Goal: Task Accomplishment & Management: Use online tool/utility

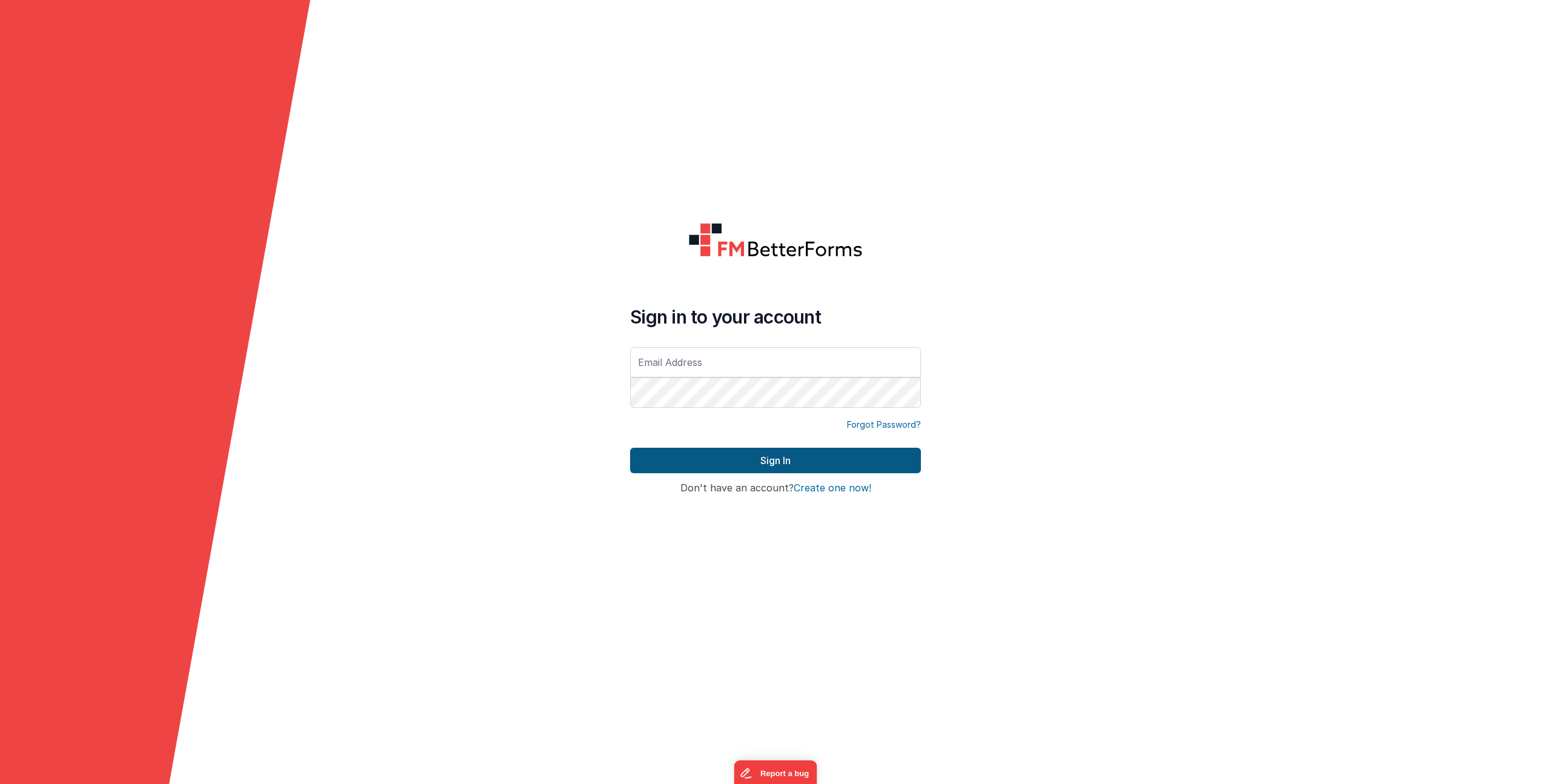
type input "thisisjakejohnson@gmail.com"
click at [737, 454] on button "Sign In" at bounding box center [776, 460] width 291 height 25
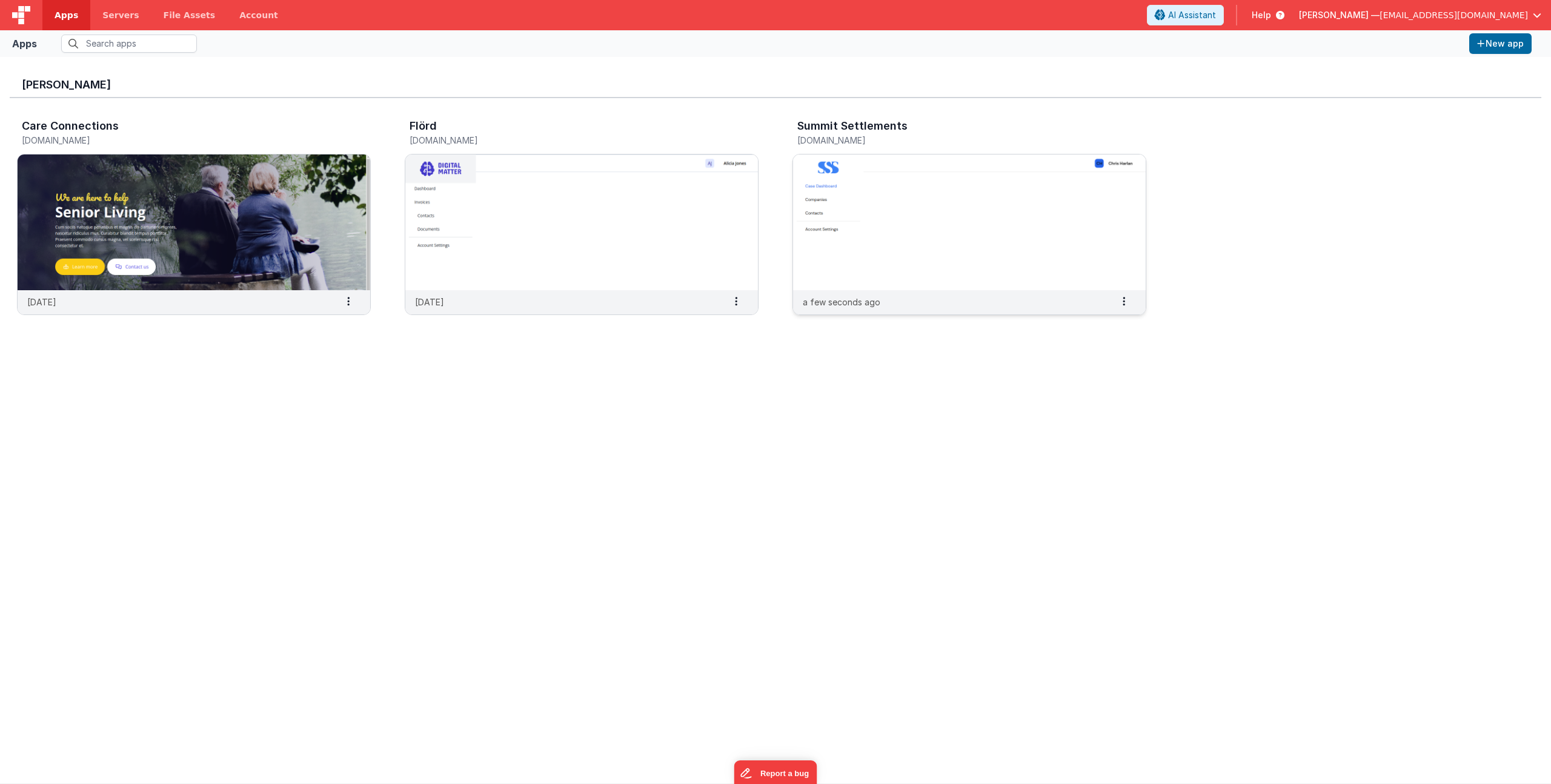
click at [867, 199] on img at bounding box center [969, 222] width 353 height 135
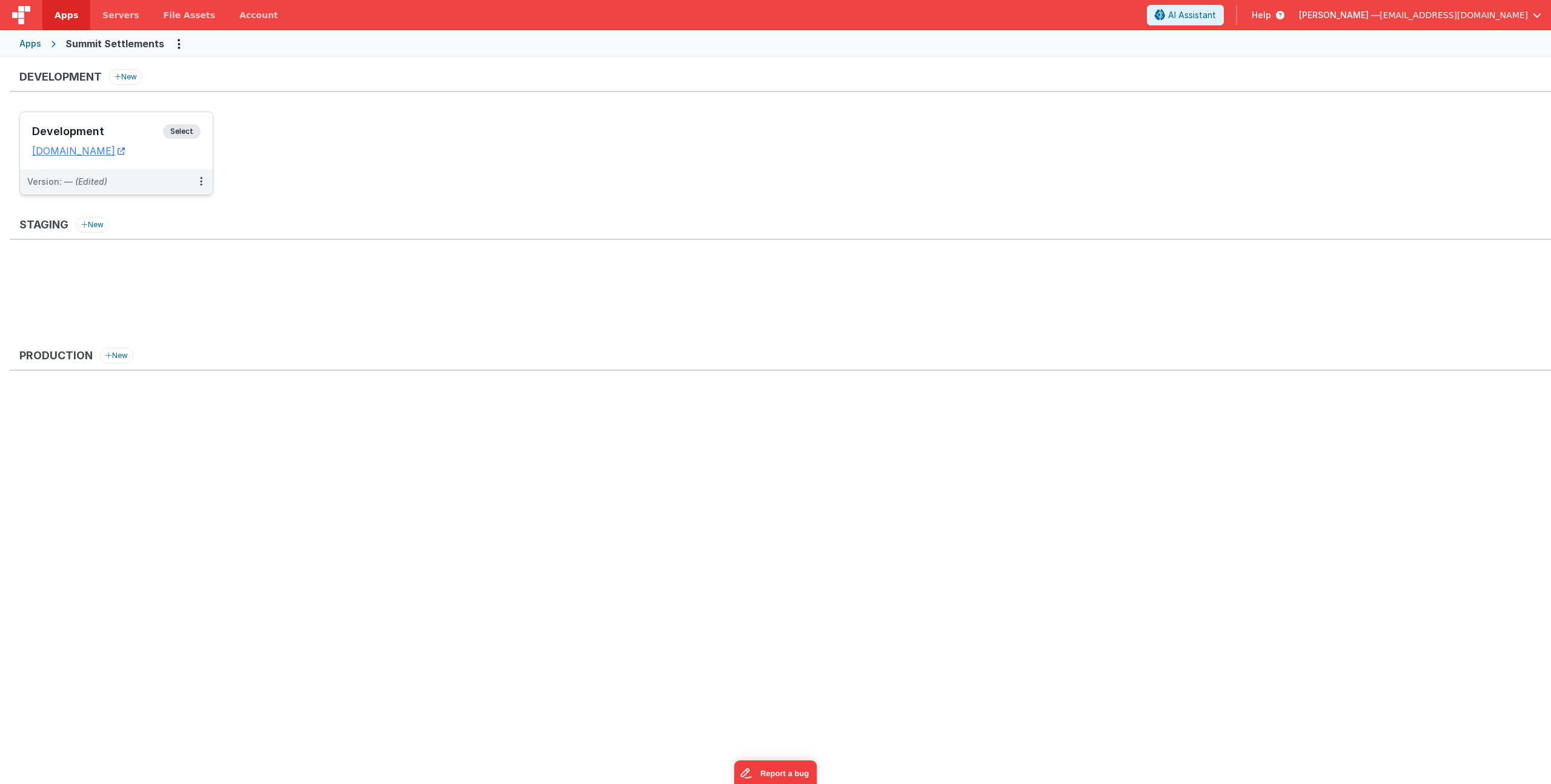
click at [76, 127] on h3 "Development" at bounding box center [97, 132] width 131 height 12
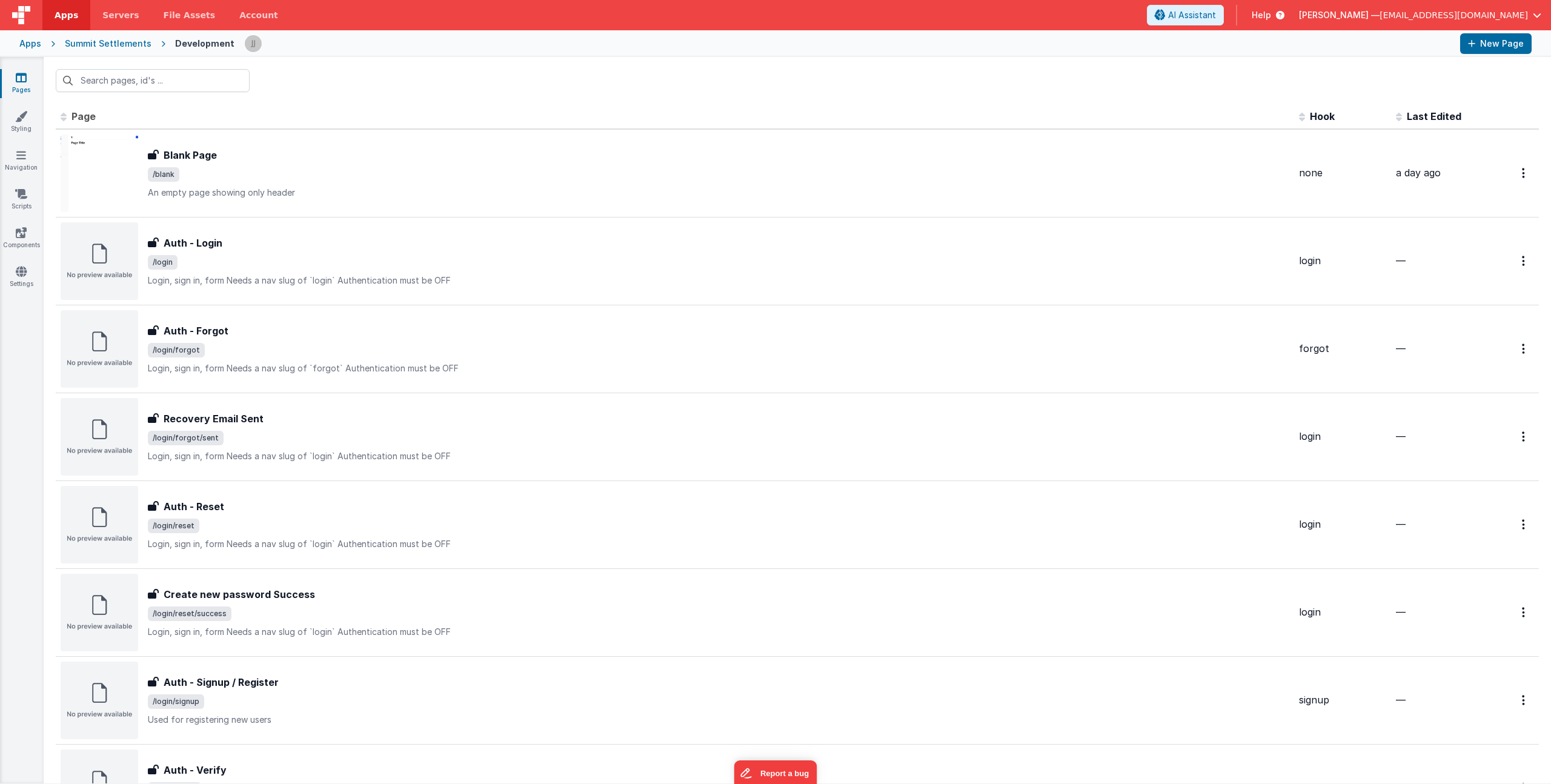
click at [1438, 116] on span "Last Edited" at bounding box center [1434, 116] width 55 height 12
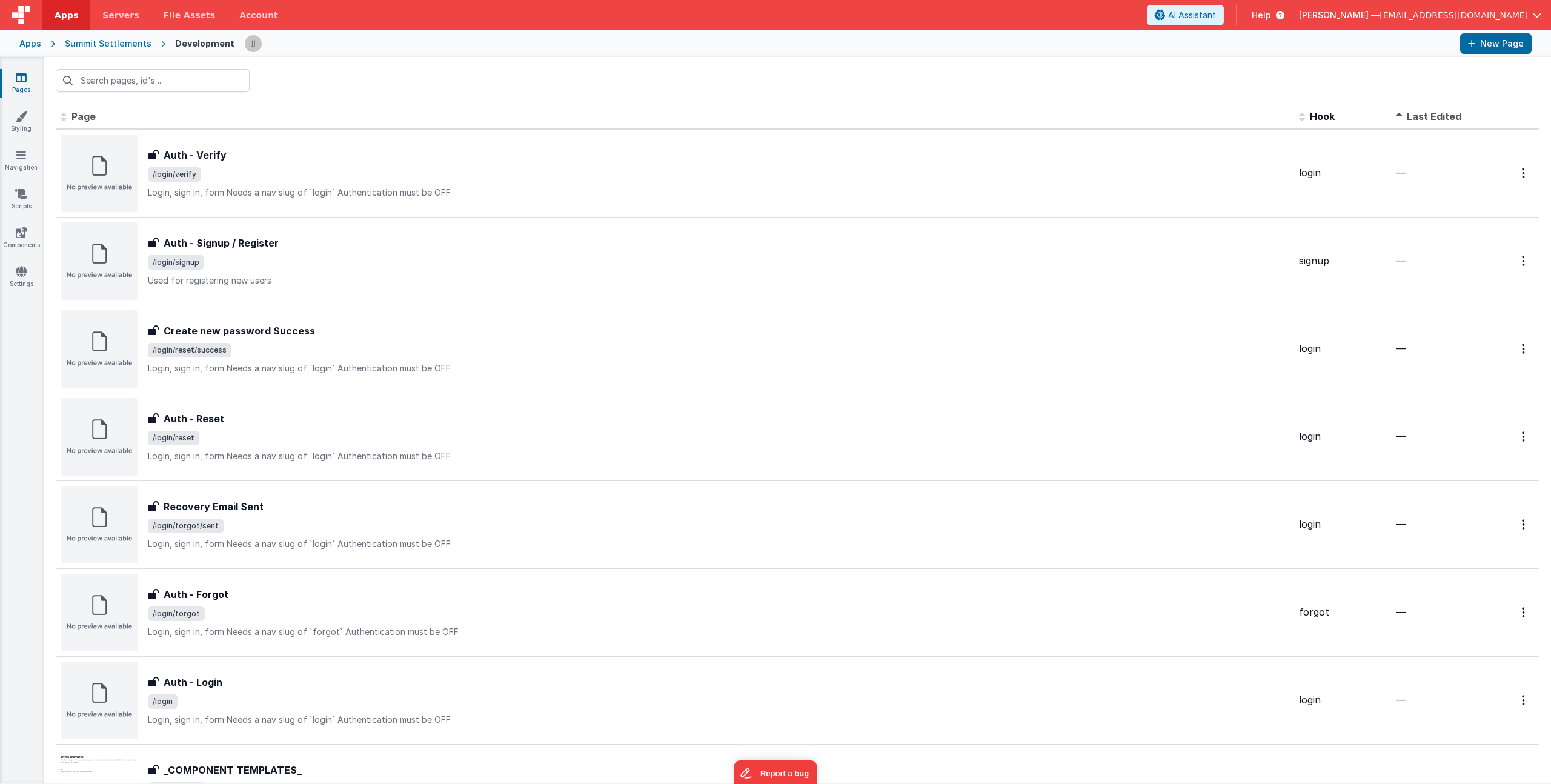
click at [1438, 116] on span "Last Edited" at bounding box center [1434, 116] width 55 height 12
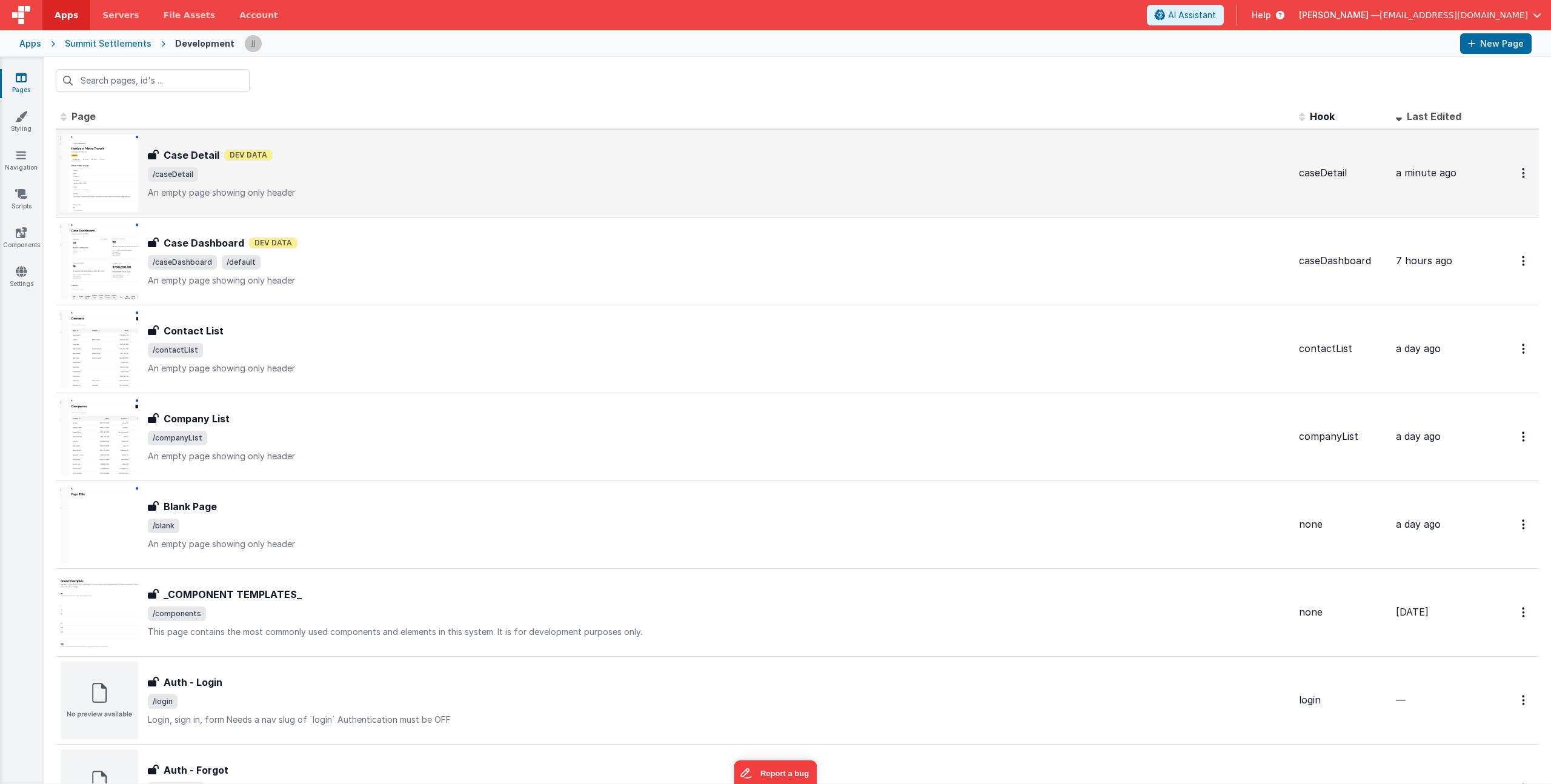
click at [598, 179] on span "/caseDetail" at bounding box center [719, 175] width 1142 height 15
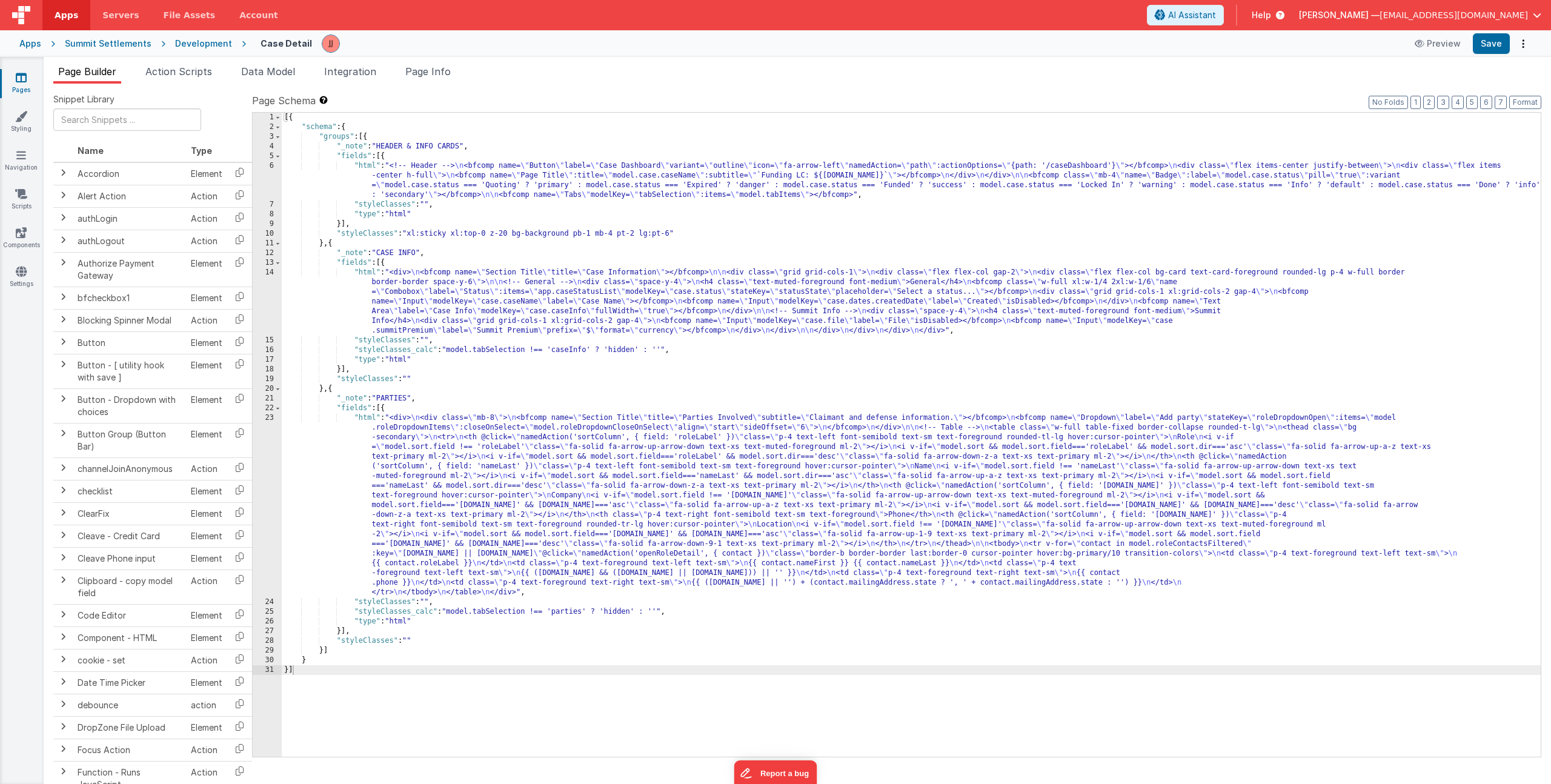
click at [499, 340] on div "[{ "schema" : { "groups" : [{ "_note" : "HEADER & INFO CARDS" , "fields" : [{ "…" at bounding box center [911, 444] width 1259 height 663
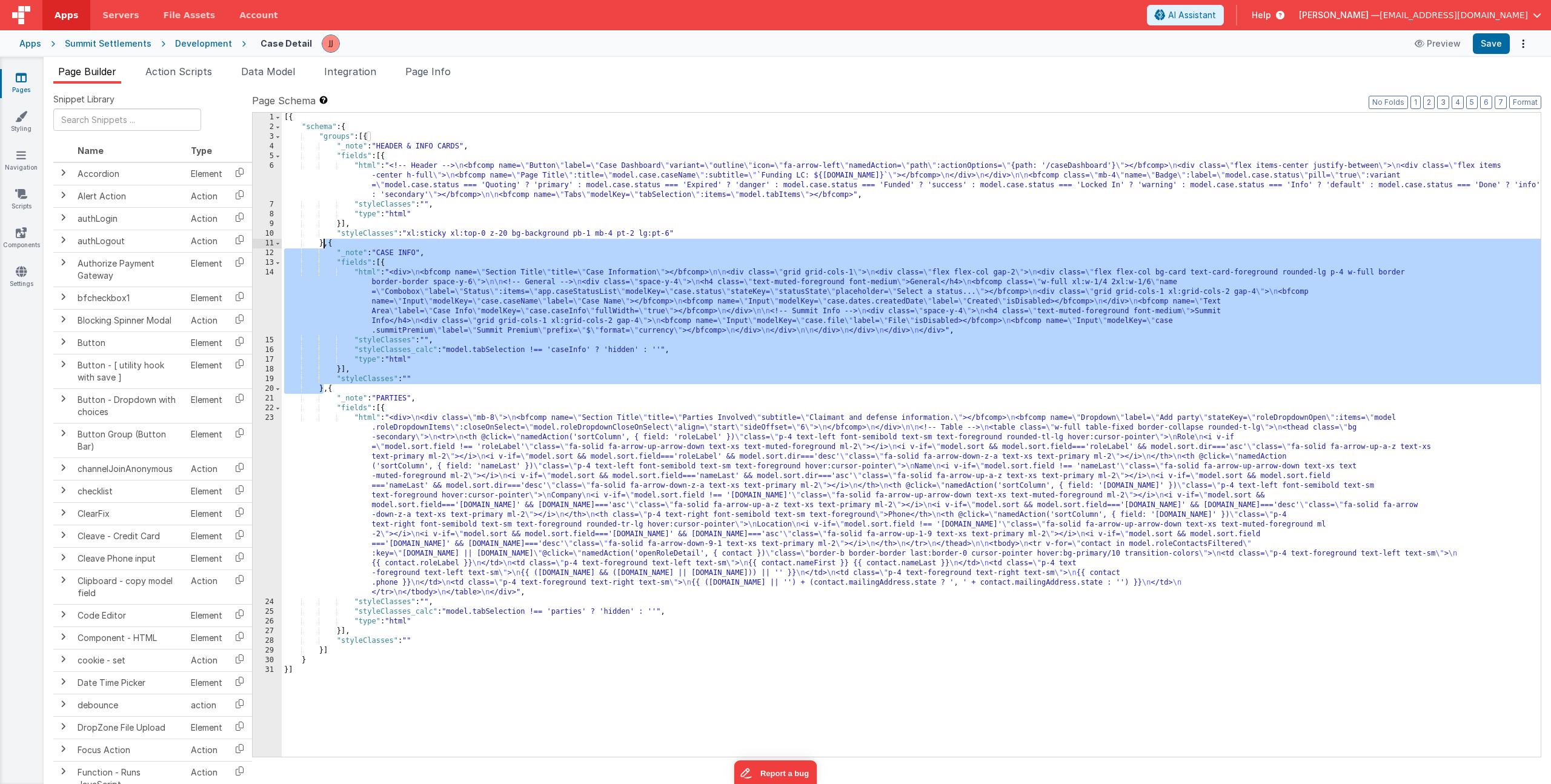
drag, startPoint x: 324, startPoint y: 390, endPoint x: 324, endPoint y: 247, distance: 143.0
click at [324, 247] on div "[{ "schema" : { "groups" : [{ "_note" : "HEADER & INFO CARDS" , "fields" : [{ "…" at bounding box center [911, 444] width 1259 height 663
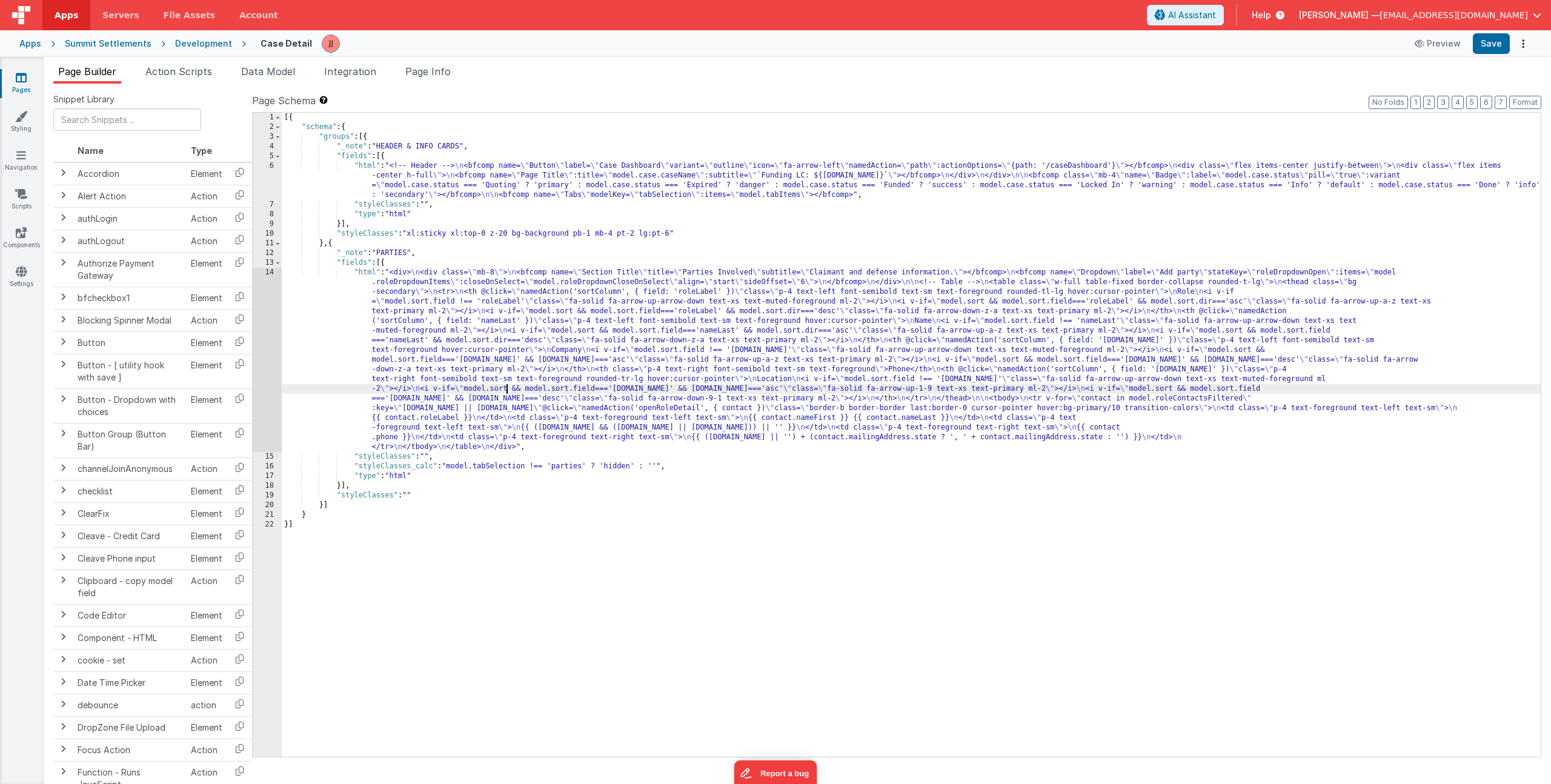
click at [505, 385] on div "[{ "schema" : { "groups" : [{ "_note" : "HEADER & INFO CARDS" , "fields" : [{ "…" at bounding box center [911, 444] width 1259 height 663
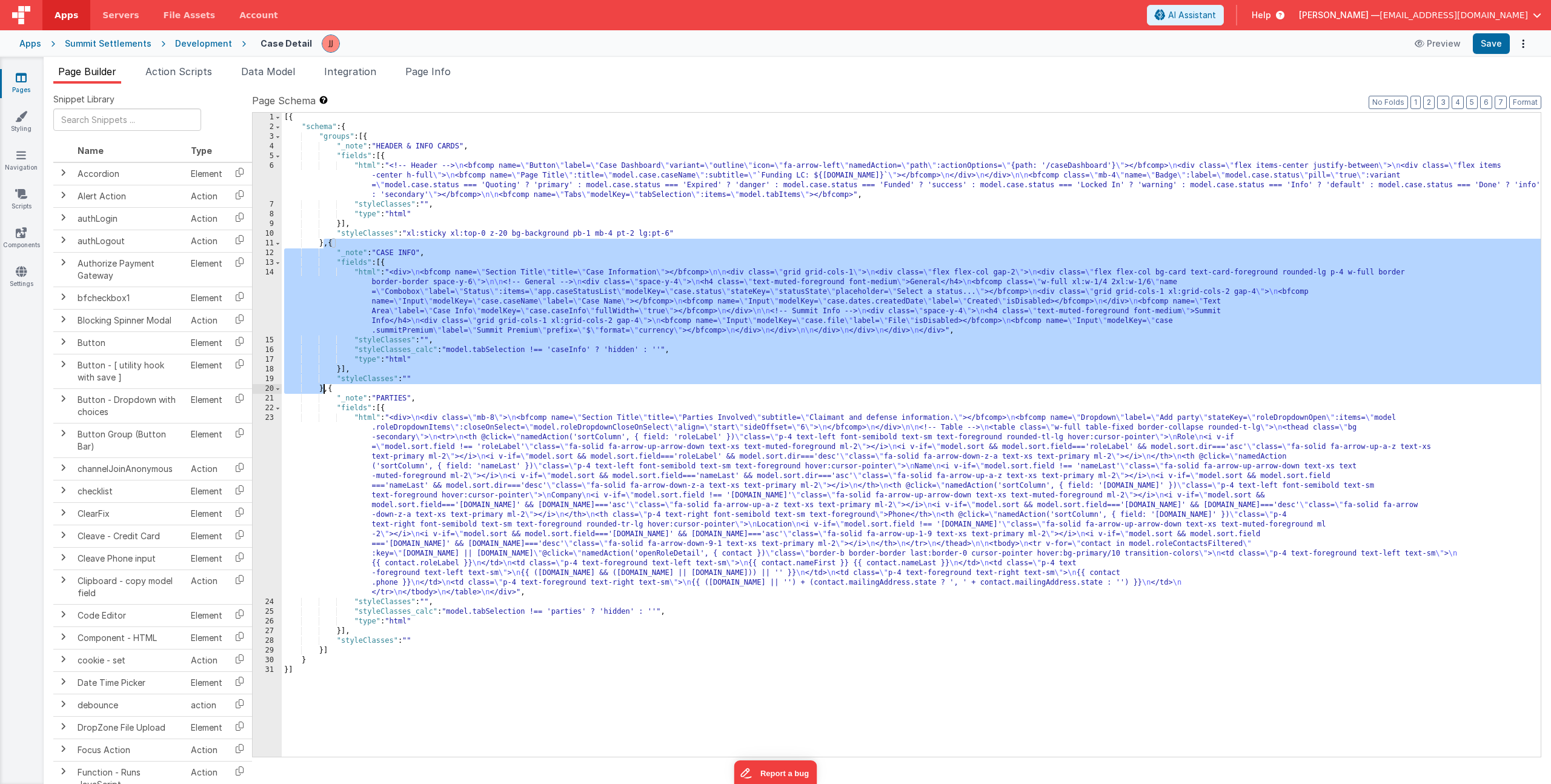
click at [1356, 302] on div "[{ "schema" : { "groups" : [{ "_note" : "HEADER & INFO CARDS" , "fields" : [{ "…" at bounding box center [911, 444] width 1259 height 663
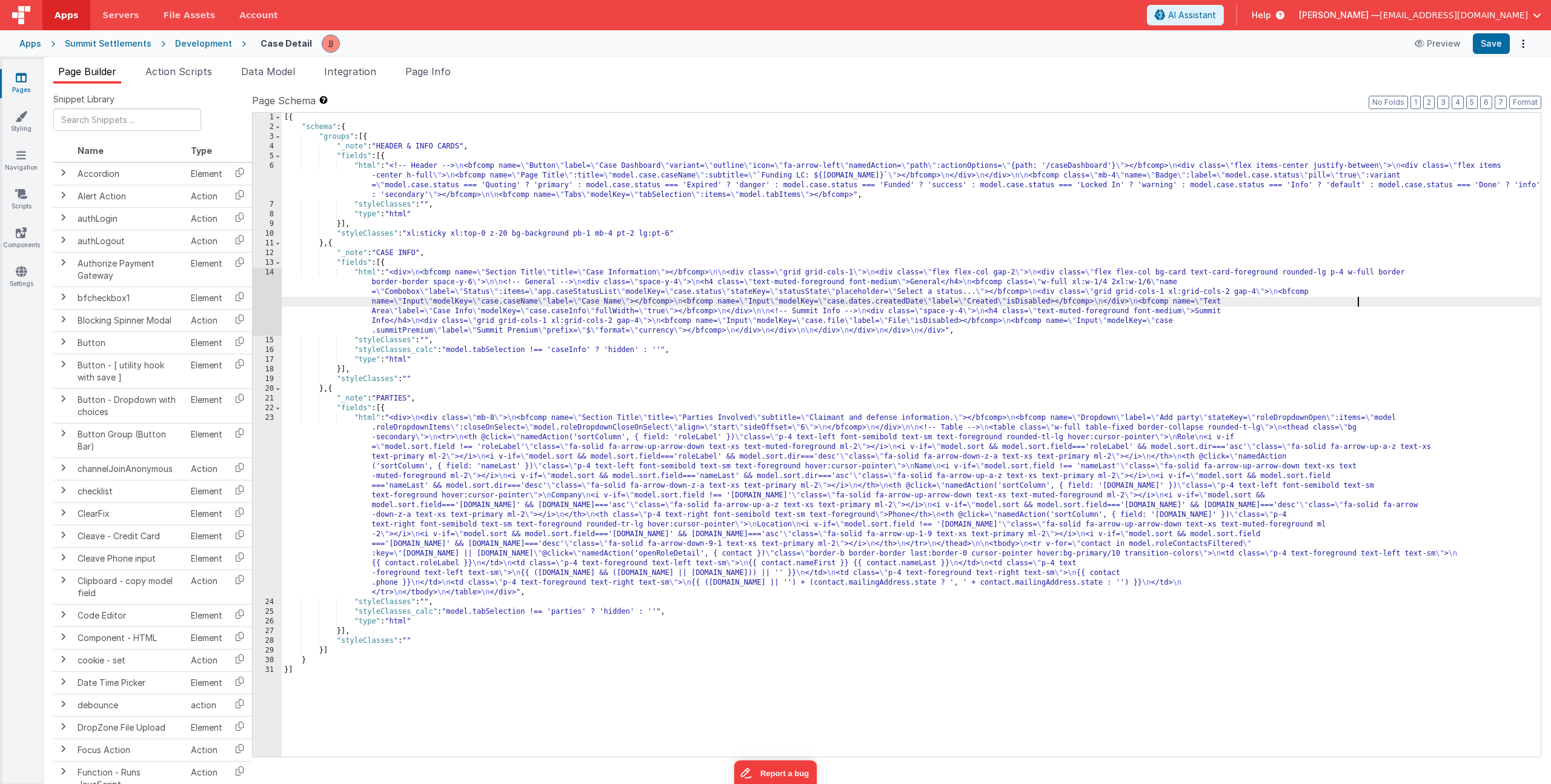
click at [274, 301] on div "14" at bounding box center [267, 302] width 29 height 68
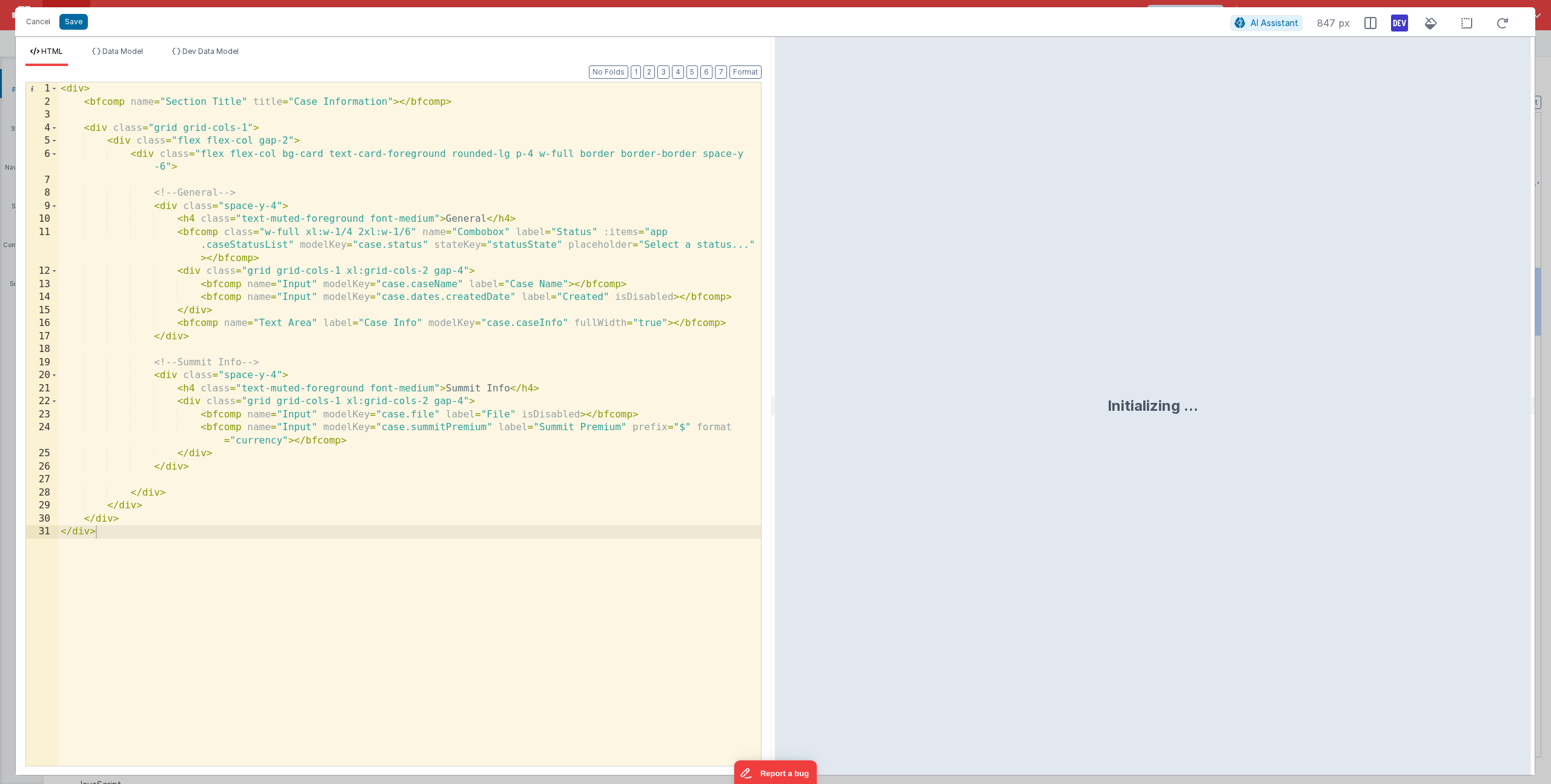
click at [318, 455] on div "< div > < bfcomp name = "Section Title" title = "Case Information" > </ bfcomp …" at bounding box center [409, 437] width 703 height 709
click at [46, 25] on button "Cancel" at bounding box center [38, 22] width 36 height 17
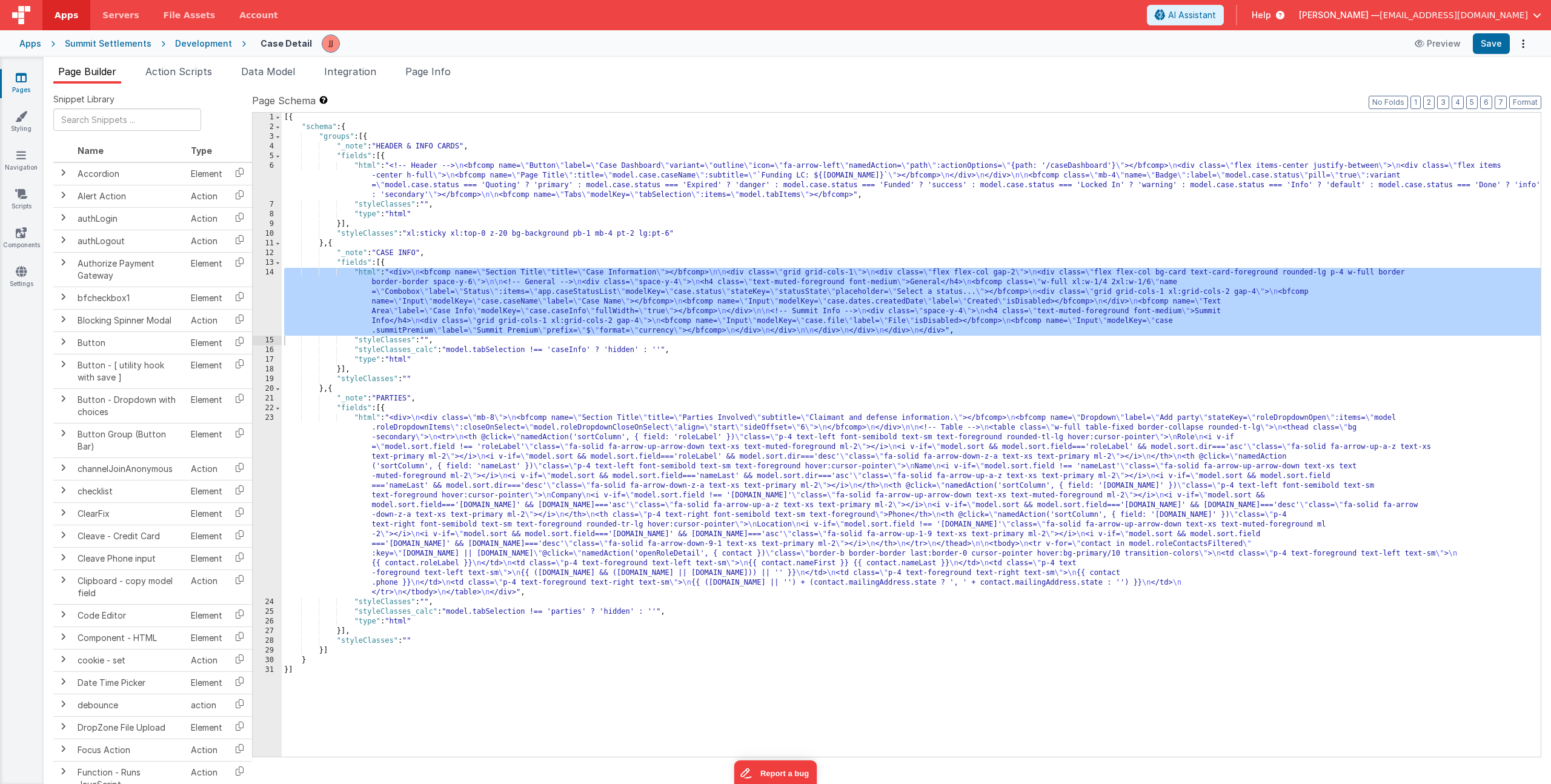
click at [393, 180] on div "[{ "schema" : { "groups" : [{ "_note" : "HEADER & INFO CARDS" , "fields" : [{ "…" at bounding box center [911, 444] width 1259 height 663
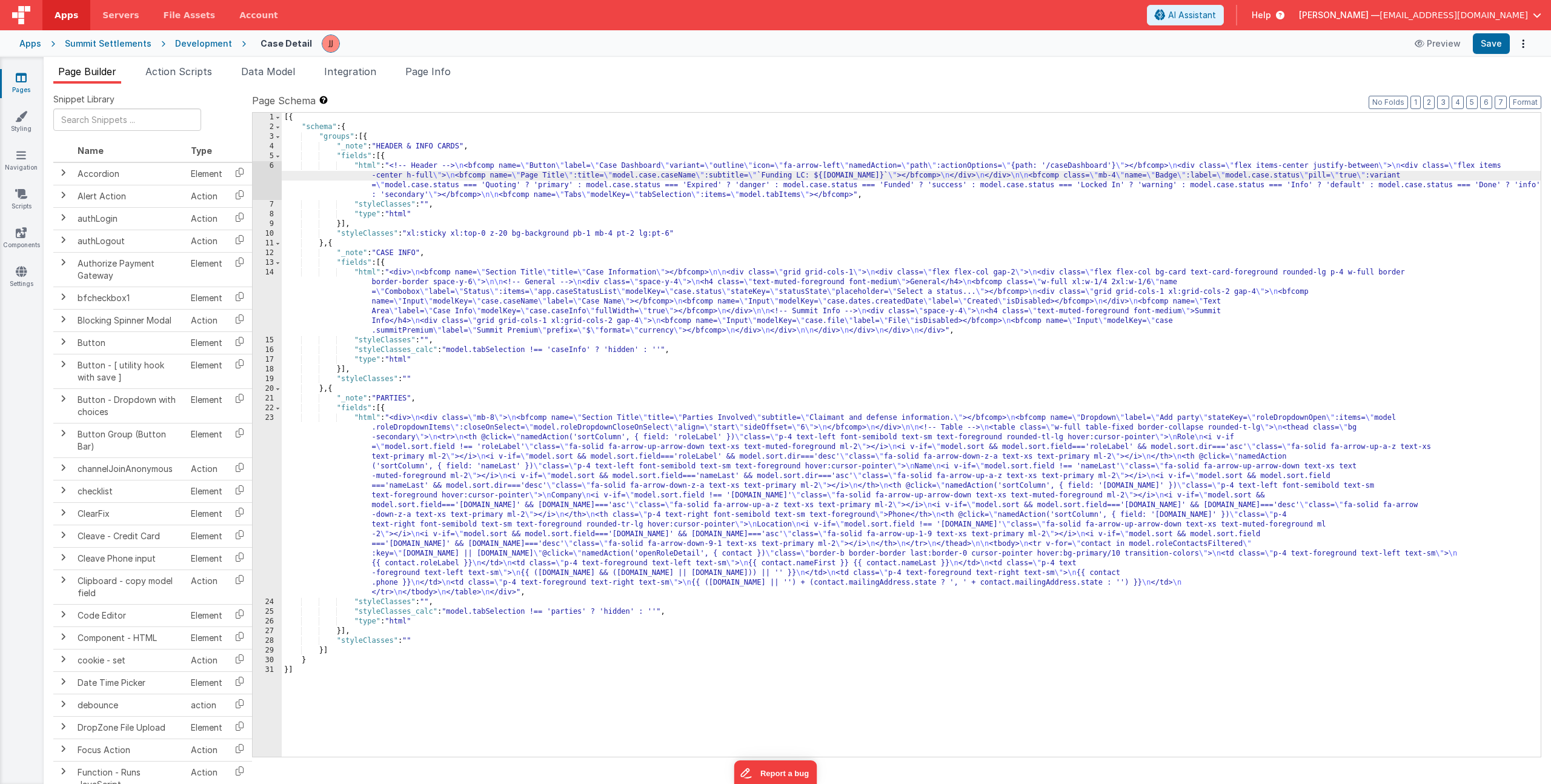
click at [565, 311] on div "[{ "schema" : { "groups" : [{ "_note" : "HEADER & INFO CARDS" , "fields" : [{ "…" at bounding box center [911, 444] width 1259 height 663
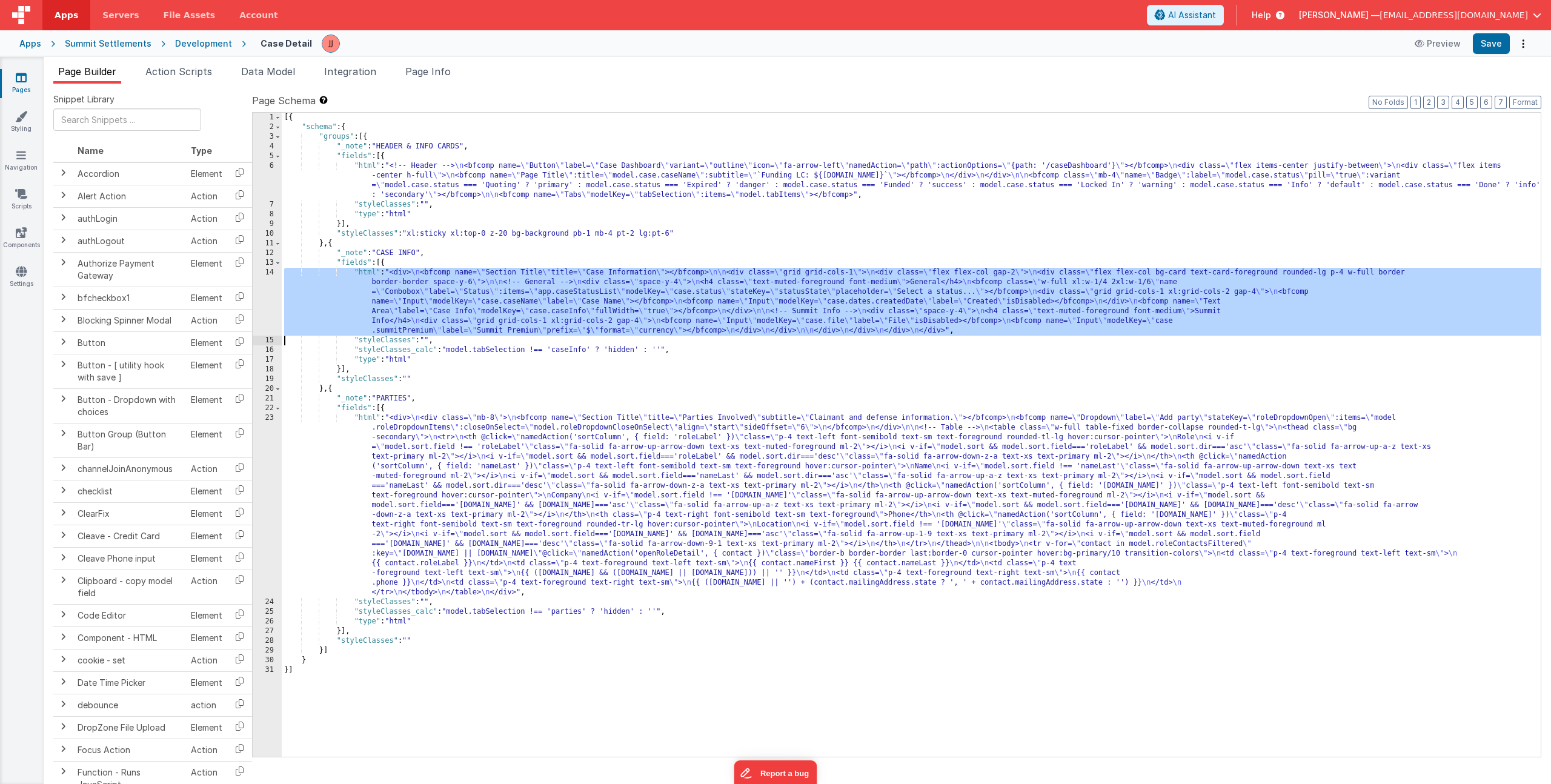
click at [254, 292] on div "14" at bounding box center [267, 302] width 29 height 68
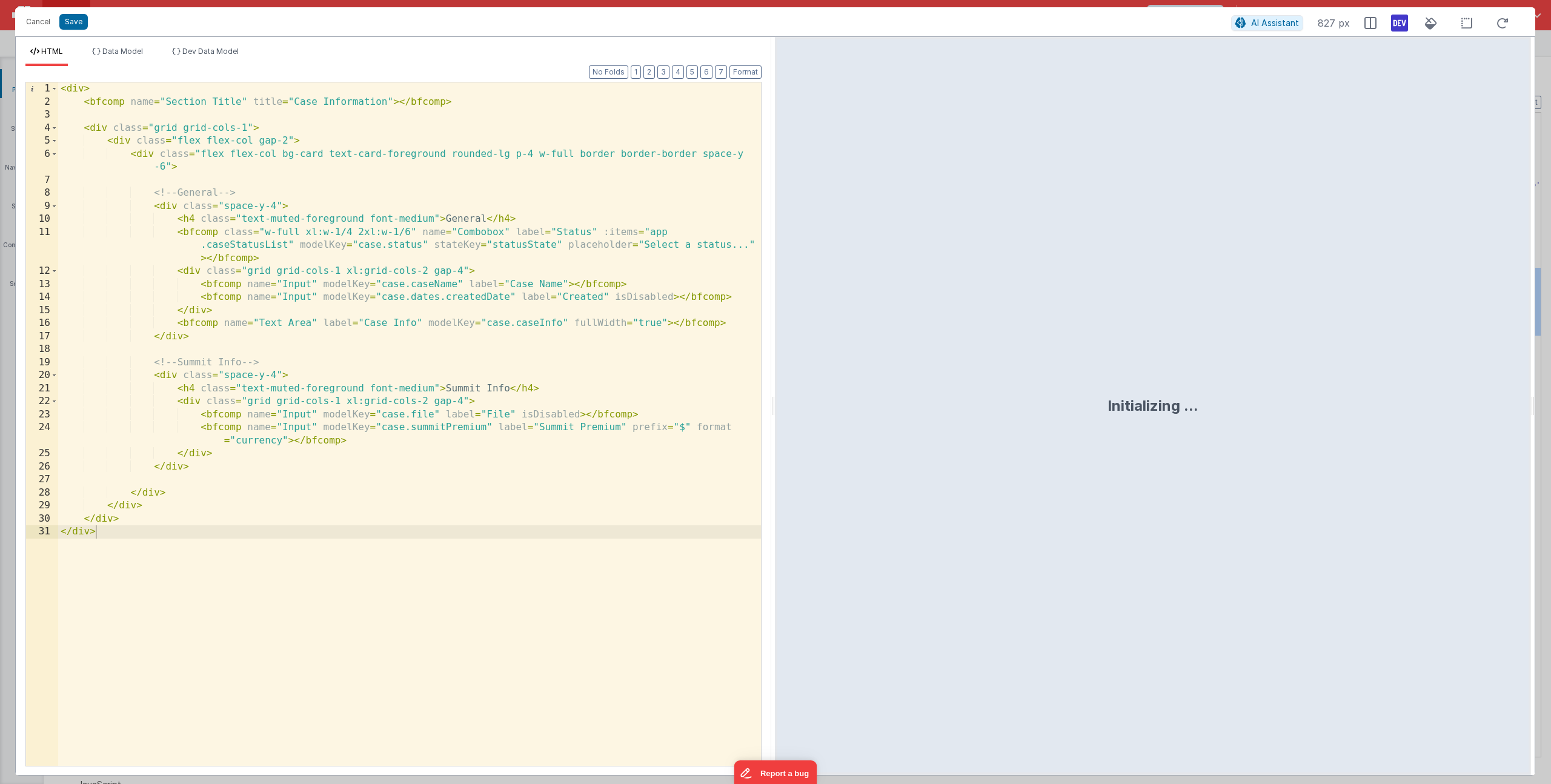
click at [488, 218] on div "< div > < bfcomp name = "Section Title" title = "Case Information" > </ bfcomp …" at bounding box center [409, 437] width 703 height 709
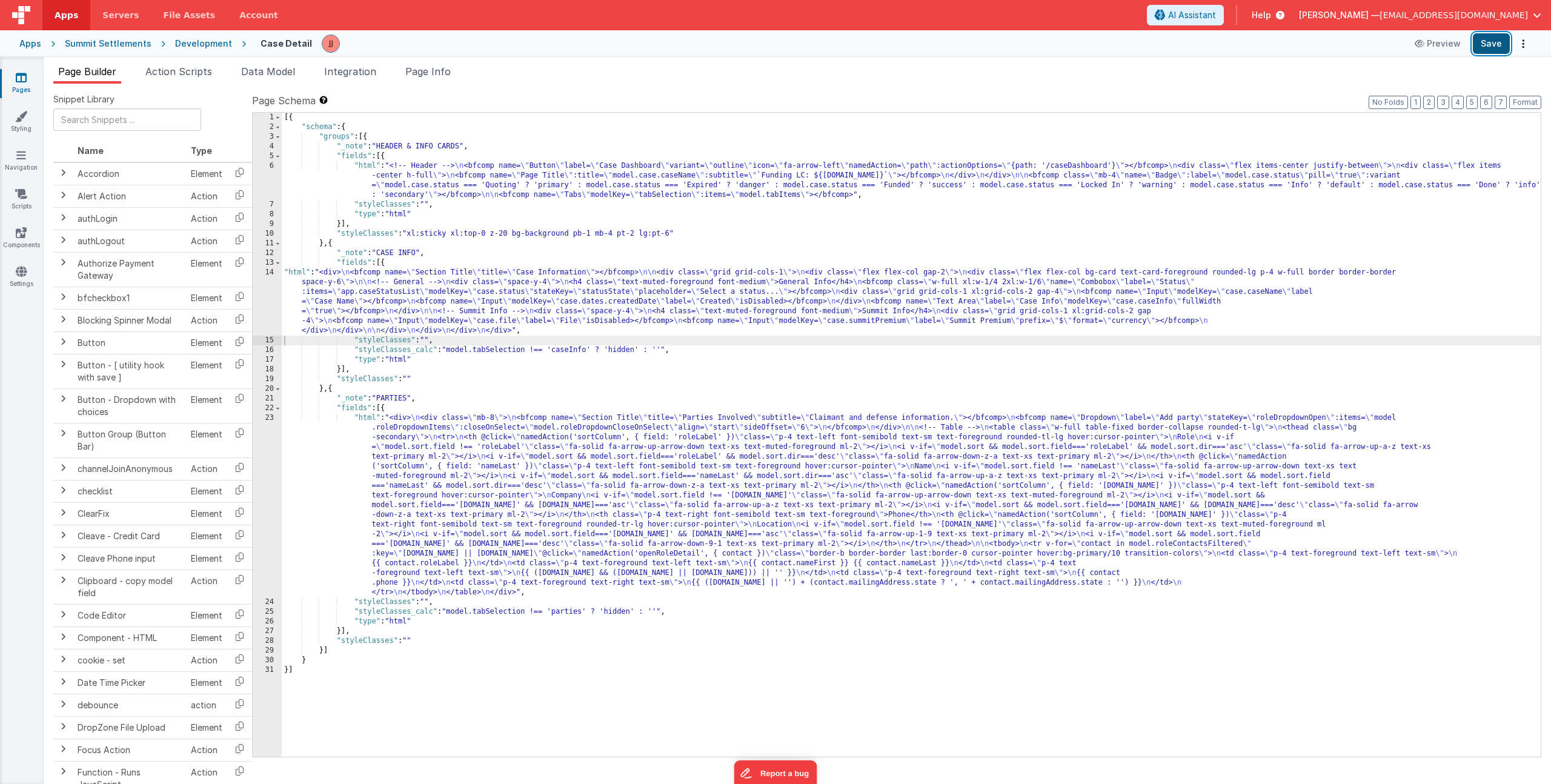
click at [1498, 45] on button "Save" at bounding box center [1491, 43] width 37 height 20
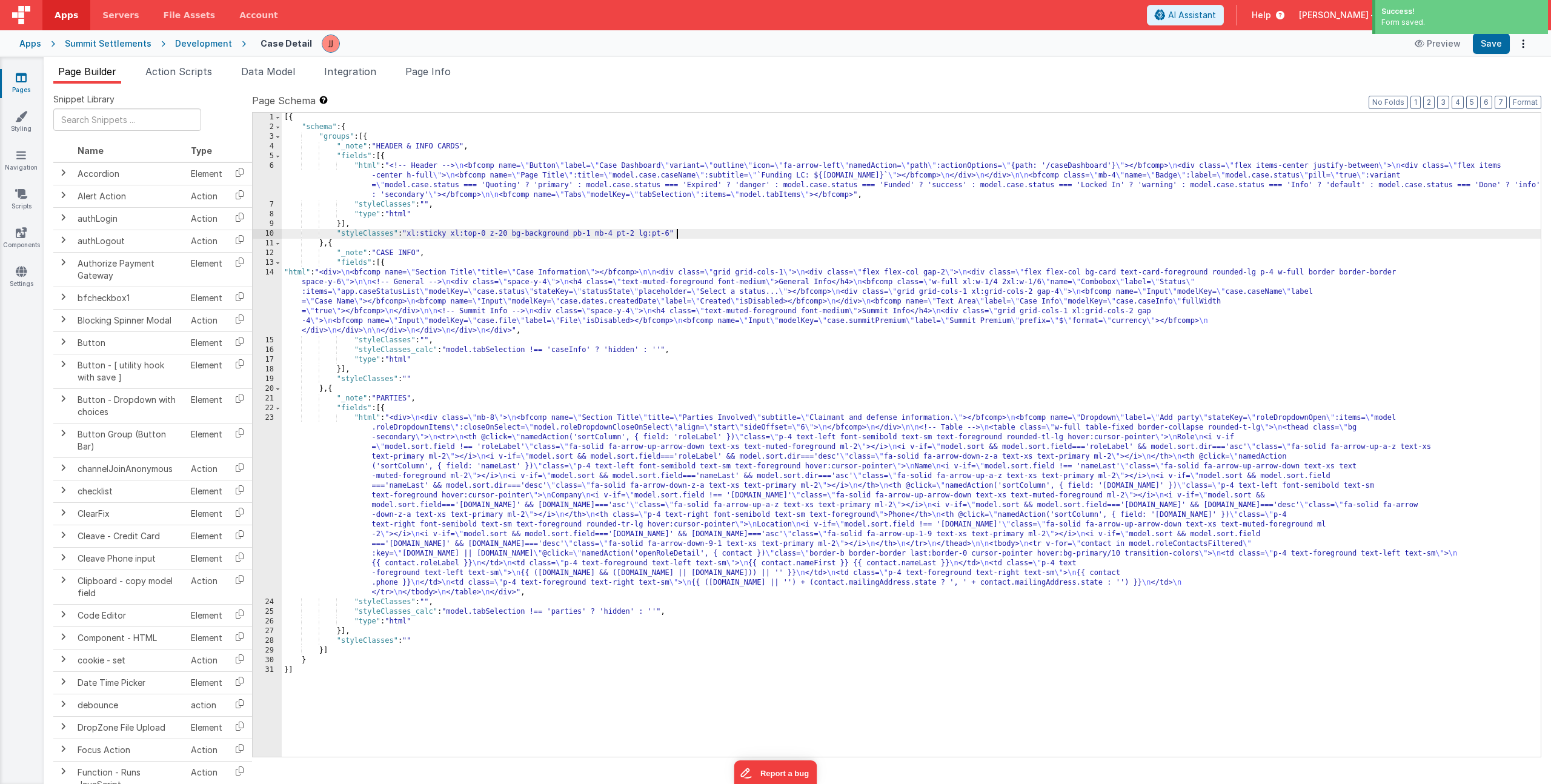
click at [699, 231] on div "[{ "schema" : { "groups" : [{ "_note" : "HEADER & INFO CARDS" , "fields" : [{ "…" at bounding box center [911, 444] width 1259 height 663
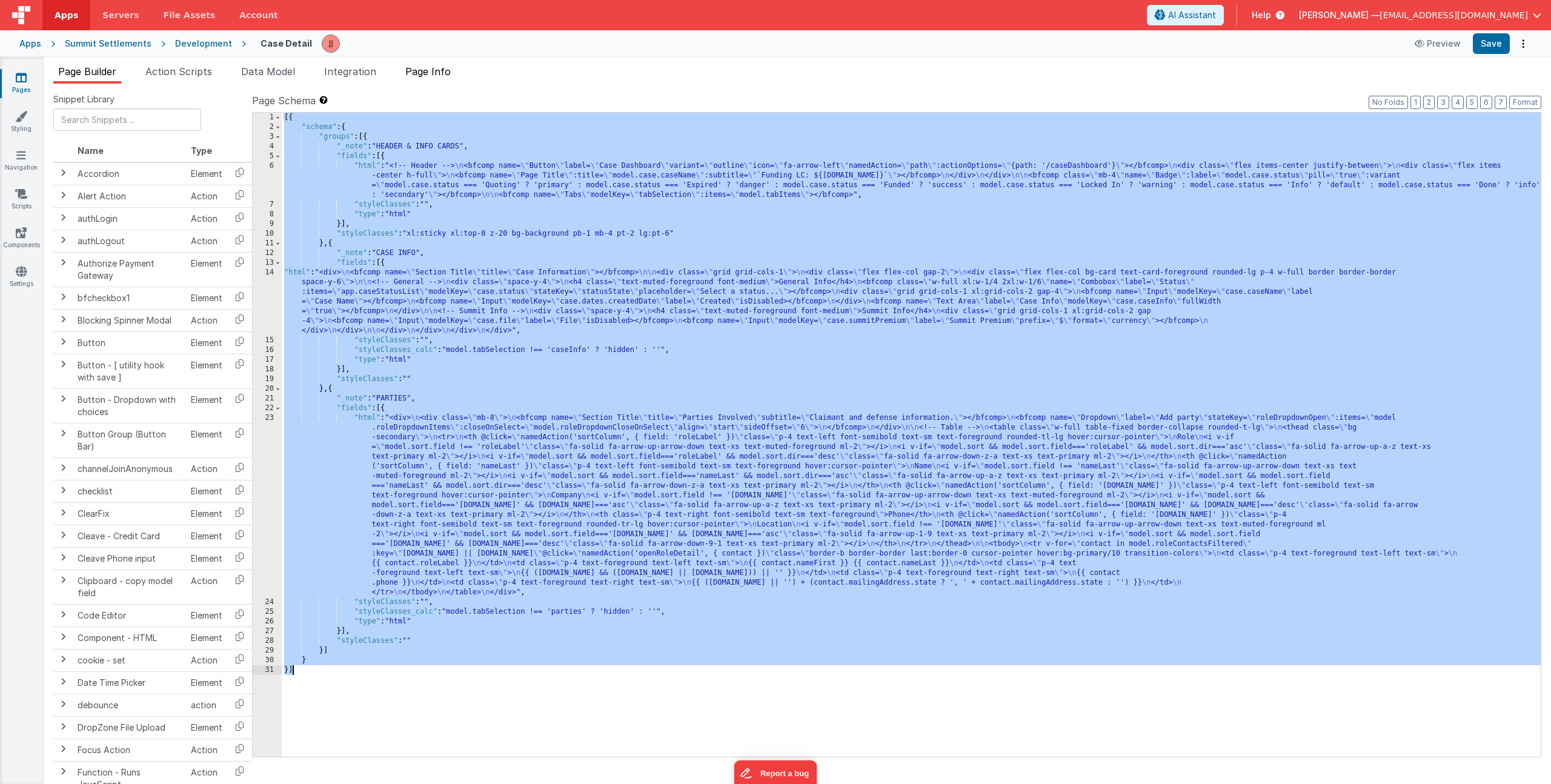
click at [435, 69] on span "Page Info" at bounding box center [428, 71] width 46 height 12
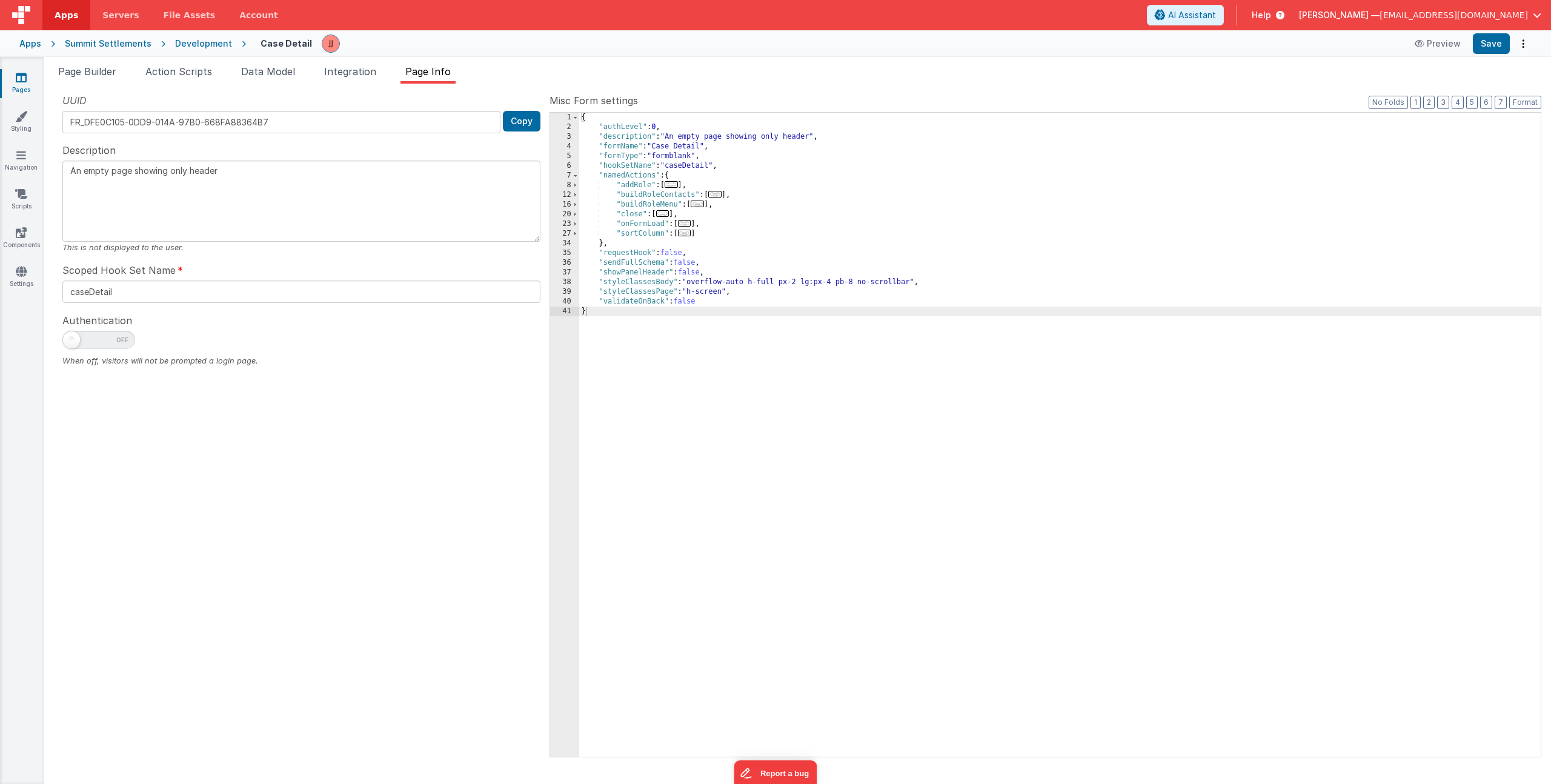
click at [780, 263] on div "{ "authLevel" : 0 , "description" : "An empty page showing only header" , "form…" at bounding box center [1060, 444] width 962 height 663
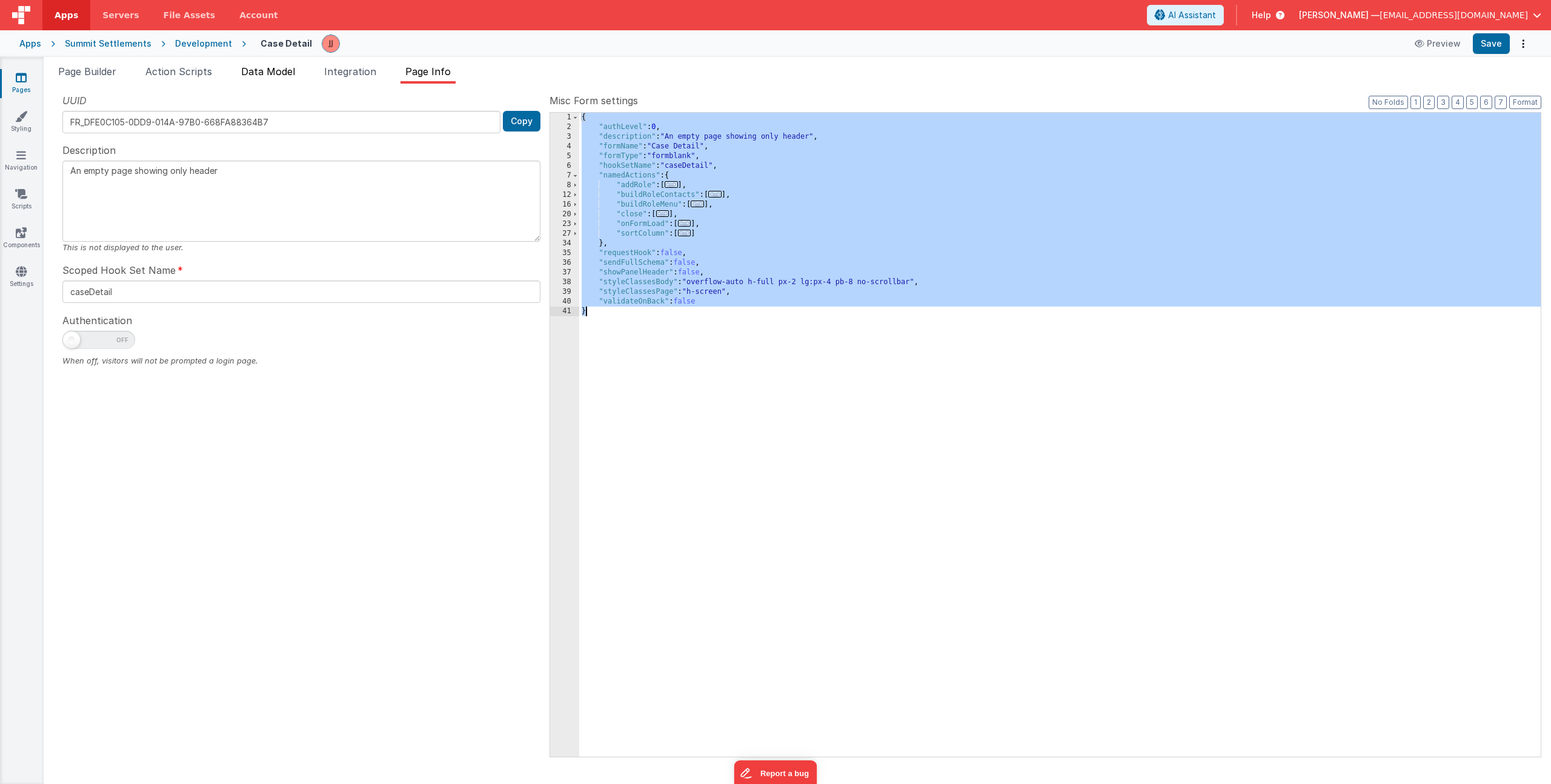
click at [283, 71] on span "Data Model" at bounding box center [268, 71] width 54 height 12
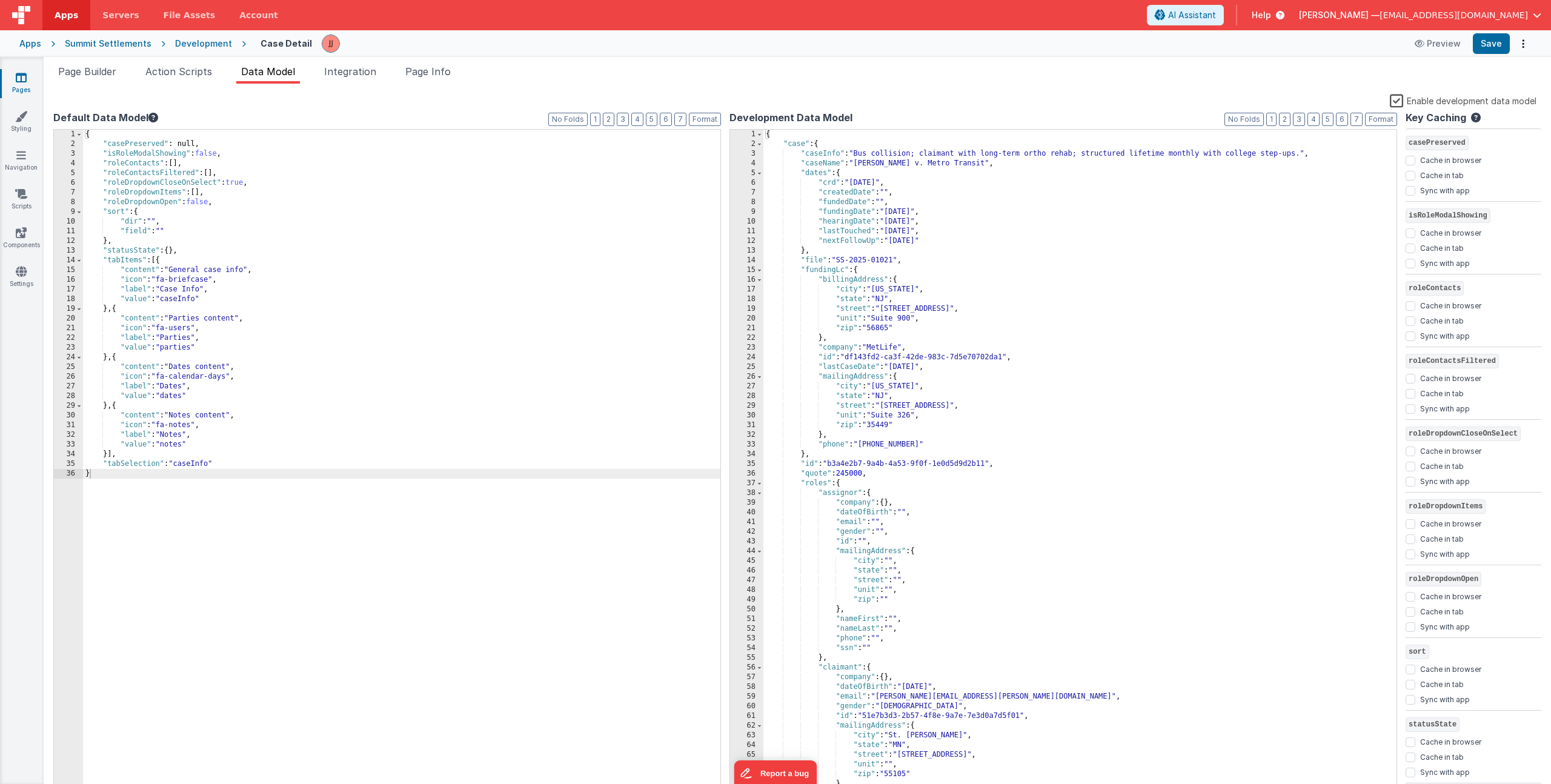
click at [253, 222] on div "{ "casePreserved" : null, "isRoleModalShowing" : false , "roleContacts" : [ ] ,…" at bounding box center [401, 471] width 637 height 684
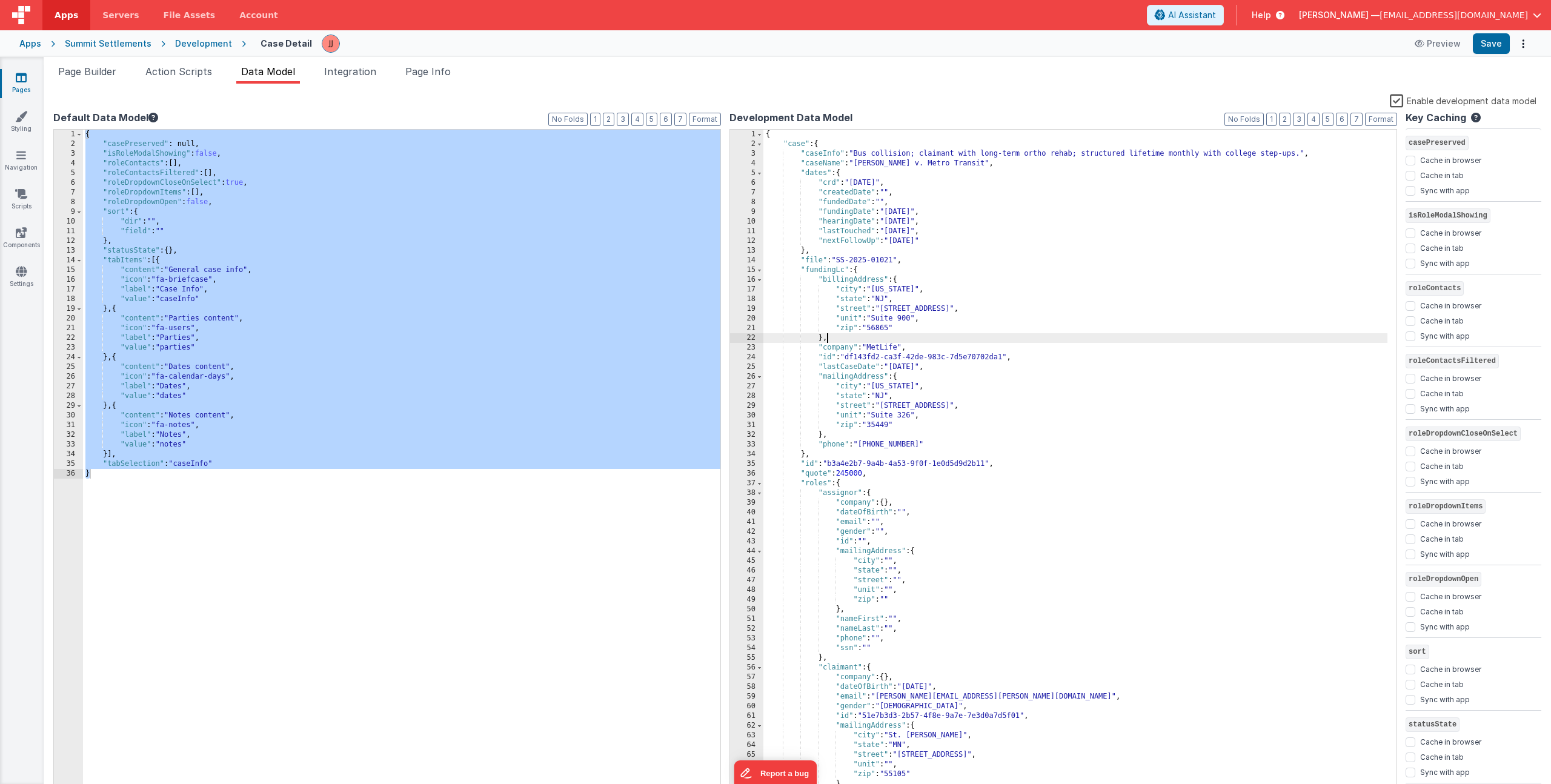
click at [1125, 339] on div "{ "case" : { "caseInfo" : "Bus collision; claimant with long-term ortho rehab; …" at bounding box center [1076, 471] width 624 height 684
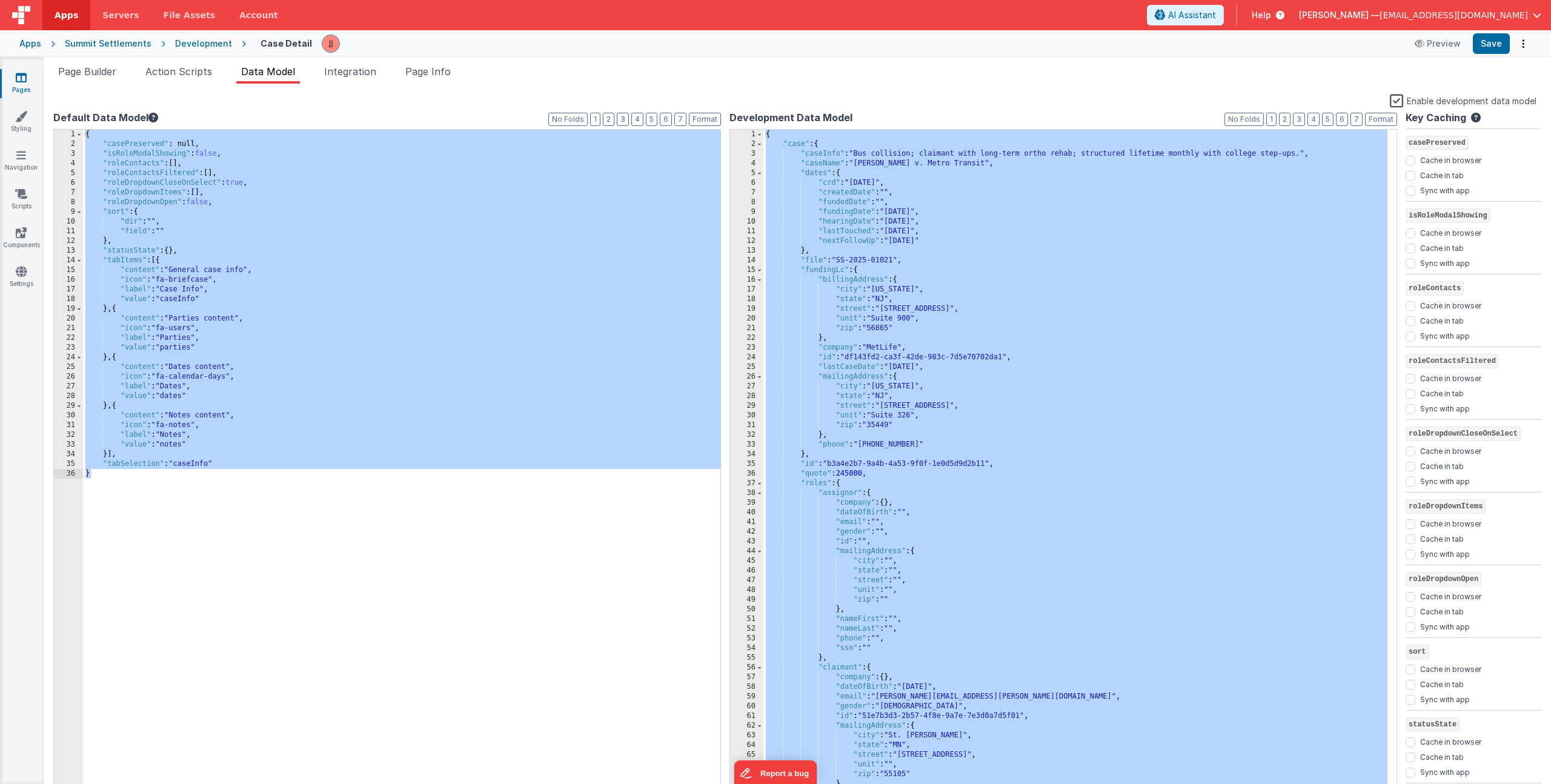
click at [172, 343] on div "{ "casePreserved" : null, "isRoleModalShowing" : false , "roleContacts" : [ ] ,…" at bounding box center [401, 471] width 637 height 684
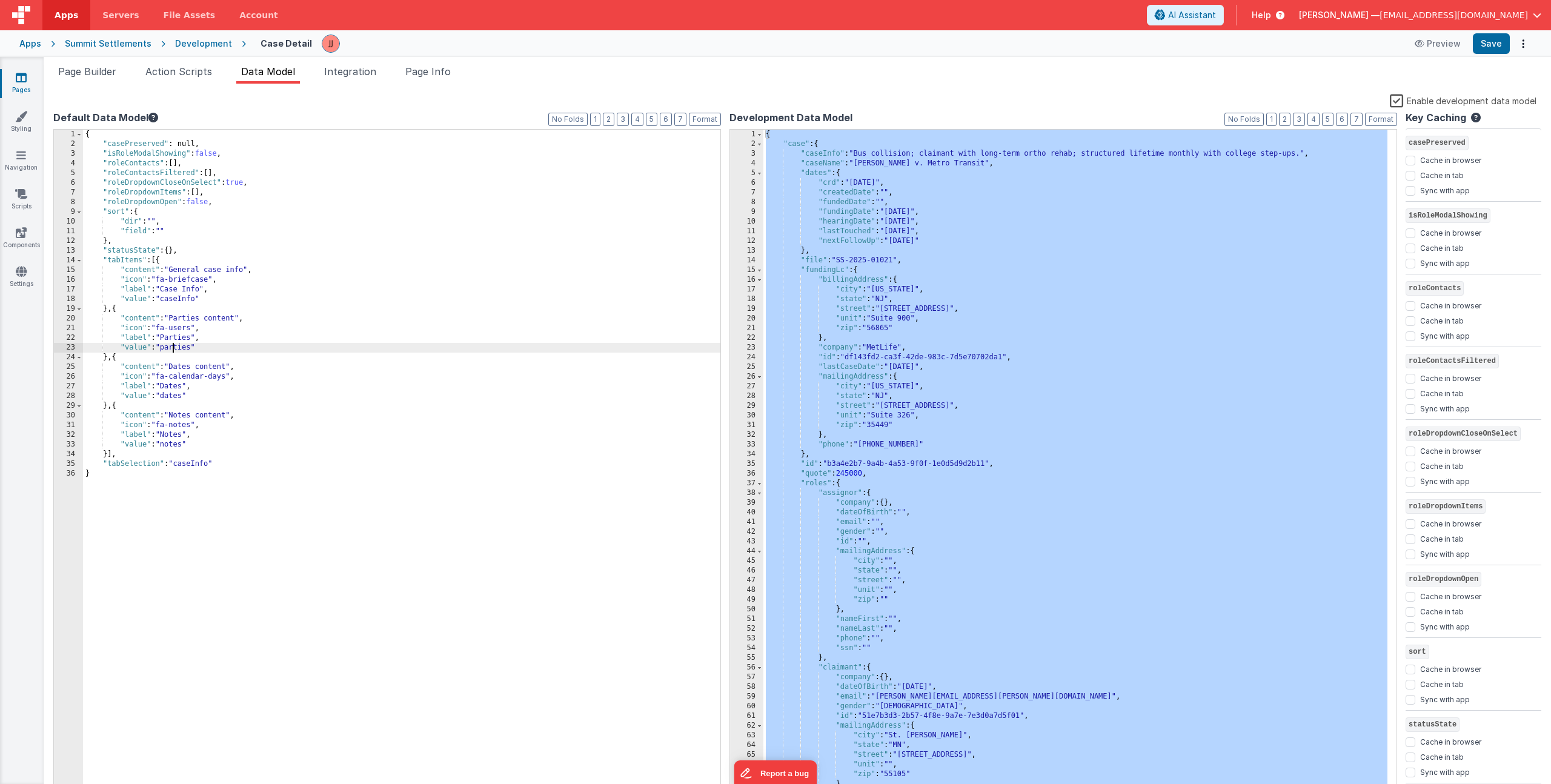
click at [20, 76] on icon at bounding box center [22, 78] width 11 height 12
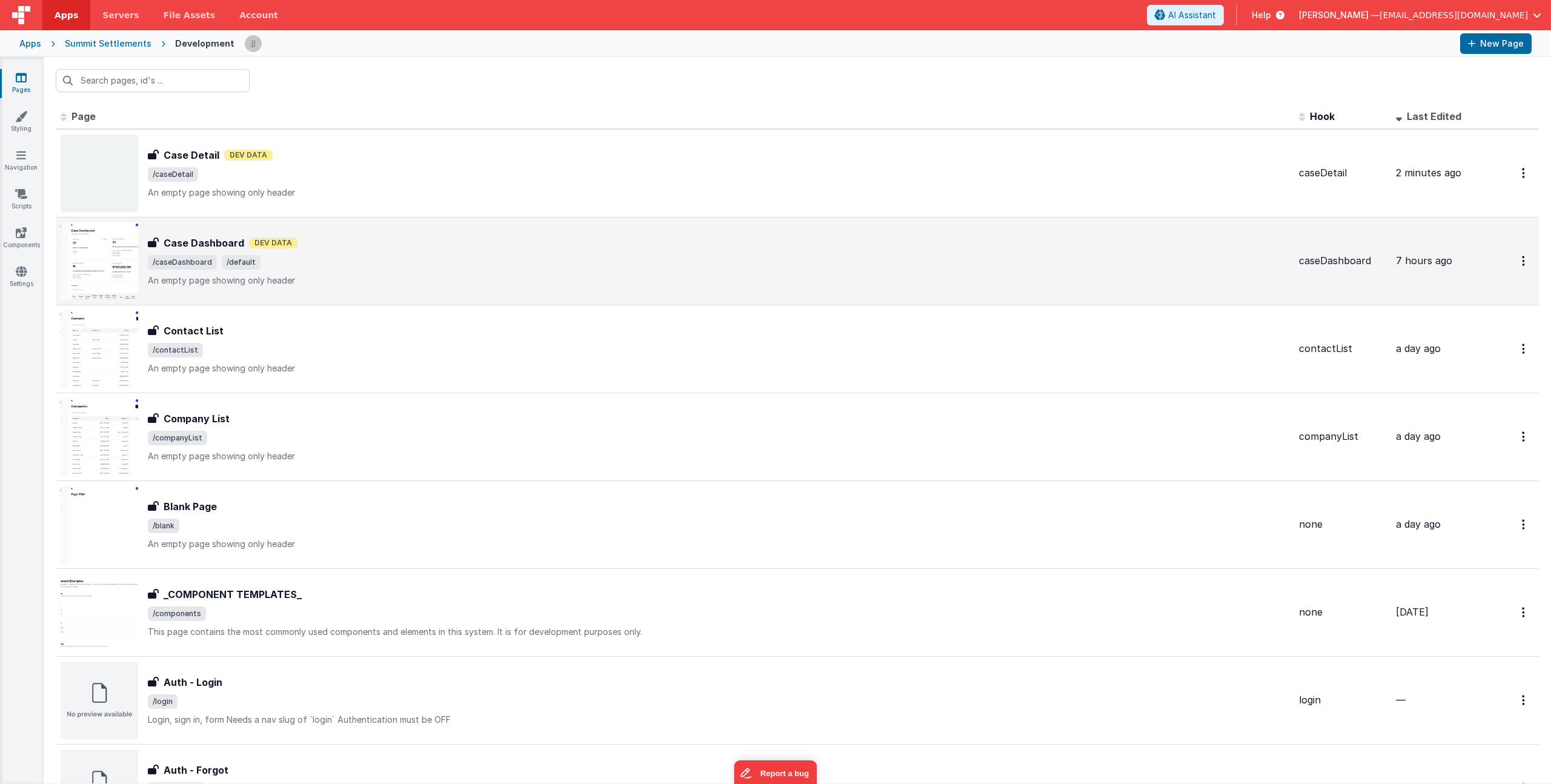
click at [381, 263] on span "/caseDashboard /default" at bounding box center [719, 262] width 1142 height 15
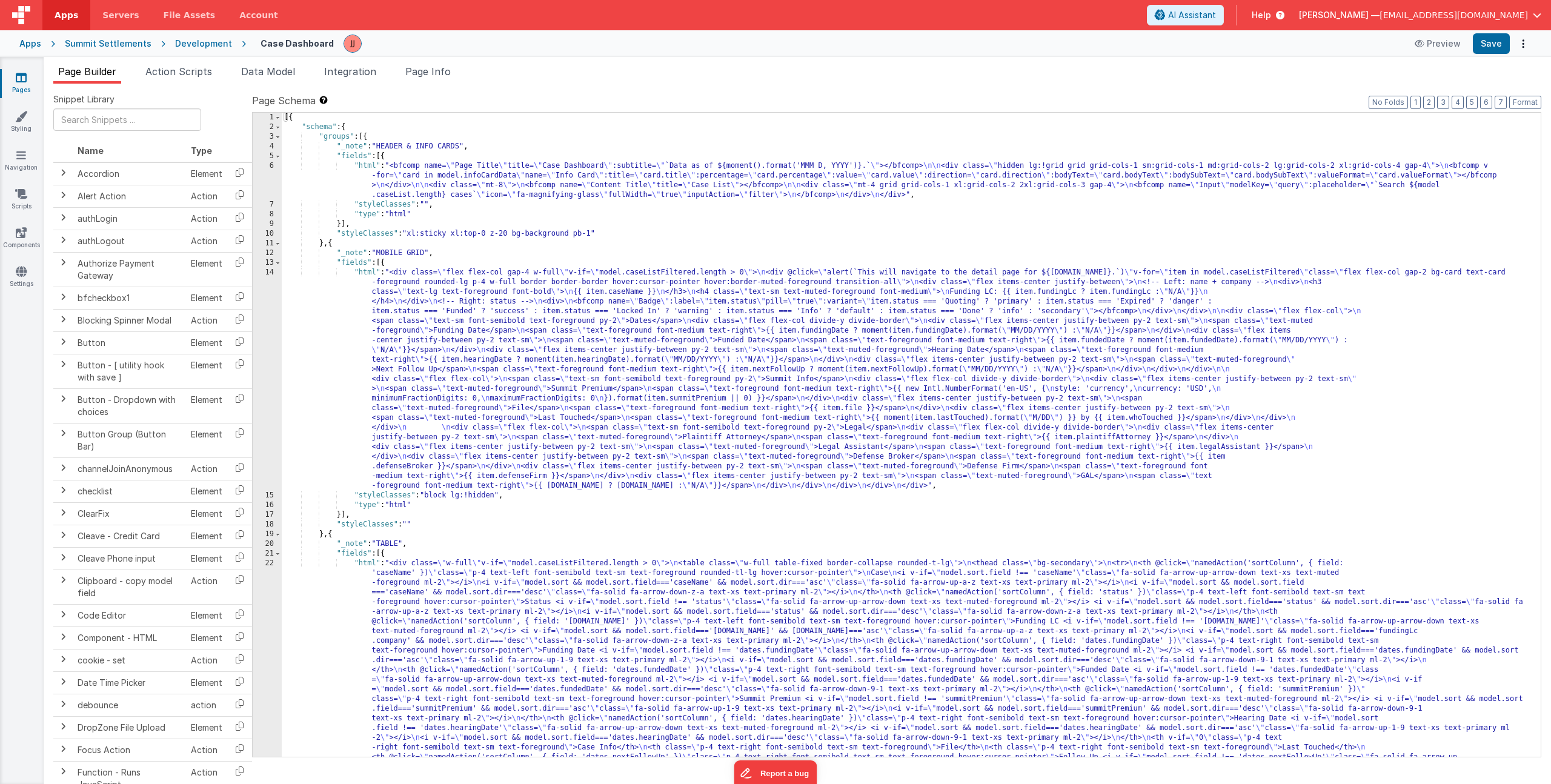
click at [430, 186] on div "[{ "schema" : { "groups" : [{ "_note" : "HEADER & INFO CARDS" , "fields" : [{ "…" at bounding box center [907, 657] width 1250 height 1090
click at [438, 601] on div "[{ "schema" : { "groups" : [{ "_note" : "HEADER & INFO CARDS" , "fields" : [{ "…" at bounding box center [907, 657] width 1250 height 1090
click at [416, 420] on div "[{ "schema" : { "groups" : [{ "_note" : "HEADER & INFO CARDS" , "fields" : [{ "…" at bounding box center [907, 657] width 1250 height 1090
click at [355, 177] on div "[{ "schema" : { "groups" : [{ "_note" : "HEADER & INFO CARDS" , "fields" : [{ "…" at bounding box center [907, 657] width 1250 height 1090
click at [252, 184] on div "6" at bounding box center [267, 180] width 29 height 39
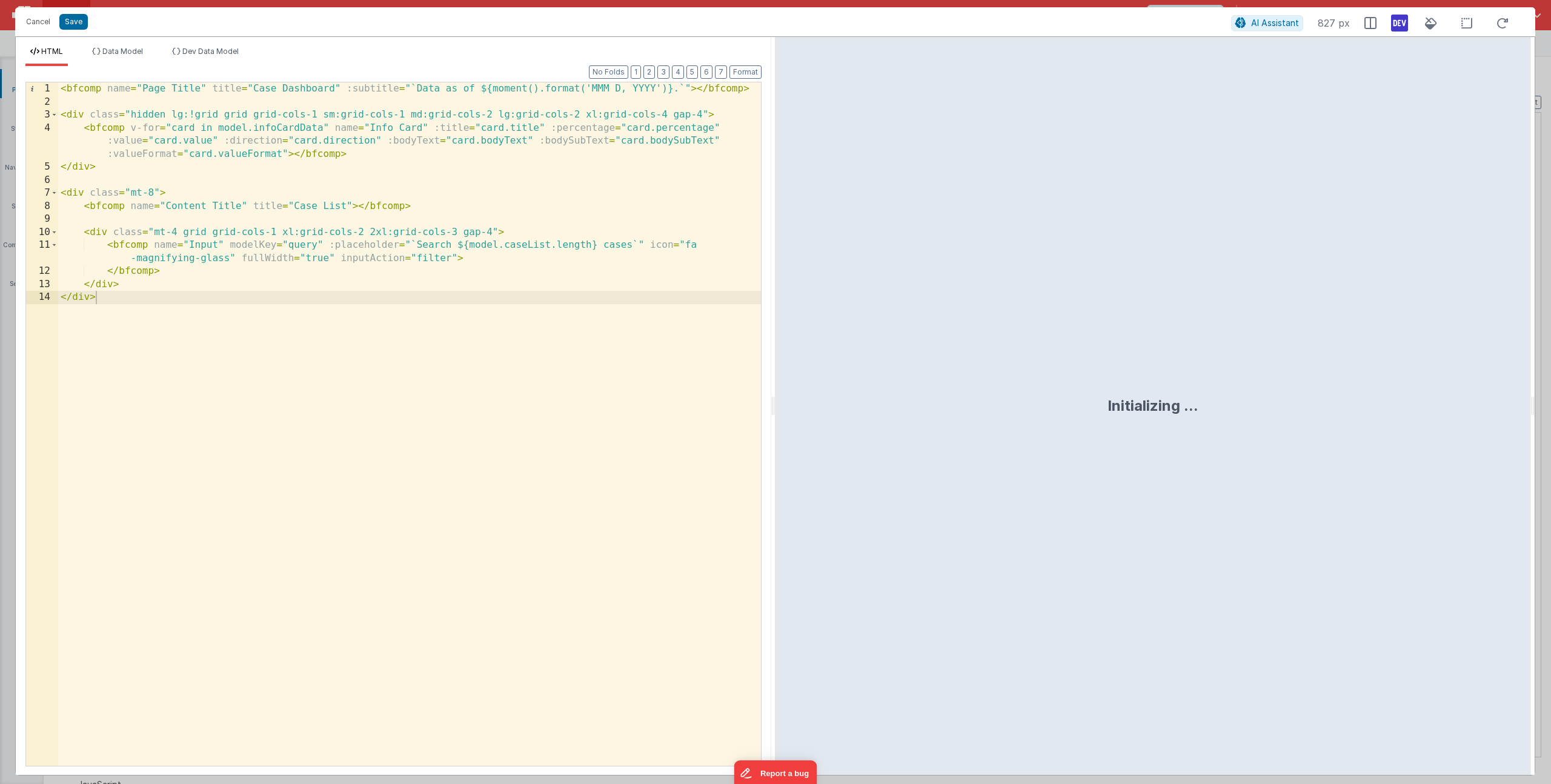
click at [319, 204] on div "< bfcomp name = "Page Title" title = "Case Dashboard" :subtitle = "`Data as of …" at bounding box center [409, 437] width 703 height 709
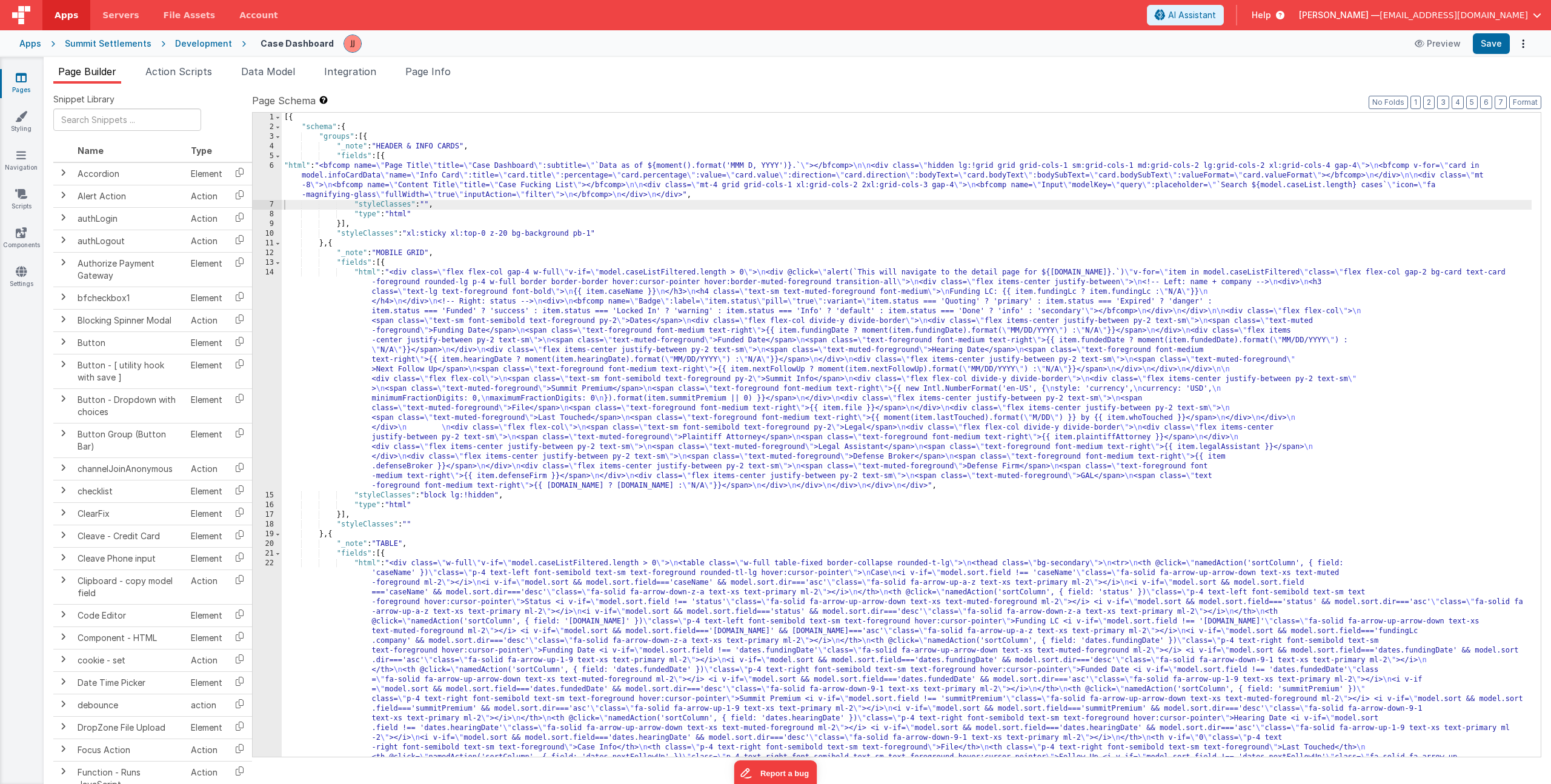
click at [603, 264] on div "[{ "schema" : { "groups" : [{ "_note" : "HEADER & INFO CARDS" , "fields" : [{ "…" at bounding box center [907, 657] width 1250 height 1090
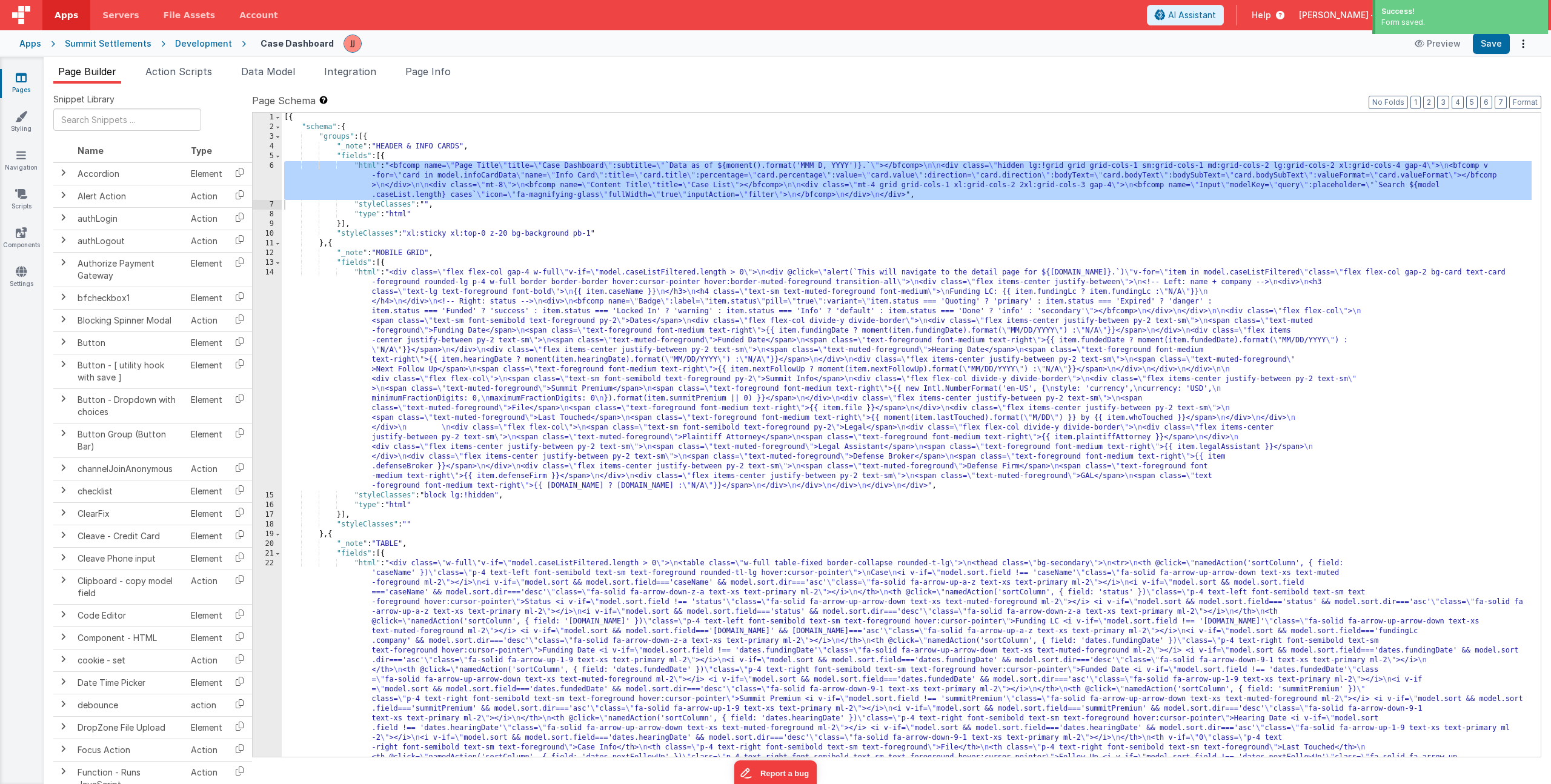
click at [26, 262] on div "Pages Styling Navigation Scripts Components Settings" at bounding box center [22, 420] width 44 height 727
click at [25, 265] on icon at bounding box center [22, 271] width 11 height 12
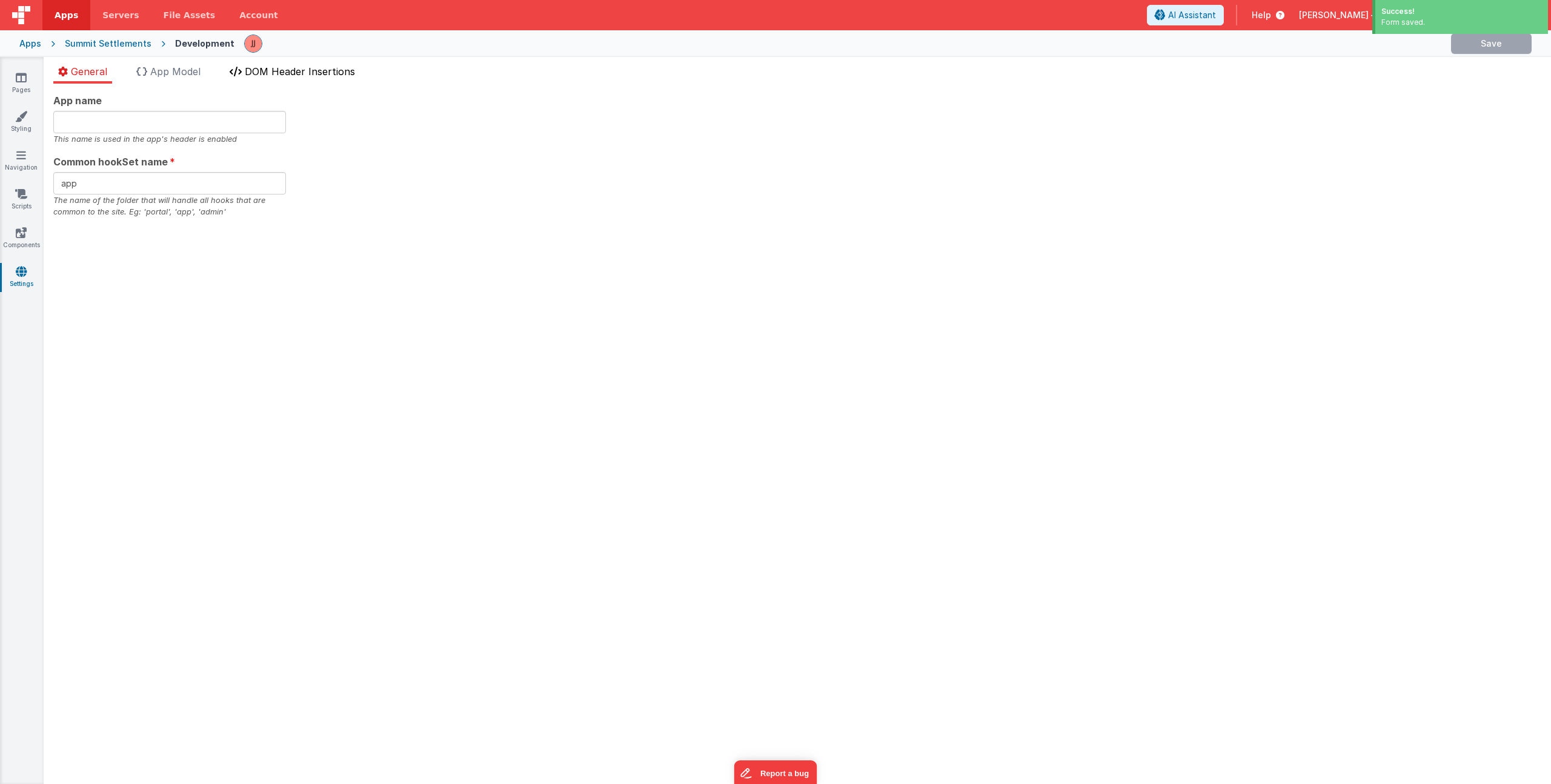
click at [287, 73] on span "DOM Header Insertions" at bounding box center [300, 71] width 110 height 12
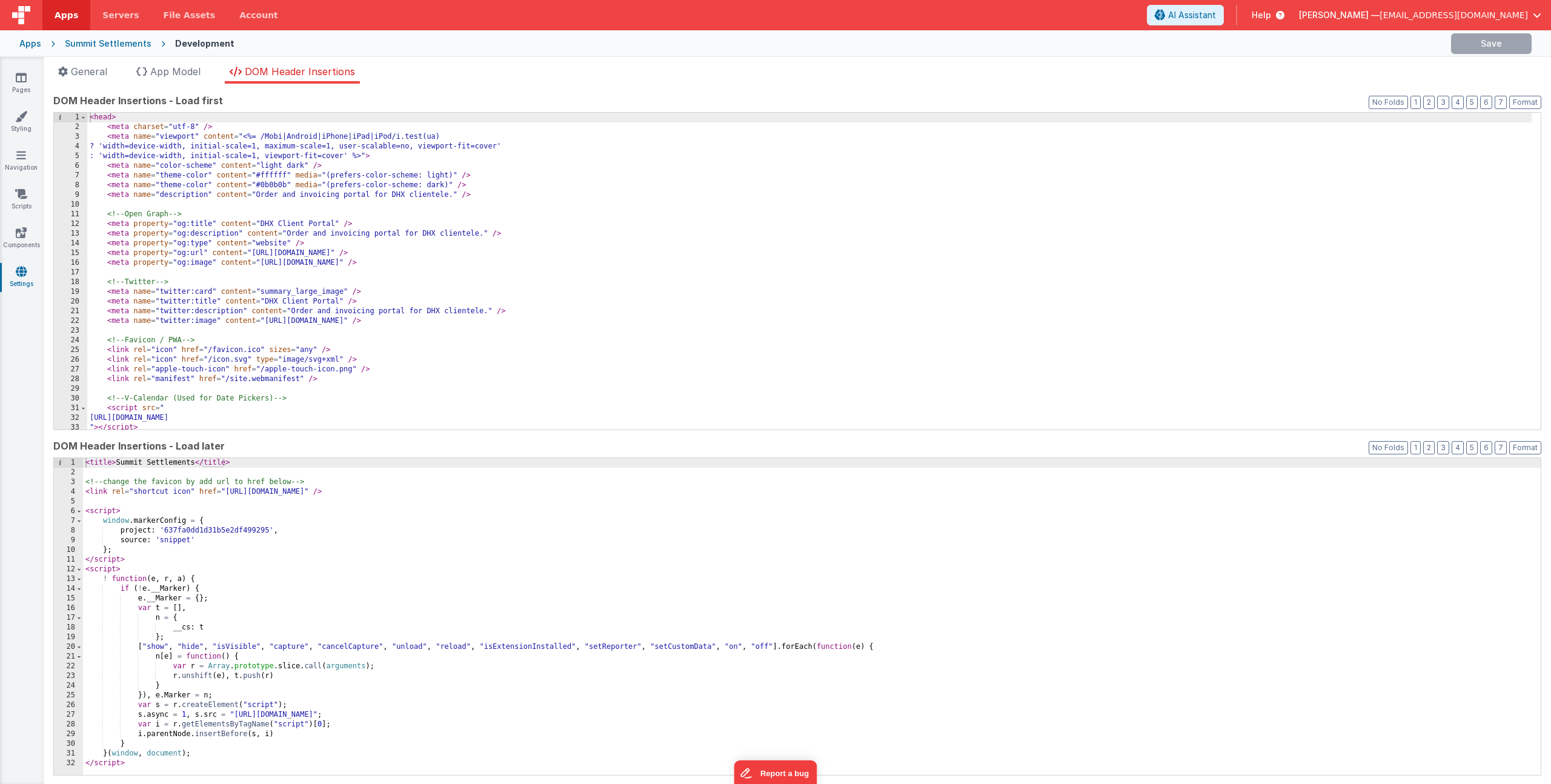
click at [233, 126] on div "< head > < meta charset = "utf-8" /> < meta name = "viewport" content = "<%= /M…" at bounding box center [810, 281] width 1444 height 336
click at [25, 240] on link "Components" at bounding box center [21, 238] width 44 height 24
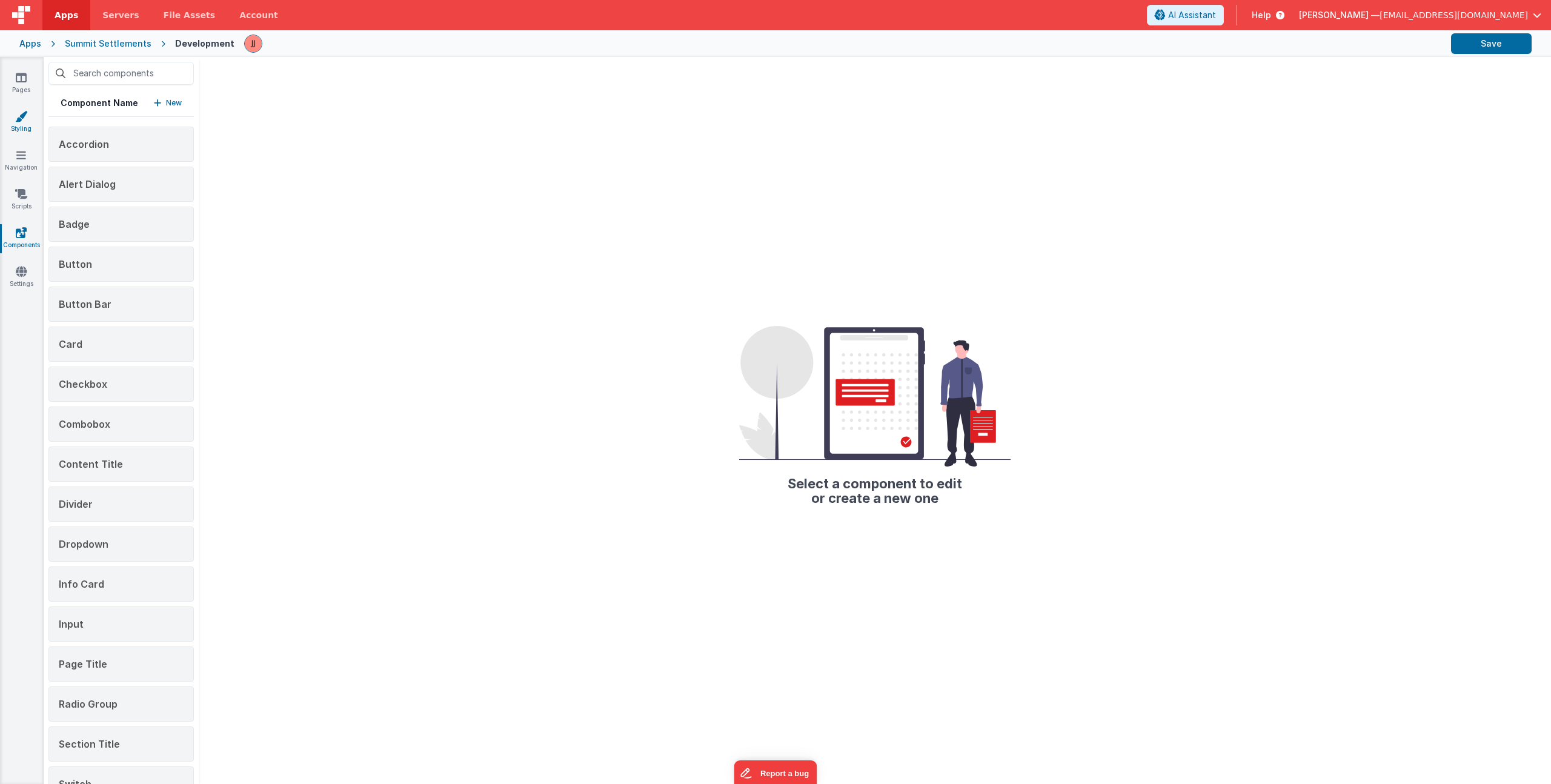
click at [23, 120] on icon at bounding box center [22, 116] width 12 height 12
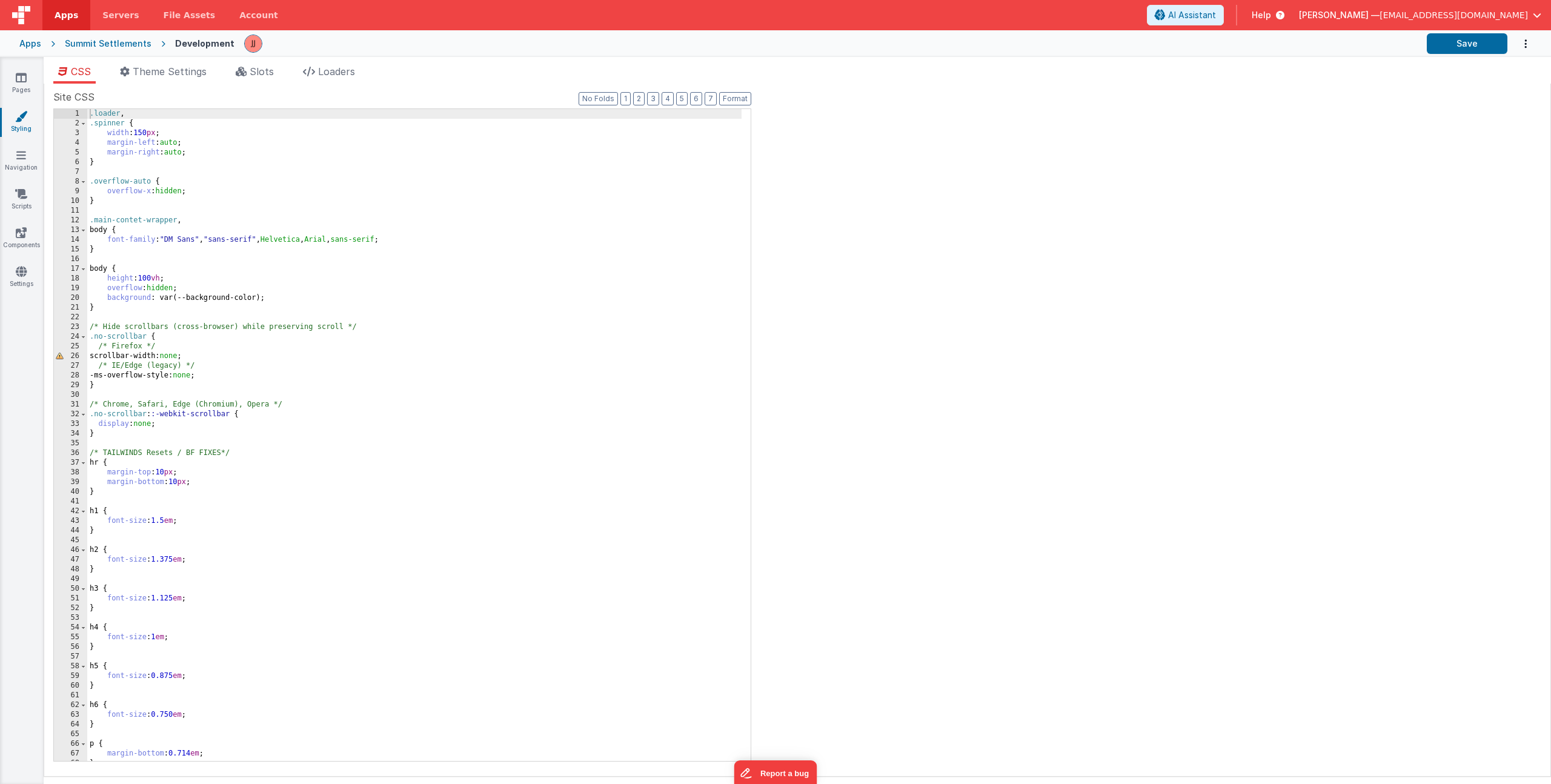
click at [136, 385] on div ".loader , .spinner { width : 150 px ; margin-left : auto ; margin-right : auto …" at bounding box center [414, 444] width 655 height 671
click at [129, 404] on div ".loader , .spinner { width : 150 px ; margin-left : auto ; margin-right : auto …" at bounding box center [414, 444] width 655 height 671
click at [174, 426] on div ".loader , .spinner { width : 150 px ; margin-left : auto ; margin-right : auto …" at bounding box center [414, 444] width 655 height 671
click at [1435, 36] on button "Save" at bounding box center [1467, 43] width 81 height 20
click at [22, 83] on icon at bounding box center [22, 78] width 11 height 12
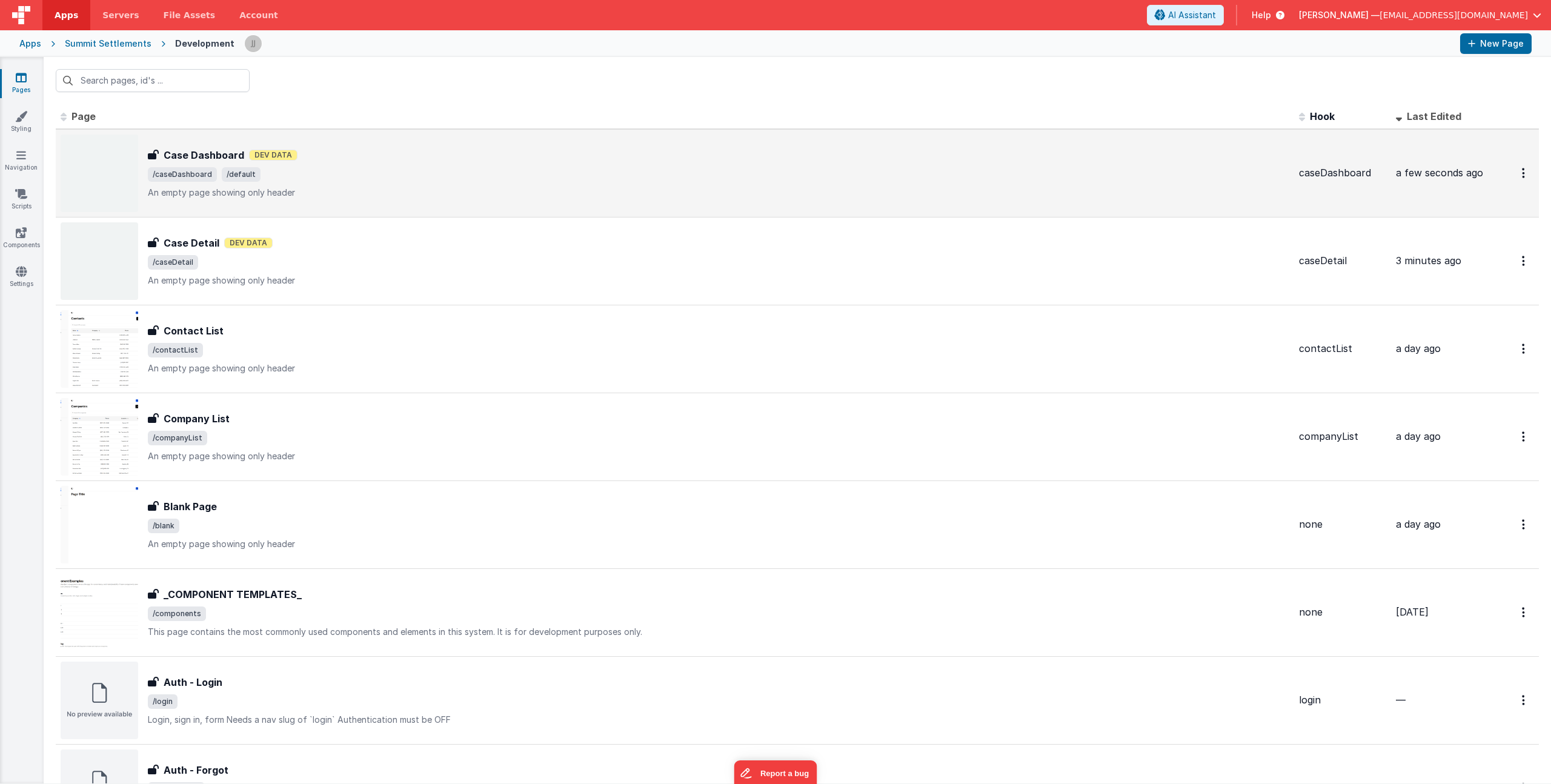
click at [348, 186] on p "An empty page showing only header" at bounding box center [719, 193] width 1142 height 12
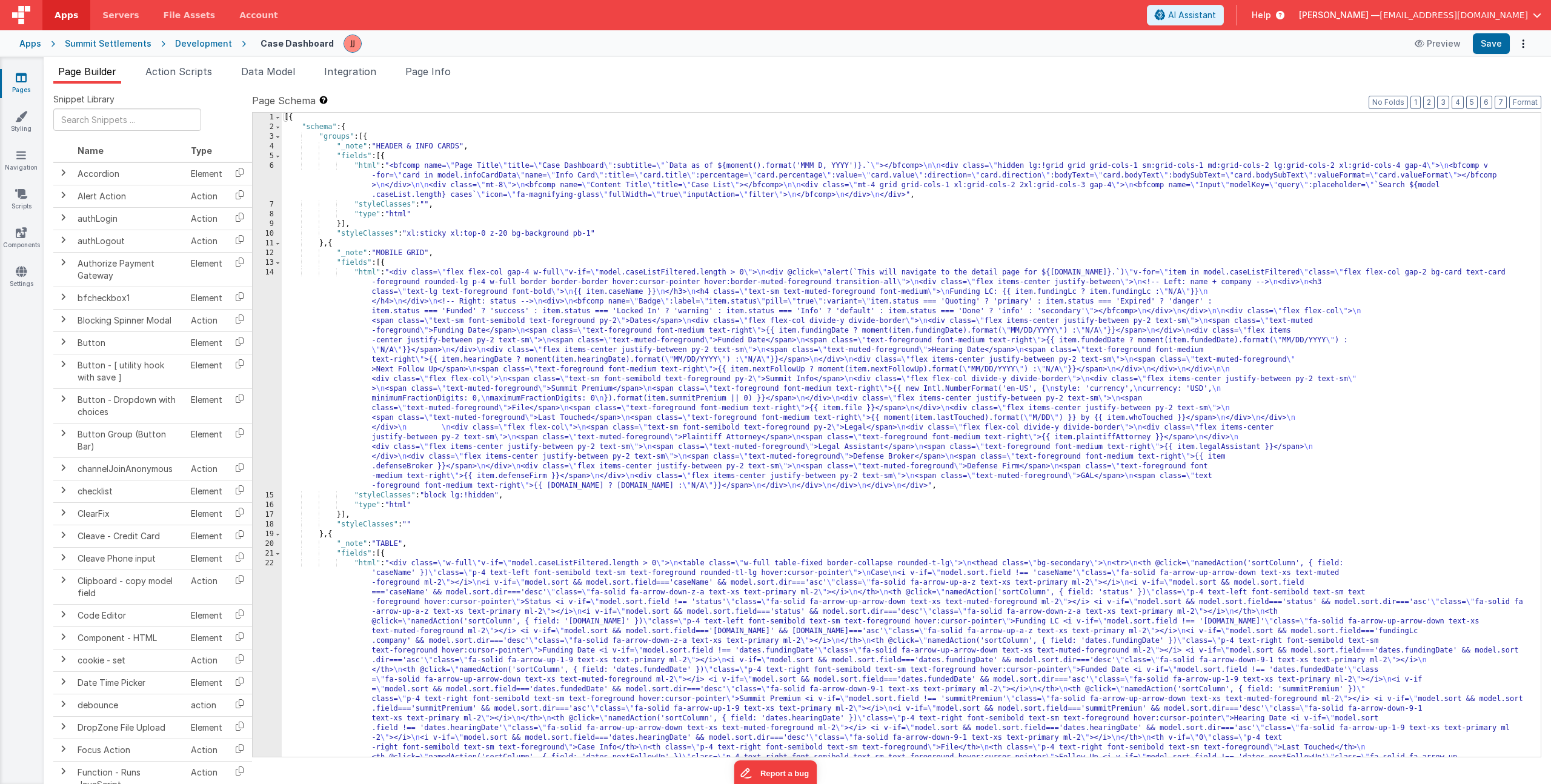
click at [405, 185] on div "[{ "schema" : { "groups" : [{ "_note" : "HEADER & INFO CARDS" , "fields" : [{ "…" at bounding box center [907, 657] width 1250 height 1090
click at [267, 180] on div "6" at bounding box center [267, 180] width 29 height 39
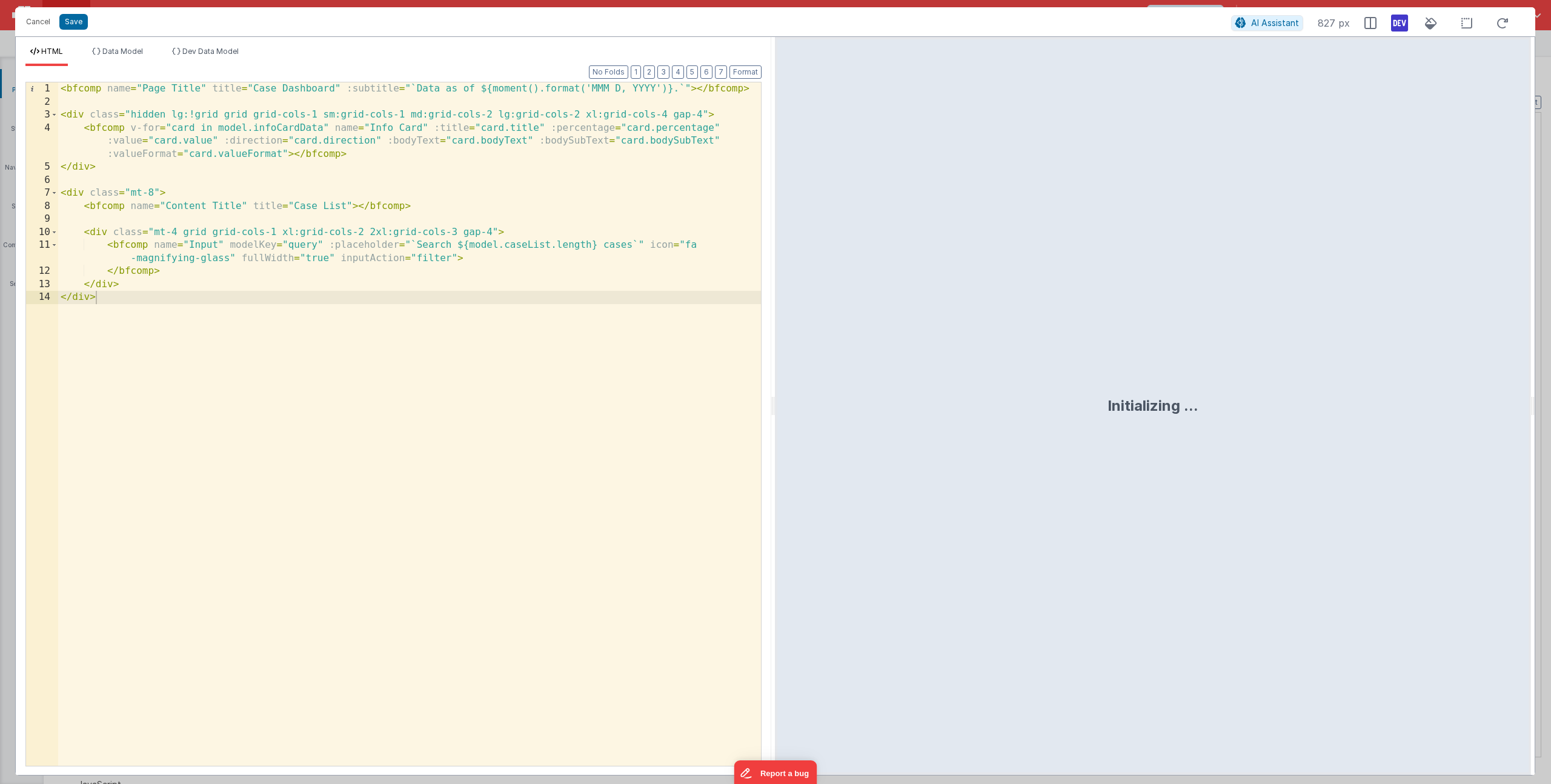
click at [345, 206] on div "< bfcomp name = "Page Title" title = "Case Dashboard" :subtitle = "`Data as of …" at bounding box center [409, 437] width 703 height 709
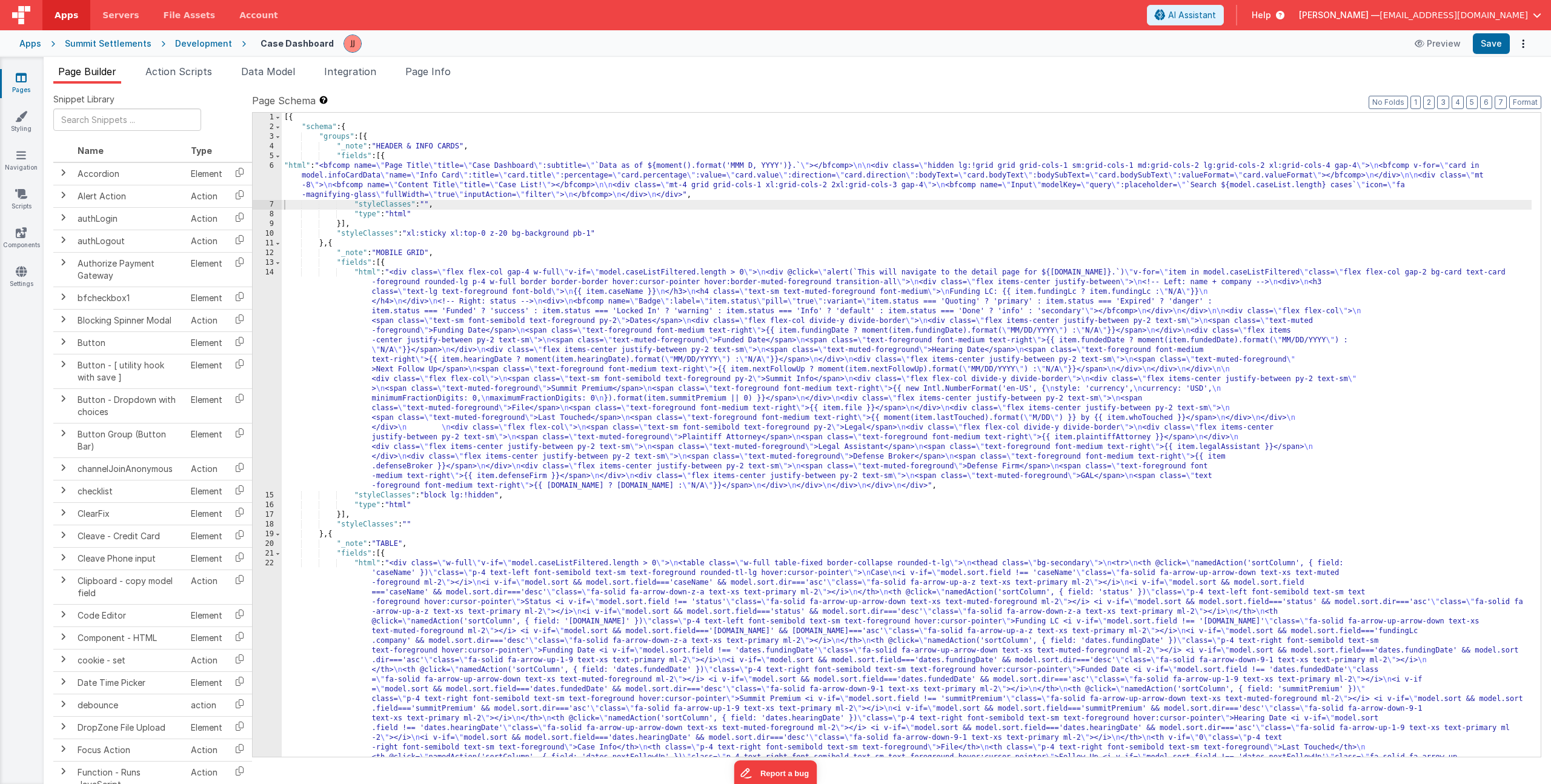
click at [602, 233] on div "[{ "schema" : { "groups" : [{ "_note" : "HEADER & INFO CARDS" , "fields" : [{ "…" at bounding box center [907, 657] width 1250 height 1090
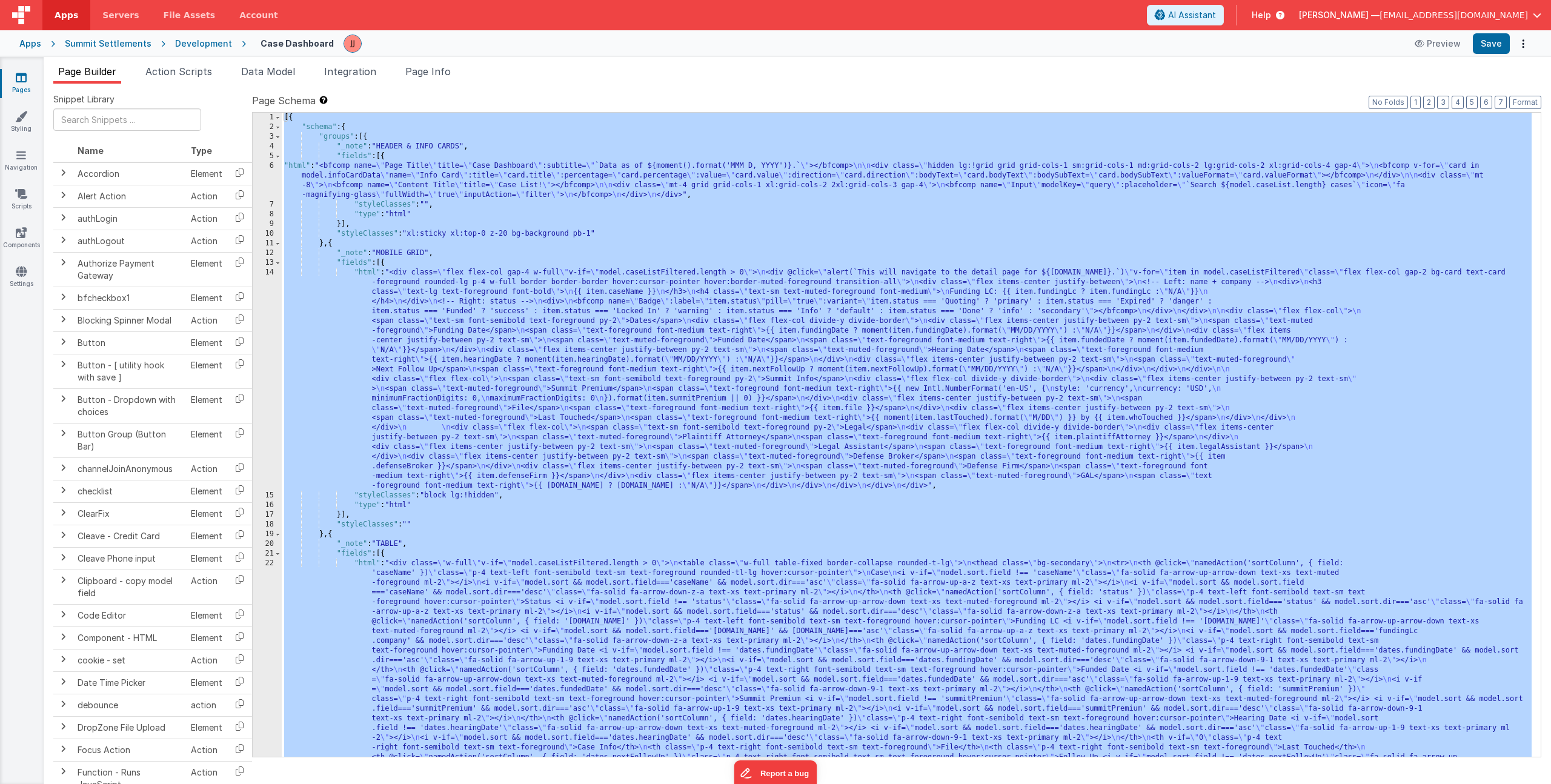
click at [1227, 290] on div "[{ "schema" : { "groups" : [{ "_note" : "HEADER & INFO CARDS" , "fields" : [{ "…" at bounding box center [907, 657] width 1250 height 1090
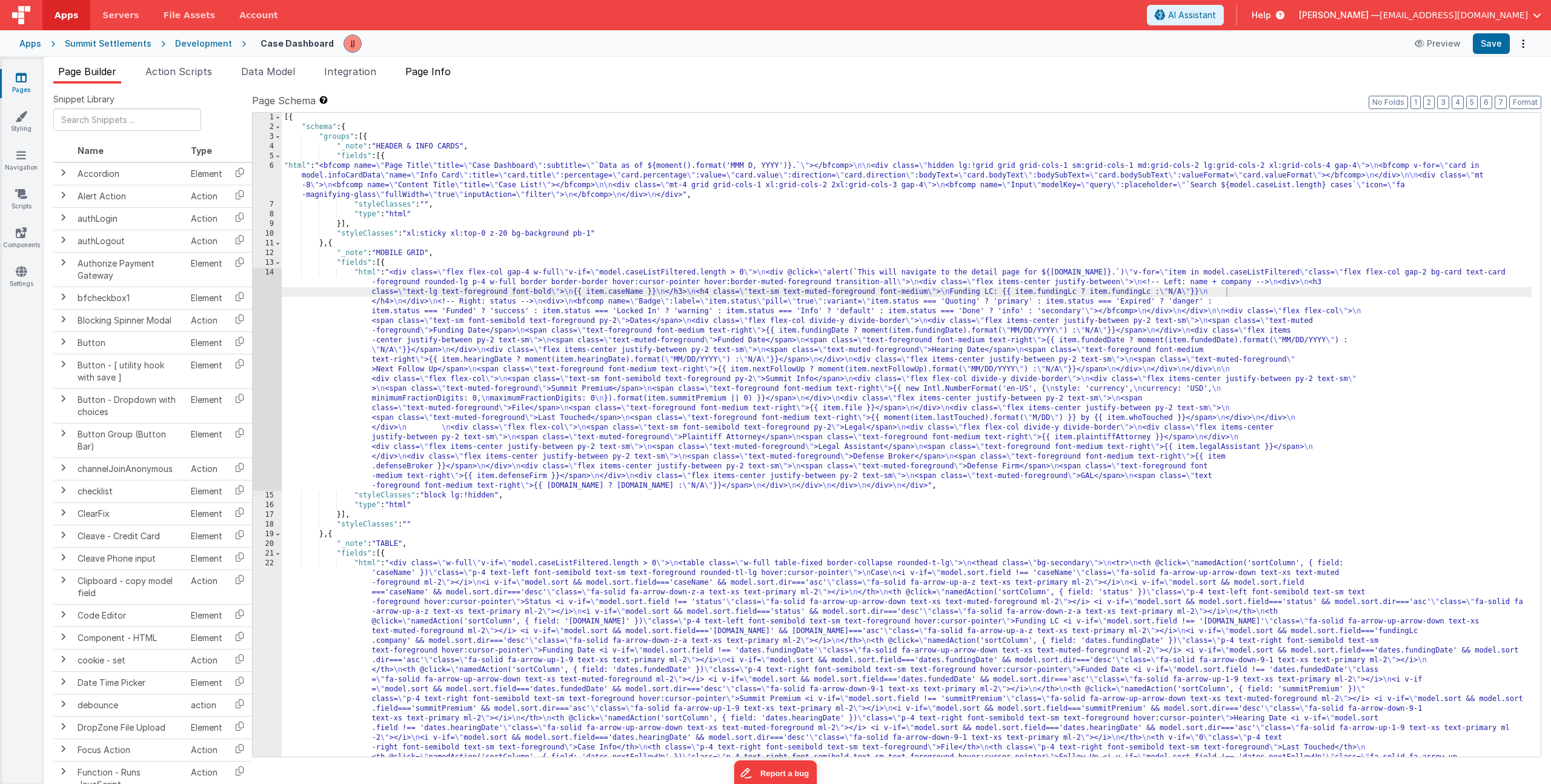
click at [418, 76] on span "Page Info" at bounding box center [428, 71] width 46 height 12
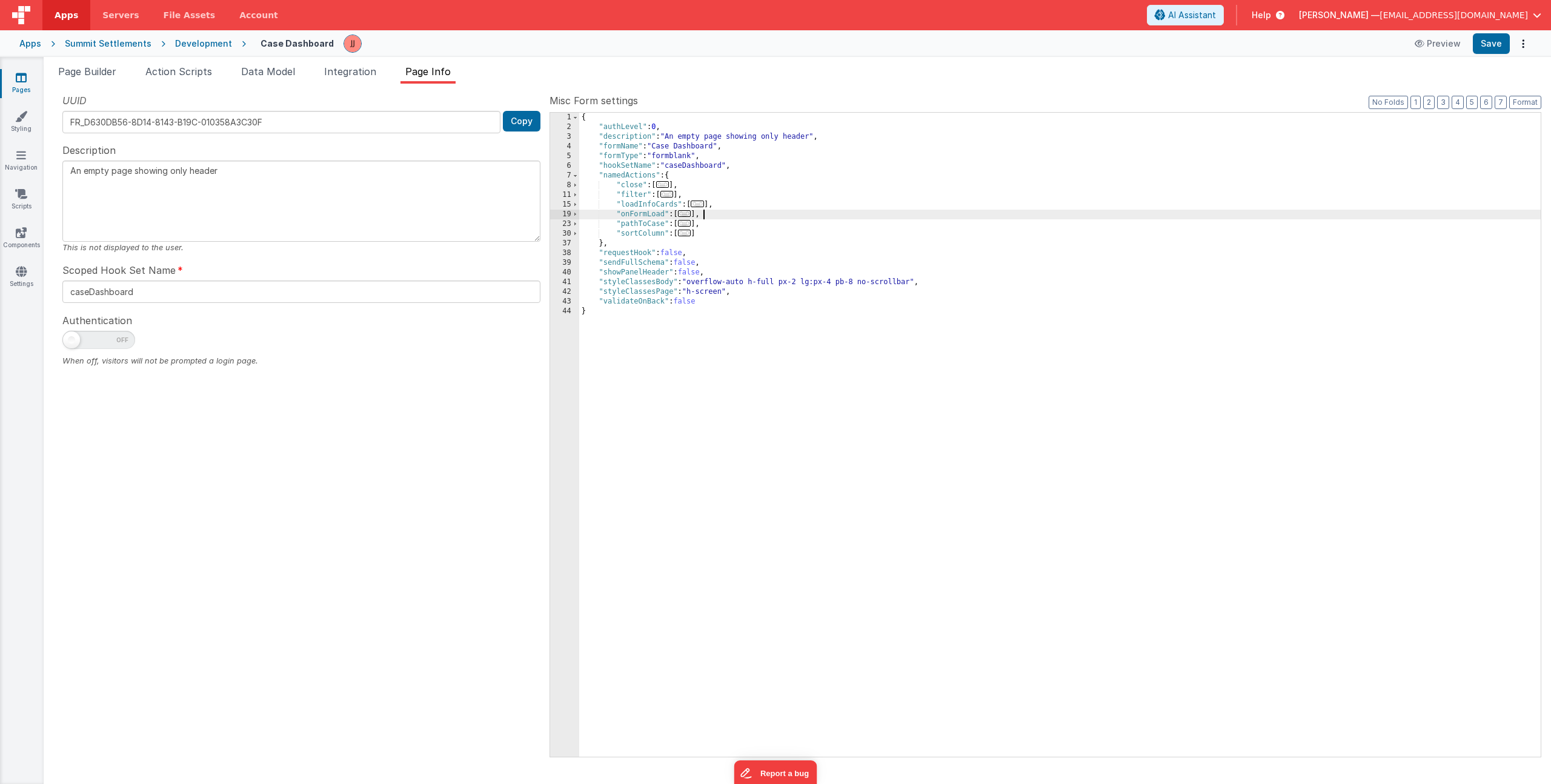
click at [734, 211] on div "{ "authLevel" : 0 , "description" : "An empty page showing only header" , "form…" at bounding box center [1060, 444] width 962 height 663
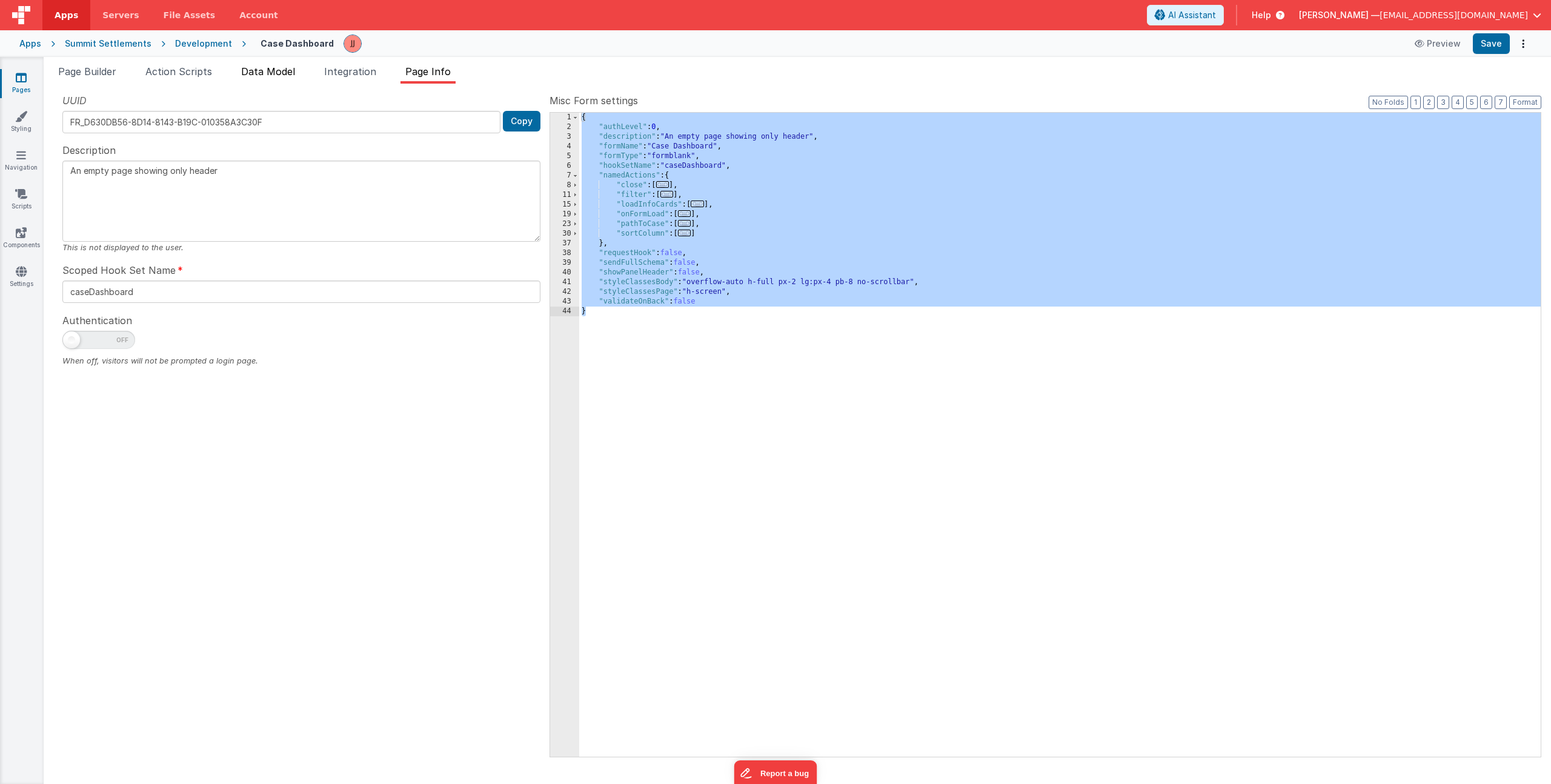
click at [241, 70] on li "Data Model" at bounding box center [268, 73] width 63 height 19
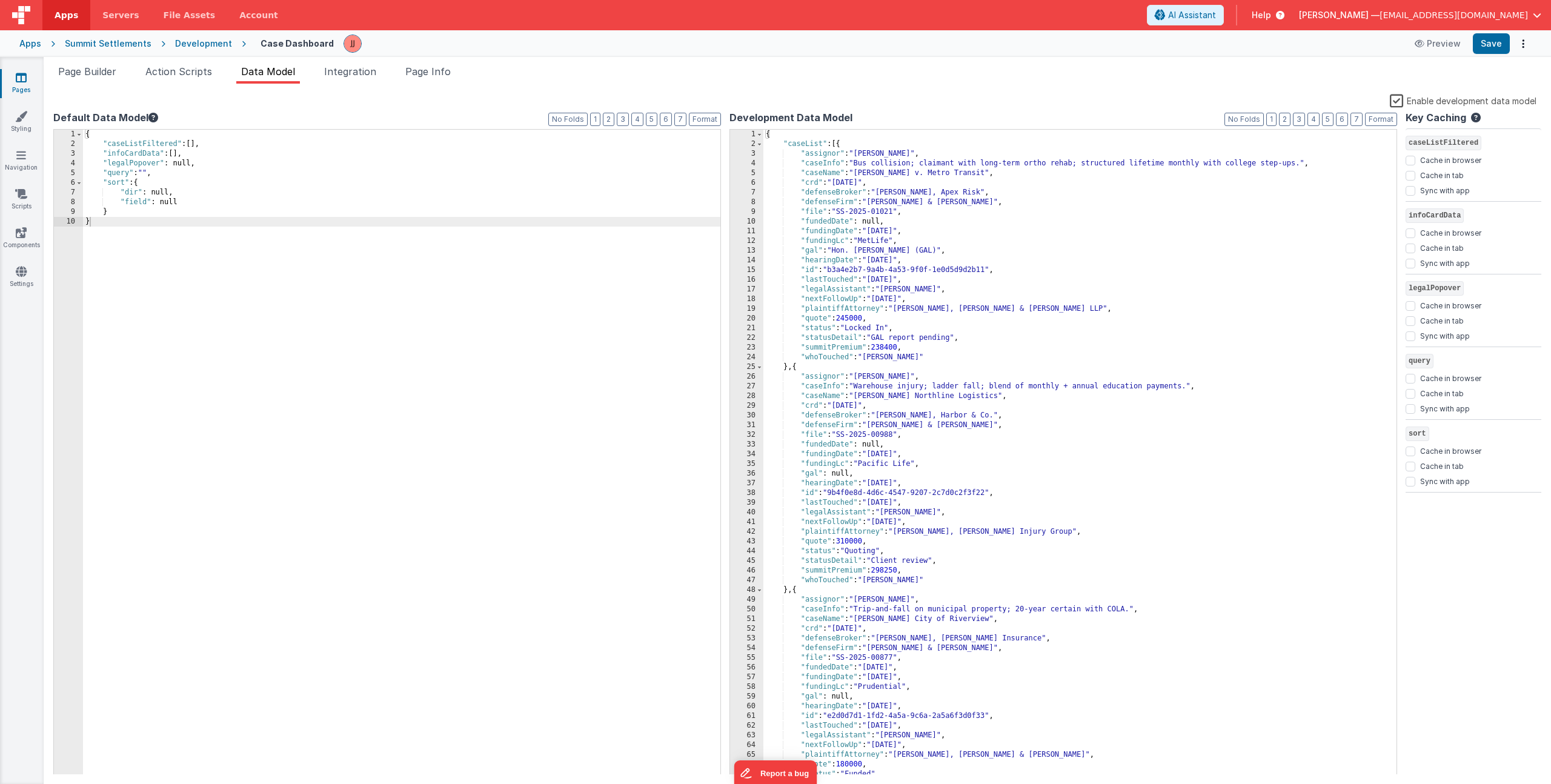
click at [169, 349] on div "{ "caseListFiltered" : [ ] , "infoCardData" : [ ] , "legalPopover" : null, "que…" at bounding box center [401, 462] width 637 height 665
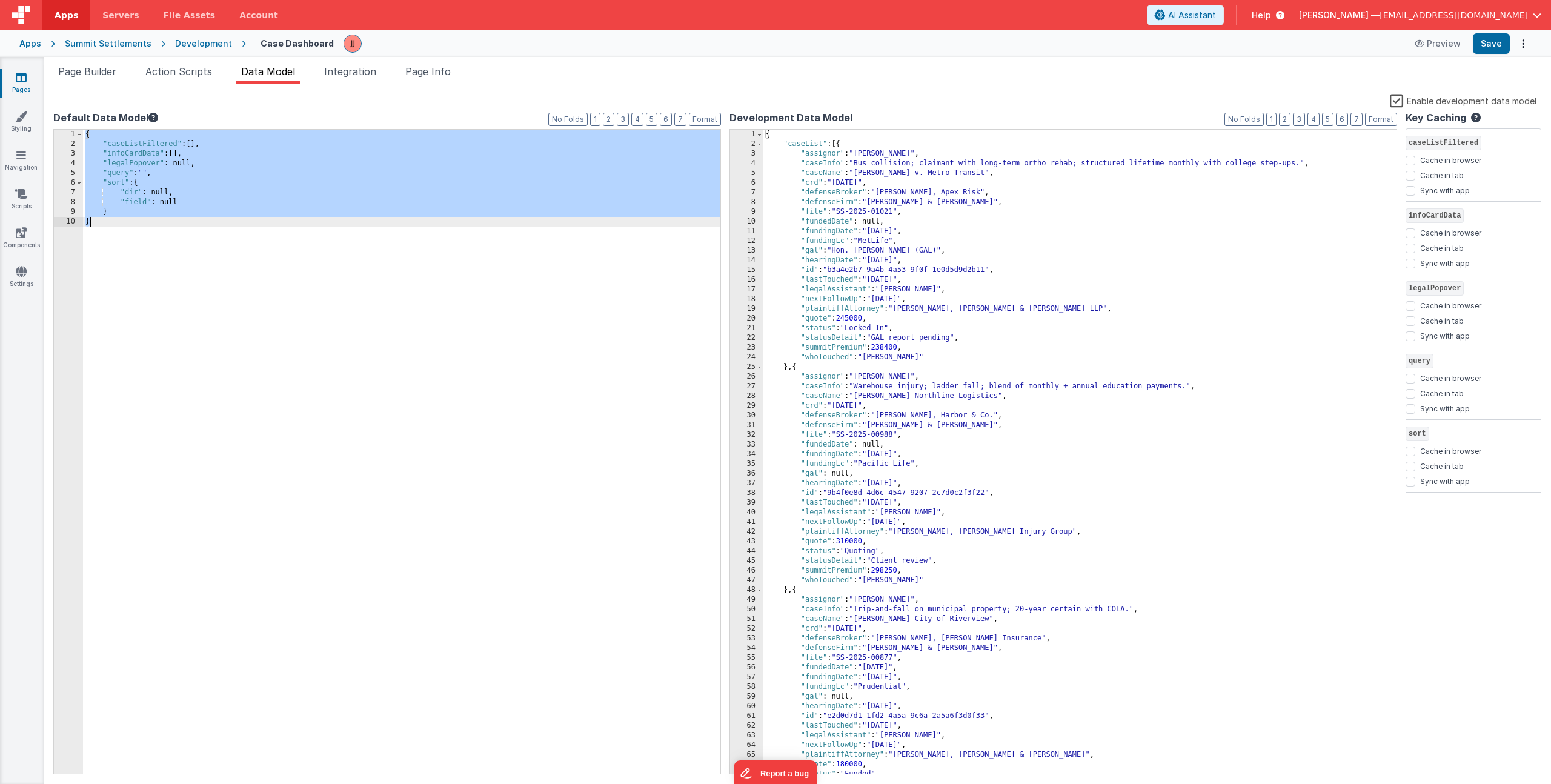
click at [1281, 360] on div "{ "caseList" : [{ "assignor" : "Daniel Johnson" , "caseInfo" : "Bus collision; …" at bounding box center [1076, 462] width 624 height 665
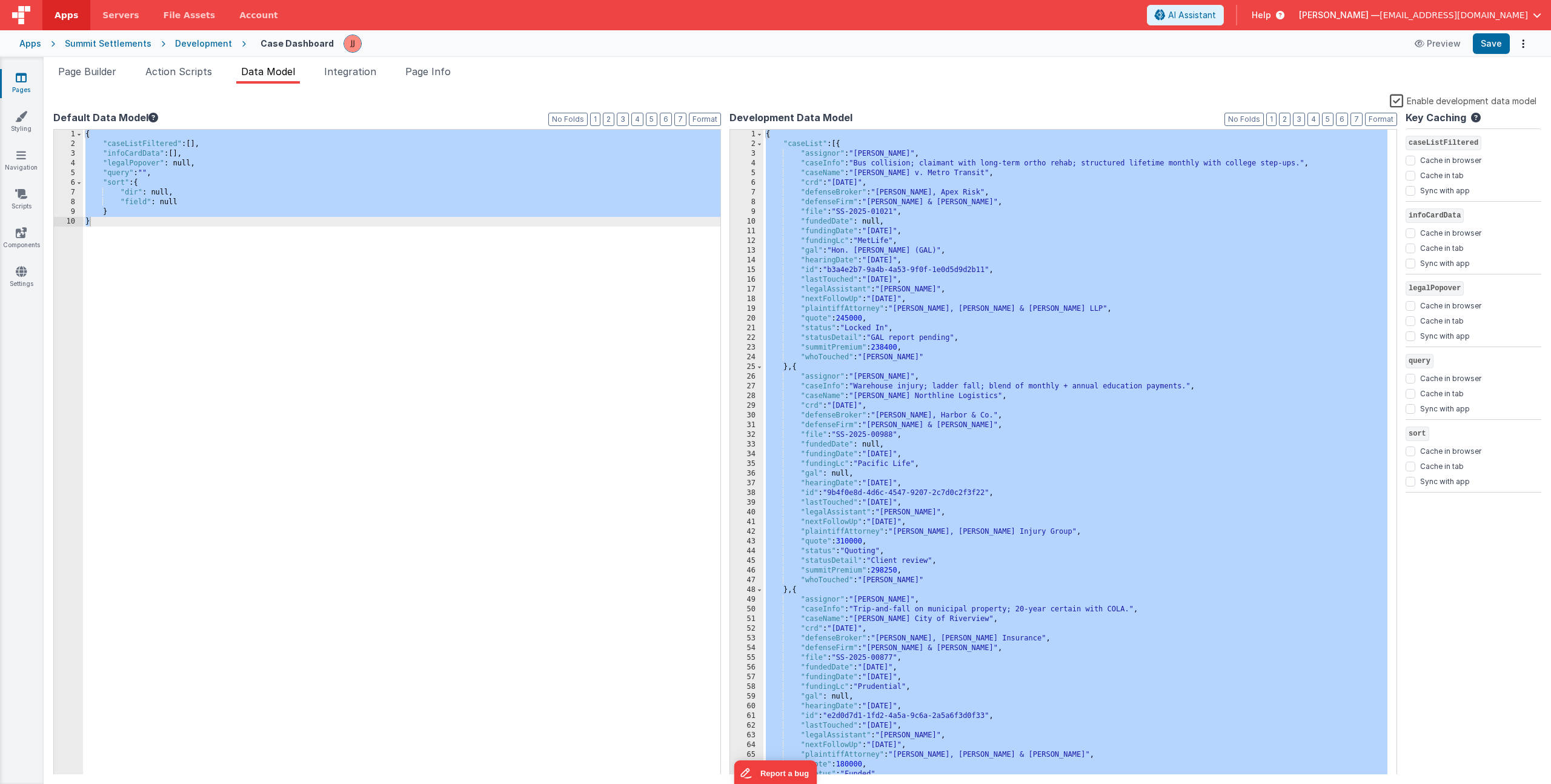
click at [31, 83] on link "Pages" at bounding box center [21, 83] width 44 height 24
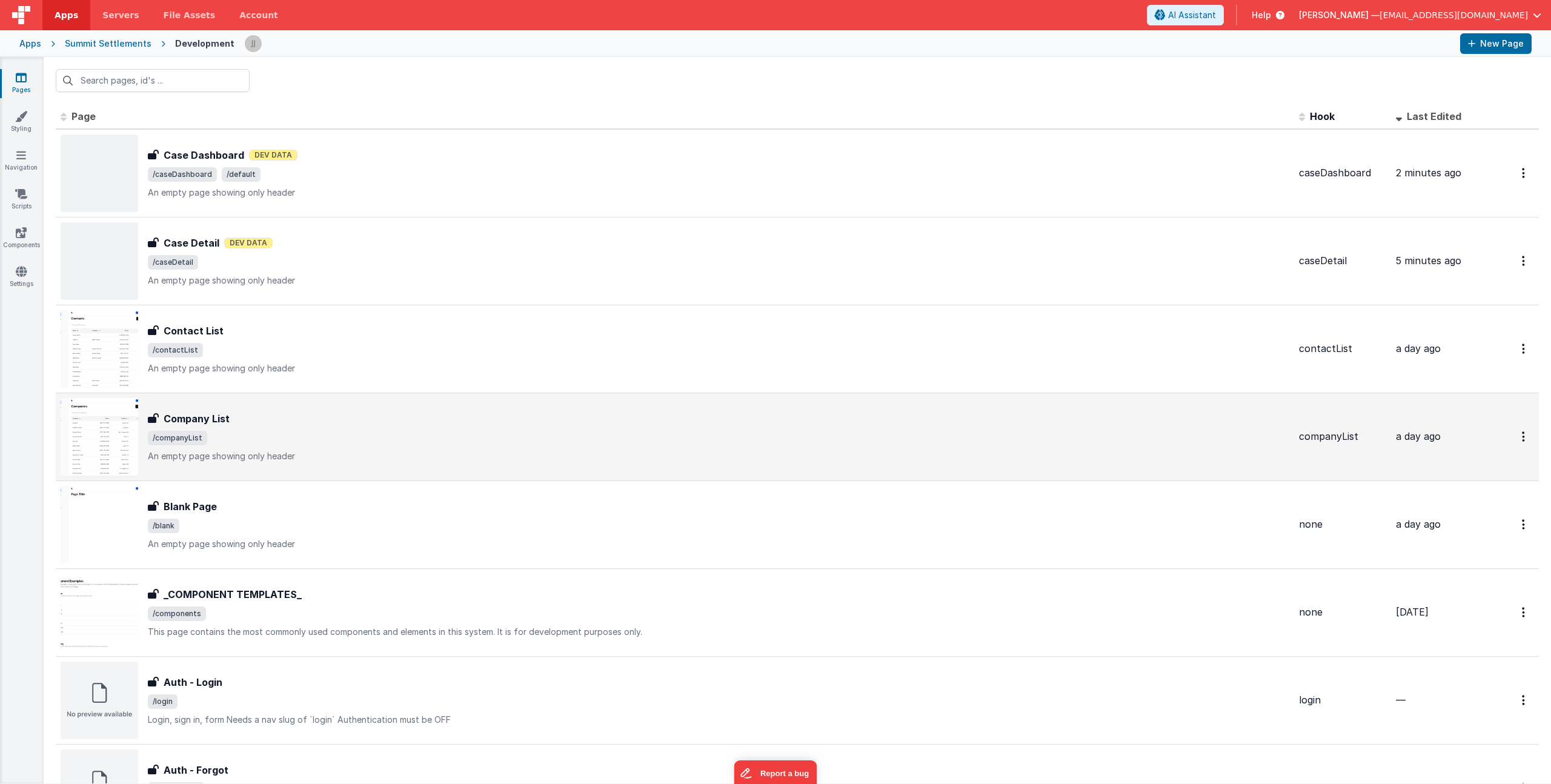
click at [306, 420] on div "Company List" at bounding box center [719, 418] width 1142 height 15
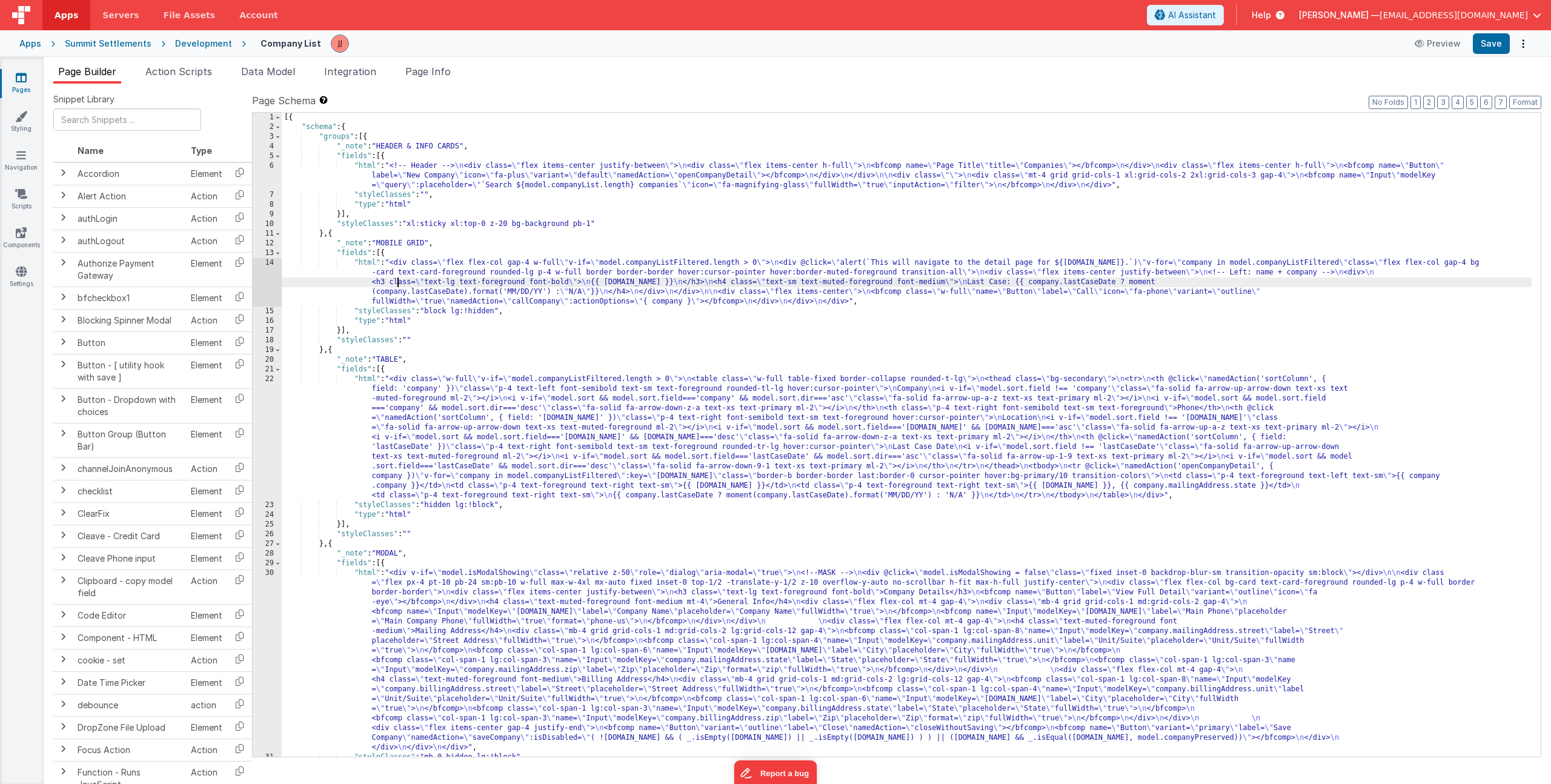
click at [399, 278] on div "[{ "schema" : { "groups" : [{ "_note" : "HEADER & INFO CARDS" , "fields" : [{ "…" at bounding box center [907, 444] width 1250 height 663
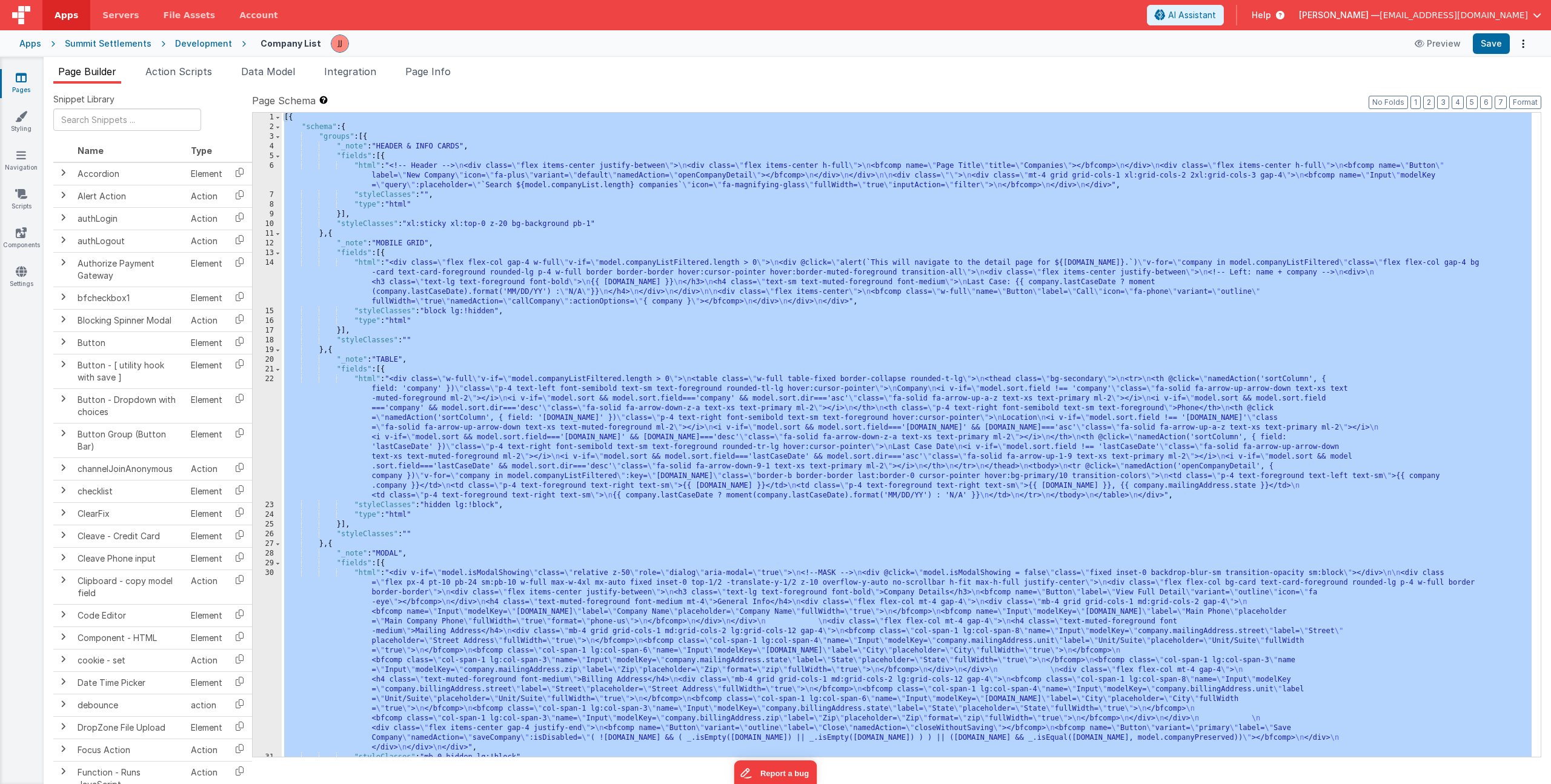
click at [421, 210] on div "[{ "schema" : { "groups" : [{ "_note" : "HEADER & INFO CARDS" , "fields" : [{ "…" at bounding box center [907, 444] width 1250 height 663
click at [424, 68] on span "Page Info" at bounding box center [428, 71] width 46 height 12
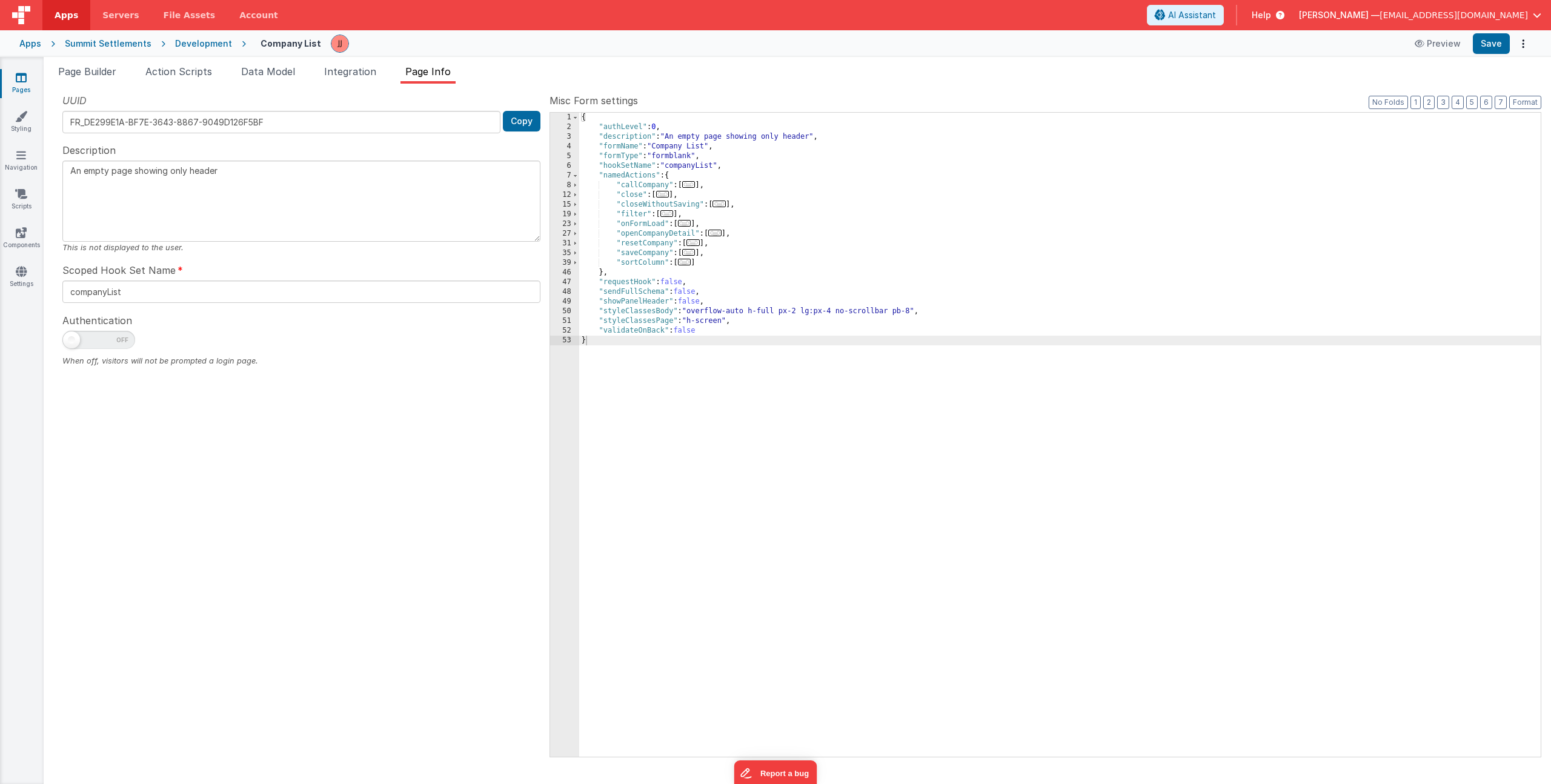
click at [782, 371] on div "{ "authLevel" : 0 , "description" : "An empty page showing only header" , "form…" at bounding box center [1060, 444] width 962 height 663
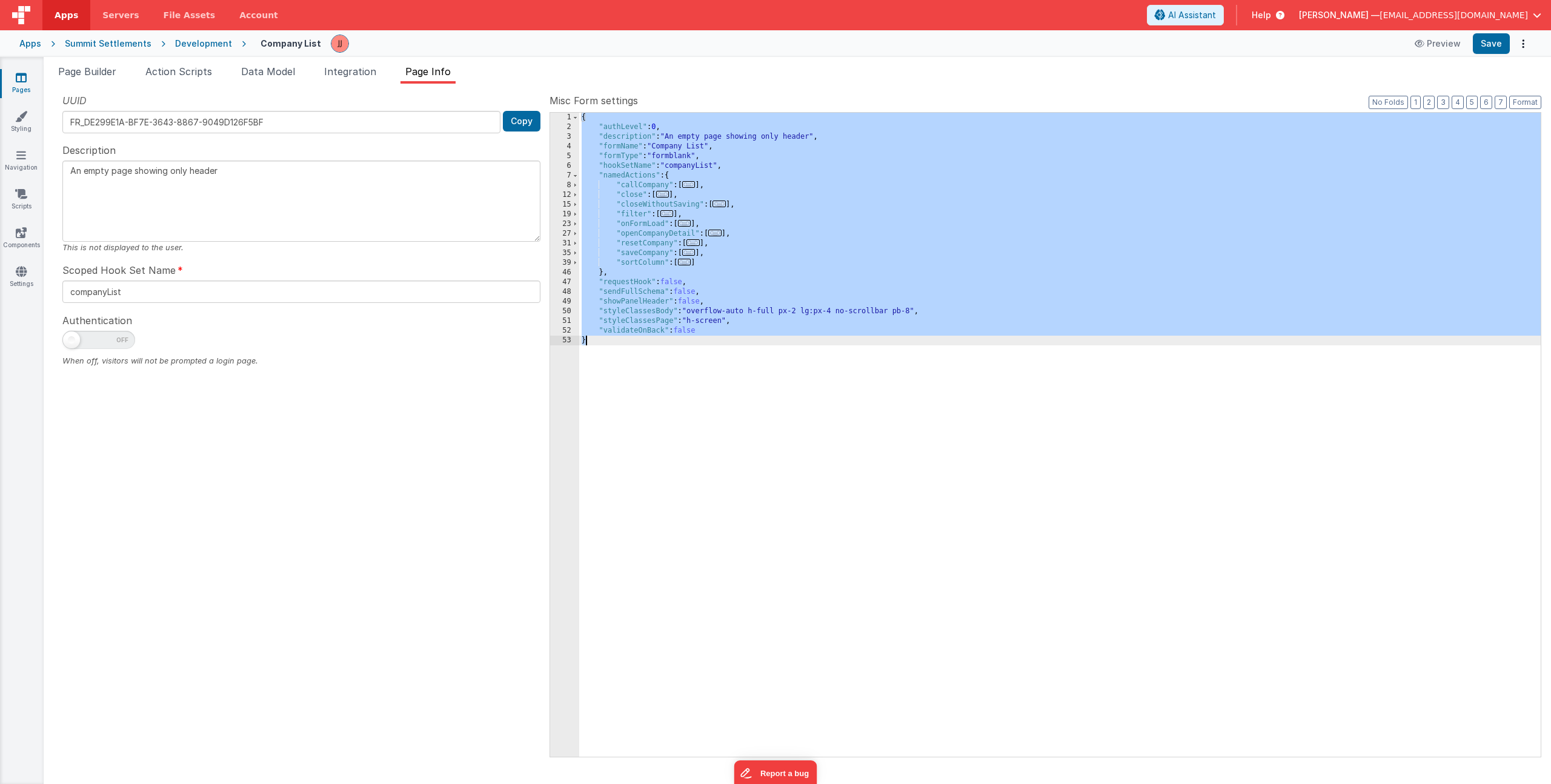
click at [691, 192] on div "{ "authLevel" : 0 , "description" : "An empty page showing only header" , "form…" at bounding box center [1060, 444] width 962 height 663
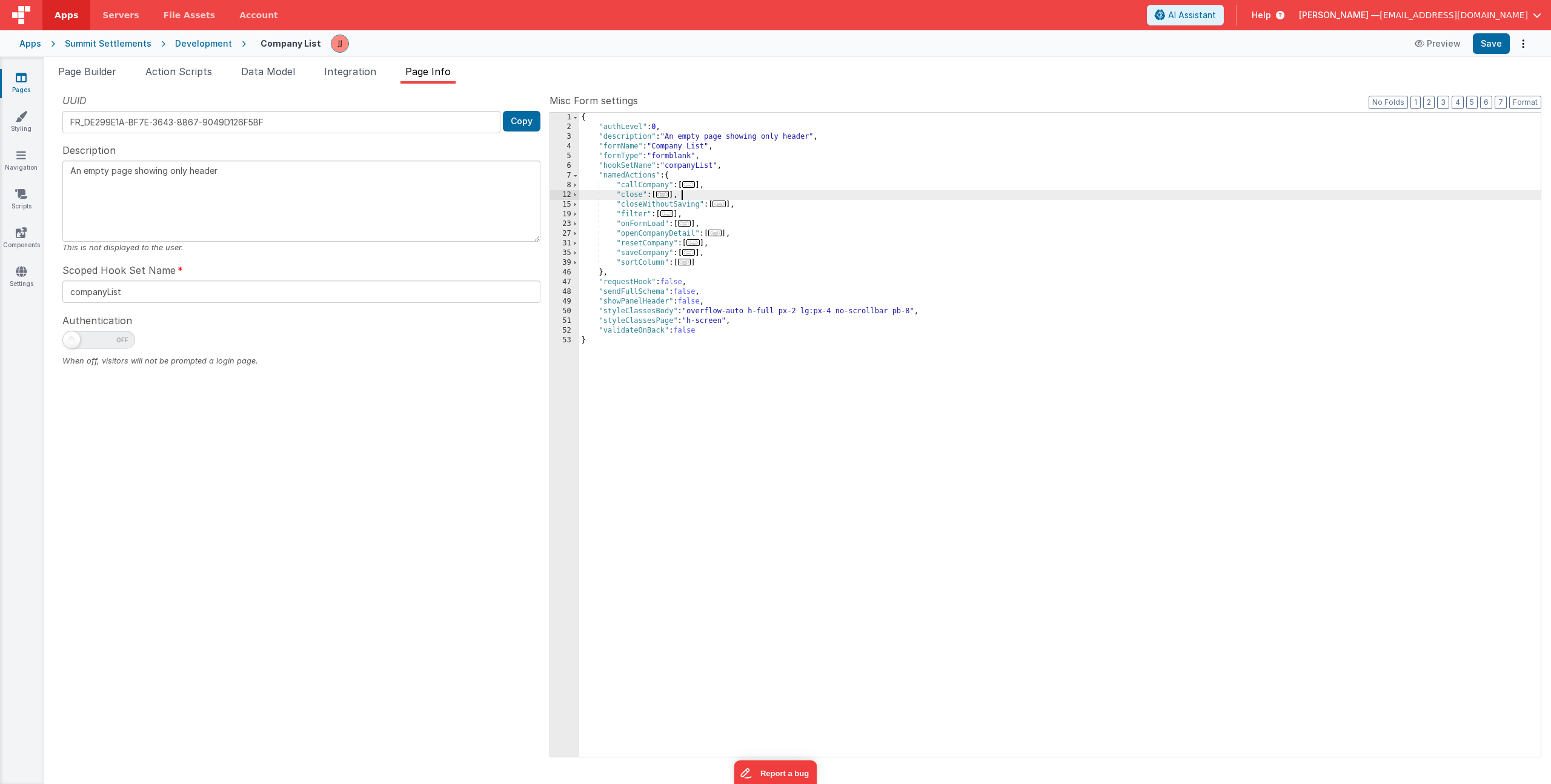
click at [811, 210] on div "{ "authLevel" : 0 , "description" : "An empty page showing only header" , "form…" at bounding box center [1060, 444] width 962 height 663
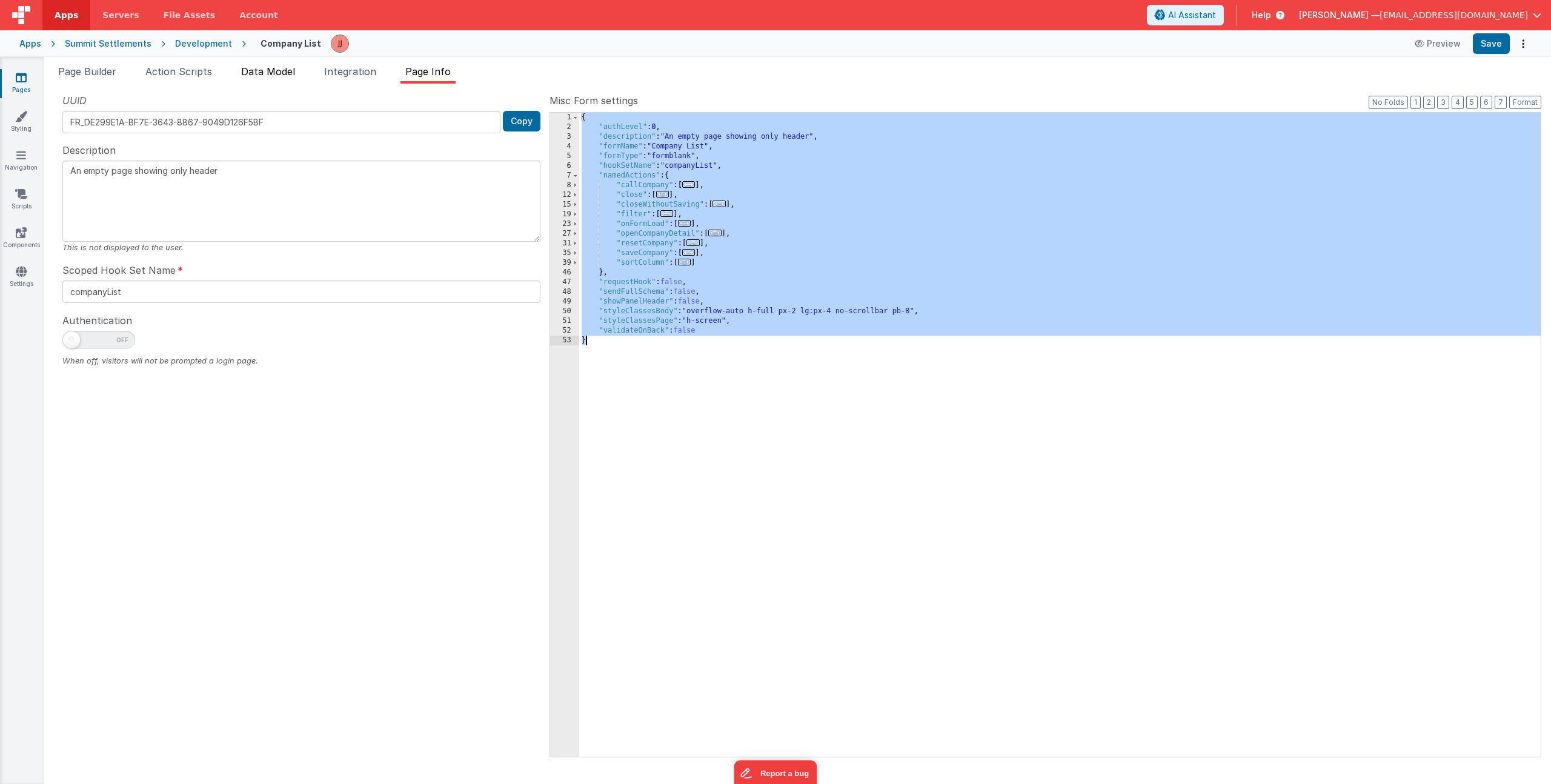
click at [275, 73] on span "Data Model" at bounding box center [268, 71] width 54 height 12
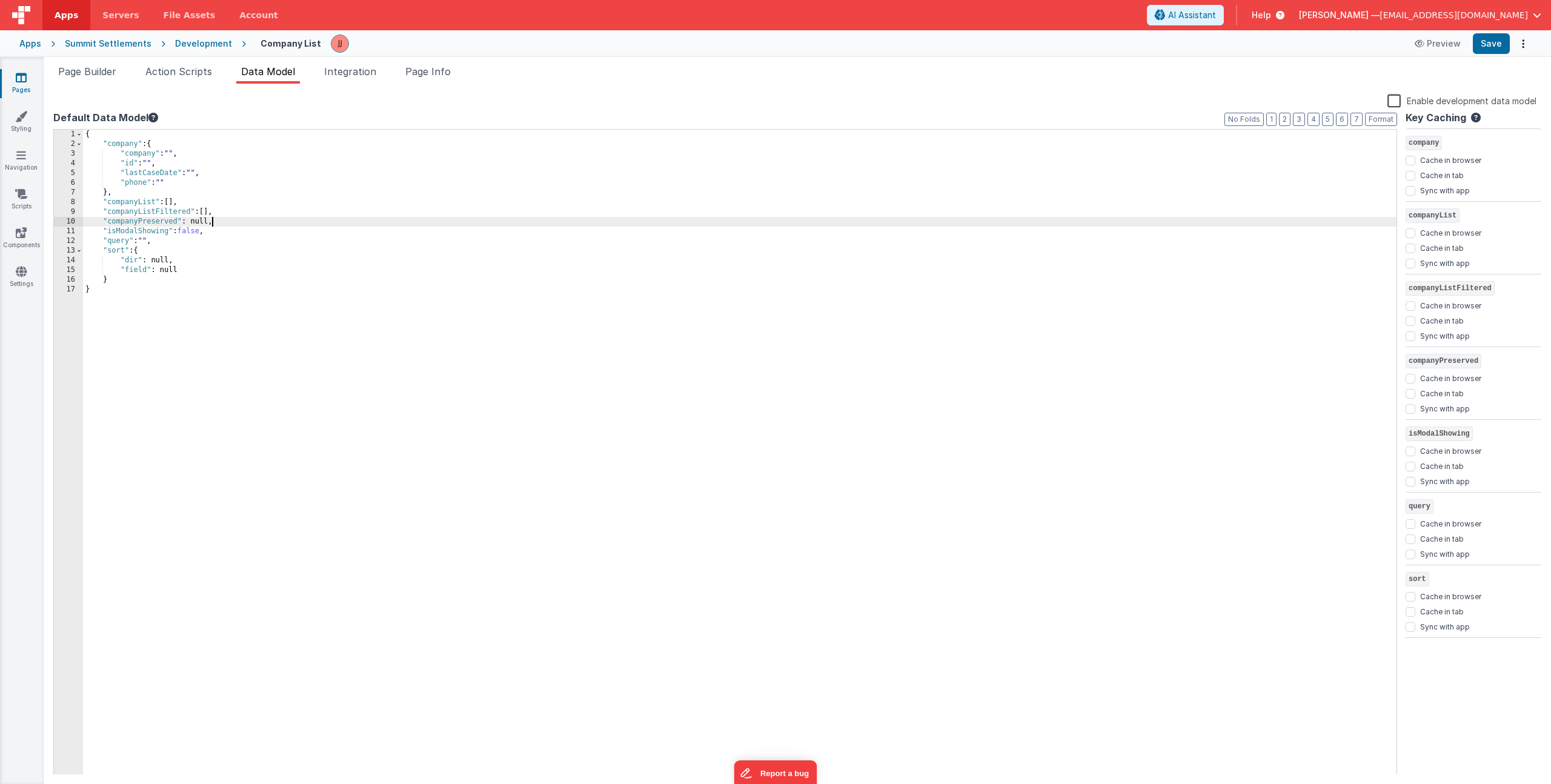
click at [287, 223] on div "{ "company" : { "company" : "" , "id" : "" , "lastCaseDate" : "" , "phone" : ""…" at bounding box center [740, 462] width 1314 height 665
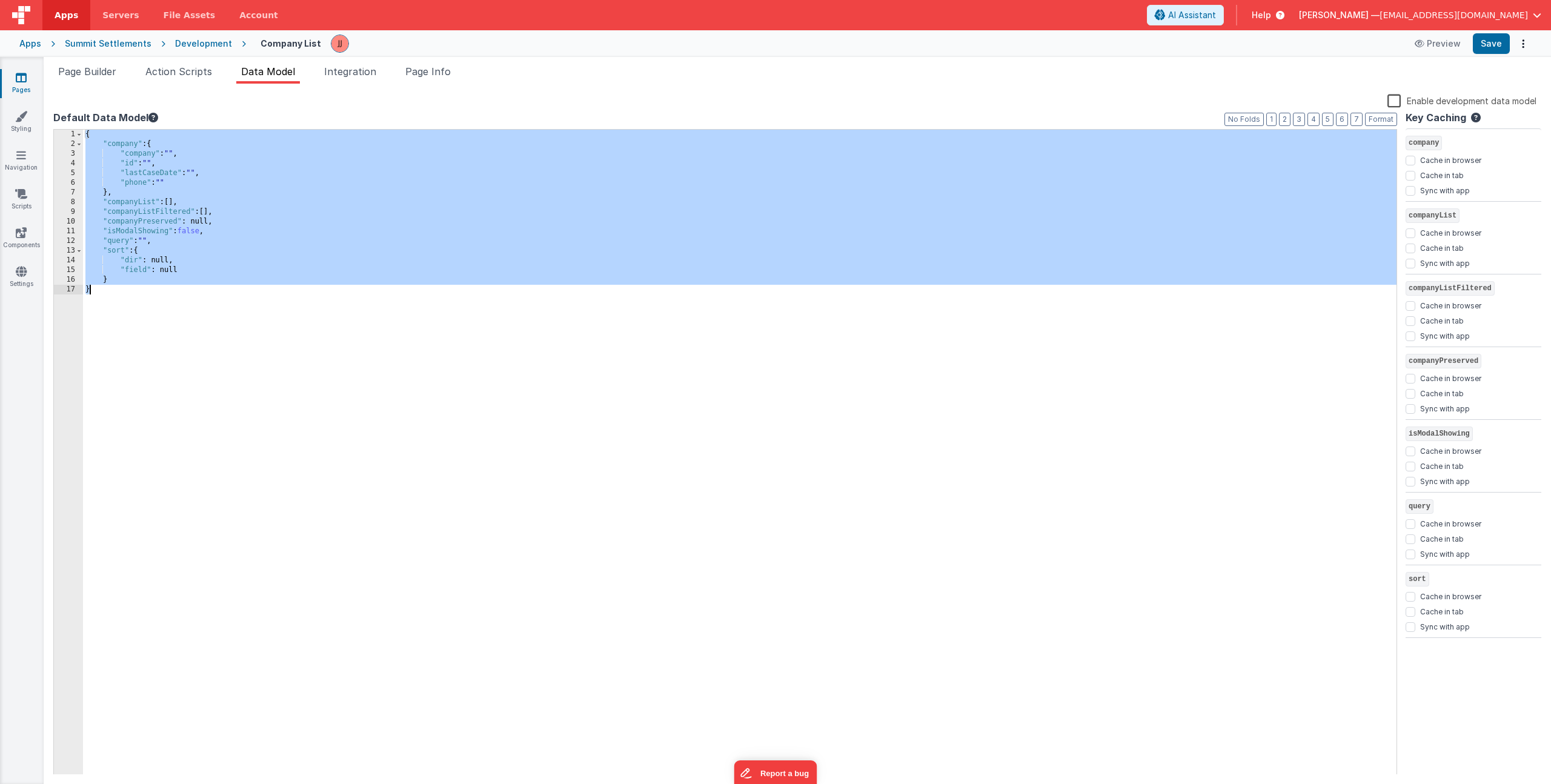
click at [201, 330] on div "{ "company" : { "company" : "" , "id" : "" , "lastCaseDate" : "" , "phone" : ""…" at bounding box center [740, 462] width 1314 height 665
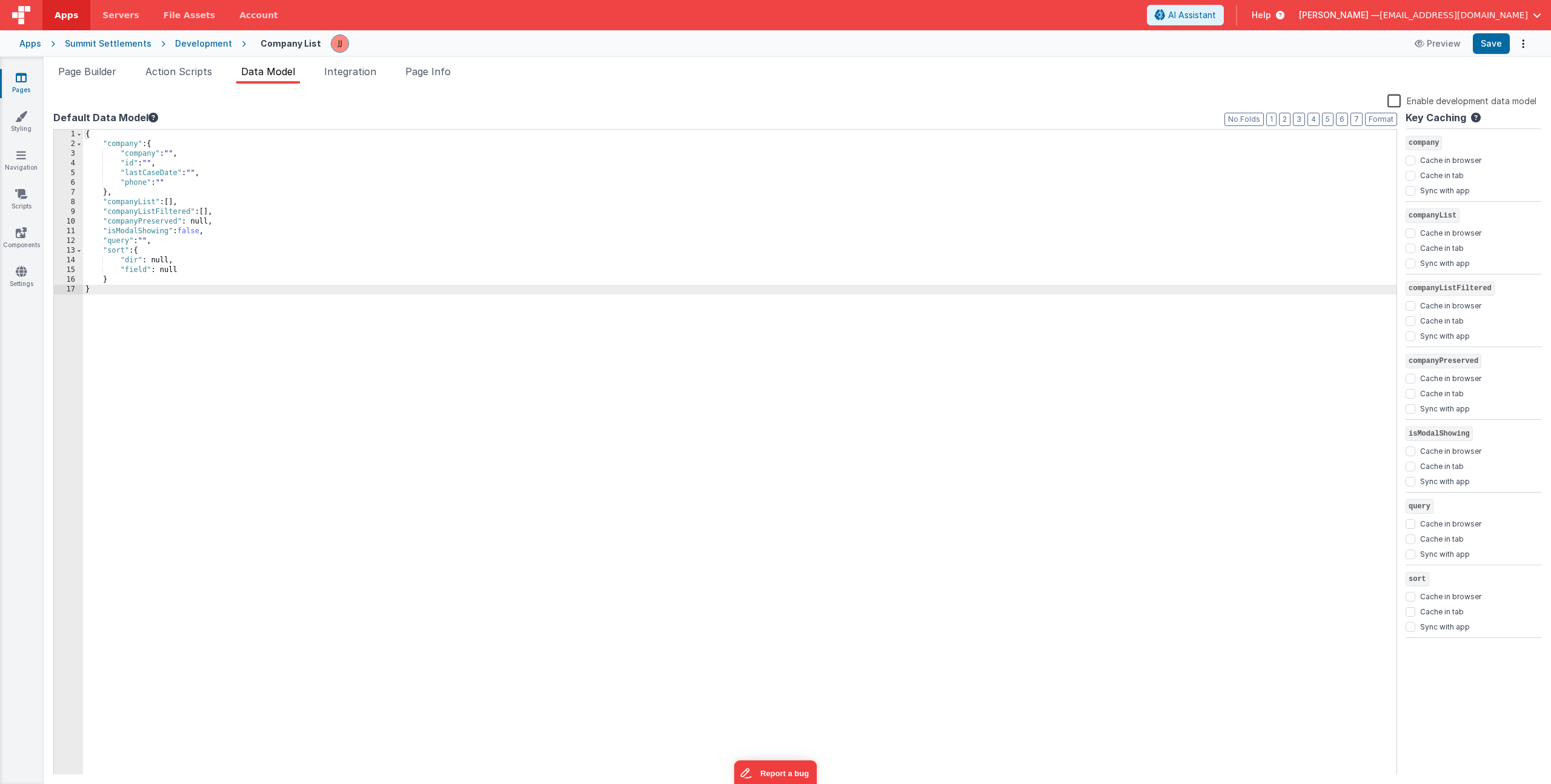
click at [27, 77] on link "Pages" at bounding box center [21, 83] width 44 height 24
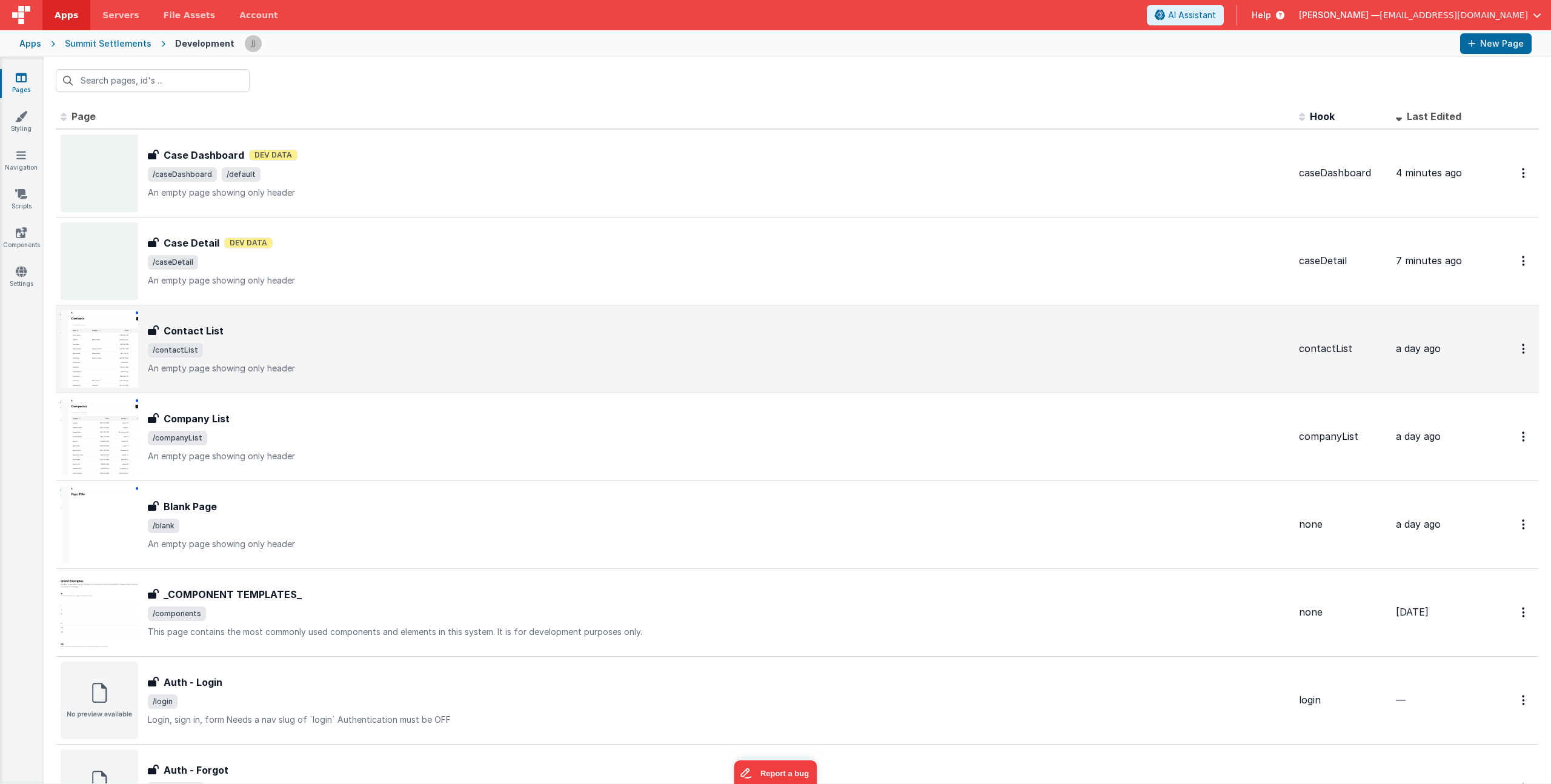
click at [281, 358] on div "Contact List Contact List /contactList An empty page showing only header" at bounding box center [719, 349] width 1142 height 51
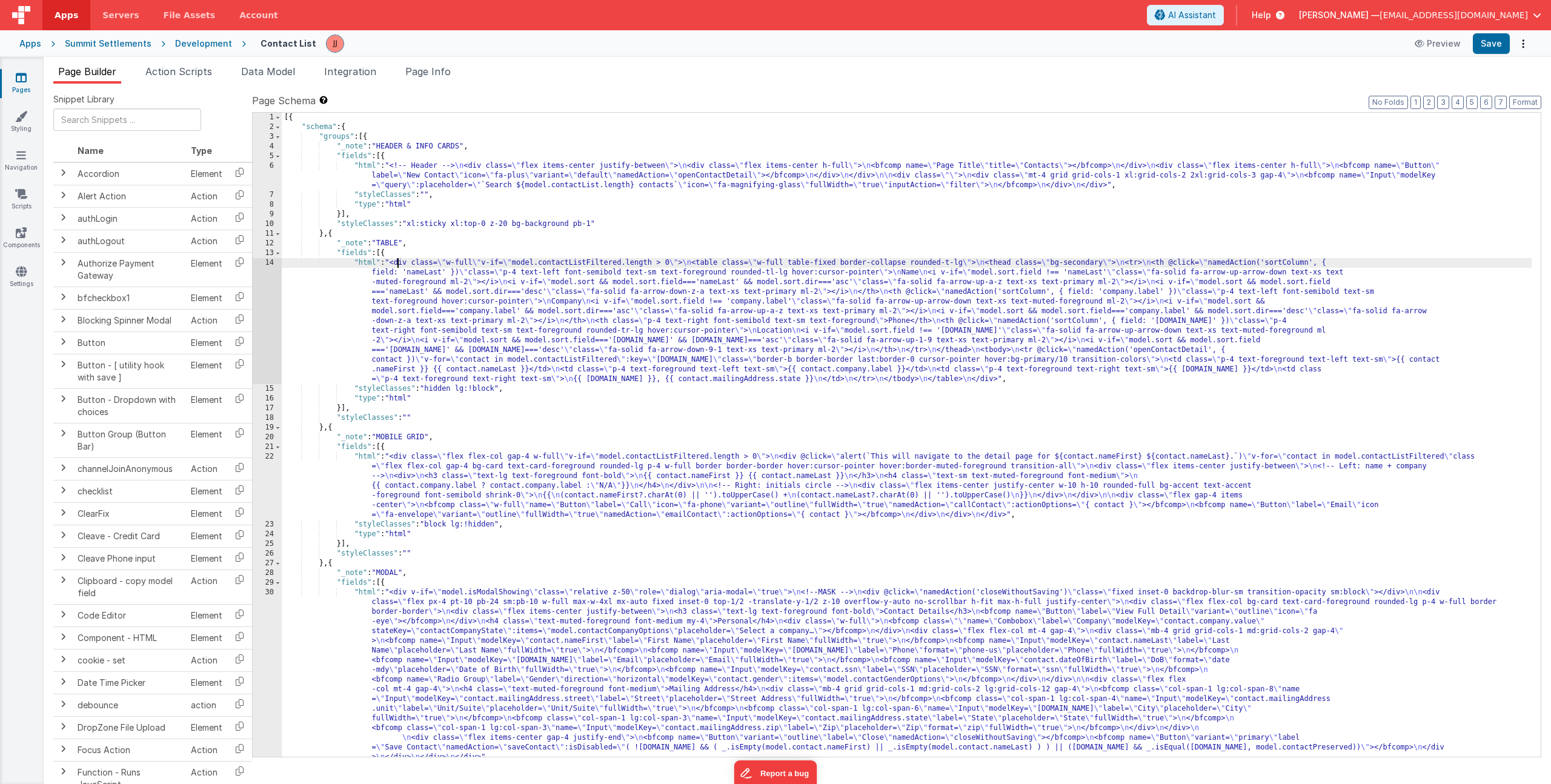
click at [396, 260] on div "[{ "schema" : { "groups" : [{ "_note" : "HEADER & INFO CARDS" , "fields" : [{ "…" at bounding box center [907, 444] width 1250 height 663
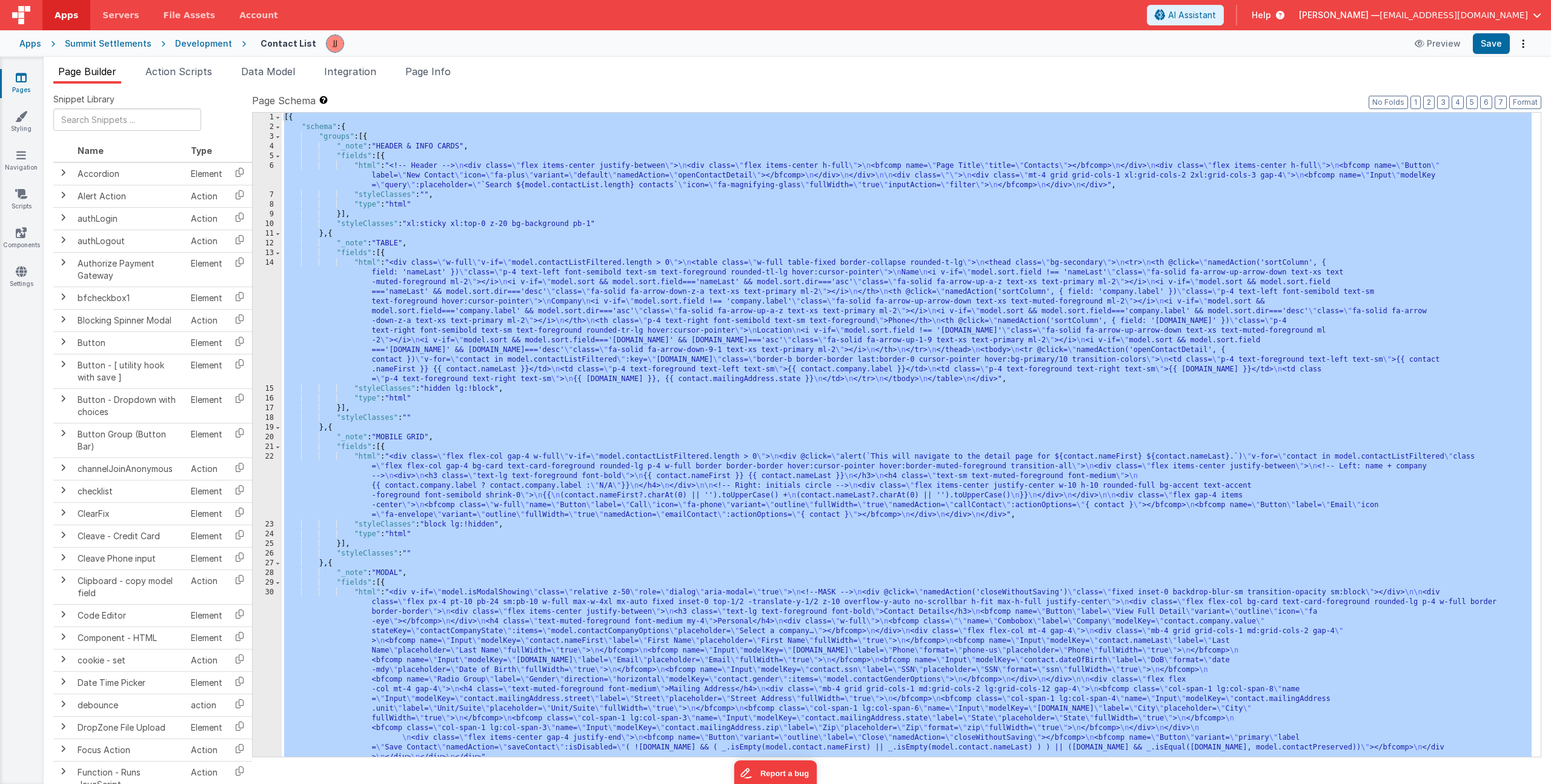
click at [541, 255] on div "[{ "schema" : { "groups" : [{ "_note" : "HEADER & INFO CARDS" , "fields" : [{ "…" at bounding box center [907, 444] width 1250 height 663
click at [410, 74] on span "Page Info" at bounding box center [428, 71] width 46 height 12
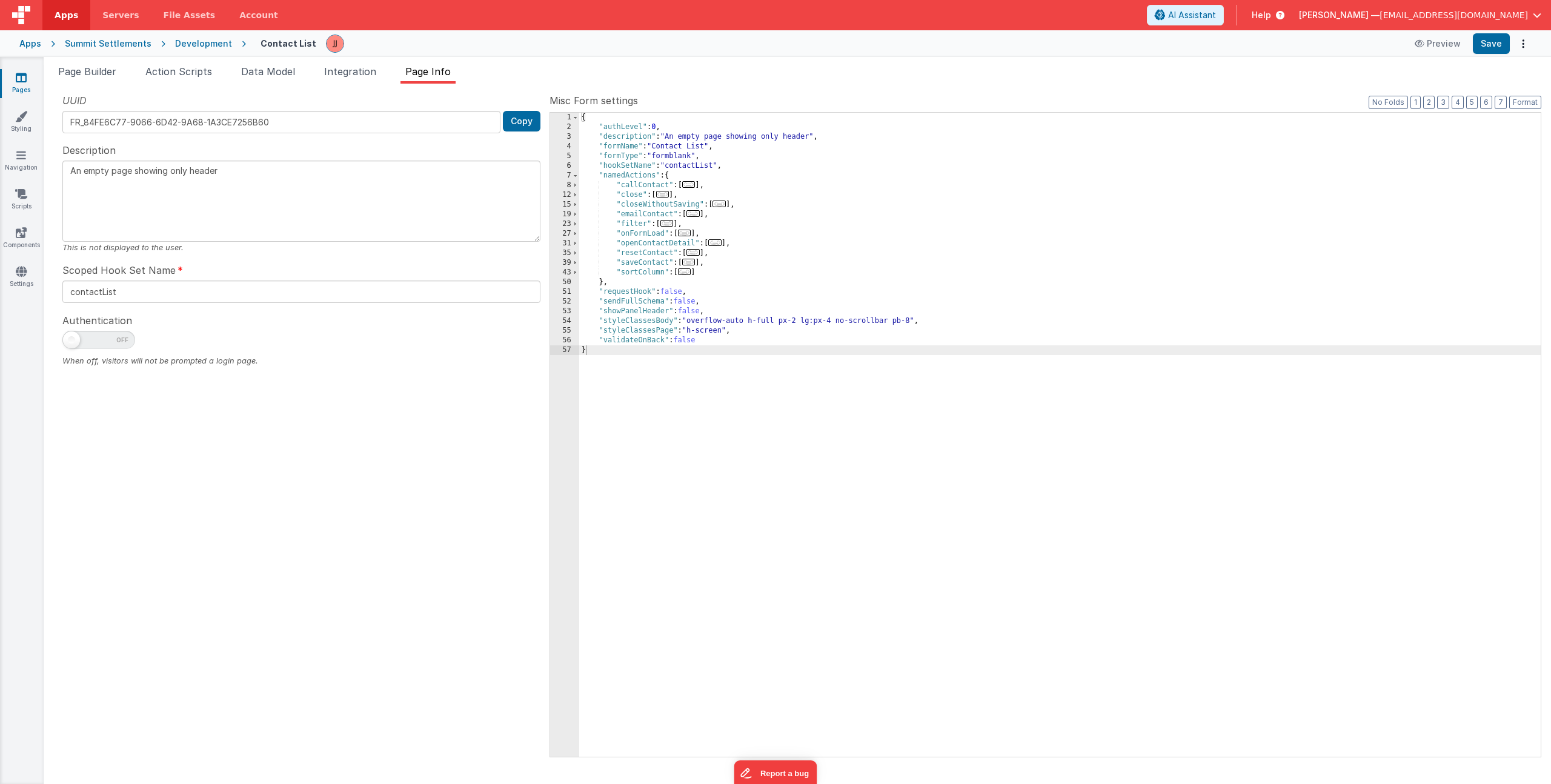
click at [685, 225] on div "{ "authLevel" : 0 , "description" : "An empty page showing only header" , "form…" at bounding box center [1060, 444] width 962 height 663
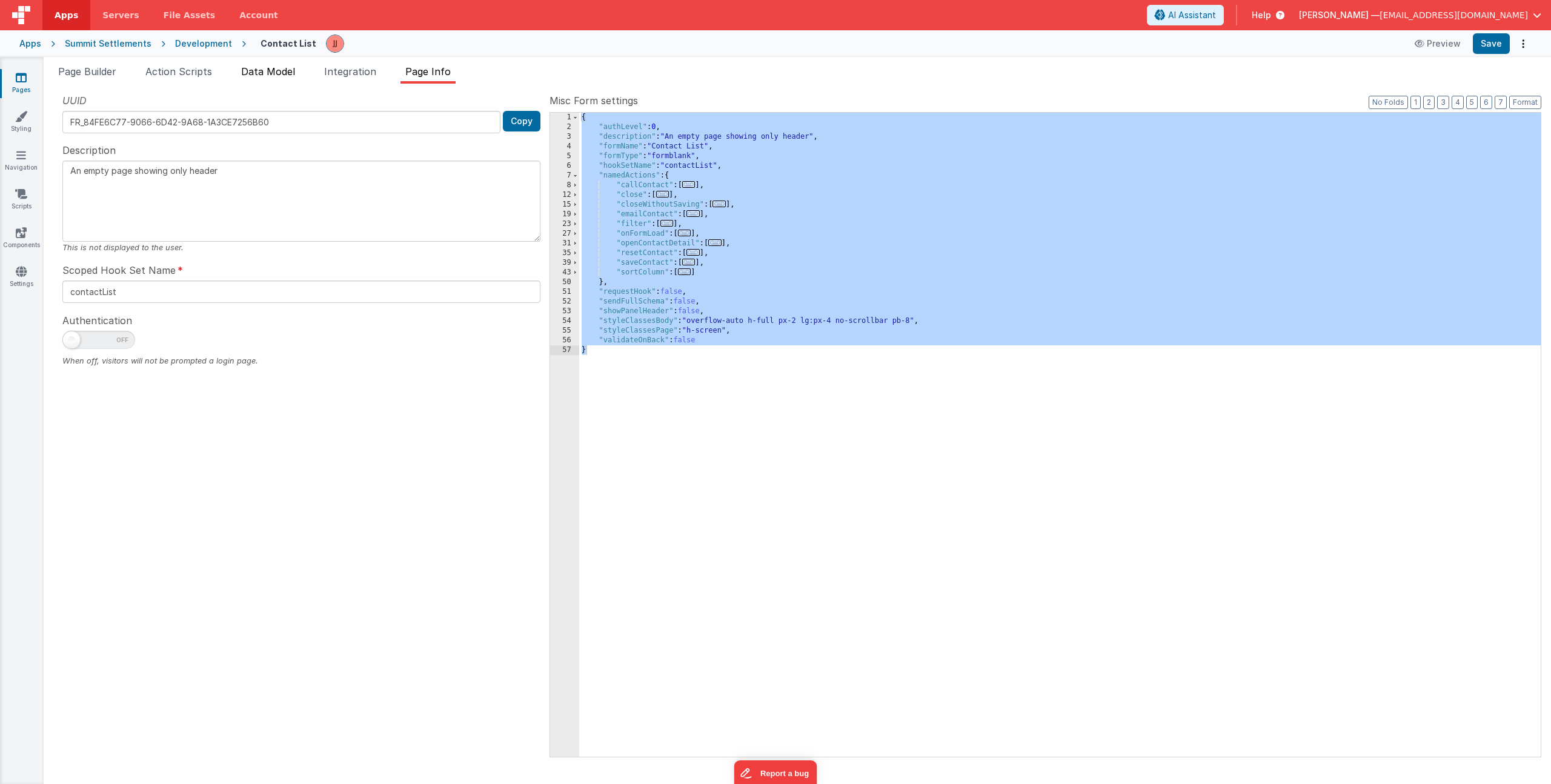
click at [291, 72] on span "Data Model" at bounding box center [268, 71] width 54 height 12
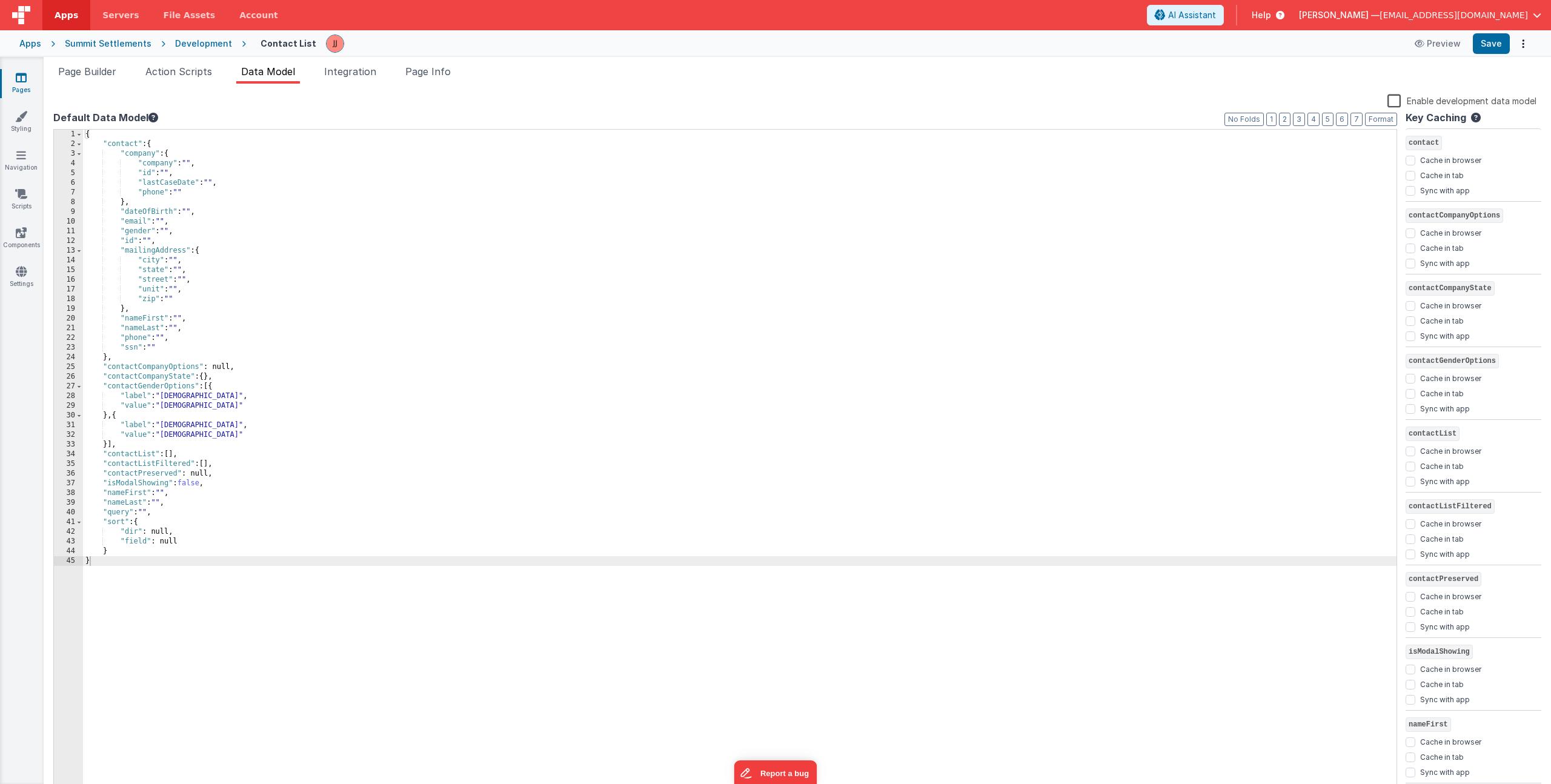
click at [248, 194] on div "{ "contact" : { "company" : { "company" : "" , "id" : "" , "lastCaseDate" : "" …" at bounding box center [740, 471] width 1314 height 684
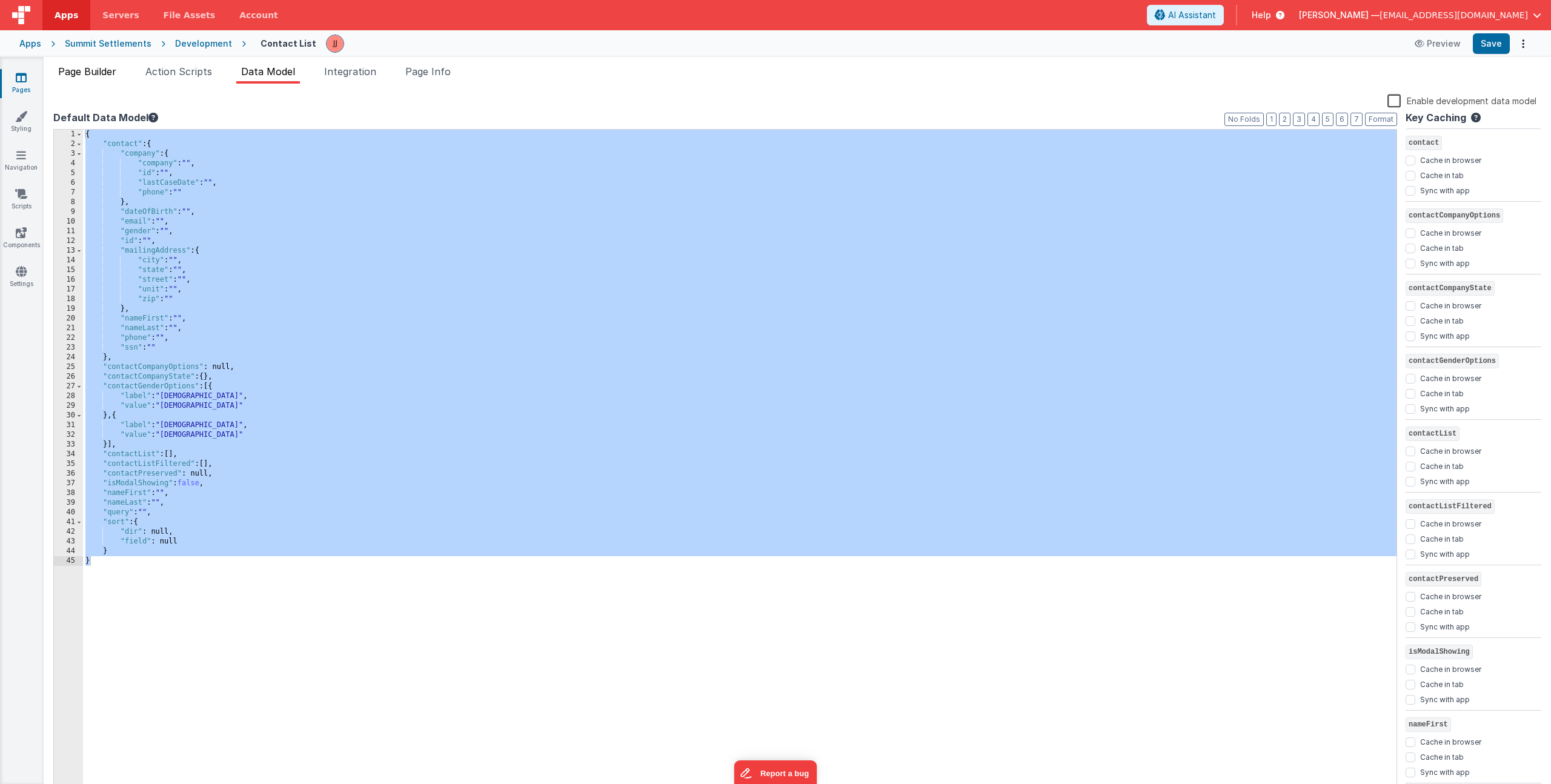
click at [105, 71] on span "Page Builder" at bounding box center [87, 71] width 58 height 12
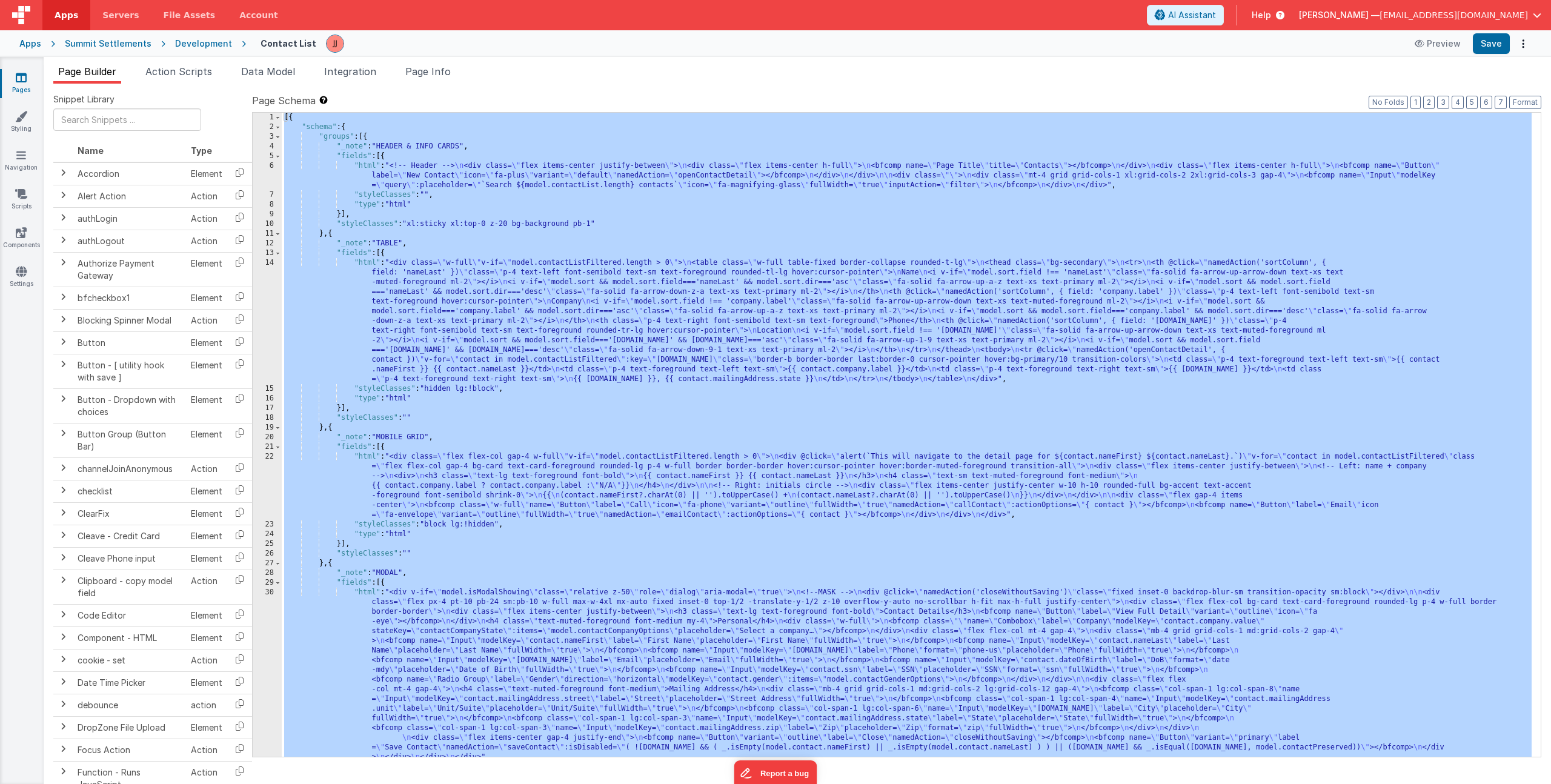
click at [640, 362] on div "[{ "schema" : { "groups" : [{ "_note" : "HEADER & INFO CARDS" , "fields" : [{ "…" at bounding box center [907, 444] width 1250 height 663
click at [424, 84] on div "Snippet Library Name Type Accordion Element Alert Action Action authLogin Actio…" at bounding box center [797, 443] width 1508 height 719
click at [437, 65] on span "Page Info" at bounding box center [428, 71] width 46 height 12
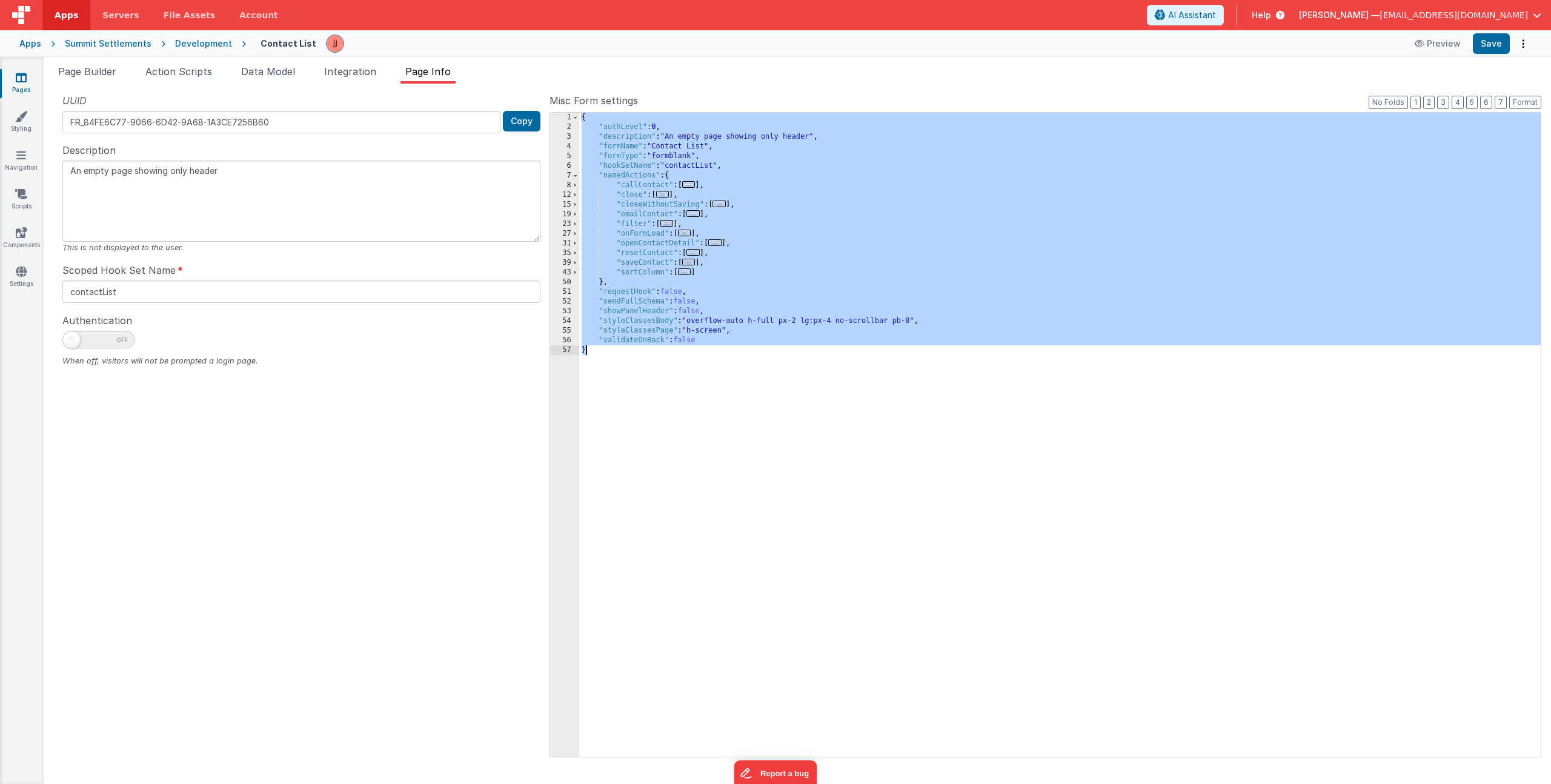
click at [744, 246] on div "{ "authLevel" : 0 , "description" : "An empty page showing only header" , "form…" at bounding box center [1060, 444] width 962 height 663
click at [268, 68] on span "Data Model" at bounding box center [268, 71] width 54 height 12
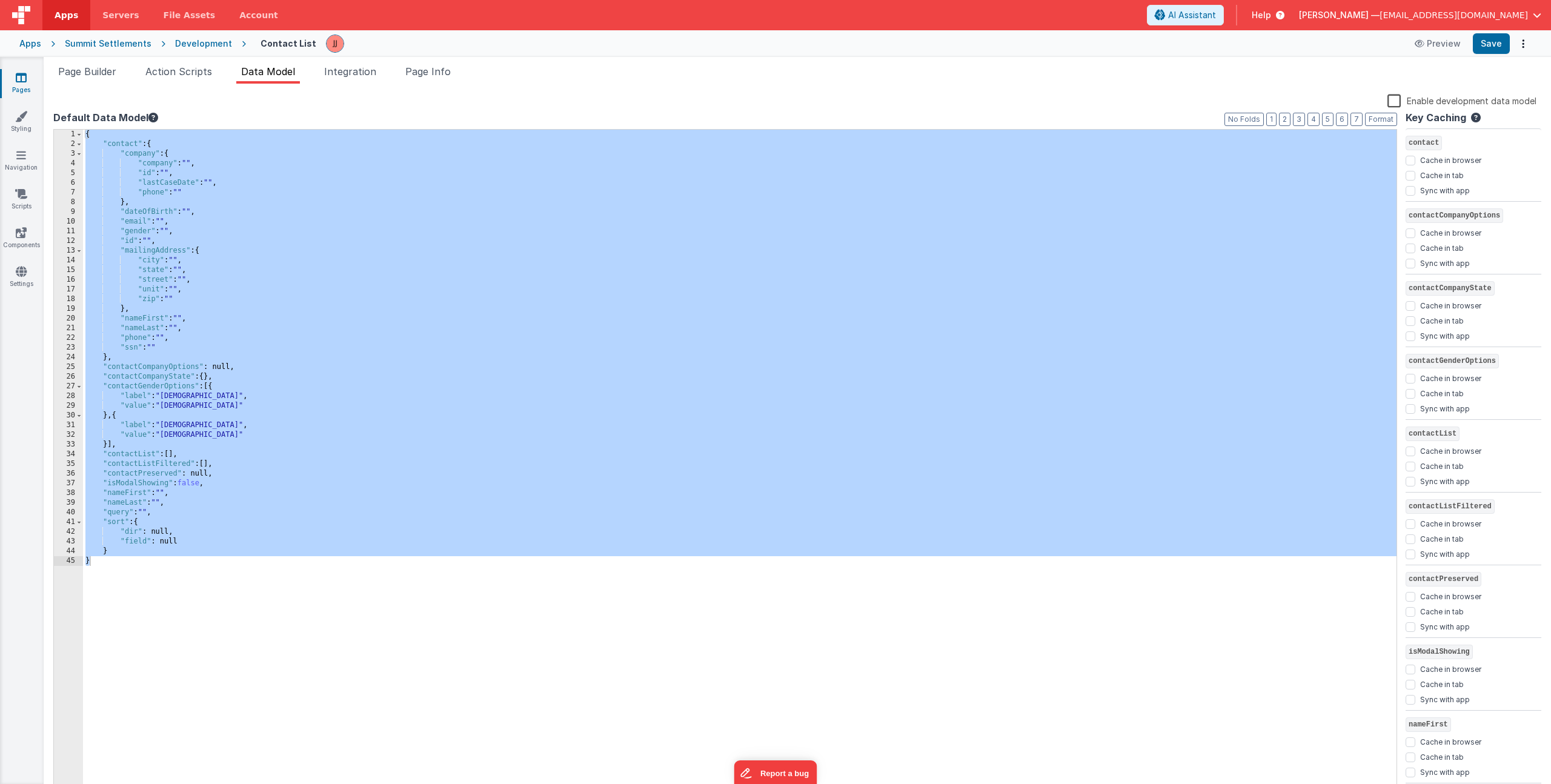
click at [315, 239] on div "{ "contact" : { "company" : { "company" : "" , "id" : "" , "lastCaseDate" : "" …" at bounding box center [740, 471] width 1314 height 684
click at [338, 339] on div "{ "contact" : { "company" : { "company" : "" , "id" : "" , "lastCaseDate" : "" …" at bounding box center [740, 471] width 1314 height 684
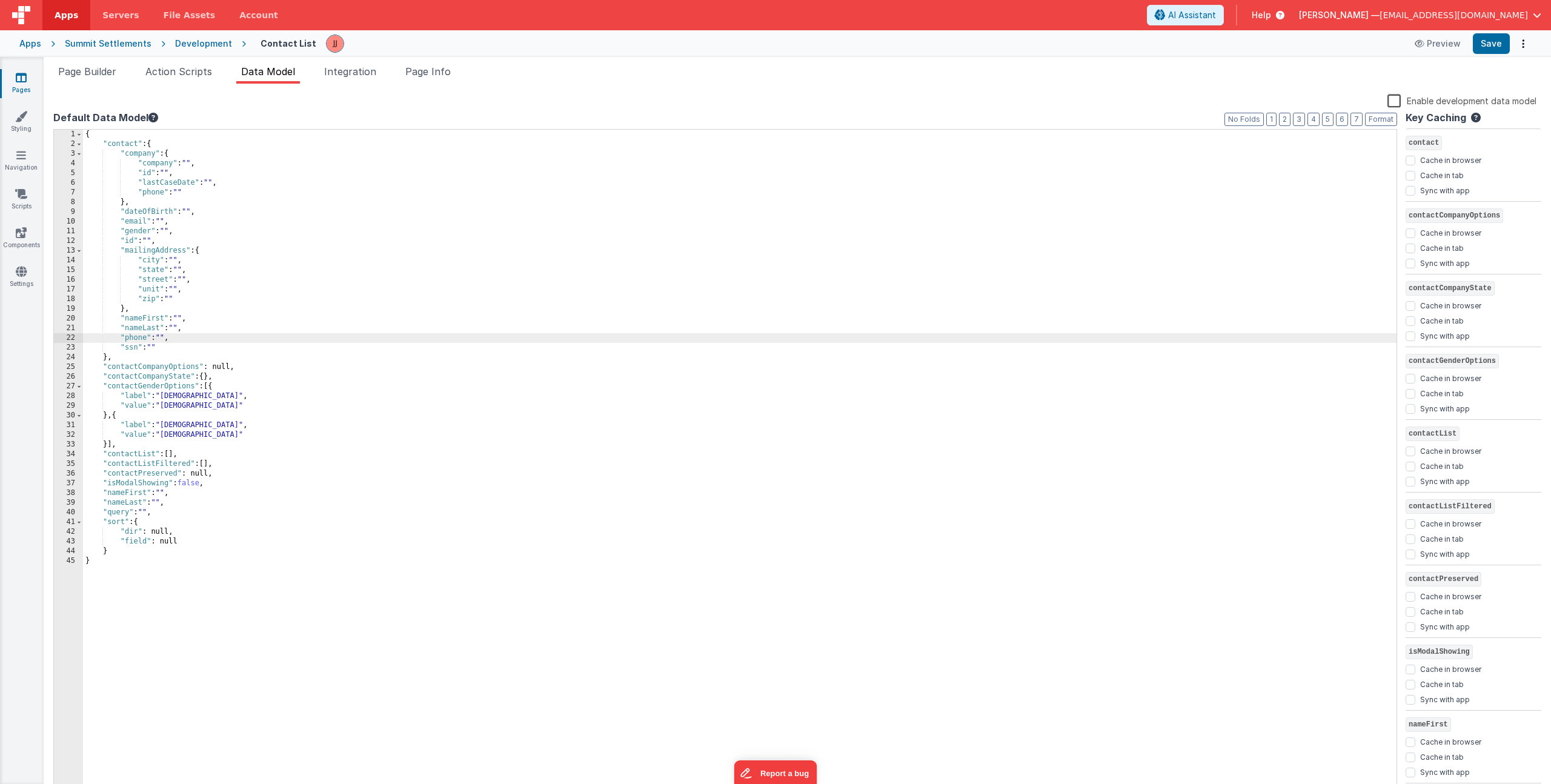
click at [27, 78] on link "Pages" at bounding box center [21, 83] width 44 height 24
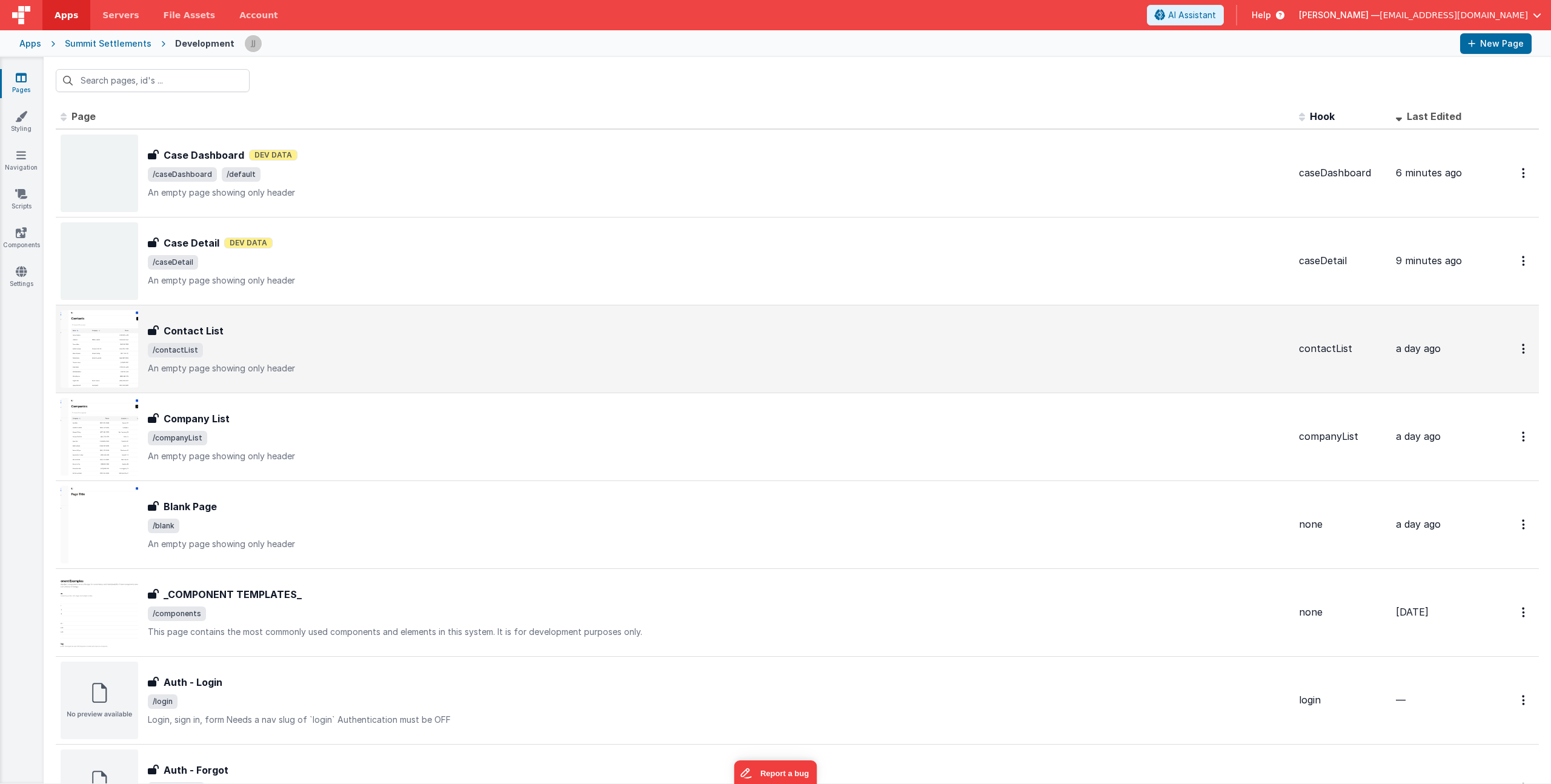
click at [324, 335] on div "Contact List" at bounding box center [719, 331] width 1142 height 15
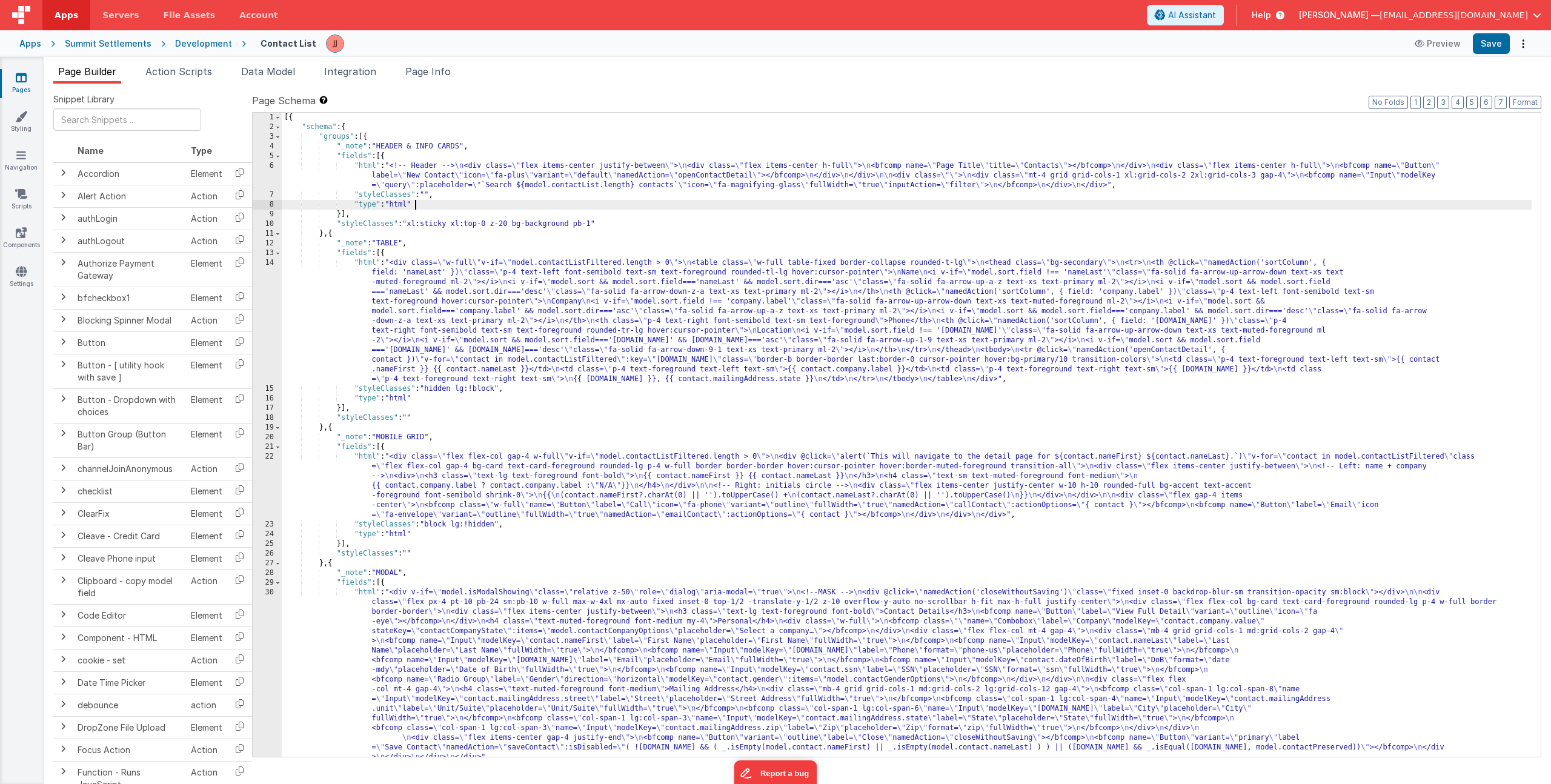
click at [504, 202] on div "[{ "schema" : { "groups" : [{ "_note" : "HEADER & INFO CARDS" , "fields" : [{ "…" at bounding box center [907, 444] width 1250 height 663
click at [510, 184] on div "[{ "schema" : { "groups" : [{ "_note" : "HEADER & INFO CARDS" , "fields" : [{ "…" at bounding box center [907, 444] width 1250 height 663
click at [1090, 166] on div "[{ "schema" : { "groups" : [{ "_note" : "HEADER & INFO CARDS" , "fields" : [{ "…" at bounding box center [907, 444] width 1250 height 663
click at [1107, 201] on div "[{ "schema" : { "groups" : [{ "_note" : "HEADER & INFO CARDS" , "fields" : [{ "…" at bounding box center [907, 444] width 1250 height 663
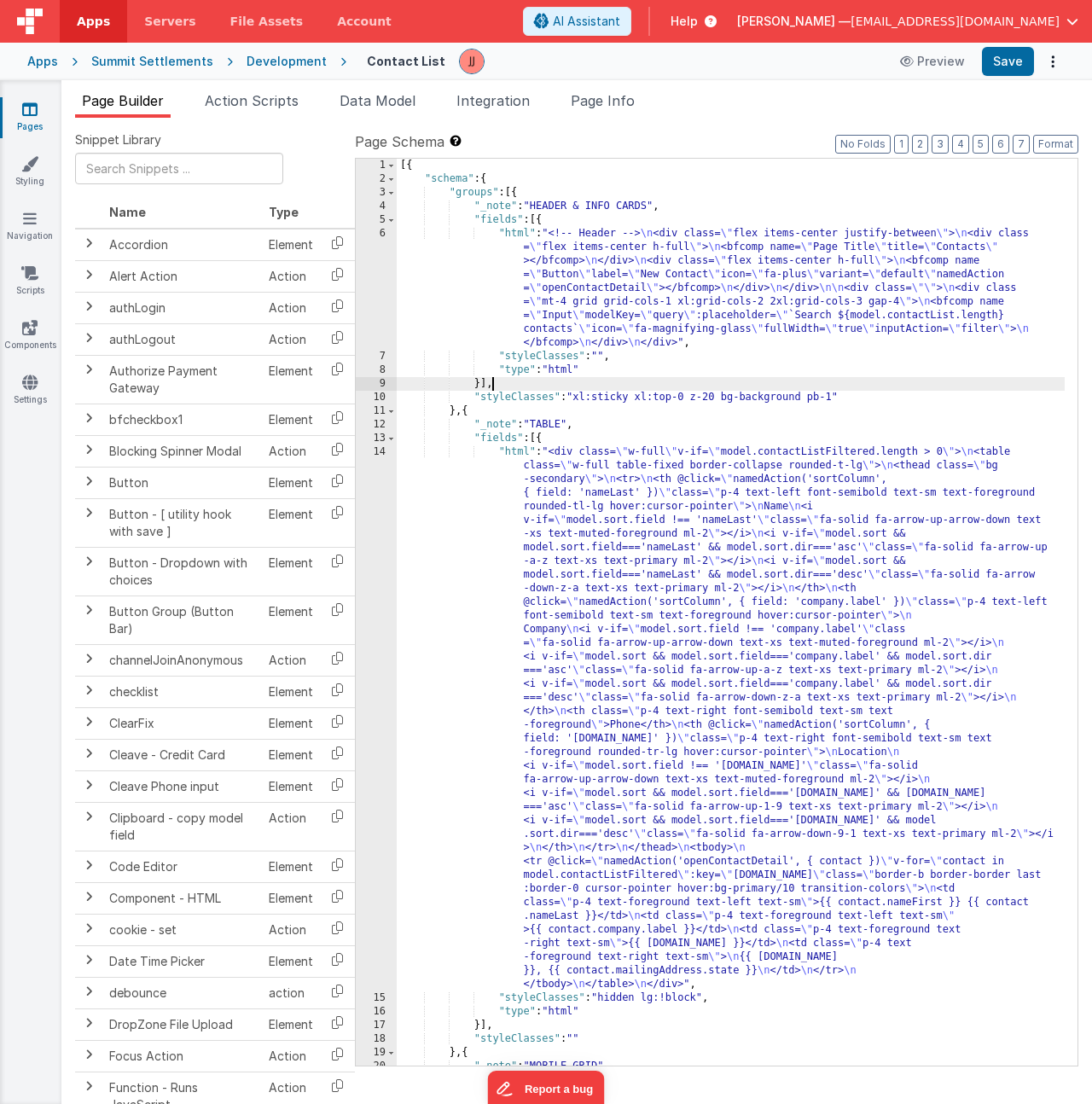
click at [654, 380] on div "[{ "schema" : { "groups" : [{ "_note" : "HEADER & INFO CARDS" , "fields" : [{ "…" at bounding box center [731, 626] width 668 height 934
click at [779, 491] on div "[{ "schema" : { "groups" : [{ "_note" : "HEADER & INFO CARDS" , "fields" : [{ "…" at bounding box center [731, 626] width 668 height 934
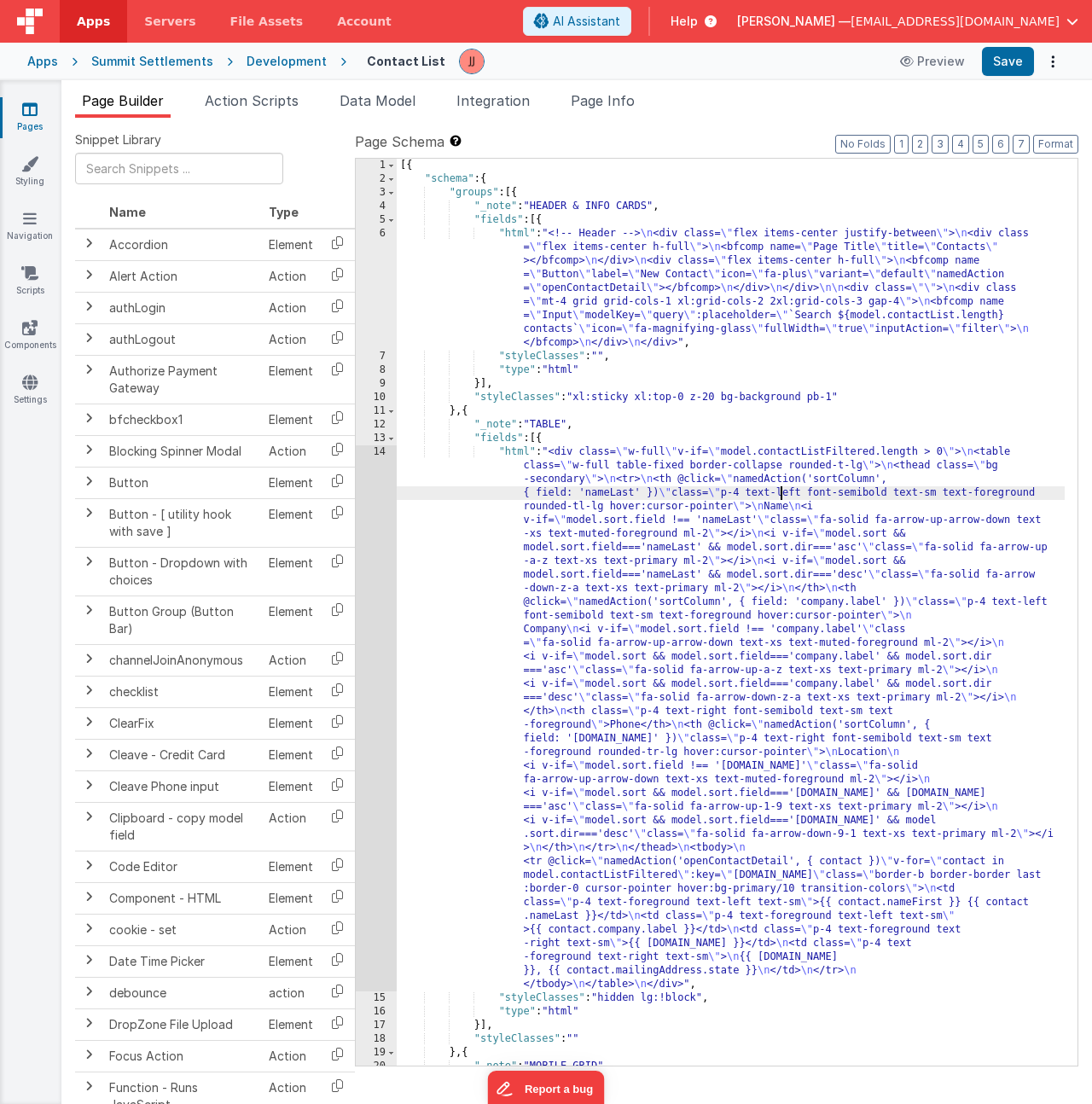
click at [895, 295] on div "[{ "schema" : { "groups" : [{ "_note" : "HEADER & INFO CARDS" , "fields" : [{ "…" at bounding box center [731, 626] width 668 height 934
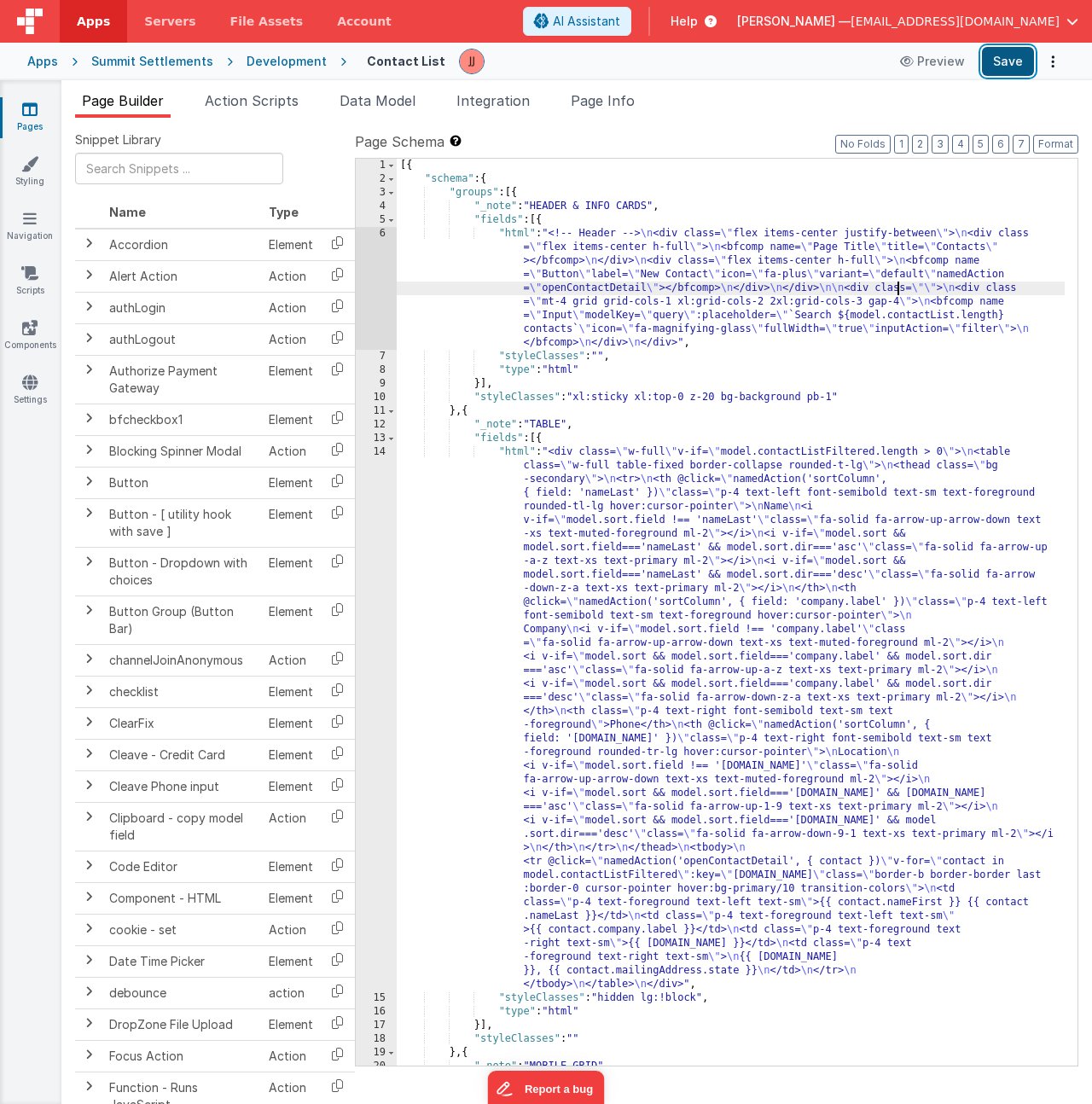
click at [999, 60] on button "Save" at bounding box center [1008, 61] width 52 height 29
click at [804, 270] on div "[{ "schema" : { "groups" : [{ "_note" : "HEADER & INFO CARDS" , "fields" : [{ "…" at bounding box center [731, 626] width 668 height 934
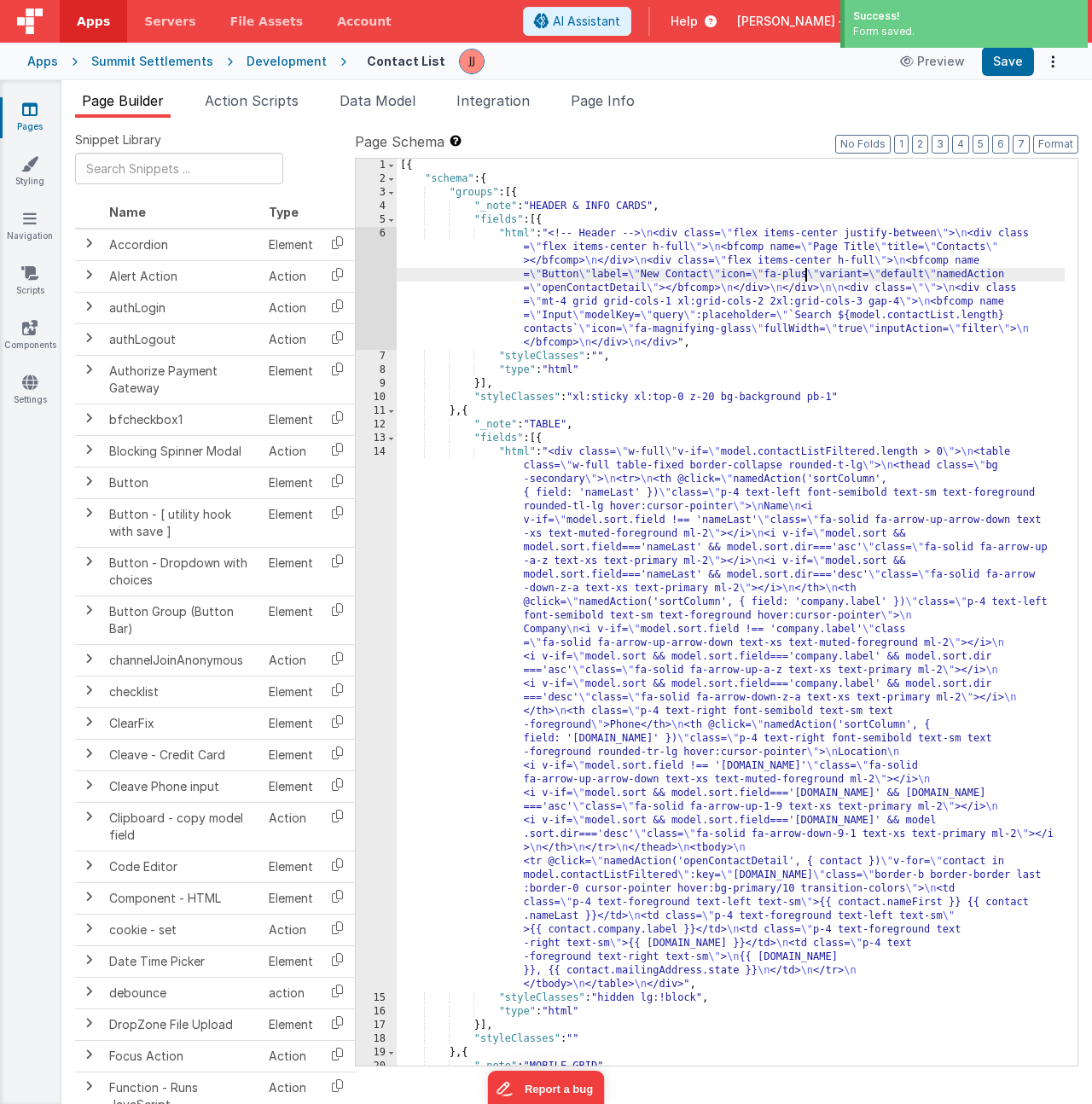
click at [664, 265] on div "[{ "schema" : { "groups" : [{ "_note" : "HEADER & INFO CARDS" , "fields" : [{ "…" at bounding box center [731, 626] width 668 height 934
click at [375, 270] on div "6" at bounding box center [375, 289] width 41 height 123
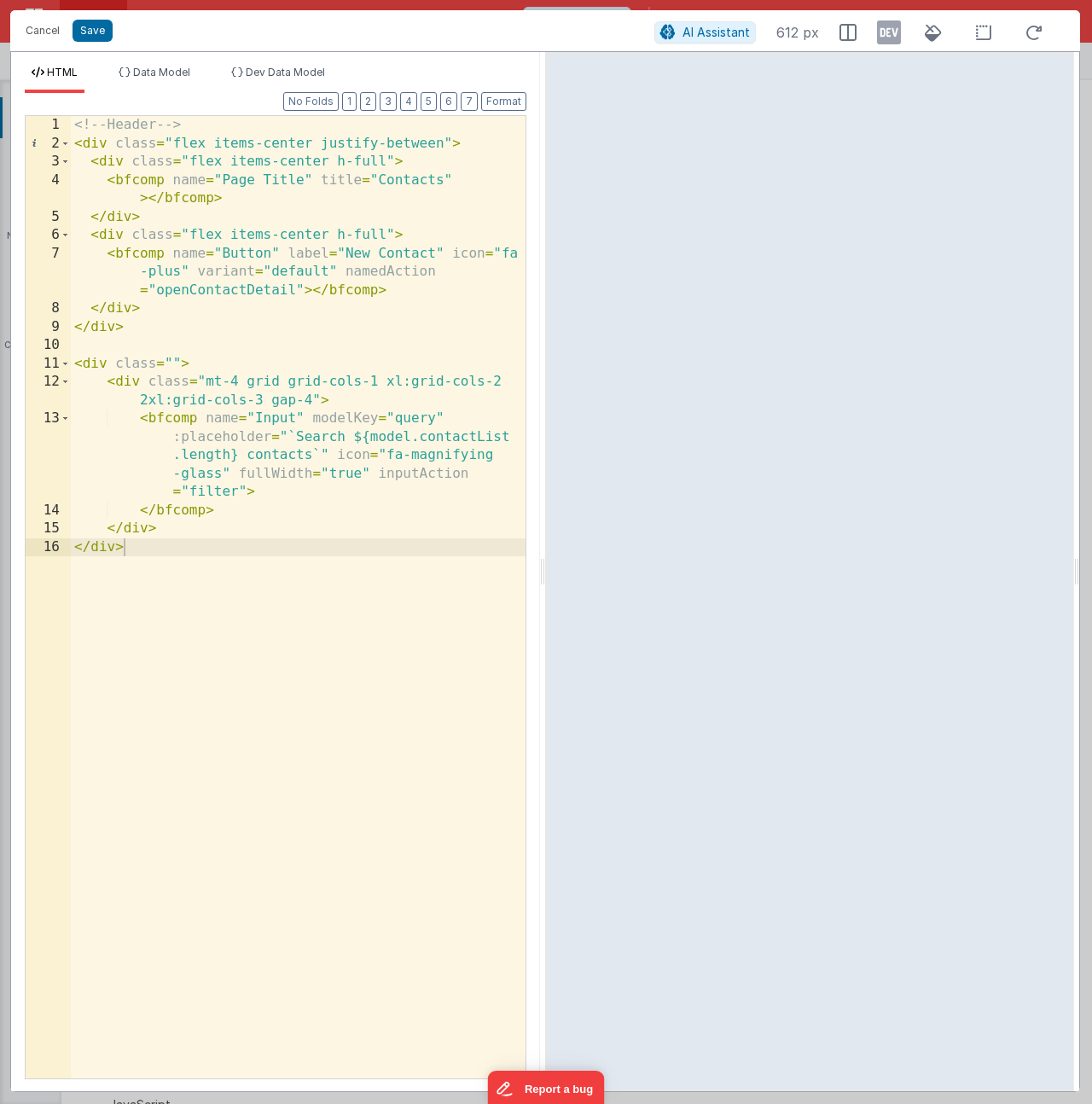
click at [153, 333] on div "<!-- Header --> < div class = "flex items-center justify-between" > < div class…" at bounding box center [298, 615] width 455 height 998
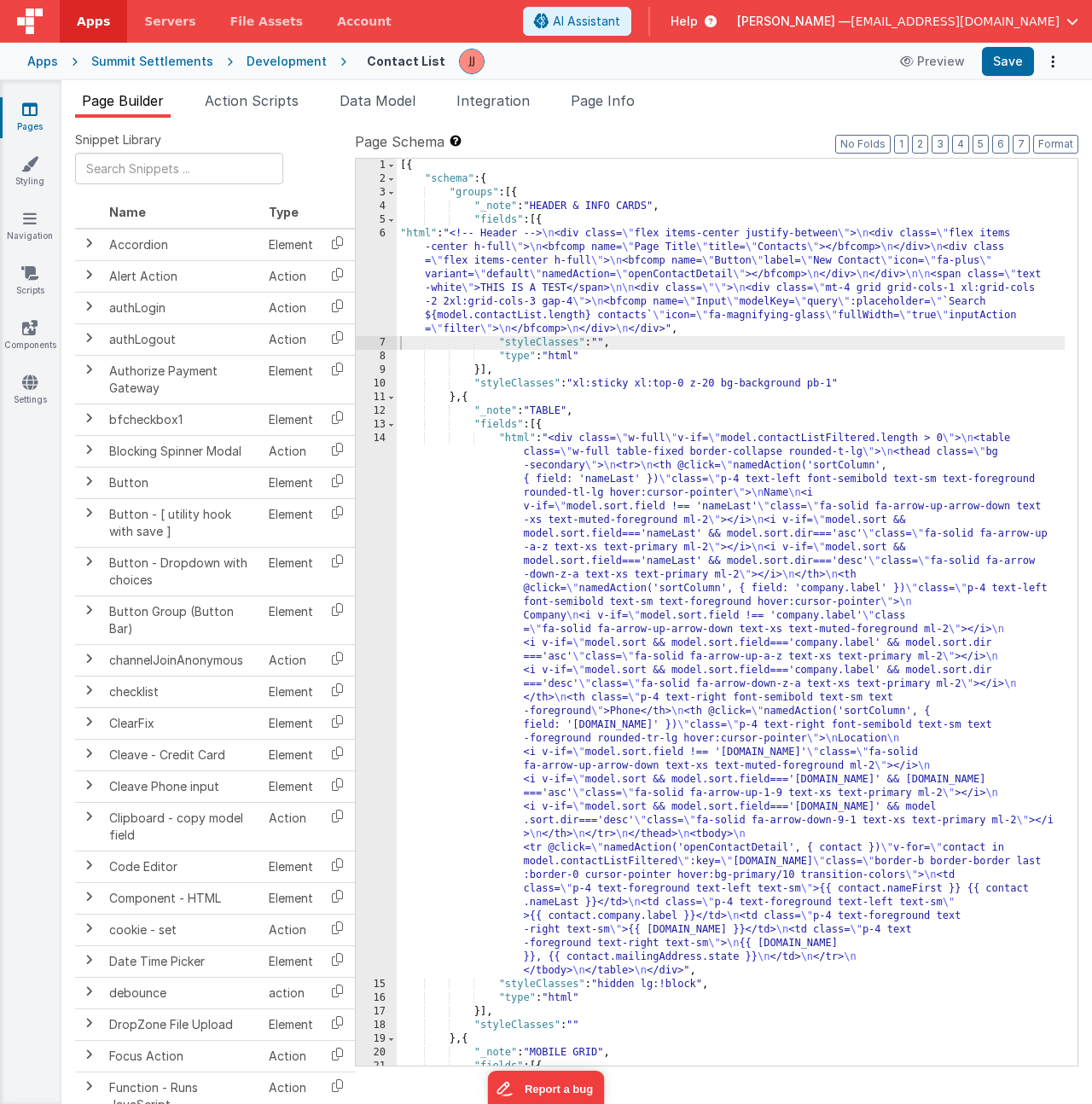
click at [716, 267] on div "[{ "schema" : { "groups" : [{ "_note" : "HEADER & INFO CARDS" , "fields" : [{ "…" at bounding box center [731, 762] width 668 height 1207
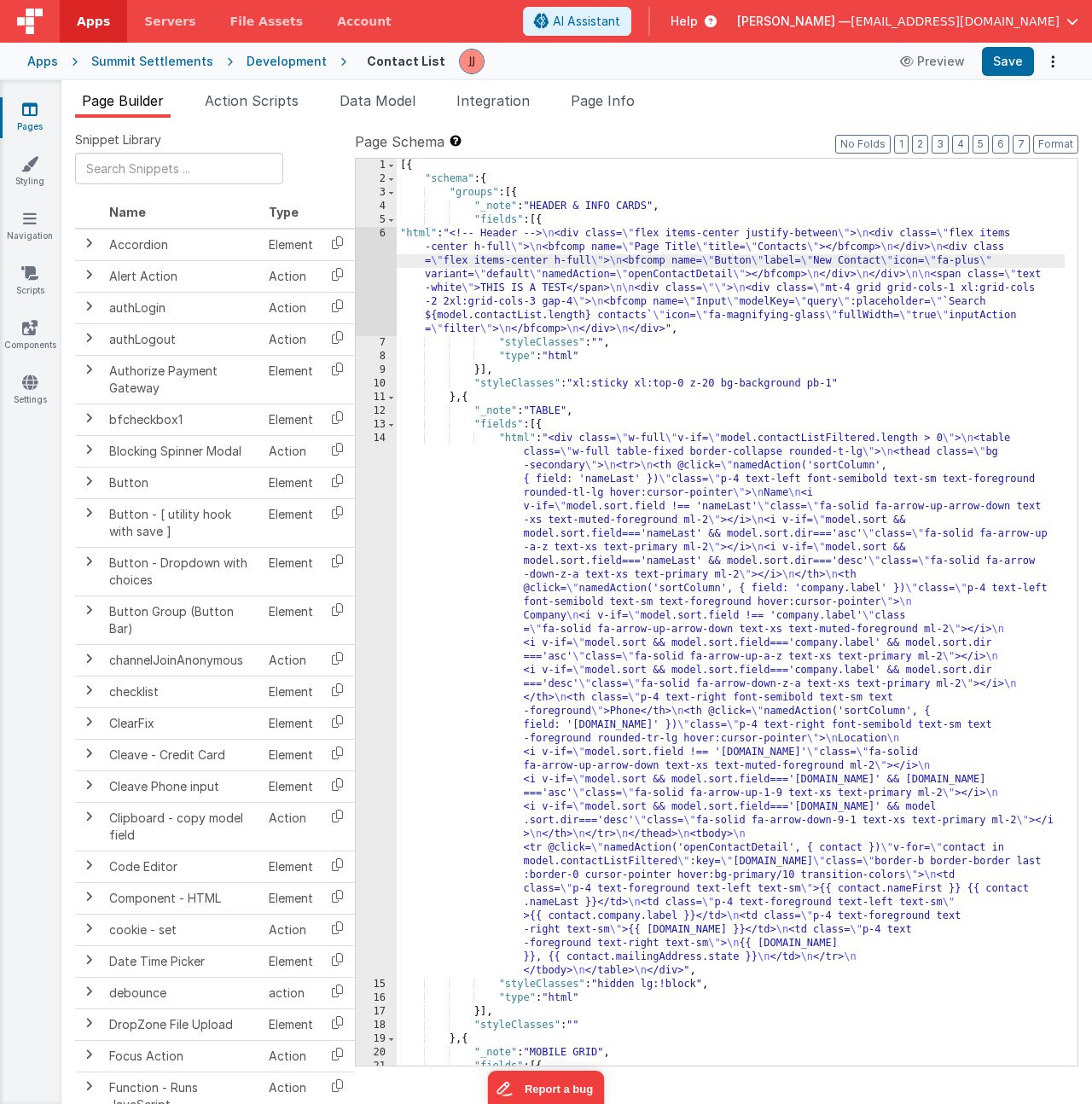
click at [377, 268] on div "6" at bounding box center [375, 282] width 41 height 109
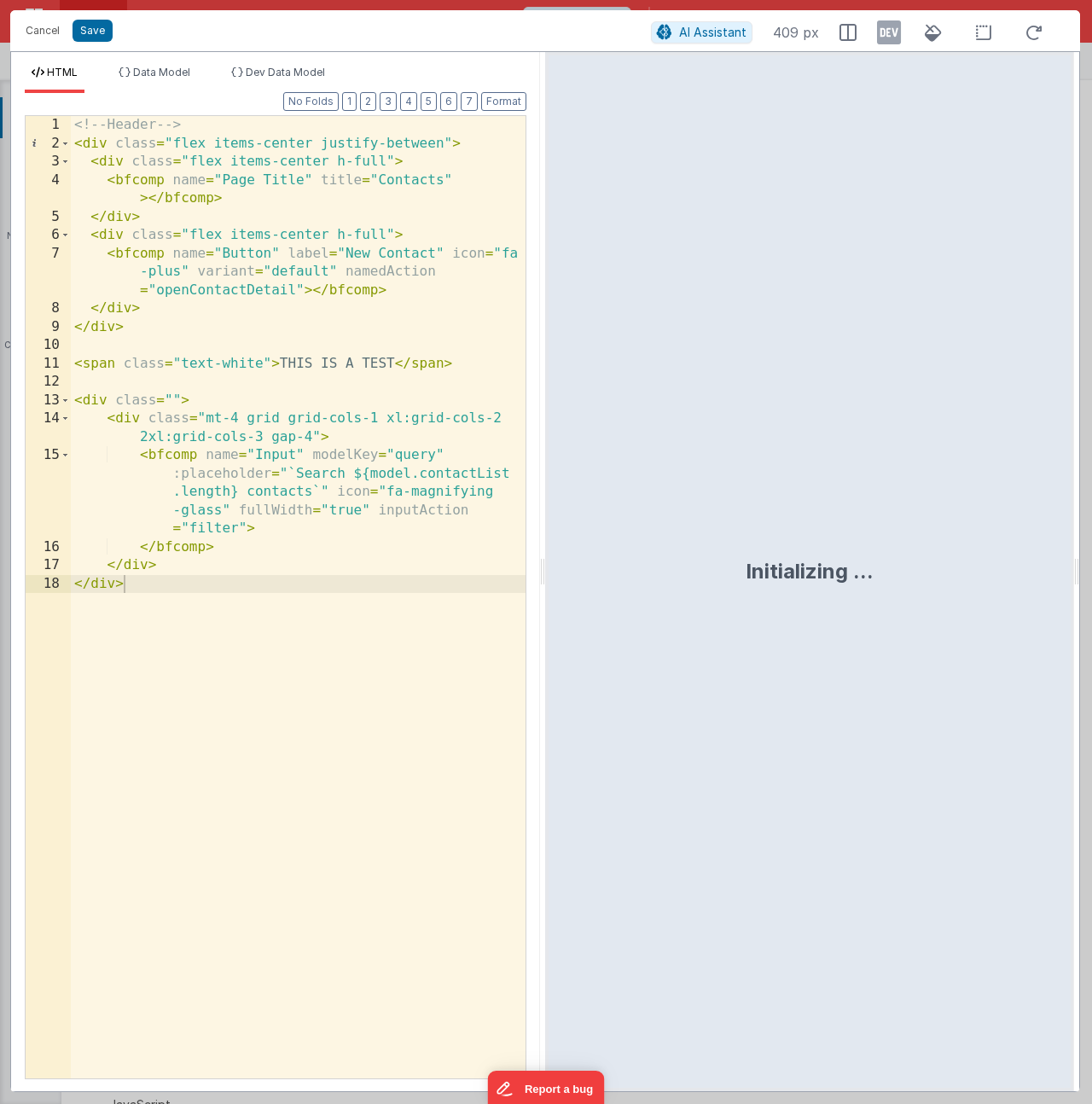
click at [297, 356] on div "<!-- Header --> < div class = "flex items-center justify-between" > < div class…" at bounding box center [298, 615] width 455 height 998
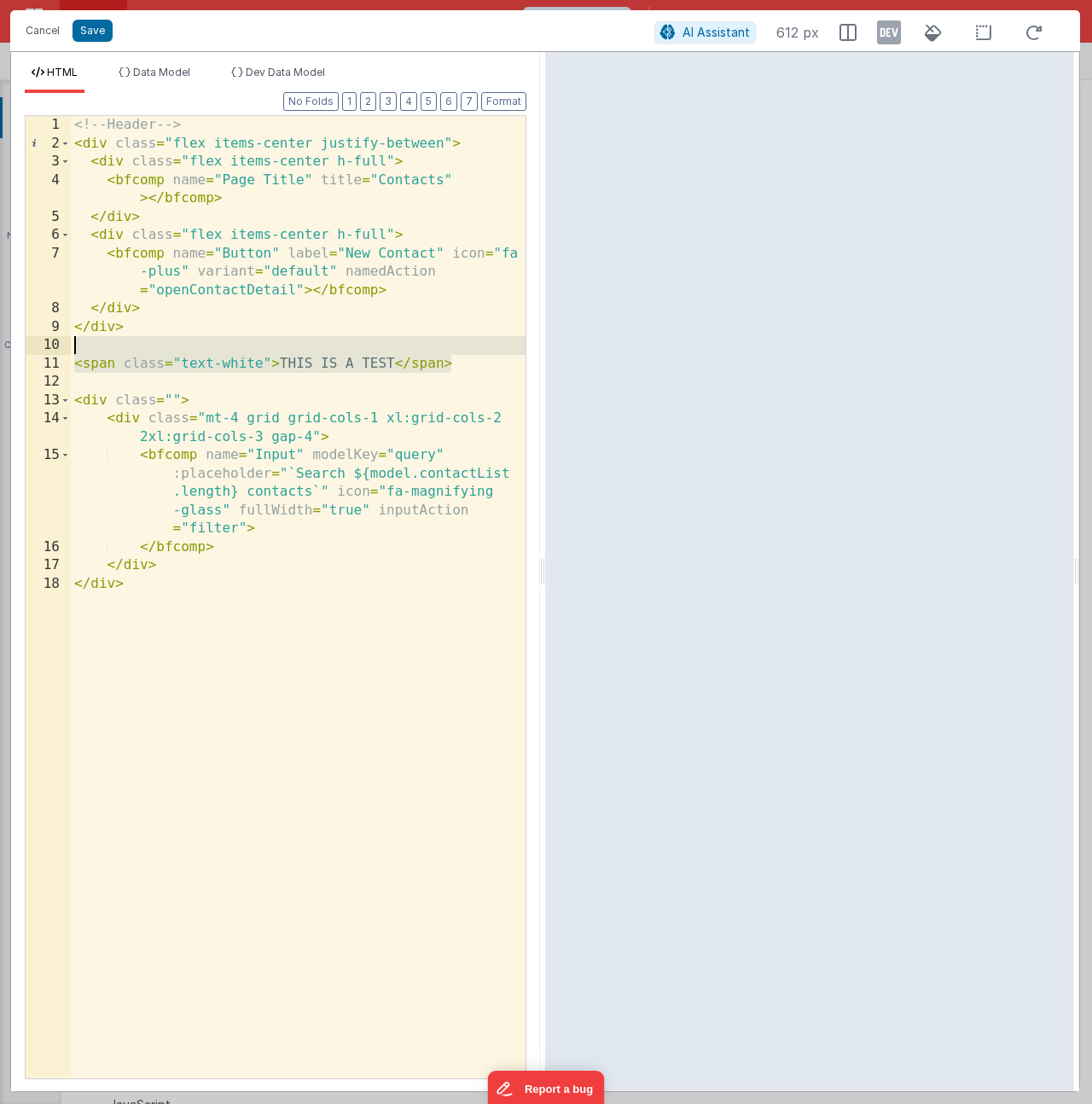
drag, startPoint x: 465, startPoint y: 367, endPoint x: 49, endPoint y: 354, distance: 416.2
click at [49, 354] on div "1 2 3 4 5 6 7 8 9 10 11 12 13 14 15 16 17 18 <!-- Header --> < div class = "fle…" at bounding box center [276, 597] width 502 height 964
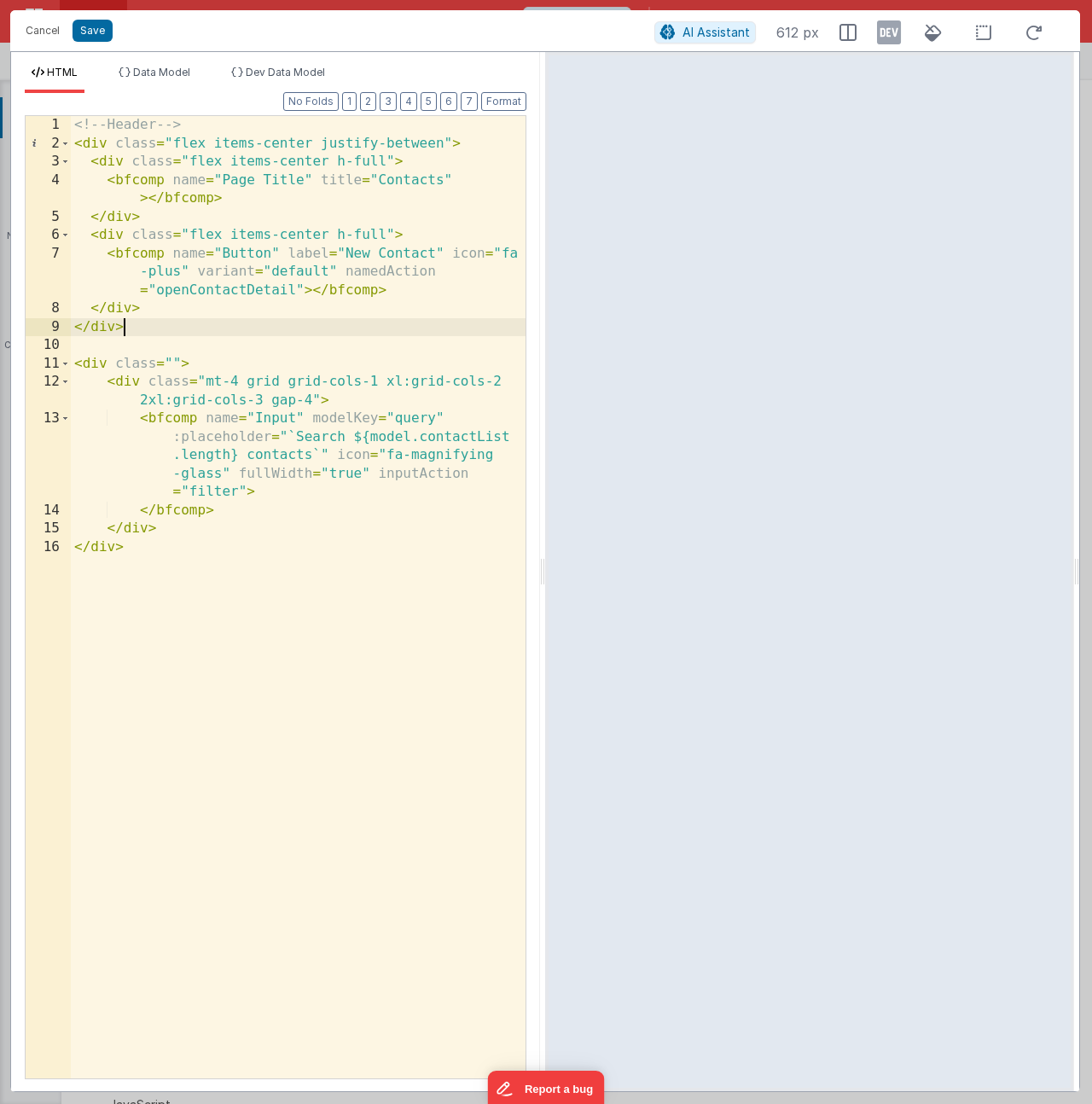
click at [444, 181] on div "<!-- Header --> < div class = "flex items-center justify-between" > < div class…" at bounding box center [298, 615] width 455 height 998
click at [81, 31] on button "Save" at bounding box center [93, 31] width 40 height 23
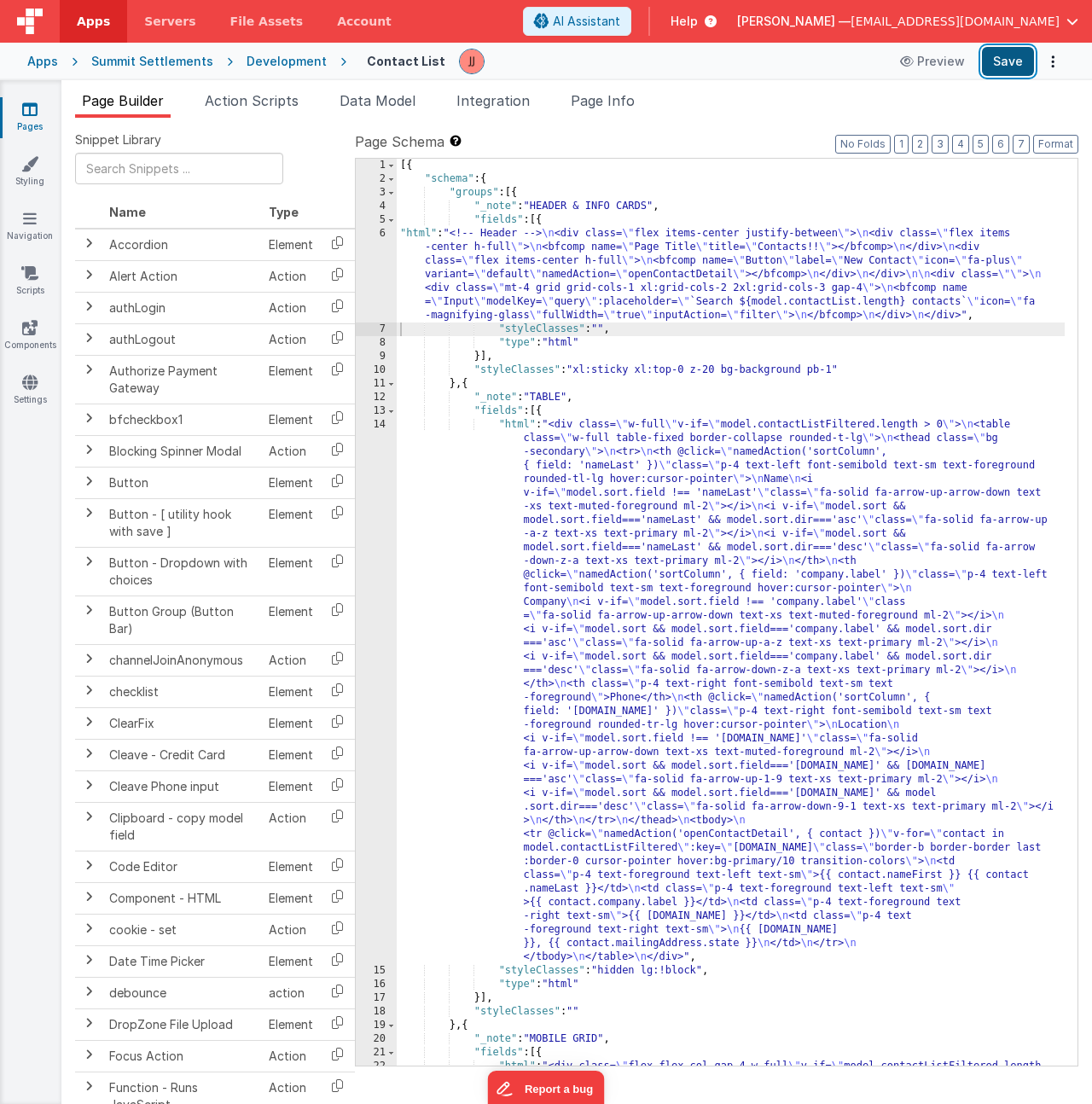
click at [1003, 62] on button "Save" at bounding box center [1008, 61] width 52 height 29
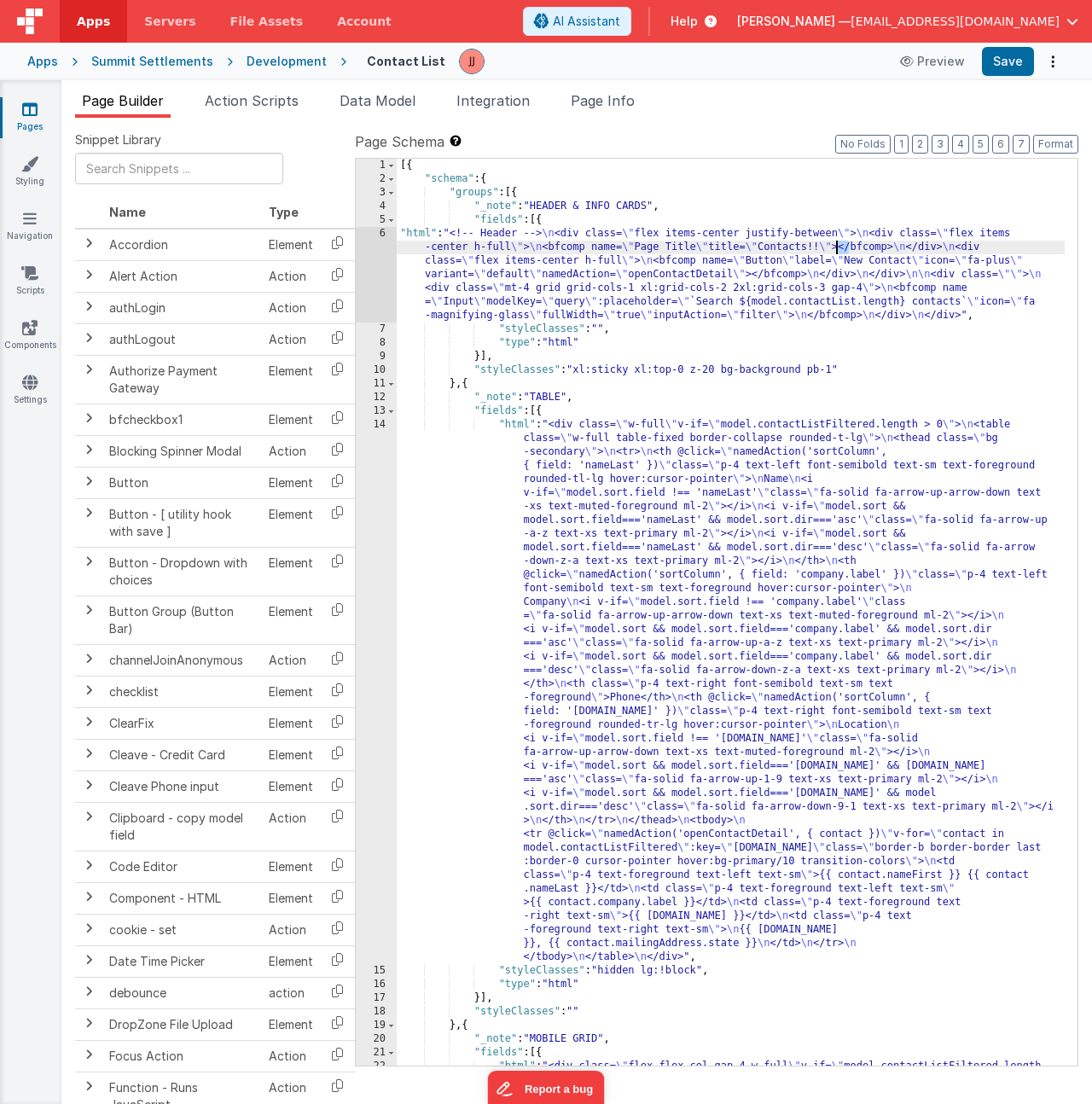
drag, startPoint x: 846, startPoint y: 244, endPoint x: 949, endPoint y: 277, distance: 108.2
click at [835, 250] on div "[{ "schema" : { "groups" : [{ "_note" : "HEADER & INFO CARDS" , "fields" : [{ "…" at bounding box center [731, 762] width 668 height 1207
click at [1004, 47] on button "Save" at bounding box center [1008, 61] width 52 height 29
click at [30, 341] on link "Components" at bounding box center [29, 335] width 62 height 34
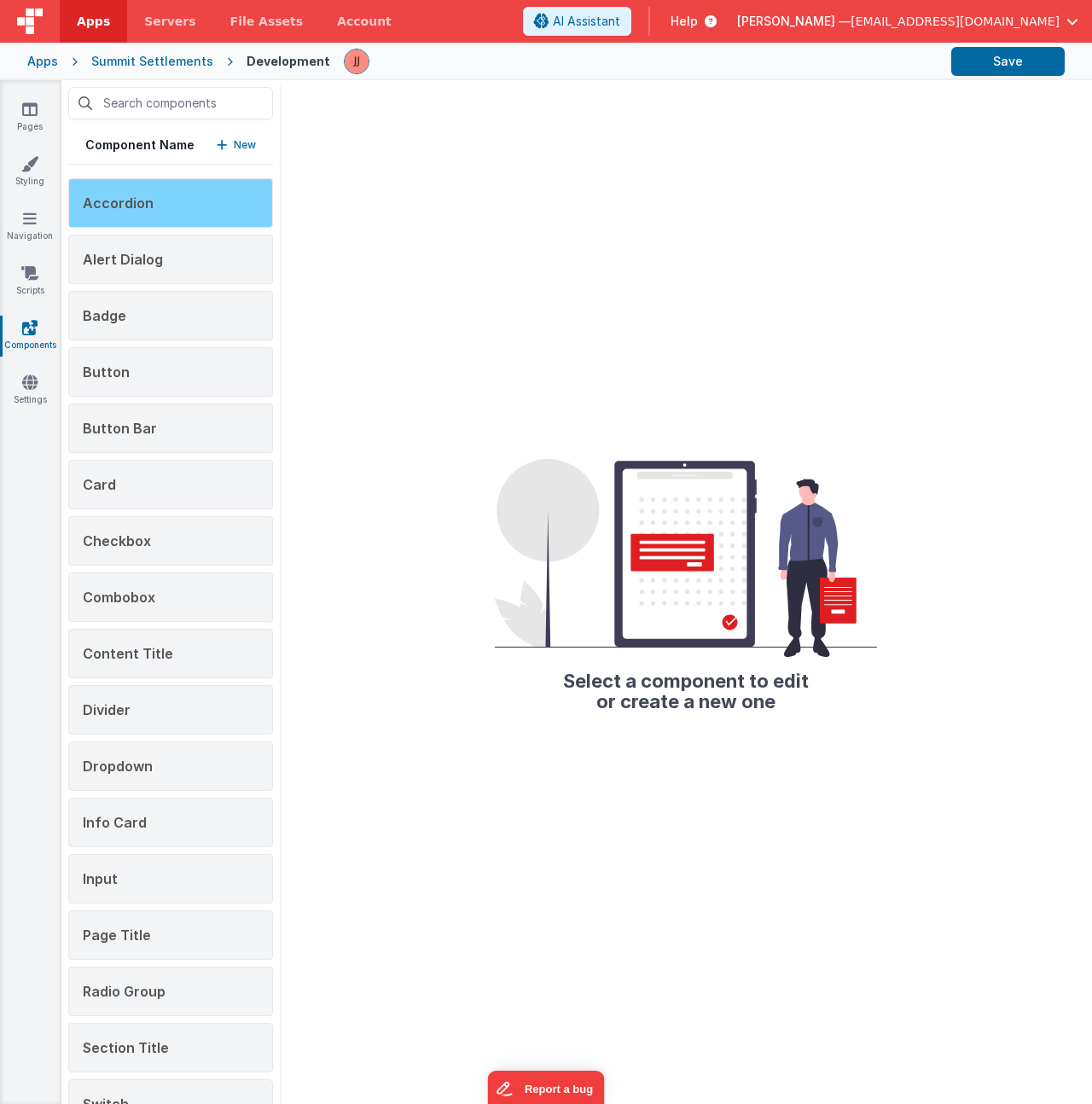
click at [178, 212] on div "Accordion" at bounding box center [171, 203] width 205 height 49
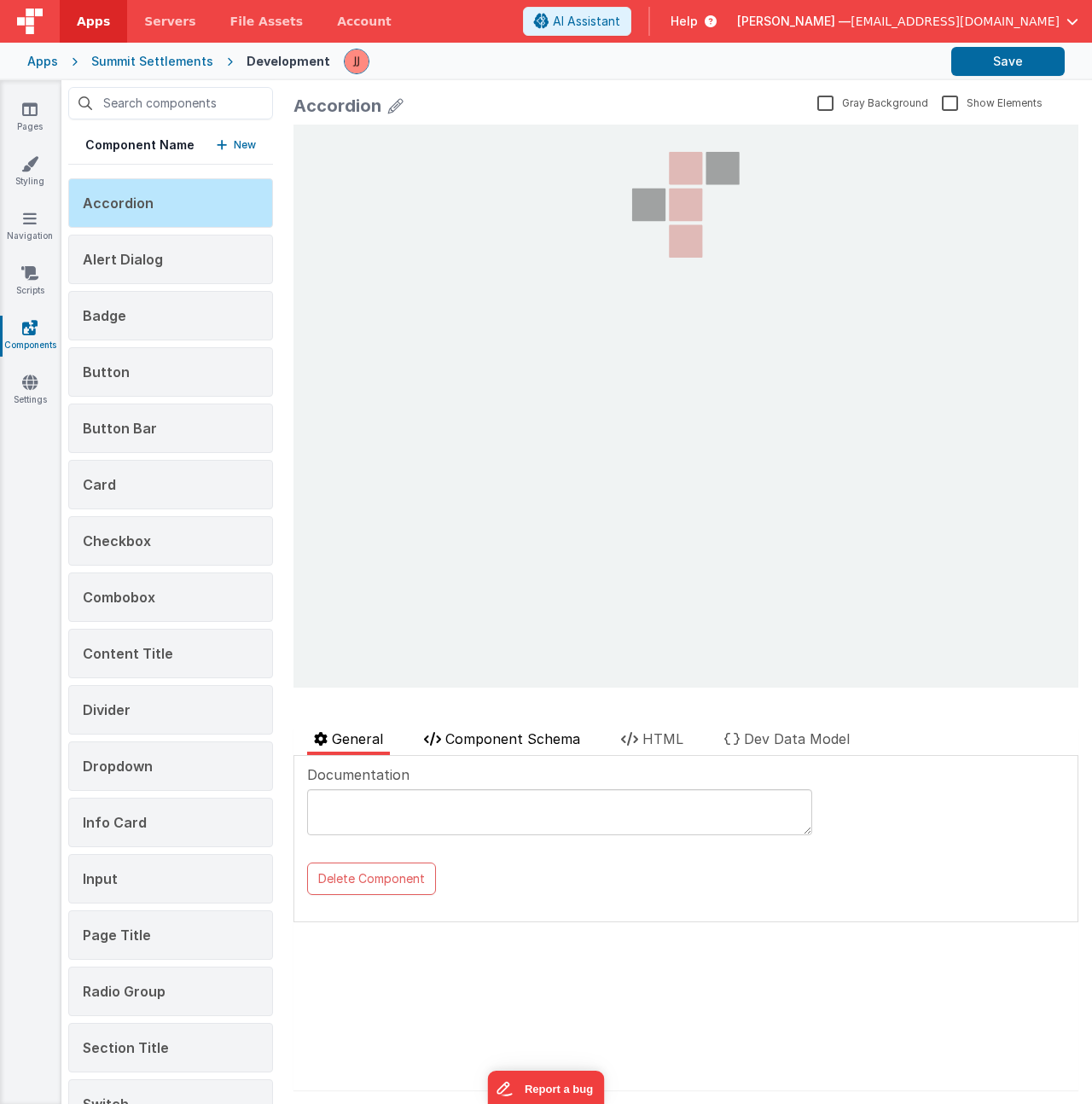
click at [463, 731] on span "Component Schema" at bounding box center [512, 738] width 134 height 17
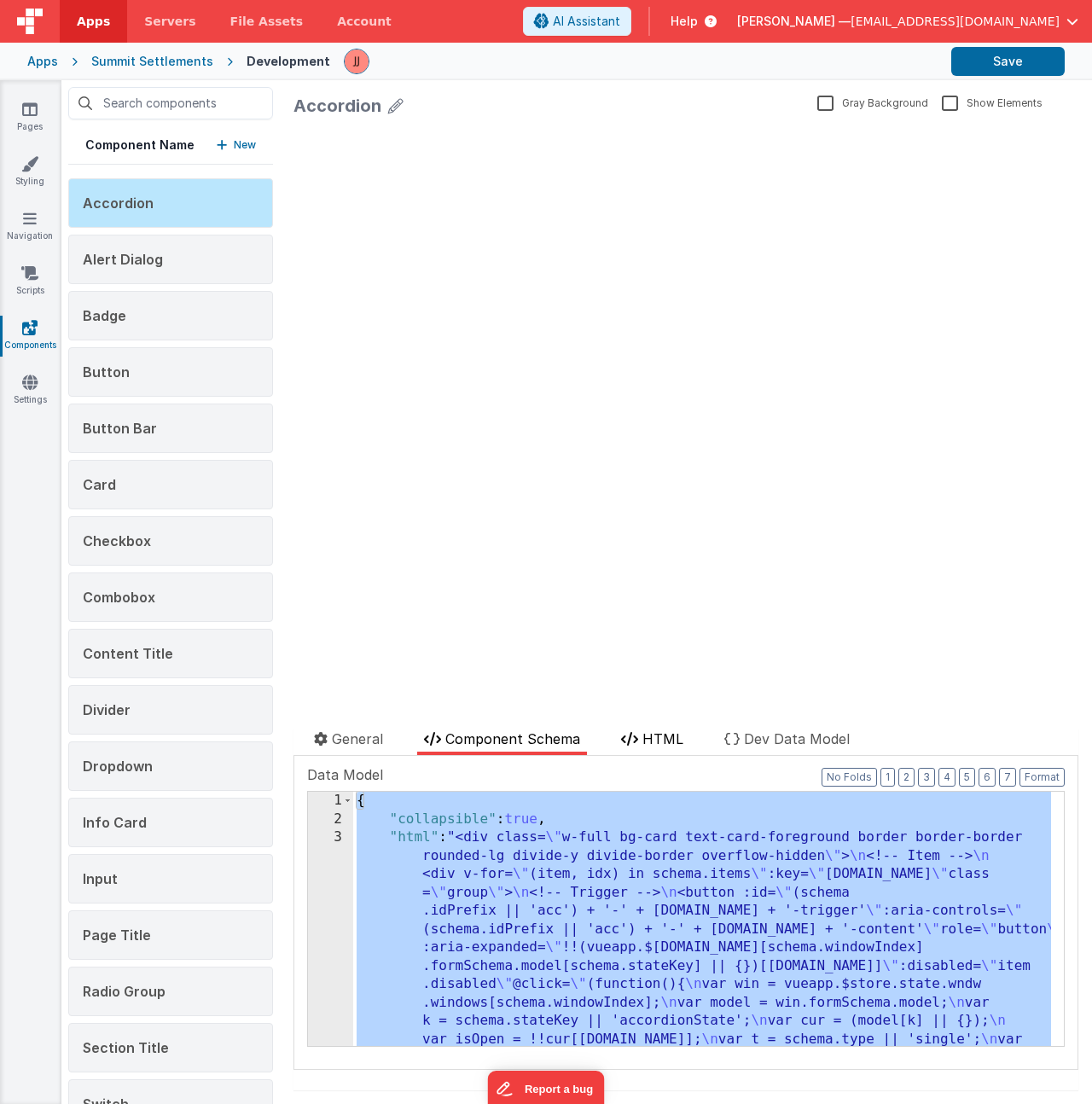
click at [673, 742] on span "HTML" at bounding box center [662, 738] width 41 height 17
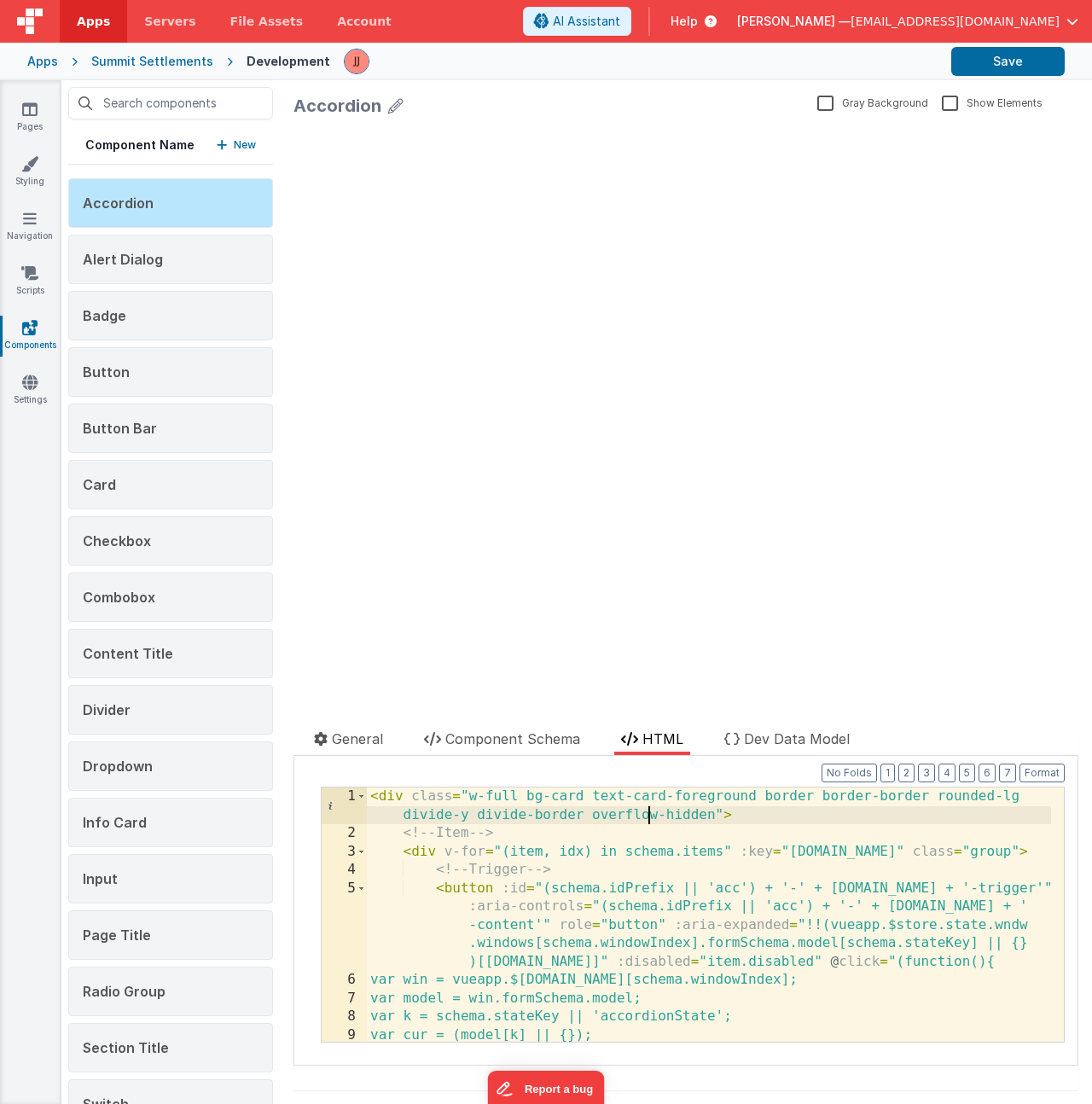
click at [653, 810] on div "< div class = "w-full bg-card text-card-foreground border border-border rounded…" at bounding box center [708, 941] width 684 height 309
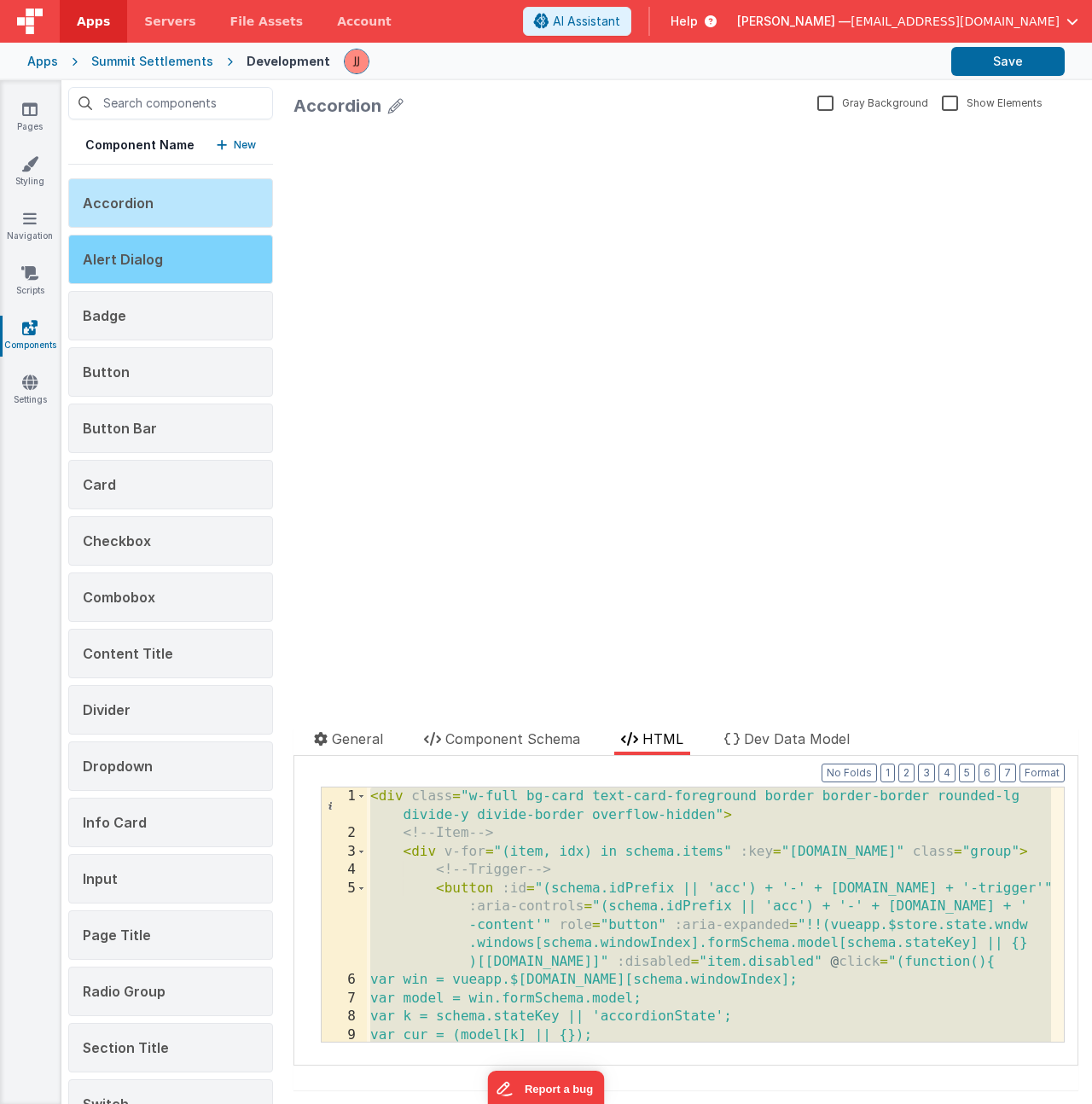
click at [124, 251] on span "Alert Dialog" at bounding box center [122, 259] width 81 height 17
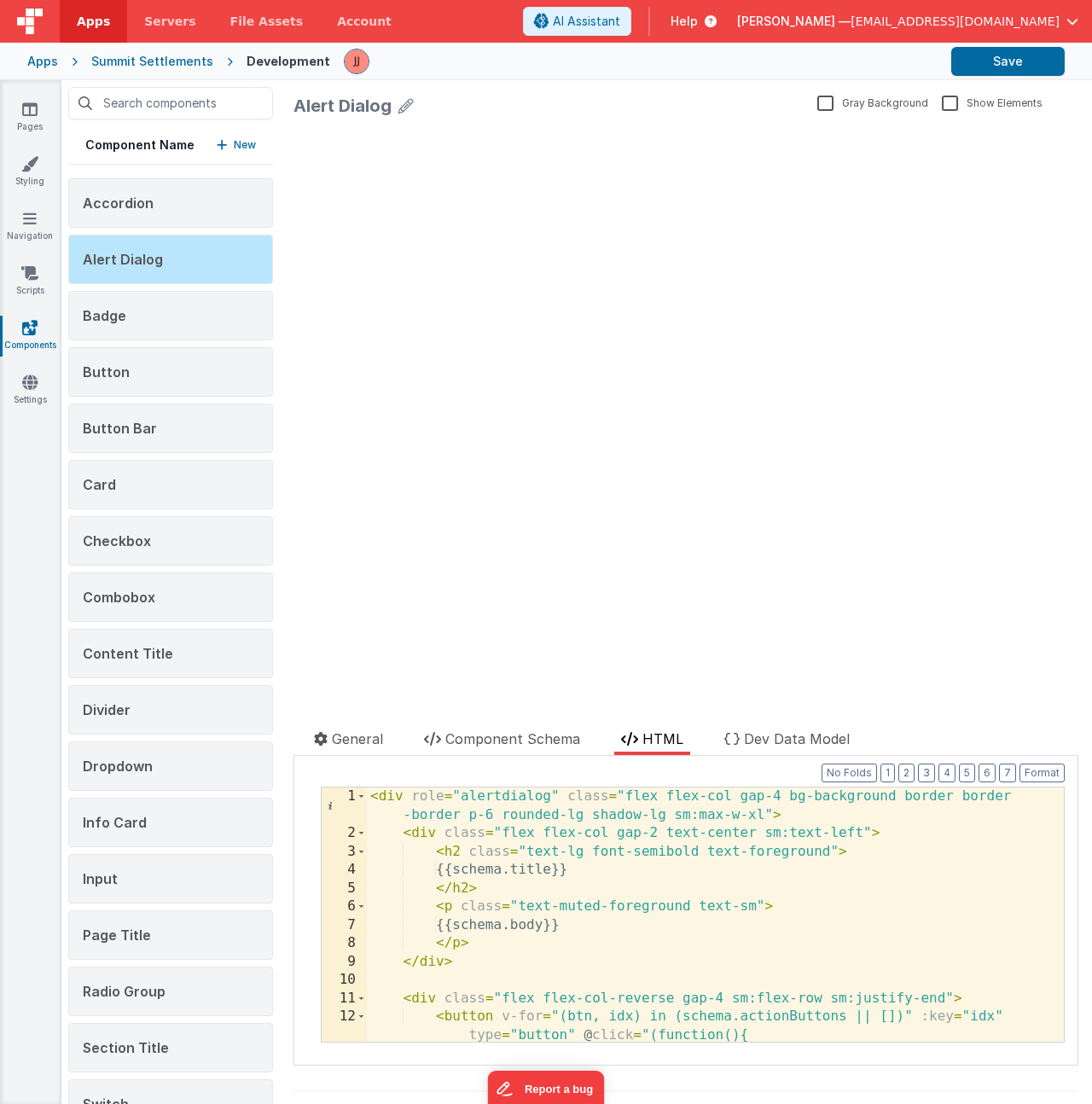
click at [465, 755] on ul "General Component Schema HTML Dev Data Model" at bounding box center [686, 741] width 784 height 27
click at [478, 743] on span "Component Schema" at bounding box center [512, 738] width 134 height 17
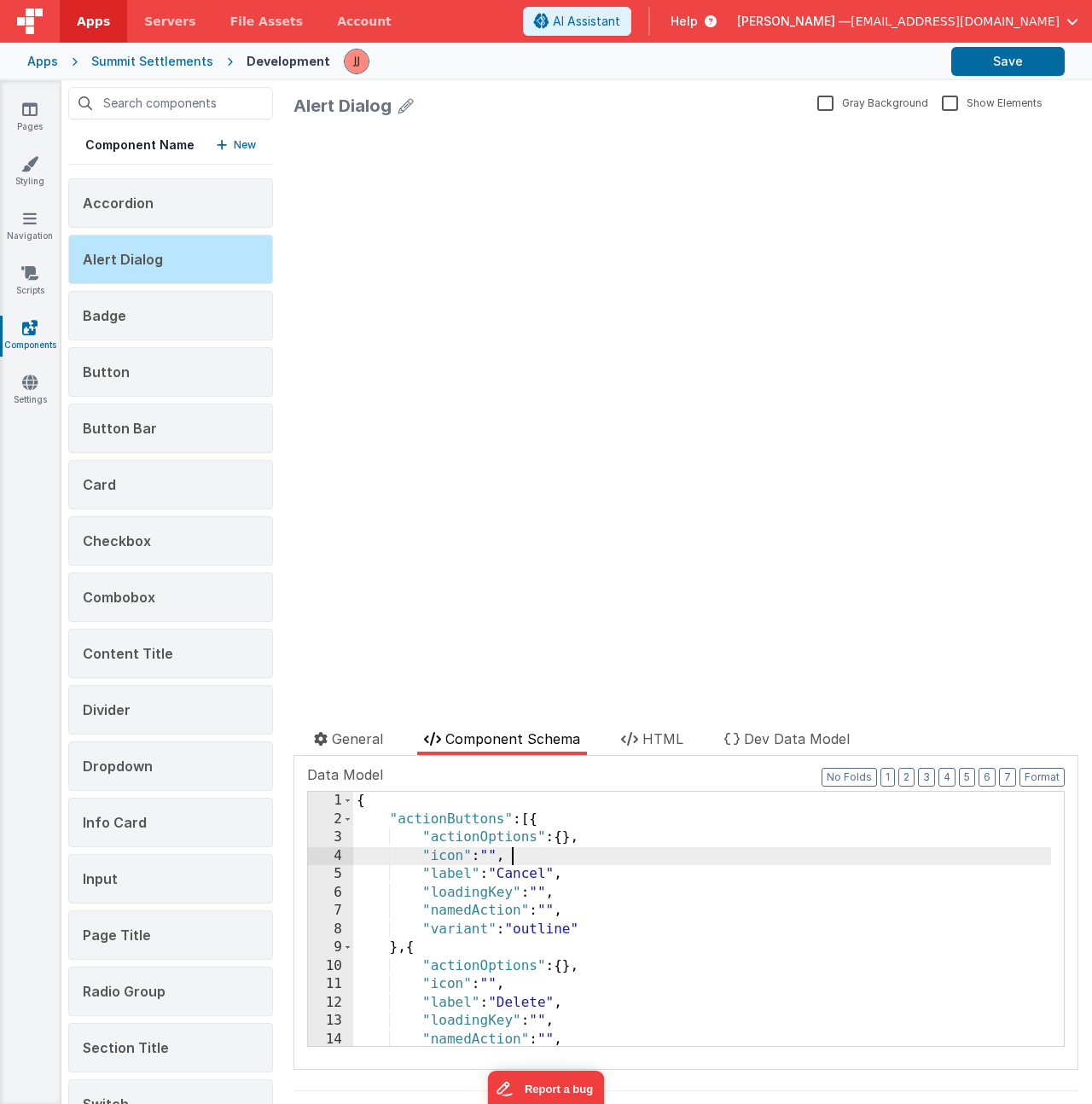
click at [537, 847] on div "{ "actionButtons" : [{ "actionOptions" : { } , "icon" : "" , "label" : "Cancel"…" at bounding box center [701, 937] width 698 height 291
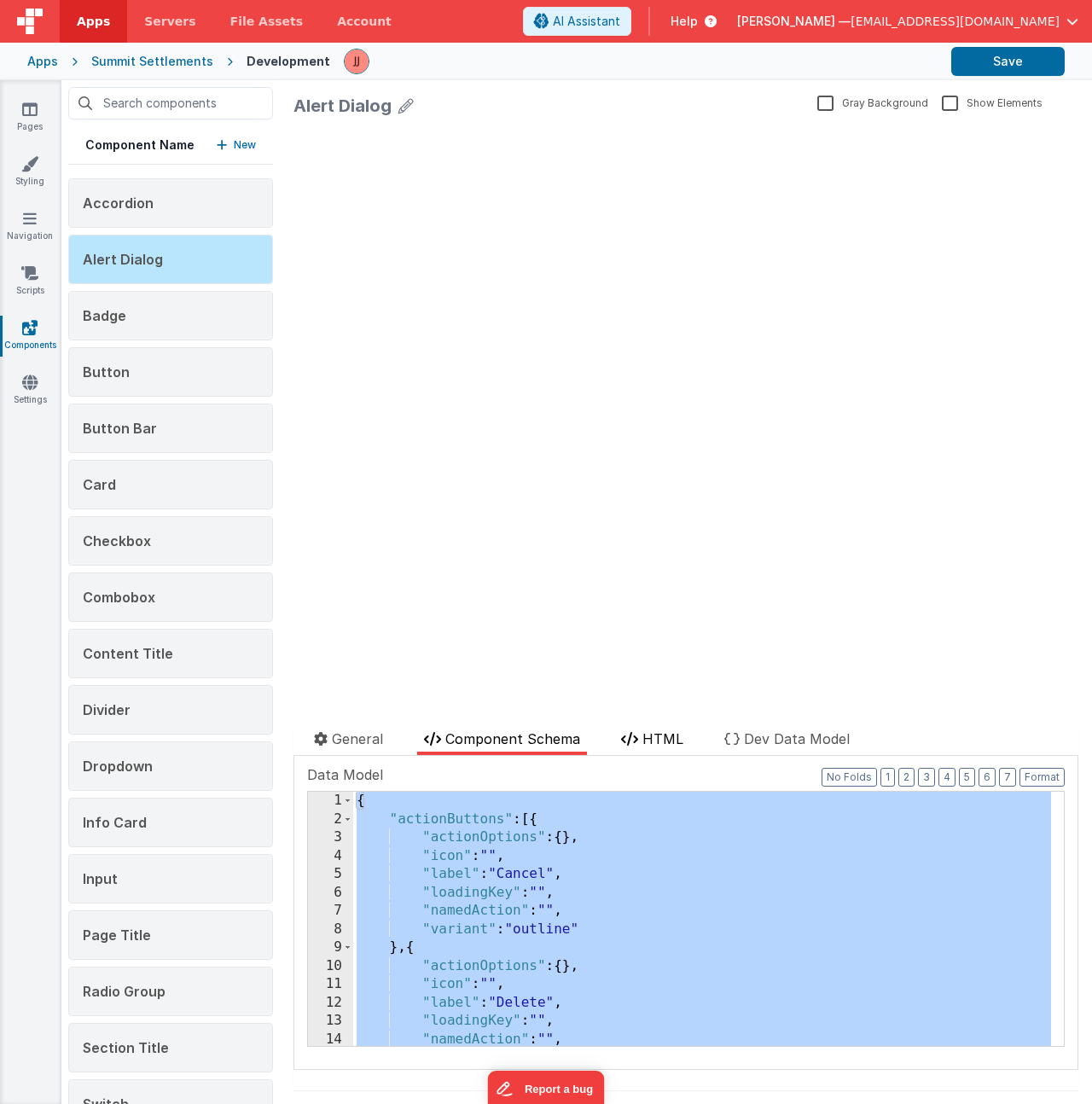
click at [655, 734] on span "HTML" at bounding box center [662, 738] width 41 height 17
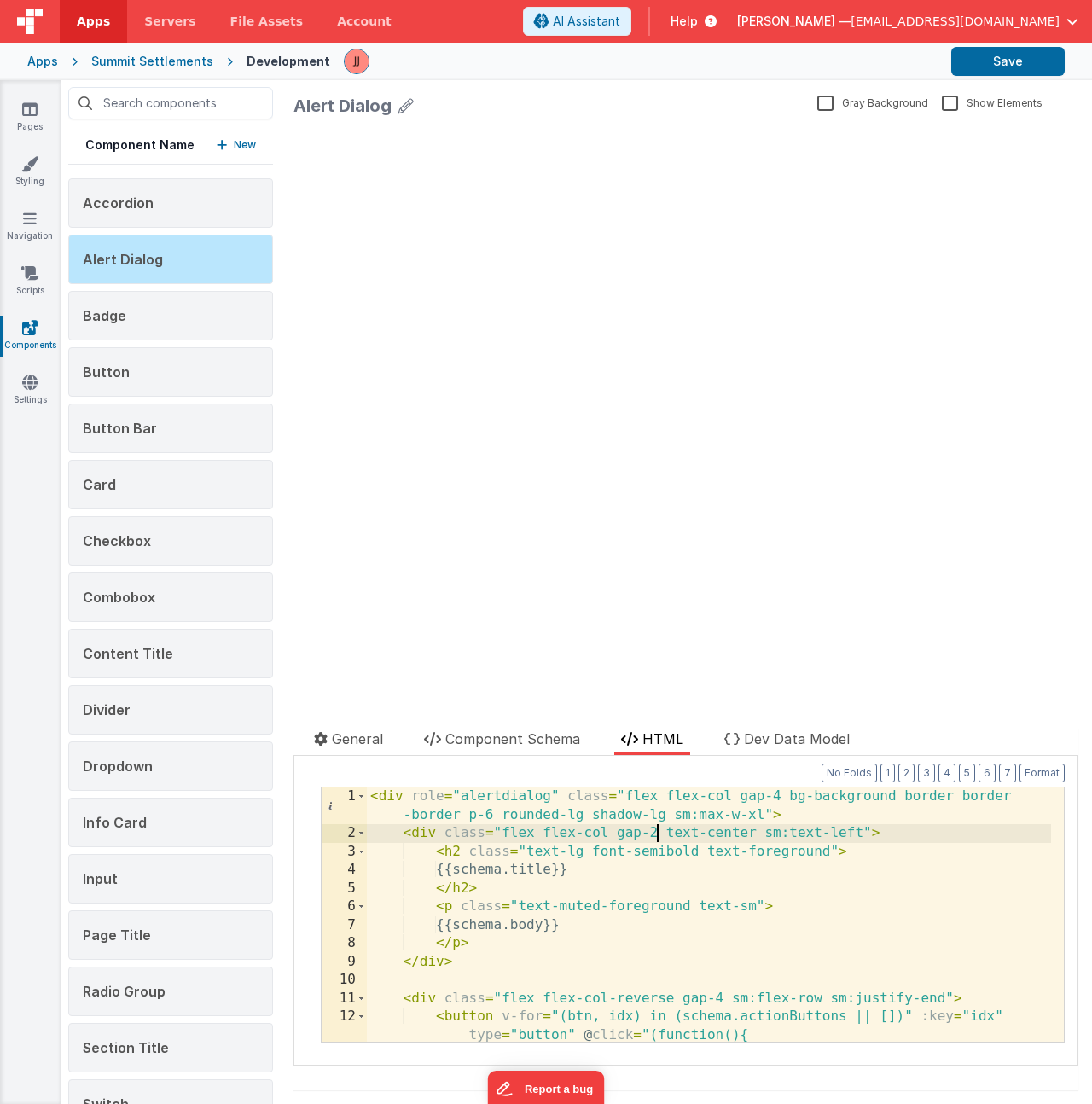
click at [660, 826] on div "< div role = "alertdialog" class = "flex flex-col gap-4 bg-background border bo…" at bounding box center [708, 941] width 684 height 309
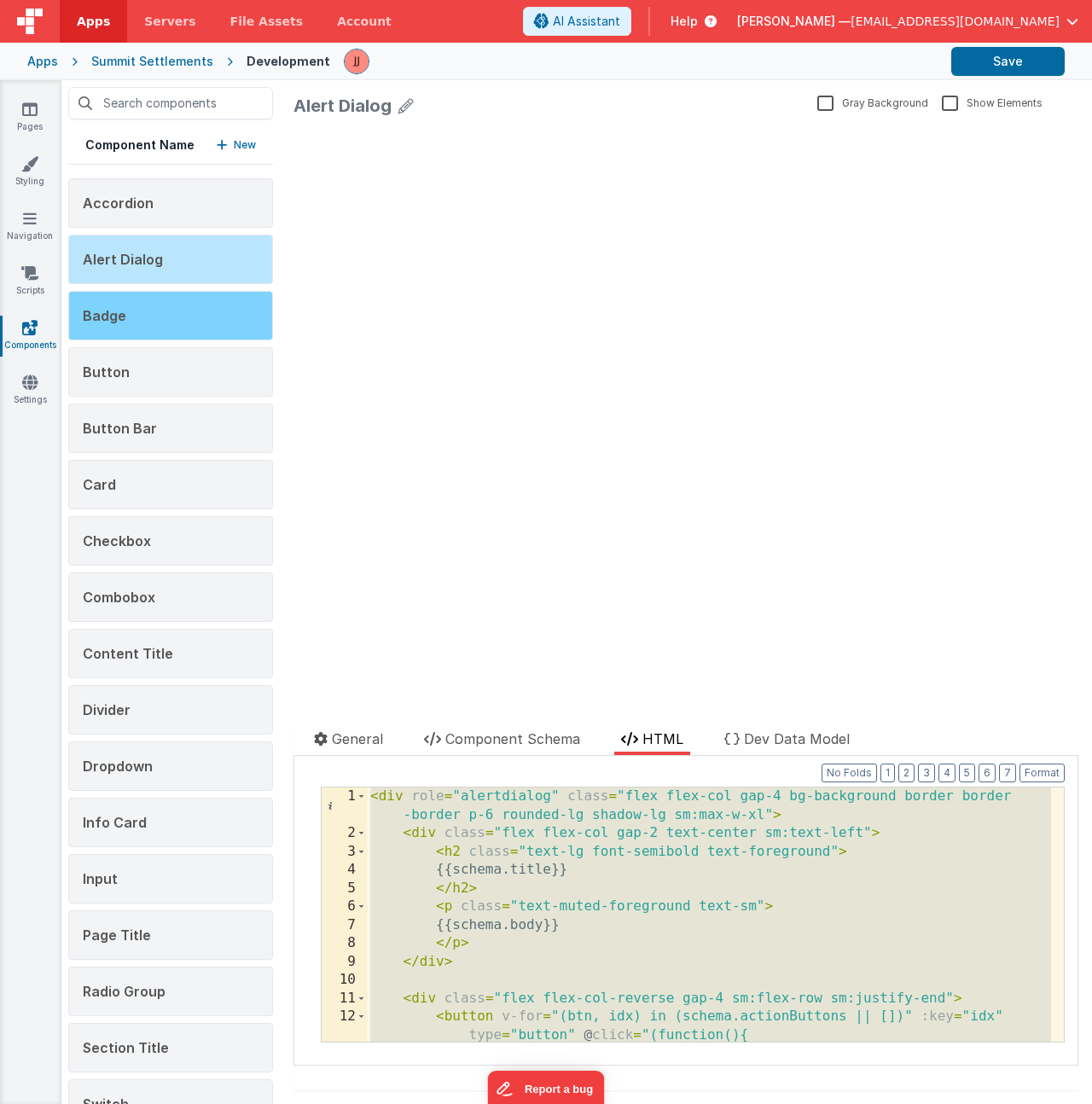
click at [152, 329] on div "Badge" at bounding box center [171, 315] width 205 height 49
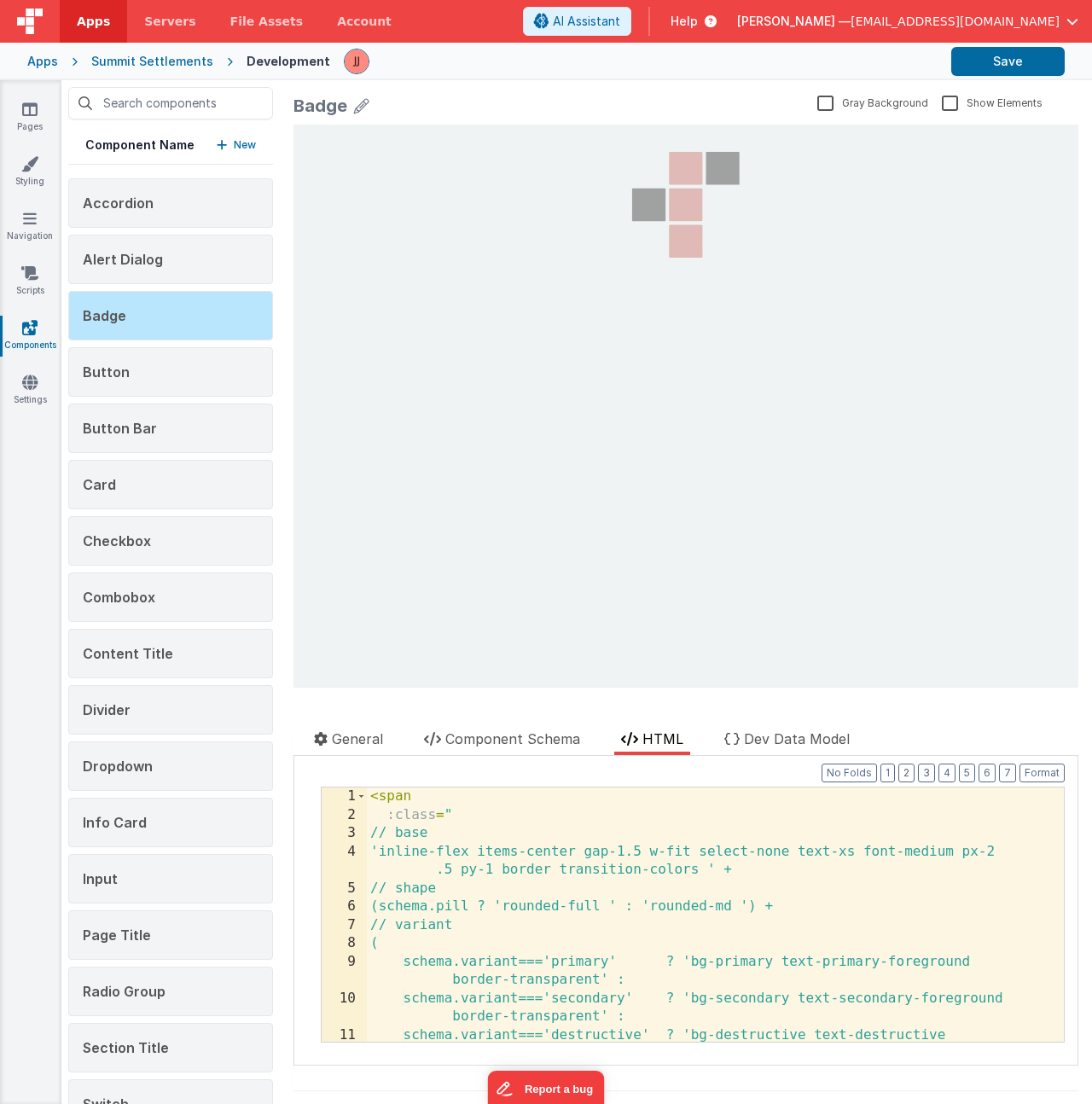
click at [550, 851] on div "< span :class = " // base 'inline-flex items-center gap-1.5 w-fit select-none t…" at bounding box center [708, 941] width 684 height 309
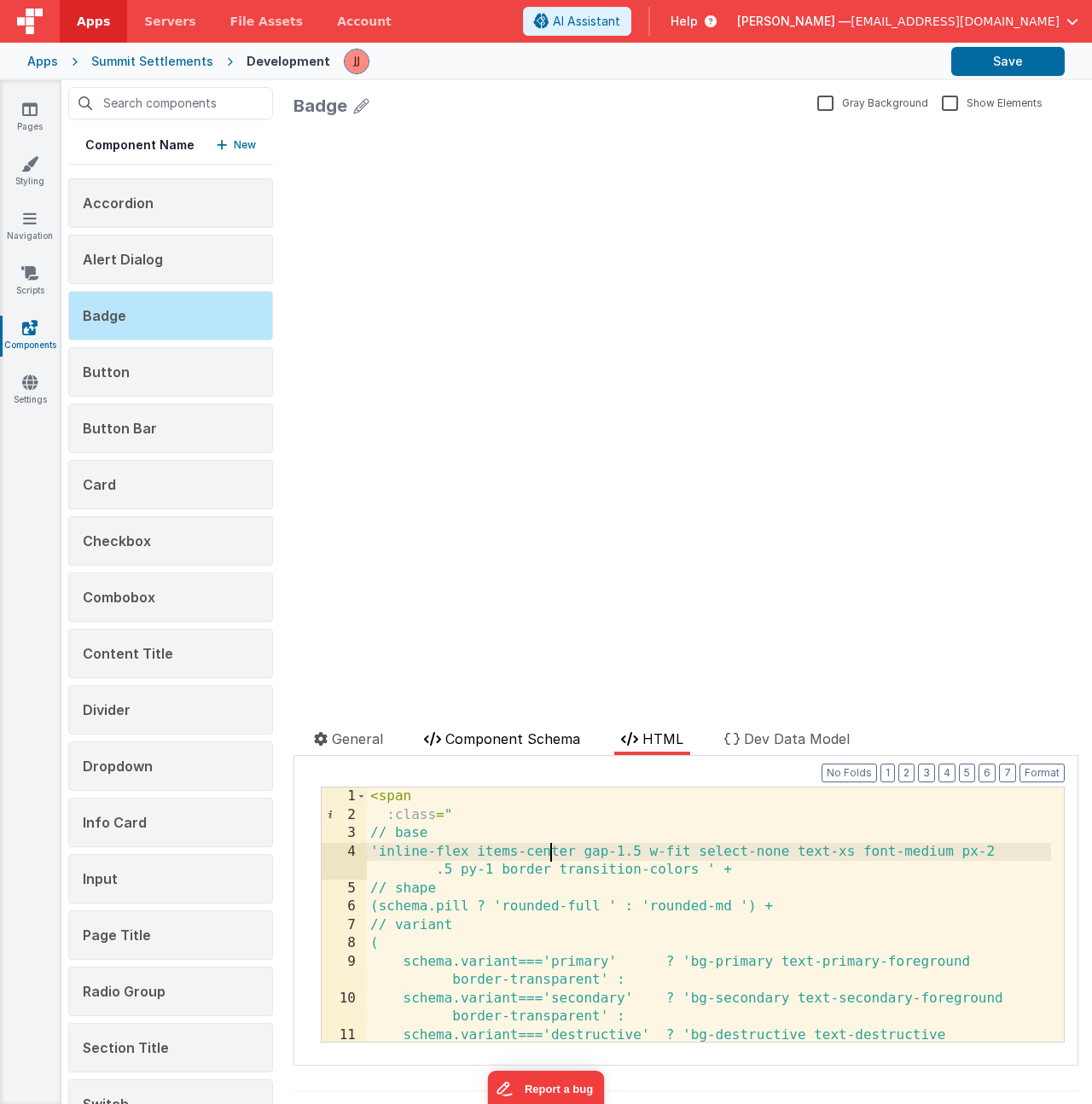
click at [477, 732] on span "Component Schema" at bounding box center [512, 738] width 134 height 17
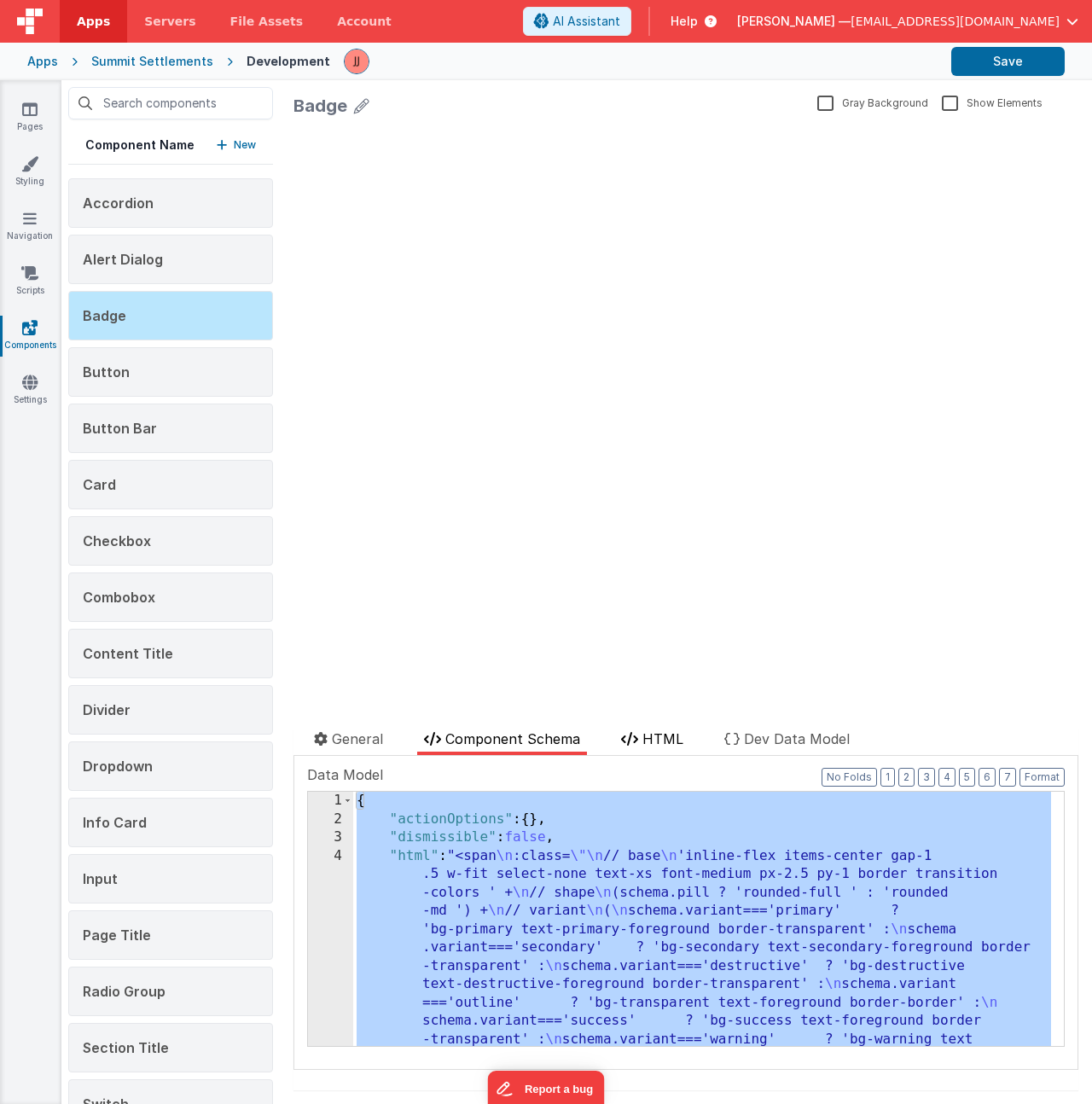
click at [666, 737] on span "HTML" at bounding box center [662, 738] width 41 height 17
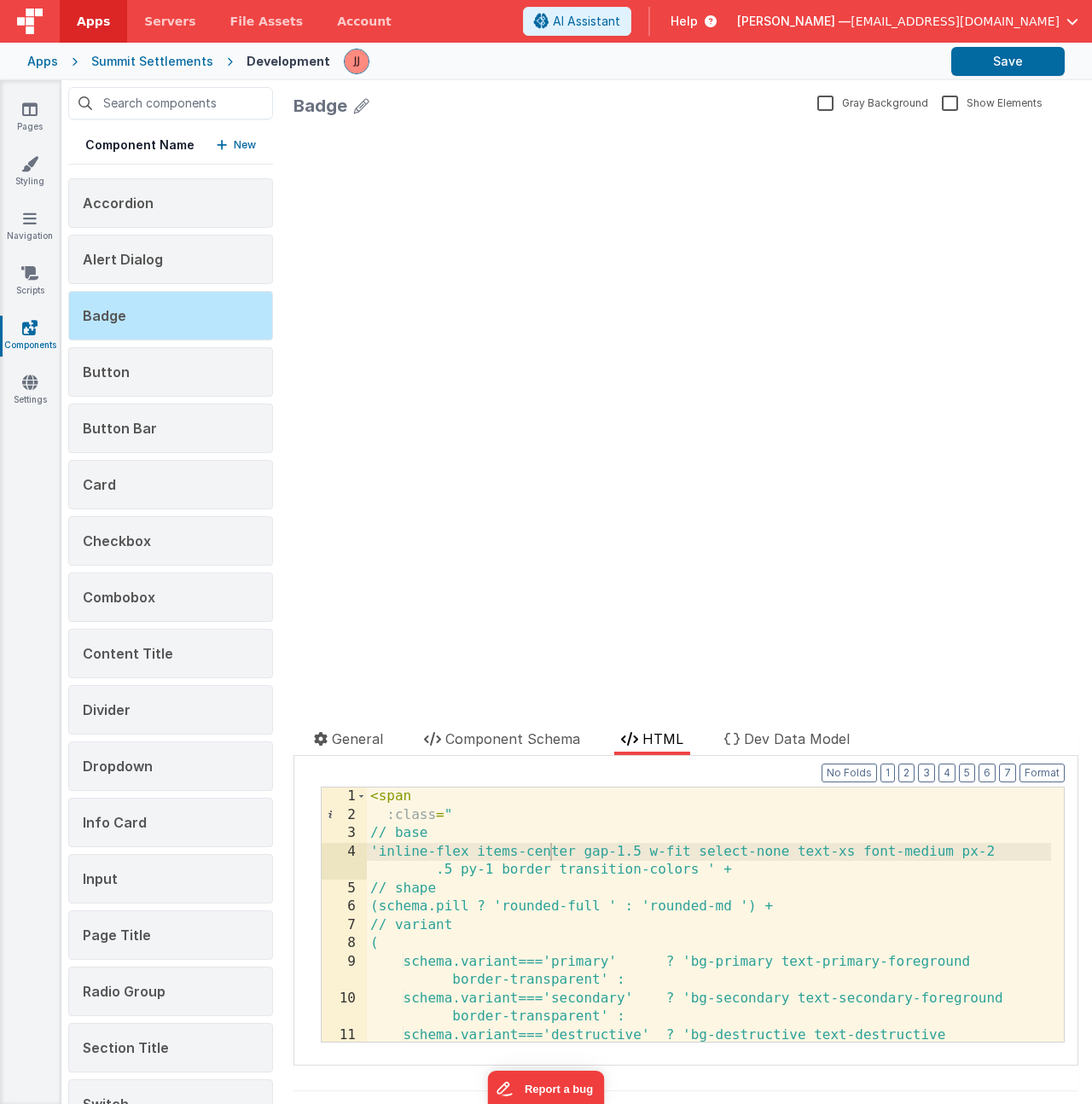
click at [672, 824] on div "< span :class = " // base 'inline-flex items-center gap-1.5 w-fit select-none t…" at bounding box center [708, 941] width 684 height 309
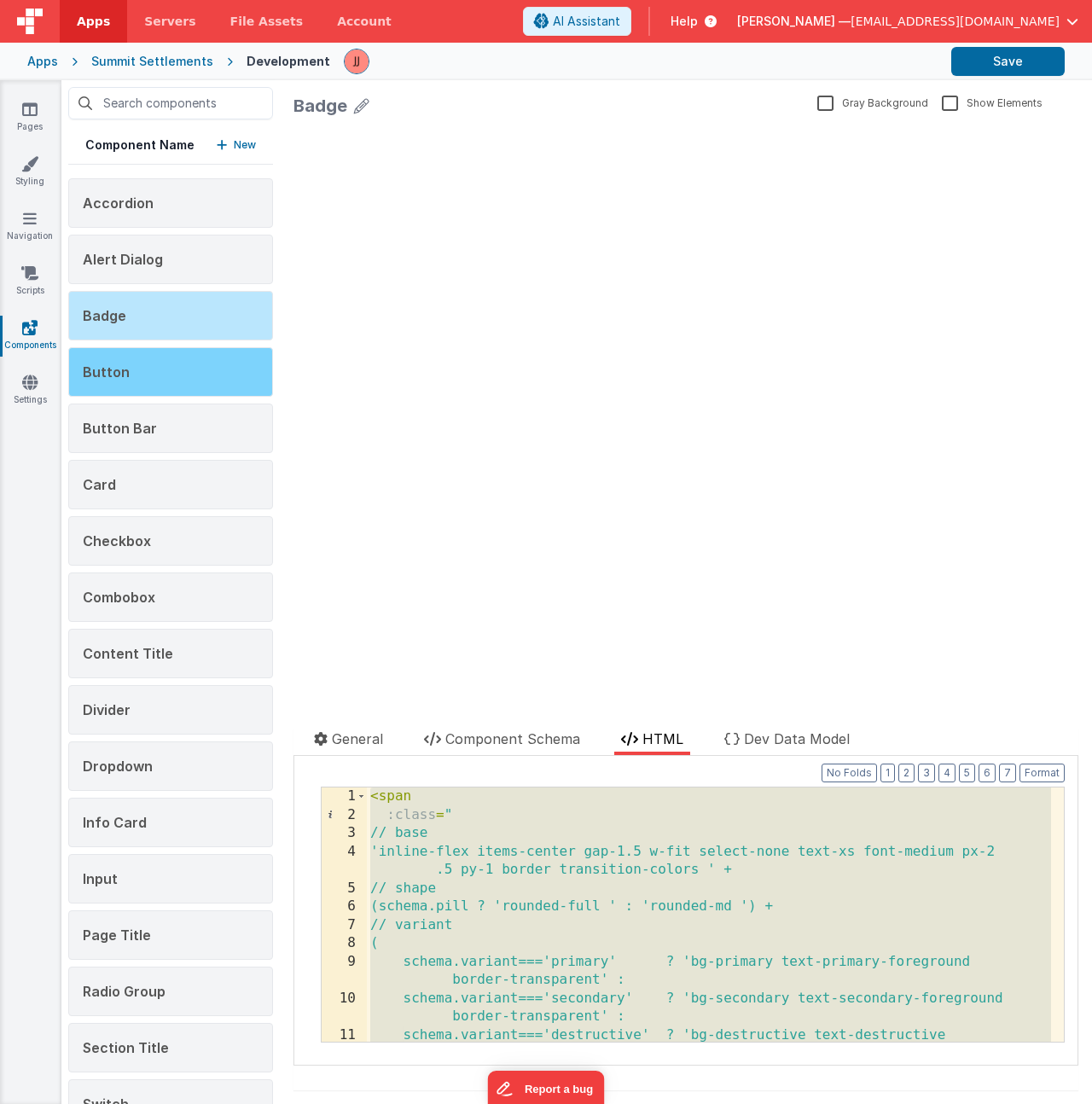
click at [158, 364] on div "Button" at bounding box center [171, 372] width 205 height 49
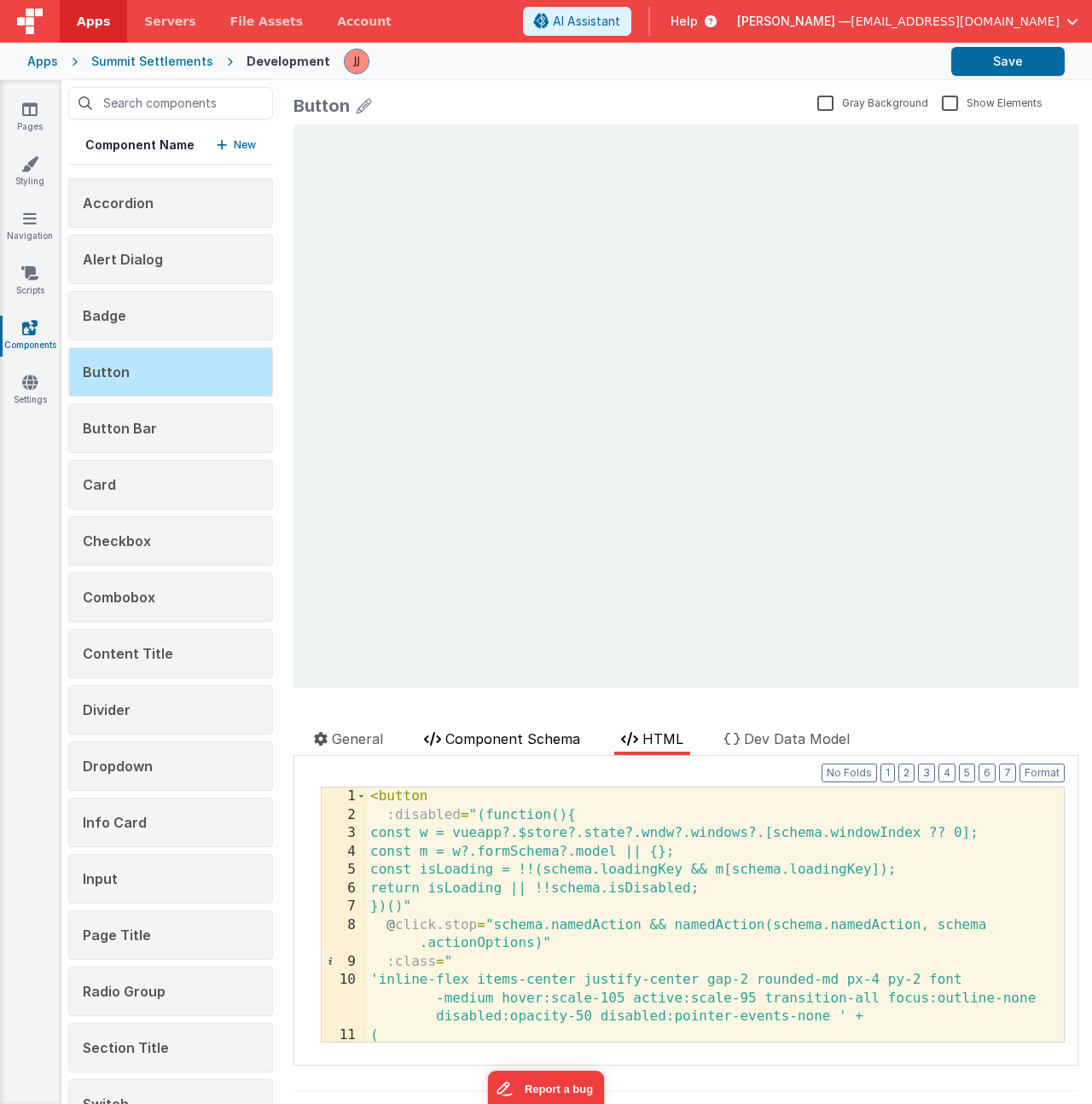
click at [473, 737] on span "Component Schema" at bounding box center [512, 738] width 134 height 17
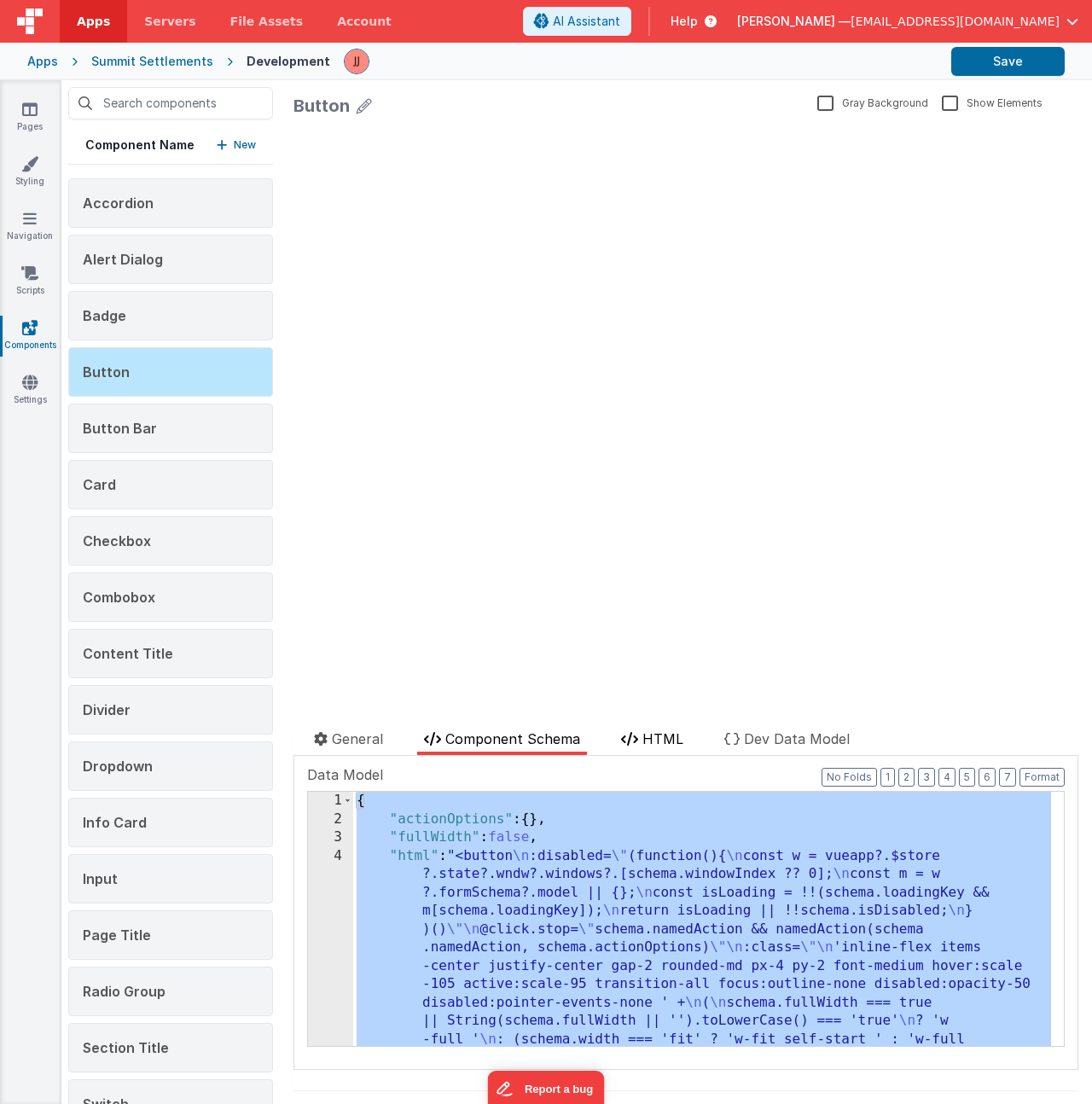
click at [632, 736] on icon at bounding box center [629, 738] width 17 height 14
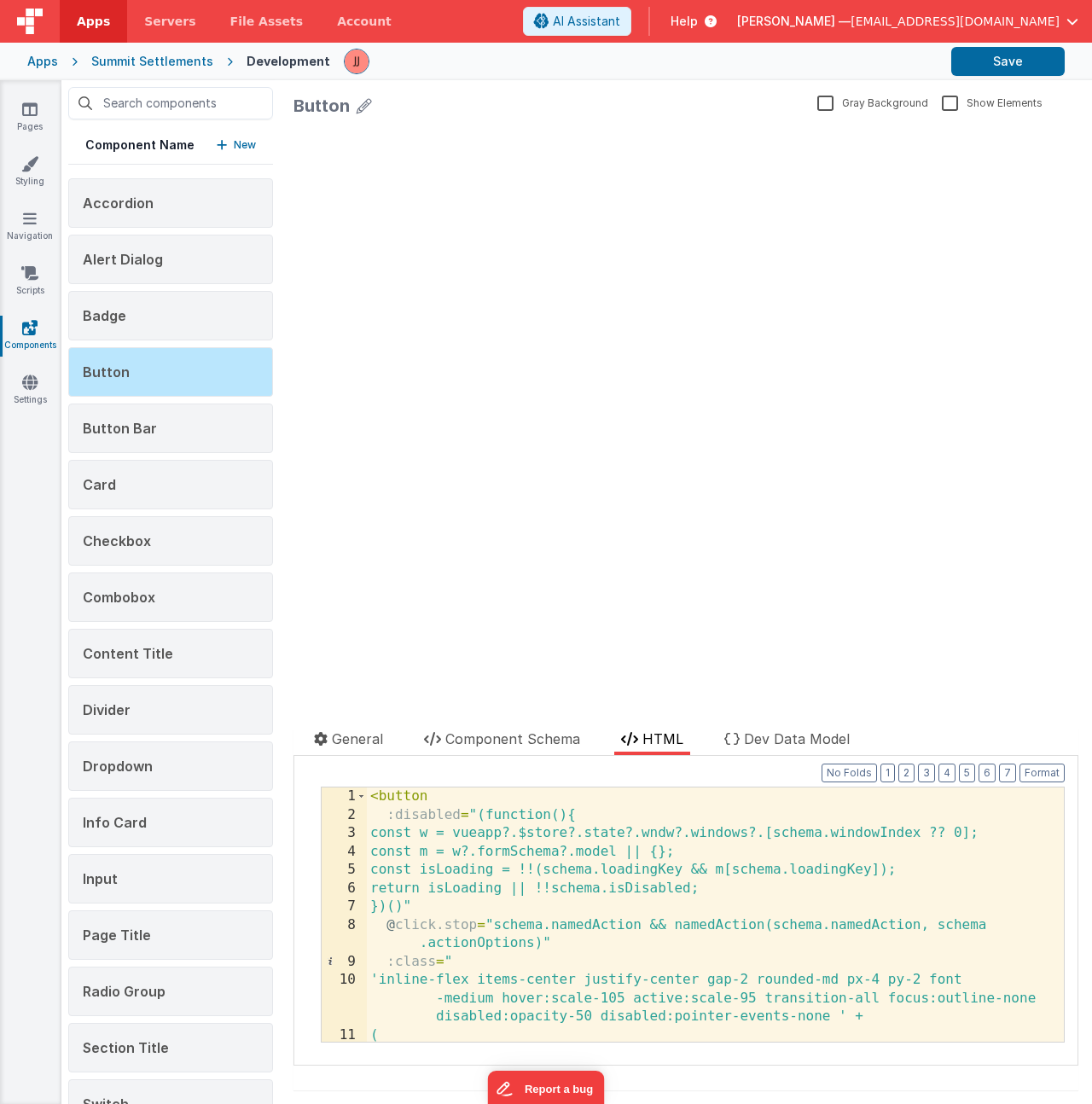
click at [590, 855] on div "< button :disabled = "(function(){ const w = vueapp?.$store?.state?.wndw?.windo…" at bounding box center [708, 941] width 684 height 309
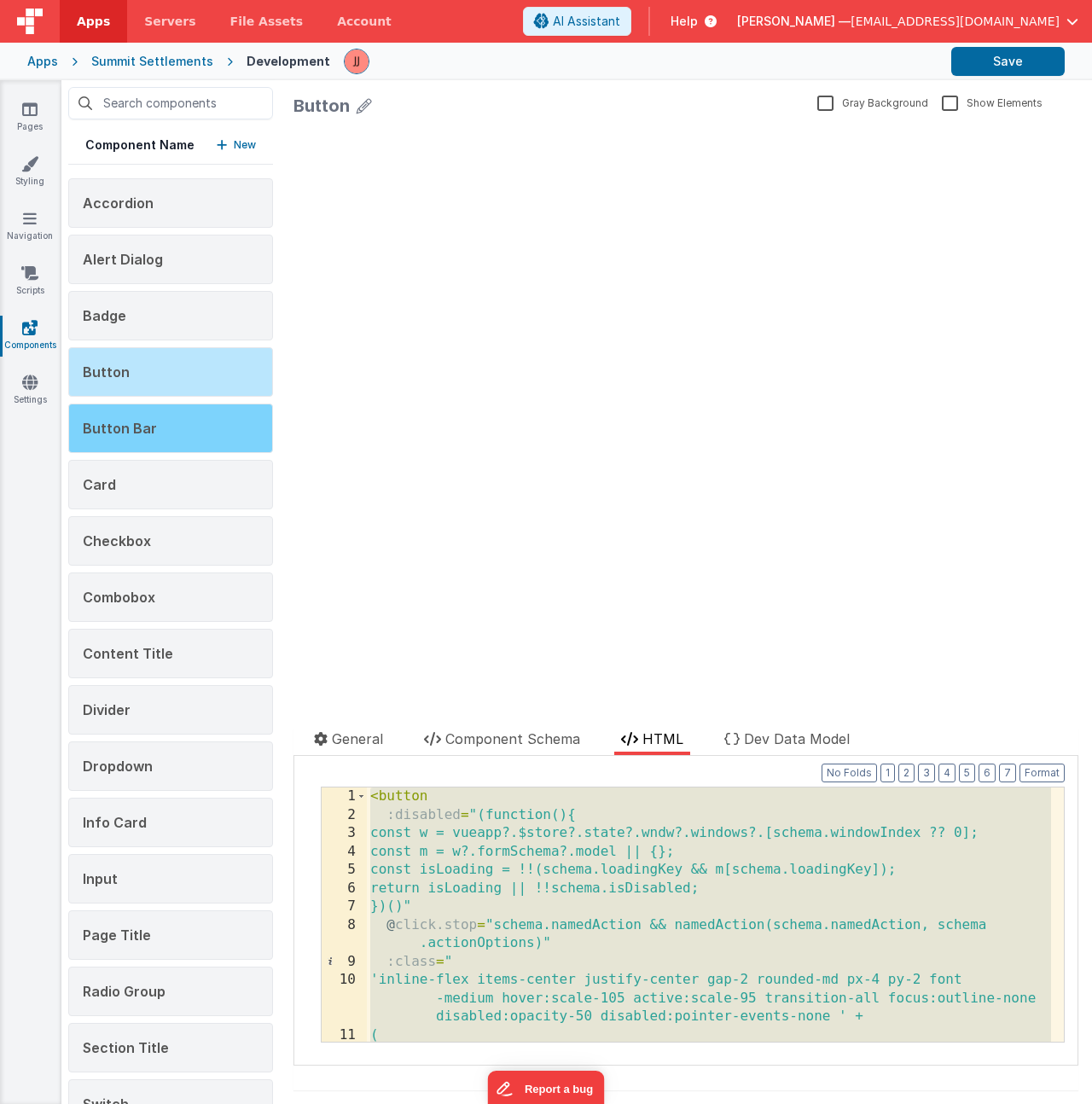
click at [190, 413] on div "Button Bar" at bounding box center [171, 428] width 205 height 49
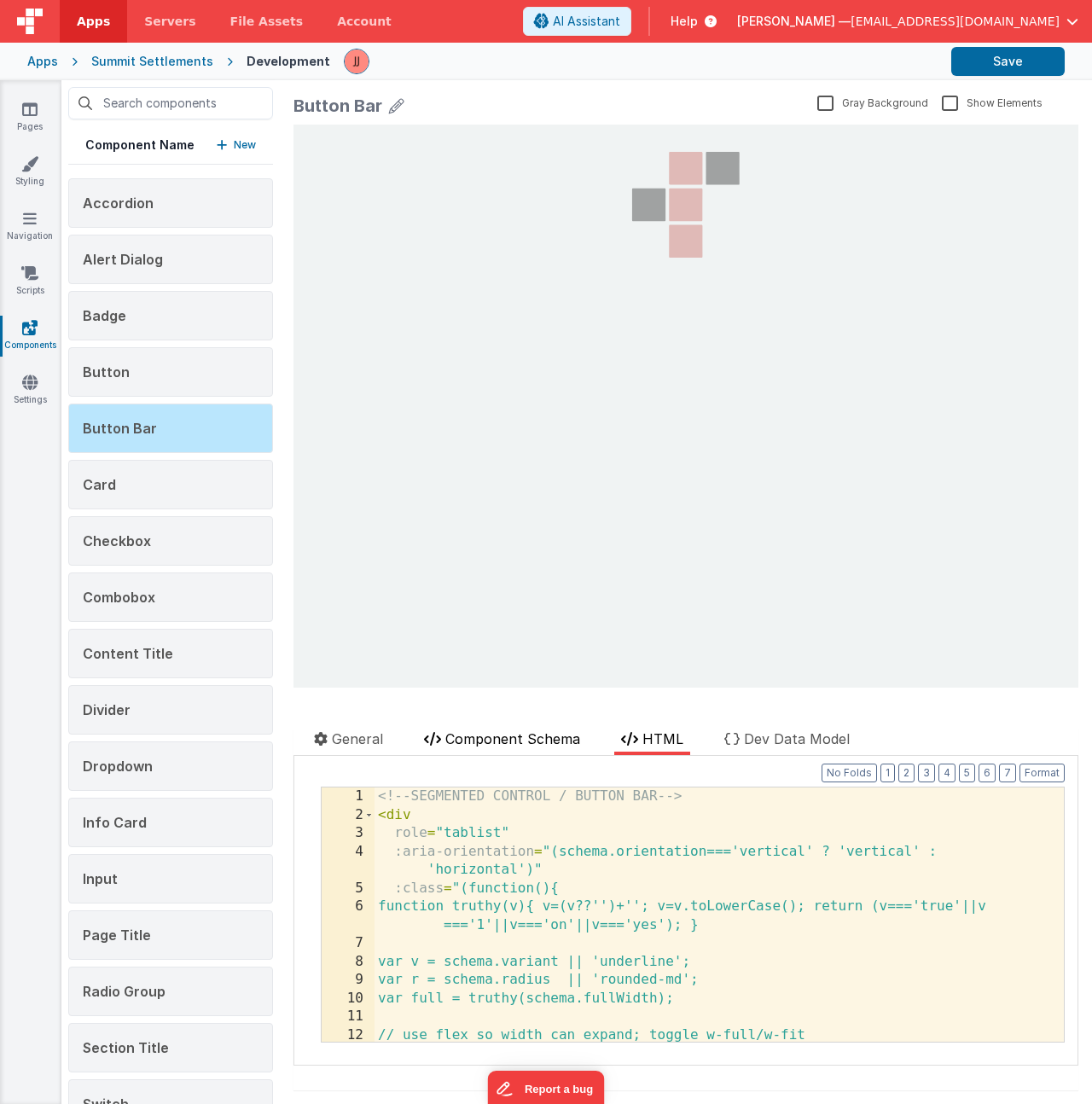
click at [491, 744] on span "Component Schema" at bounding box center [512, 738] width 134 height 17
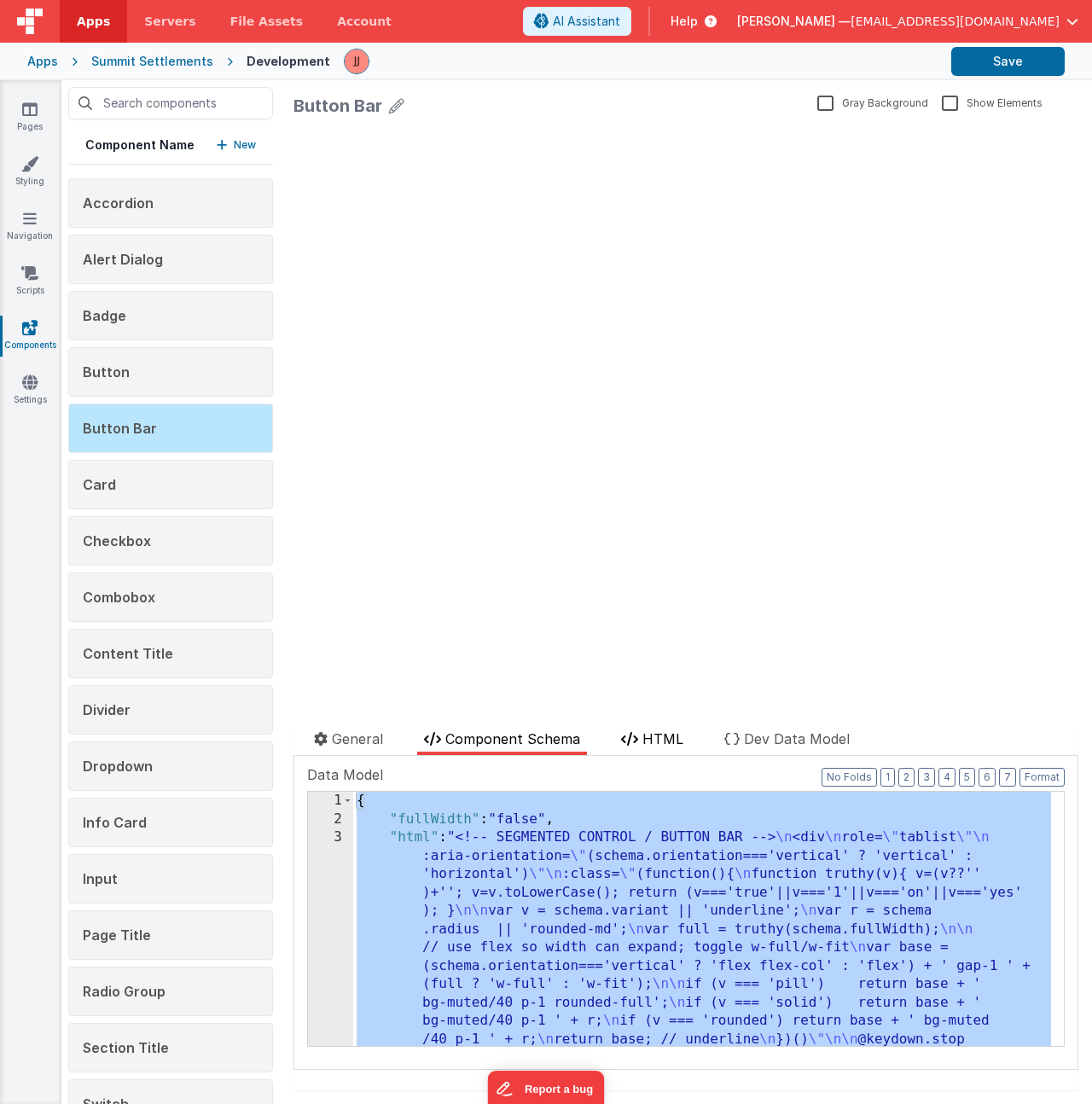
click at [661, 734] on span "HTML" at bounding box center [662, 738] width 41 height 17
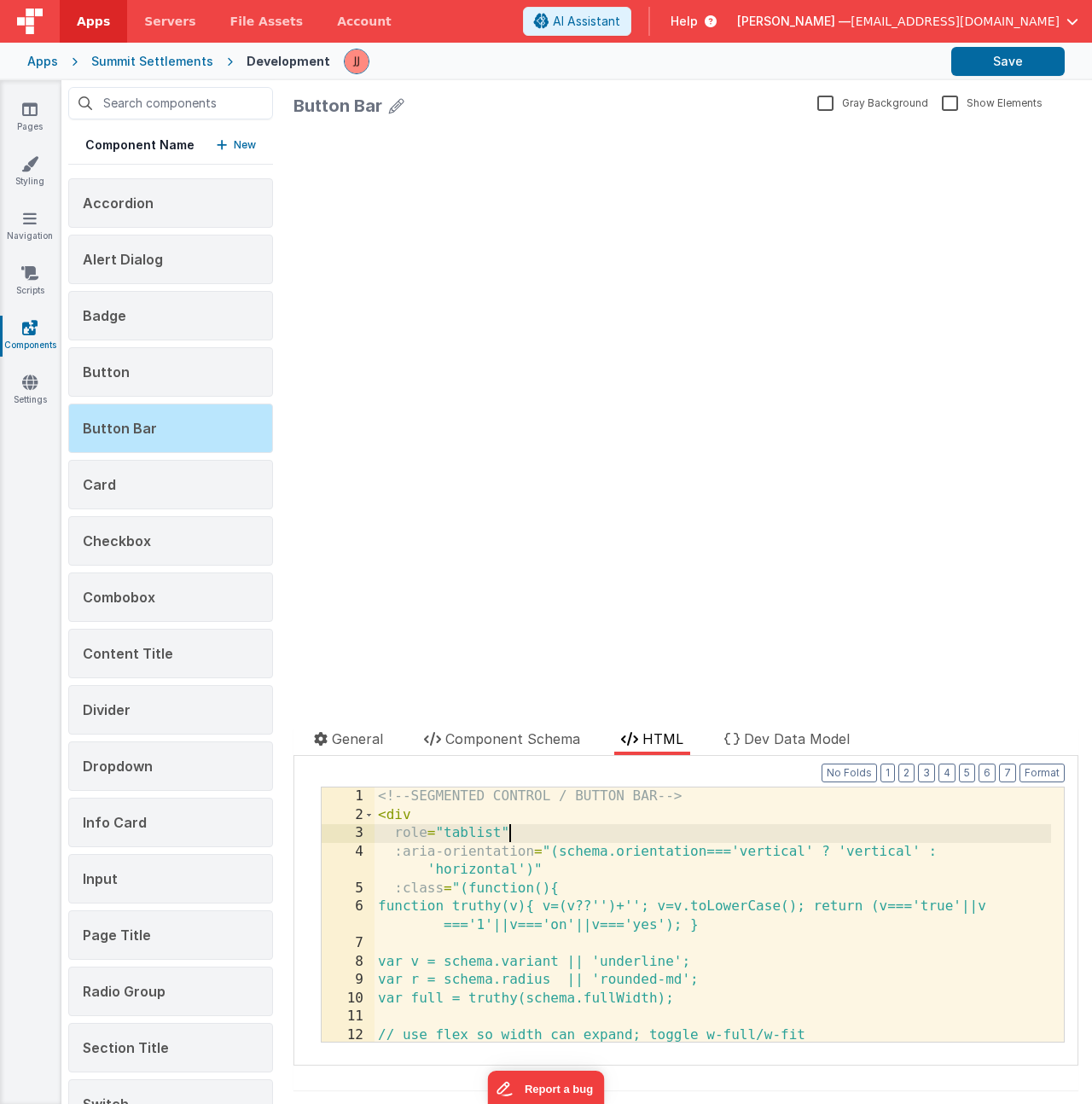
click at [650, 831] on div "<!-- SEGMENTED CONTROL / BUTTON BAR --> < div role = "tablist" :aria-orientatio…" at bounding box center [712, 941] width 676 height 309
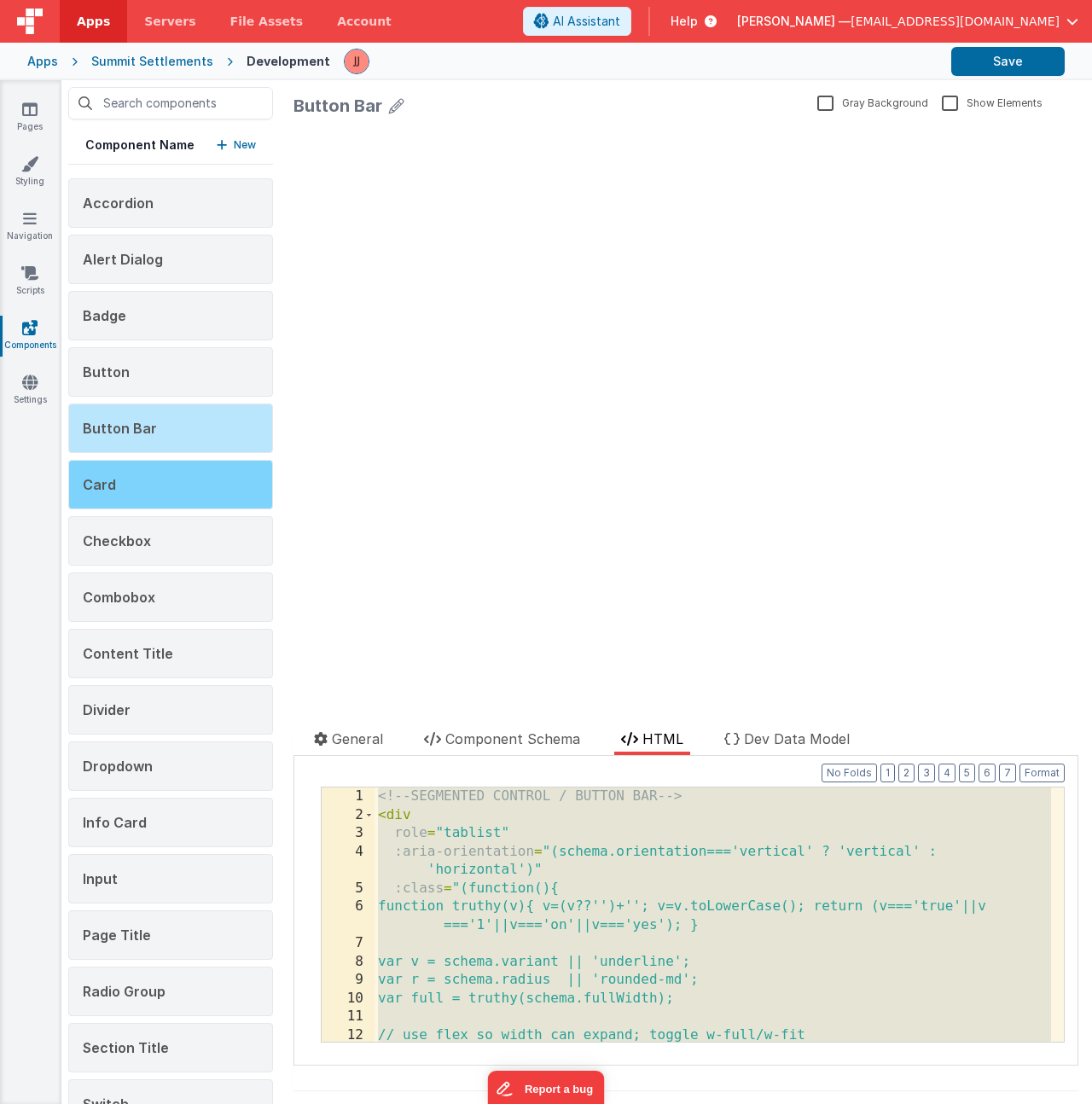
click at [185, 478] on div "Card" at bounding box center [171, 484] width 205 height 49
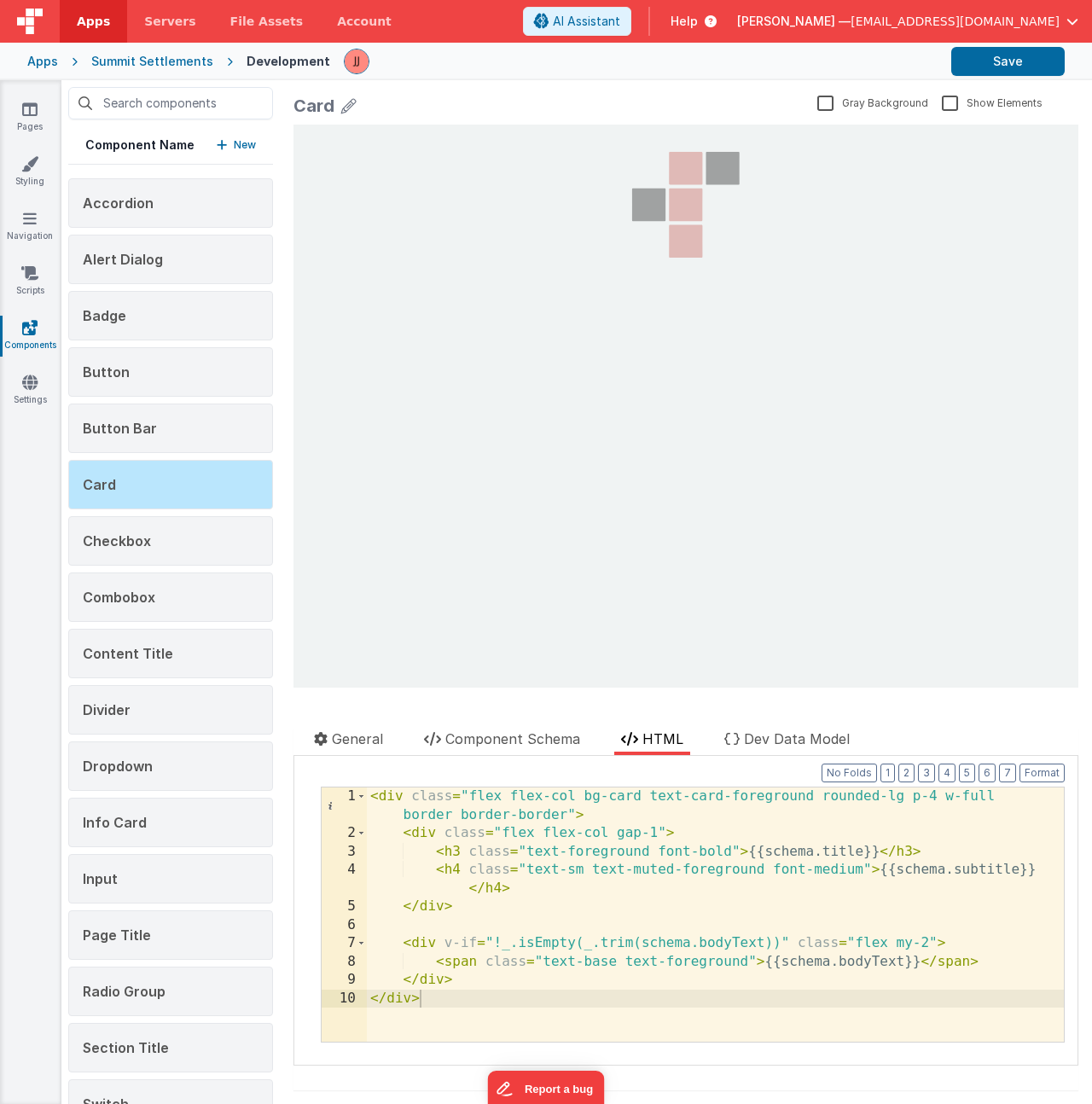
click at [478, 727] on div at bounding box center [490, 714] width 393 height 27
click at [483, 739] on span "Component Schema" at bounding box center [512, 738] width 134 height 17
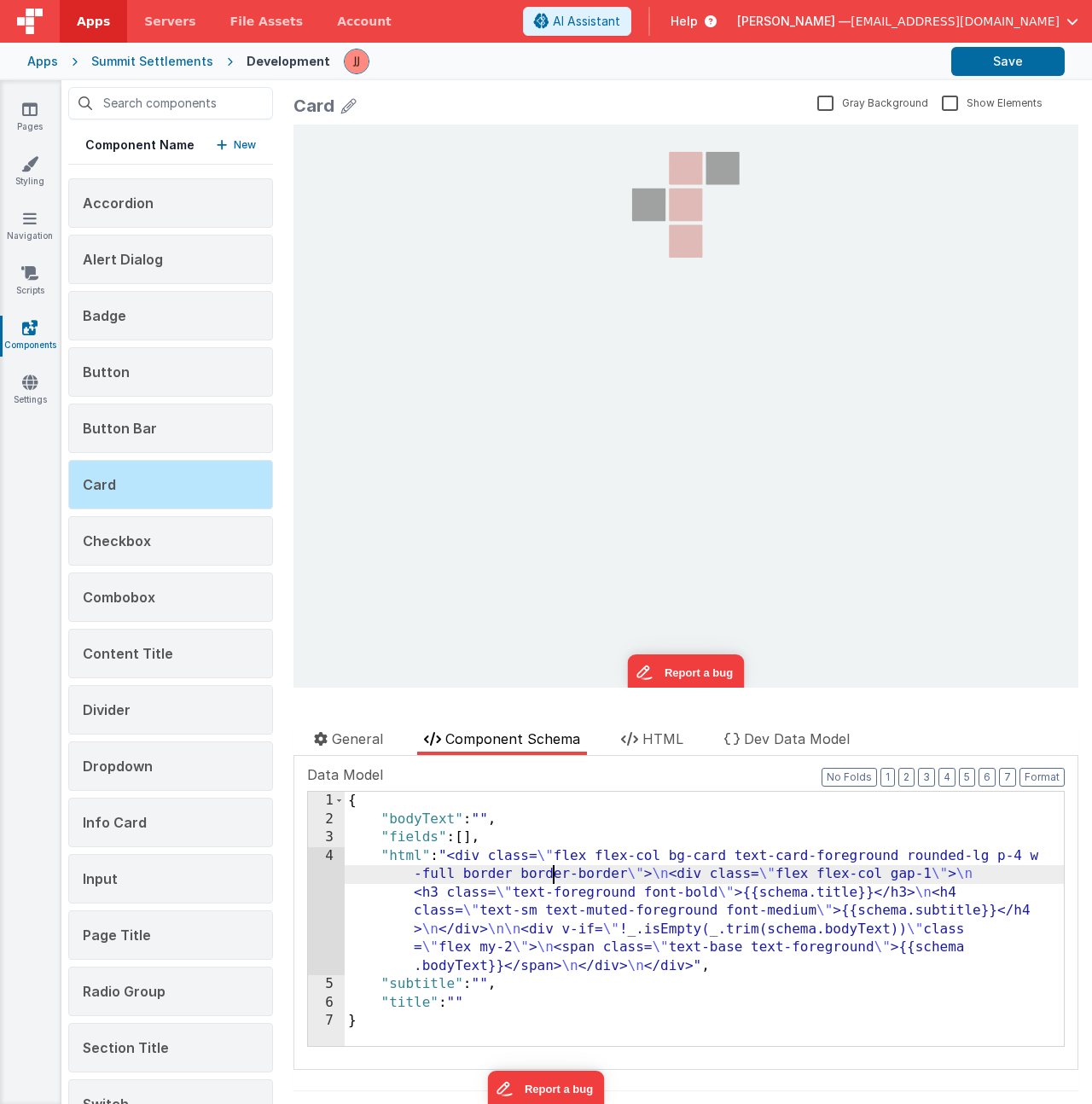
click at [556, 865] on div "{ "bodyText" : "" , "fields" : [ ] , "html" : "<div class= \" flex flex-col bg-…" at bounding box center [705, 937] width 719 height 291
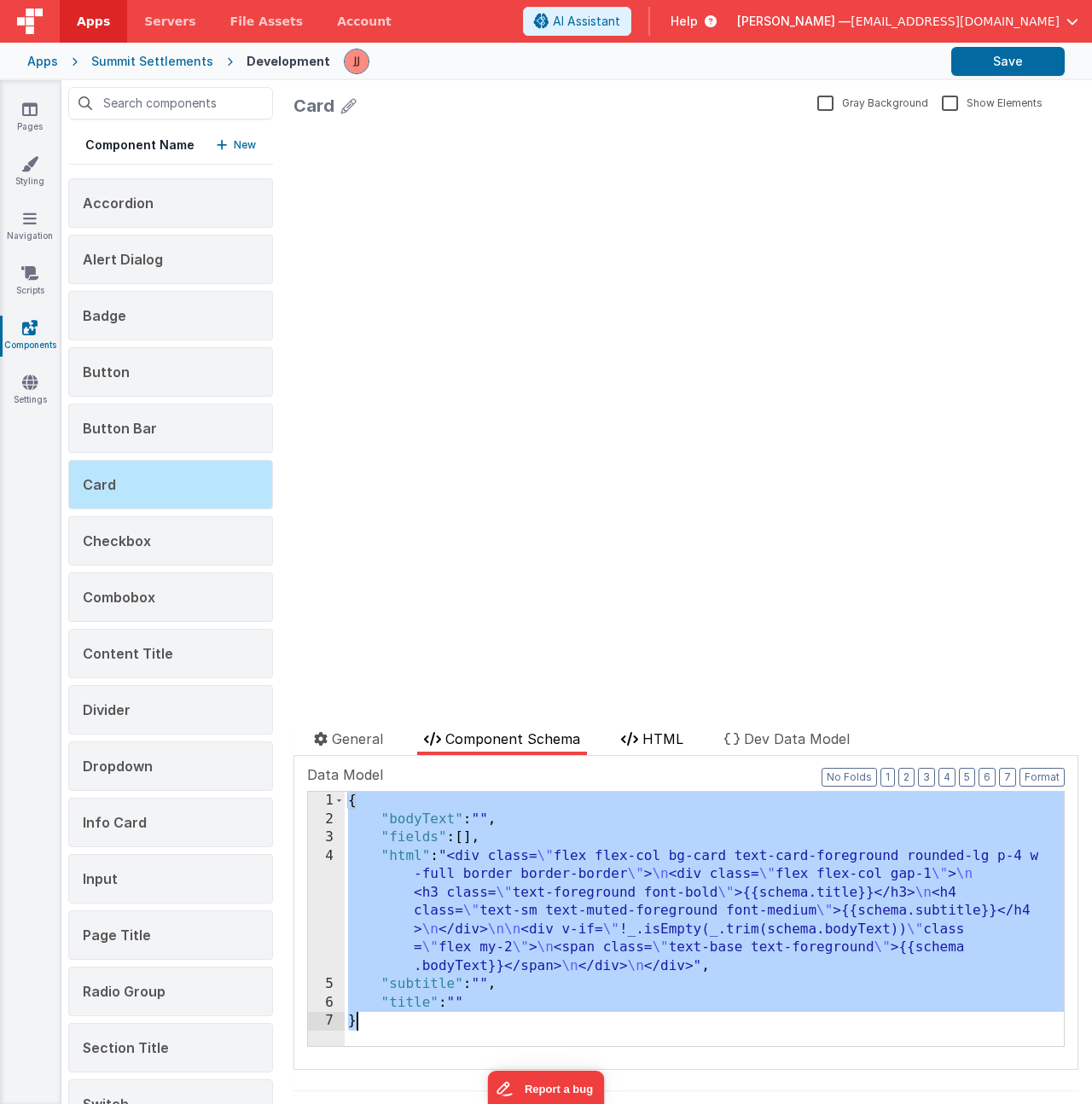
click at [650, 733] on span "HTML" at bounding box center [662, 738] width 41 height 17
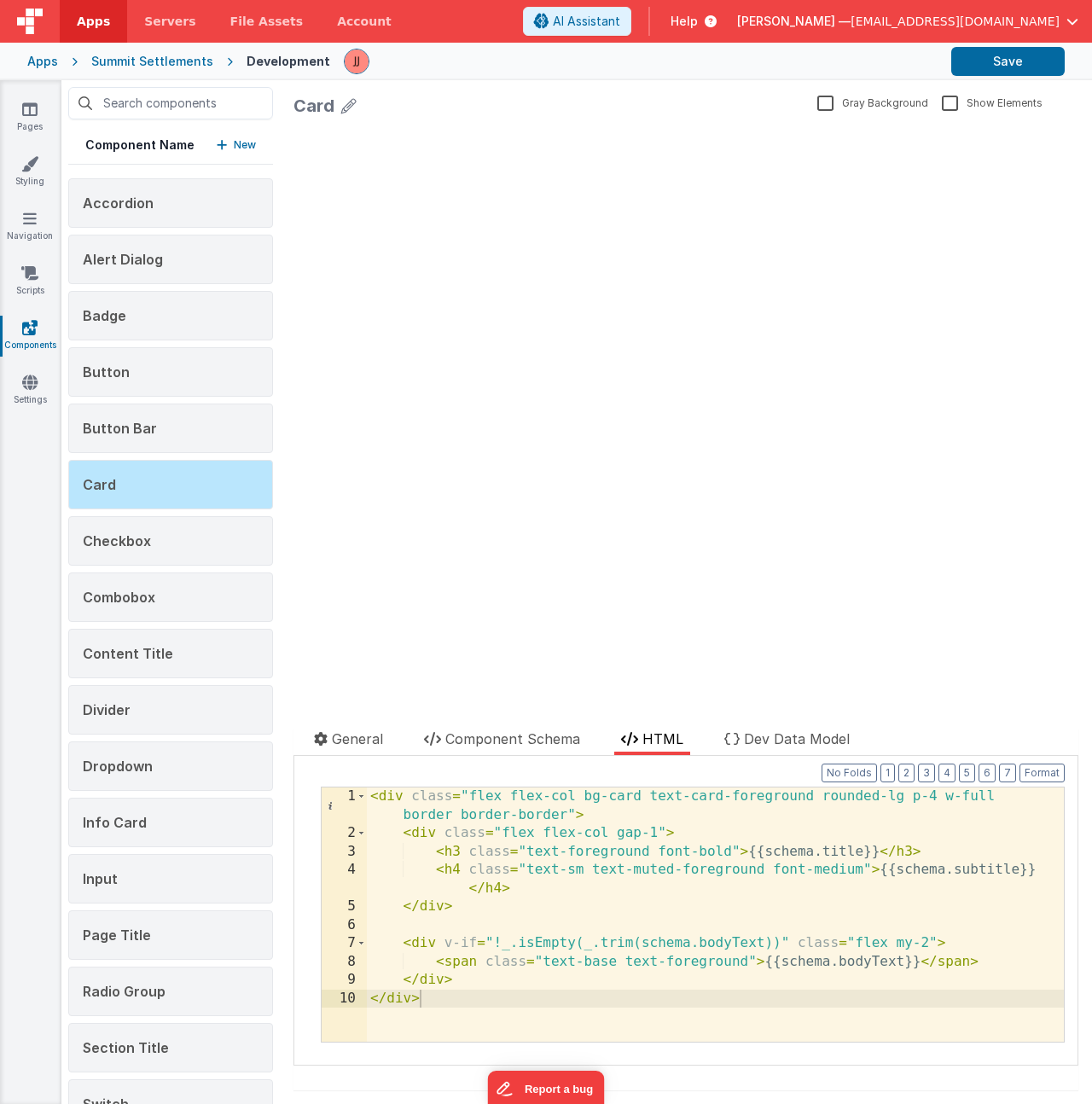
click at [557, 835] on div "< div class = "flex flex-col bg-card text-card-foreground rounded-lg p-4 w-full…" at bounding box center [715, 941] width 697 height 309
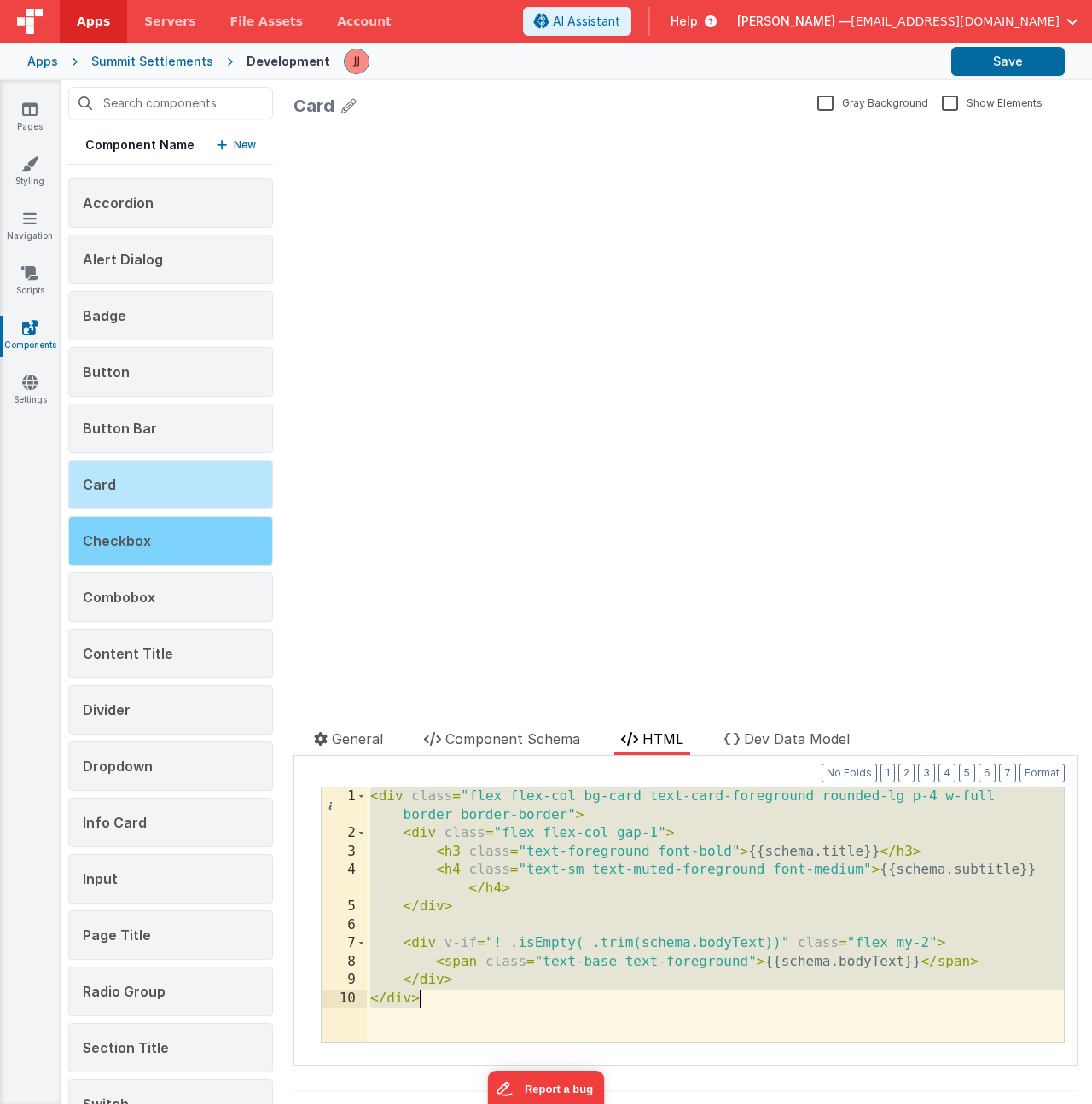
click at [180, 540] on div "Checkbox" at bounding box center [171, 540] width 205 height 49
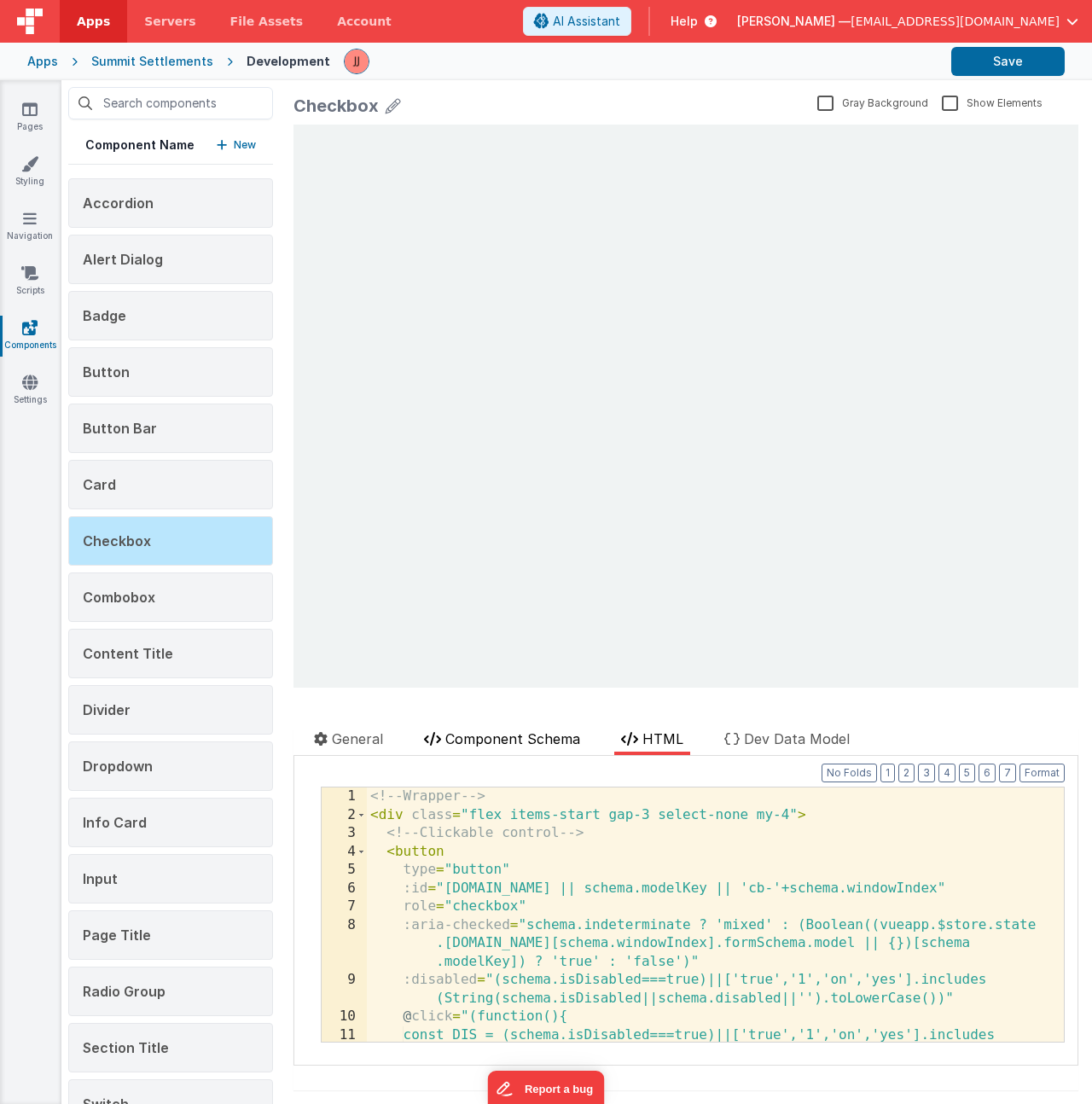
click at [511, 744] on span "Component Schema" at bounding box center [512, 738] width 134 height 17
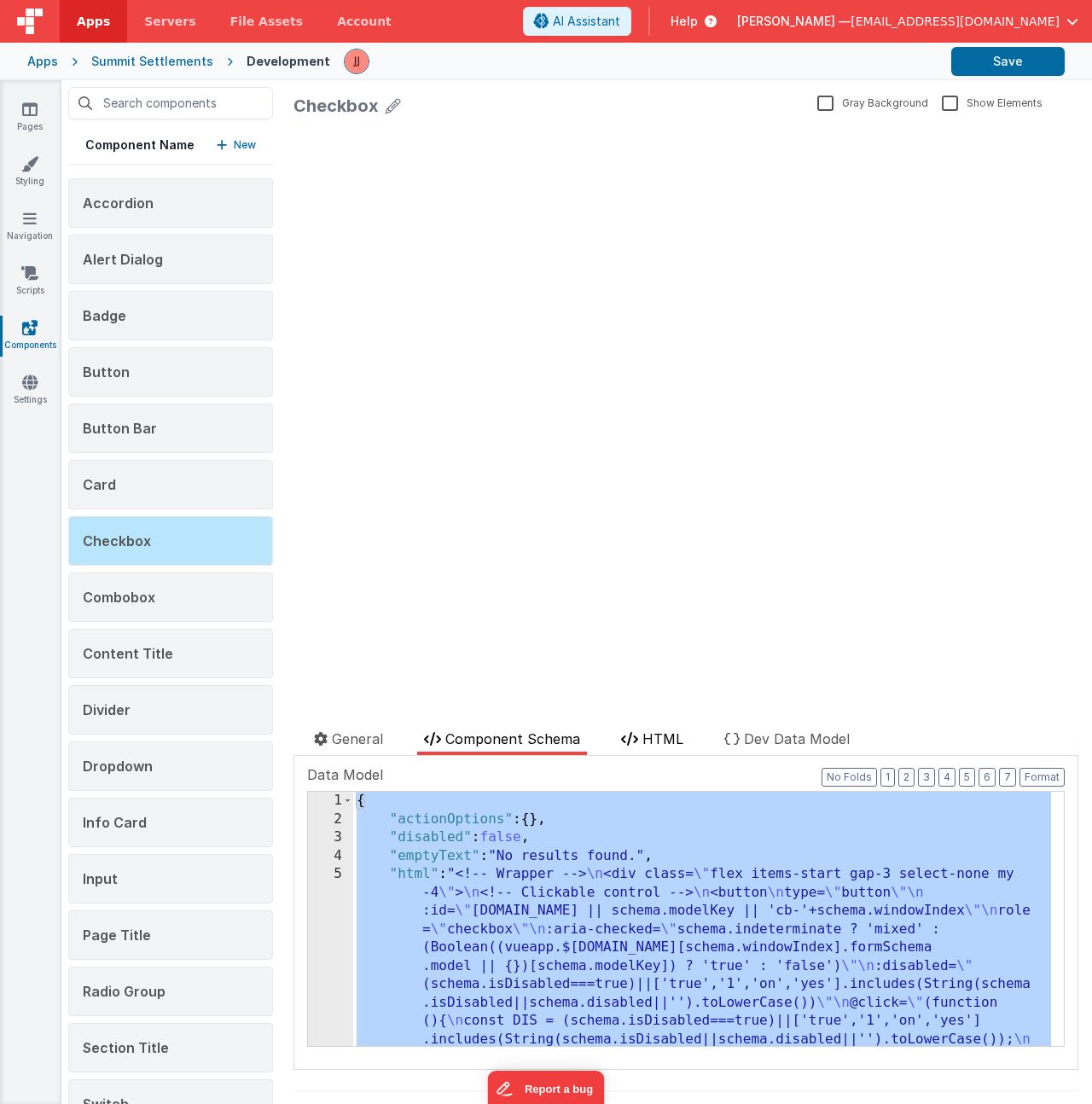
click at [666, 731] on span "HTML" at bounding box center [662, 738] width 41 height 17
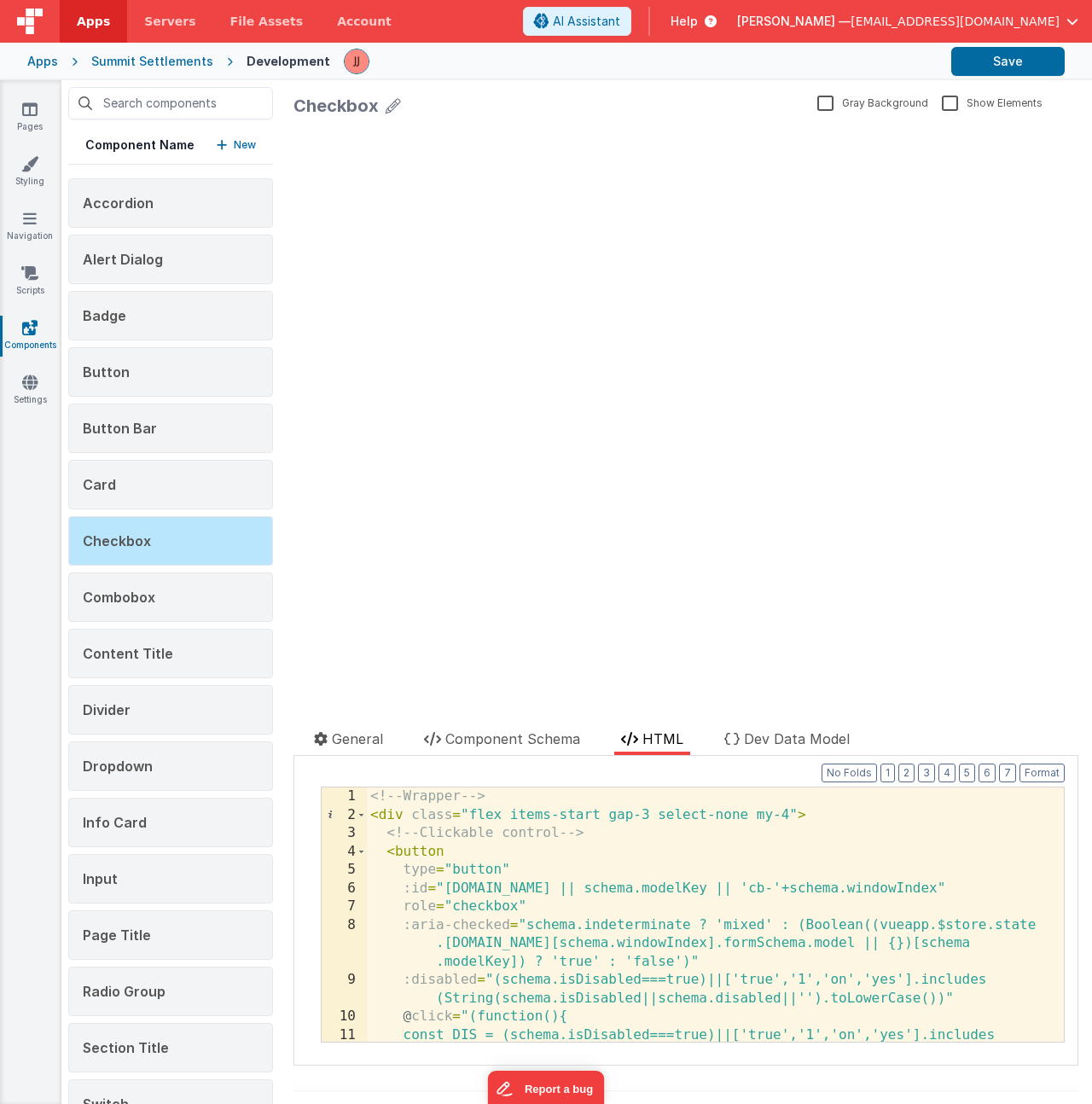
click at [683, 851] on div "<!-- Wrapper --> < div class = "flex items-start gap-3 select-none my-4" > <!--…" at bounding box center [708, 941] width 684 height 309
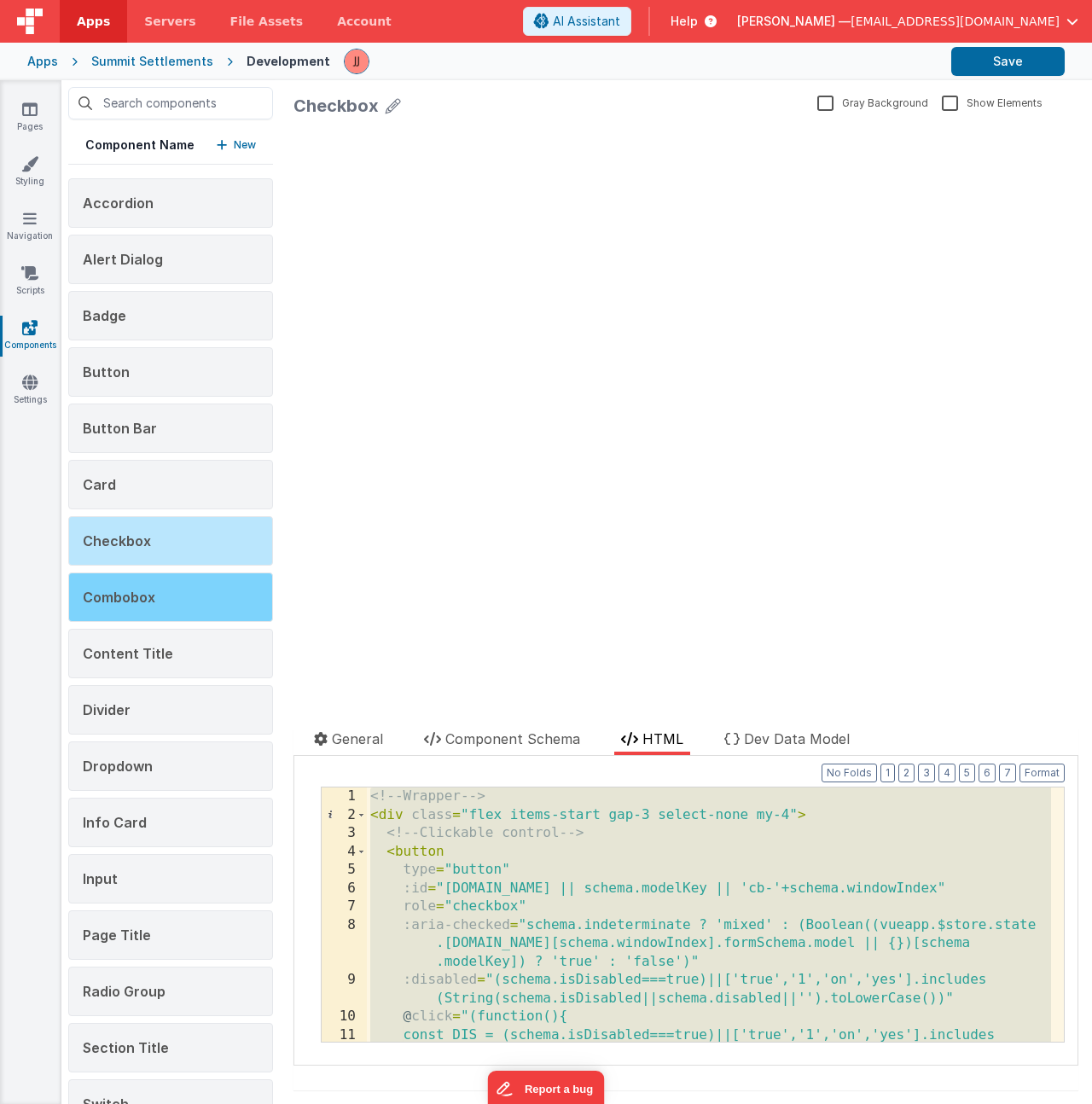
click at [157, 598] on div "Combobox" at bounding box center [171, 596] width 205 height 49
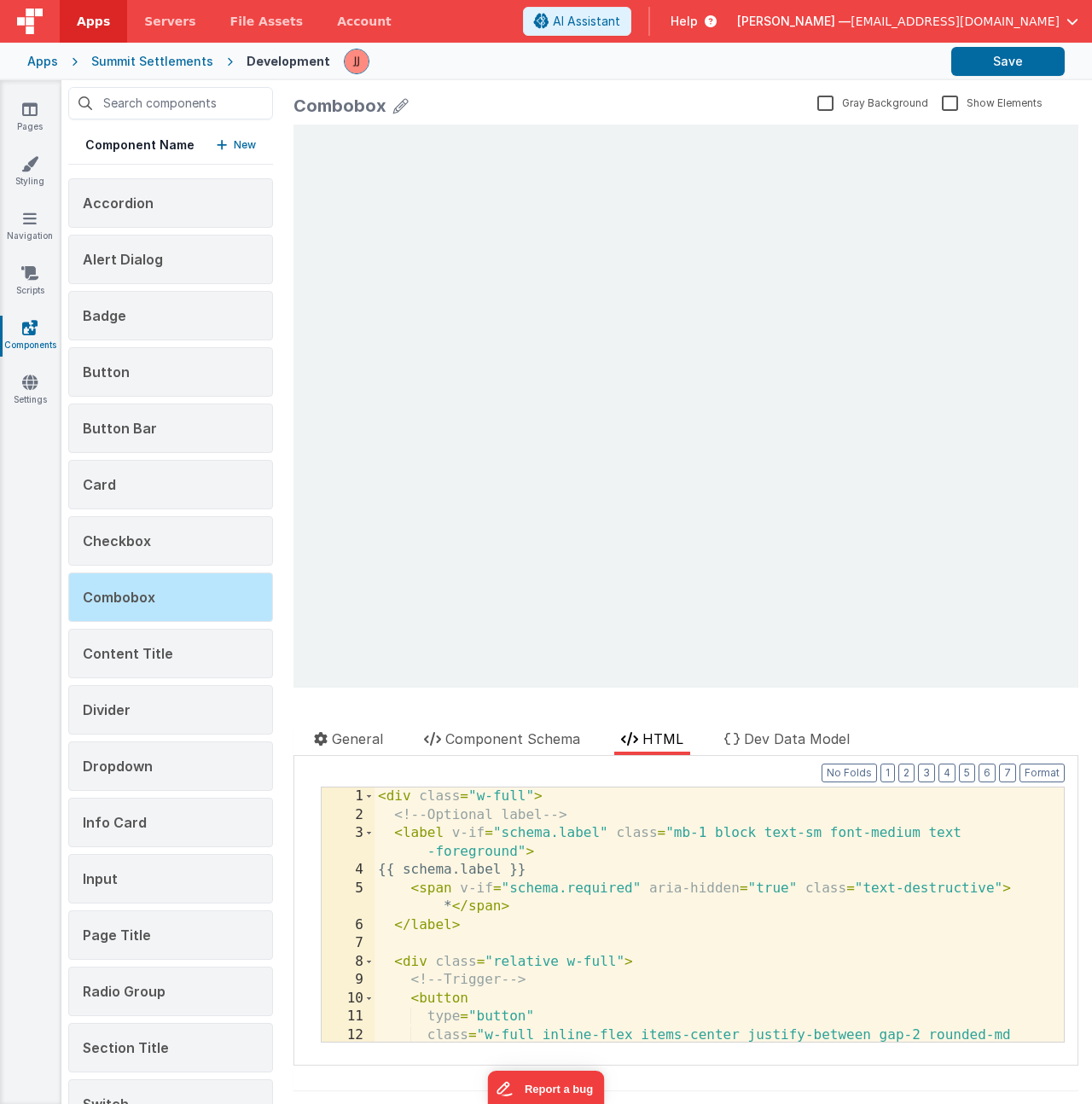
click at [479, 749] on li "Component Schema" at bounding box center [502, 741] width 170 height 27
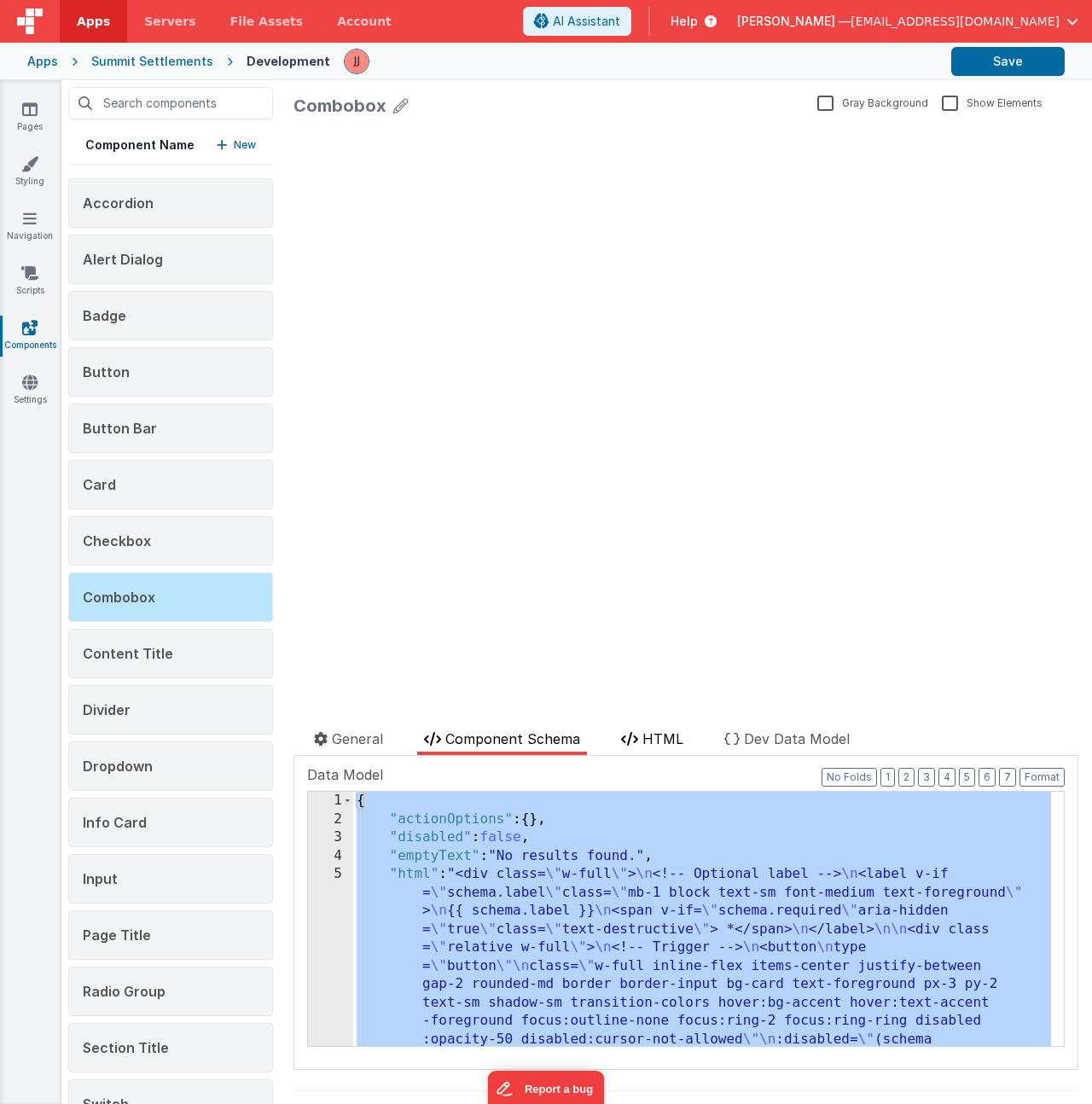
click at [669, 750] on li "HTML" at bounding box center [653, 741] width 76 height 27
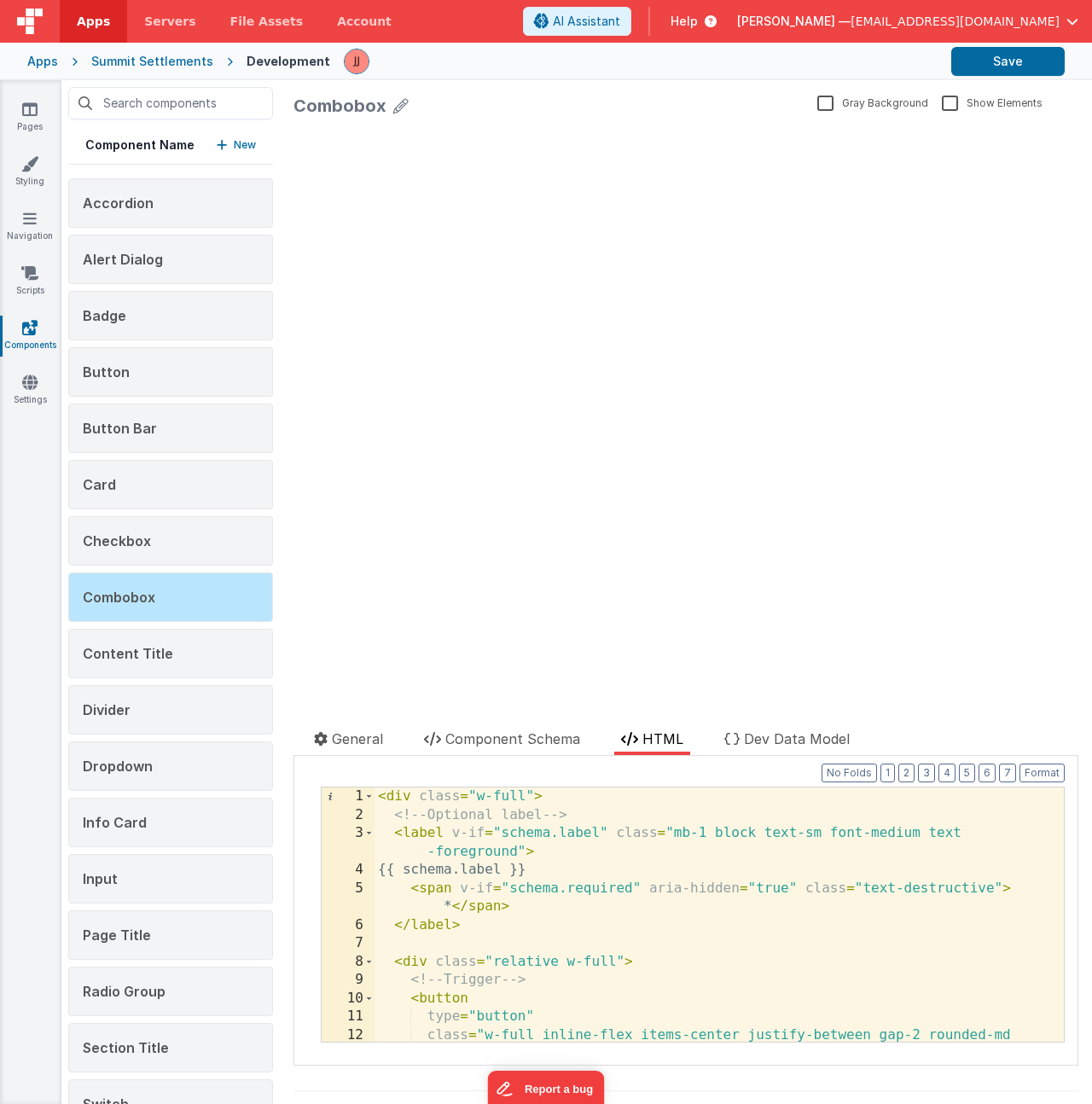
click at [673, 847] on div "< div class = "w-full" > <!-- Optional label --> < label v-if = "schema.label" …" at bounding box center [712, 969] width 676 height 364
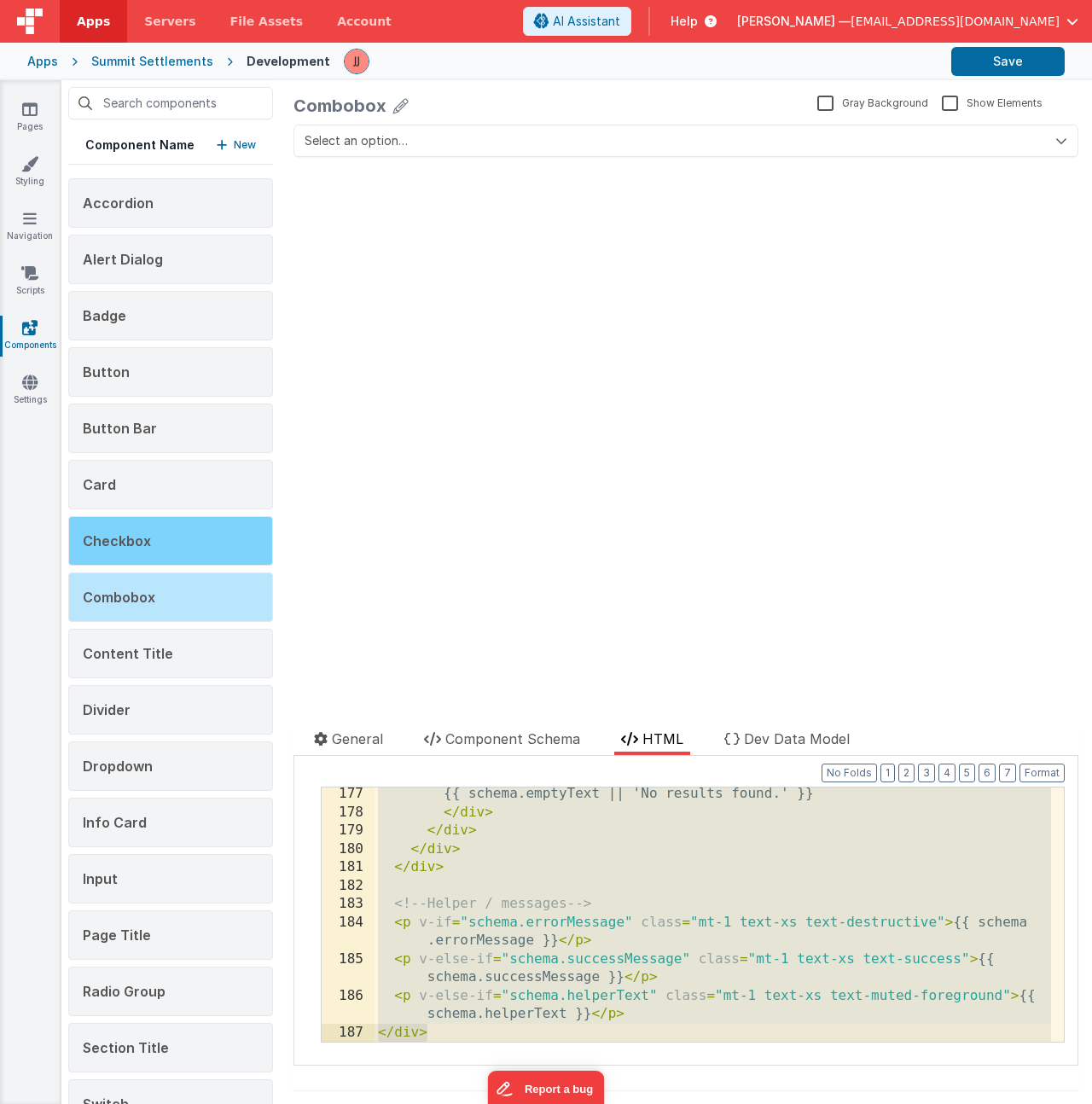
click at [156, 537] on div "Checkbox" at bounding box center [171, 540] width 205 height 49
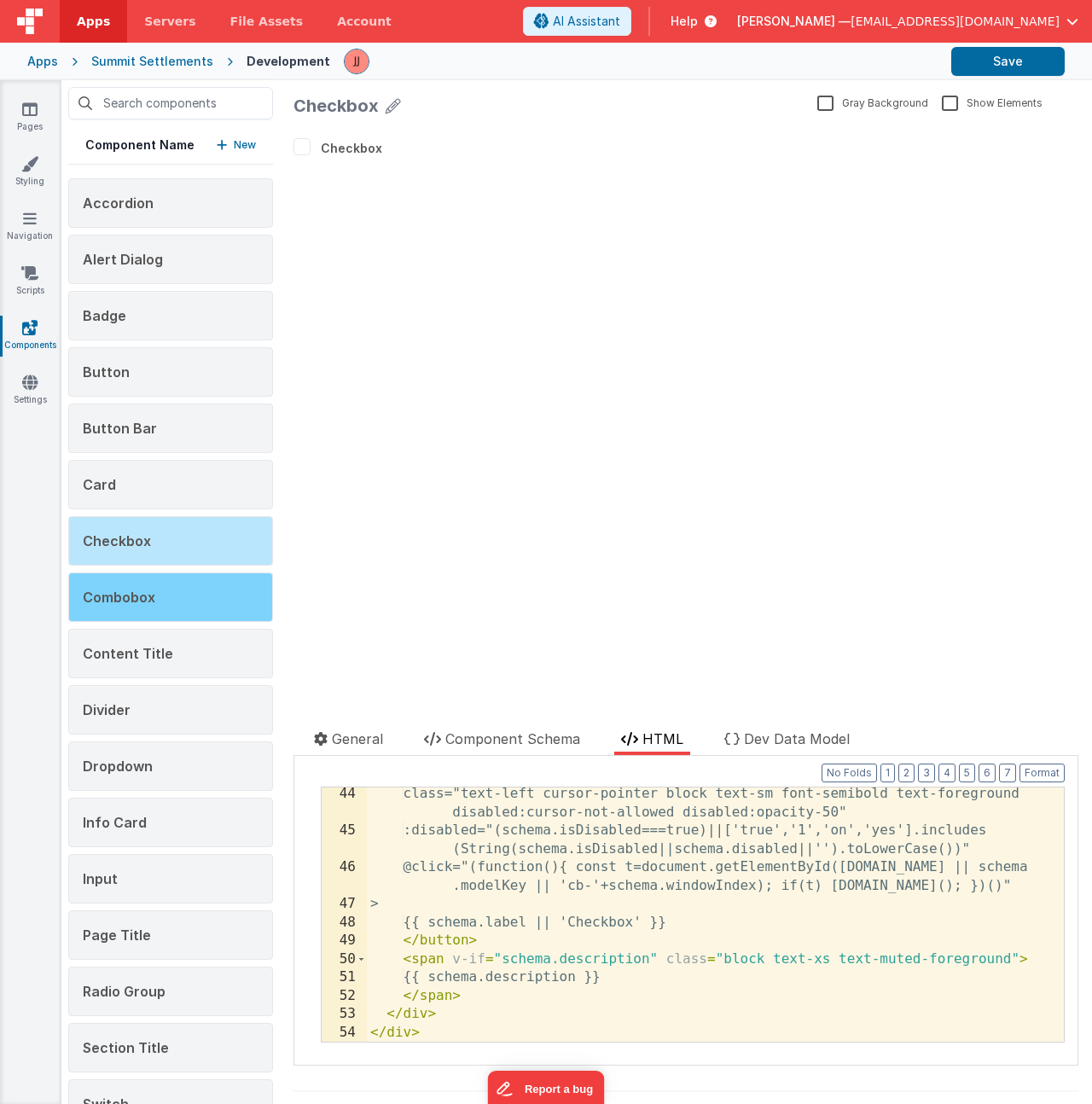
click at [151, 604] on span "Combobox" at bounding box center [119, 597] width 73 height 17
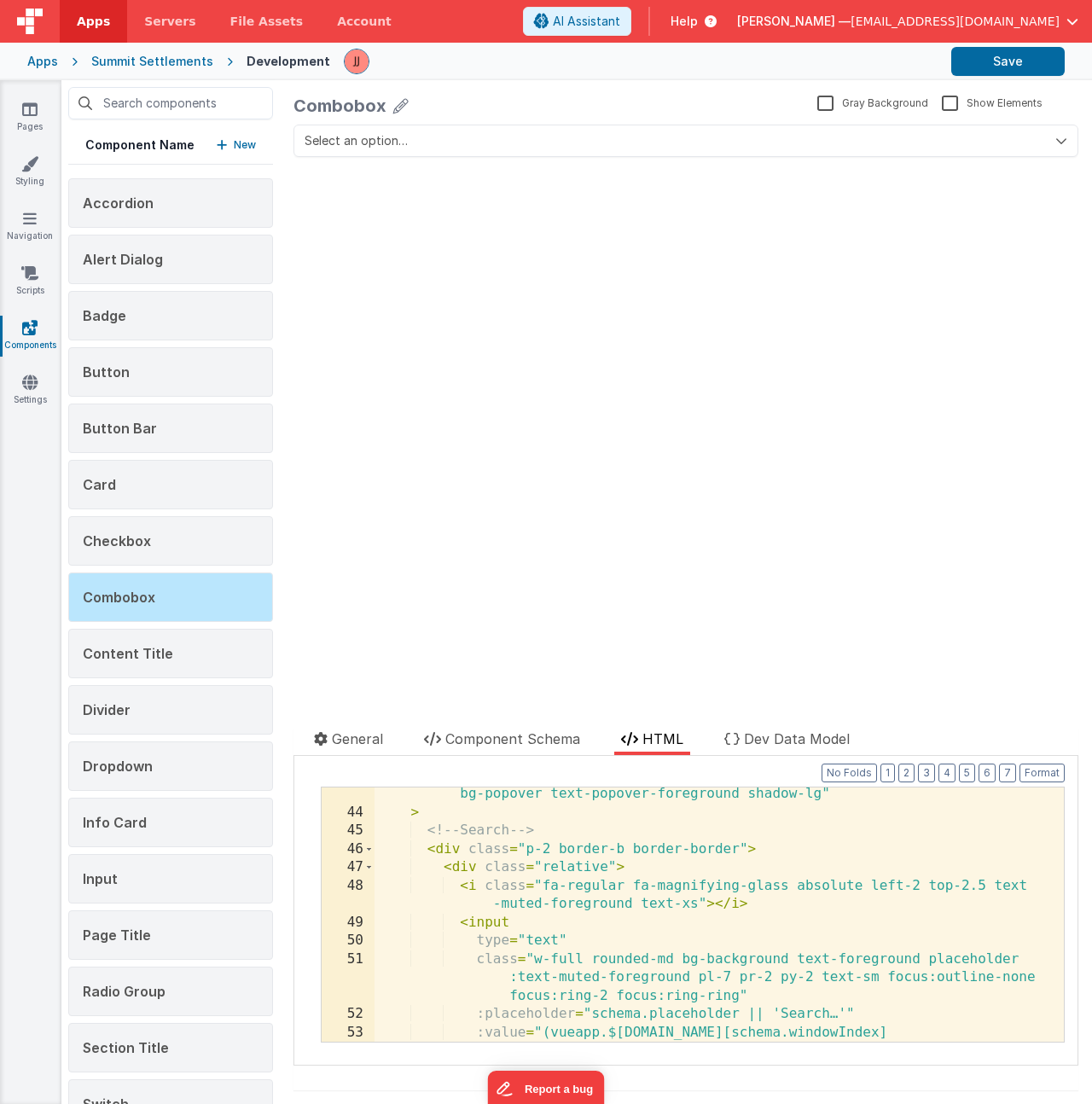
click at [516, 826] on div "class = "absolute inset-x-0 z-50 mt-2 w-full rounded-md border border-border bg…" at bounding box center [712, 931] width 676 height 328
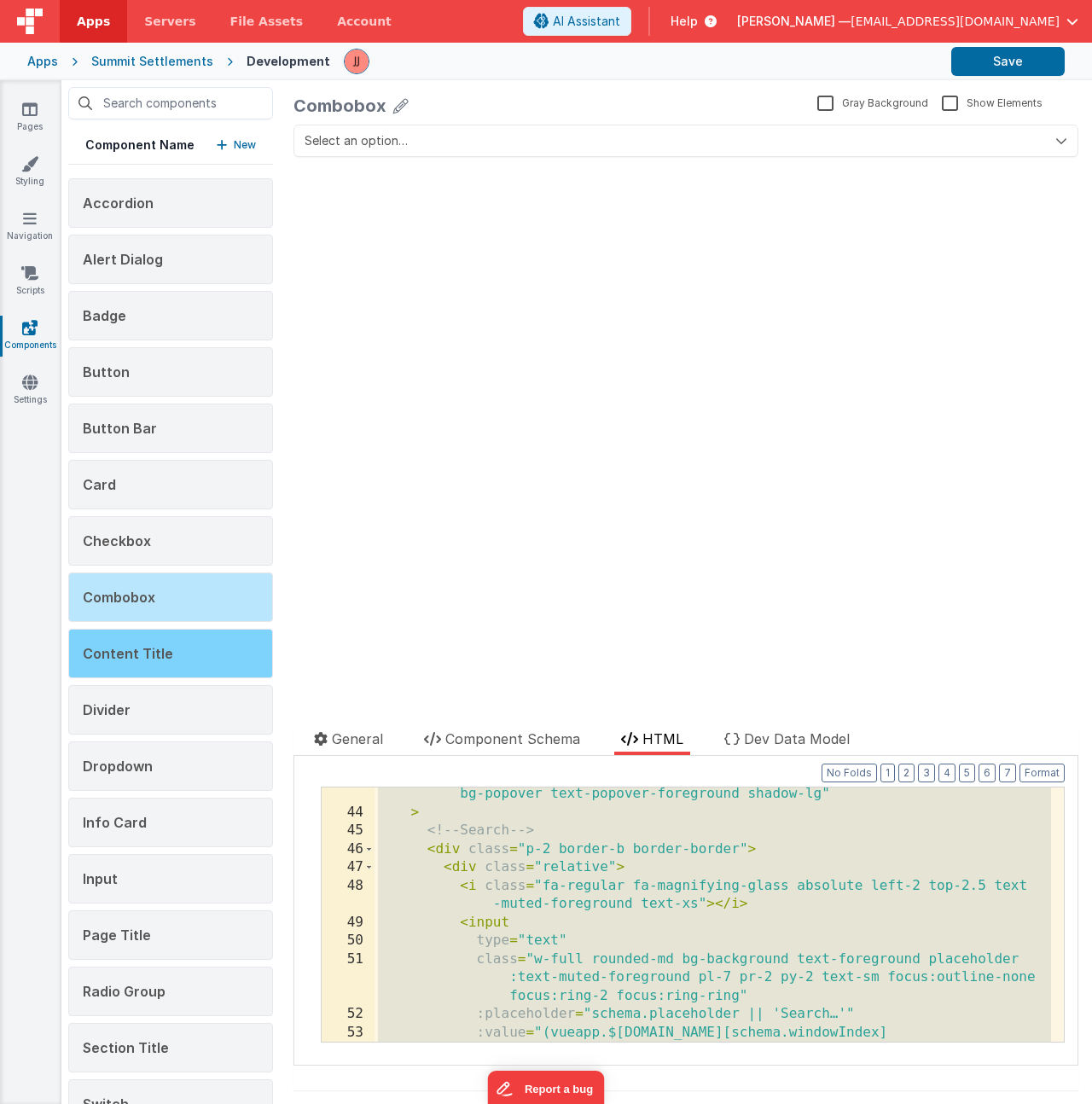
click at [190, 646] on div "Content Title" at bounding box center [171, 653] width 205 height 49
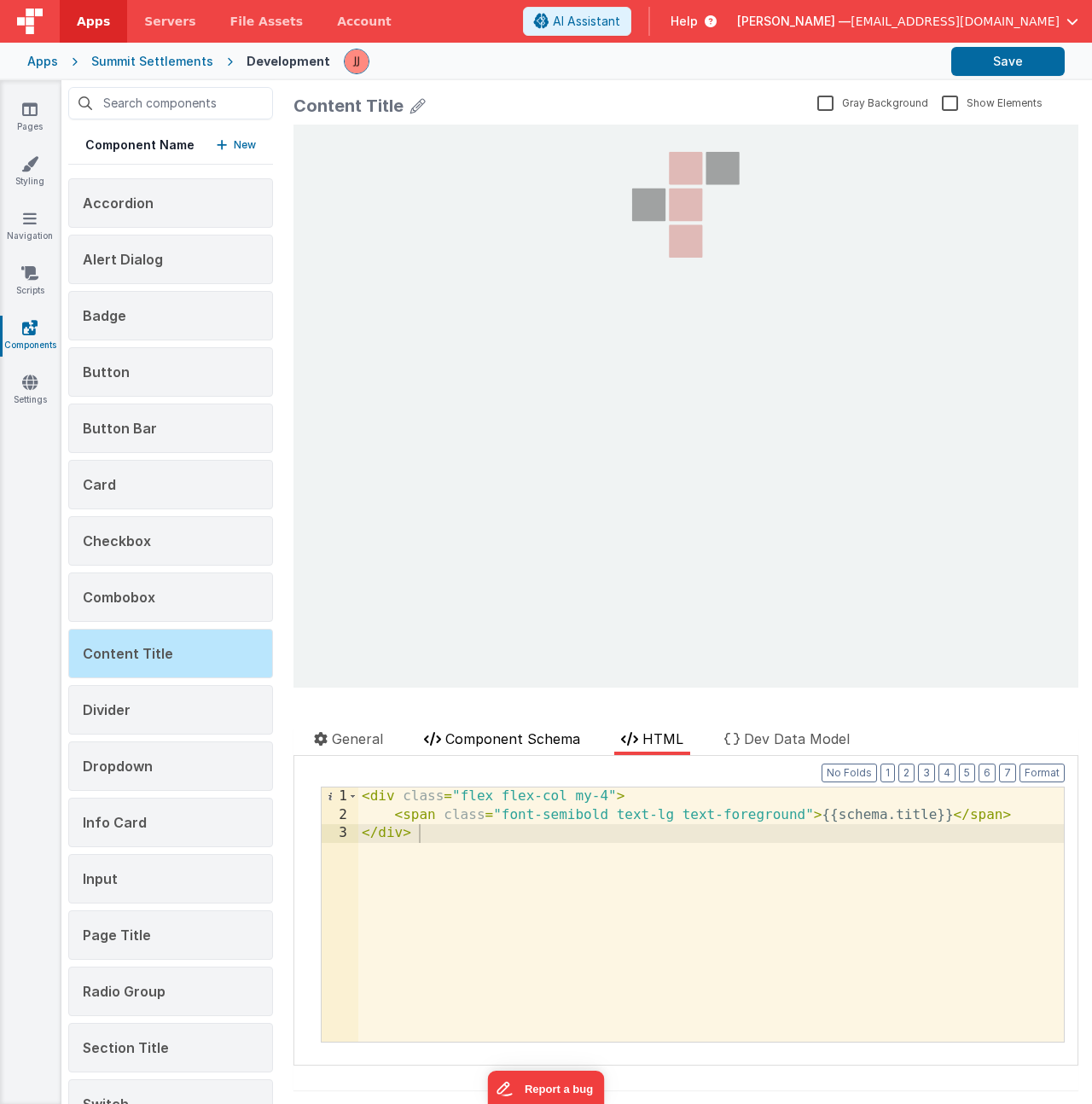
click at [510, 741] on span "Component Schema" at bounding box center [512, 738] width 134 height 17
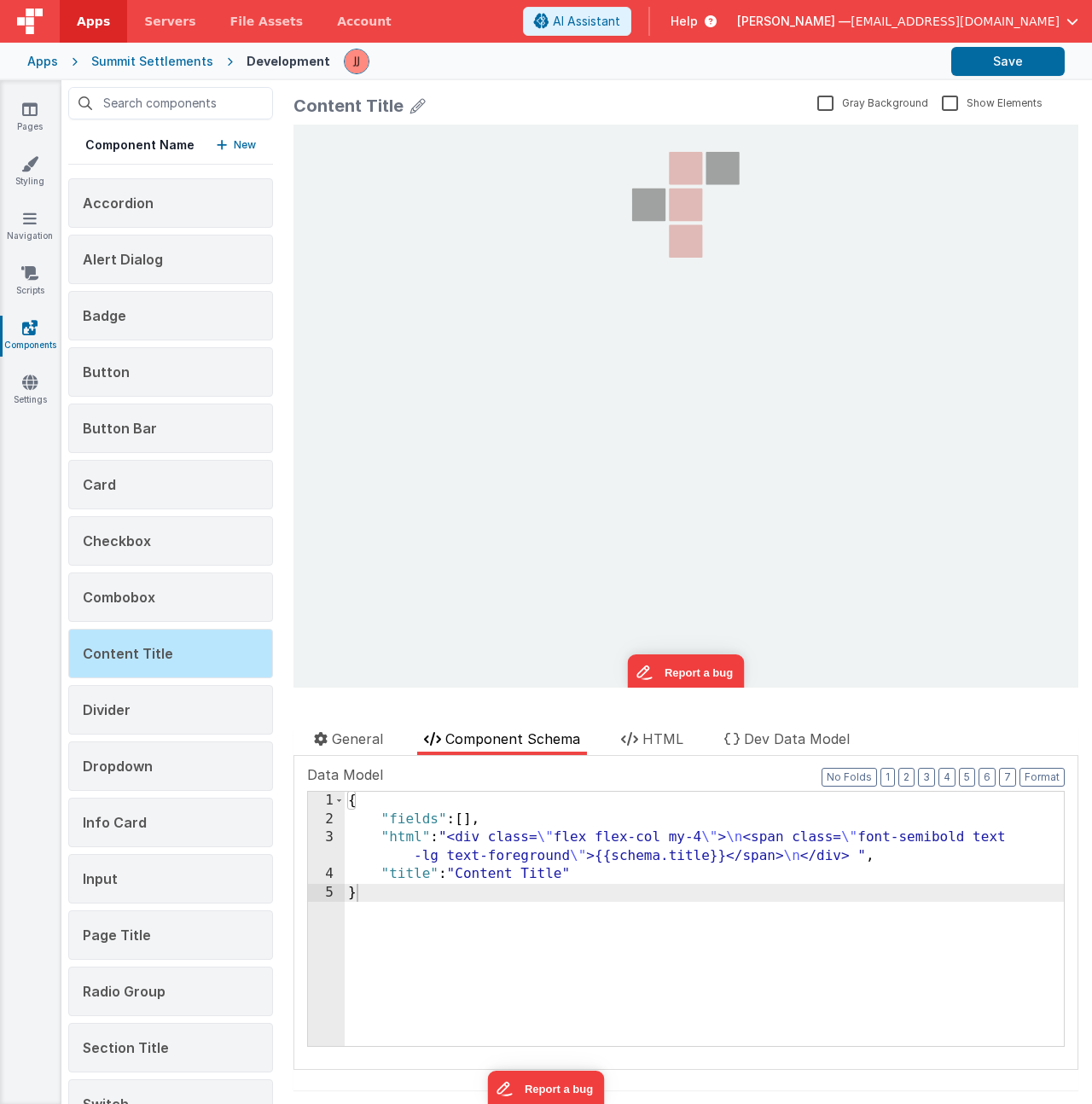
click at [554, 880] on div "{ "fields" : [ ] , "html" : "<div class= \" flex flex-col my-4 \" > \n <span cl…" at bounding box center [705, 937] width 719 height 291
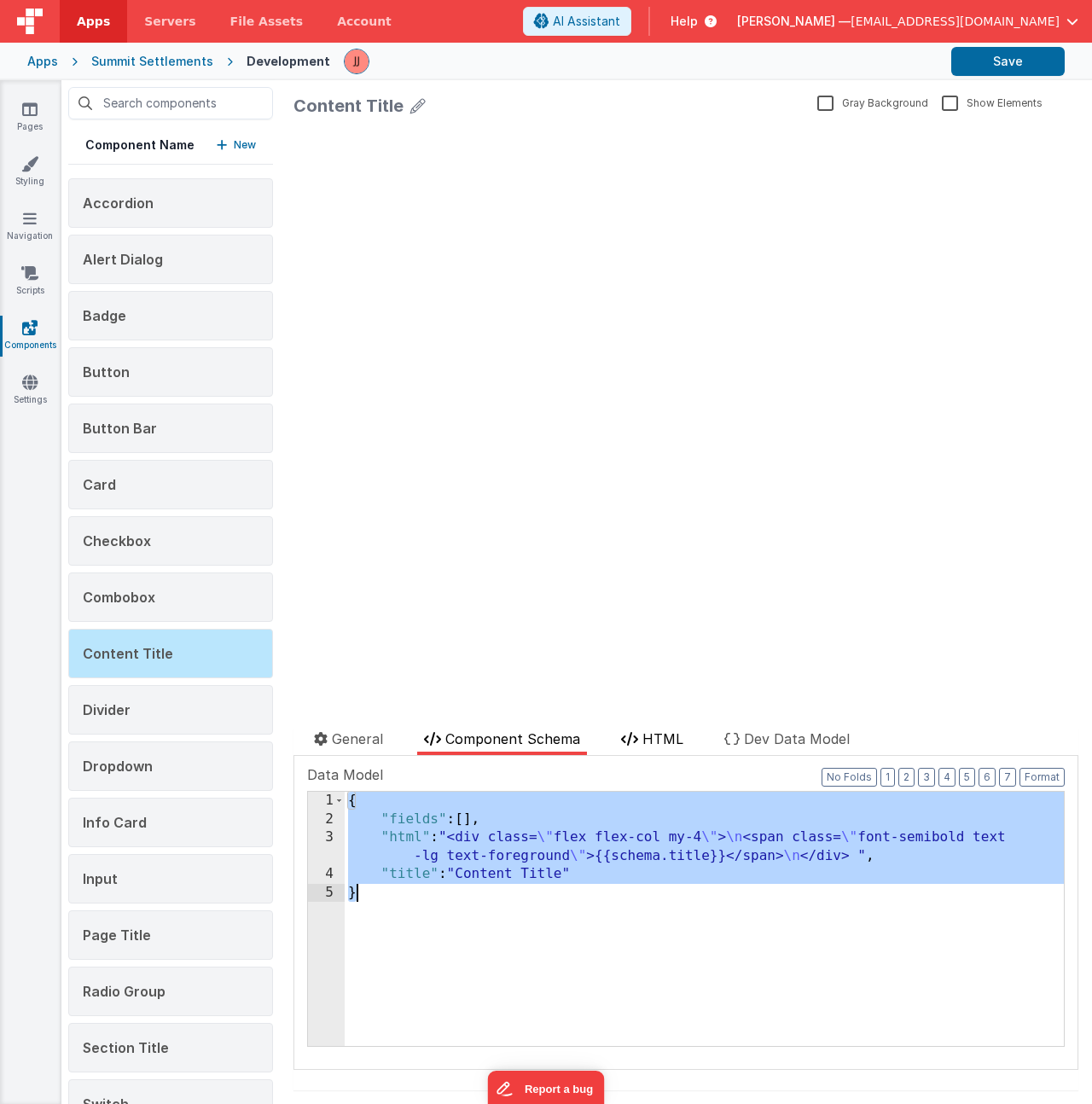
click at [656, 732] on span "HTML" at bounding box center [662, 738] width 41 height 17
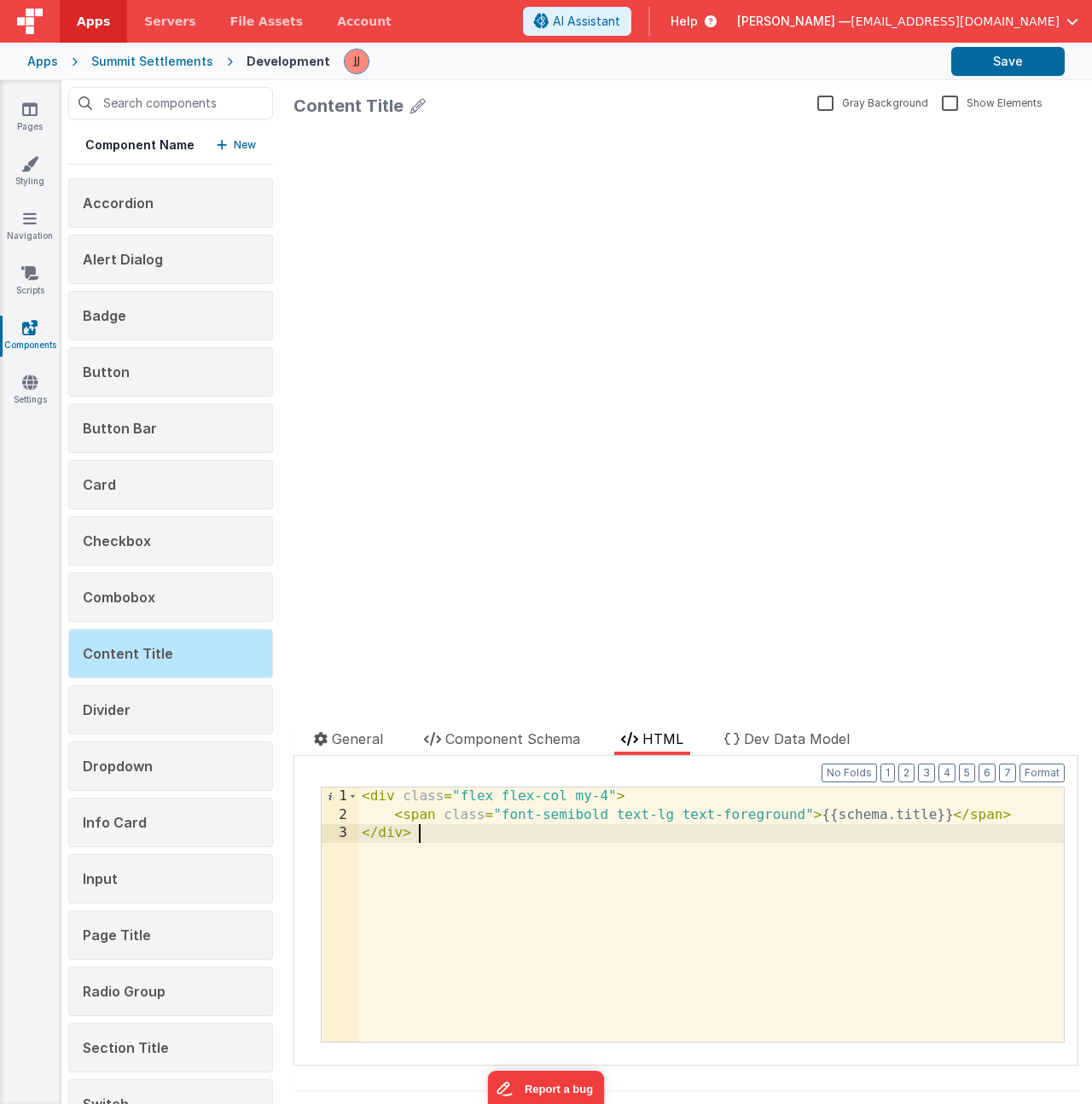
click at [661, 849] on div "< div class = "flex flex-col my-4" > < span class = "font-semibold text-lg text…" at bounding box center [711, 932] width 705 height 291
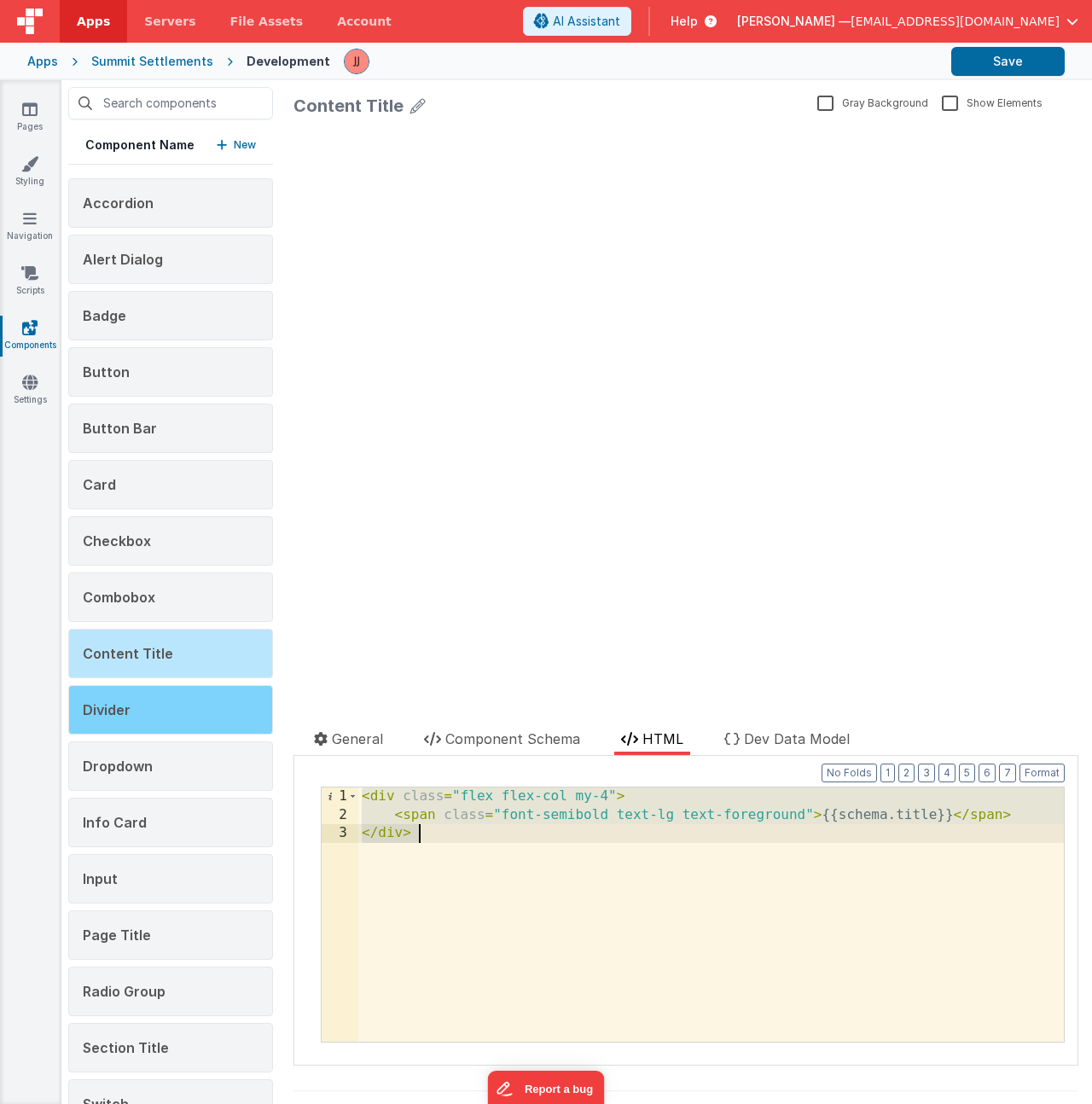
click at [157, 711] on div "Divider" at bounding box center [171, 709] width 205 height 49
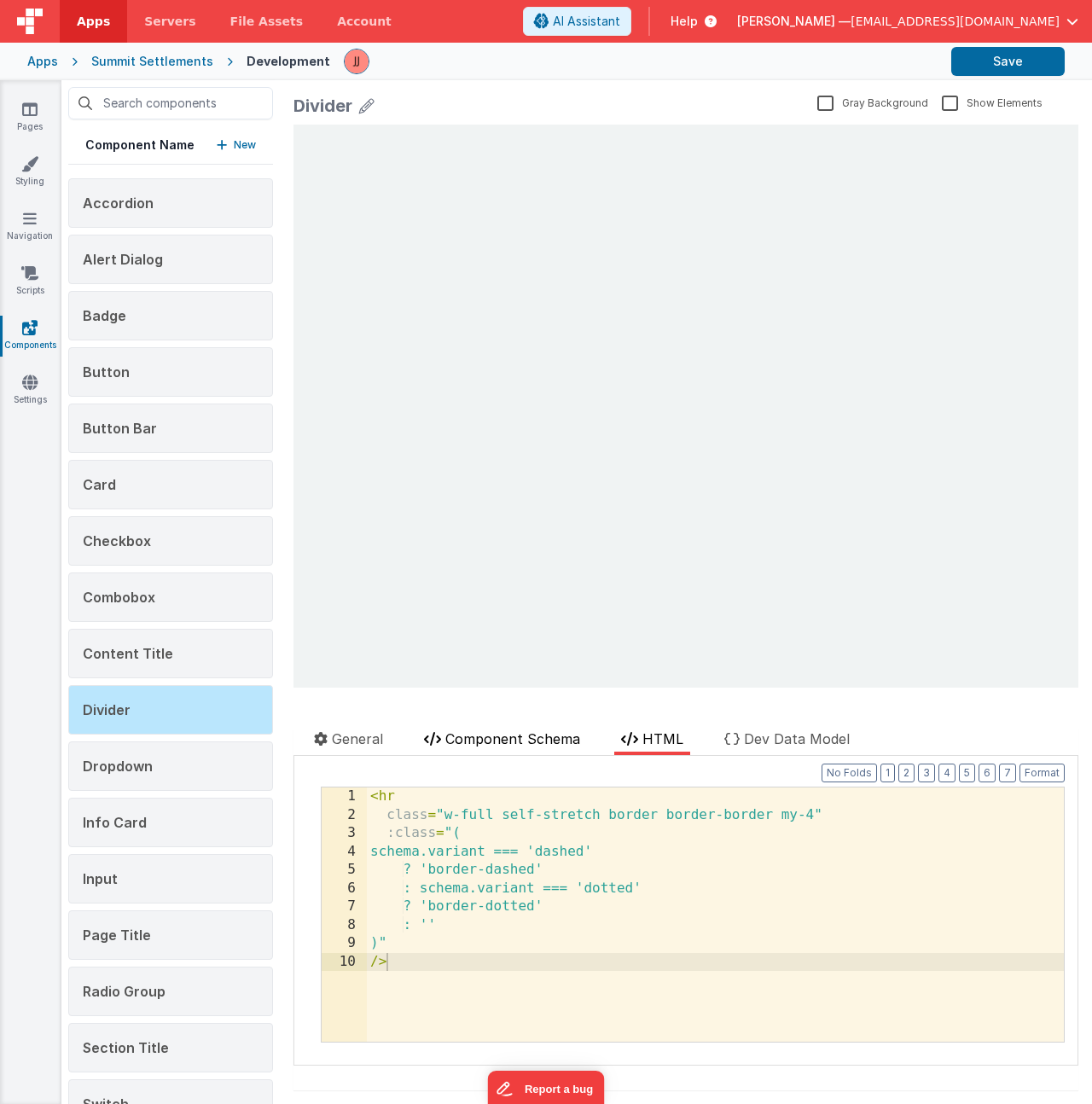
click at [501, 742] on span "Component Schema" at bounding box center [512, 738] width 134 height 17
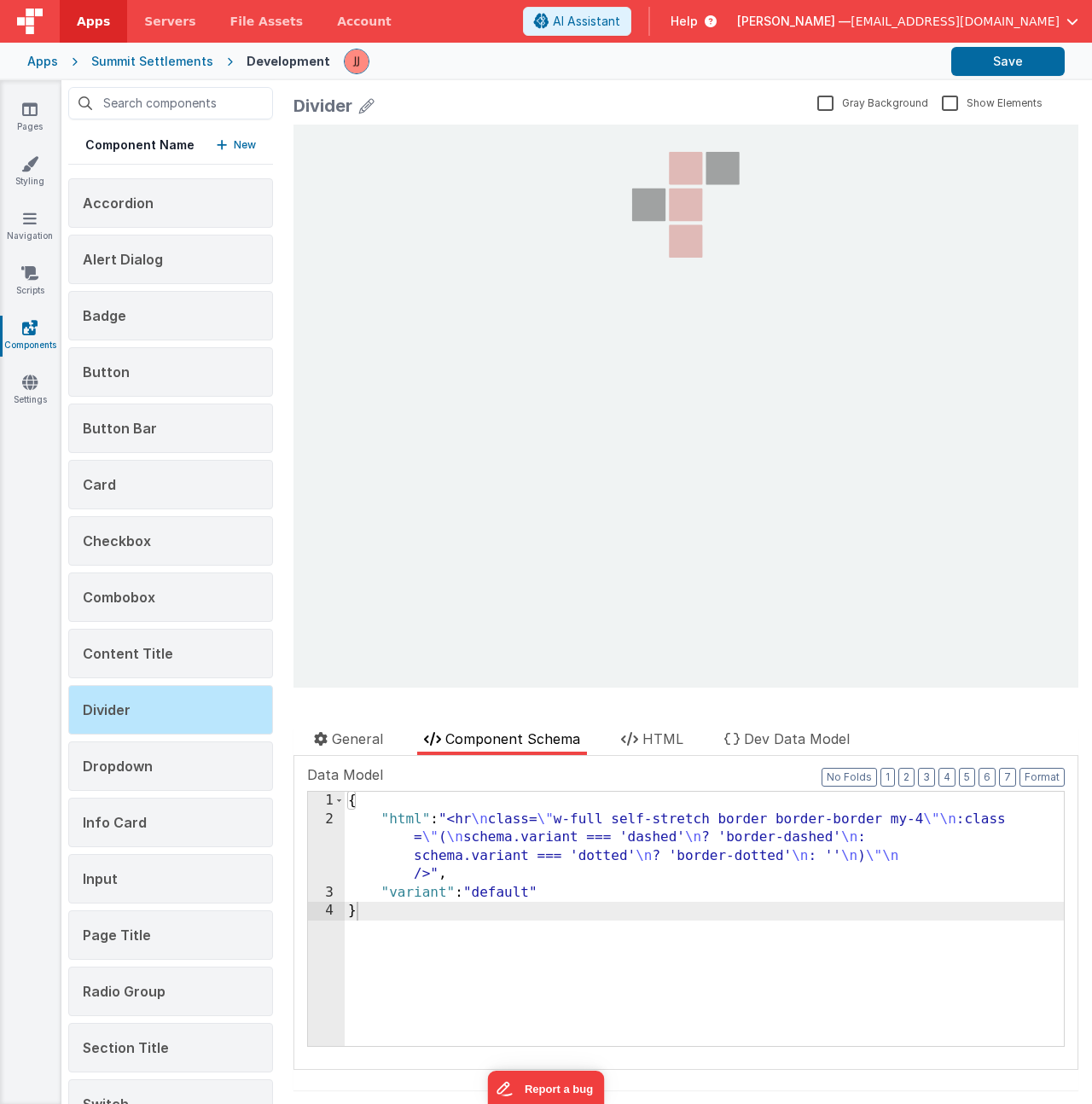
click at [544, 828] on div "{ "html" : "<hr \n class= \" w-full self-stretch border border-border my-4 \"\n…" at bounding box center [705, 937] width 719 height 291
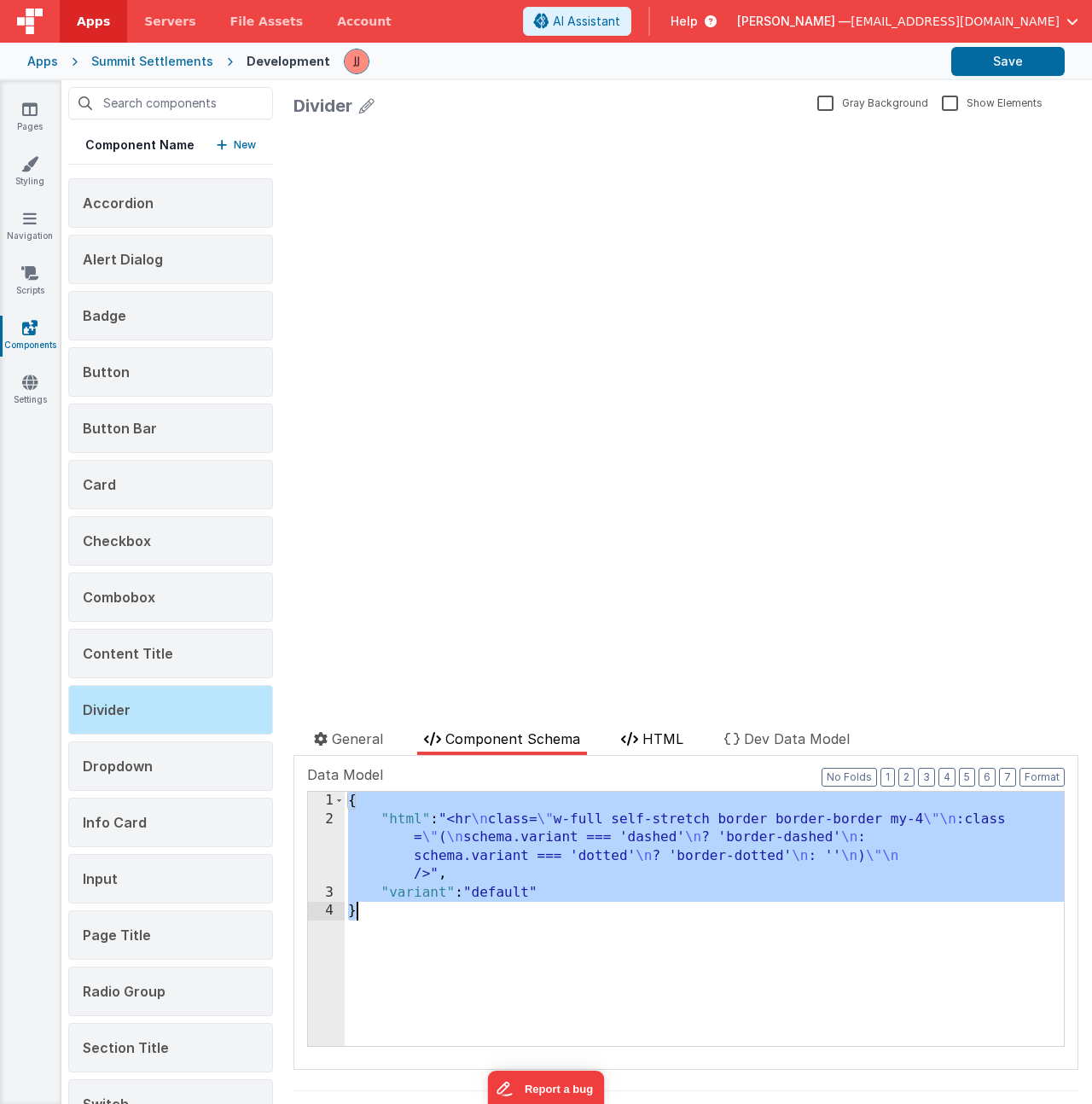
click at [647, 740] on span "HTML" at bounding box center [662, 738] width 41 height 17
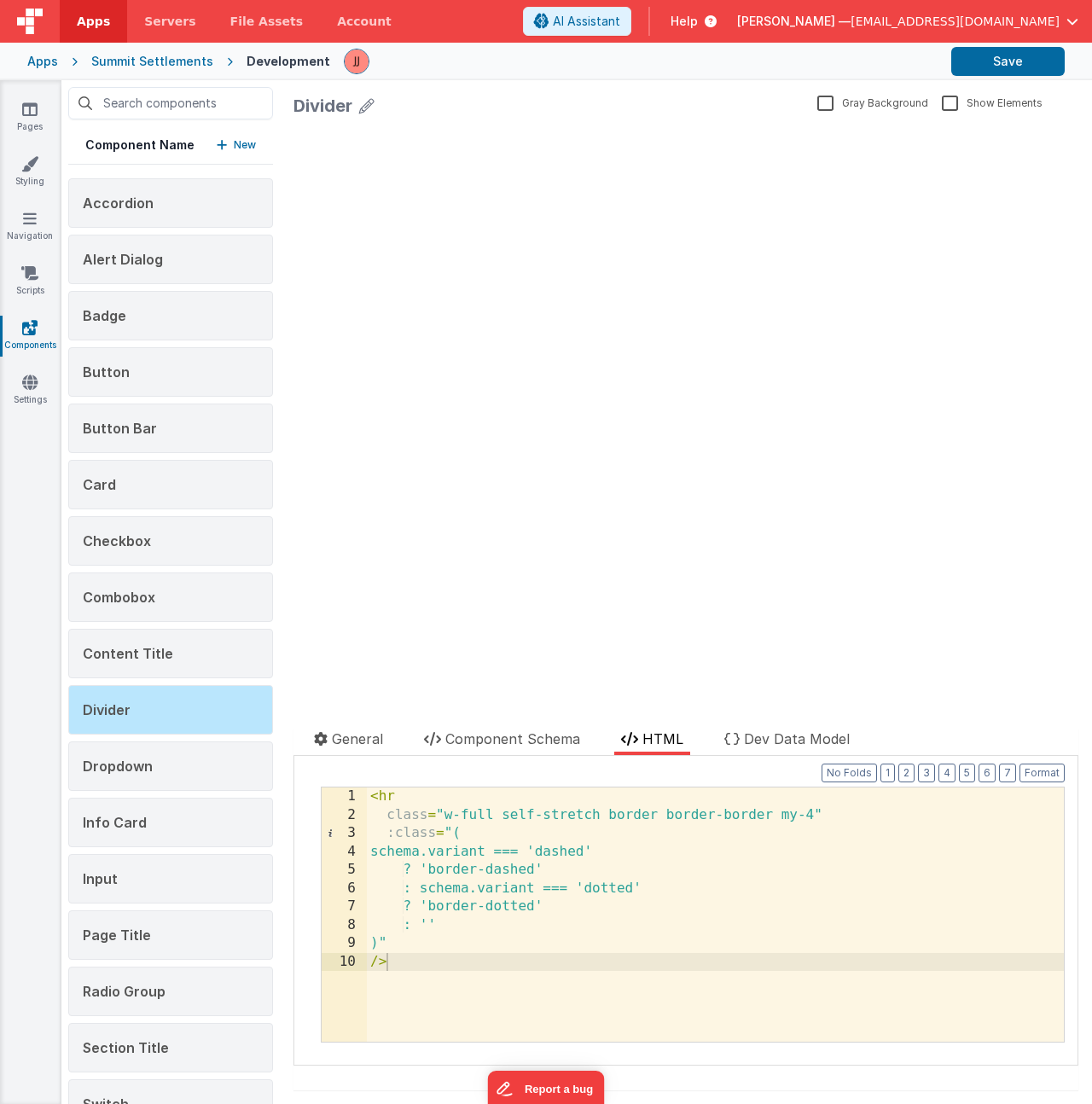
click at [651, 849] on div "< hr class = "w-full self-stretch border border-border my-4" :class = "( schema…" at bounding box center [715, 932] width 697 height 291
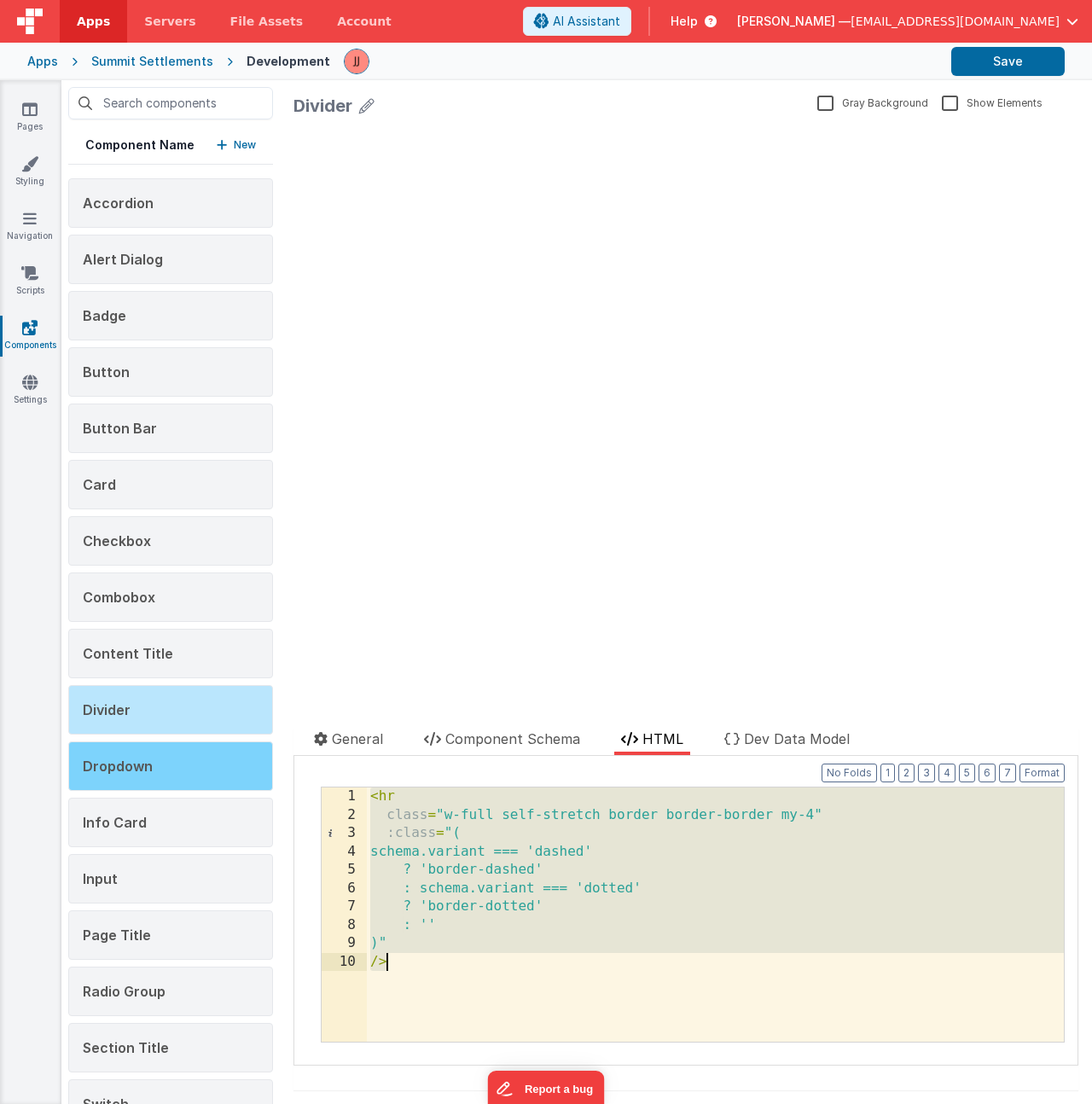
click at [153, 767] on div "Dropdown" at bounding box center [171, 765] width 205 height 49
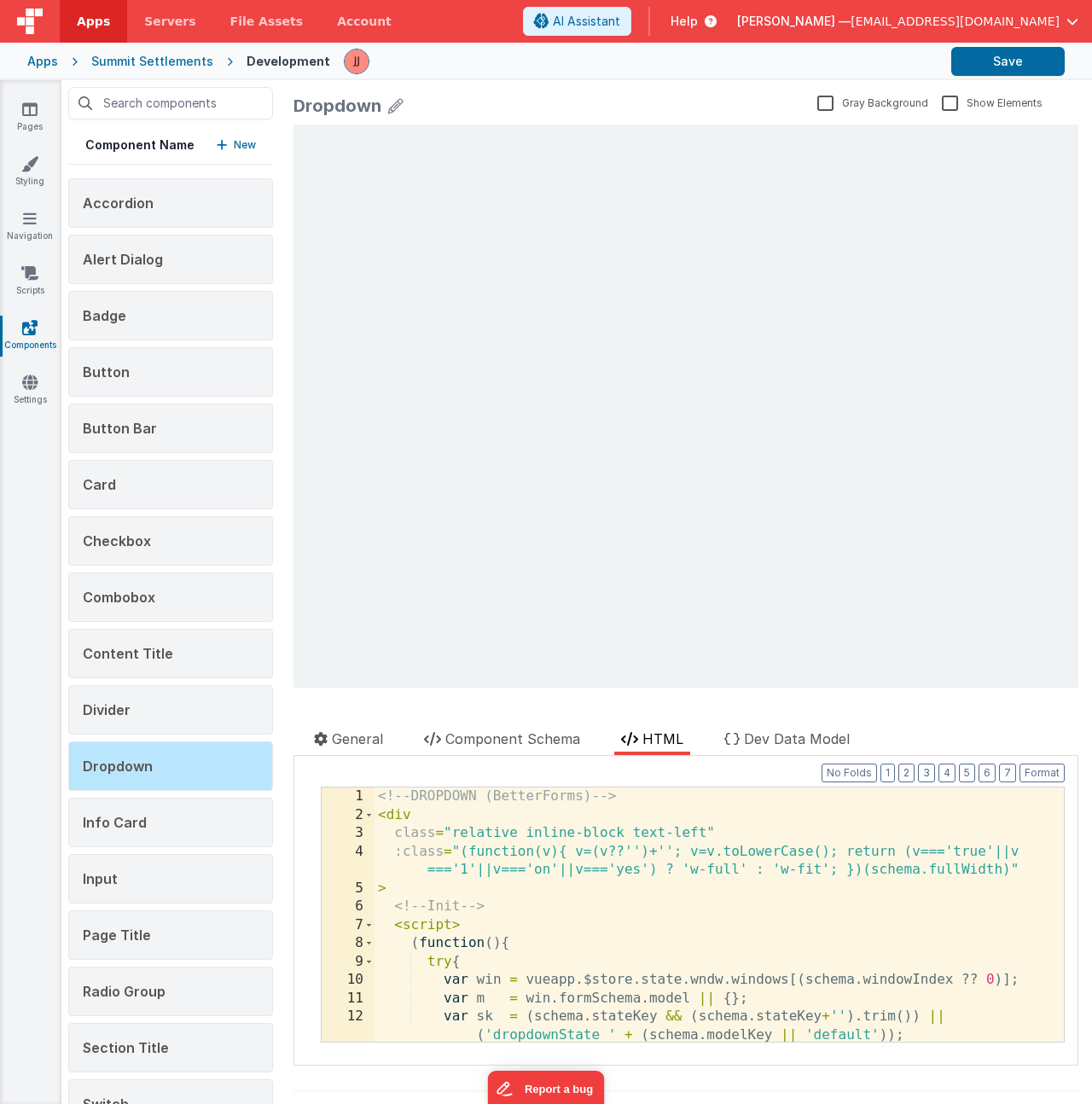
click at [479, 727] on div at bounding box center [490, 714] width 393 height 27
click at [480, 743] on span "Component Schema" at bounding box center [512, 738] width 134 height 17
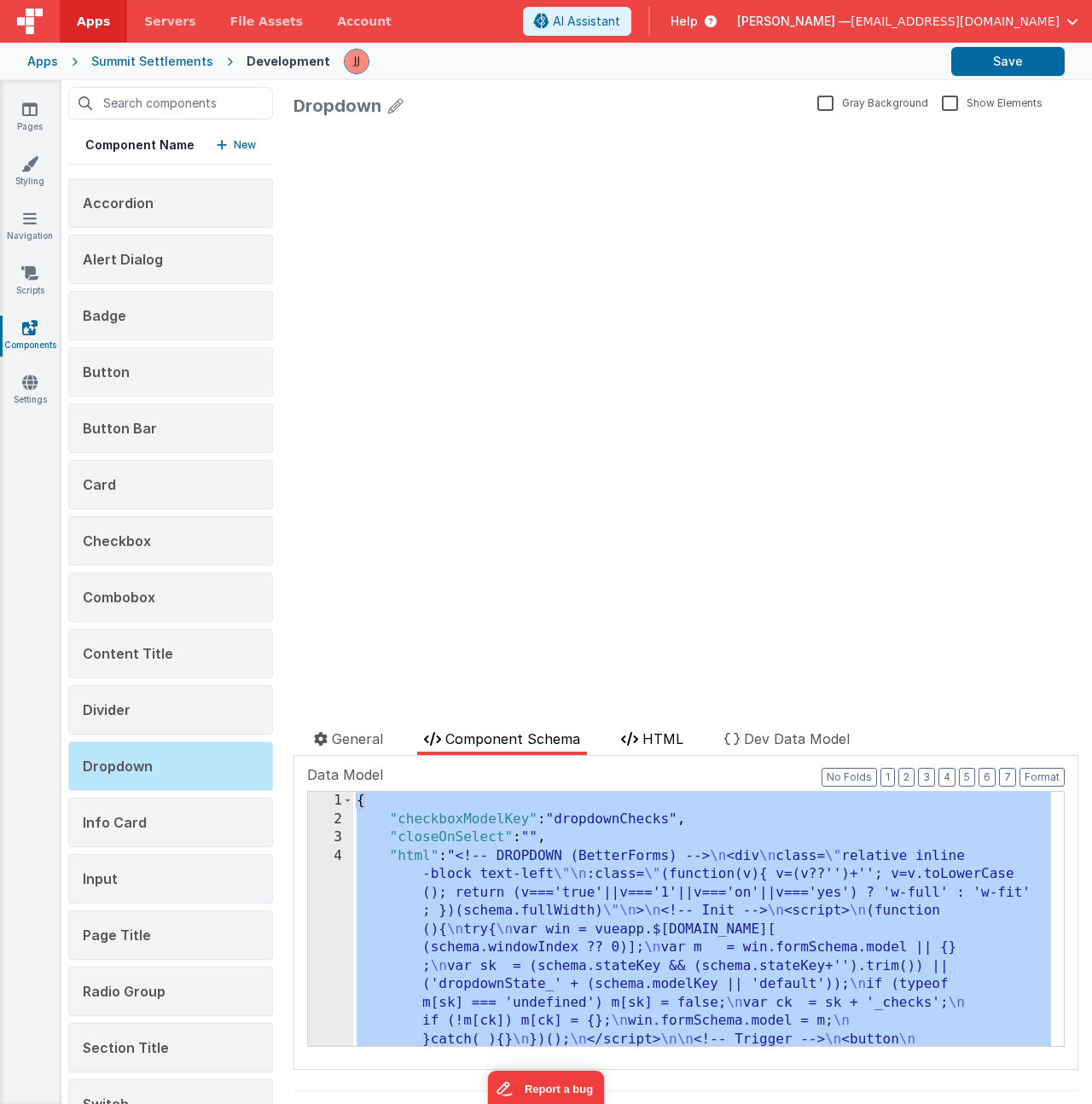
click at [653, 737] on span "HTML" at bounding box center [662, 738] width 41 height 17
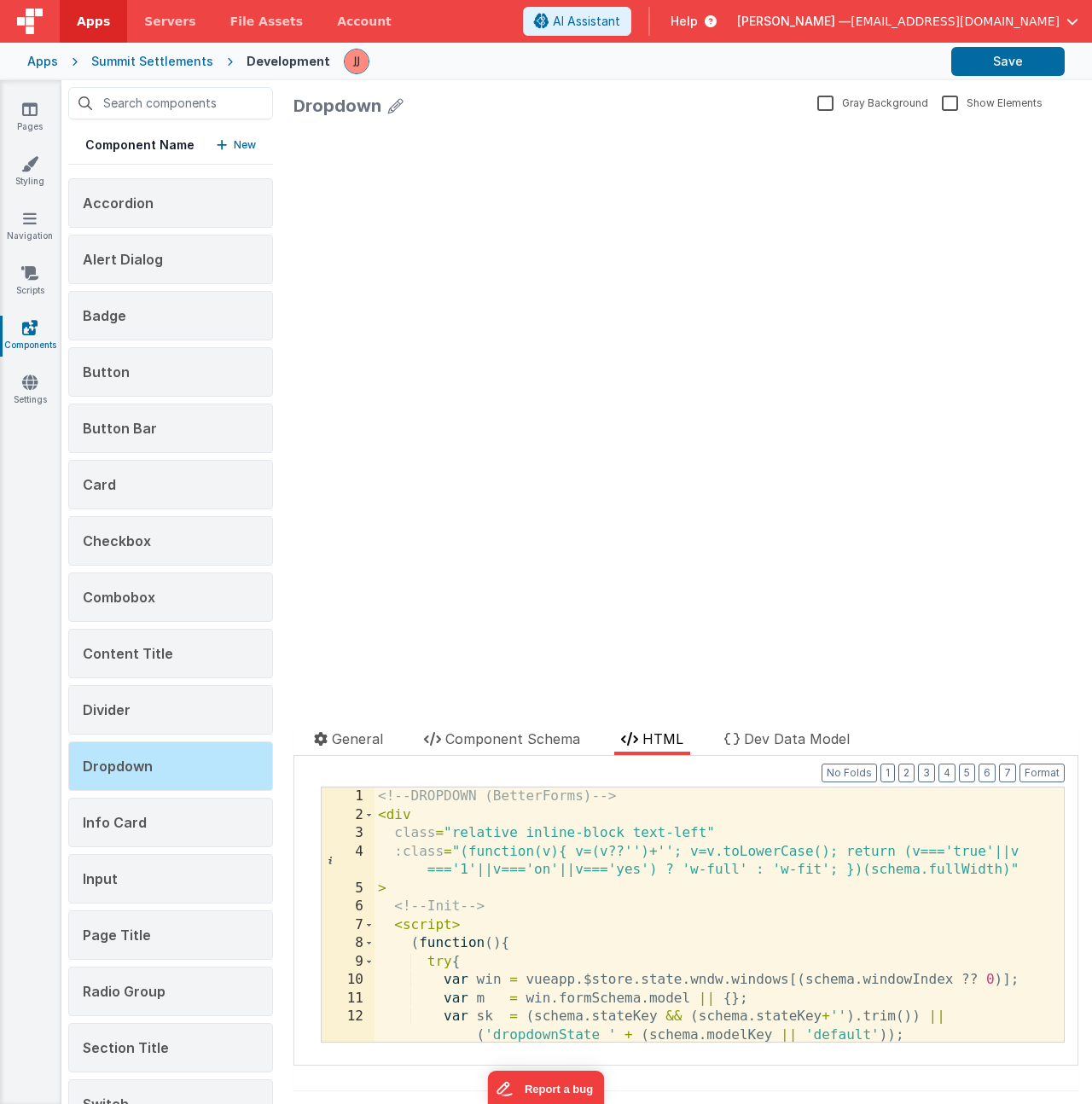
click at [649, 829] on div "<!-- DROPDOWN (BetterForms) --> < div class = "relative inline-block text-left"…" at bounding box center [712, 932] width 676 height 291
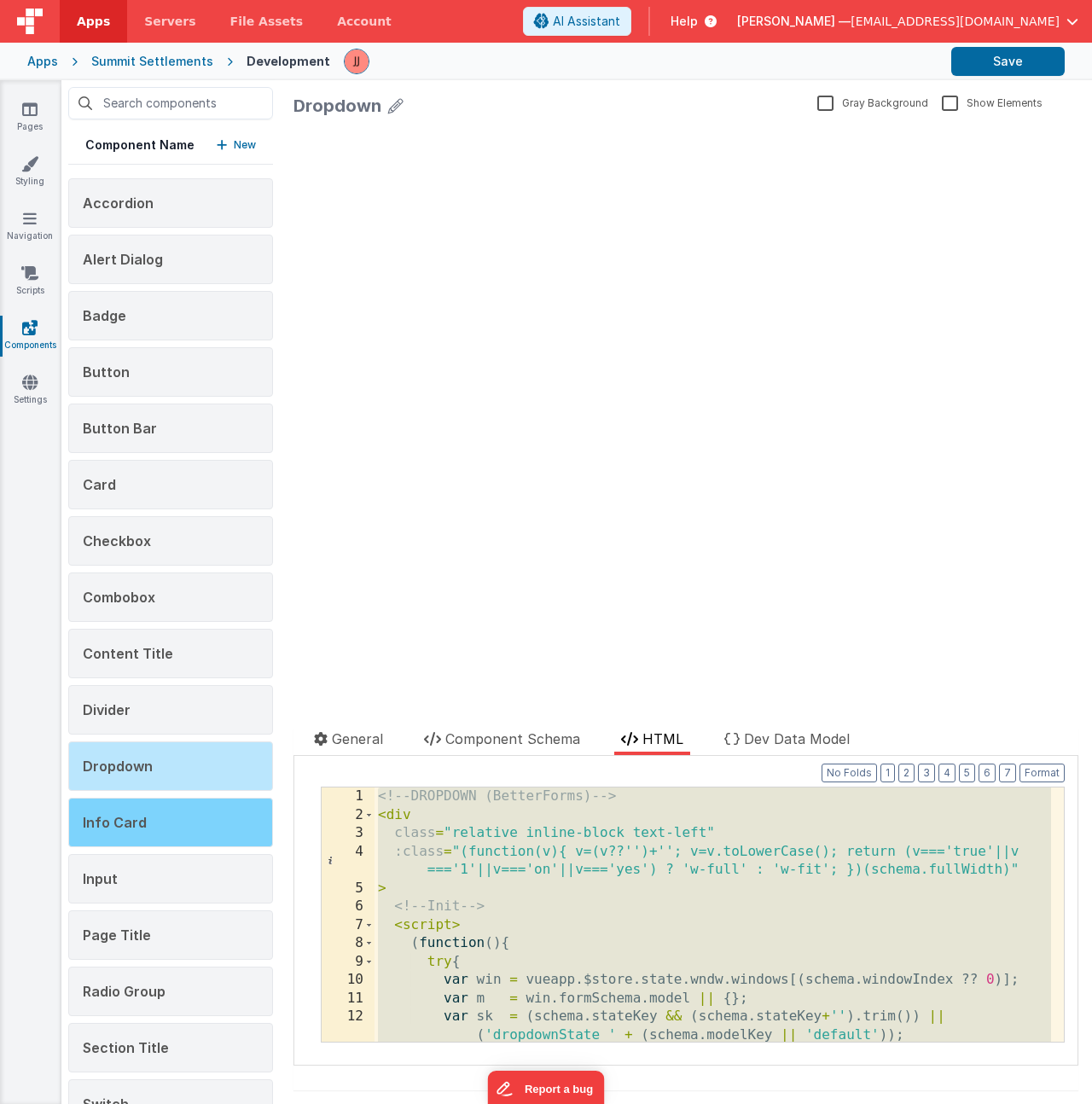
click at [155, 814] on div "Info Card" at bounding box center [171, 822] width 205 height 49
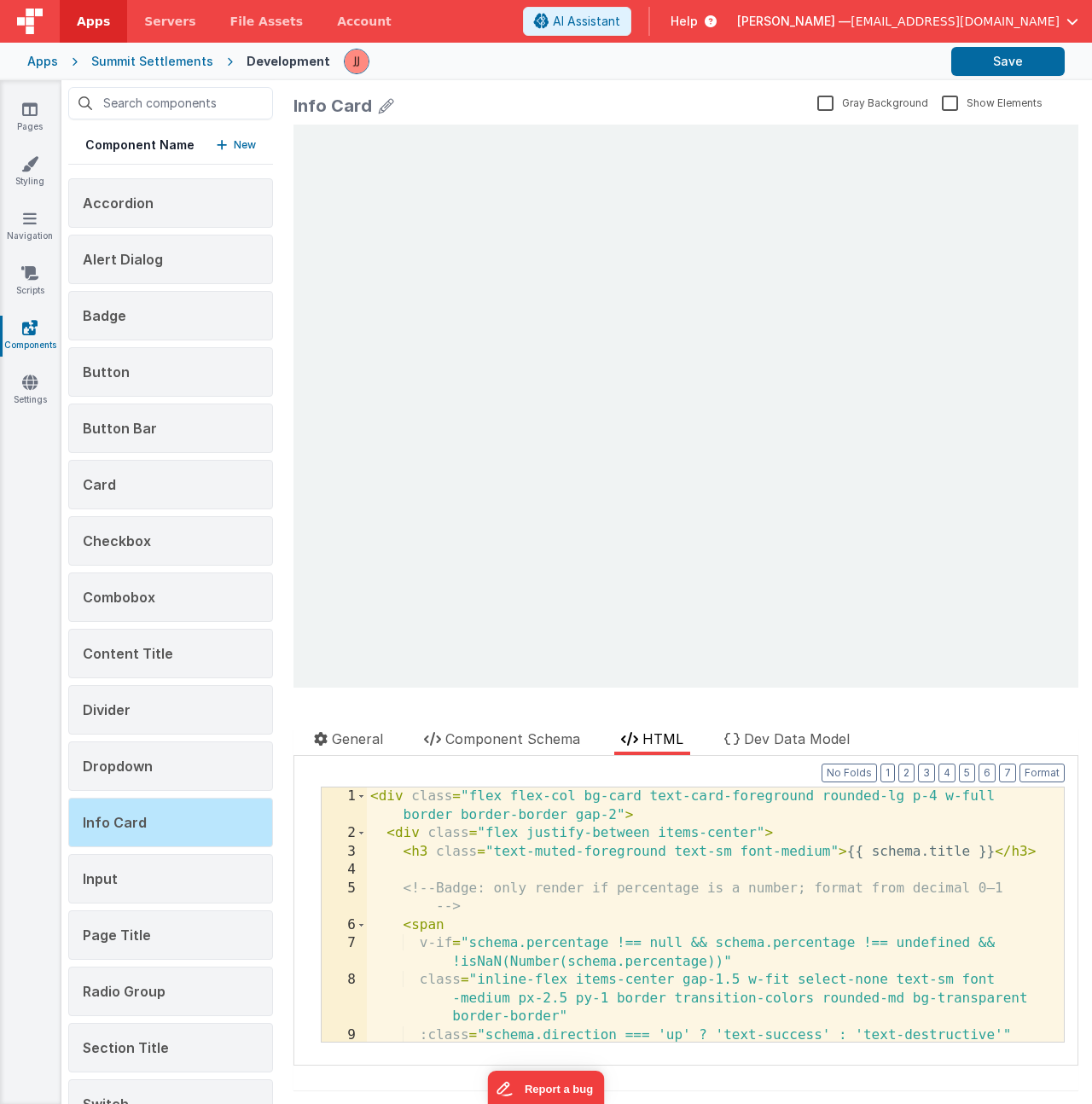
click at [474, 855] on div "< div class = "flex flex-col bg-card text-card-foreground rounded-lg p-4 w-full…" at bounding box center [708, 941] width 684 height 309
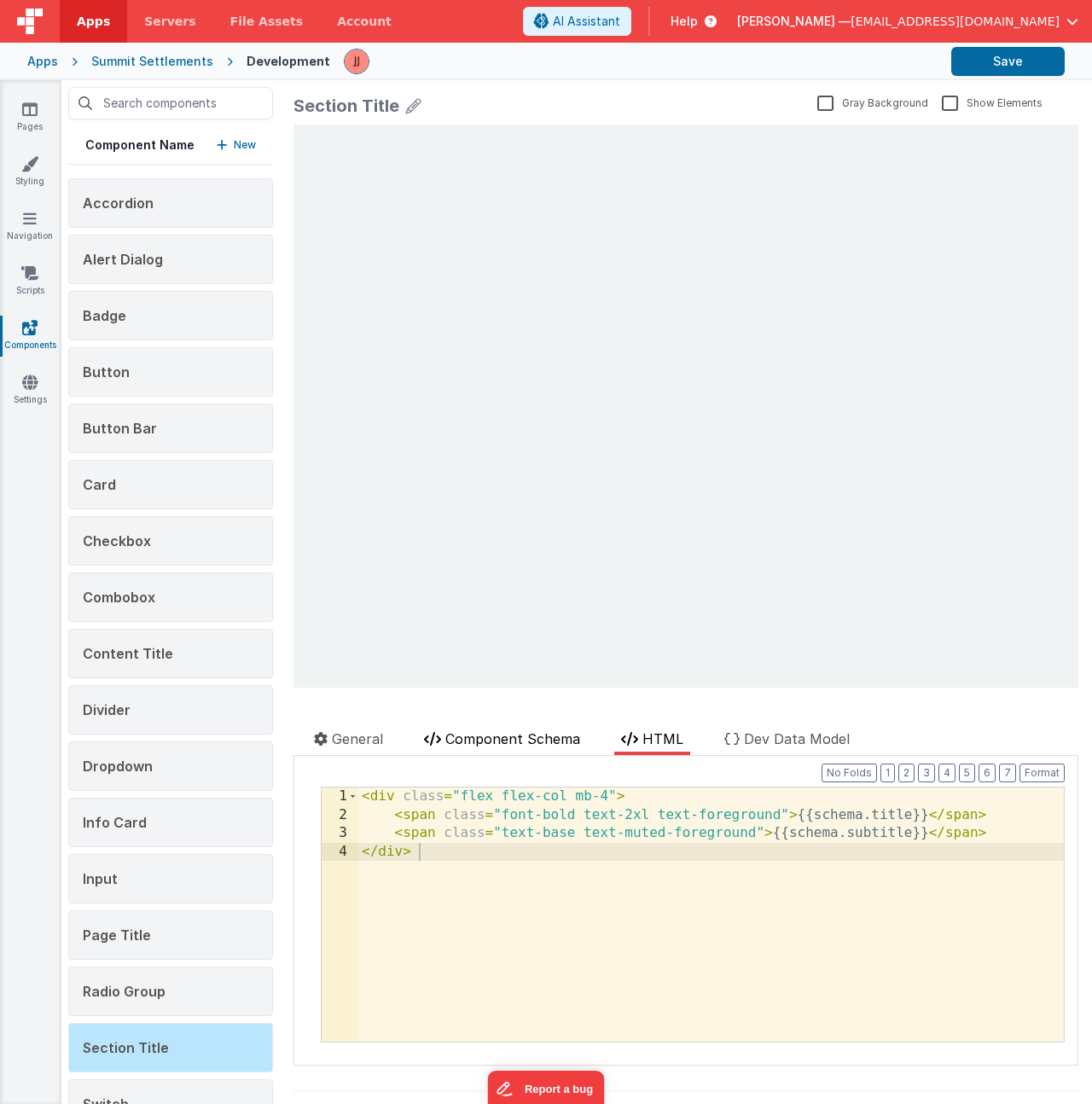
click at [507, 750] on li "Component Schema" at bounding box center [502, 741] width 170 height 27
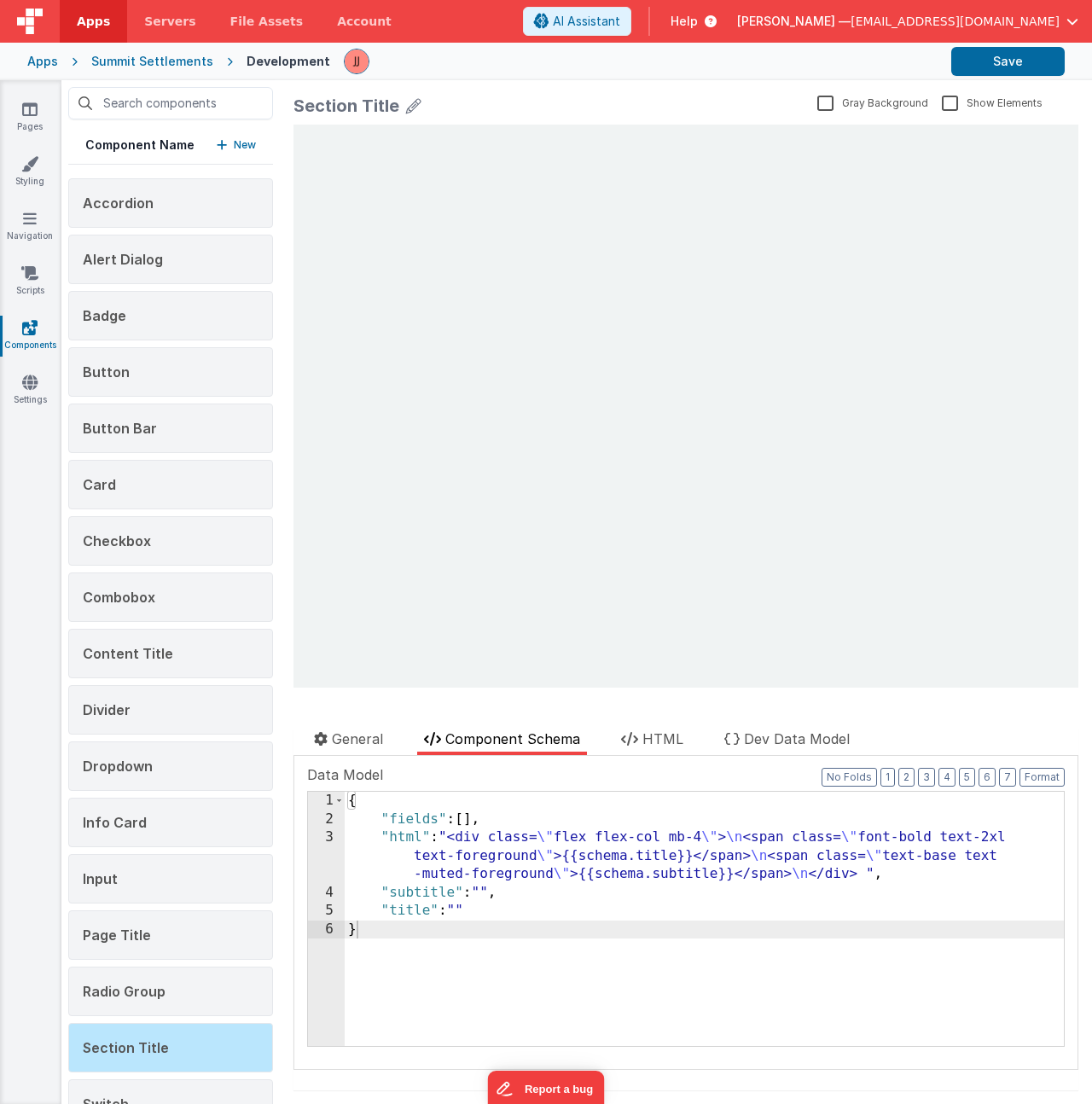
click at [545, 860] on div "{ "fields" : [ ] , "html" : "<div class= \" flex flex-col mb-4 \" > \n <span cl…" at bounding box center [705, 937] width 719 height 291
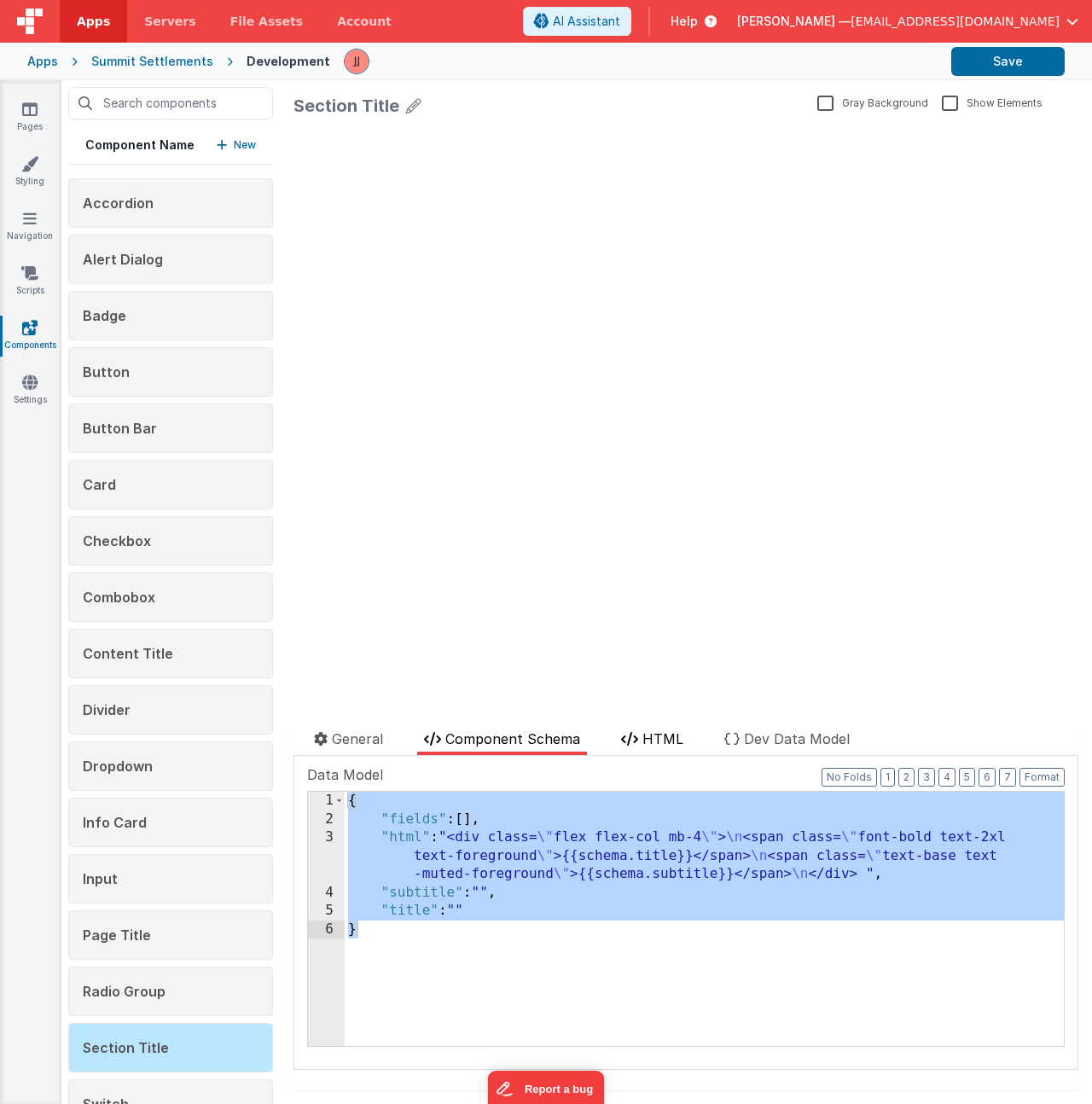
click at [656, 731] on span "HTML" at bounding box center [662, 738] width 41 height 17
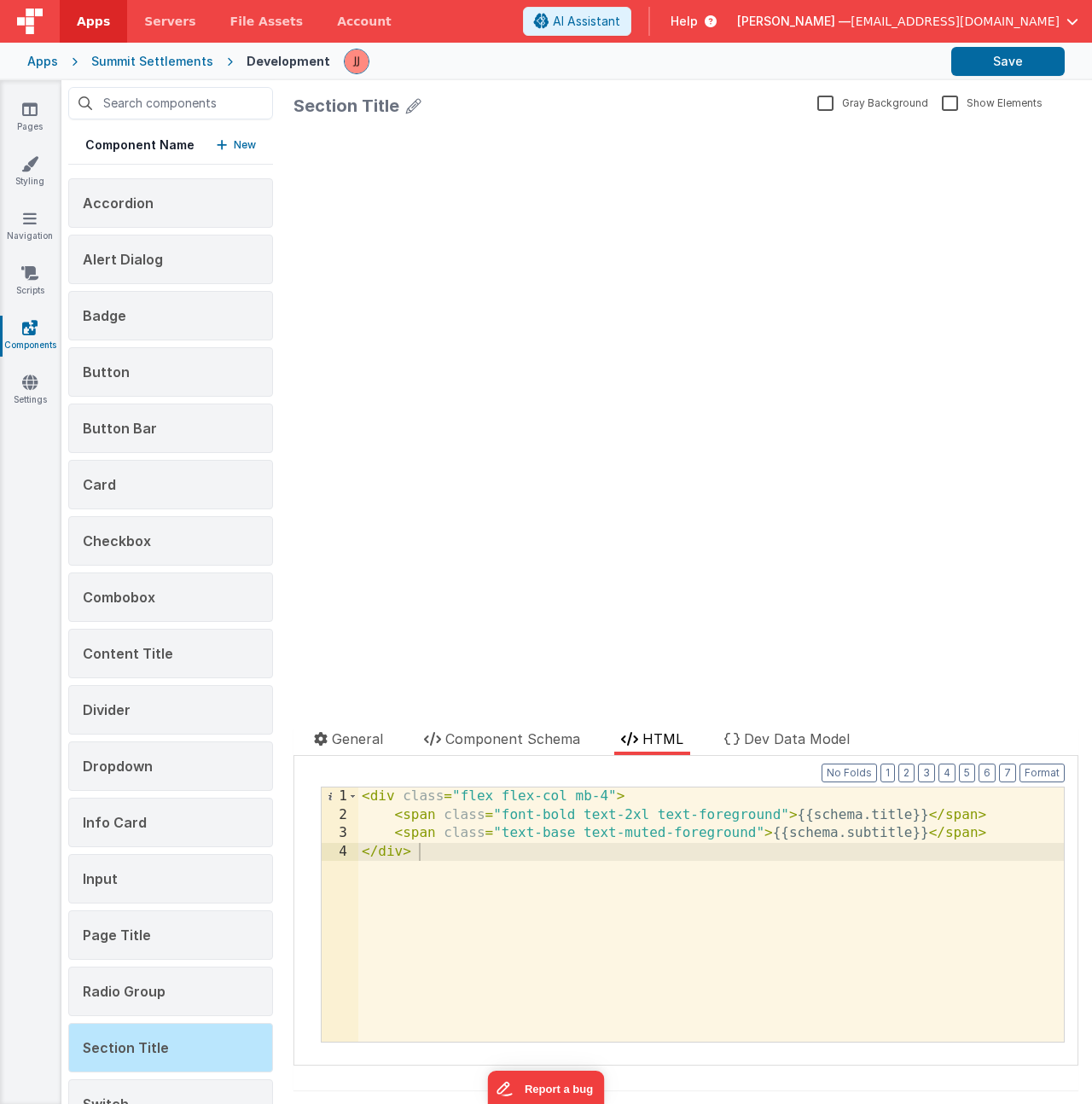
click at [622, 853] on div "< div class = "flex flex-col mb-4" > < span class = "font-bold text-2xl text-fo…" at bounding box center [711, 932] width 705 height 291
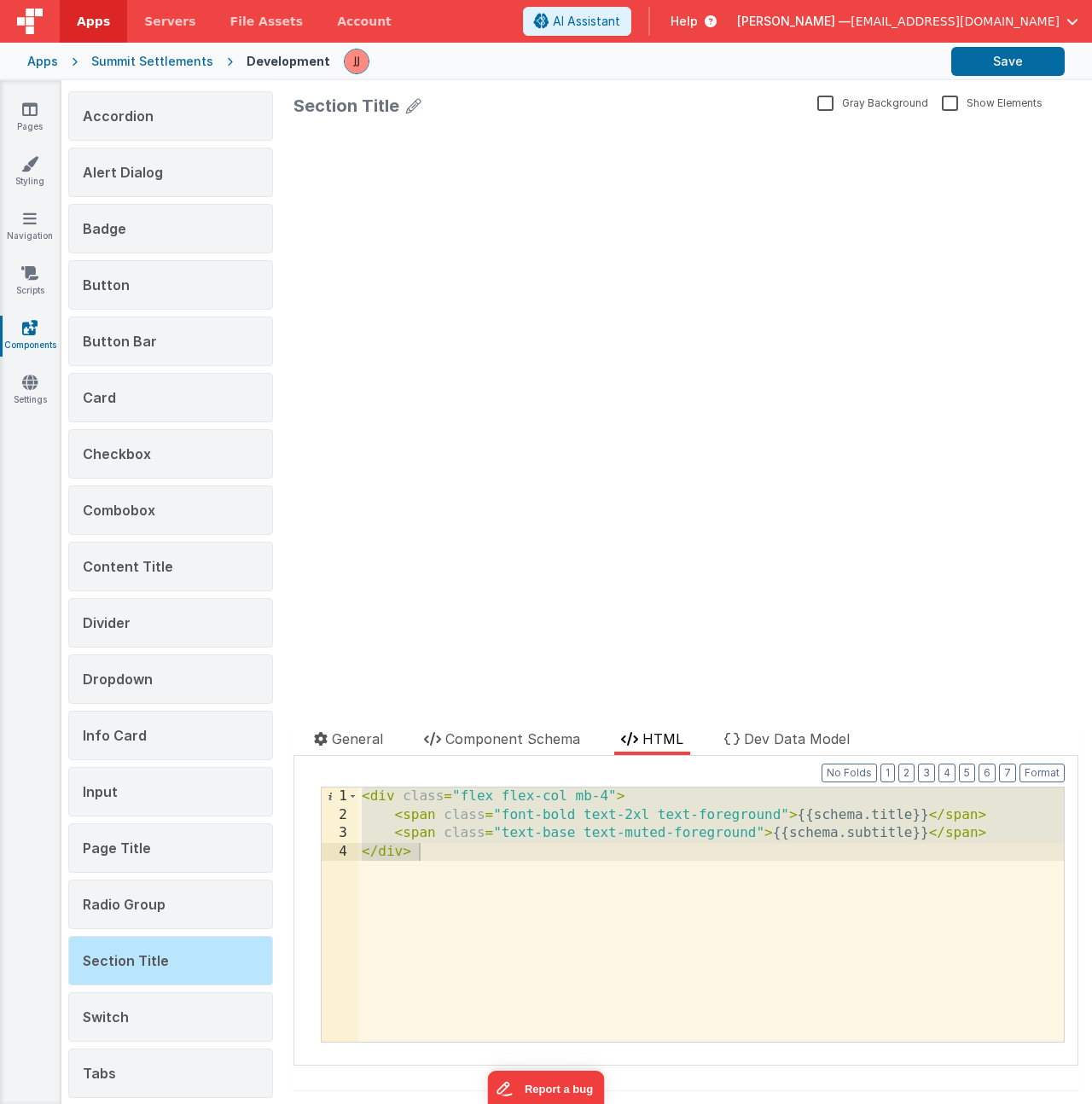
scroll to position [158, 0]
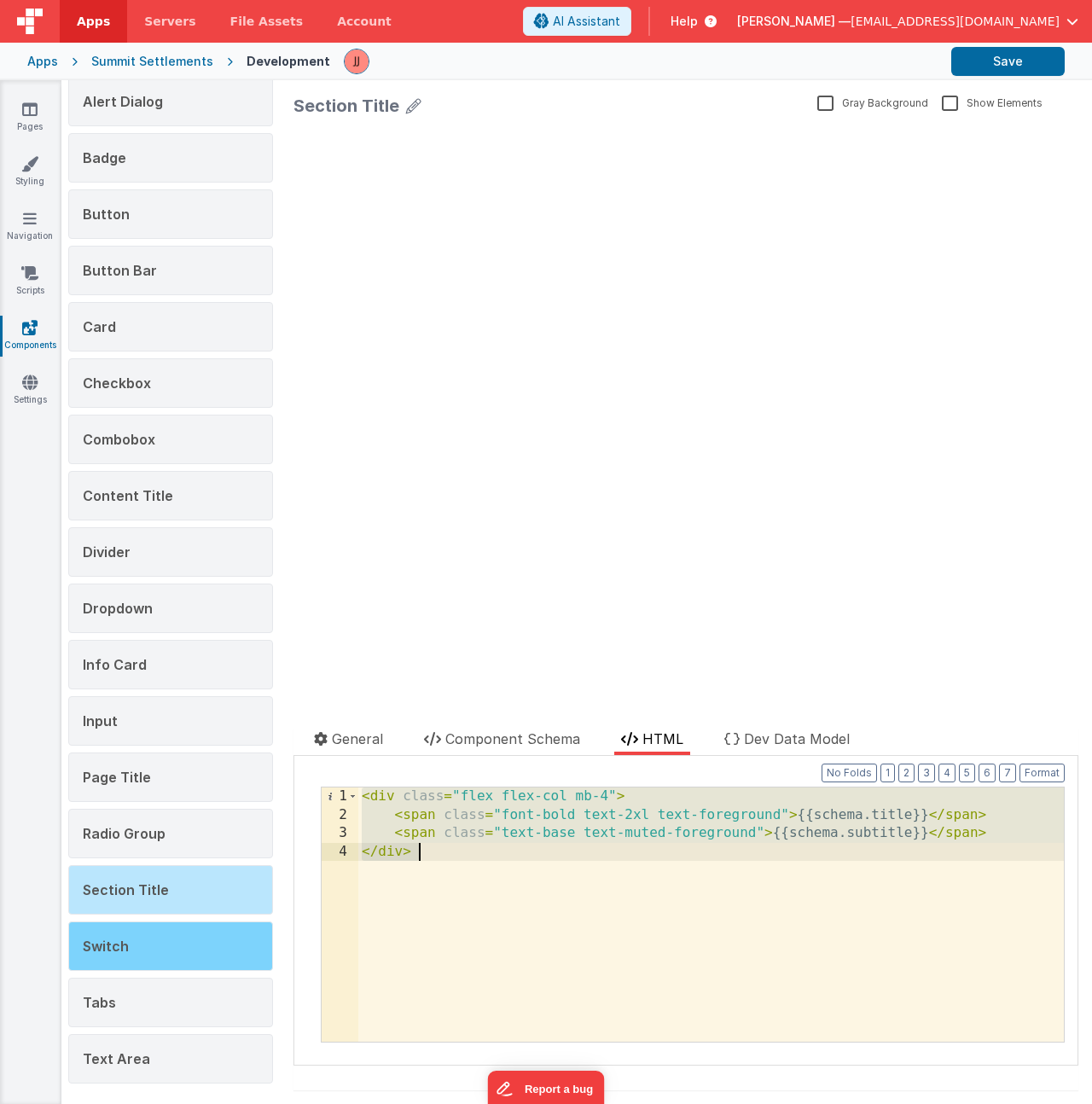
click at [164, 946] on div "Switch" at bounding box center [171, 945] width 205 height 49
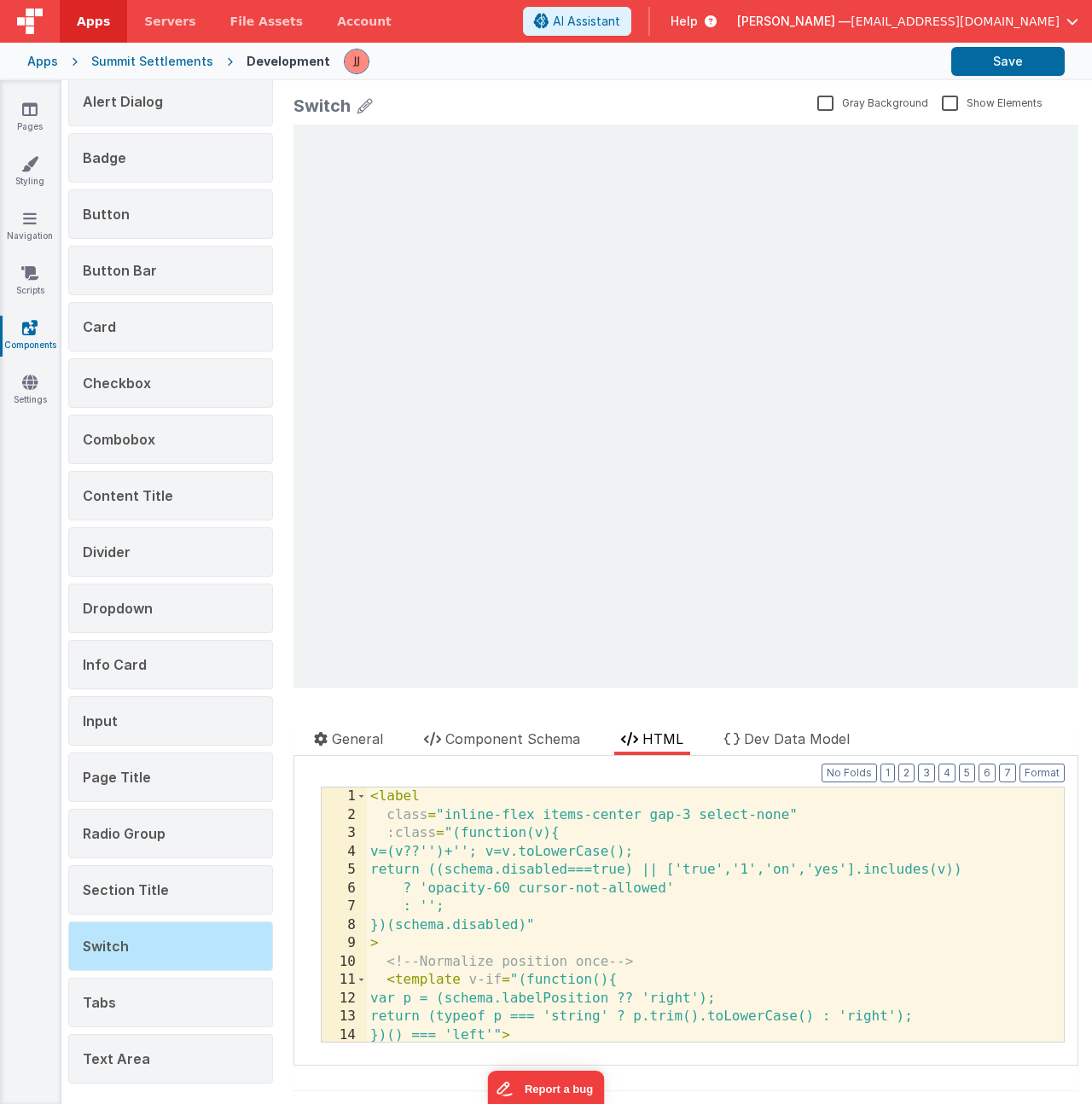
scroll to position [0, 0]
drag, startPoint x: 512, startPoint y: 738, endPoint x: 517, endPoint y: 751, distance: 13.9
click at [512, 739] on span "Component Schema" at bounding box center [512, 738] width 134 height 17
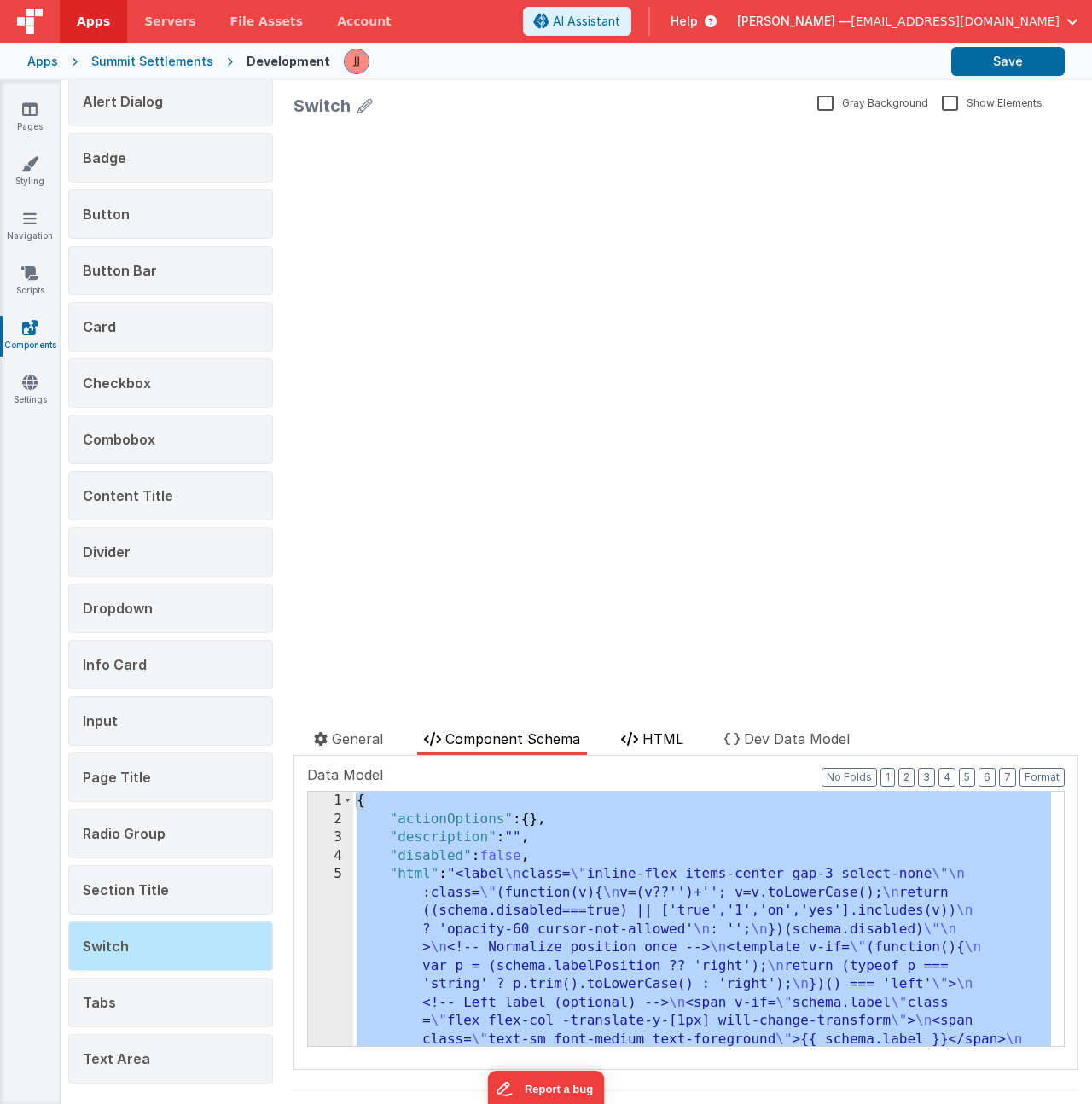
click at [645, 743] on span "HTML" at bounding box center [662, 738] width 41 height 17
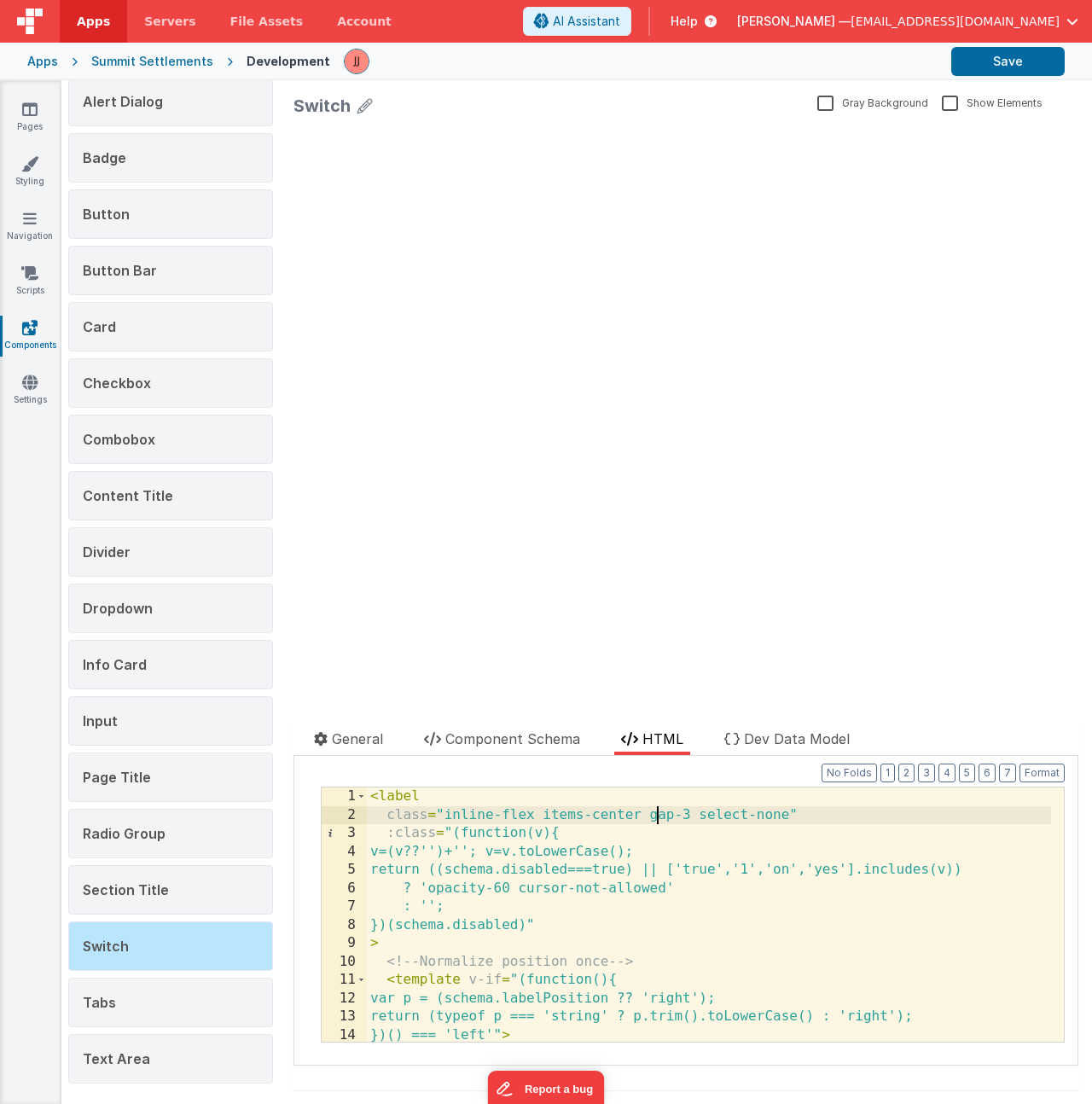
click at [653, 813] on div "< label class = "inline-flex items-center gap-3 select-none" :class = "(functio…" at bounding box center [708, 932] width 684 height 291
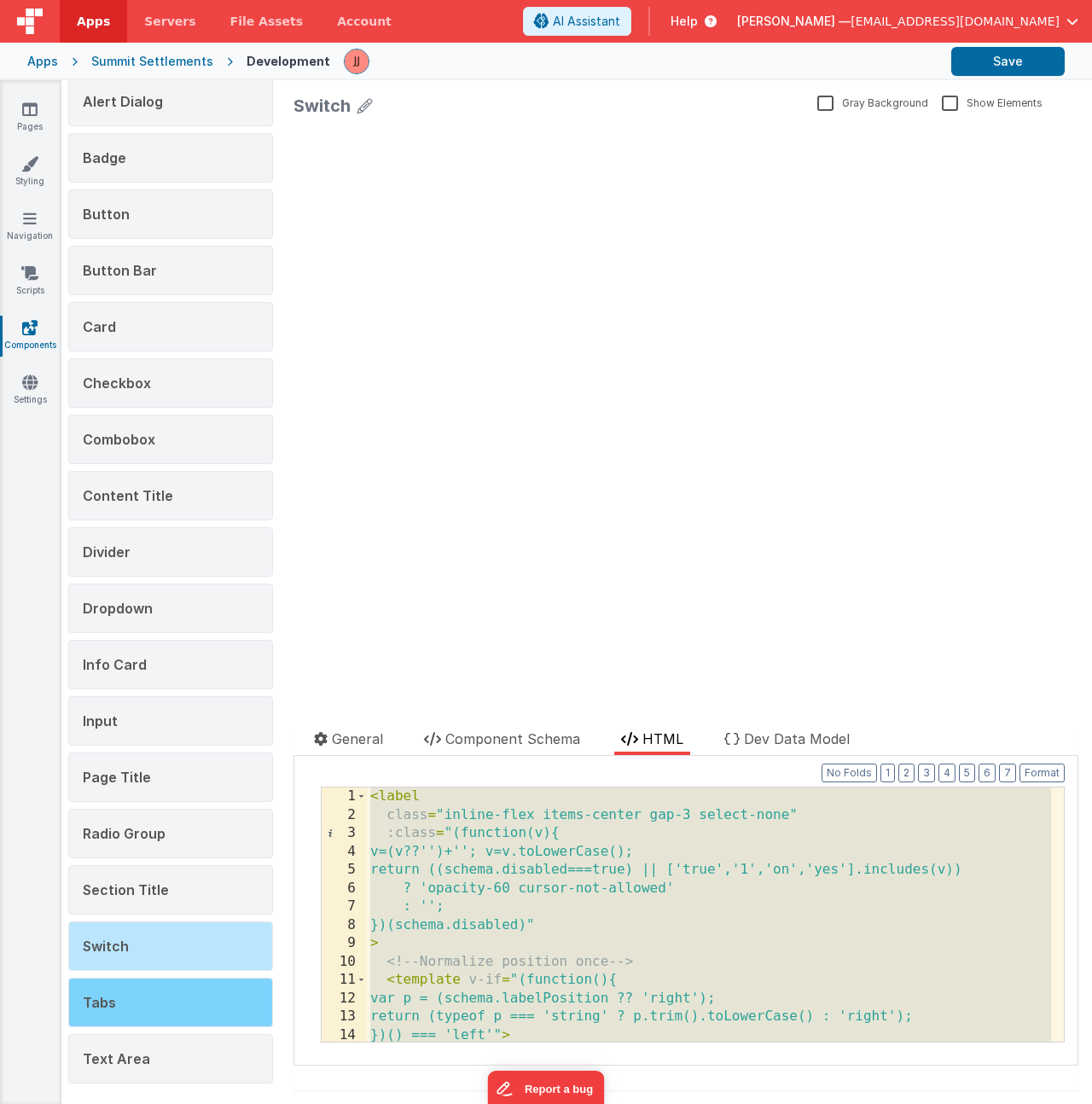
click at [172, 1005] on div "Tabs" at bounding box center [171, 1002] width 205 height 49
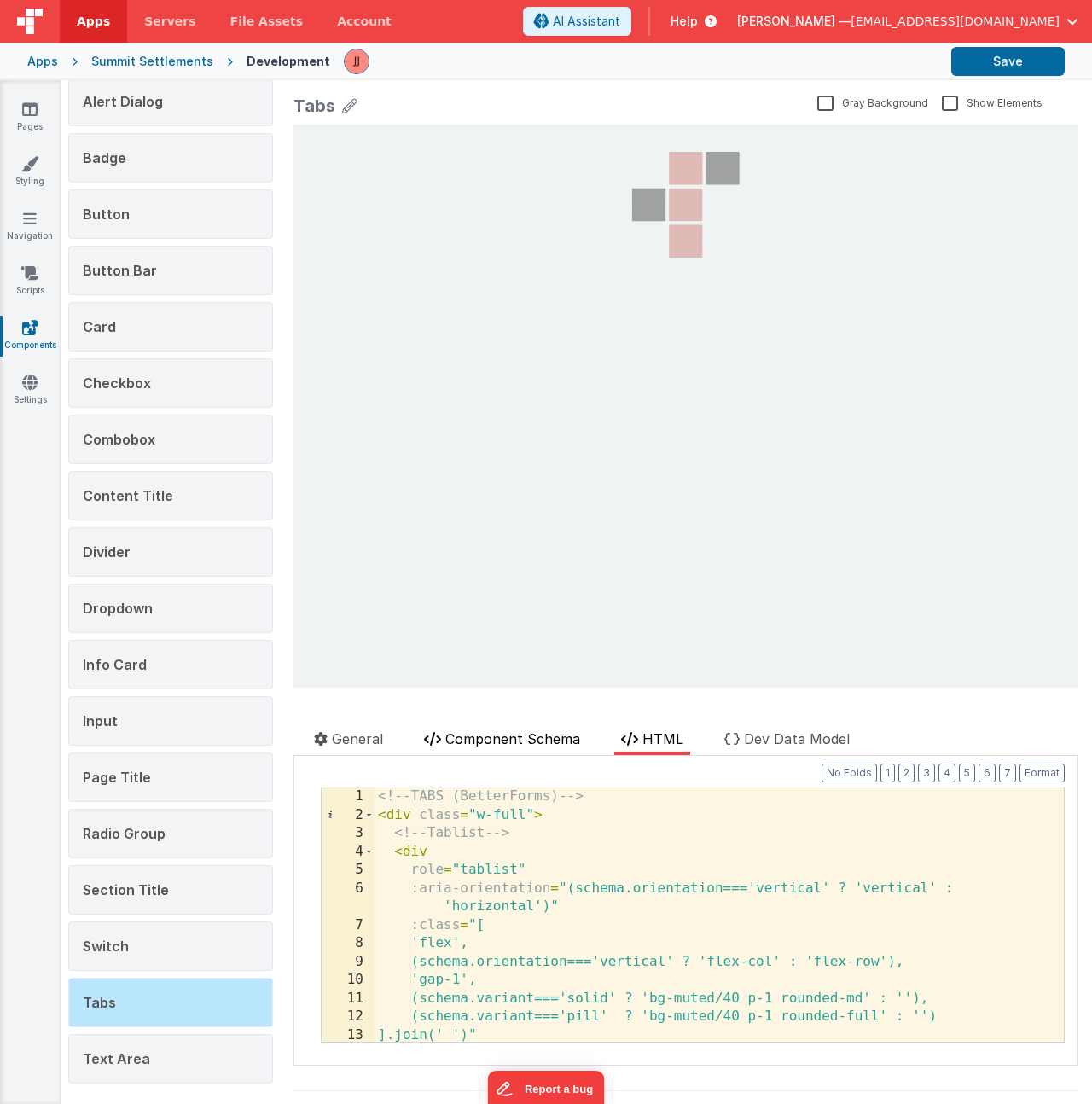
click at [478, 746] on span "Component Schema" at bounding box center [512, 738] width 134 height 17
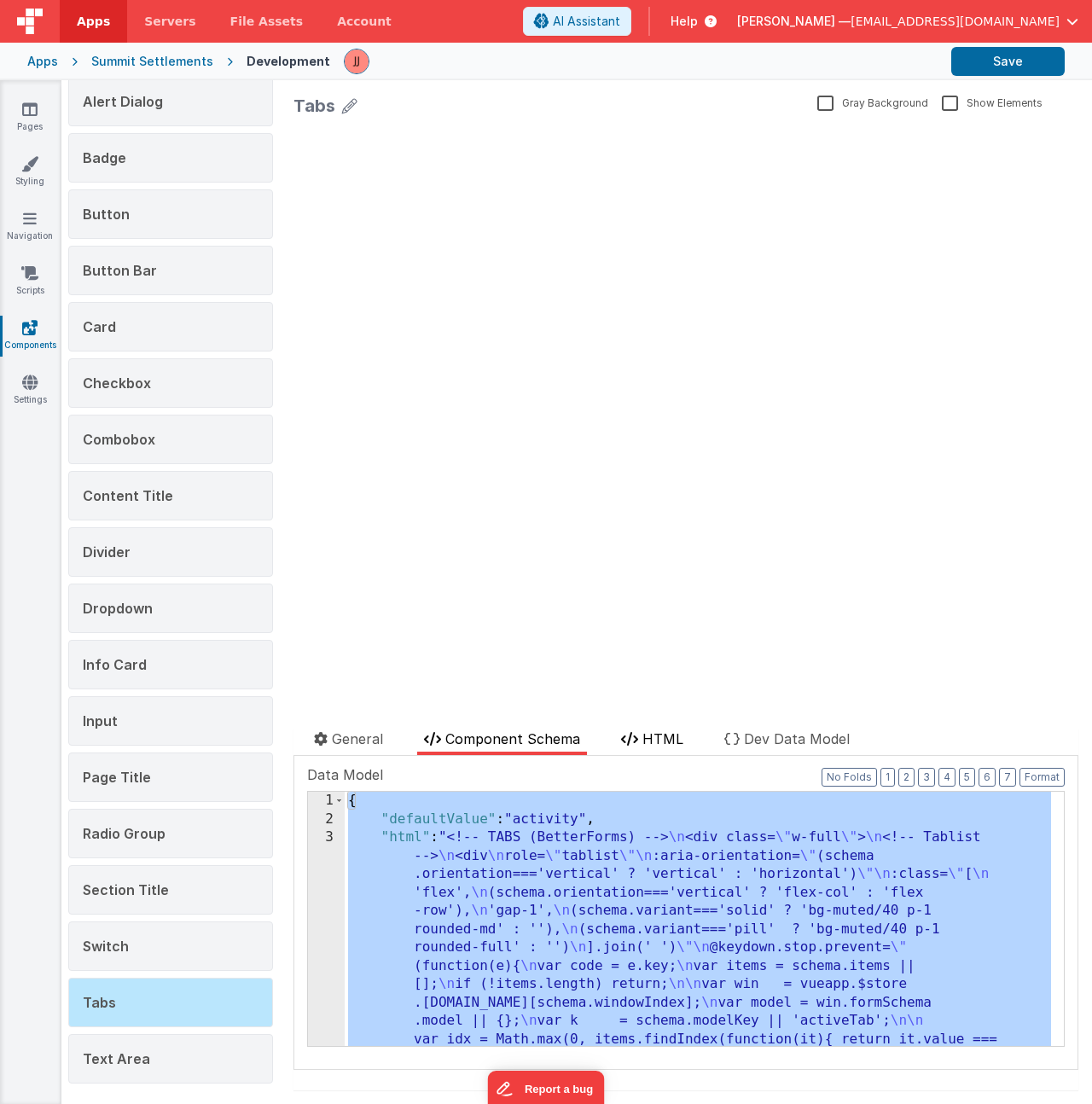
click at [647, 731] on span "HTML" at bounding box center [662, 738] width 41 height 17
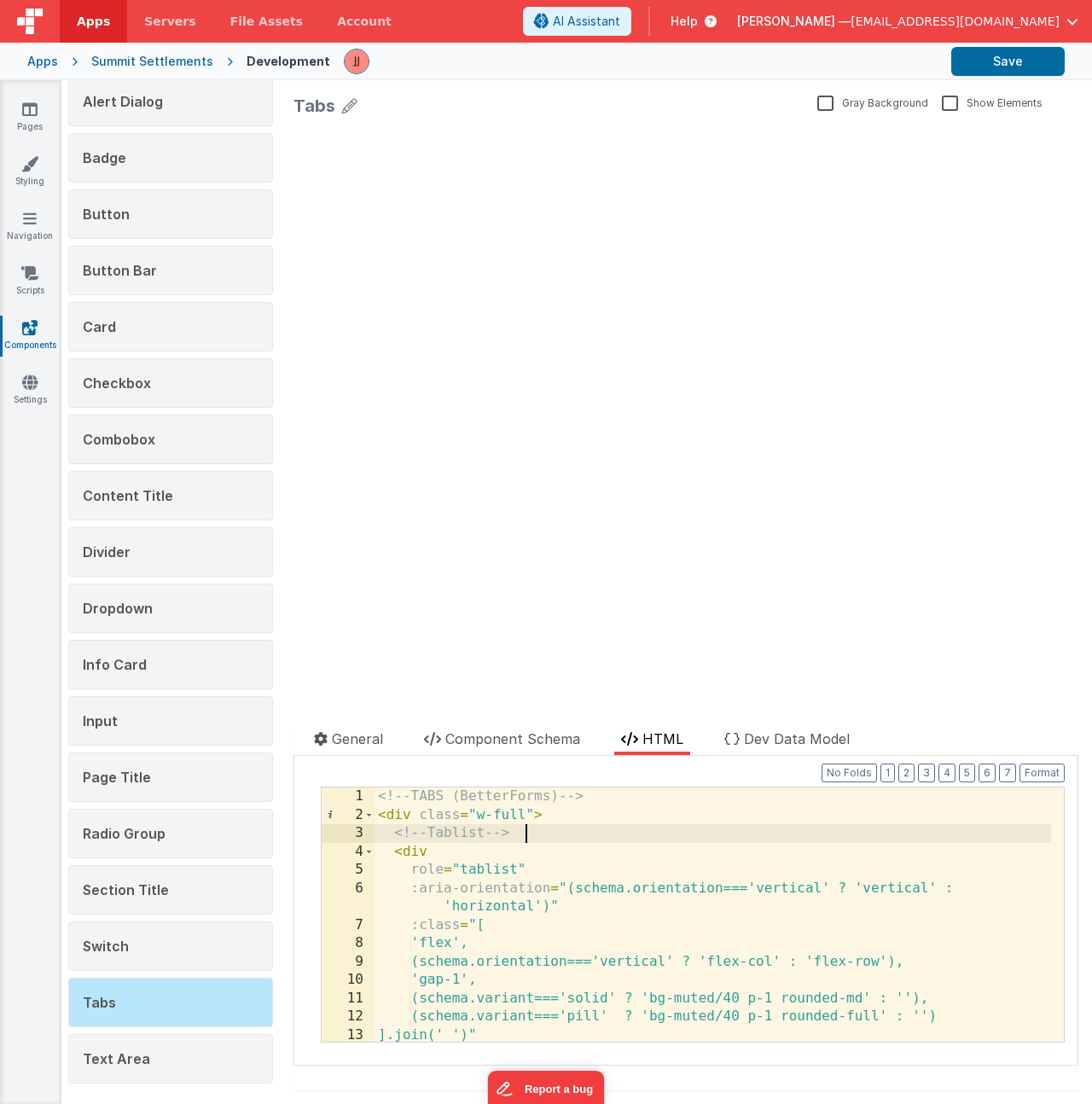
click at [639, 825] on div "<!-- TABS (BetterForms) --> < div class = "w-full" > <!-- Tablist --> < div rol…" at bounding box center [712, 932] width 676 height 291
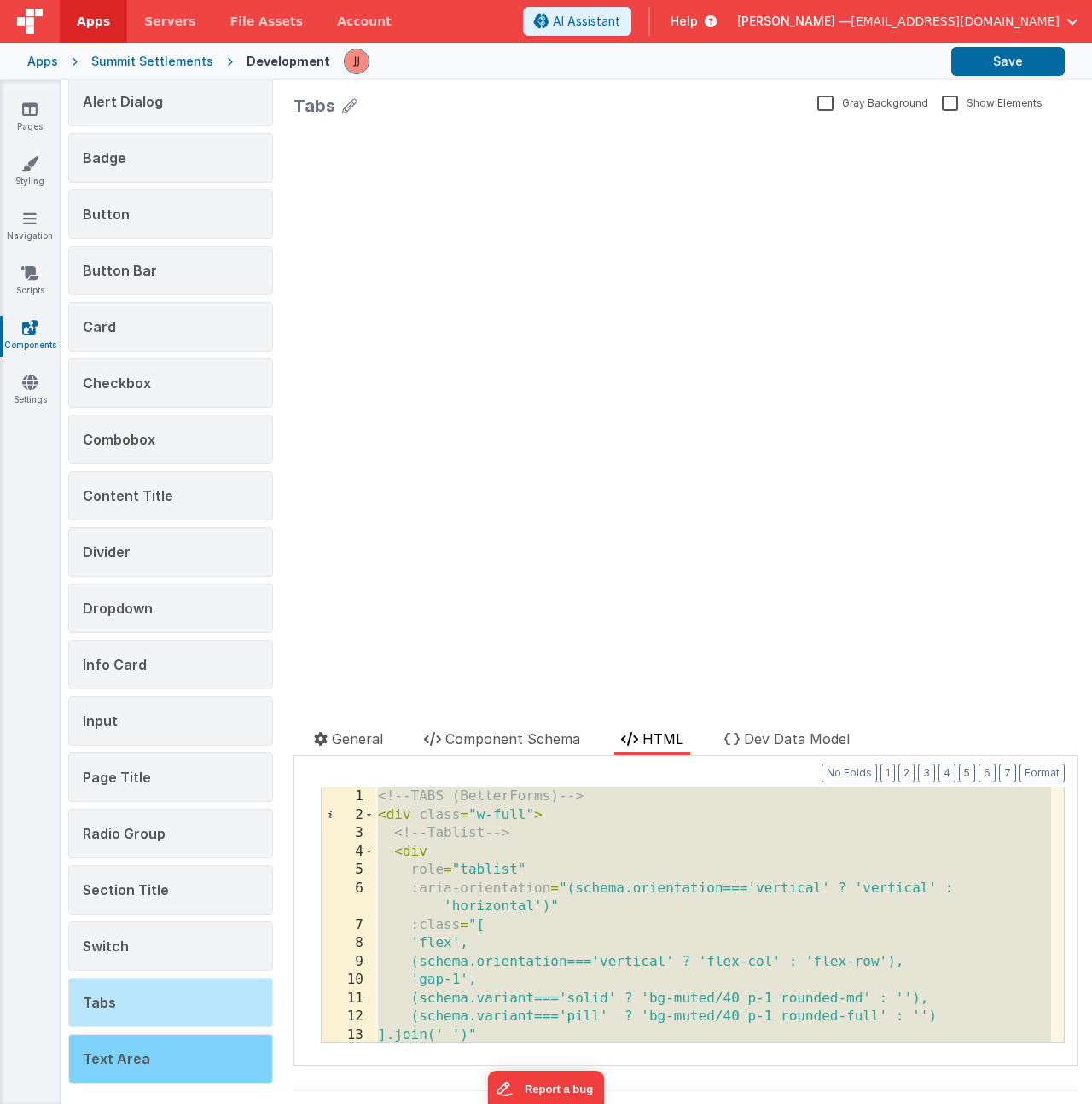
click at [139, 1062] on span "Text Area" at bounding box center [116, 1059] width 68 height 17
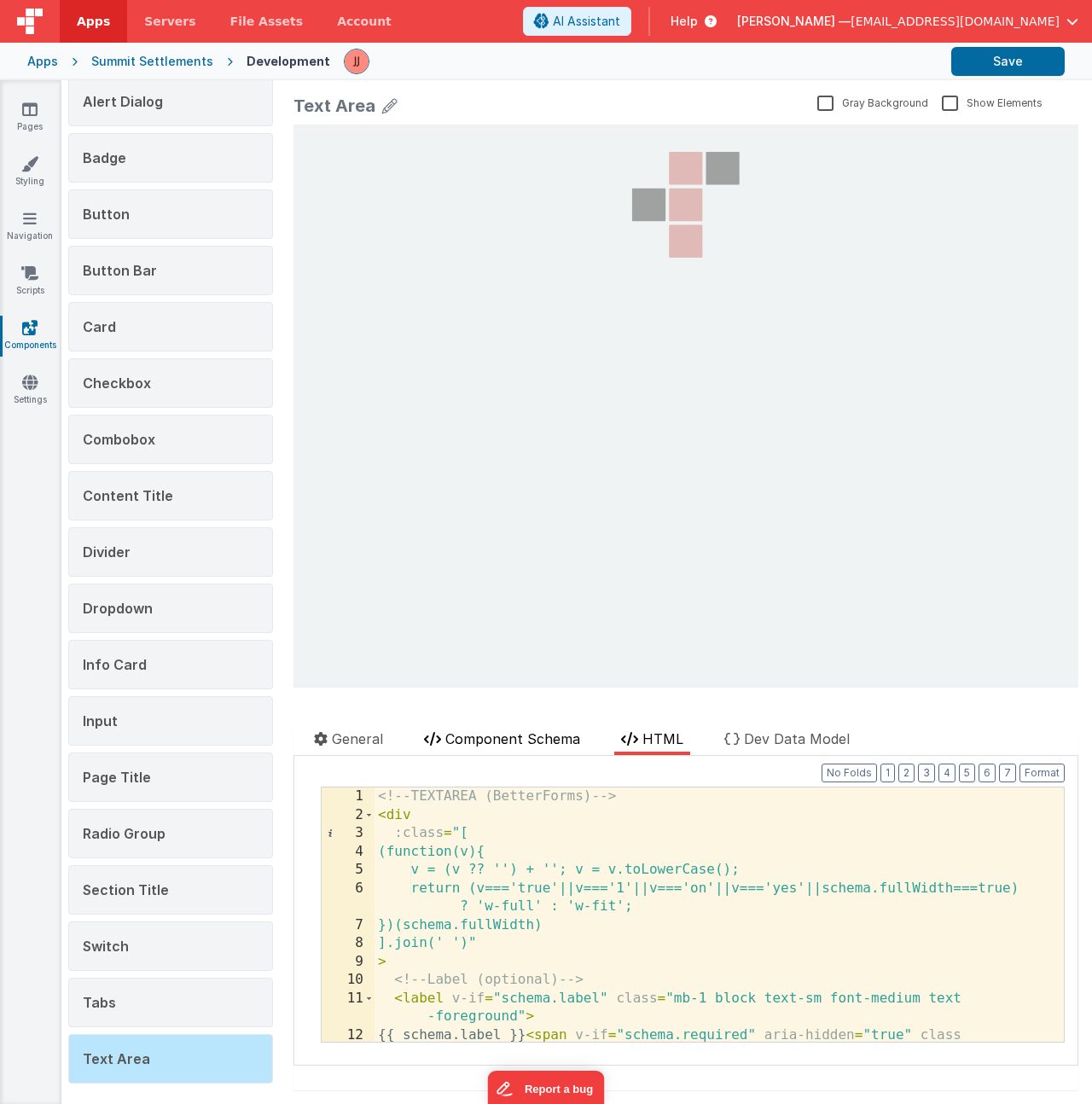
click at [482, 741] on span "Component Schema" at bounding box center [512, 738] width 134 height 17
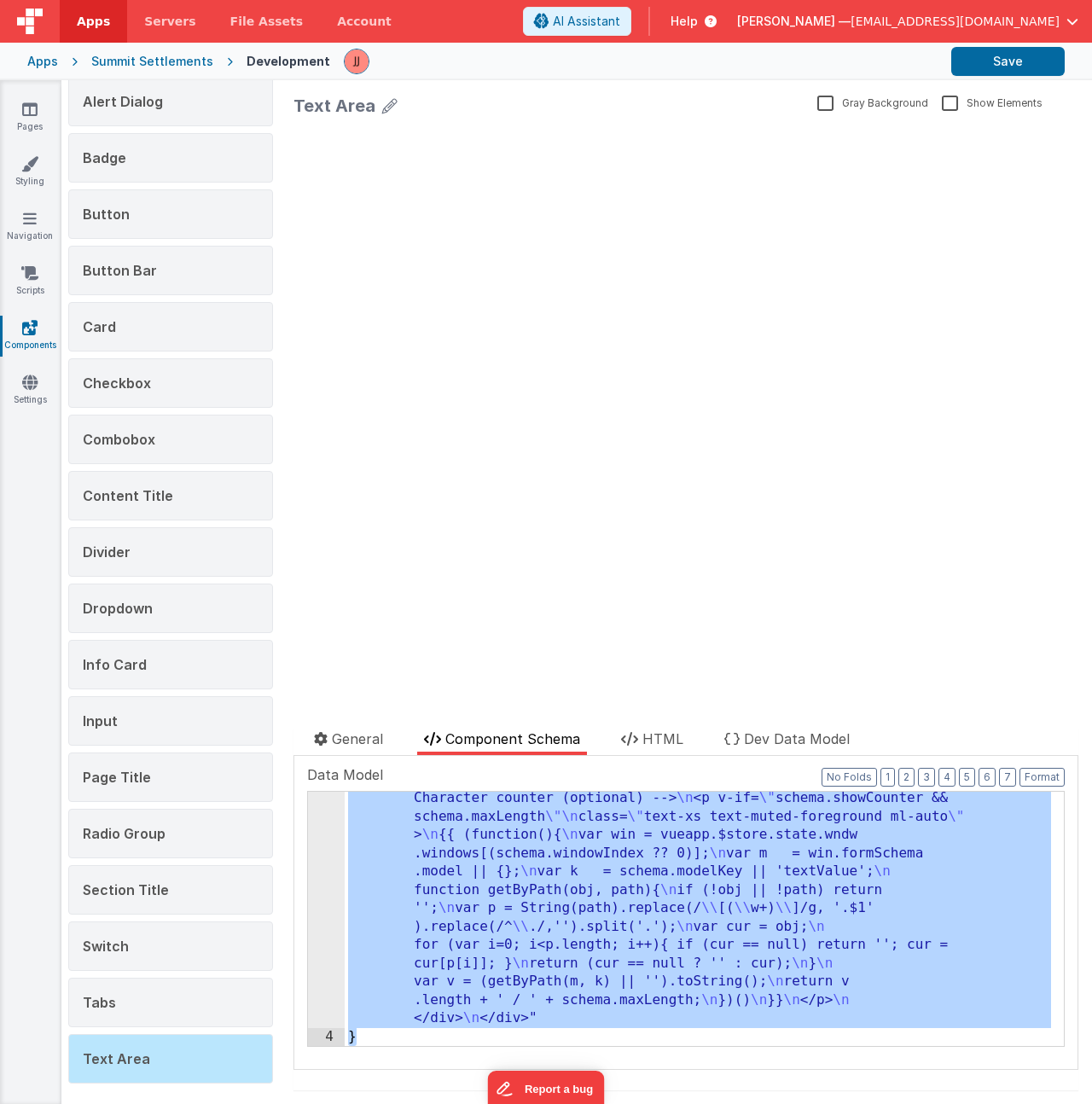
scroll to position [1262, 0]
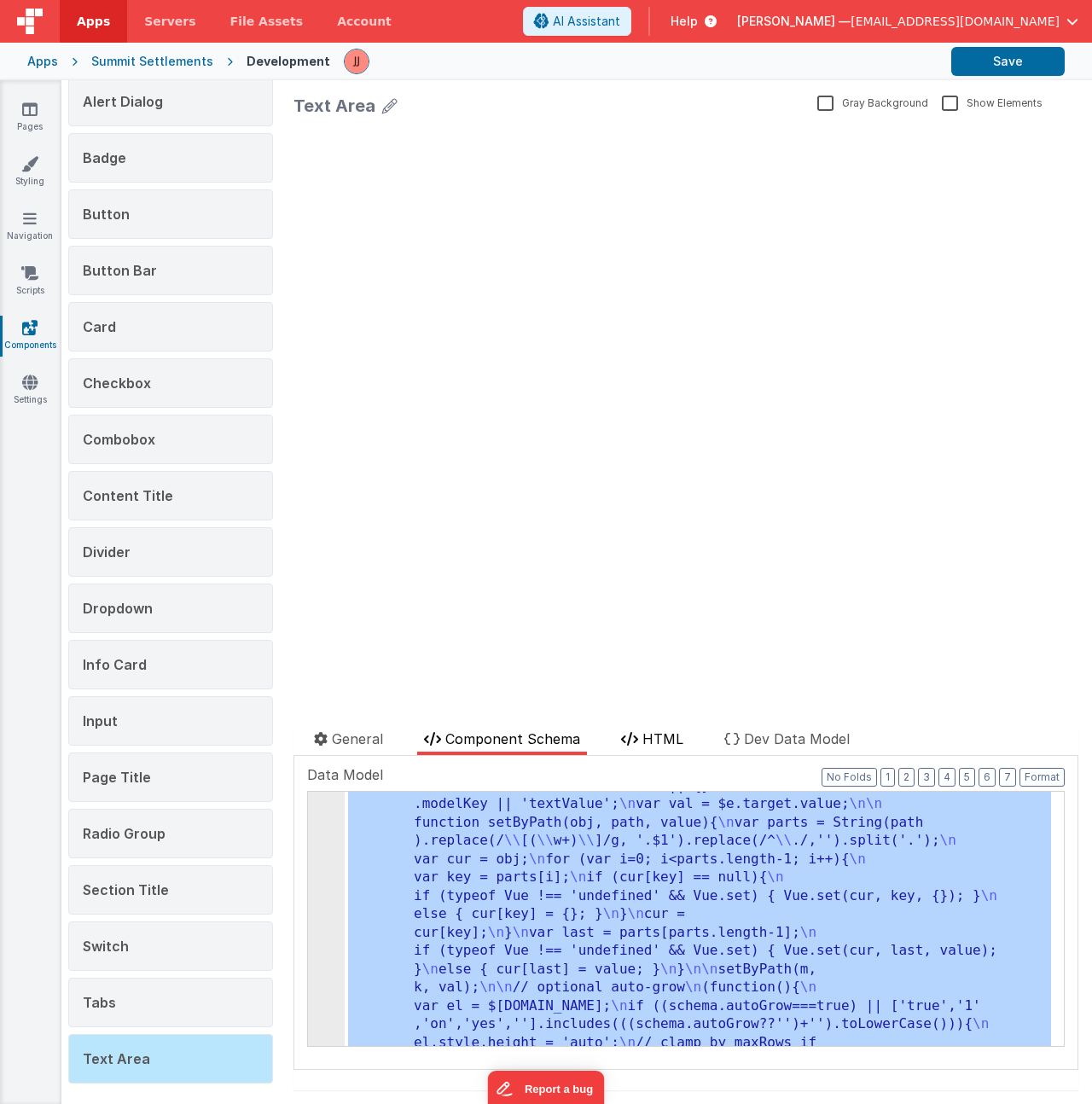
click at [627, 740] on icon at bounding box center [629, 738] width 17 height 14
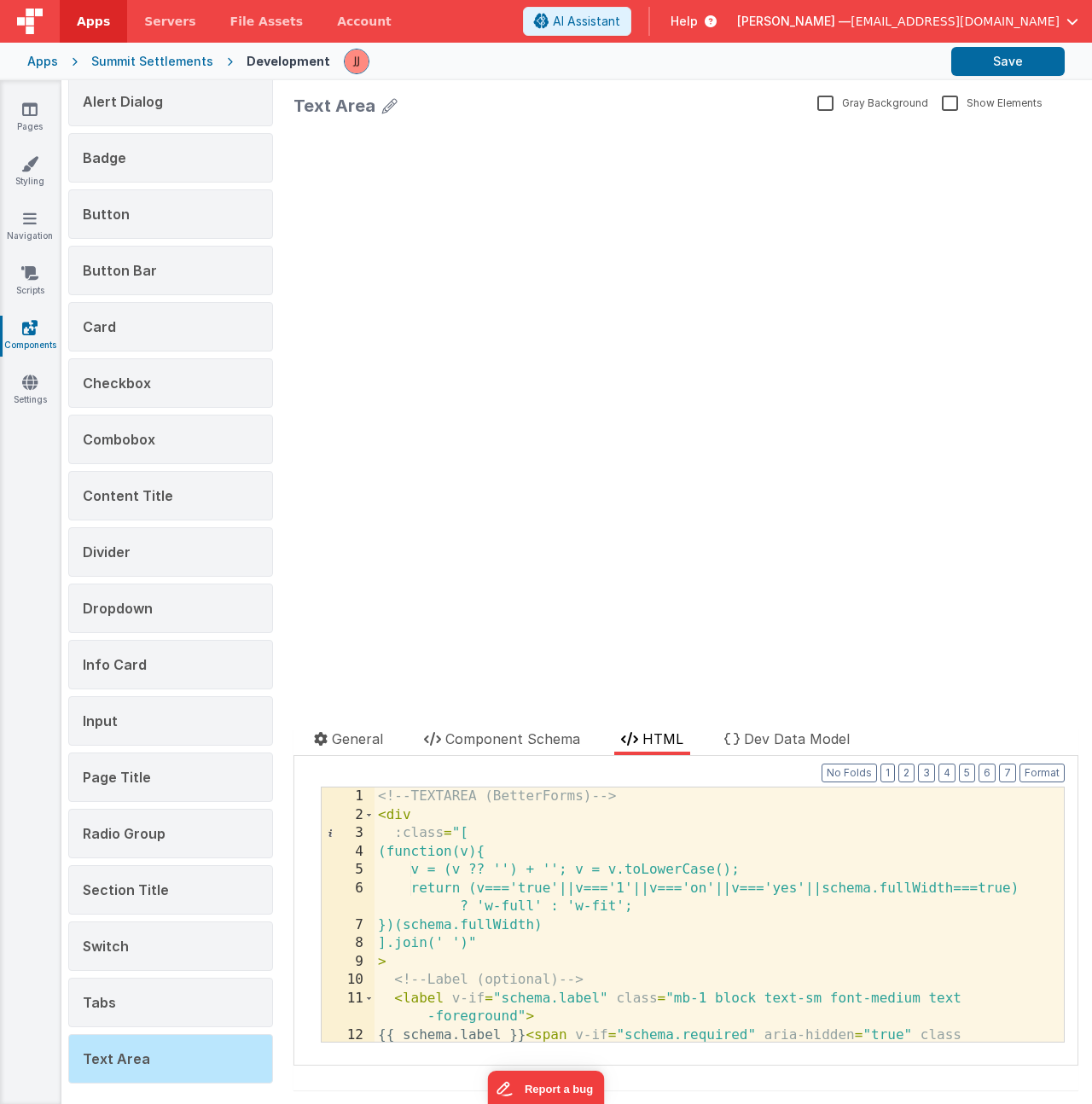
click at [640, 853] on div "<!-- TEXTAREA (BetterForms) --> < div :class = "[ (function(v){ v = (v ?? '') +…" at bounding box center [712, 941] width 676 height 309
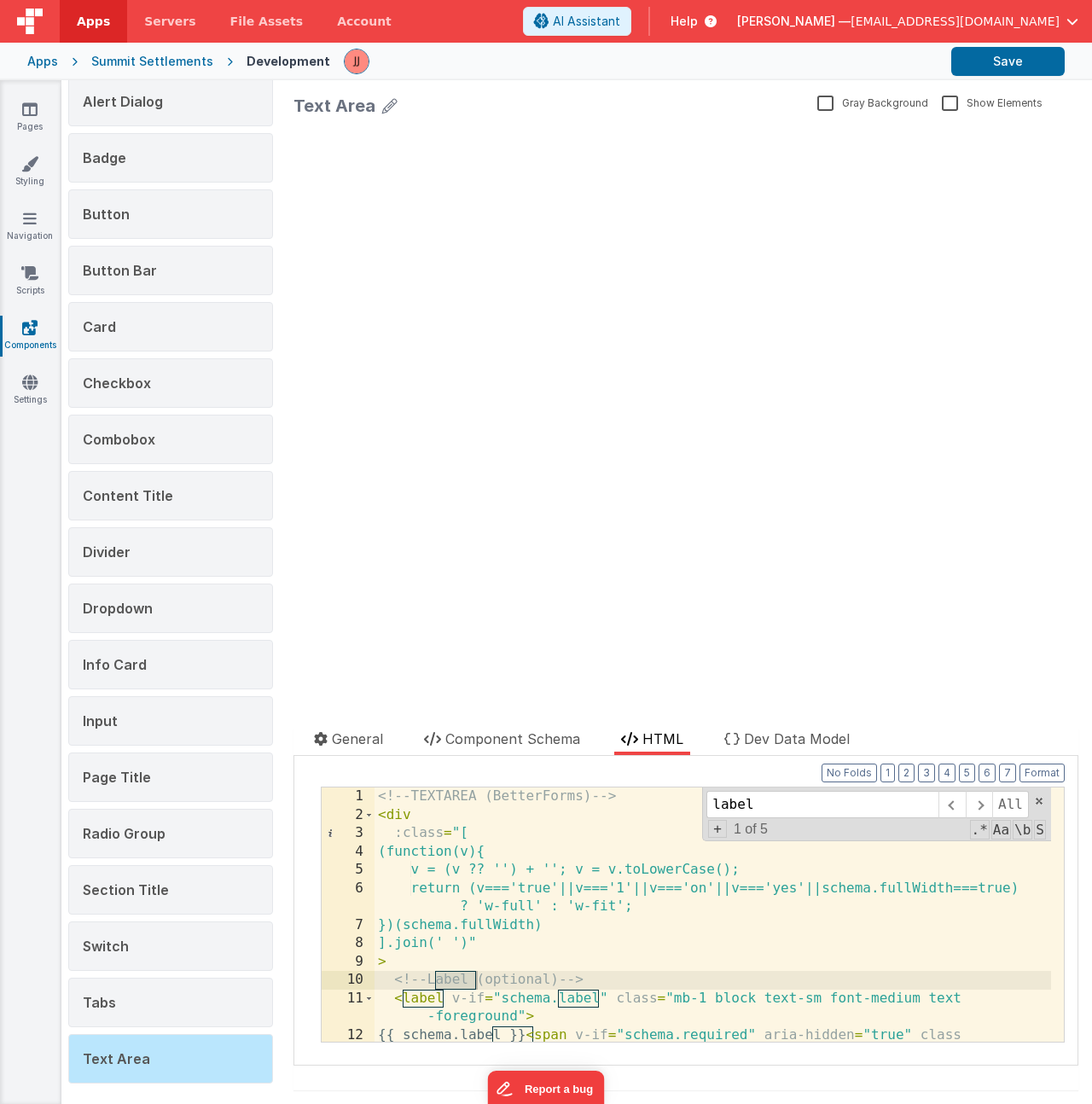
type input "label"
click at [471, 726] on div at bounding box center [490, 714] width 393 height 27
click at [473, 739] on span "Component Schema" at bounding box center [512, 738] width 134 height 17
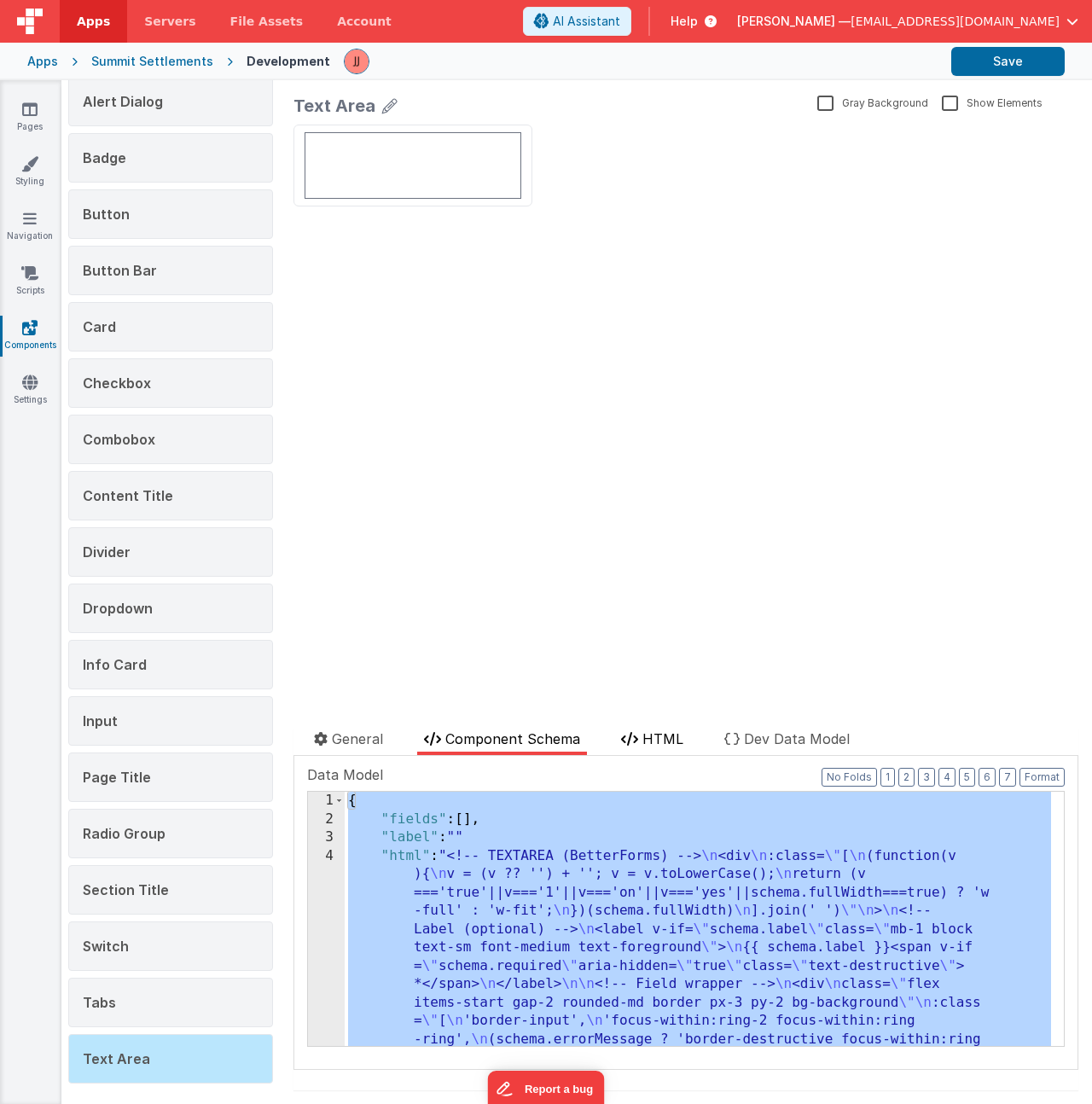
click at [661, 736] on span "HTML" at bounding box center [662, 738] width 41 height 17
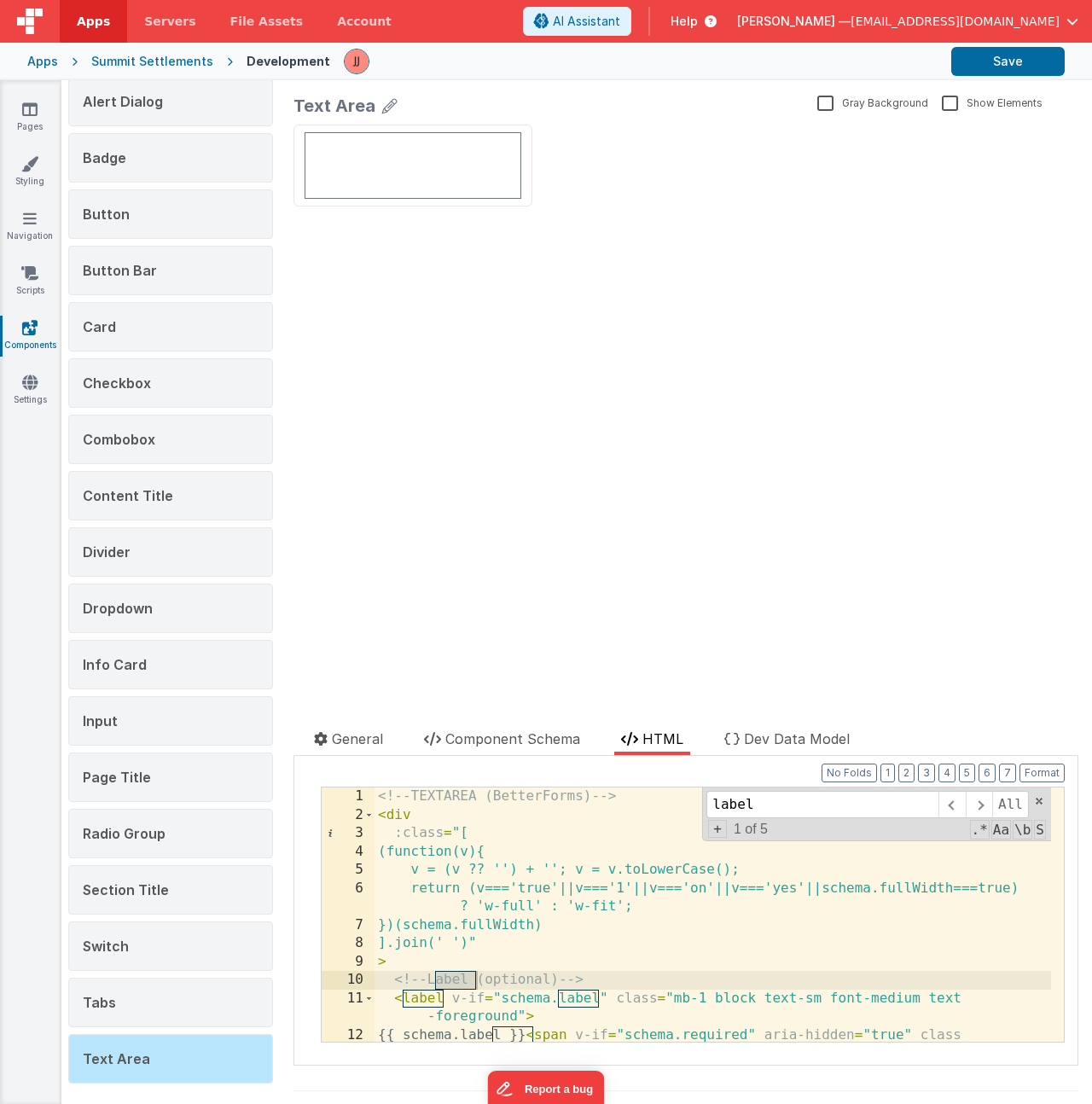
click at [681, 878] on div "<!-- TEXTAREA (BetterForms) --> < div :class = "[ (function(v){ v = (v ?? '') +…" at bounding box center [712, 941] width 676 height 309
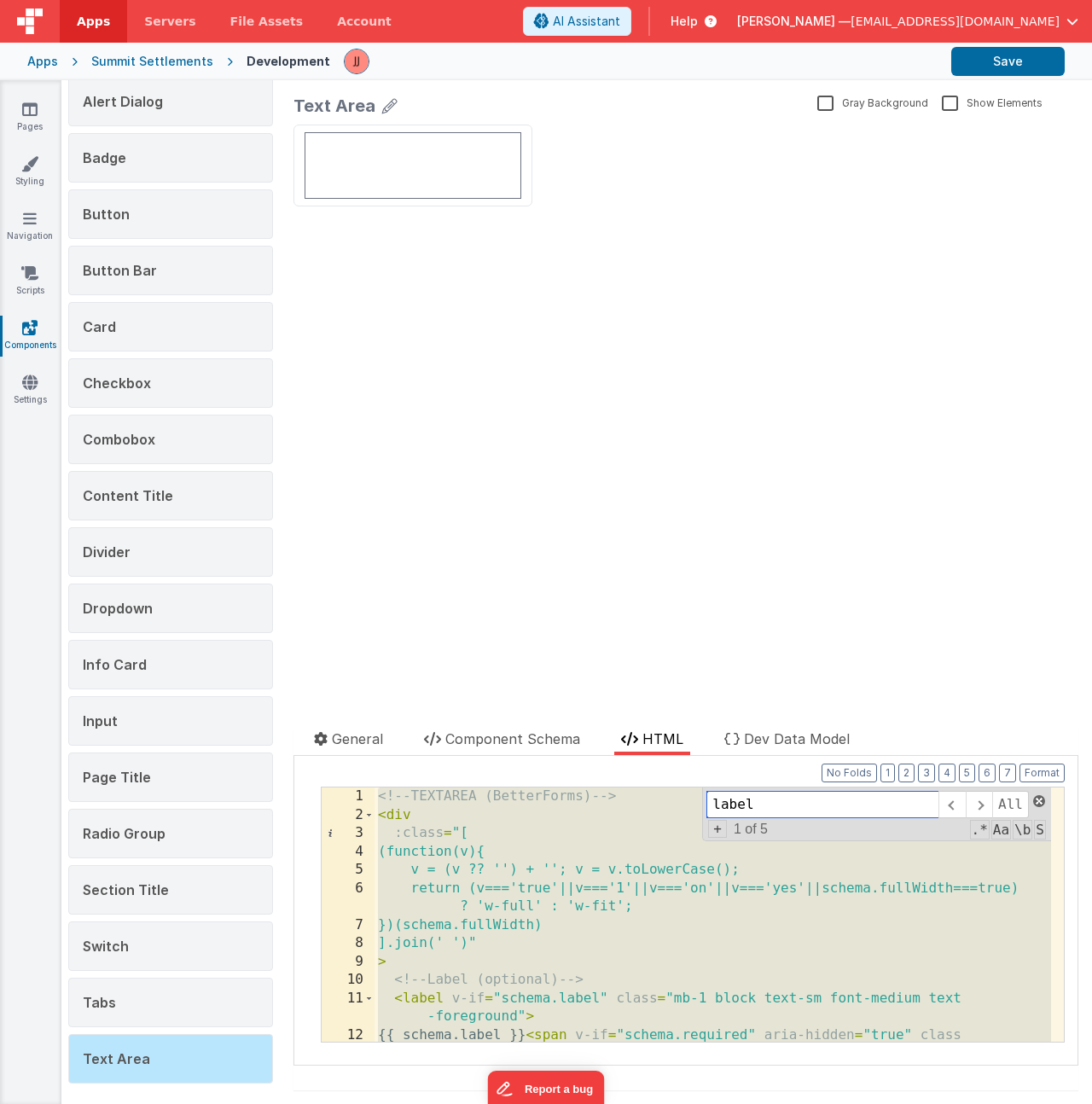
click at [1033, 801] on span at bounding box center [1039, 801] width 12 height 12
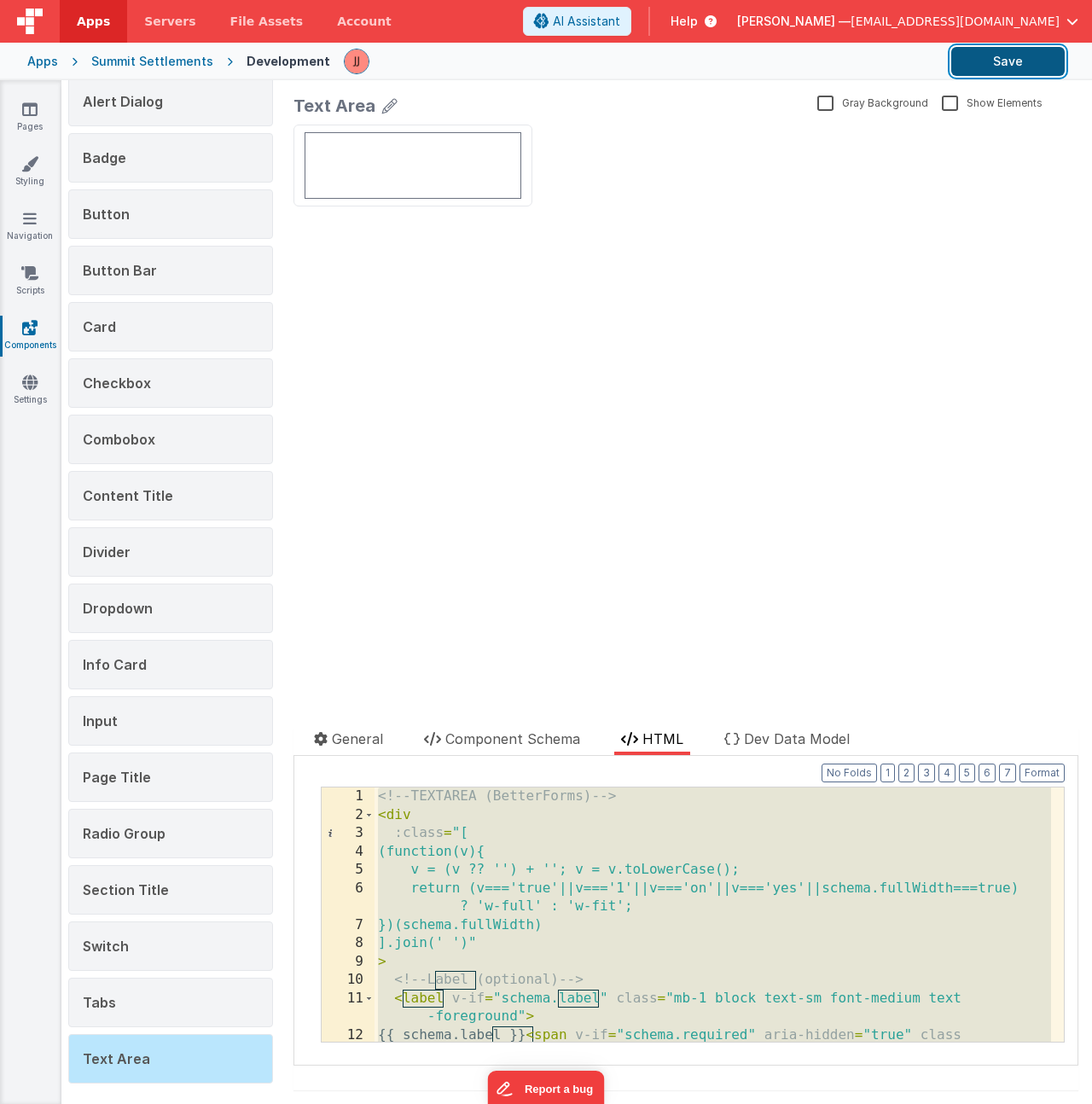
click at [996, 61] on button "Save" at bounding box center [1007, 61] width 114 height 29
click at [33, 396] on link "Settings" at bounding box center [29, 390] width 62 height 34
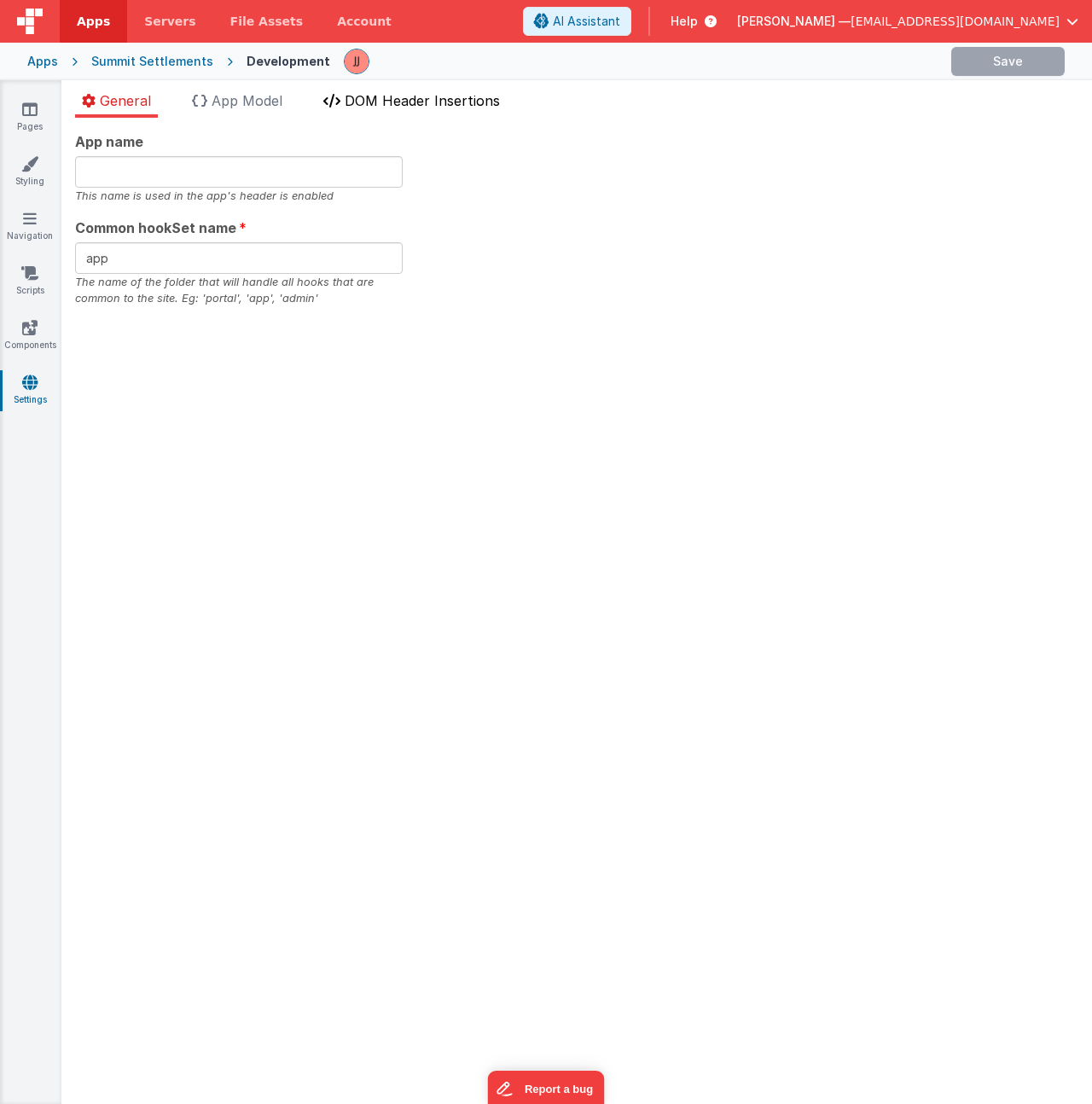
click at [397, 101] on span "DOM Header Insertions" at bounding box center [422, 101] width 155 height 17
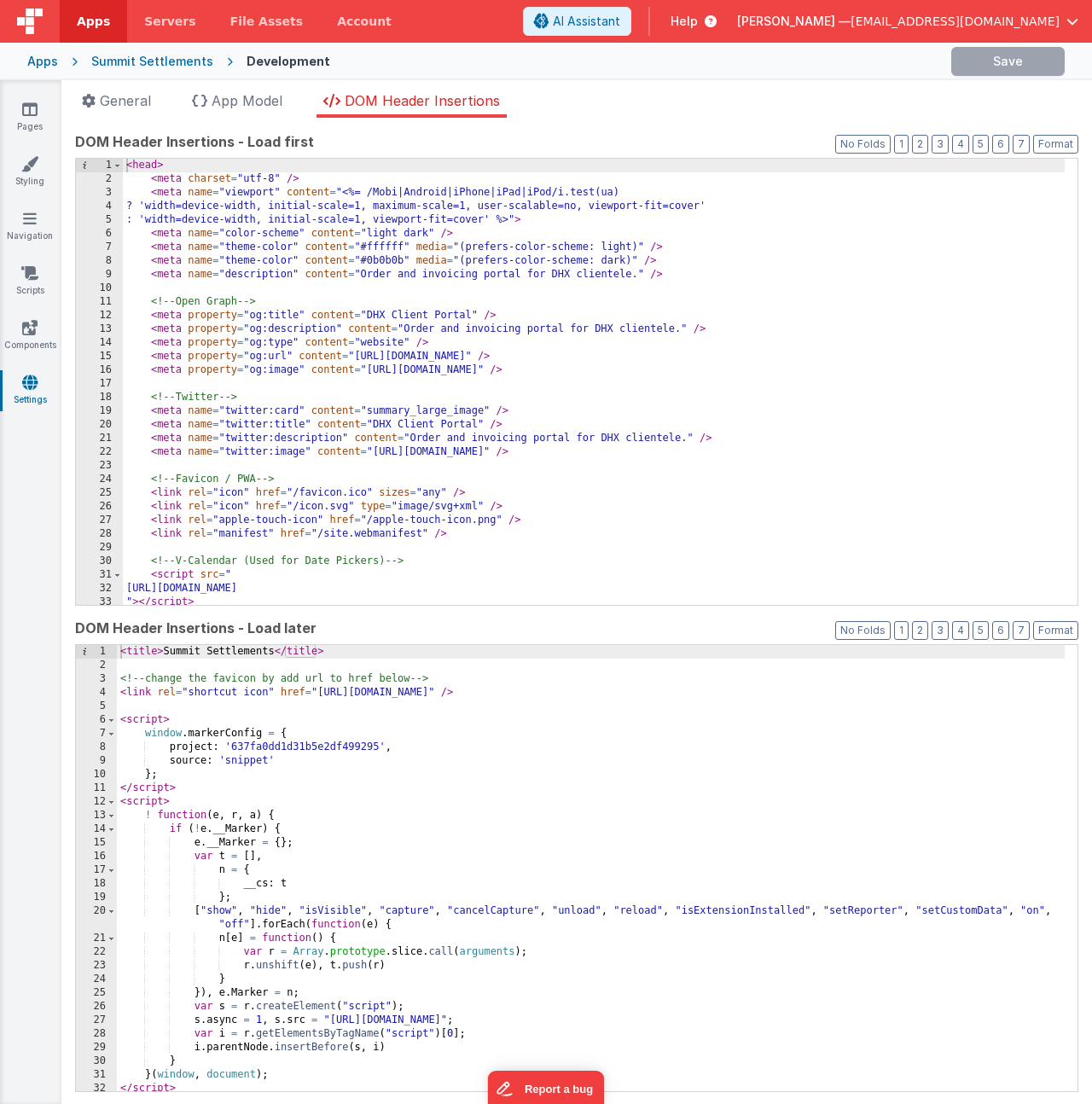
click at [404, 363] on div "< head > < meta charset = "utf-8" /> < meta name = "viewport" content = "<%= /M…" at bounding box center [594, 395] width 942 height 473
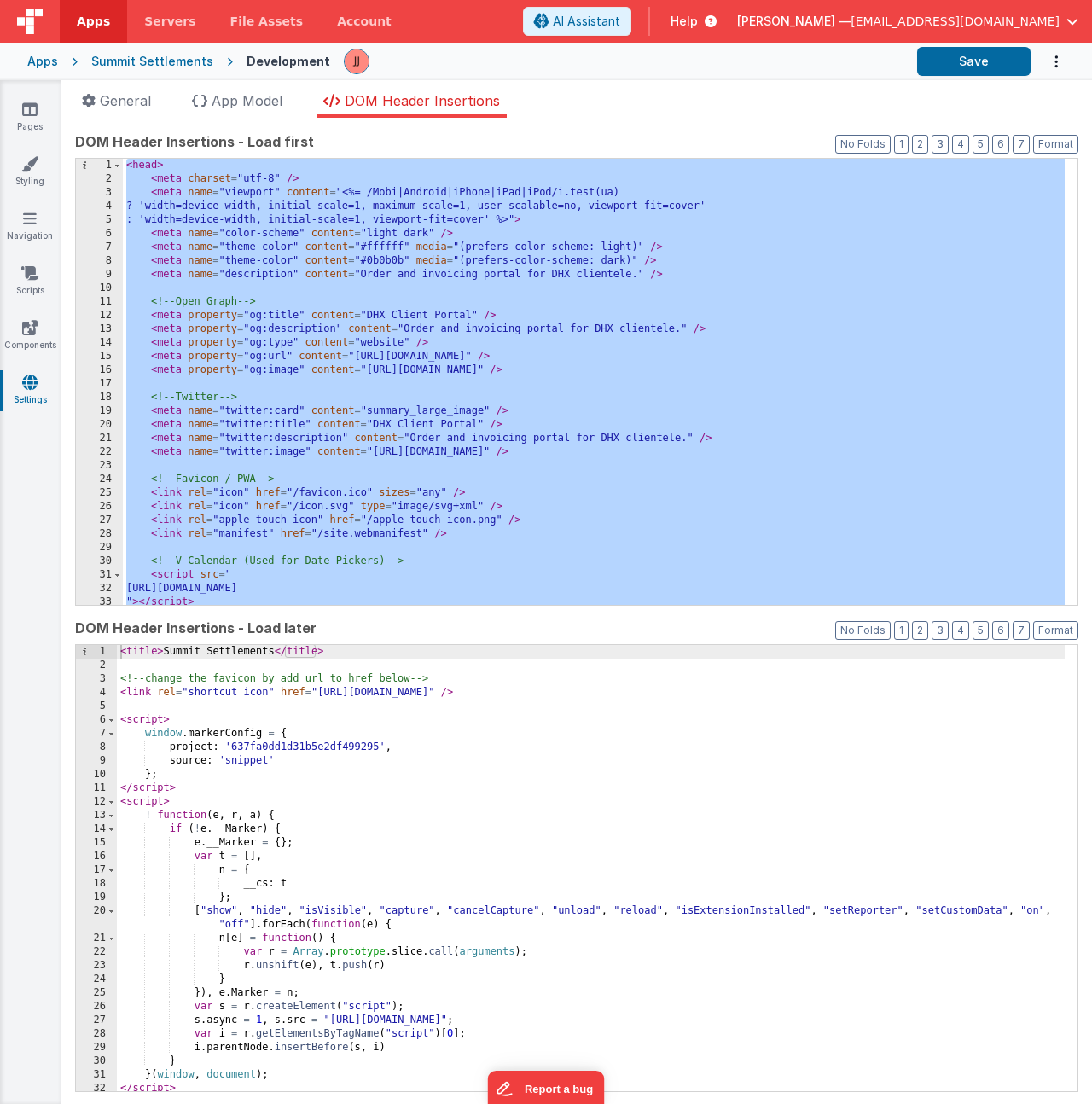
click at [439, 878] on div "< title > Summit Settlements </ title > <!-- change the favicon by add url to h…" at bounding box center [590, 881] width 947 height 473
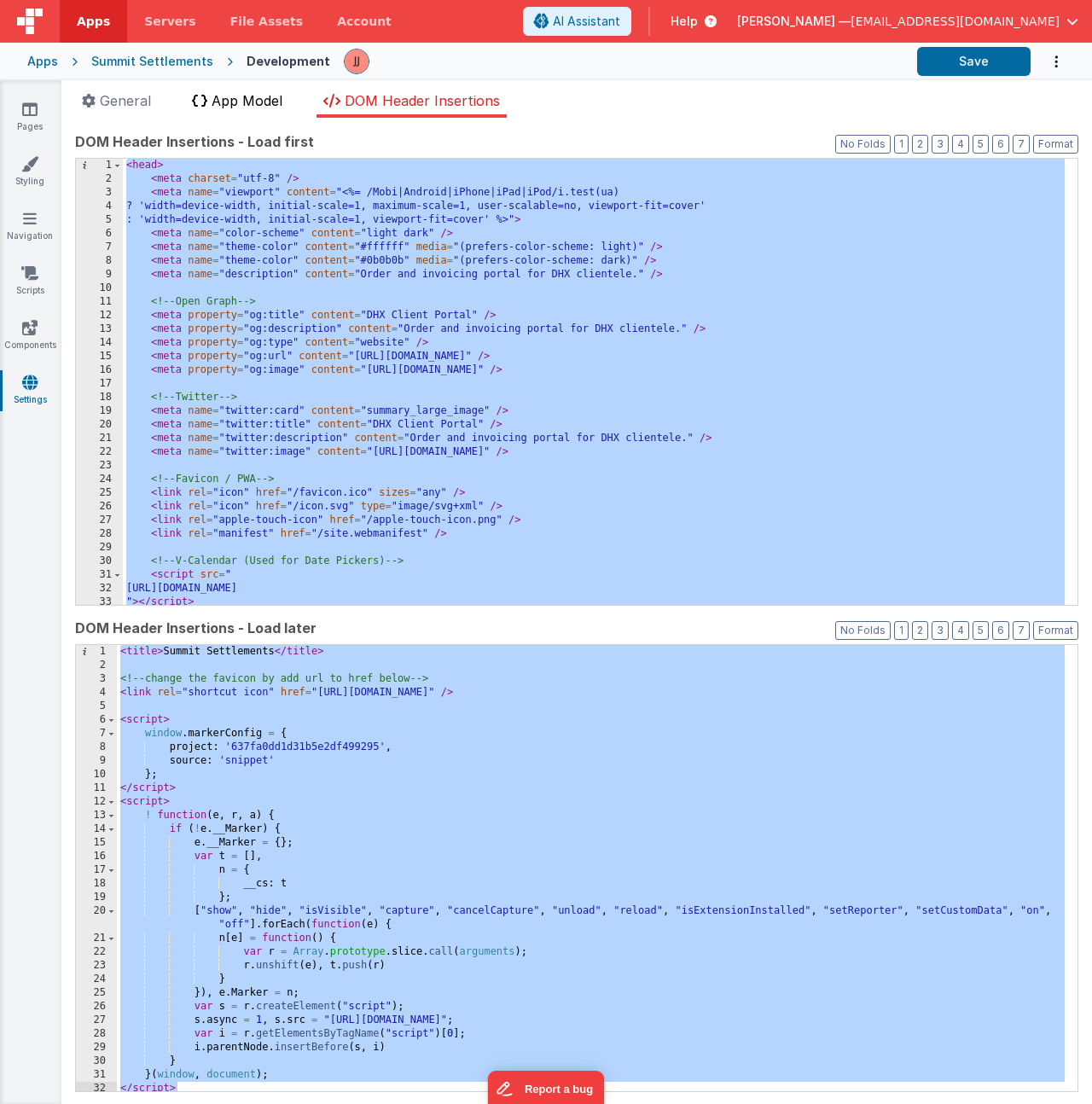
click at [240, 102] on span "App Model" at bounding box center [247, 101] width 71 height 17
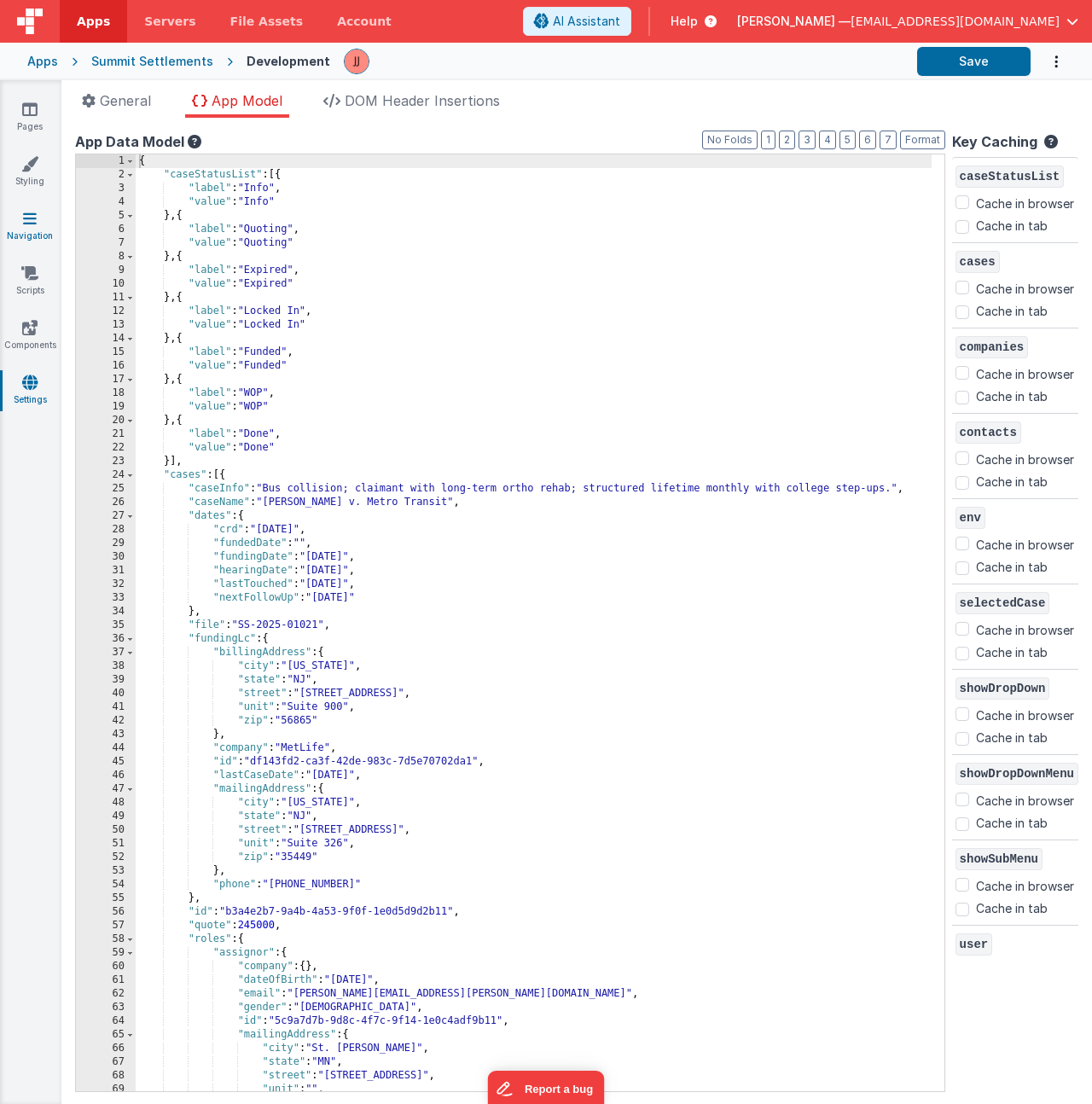
click at [28, 226] on link "Navigation" at bounding box center [29, 226] width 62 height 34
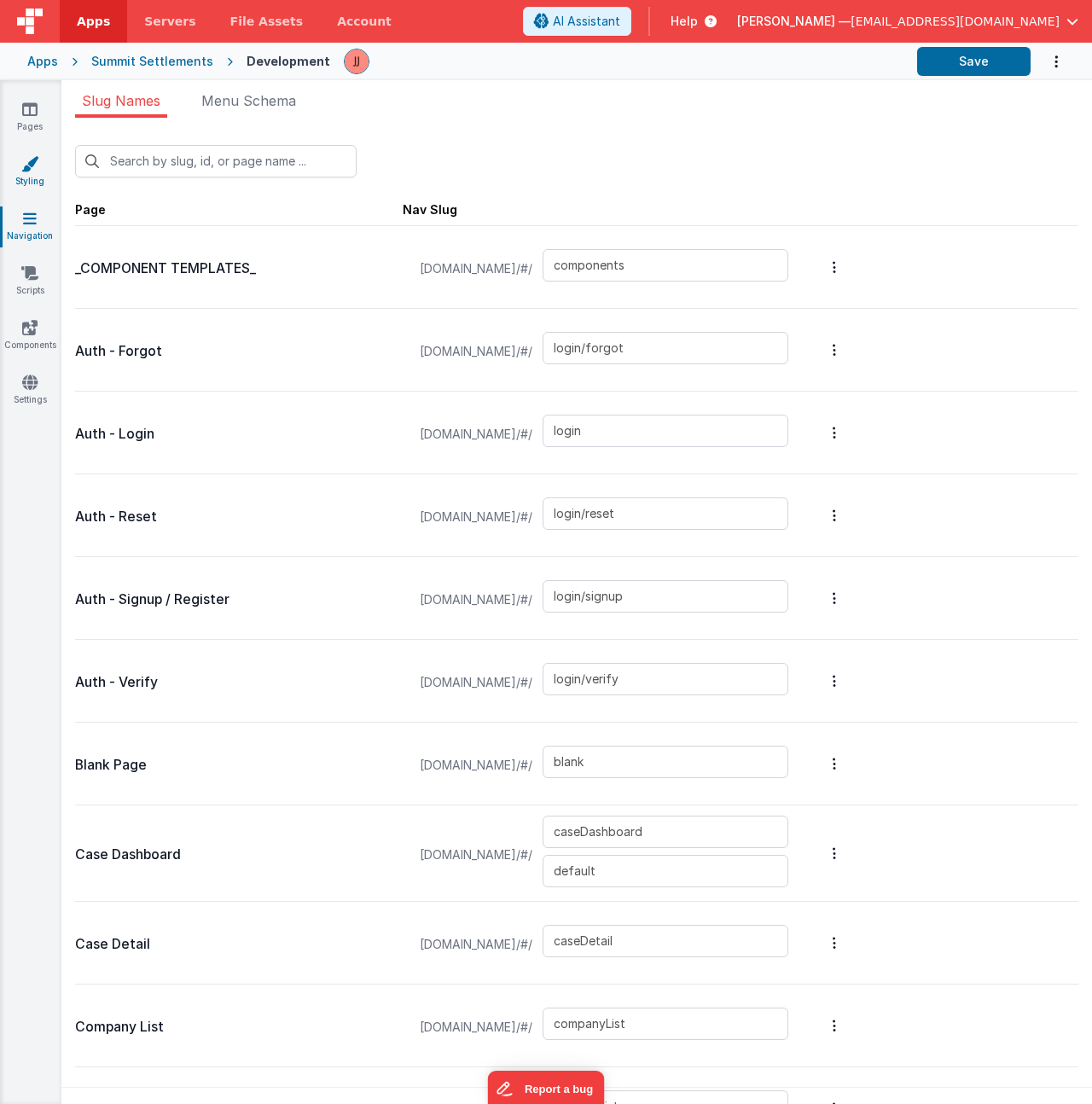
click at [35, 181] on link "Styling" at bounding box center [29, 172] width 62 height 34
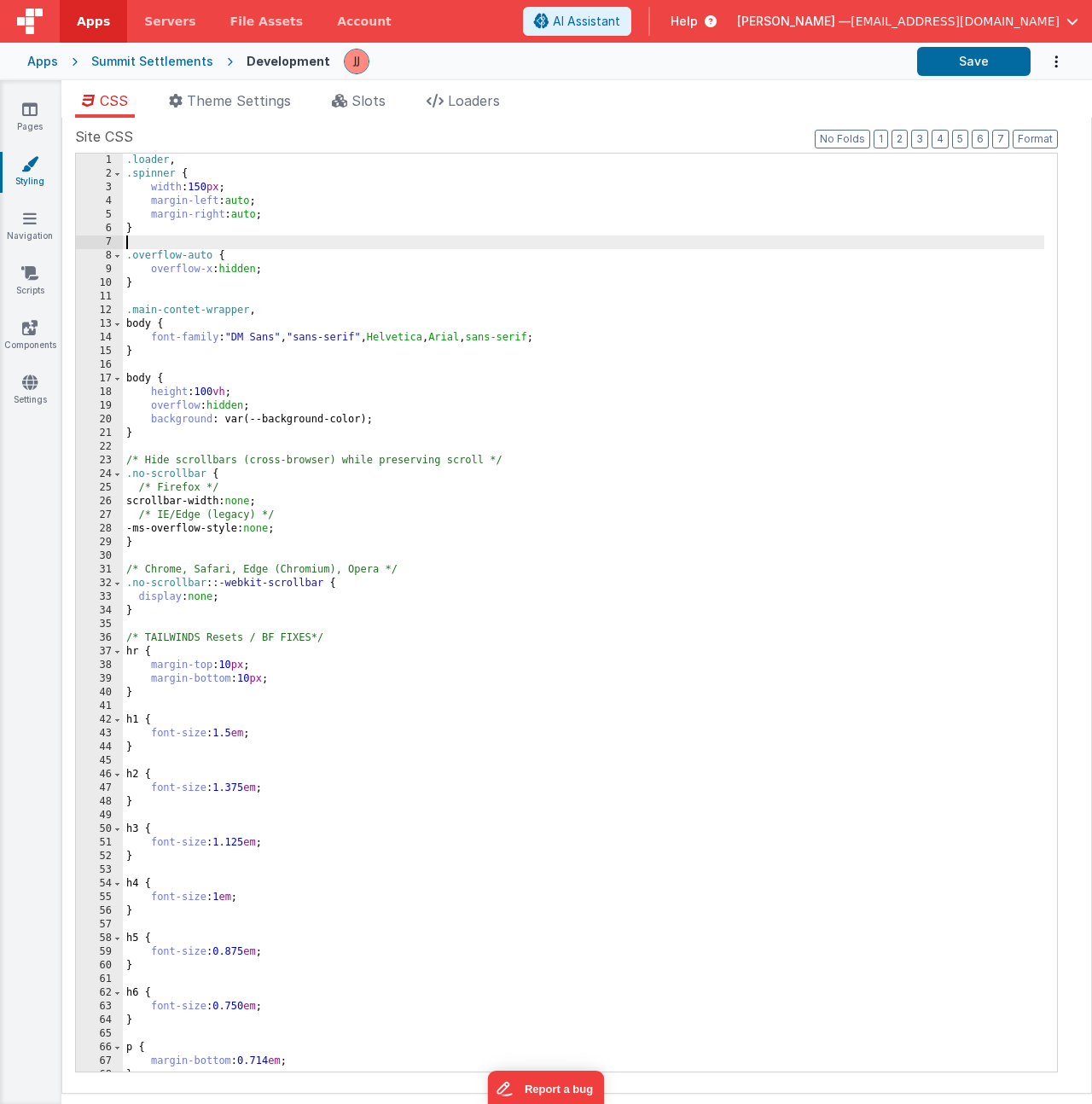
click at [274, 244] on div ".loader , .spinner { width : 150 px ; margin-left : auto ; margin-right : auto …" at bounding box center [583, 626] width 921 height 945
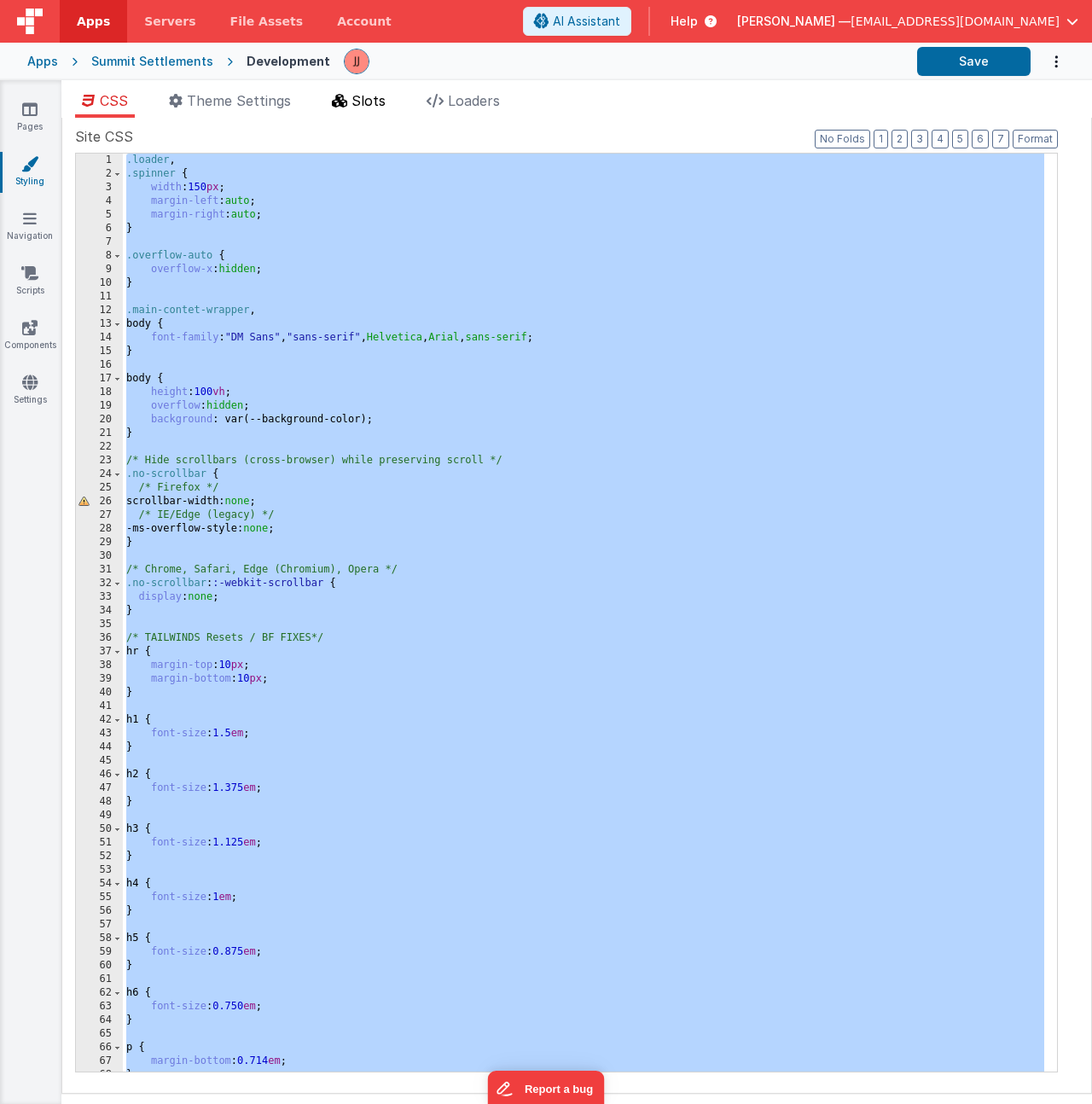
click at [374, 102] on span "Slots" at bounding box center [367, 101] width 34 height 17
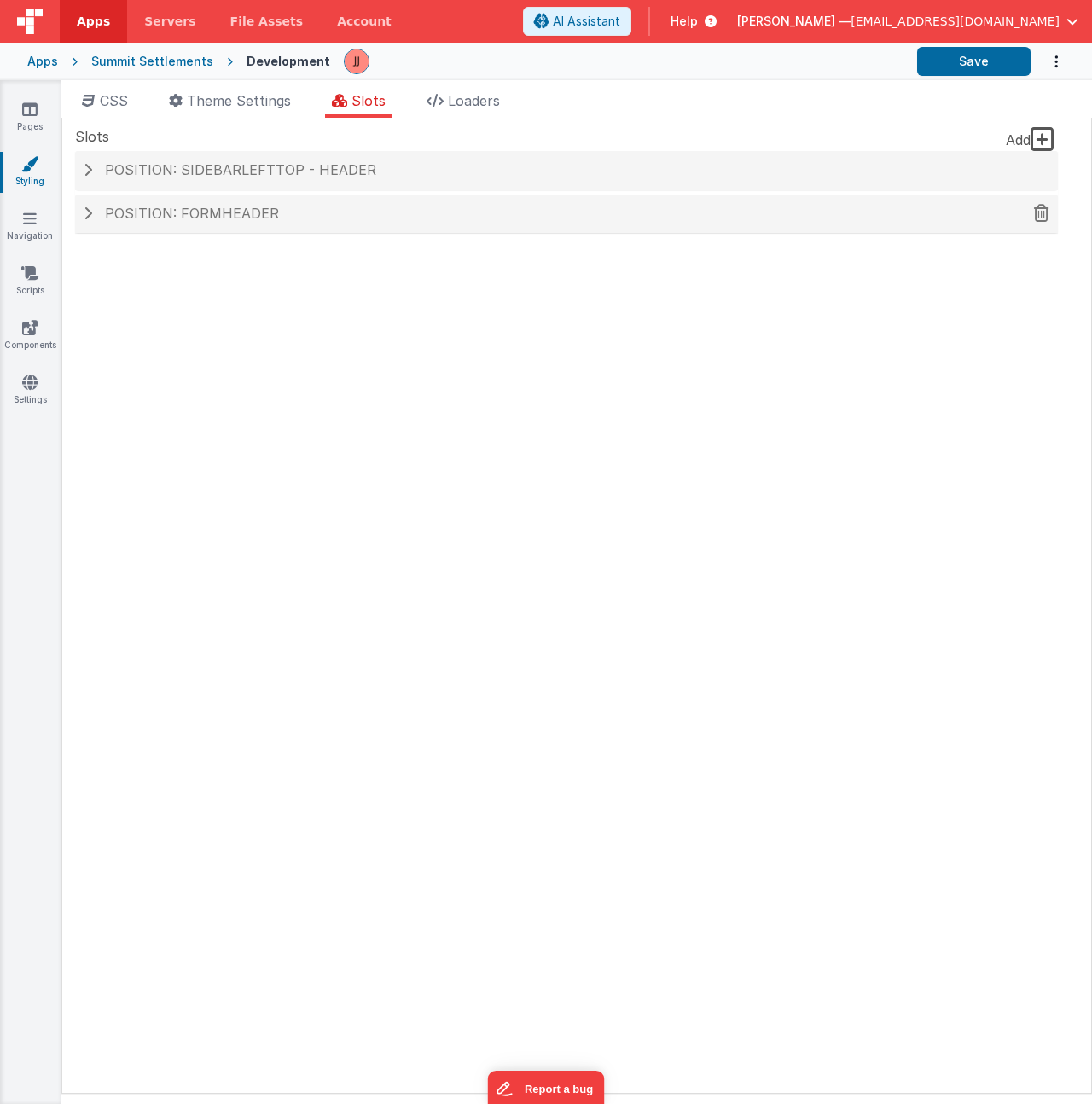
click at [172, 218] on span "Position: formHeader" at bounding box center [192, 213] width 174 height 17
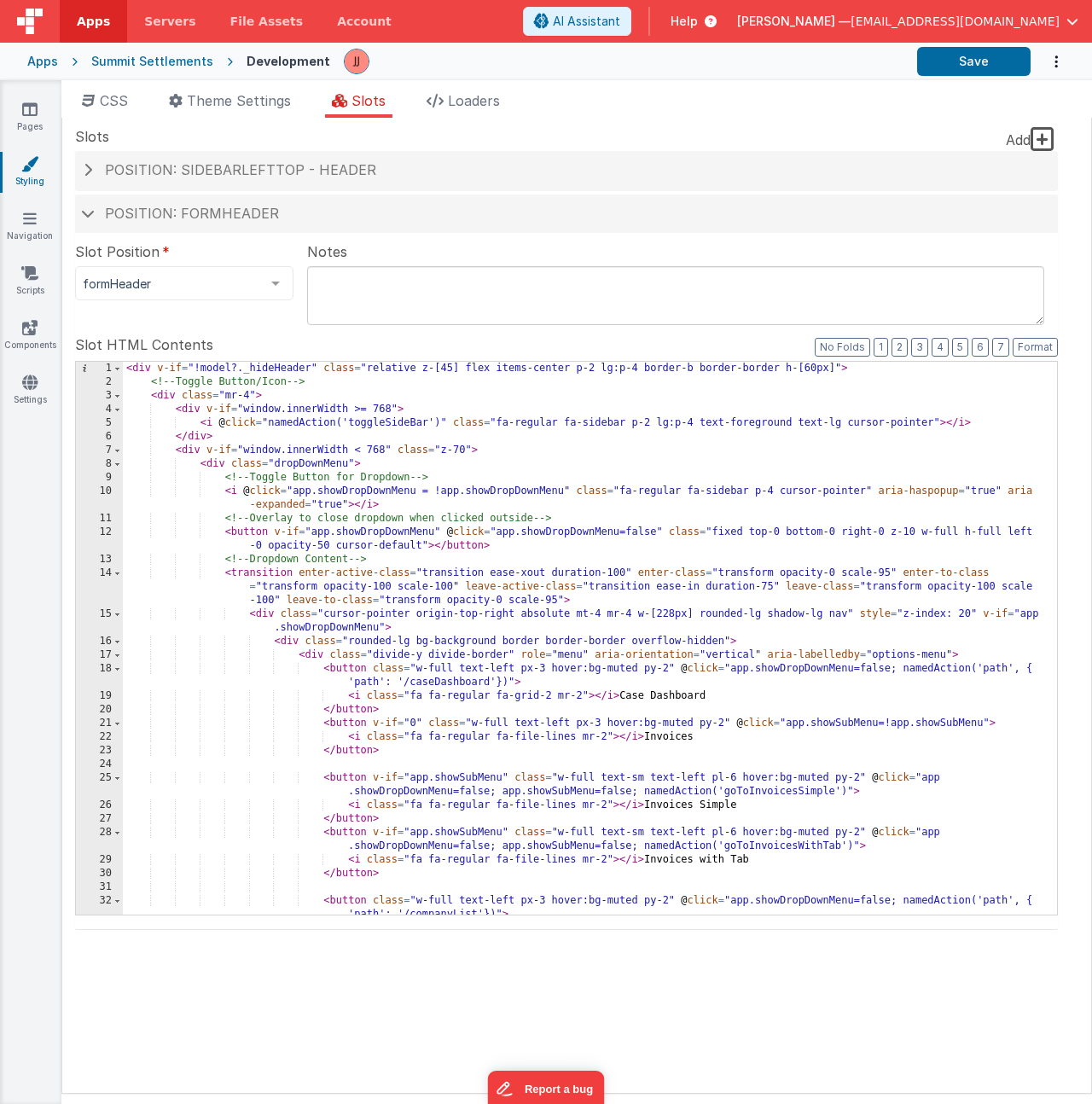
click at [408, 461] on div "< div v-if = "!model?._hideHeader" class = "relative z-[45] flex items-center p…" at bounding box center [583, 651] width 921 height 580
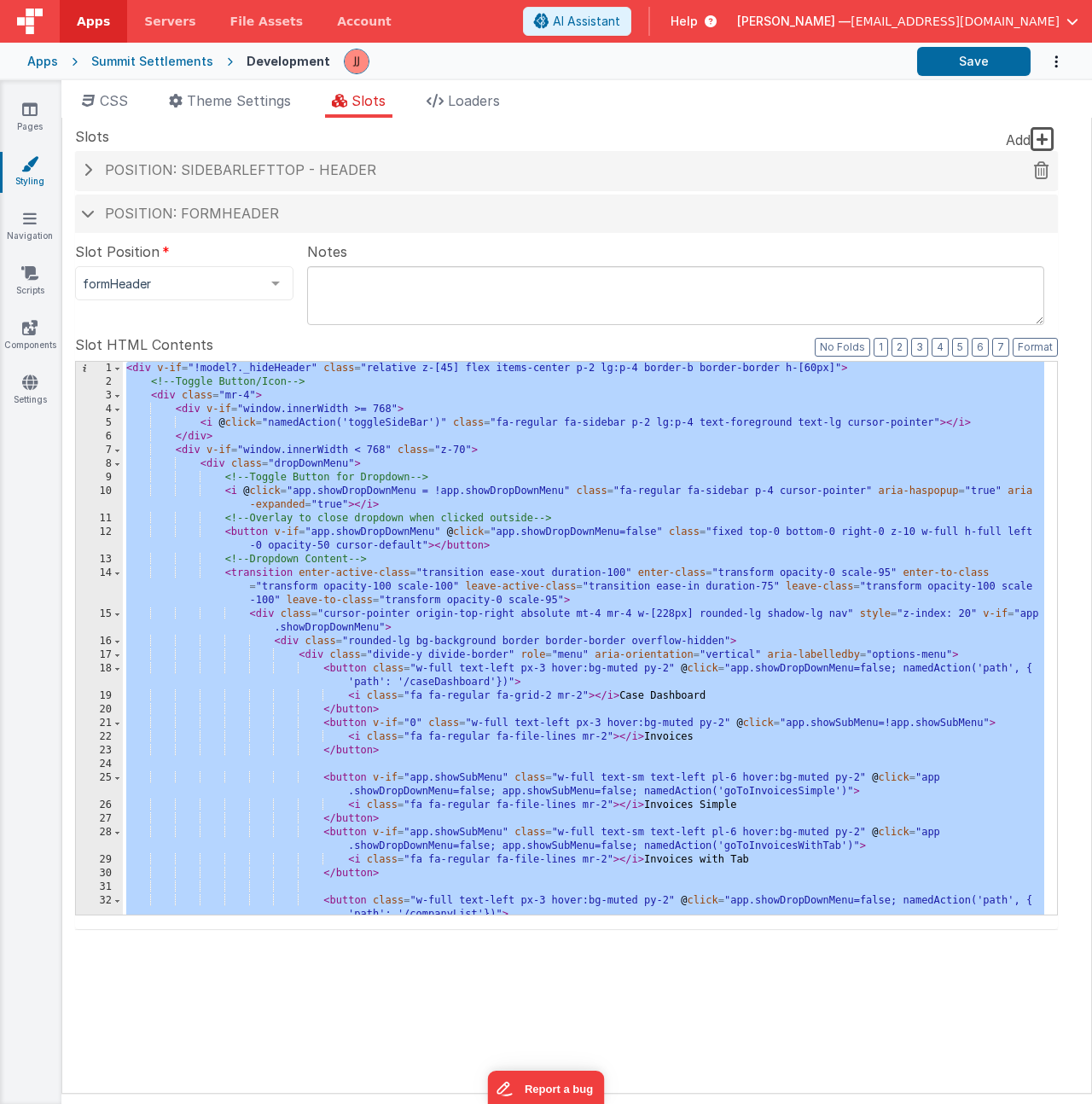
click at [276, 163] on span "Position: sidebarLeftTop - header" at bounding box center [240, 170] width 271 height 17
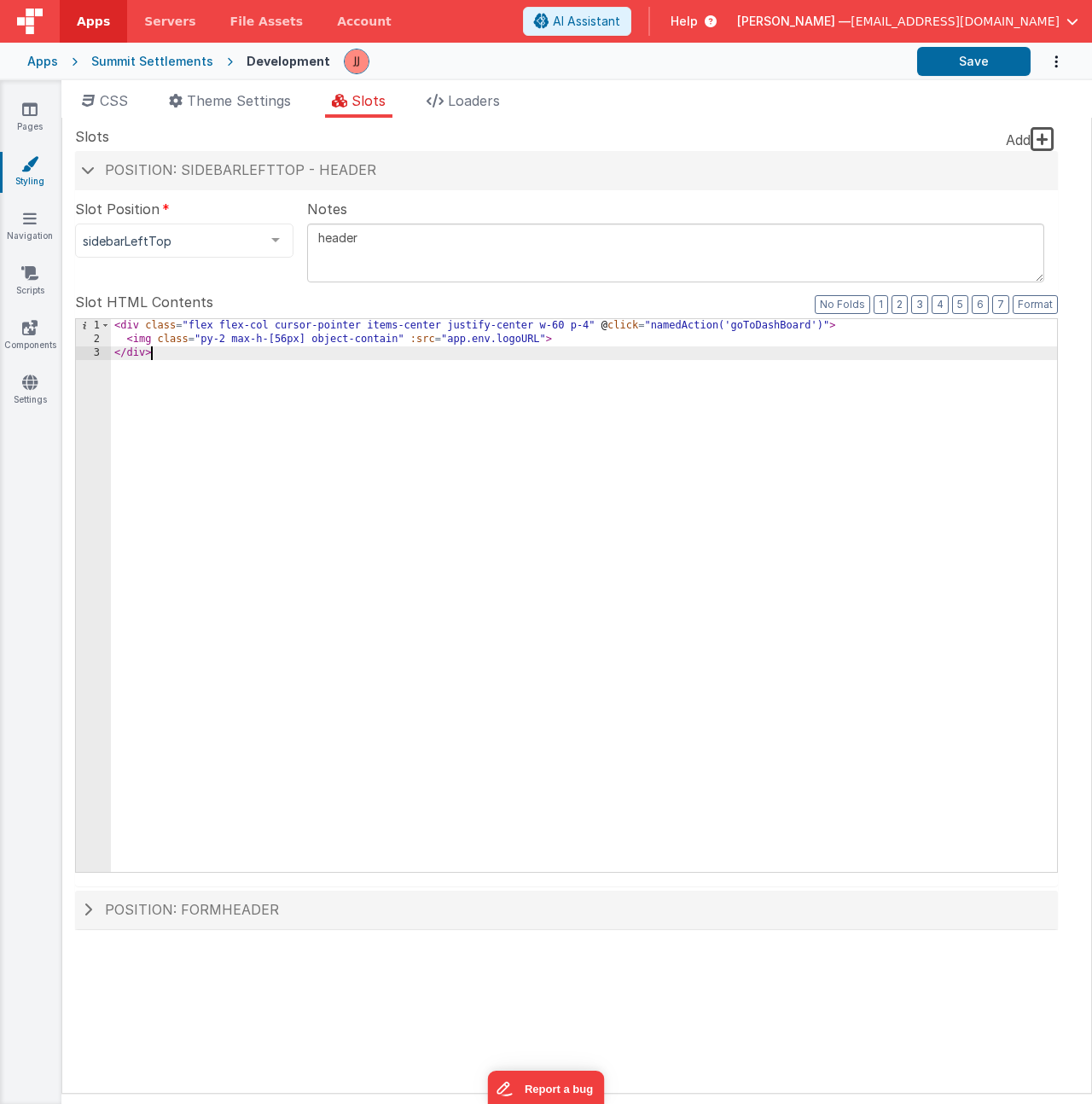
click at [314, 390] on div "< div class = "flex flex-col cursor-pointer items-center justify-center w-60 p-…" at bounding box center [583, 608] width 946 height 580
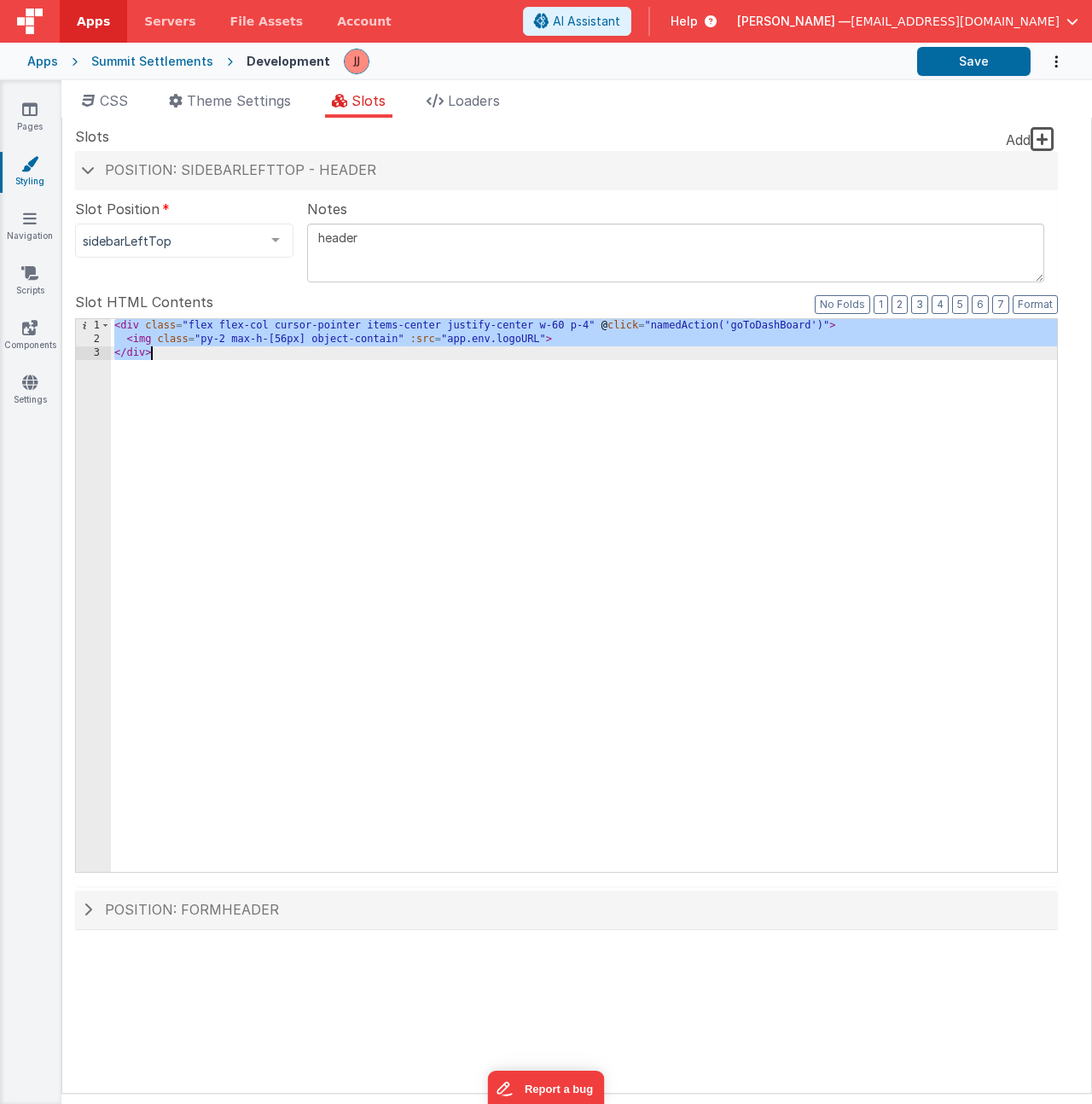
click at [28, 83] on div "Pages Styling Navigation Scripts Components Settings" at bounding box center [30, 592] width 62 height 1023
click at [29, 125] on link "Pages" at bounding box center [29, 117] width 62 height 34
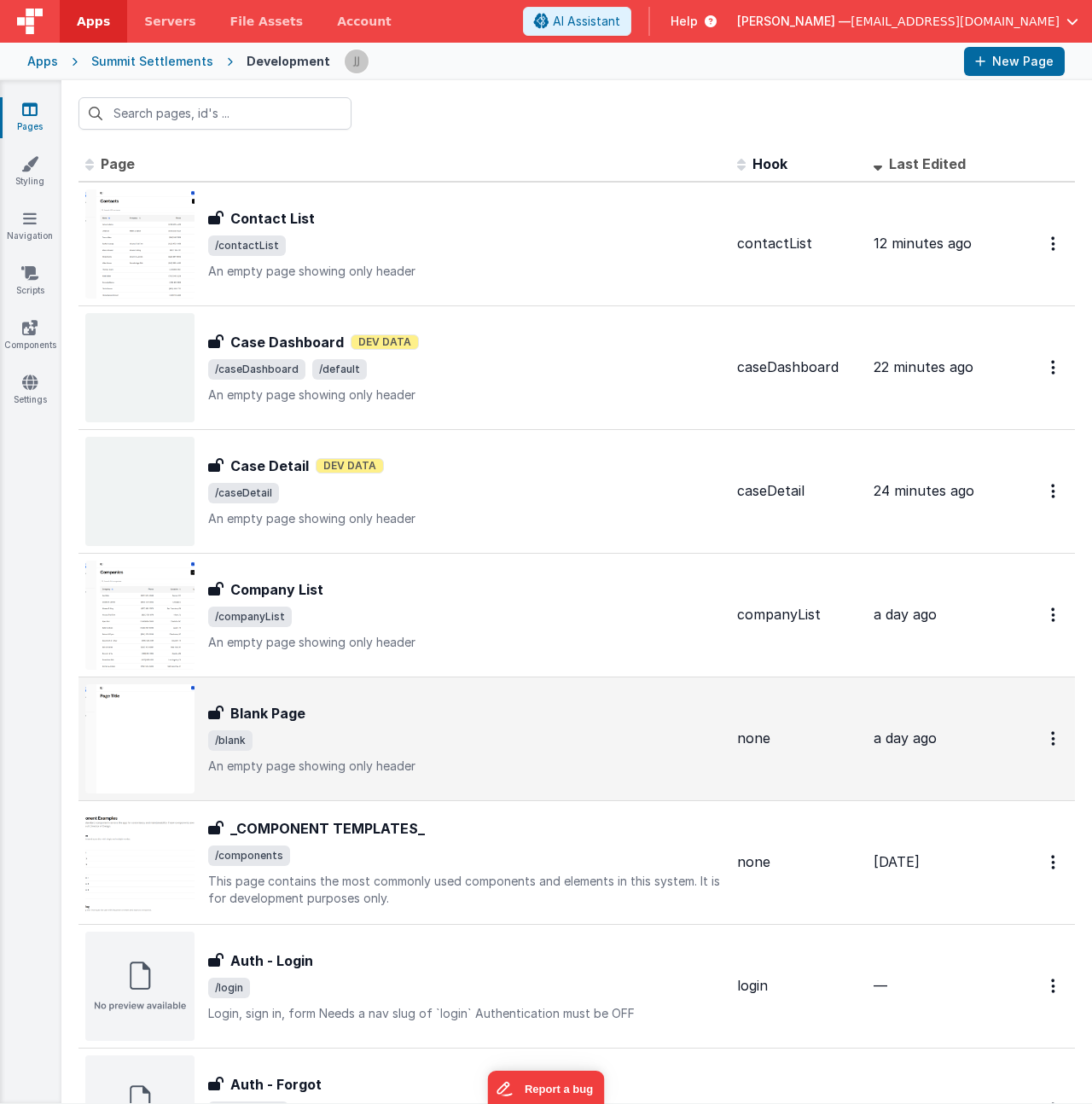
click at [404, 718] on div "Blank Page" at bounding box center [465, 713] width 515 height 21
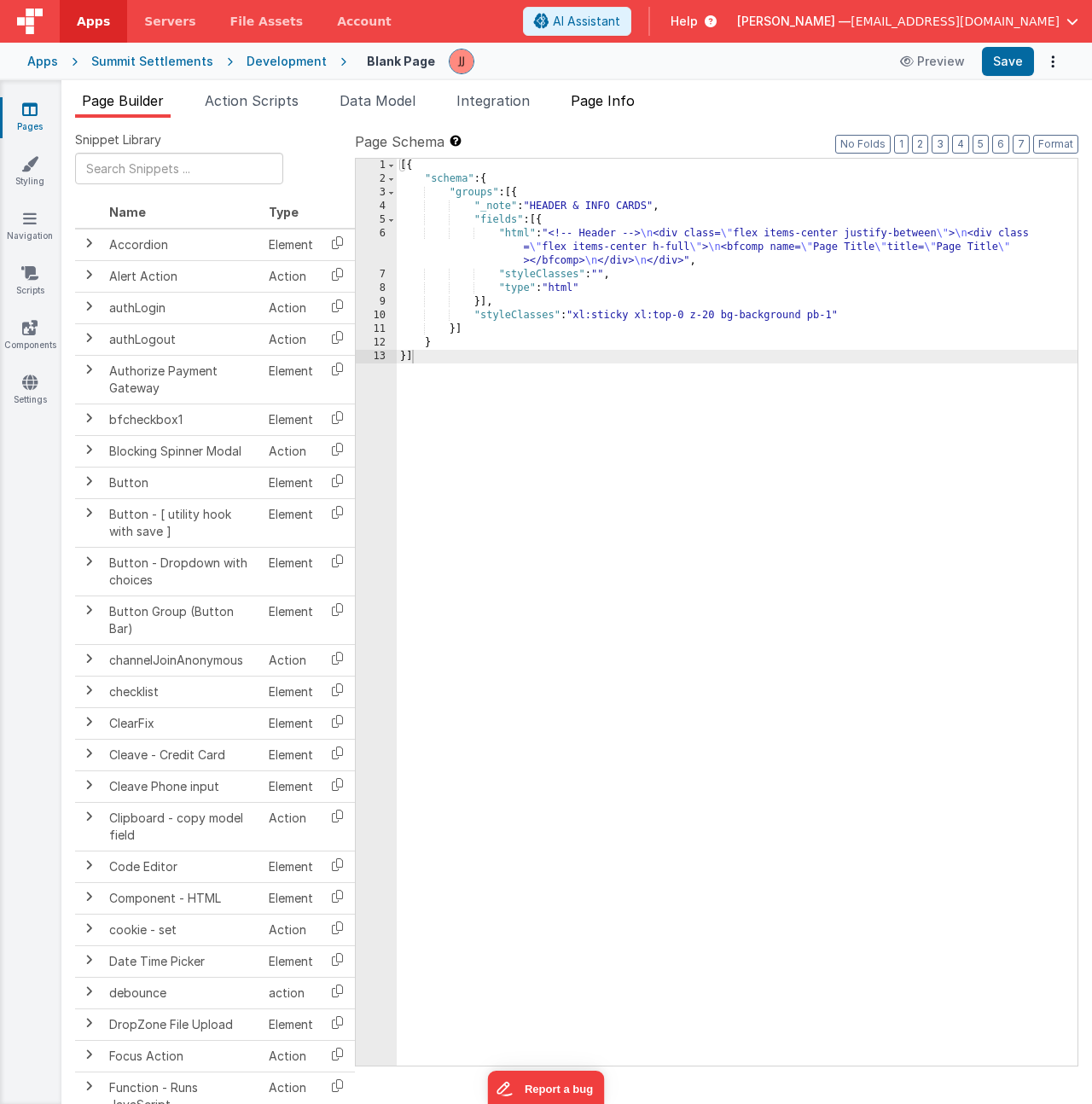
click at [620, 99] on span "Page Info" at bounding box center [602, 101] width 64 height 17
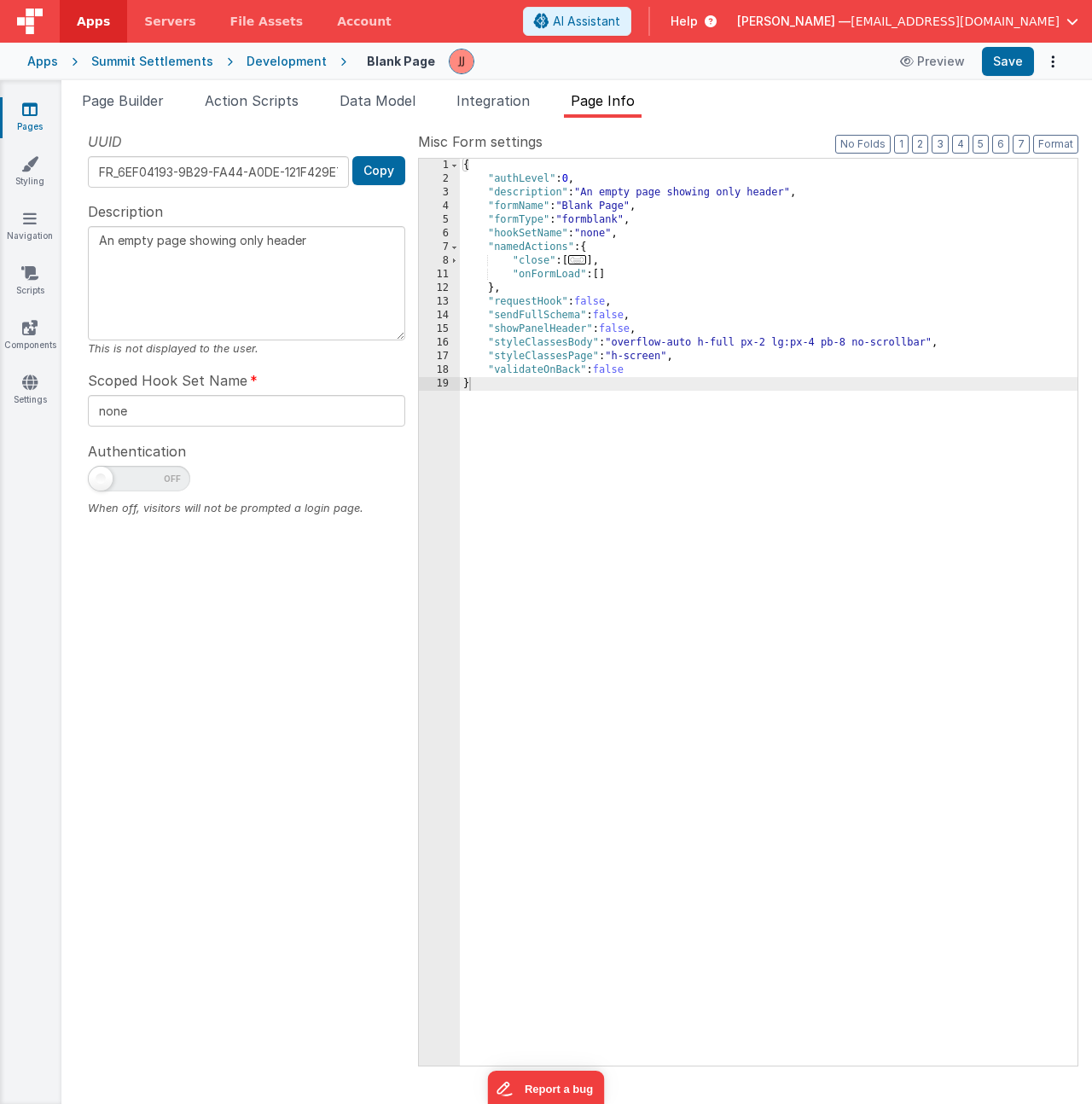
click at [604, 448] on div "{ "authLevel" : 0 , "description" : "An empty page showing only header" , "form…" at bounding box center [768, 626] width 618 height 934
click at [581, 259] on span "..." at bounding box center [577, 259] width 19 height 10
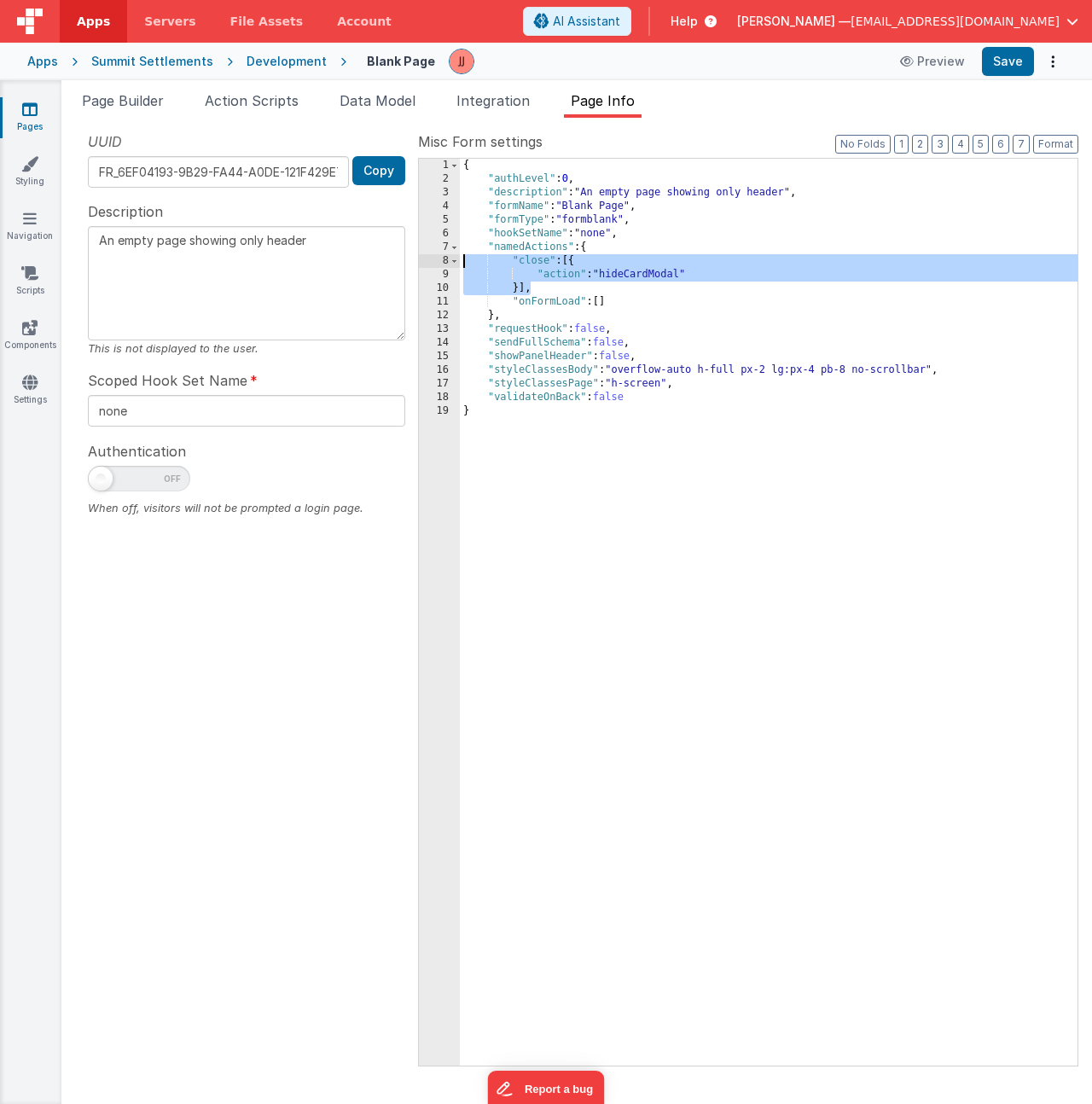
drag, startPoint x: 545, startPoint y: 292, endPoint x: 331, endPoint y: 260, distance: 216.4
click at [331, 260] on div "UUID FR_6EF04193-9B29-FA44-A0DE-121F429E72EE Copy Description An empty page sho…" at bounding box center [576, 598] width 1003 height 933
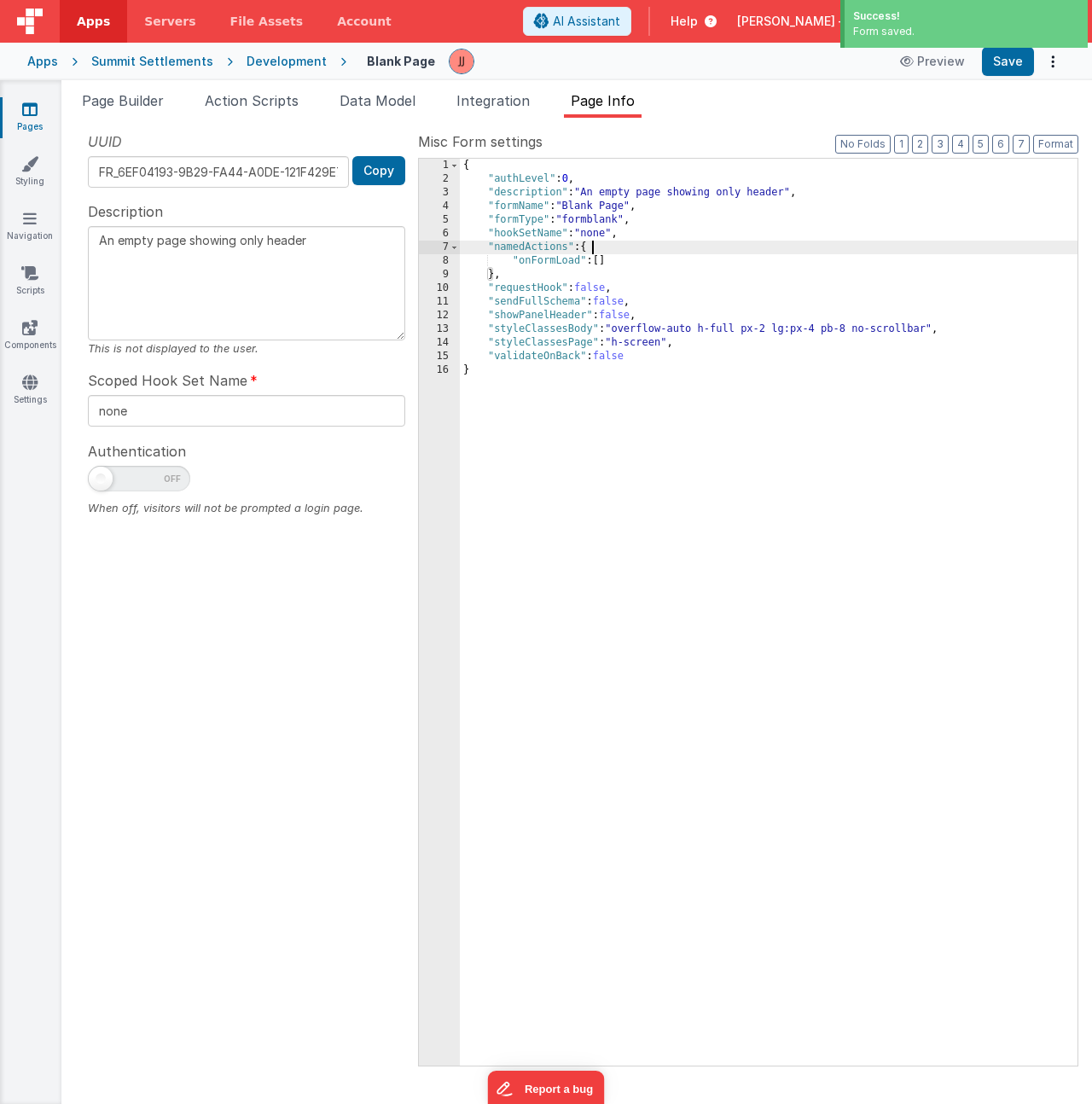
click at [585, 388] on div "{ "authLevel" : 0 , "description" : "An empty page showing only header" , "form…" at bounding box center [768, 626] width 618 height 934
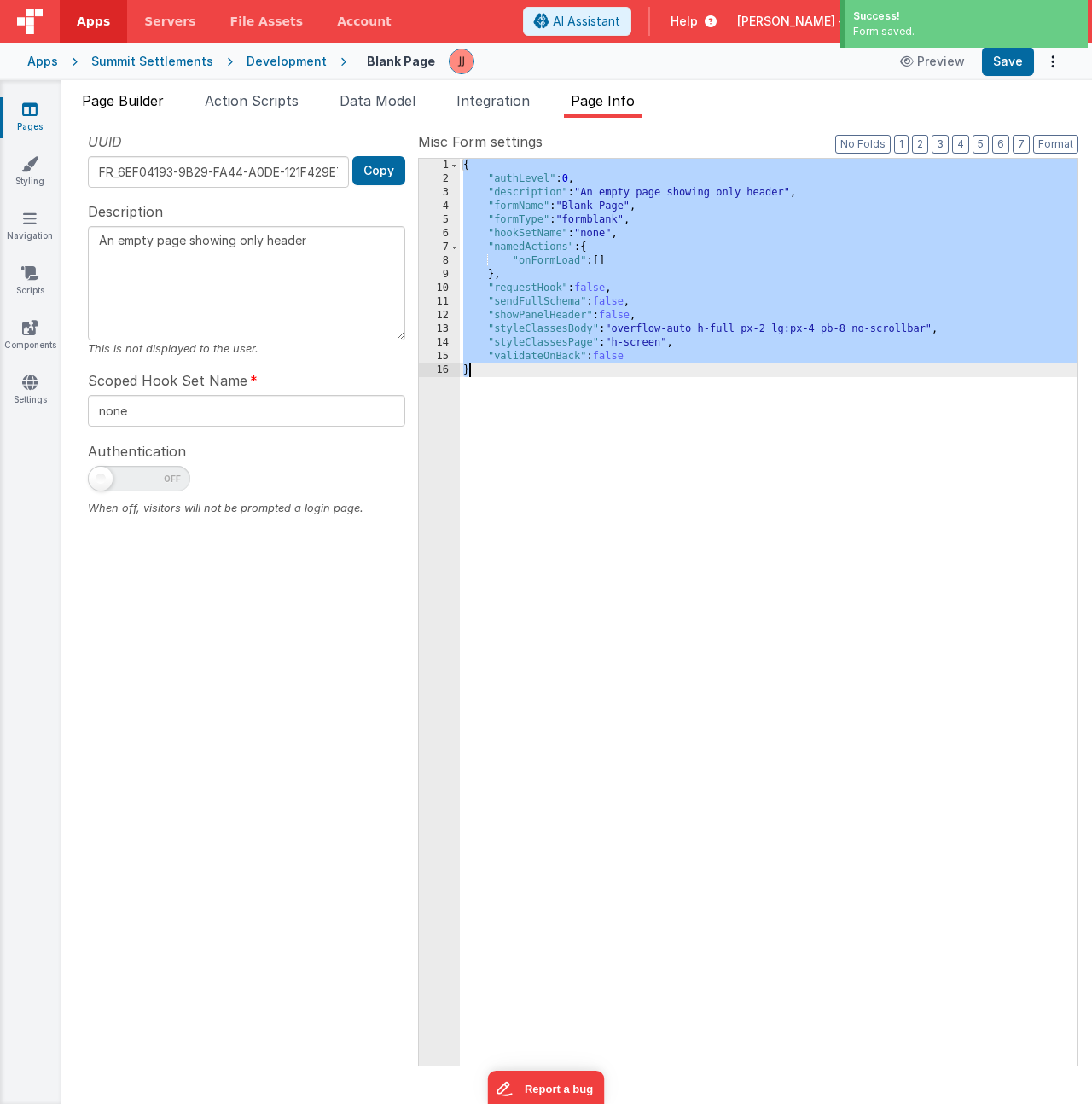
click at [81, 101] on span "Page Builder" at bounding box center [122, 101] width 81 height 17
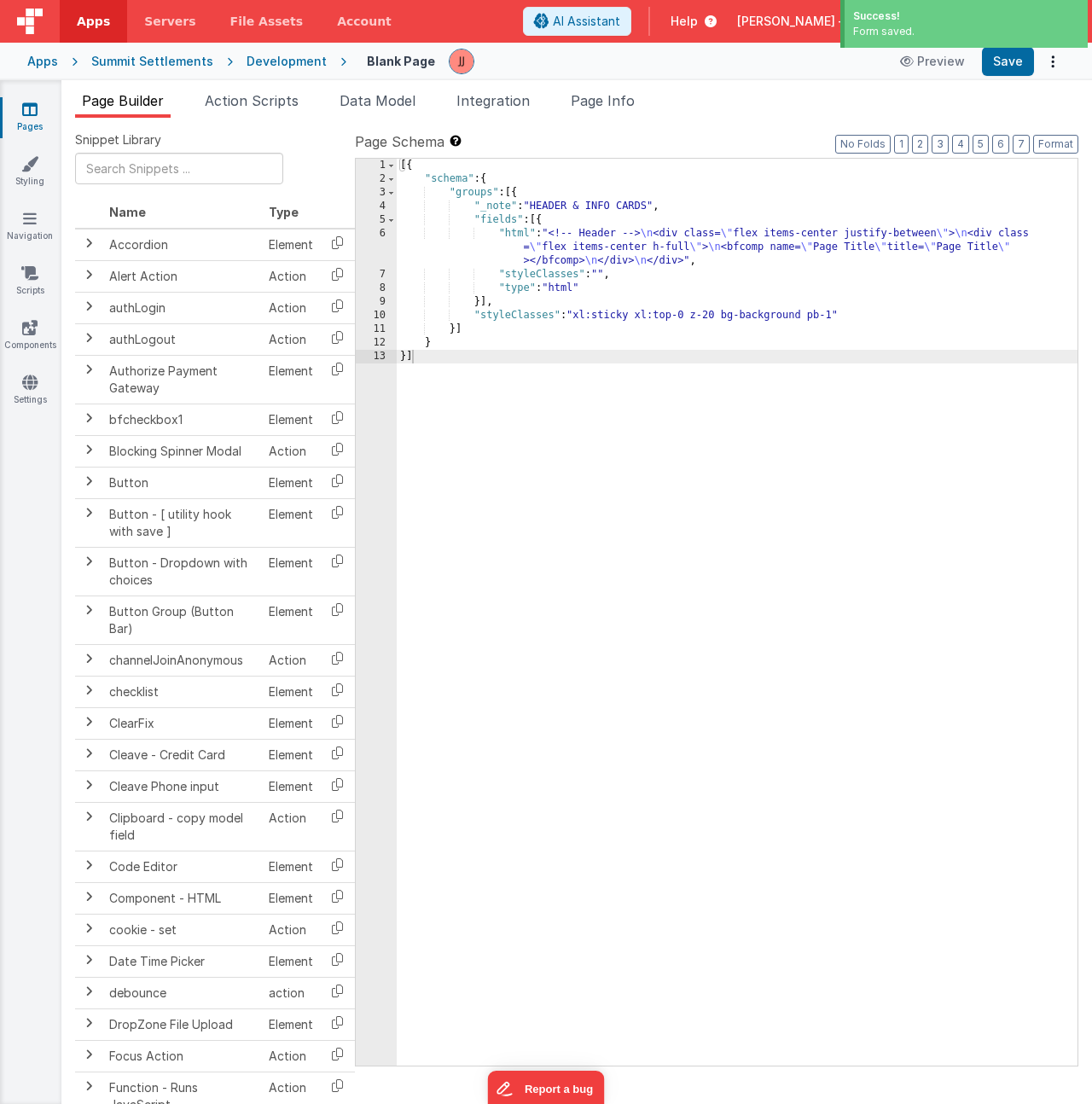
click at [667, 354] on div "[{ "schema" : { "groups" : [{ "_note" : "HEADER & INFO CARDS" , "fields" : [{ "…" at bounding box center [737, 626] width 680 height 934
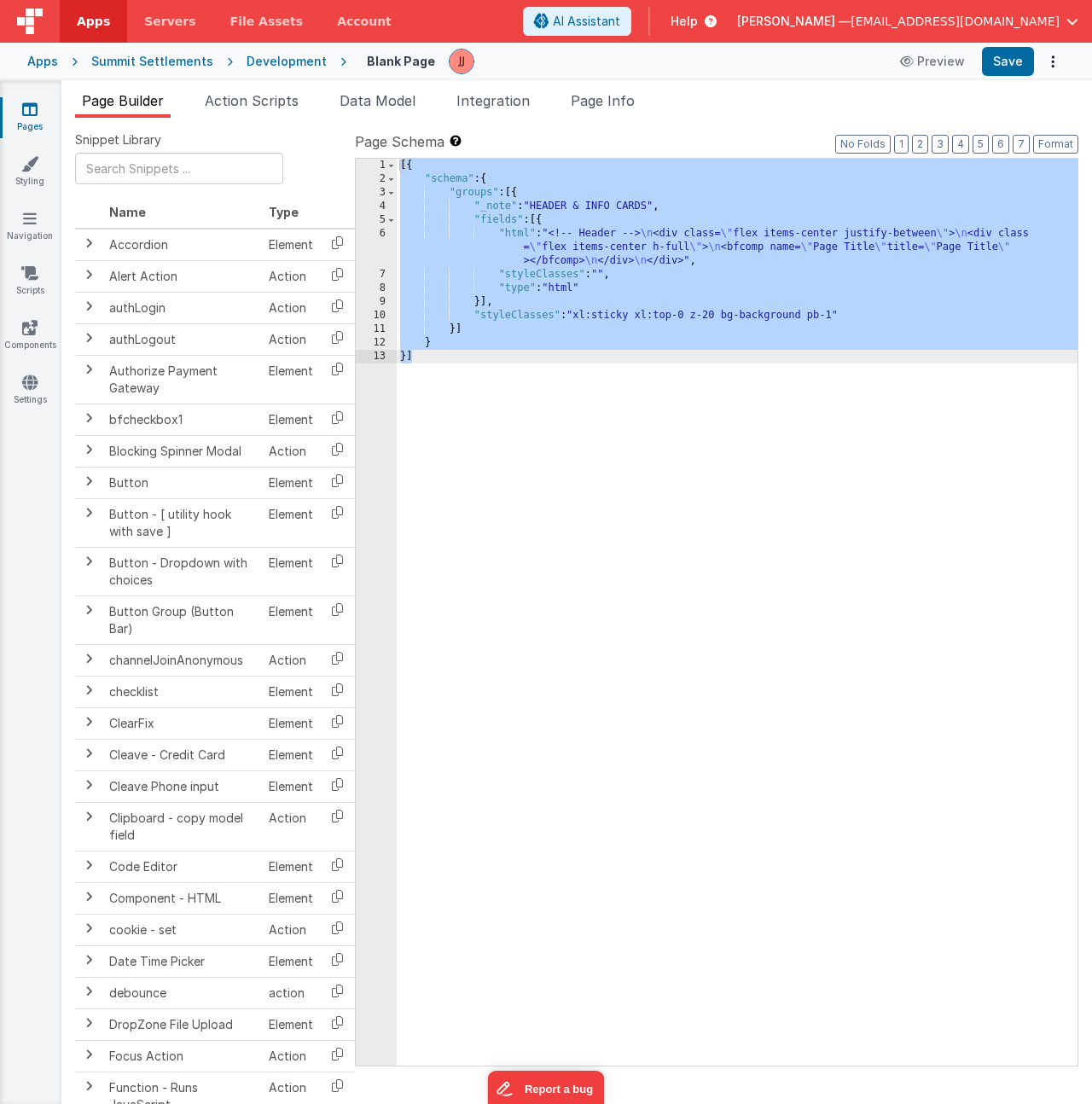
click at [539, 205] on div "[{ "schema" : { "groups" : [{ "_note" : "HEADER & INFO CARDS" , "fields" : [{ "…" at bounding box center [737, 626] width 680 height 934
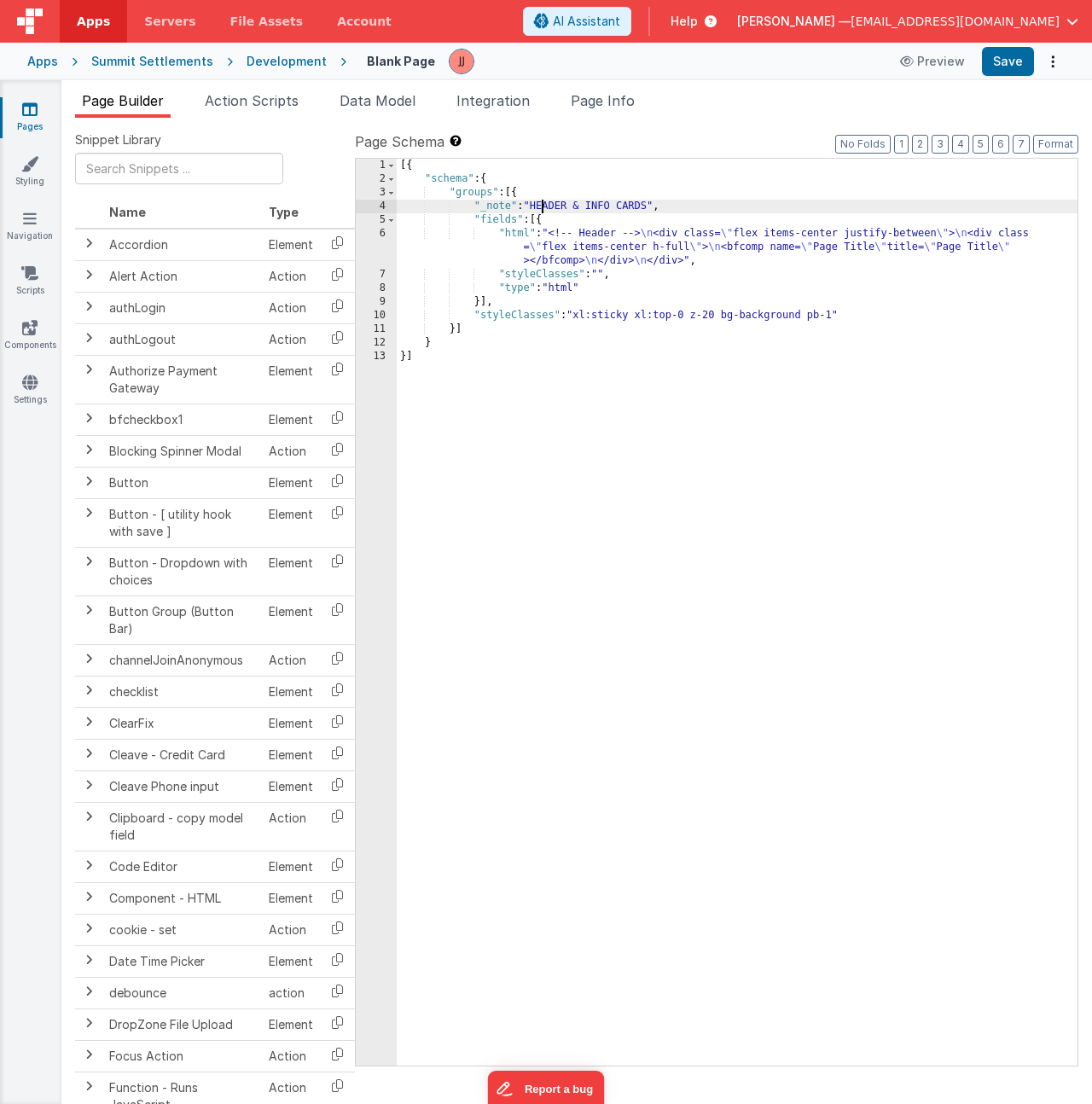
click at [535, 207] on div "[{ "schema" : { "groups" : [{ "_note" : "HEADER & INFO CARDS" , "fields" : [{ "…" at bounding box center [737, 626] width 680 height 934
drag, startPoint x: 572, startPoint y: 208, endPoint x: 649, endPoint y: 202, distance: 77.2
click at [649, 202] on div "[{ "schema" : { "groups" : [{ "_note" : "HEADER & INFO CARDS" , "fields" : [{ "…" at bounding box center [737, 626] width 680 height 934
click at [673, 237] on div "[{ "schema" : { "groups" : [{ "_note" : "HEADER" , "fields" : [{ "html" : "<!--…" at bounding box center [737, 626] width 680 height 934
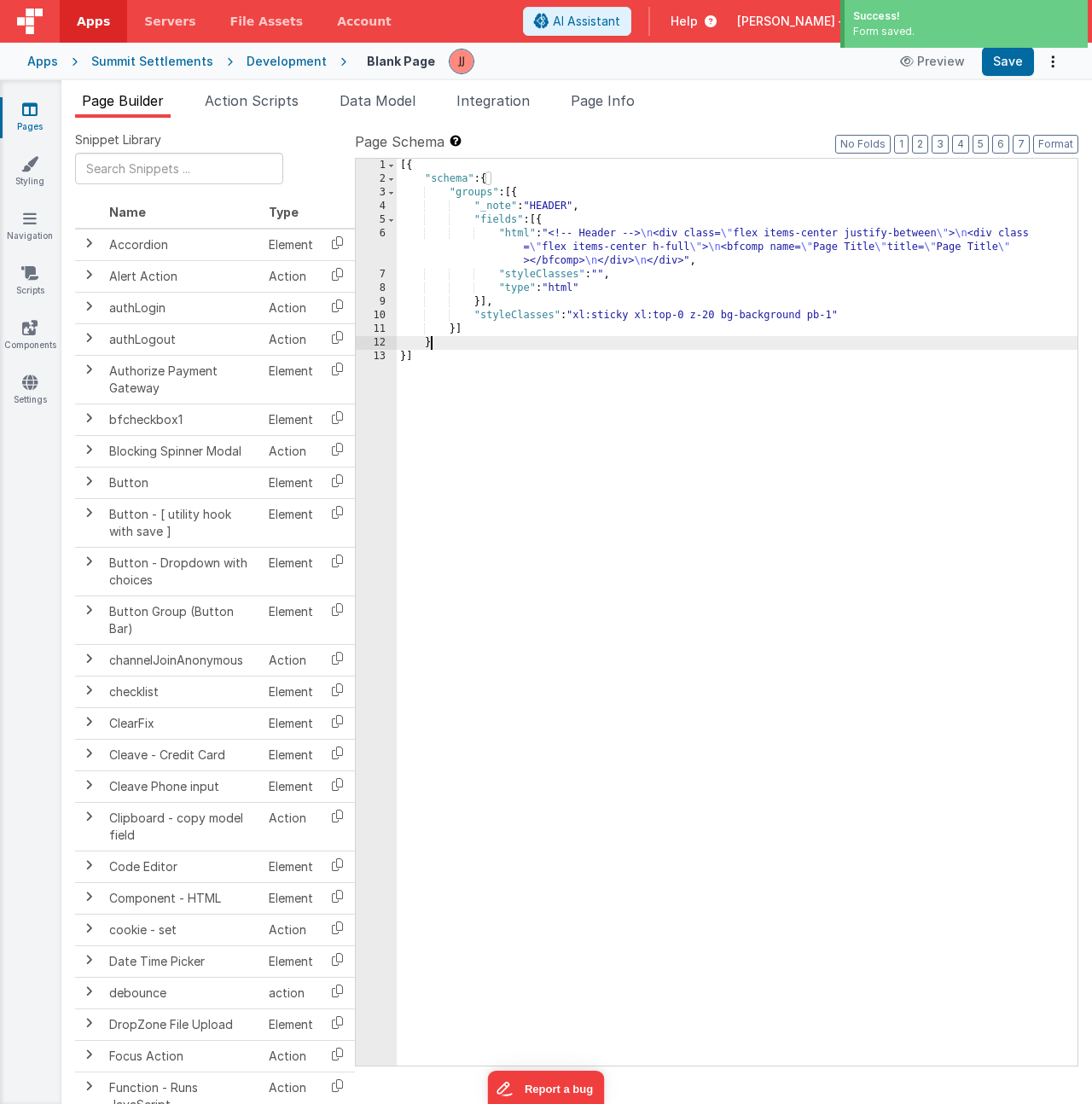
click at [690, 348] on div "[{ "schema" : { "groups" : [{ "_note" : "HEADER" , "fields" : [{ "html" : "<!--…" at bounding box center [737, 626] width 680 height 934
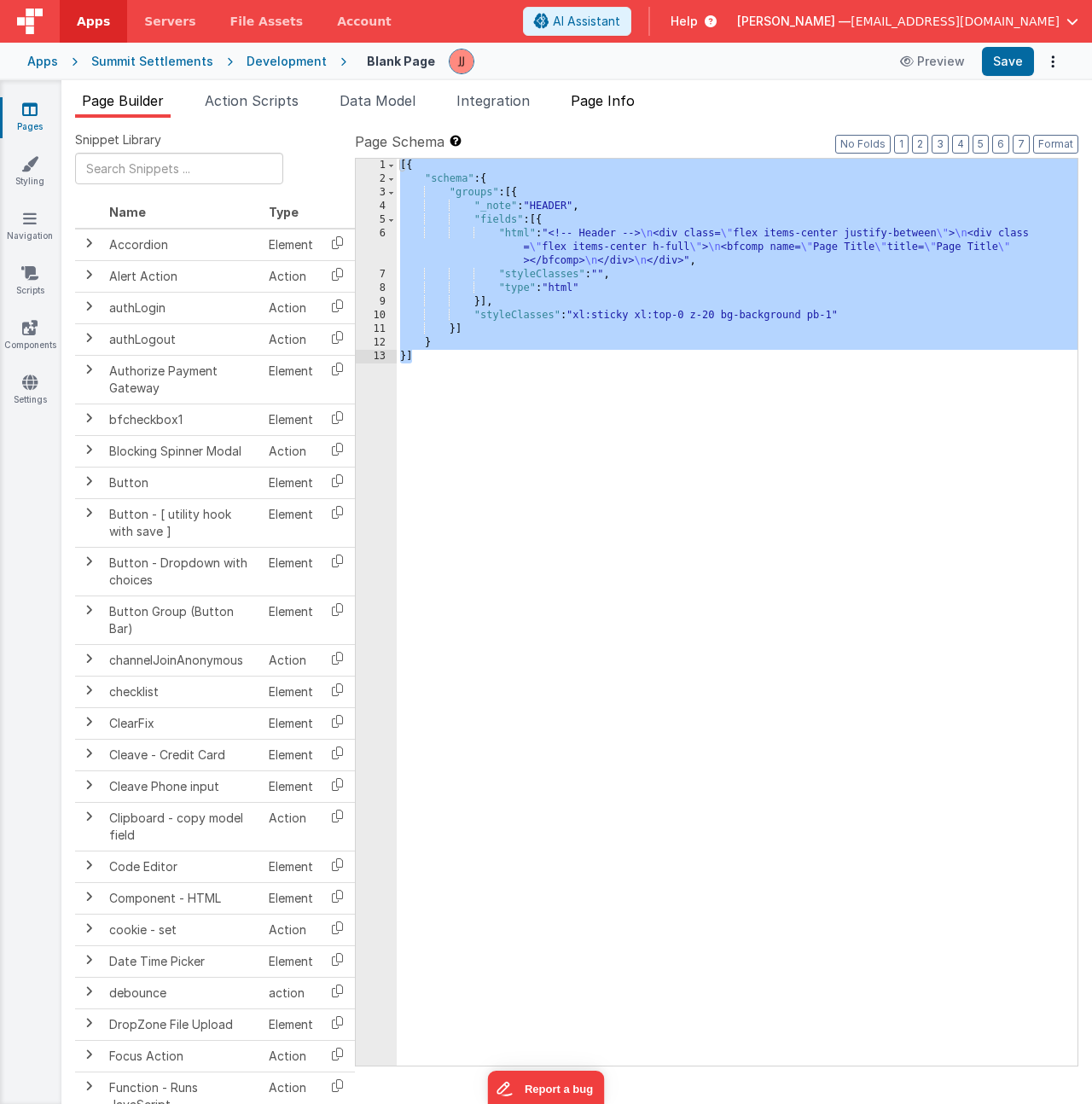
click at [608, 100] on span "Page Info" at bounding box center [602, 101] width 64 height 17
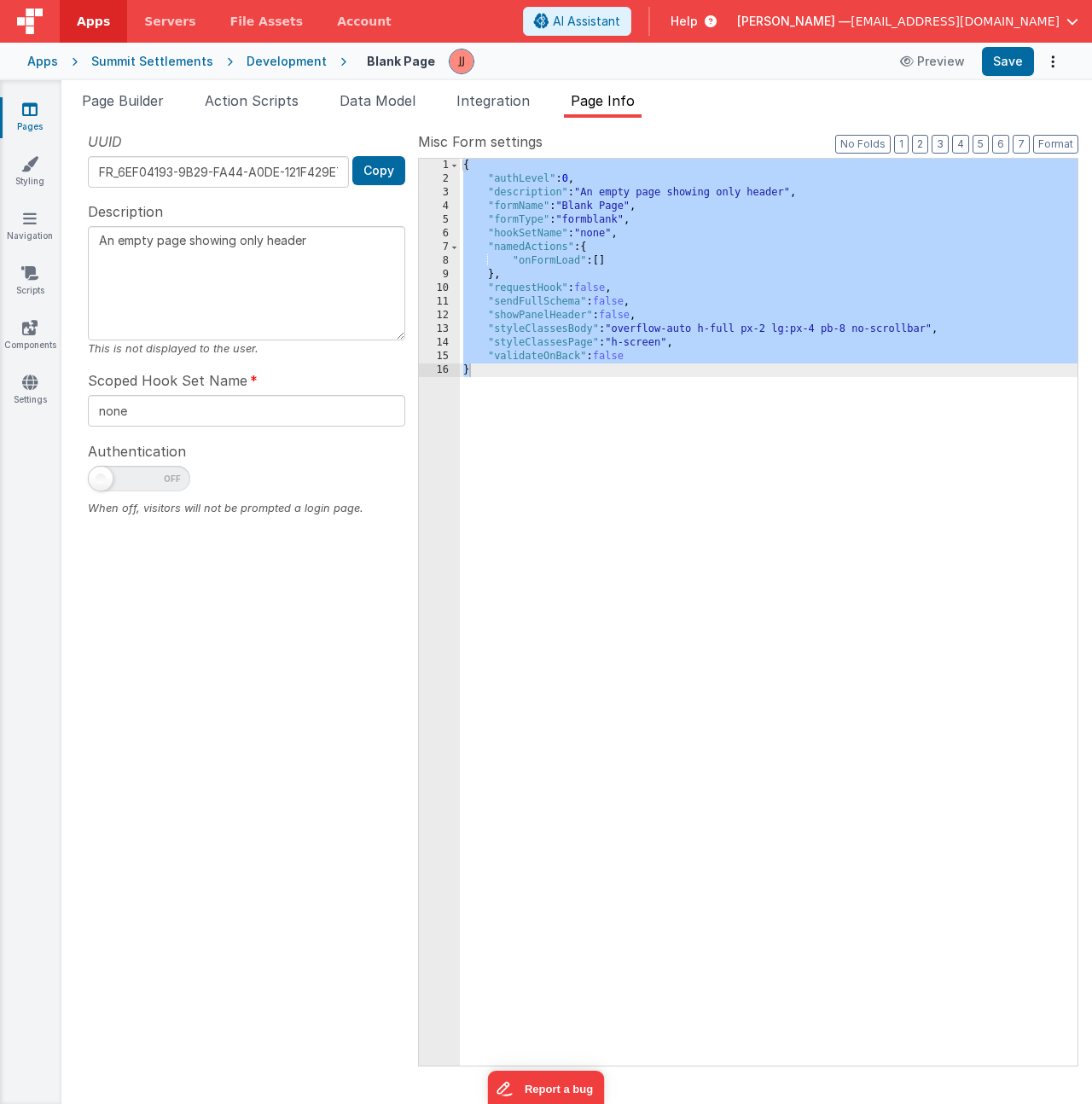
click at [684, 341] on div "{ "authLevel" : 0 , "description" : "An empty page showing only header" , "form…" at bounding box center [768, 626] width 618 height 934
click at [29, 122] on link "Pages" at bounding box center [29, 117] width 62 height 34
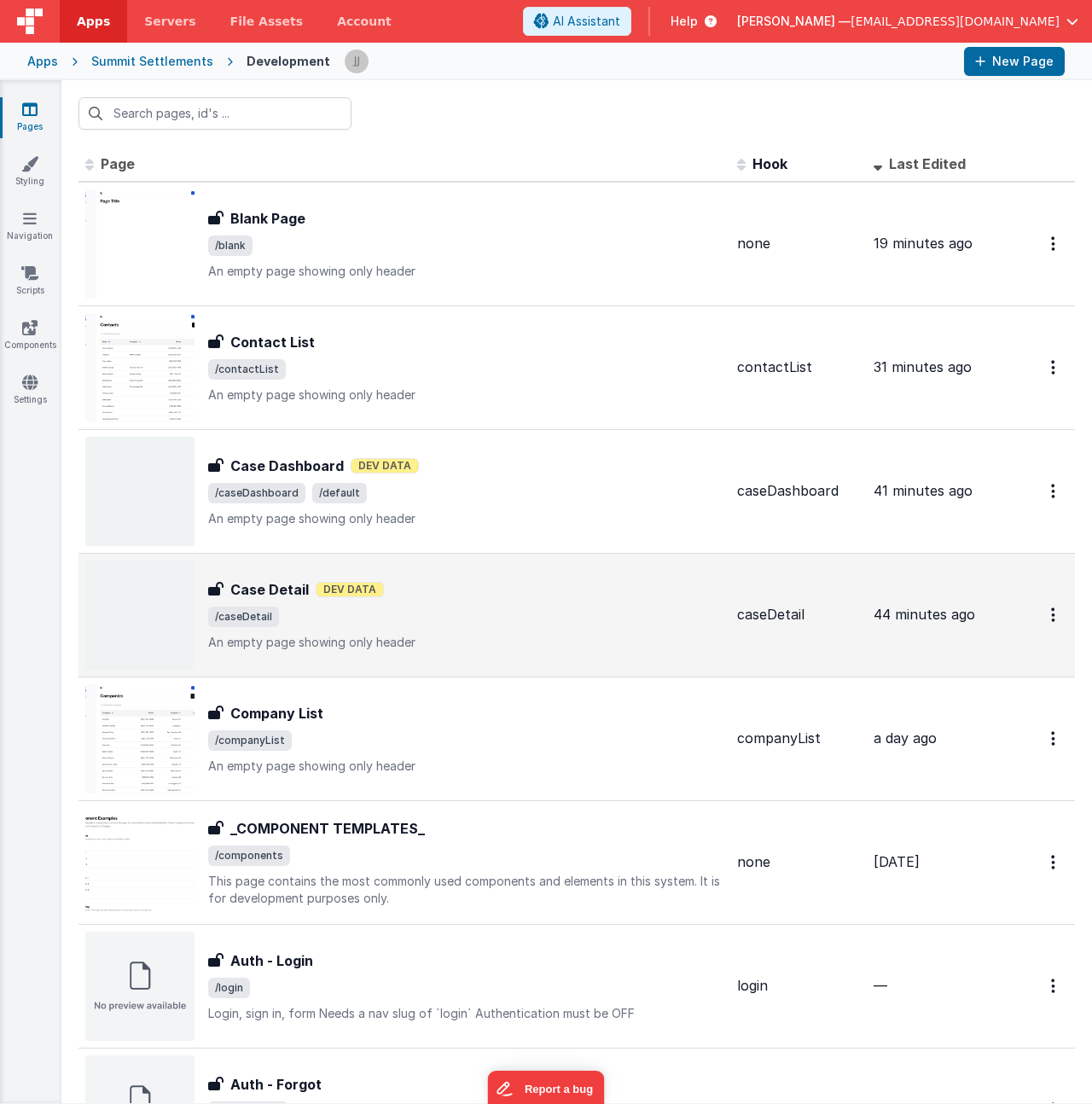
click at [466, 575] on div "Case Detail Case Detail Dev Data /caseDetail An empty page showing only header" at bounding box center [404, 615] width 638 height 109
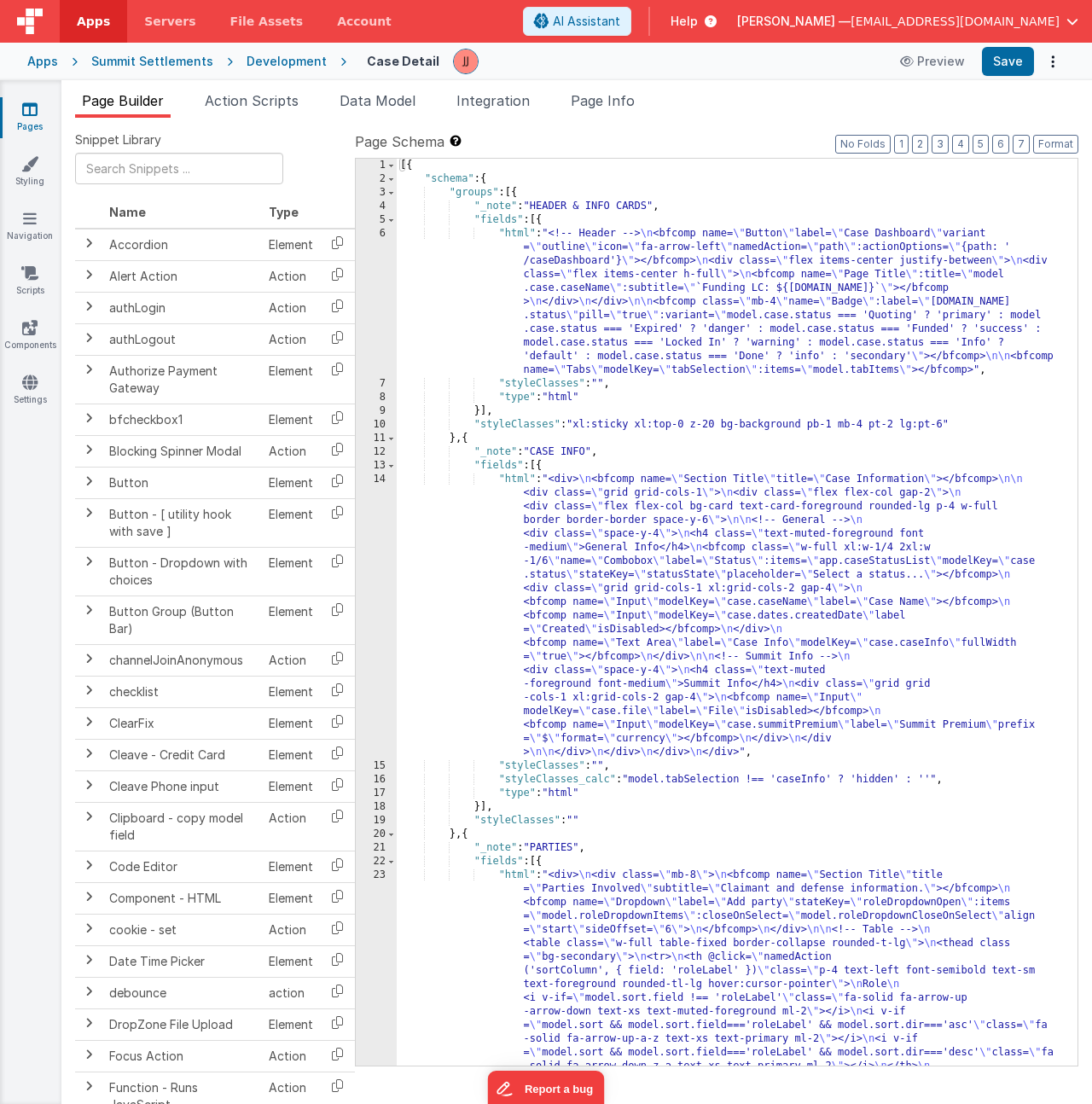
click at [673, 279] on div "[{ "schema" : { "groups" : [{ "_note" : "HEADER & INFO CARDS" , "fields" : [{ "…" at bounding box center [731, 1007] width 668 height 1698
click at [369, 261] on div "6" at bounding box center [375, 302] width 41 height 150
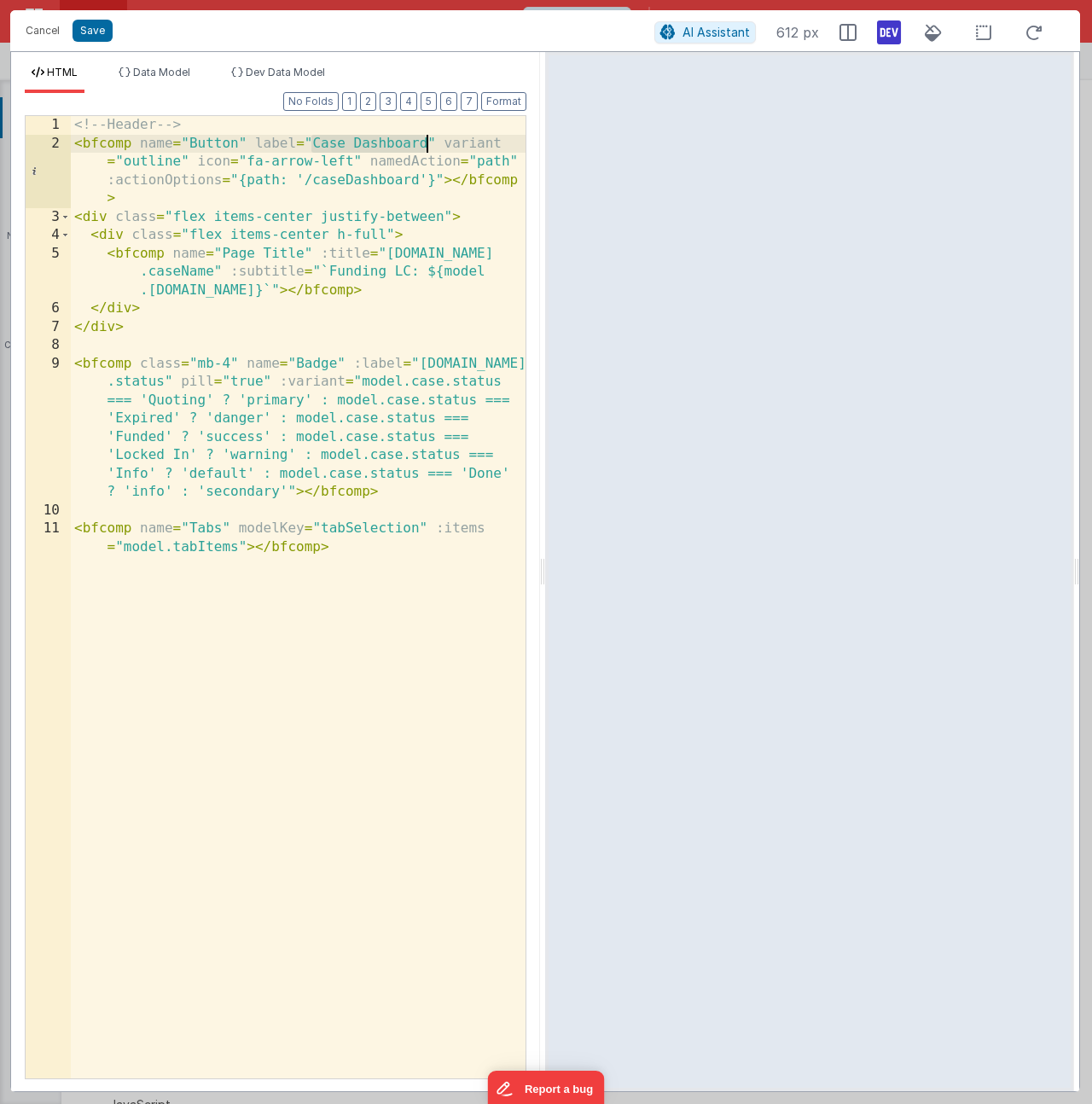
drag, startPoint x: 310, startPoint y: 146, endPoint x: 426, endPoint y: 145, distance: 116.0
click at [426, 145] on div "<!-- Header --> < bfcomp name = "Button" label = "Case Dashboard" variant = "ou…" at bounding box center [298, 625] width 455 height 1017
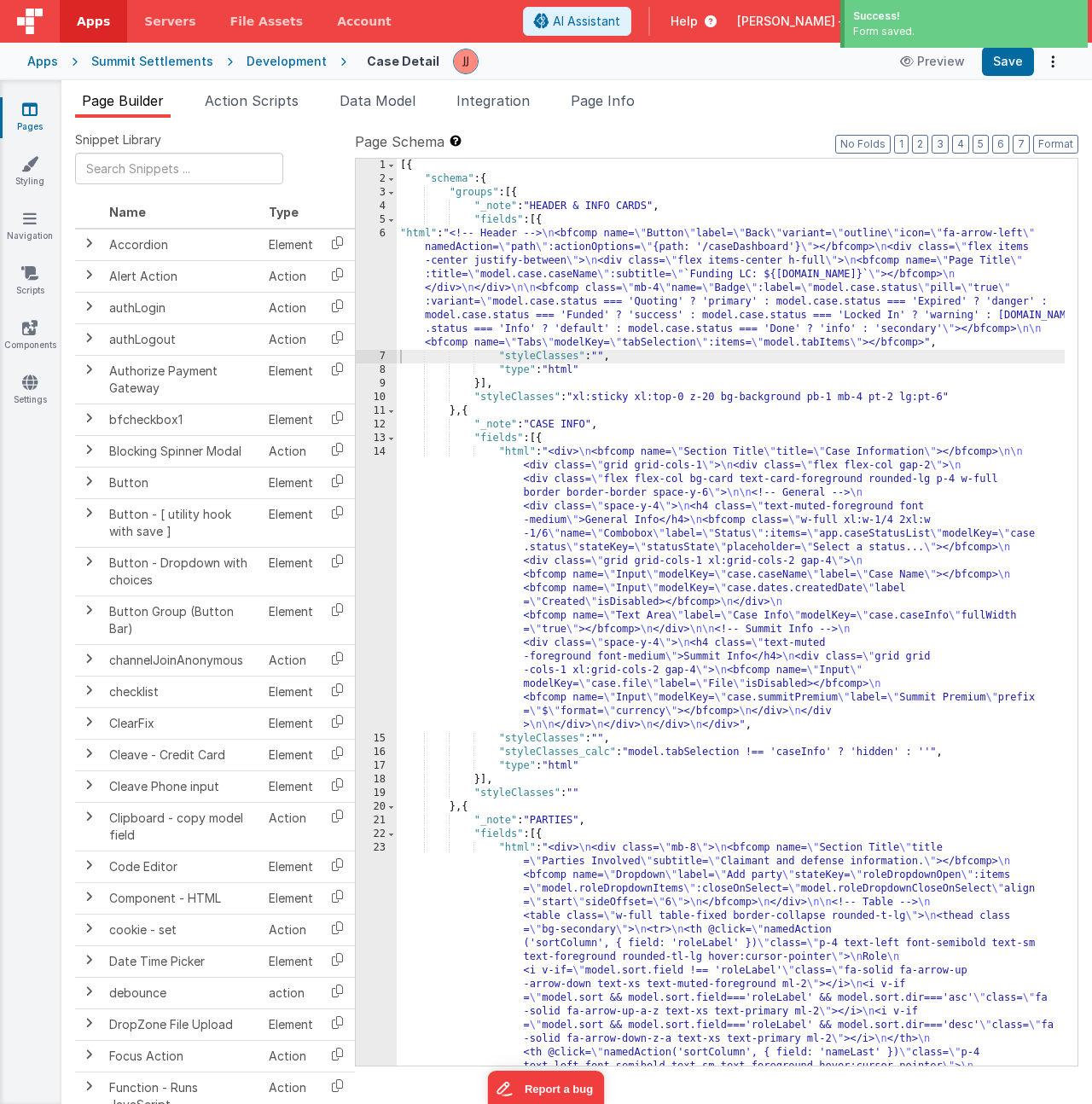
click at [523, 269] on div "[{ "schema" : { "groups" : [{ "_note" : "HEADER & INFO CARDS" , "fields" : [{ "…" at bounding box center [731, 1007] width 668 height 1698
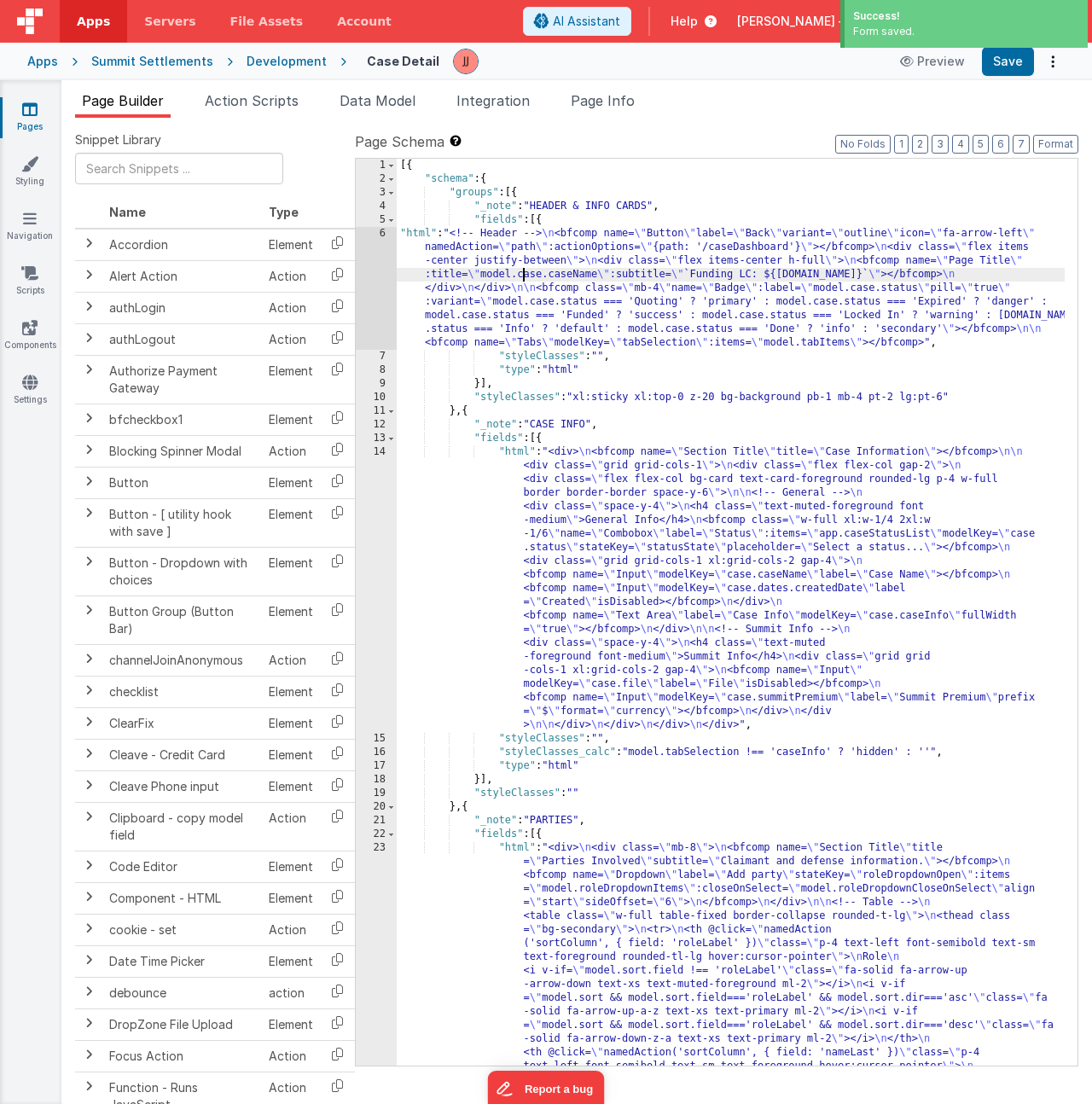
click at [379, 272] on div "6" at bounding box center [375, 289] width 41 height 123
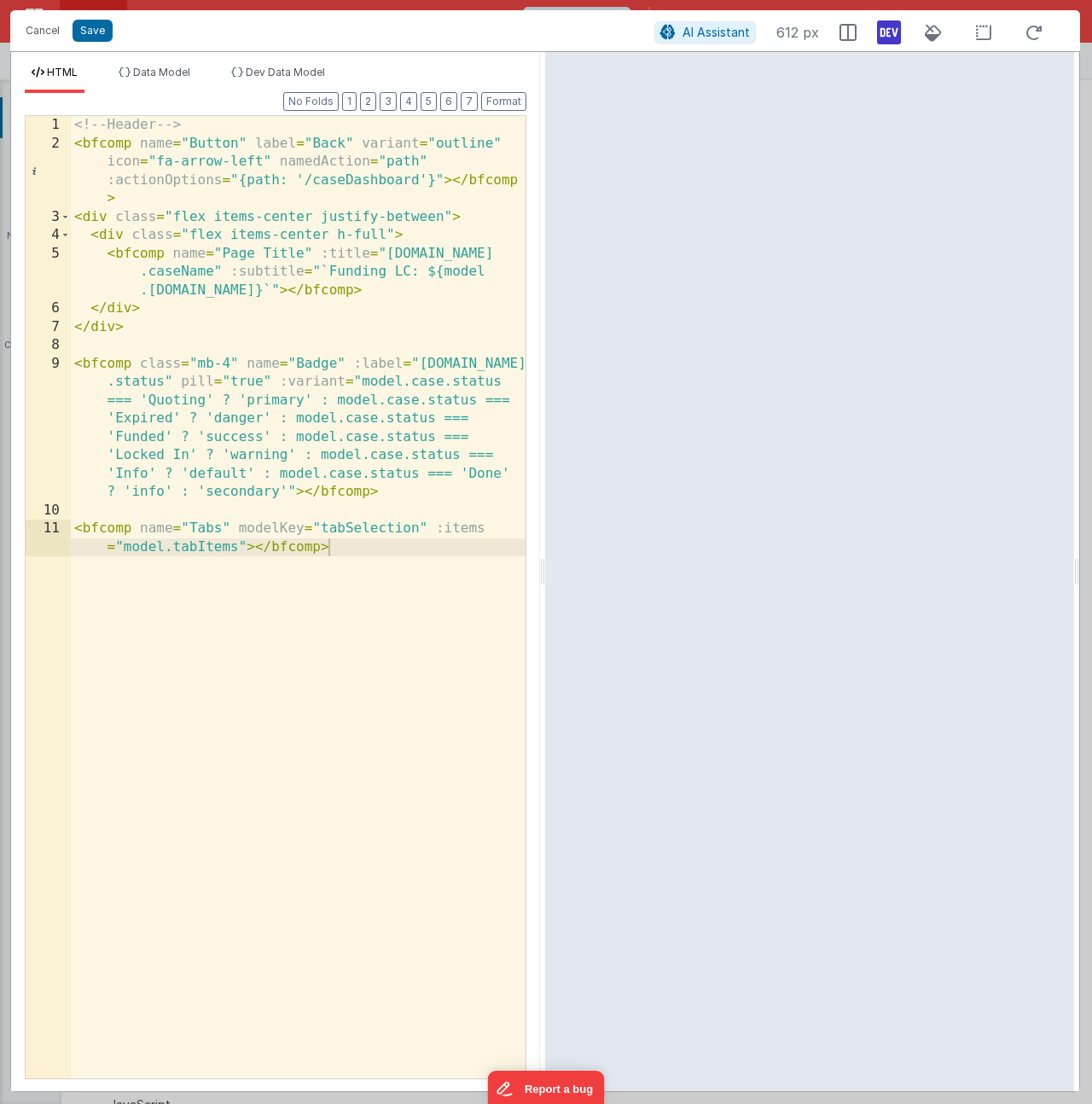
click at [329, 146] on div "<!-- Header --> < bfcomp name = "Button" label = "Back" variant = "outline" ico…" at bounding box center [298, 625] width 455 height 1017
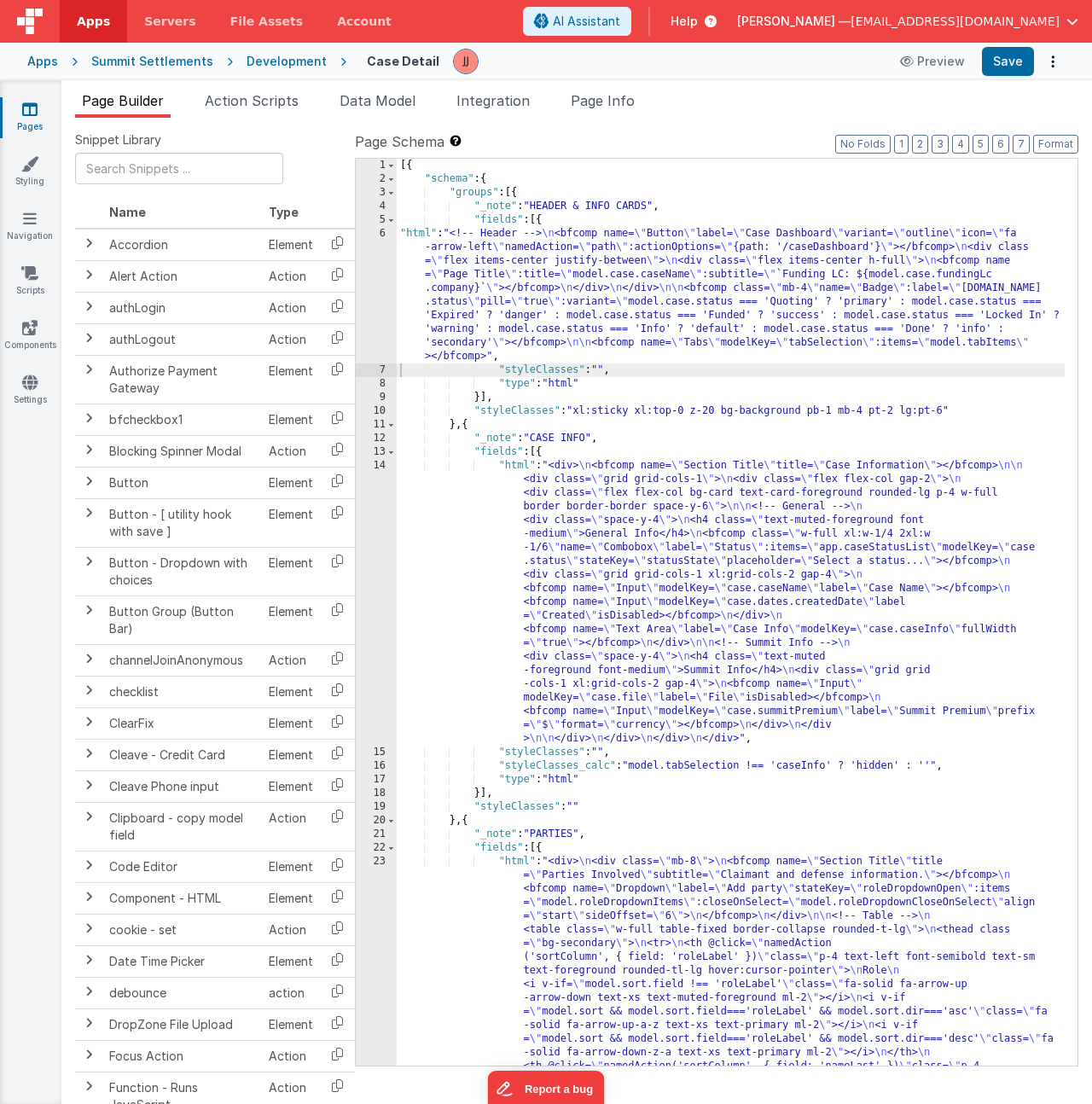
click at [679, 318] on div "[{ "schema" : { "groups" : [{ "_note" : "HEADER & INFO CARDS" , "fields" : [{ "…" at bounding box center [731, 1007] width 668 height 1698
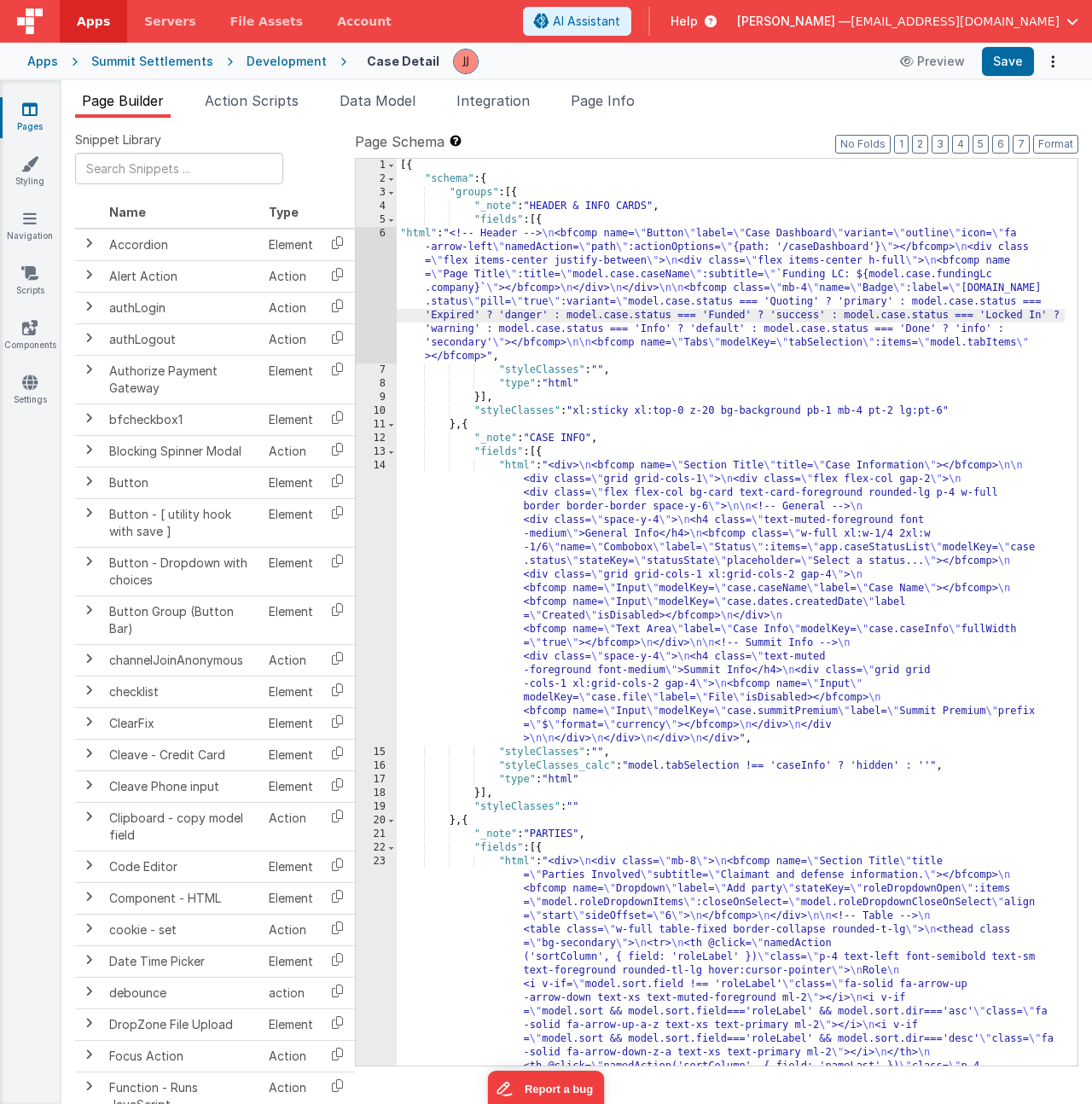
click at [597, 546] on div "[{ "schema" : { "groups" : [{ "_note" : "HEADER & INFO CARDS" , "fields" : [{ "…" at bounding box center [731, 1007] width 668 height 1698
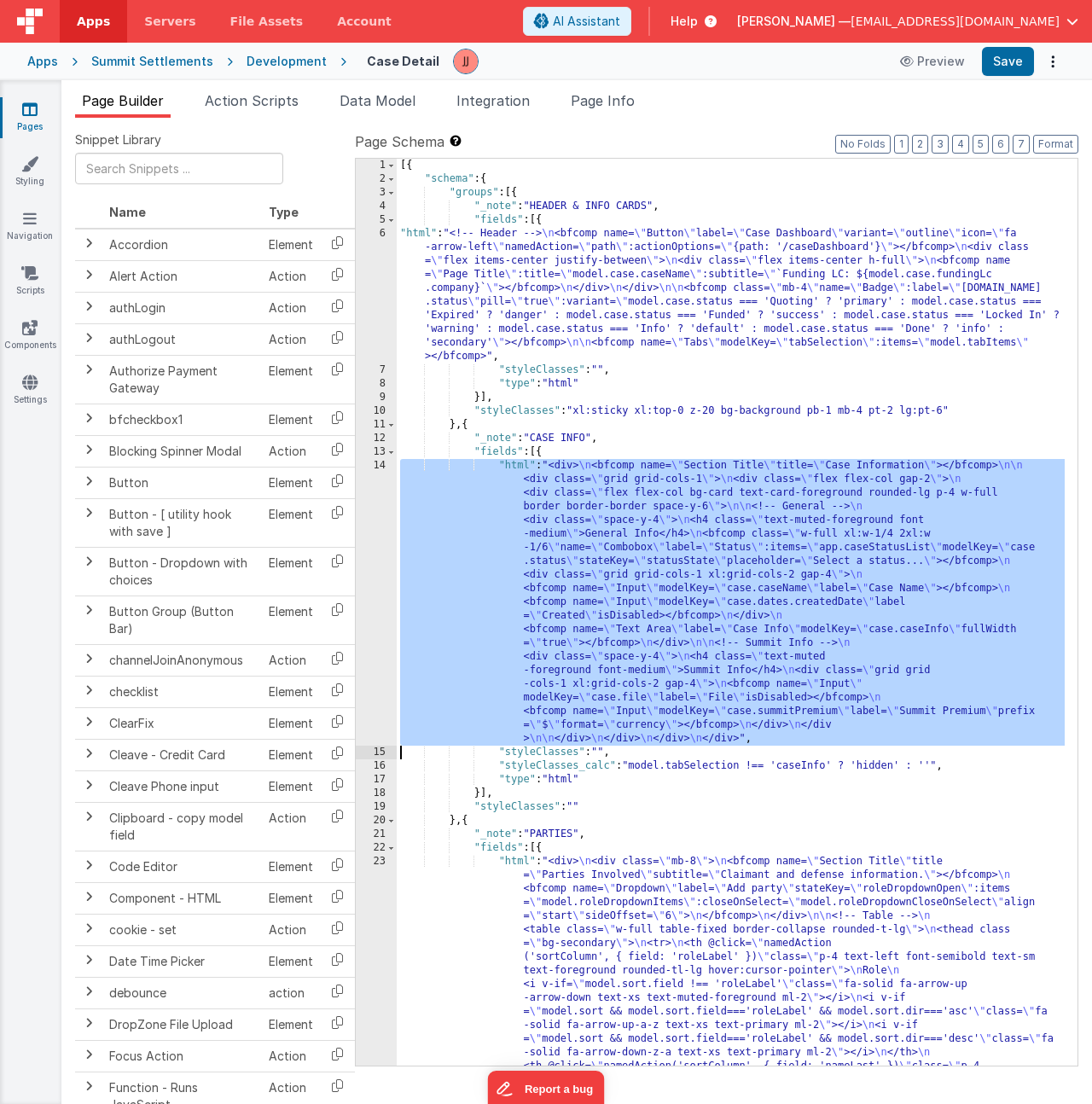
click at [366, 561] on div "14" at bounding box center [375, 601] width 41 height 287
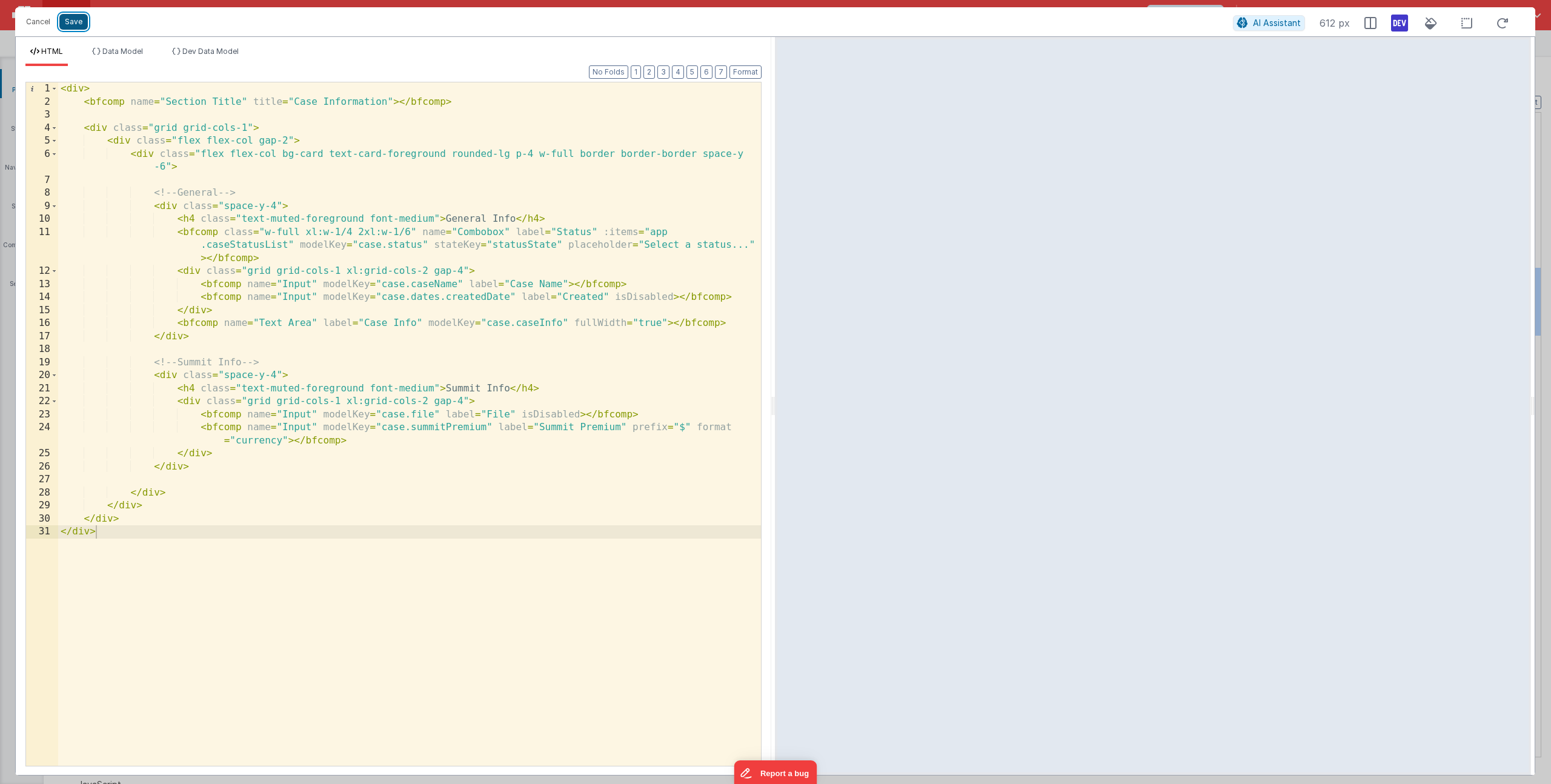
click at [79, 24] on button "Save" at bounding box center [73, 22] width 28 height 16
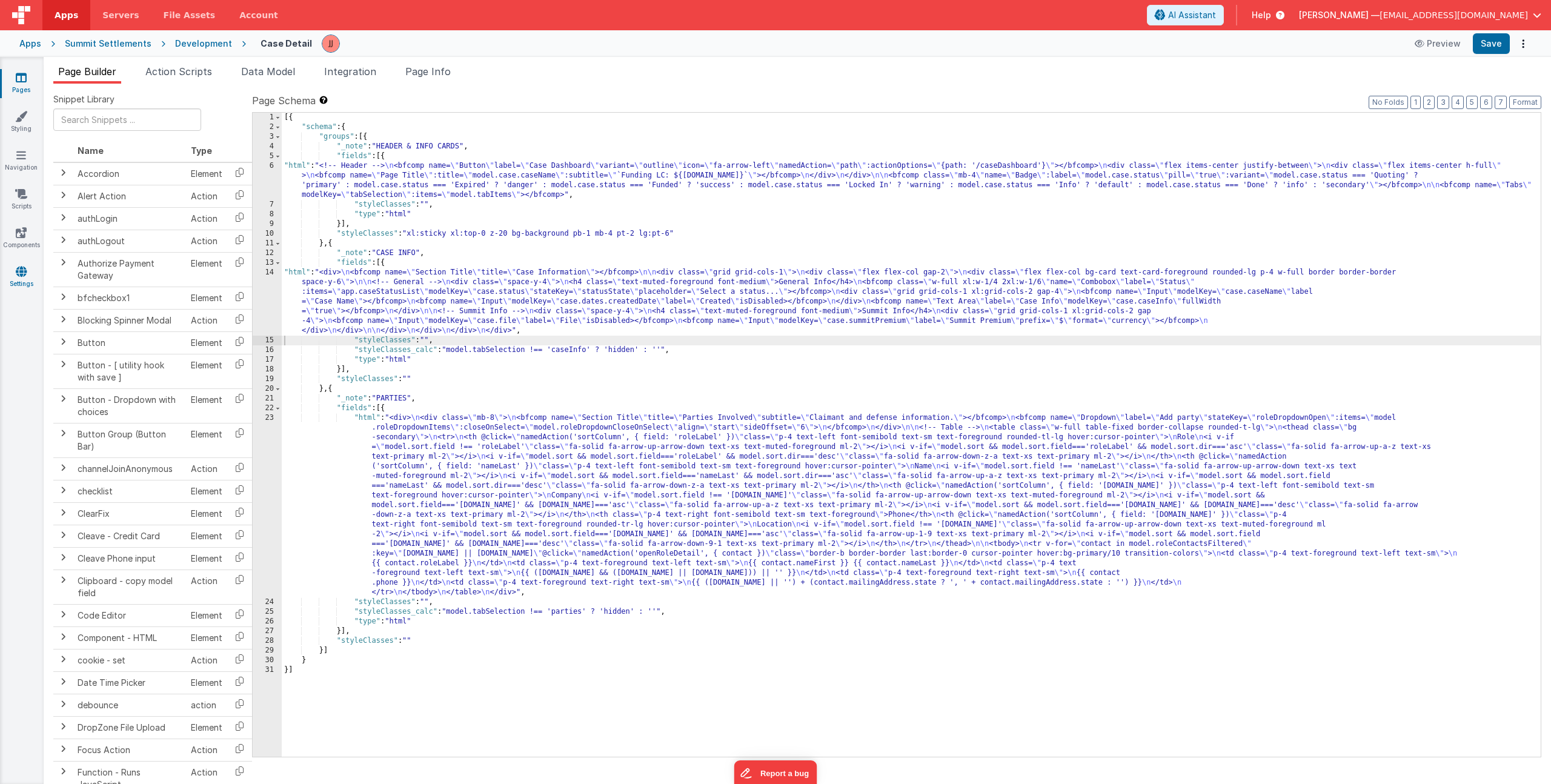
click at [26, 274] on link "Settings" at bounding box center [21, 277] width 44 height 24
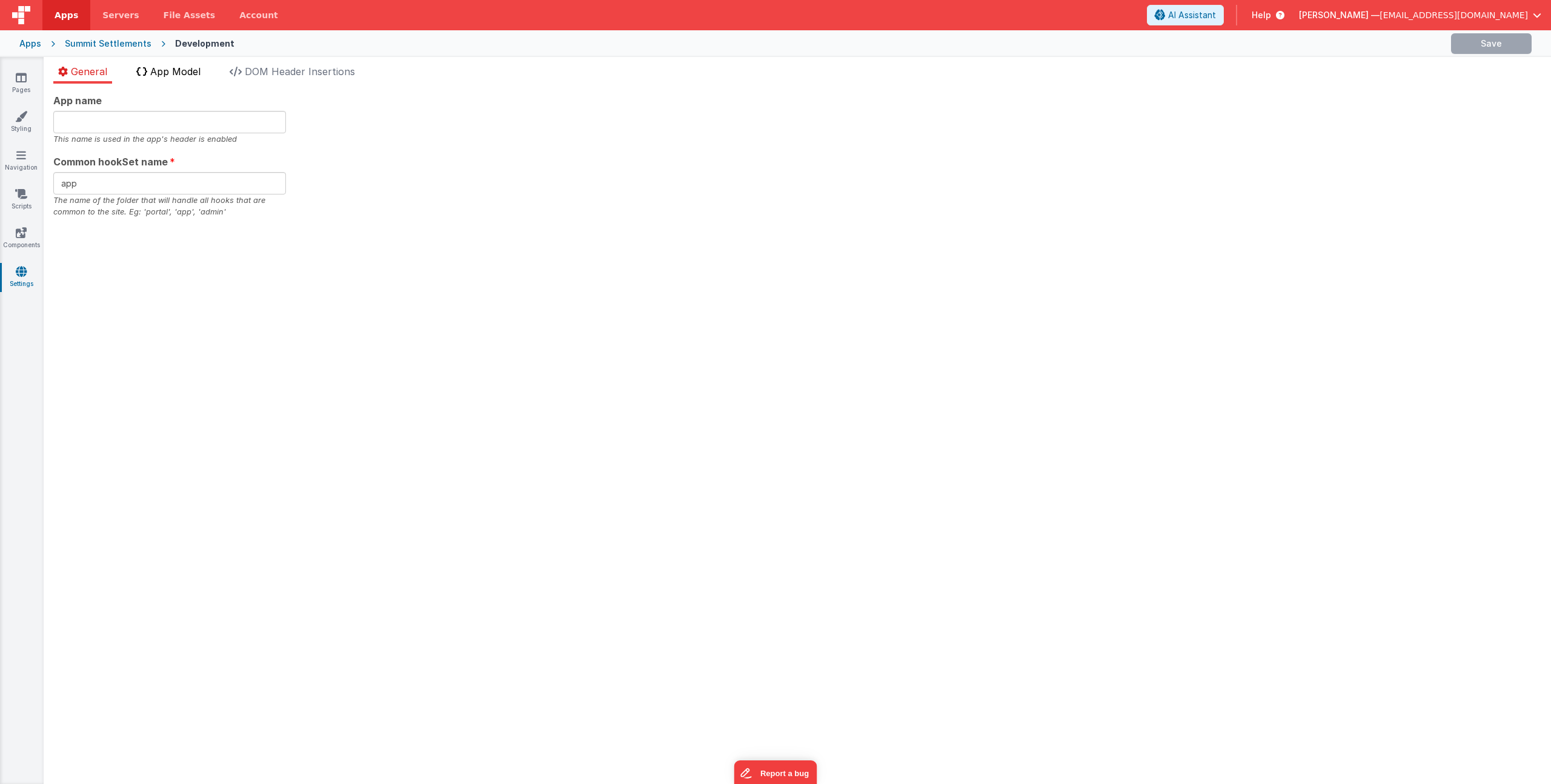
click at [158, 72] on span "App Model" at bounding box center [175, 71] width 50 height 12
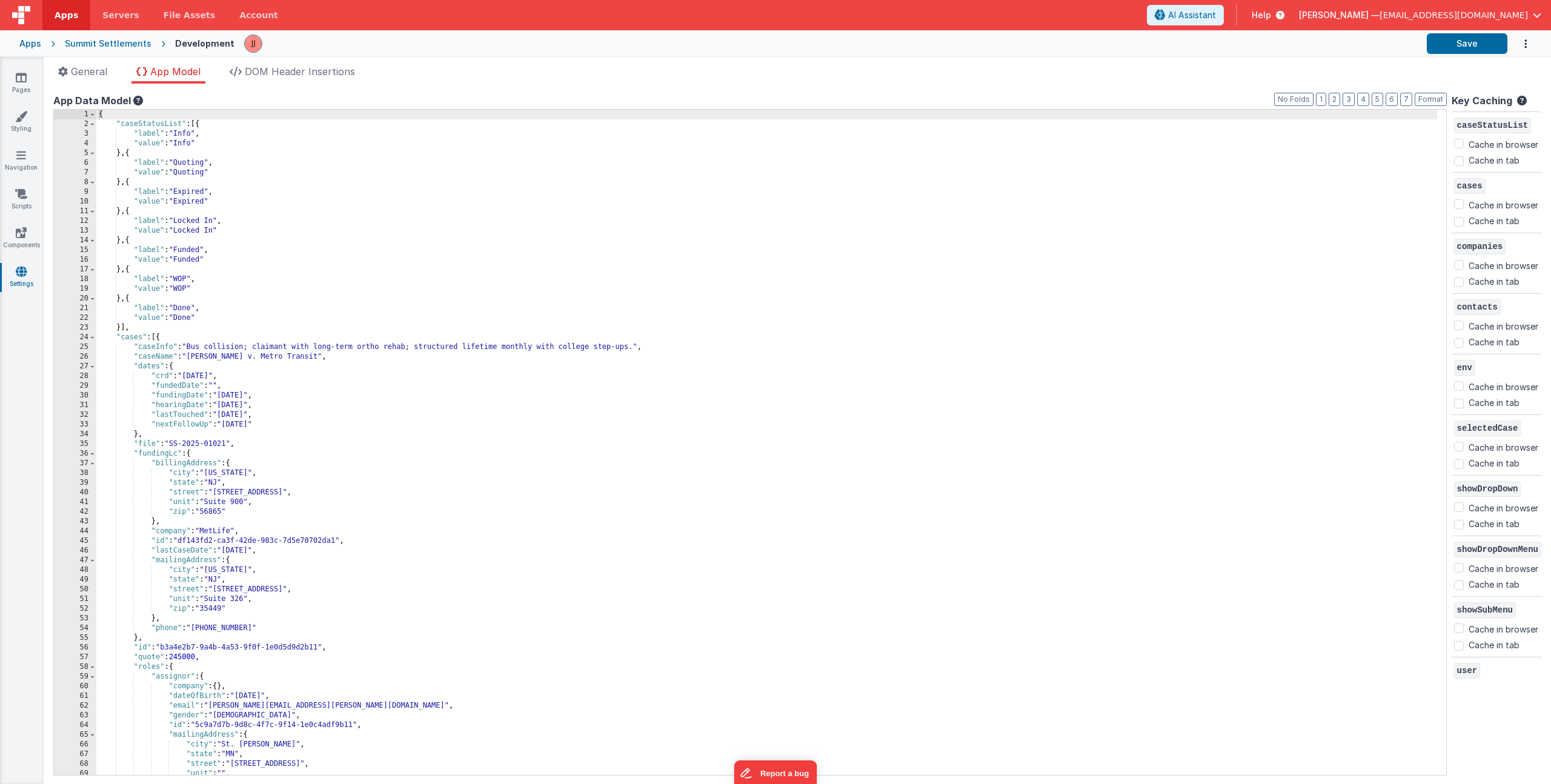
click at [92, 126] on span at bounding box center [92, 124] width 7 height 10
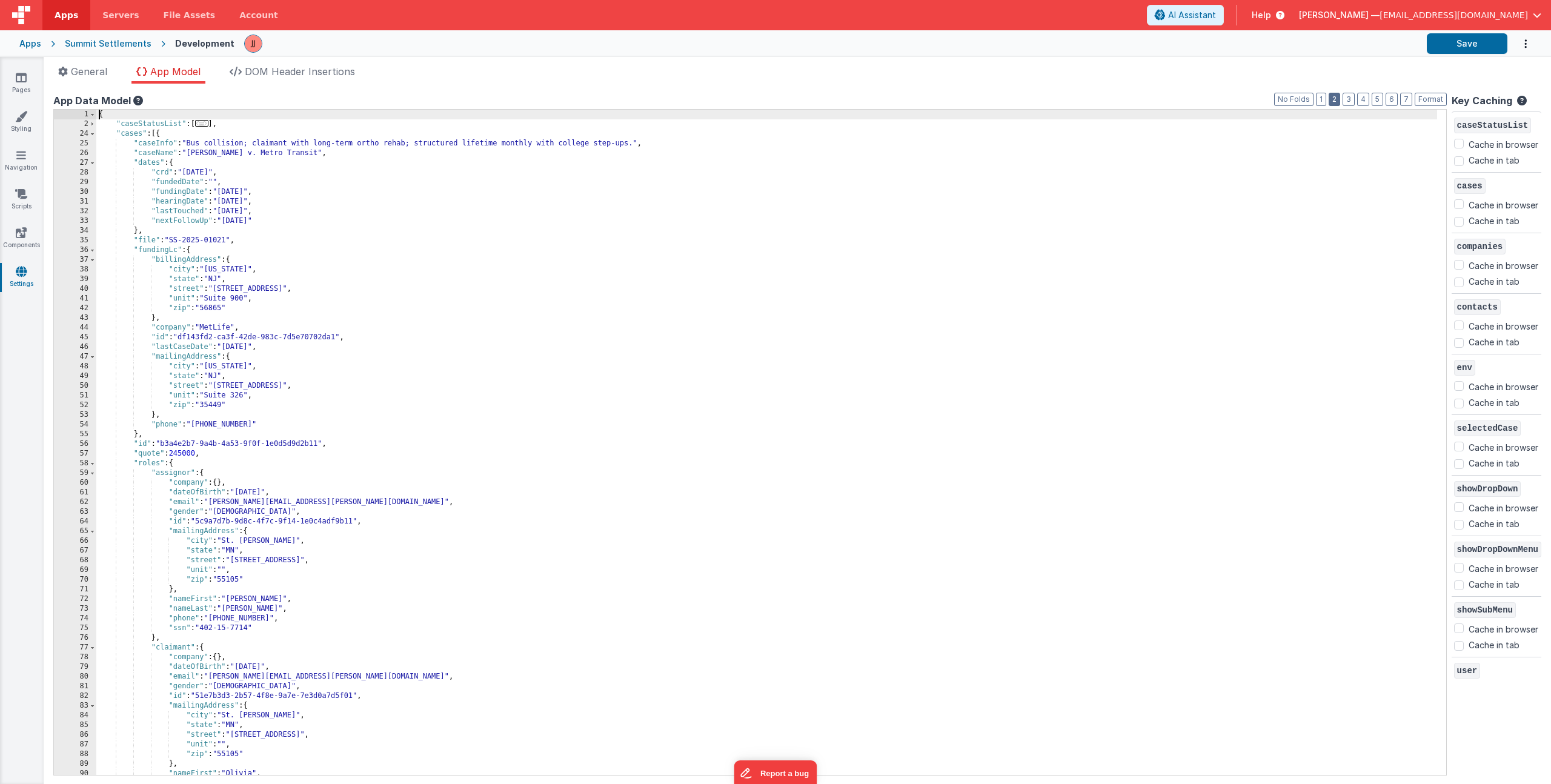
click at [775, 99] on button "2" at bounding box center [1334, 100] width 12 height 14
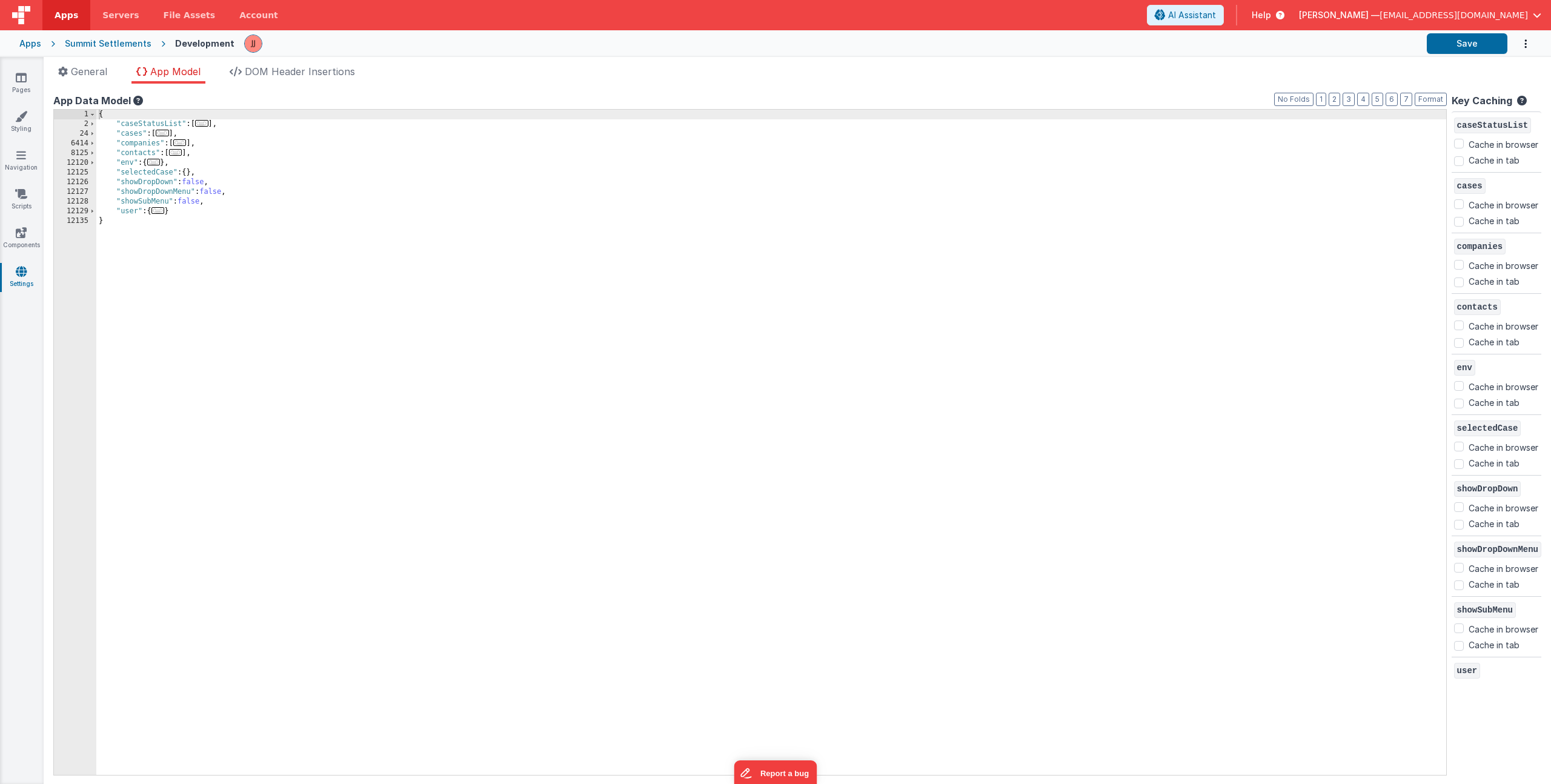
click at [187, 136] on div "{ "caseStatusList" : [ ... ] , "cases" : [ ... ] , "companies" : [ ... ] , "con…" at bounding box center [771, 452] width 1350 height 684
drag, startPoint x: 177, startPoint y: 132, endPoint x: 118, endPoint y: 129, distance: 59.1
click at [118, 129] on div "{ "caseStatusList" : [ ... ] , "cases" : [ ... ] , "companies" : [ ... ] , "con…" at bounding box center [771, 452] width 1350 height 684
click at [232, 131] on div "{ "caseStatusList" : [ ... ] , "cases" : [ ... ] , "companies" : [ ... ] , "con…" at bounding box center [771, 452] width 1350 height 684
click at [177, 137] on div "{ "caseStatusList" : [ ... ] , "cases" : [ ... ] , "companies" : [ ... ] , "con…" at bounding box center [771, 452] width 1350 height 684
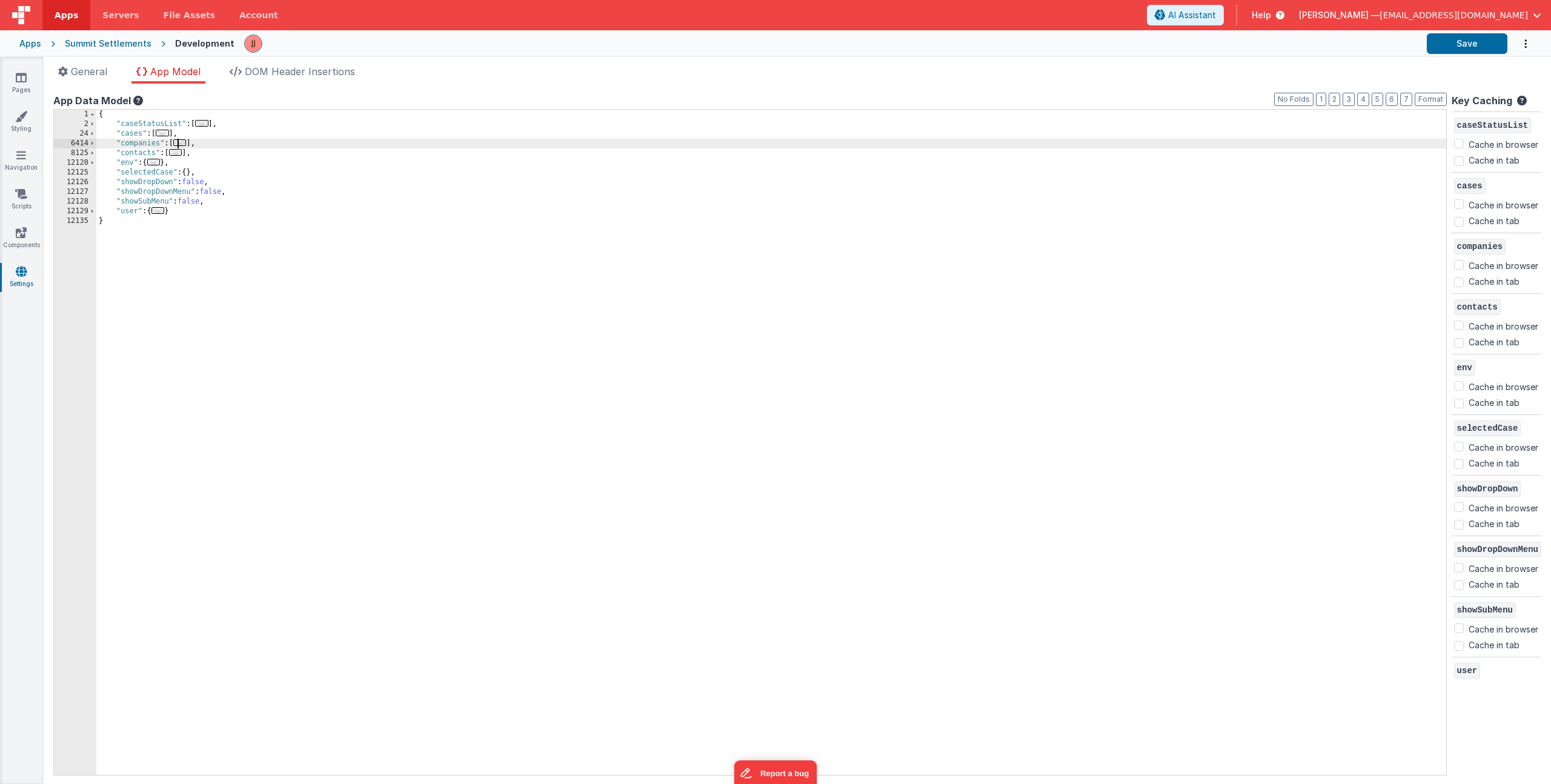
click at [180, 143] on span "..." at bounding box center [180, 142] width 14 height 7
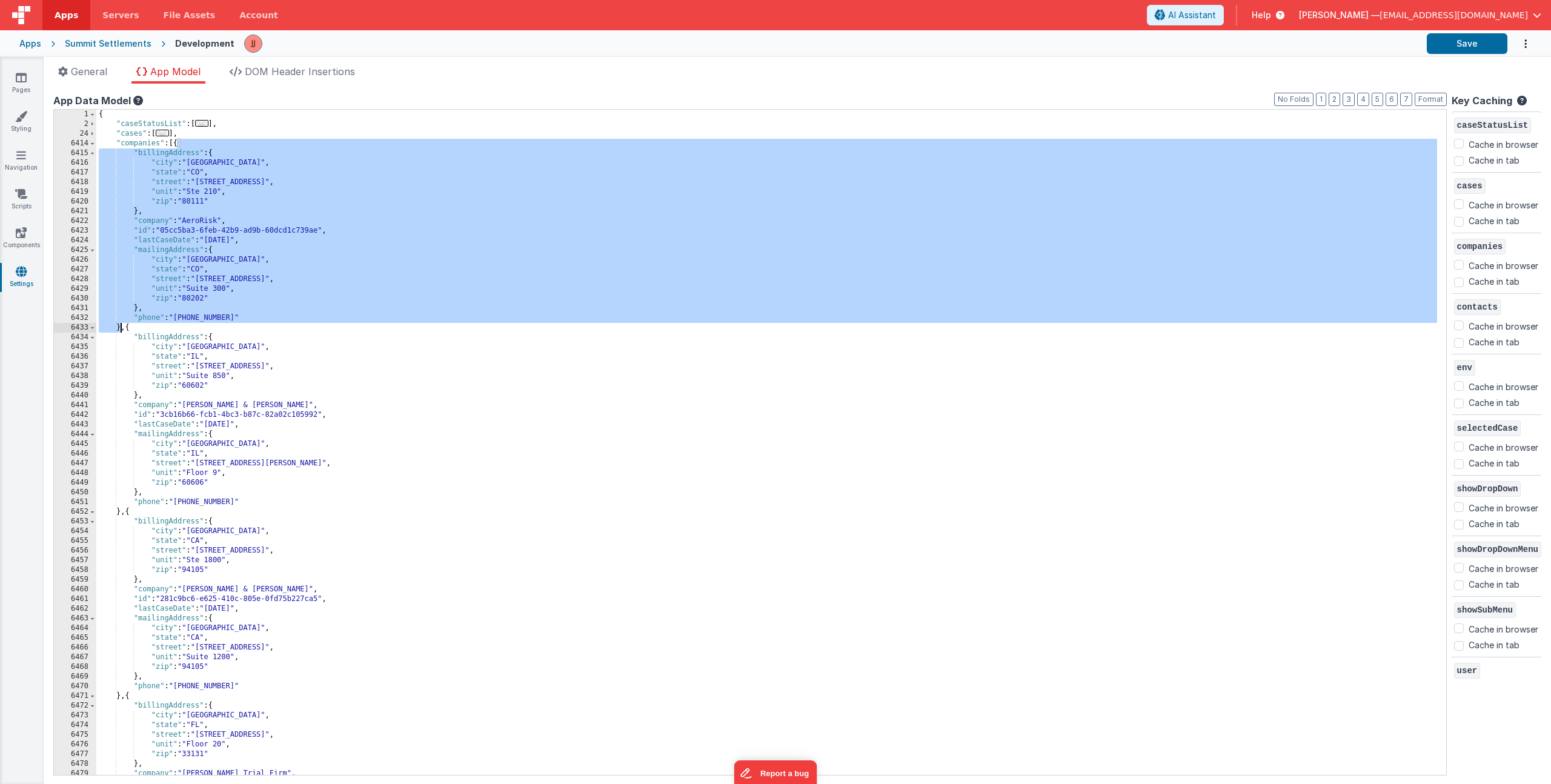
drag, startPoint x: 176, startPoint y: 142, endPoint x: 121, endPoint y: 326, distance: 192.0
click at [121, 326] on div "{ "caseStatusList" : [ ... ] , "cases" : [ ... ] , "companies" : [{ "billingAdd…" at bounding box center [767, 452] width 1341 height 684
click at [91, 146] on span at bounding box center [92, 143] width 7 height 10
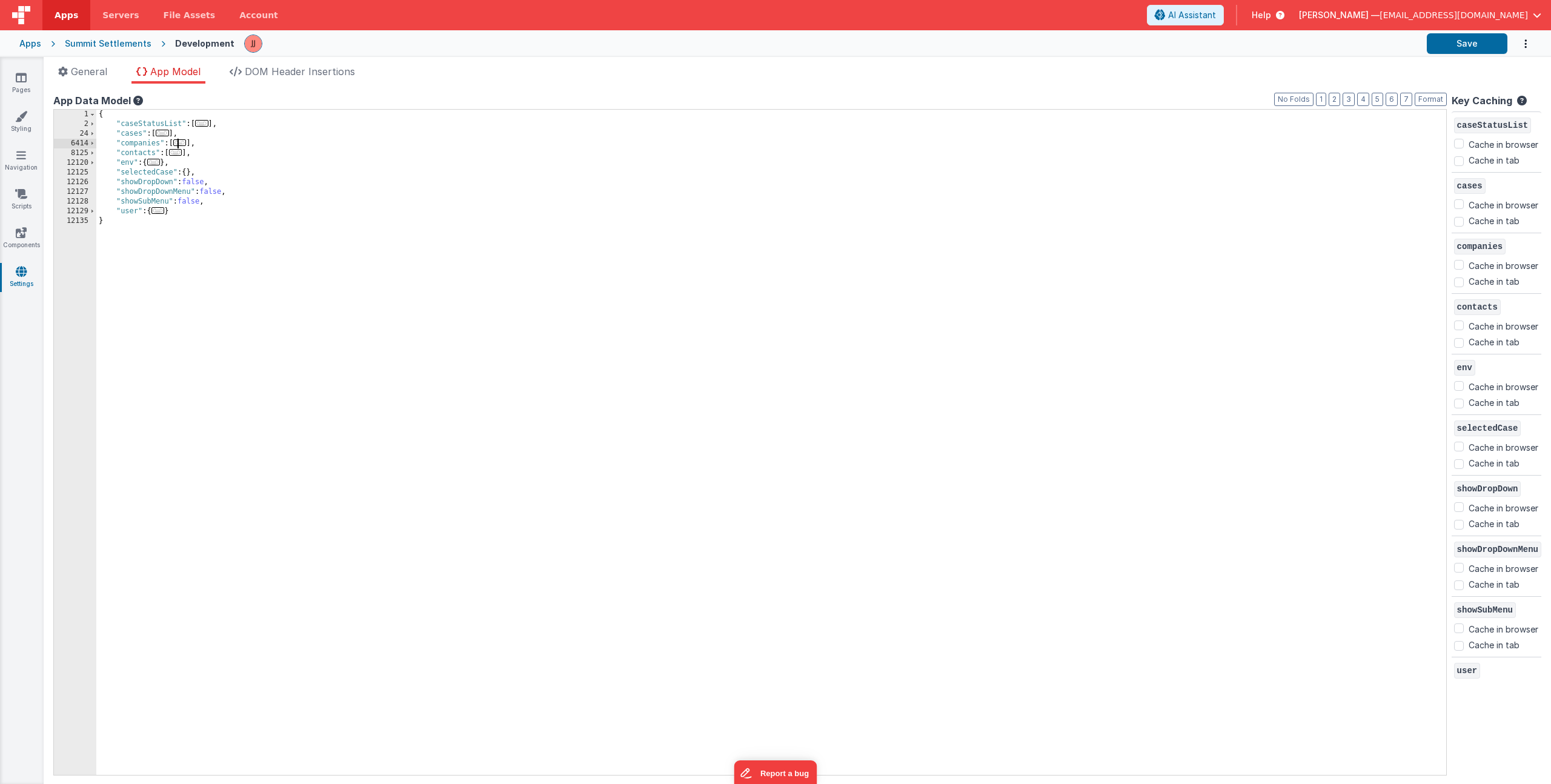
click at [196, 146] on div "{ "caseStatusList" : [ ... ] , "cases" : [ ... ] , "companies" : [ ... ] , "con…" at bounding box center [771, 452] width 1350 height 684
click at [775, 12] on span "thisisjakejohnson@gmail.com" at bounding box center [1454, 15] width 148 height 12
click at [775, 106] on div "Logout" at bounding box center [1444, 103] width 179 height 12
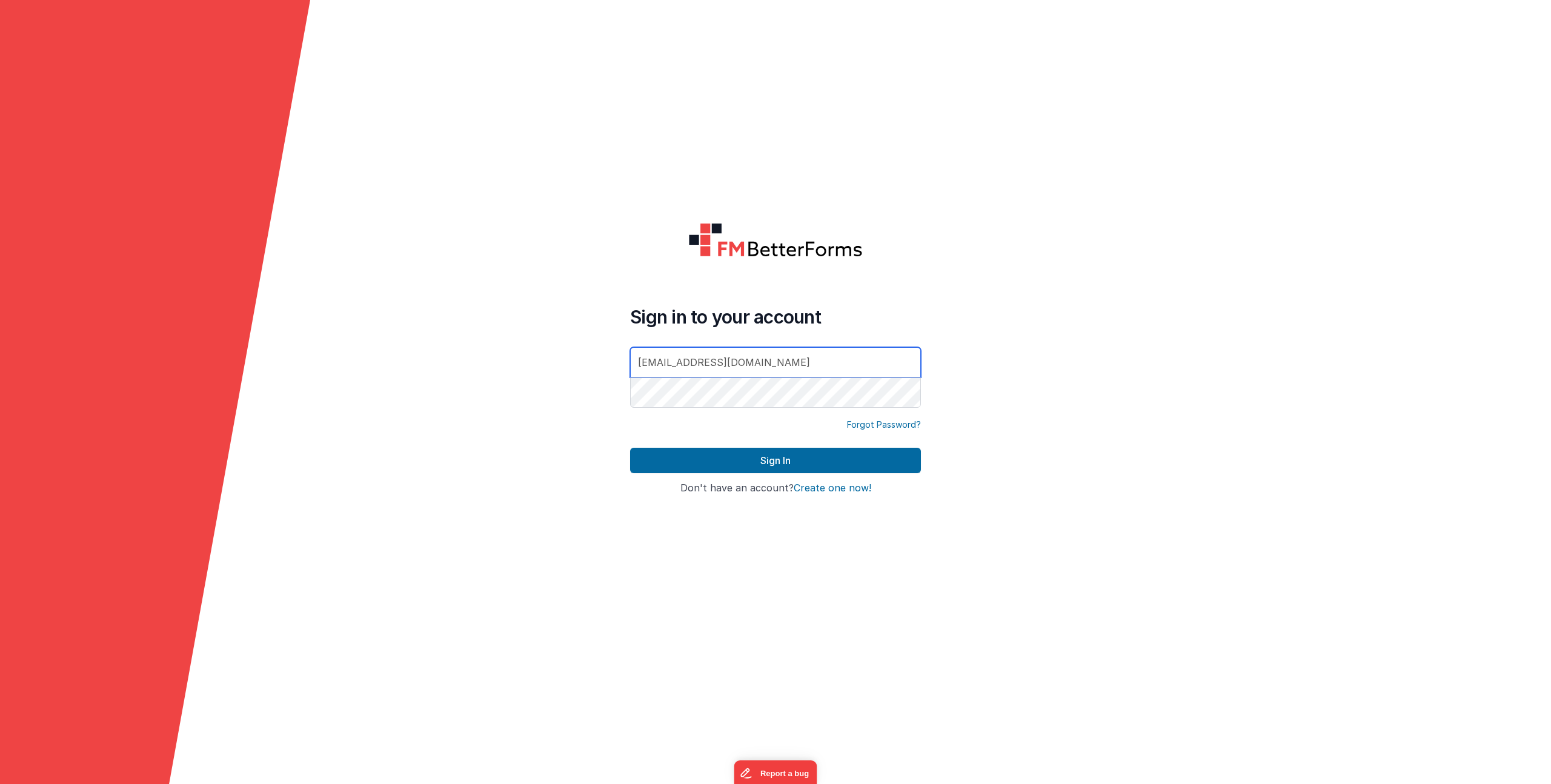
click at [707, 364] on input "thisisjakejohnson@gmail.com" at bounding box center [776, 362] width 291 height 30
type input "[EMAIL_ADDRESS][DOMAIN_NAME]"
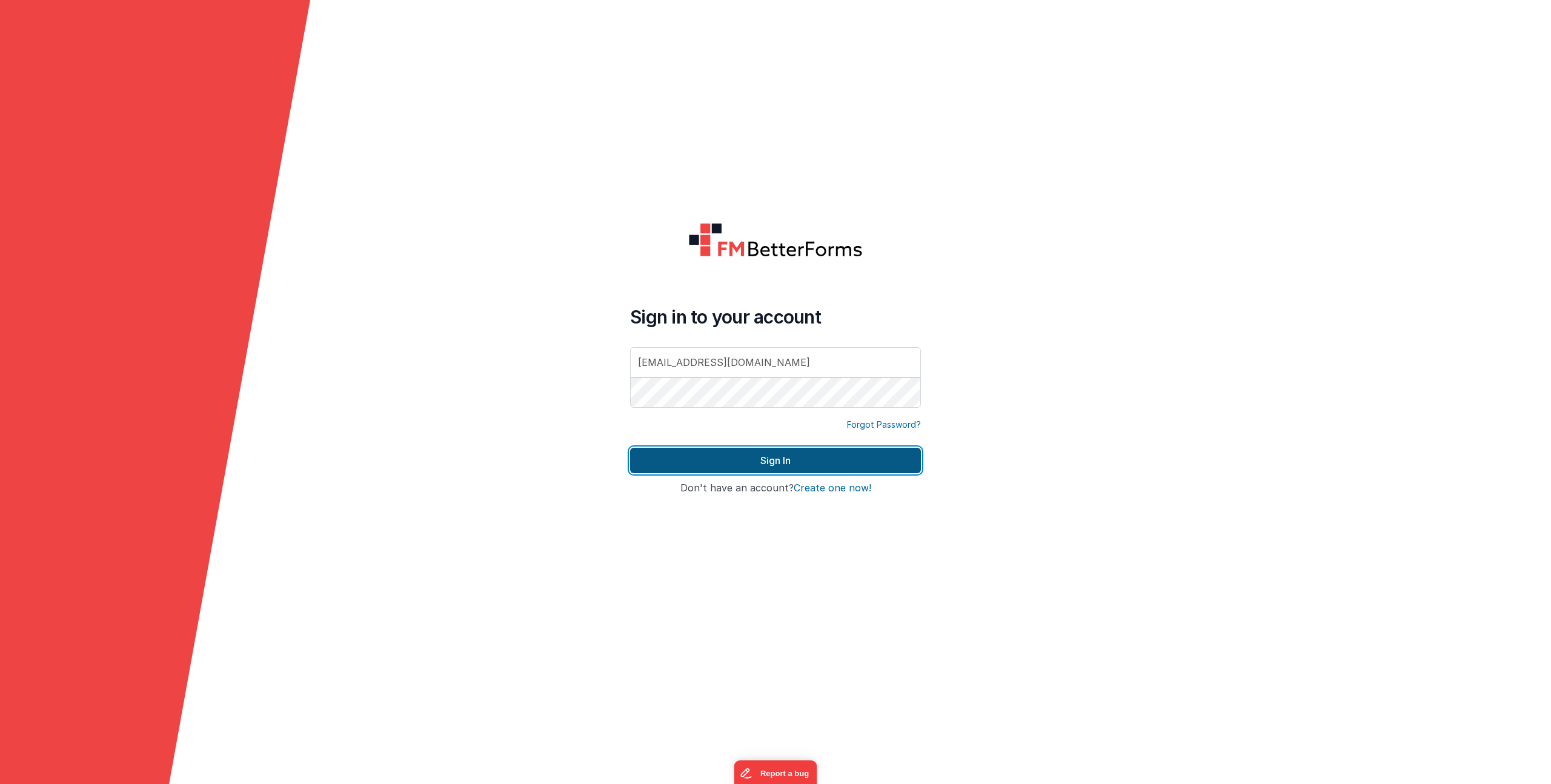
click at [717, 456] on button "Sign In" at bounding box center [776, 460] width 291 height 25
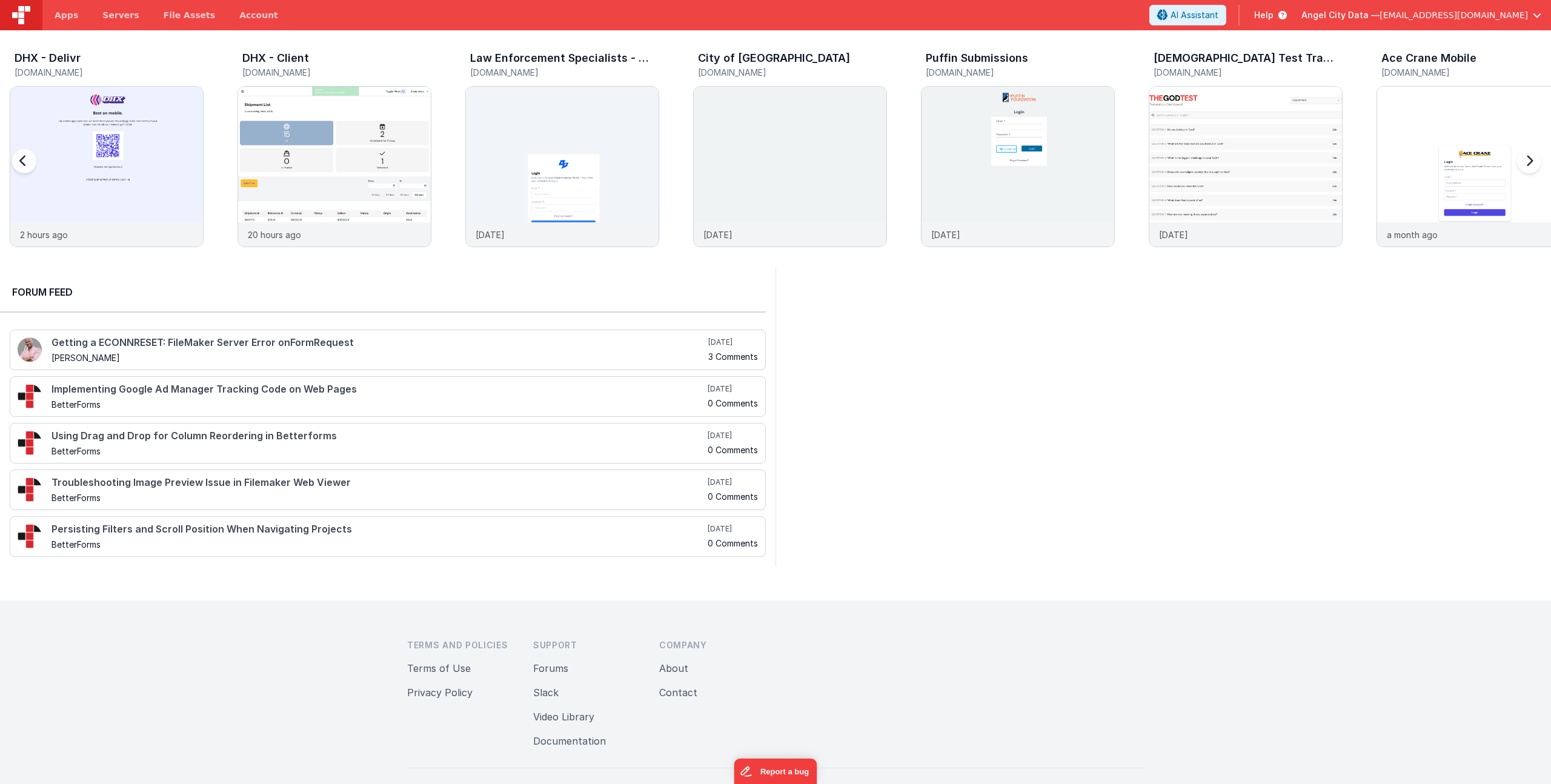
click at [280, 63] on h3 "DHX - Client" at bounding box center [276, 58] width 66 height 12
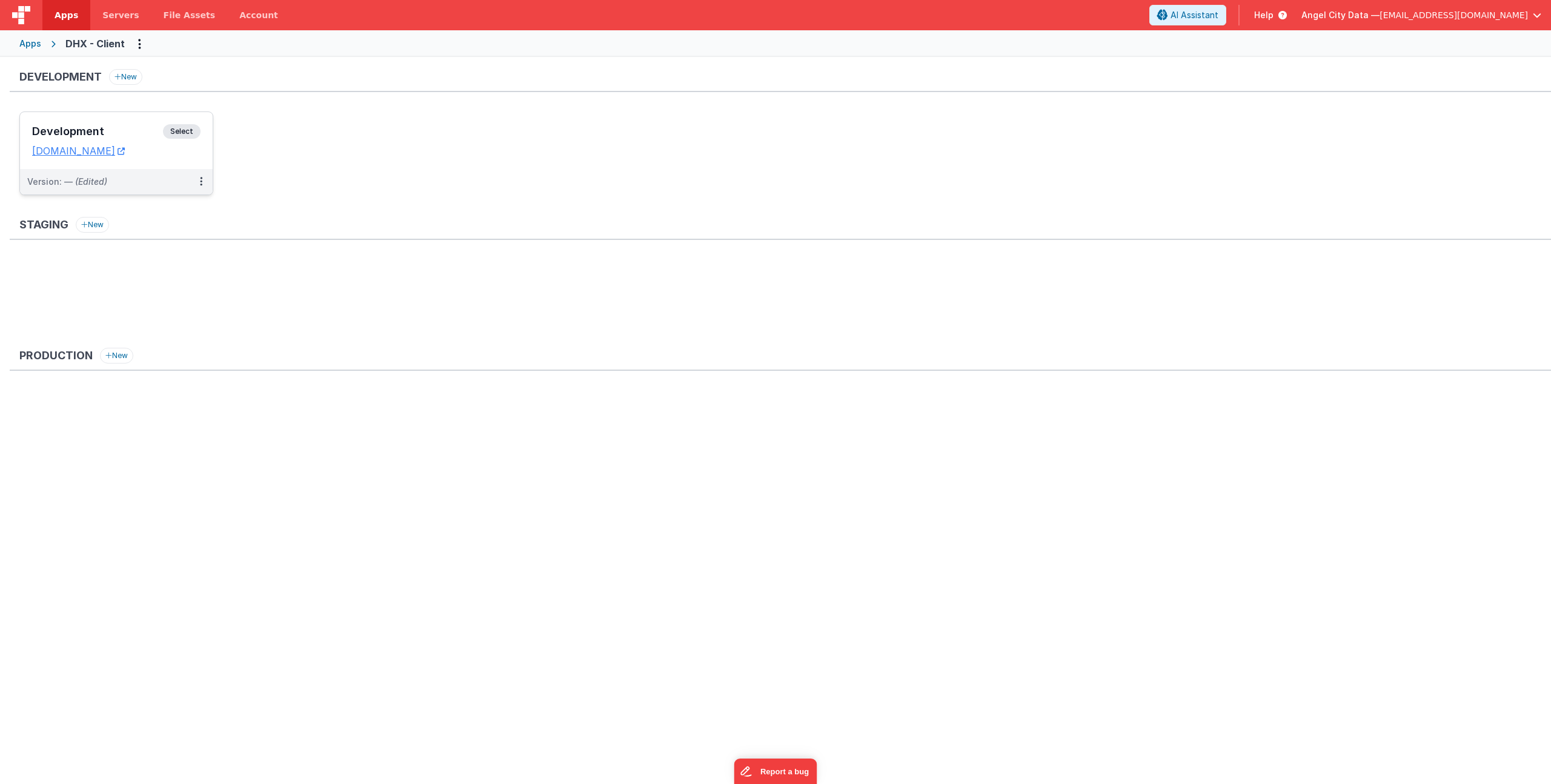
click at [124, 130] on h3 "Development" at bounding box center [97, 132] width 131 height 12
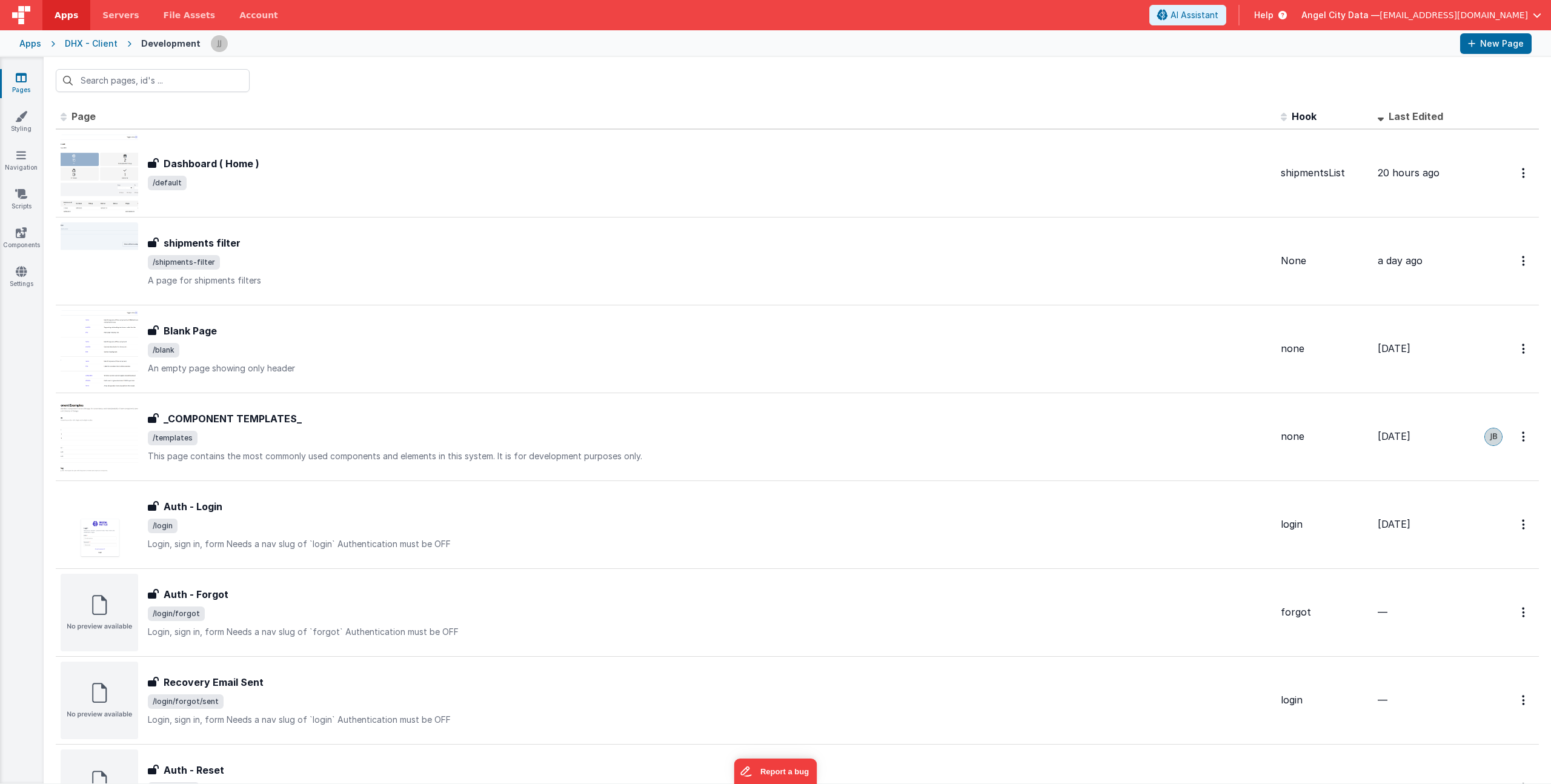
click at [19, 84] on link "Pages" at bounding box center [21, 83] width 44 height 24
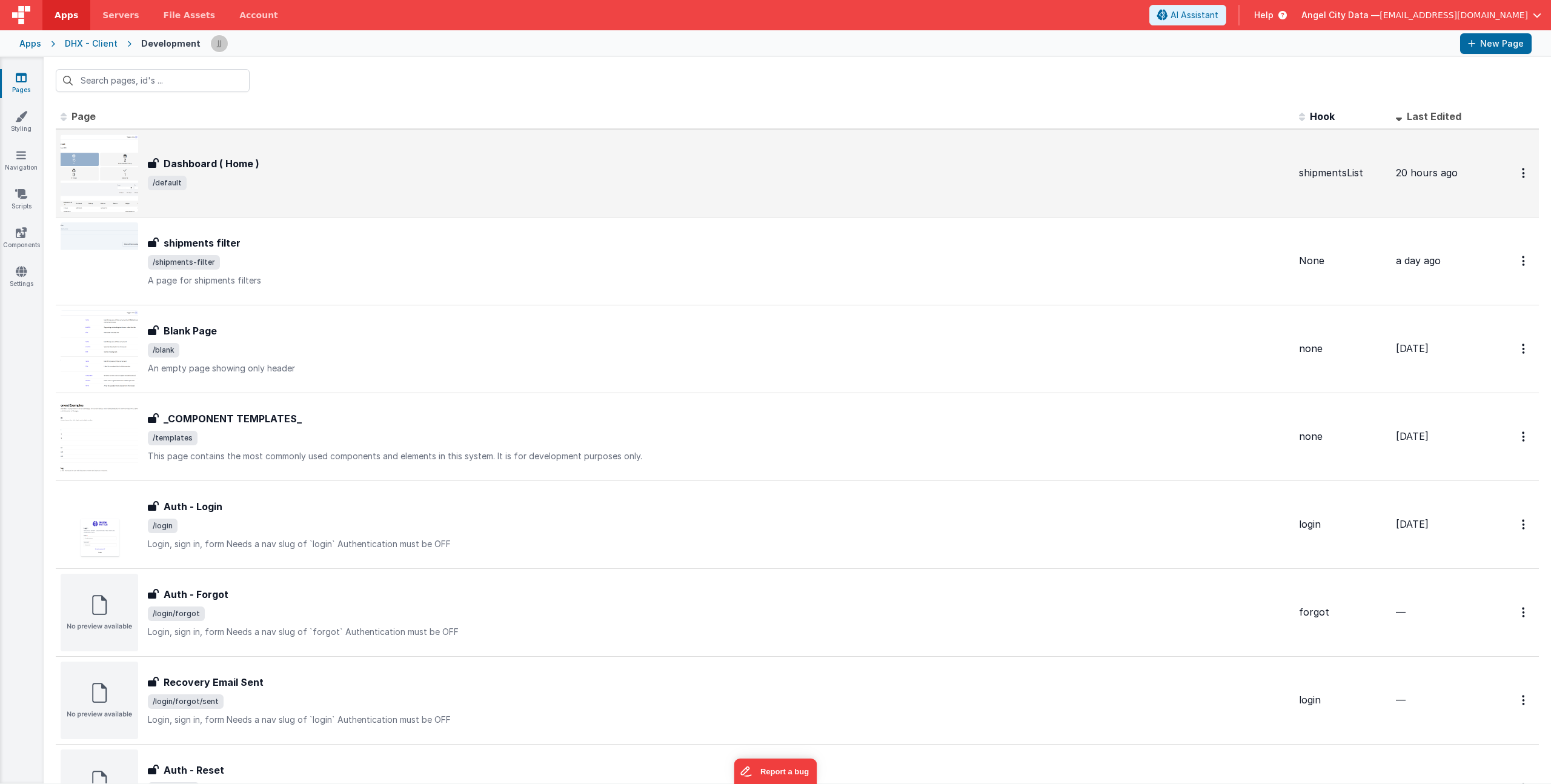
click at [332, 177] on span "/default" at bounding box center [719, 183] width 1142 height 15
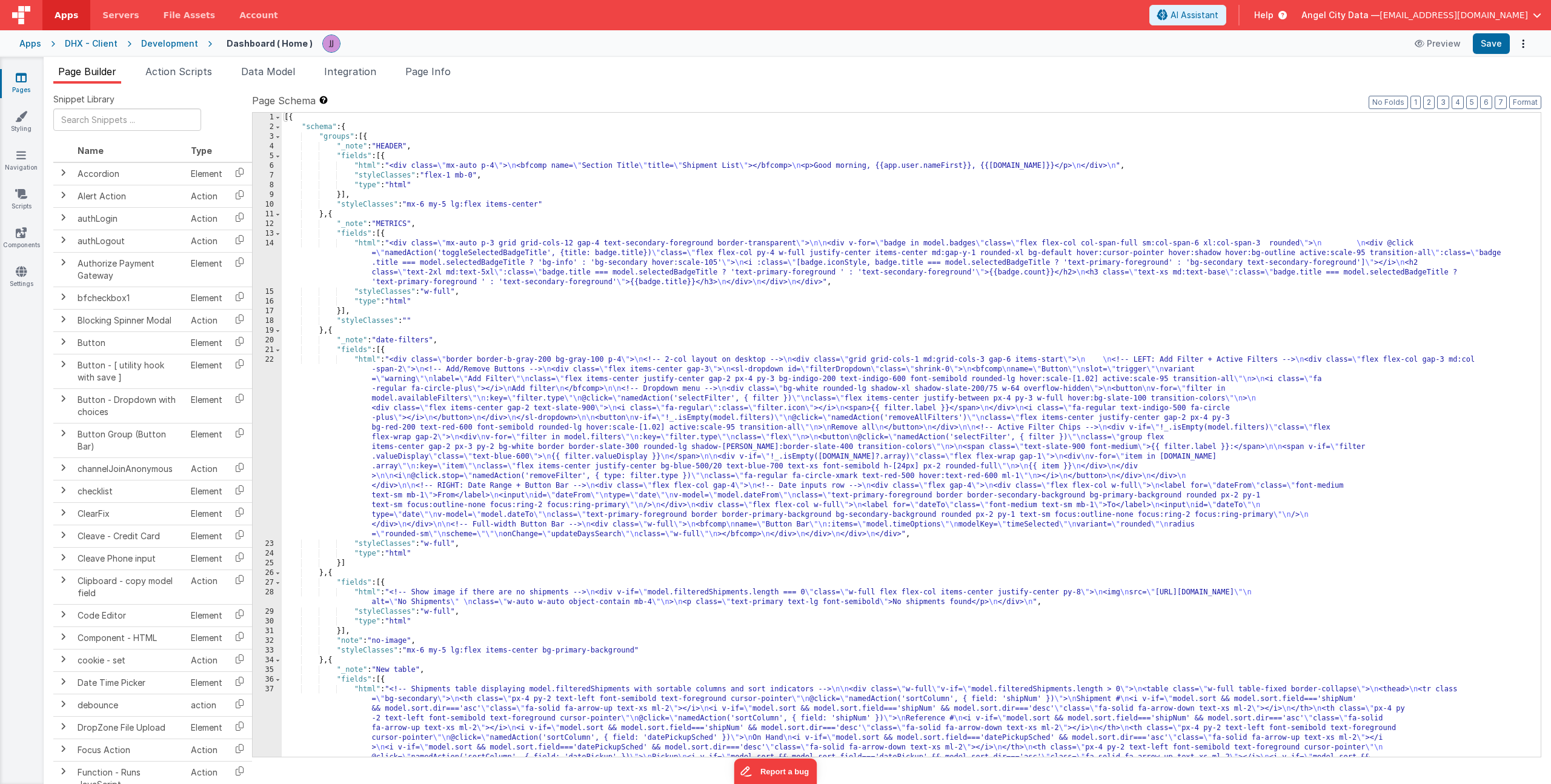
click at [566, 259] on div "[{ "schema" : { "groups" : [{ "_note" : "HEADER" , "fields" : [{ "html" : "<div…" at bounding box center [907, 551] width 1250 height 876
type input "Add fil"
click at [490, 391] on div "[{ "schema" : { "groups" : [{ "_note" : "HEADER" , "fields" : [{ "html" : "<div…" at bounding box center [907, 551] width 1250 height 876
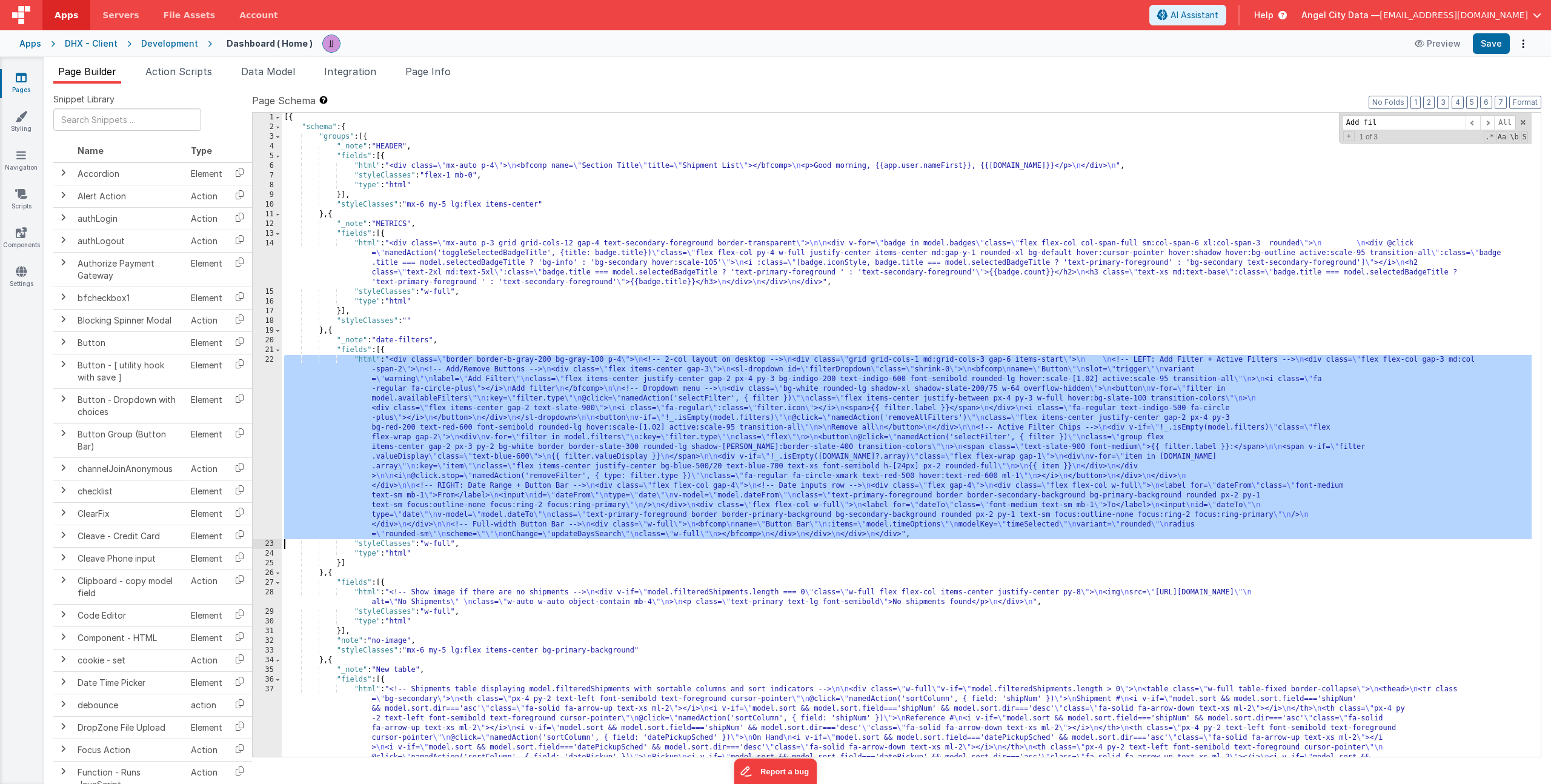
click at [264, 396] on div "22" at bounding box center [267, 447] width 29 height 184
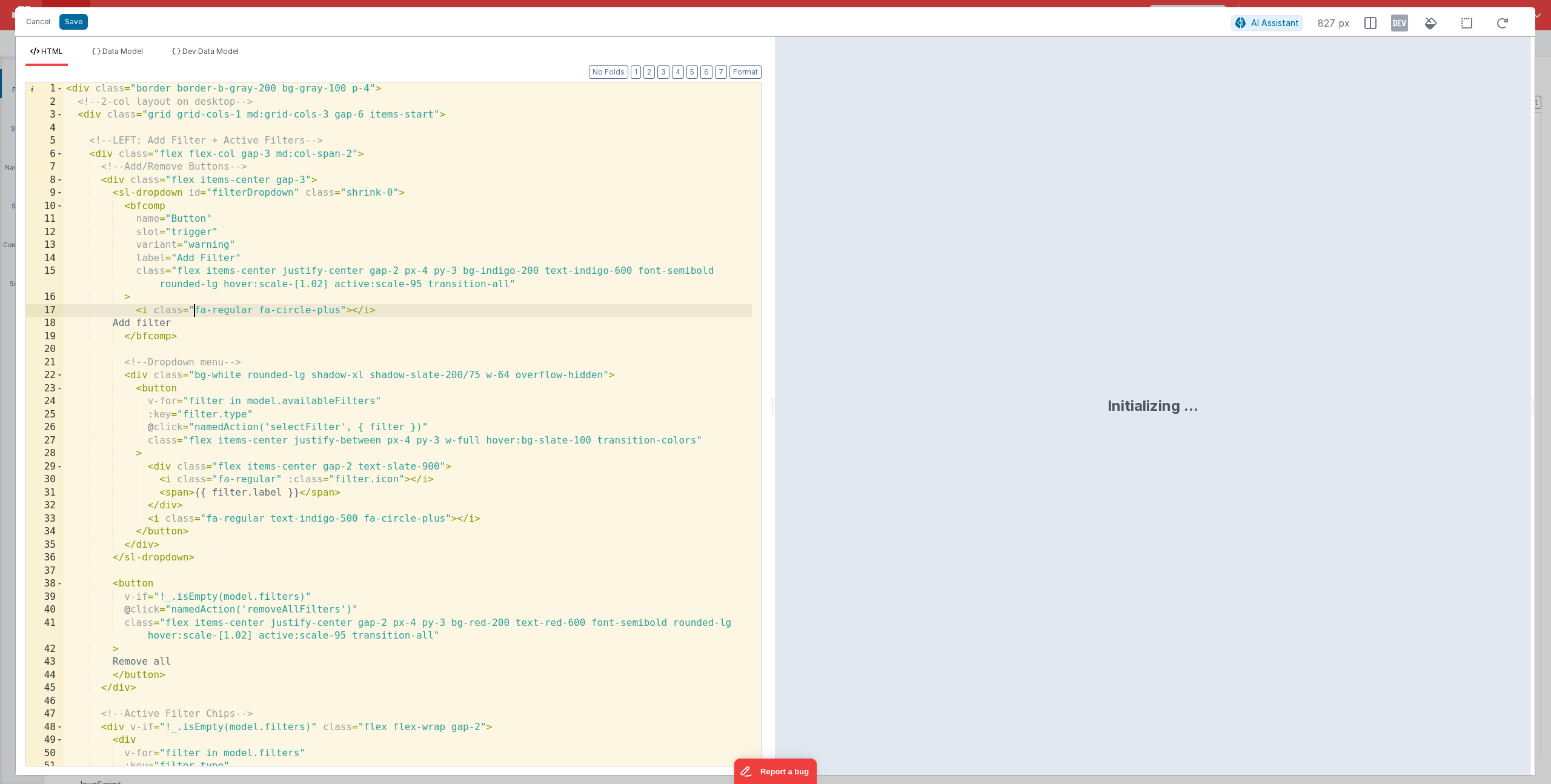
click at [191, 311] on div "< div class = "border border-b-gray-200 bg-gray-100 p-4" > <!-- 2-col layout on…" at bounding box center [408, 437] width 688 height 709
click at [126, 211] on div "< div class = "border border-b-gray-200 bg-gray-100 p-4" > <!-- 2-col layout on…" at bounding box center [408, 437] width 688 height 709
click at [178, 221] on div "< div class = "border border-b-gray-200 bg-gray-100 p-4" > <!-- 2-col layout on…" at bounding box center [408, 437] width 688 height 709
click at [179, 274] on div "< div class = "border border-b-gray-200 bg-gray-100 p-4" > <!-- 2-col layout on…" at bounding box center [408, 437] width 688 height 709
click at [193, 207] on div "< div class = "border border-b-gray-200 bg-gray-100 p-4" > <!-- 2-col layout on…" at bounding box center [408, 437] width 688 height 709
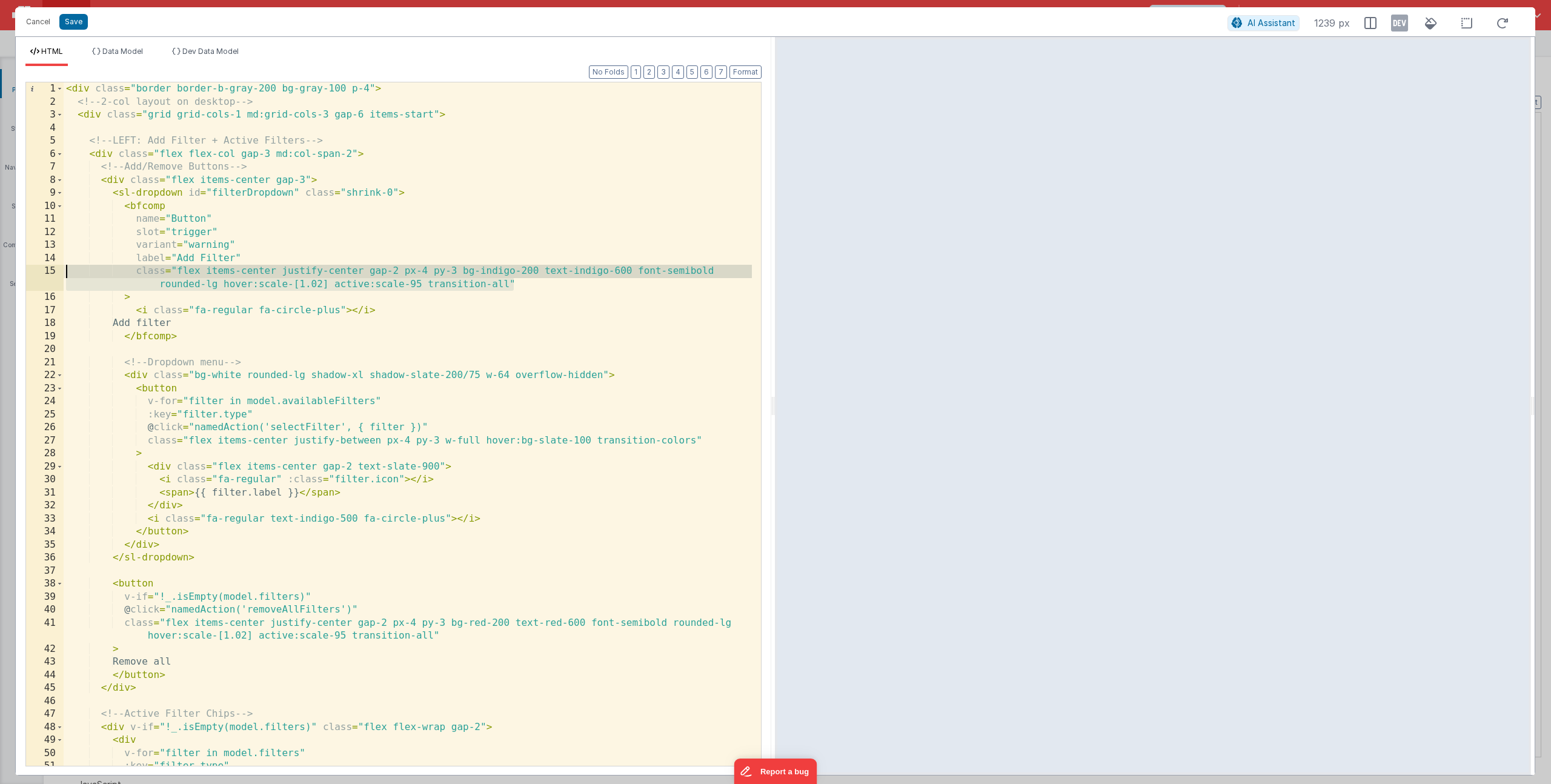
drag, startPoint x: 523, startPoint y: 281, endPoint x: 33, endPoint y: 265, distance: 490.3
click at [33, 265] on div "1 2 3 4 5 6 7 8 9 10 11 12 13 14 15 16 17 18 19 20 21 22 23 24 25 26 27 28 29 3…" at bounding box center [393, 424] width 736 height 684
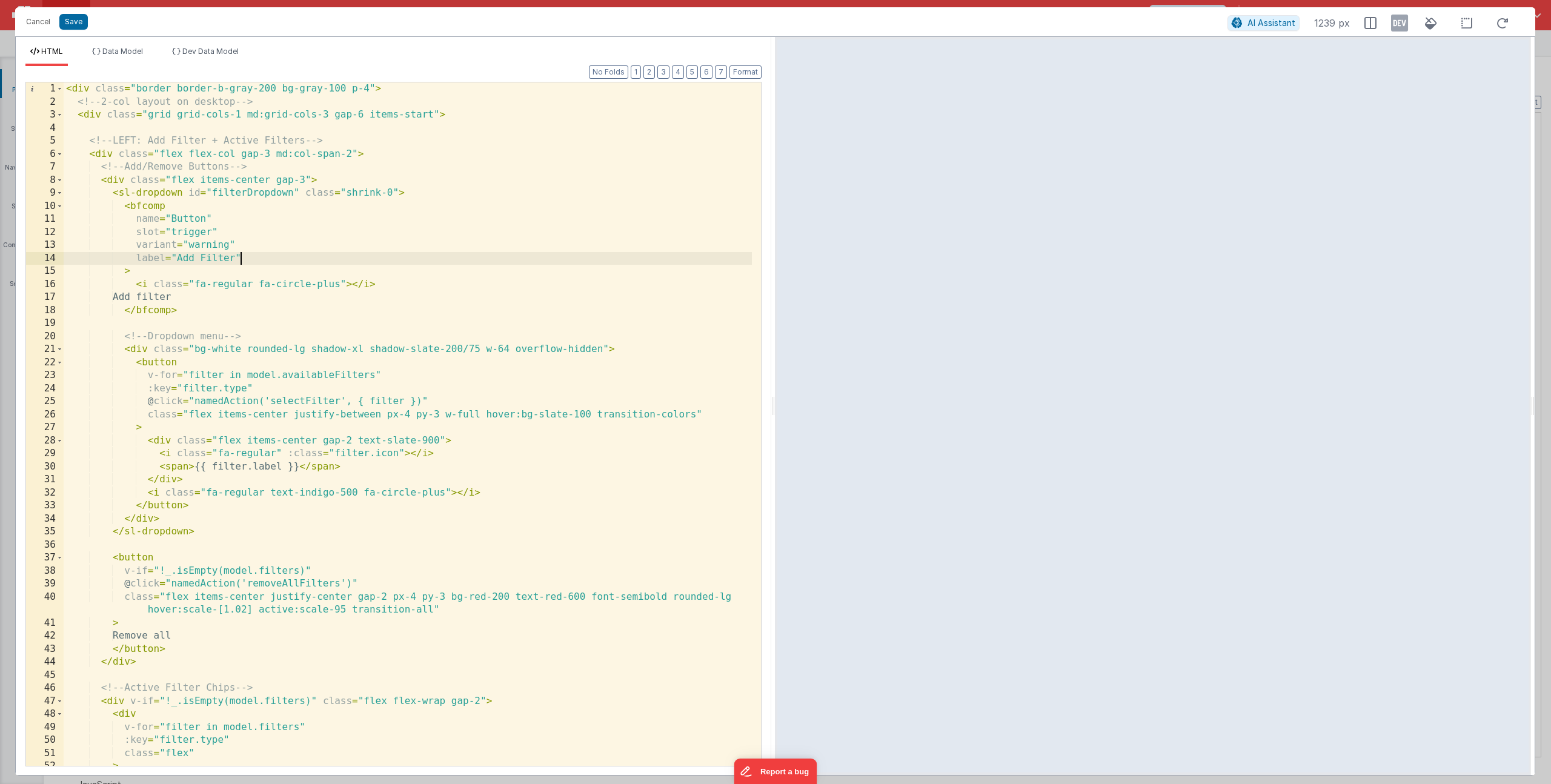
click at [254, 257] on div "< div class = "border border-b-gray-200 bg-gray-100 p-4" > <!-- 2-col layout on…" at bounding box center [408, 437] width 688 height 709
click at [287, 261] on div "< div class = "border border-b-gray-200 bg-gray-100 p-4" > <!-- 2-col layout on…" at bounding box center [408, 437] width 688 height 709
click at [217, 57] on li "Dev Data Model" at bounding box center [206, 56] width 76 height 19
click at [0, 0] on div "XXXXXXXXXXXXXXXXXXXXXXXXXXXXXXXXXXXXXXXXXXXXXXXXXX" at bounding box center [0, 0] width 0 height 0
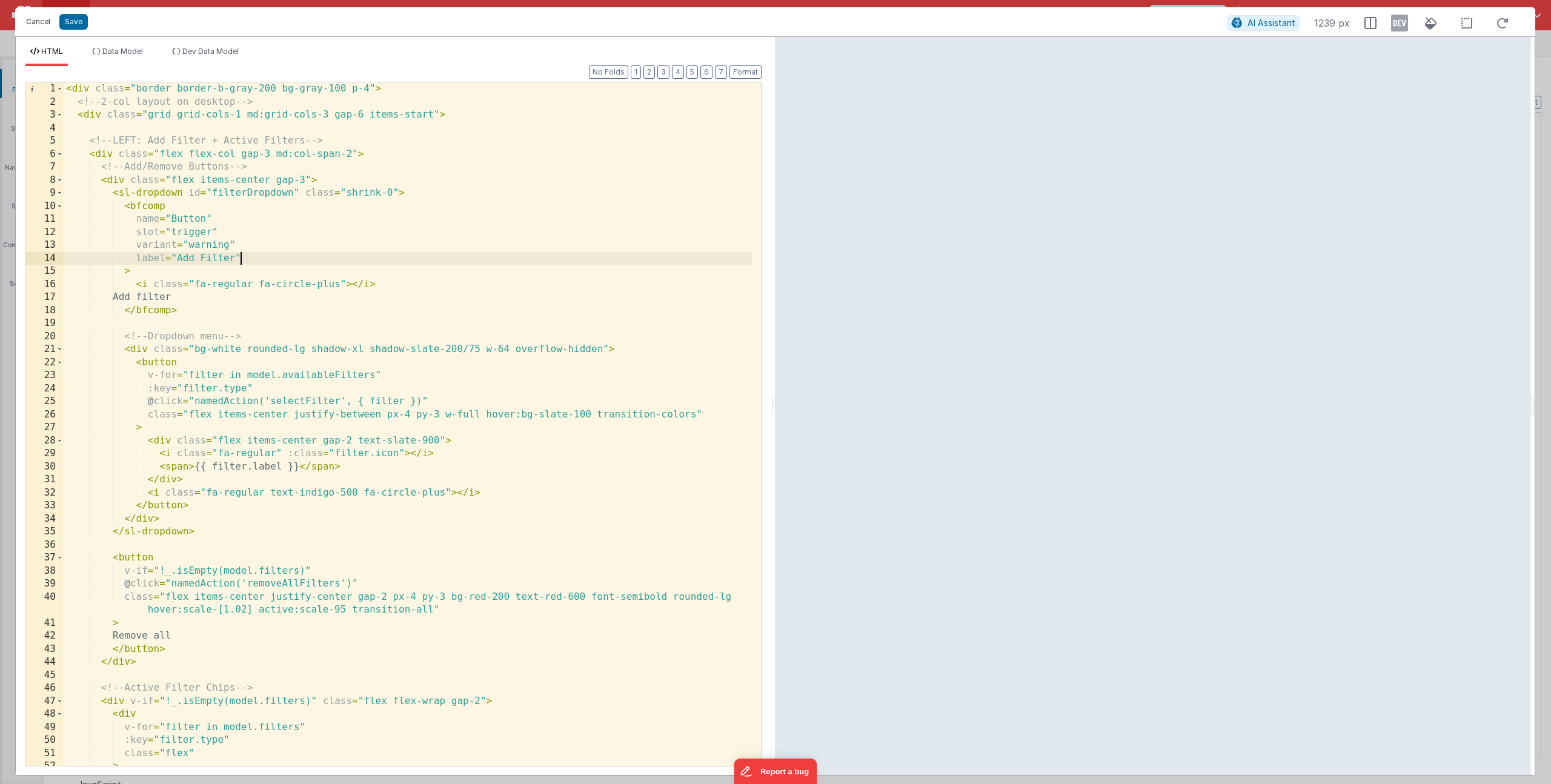
click at [28, 19] on button "Cancel" at bounding box center [38, 22] width 36 height 17
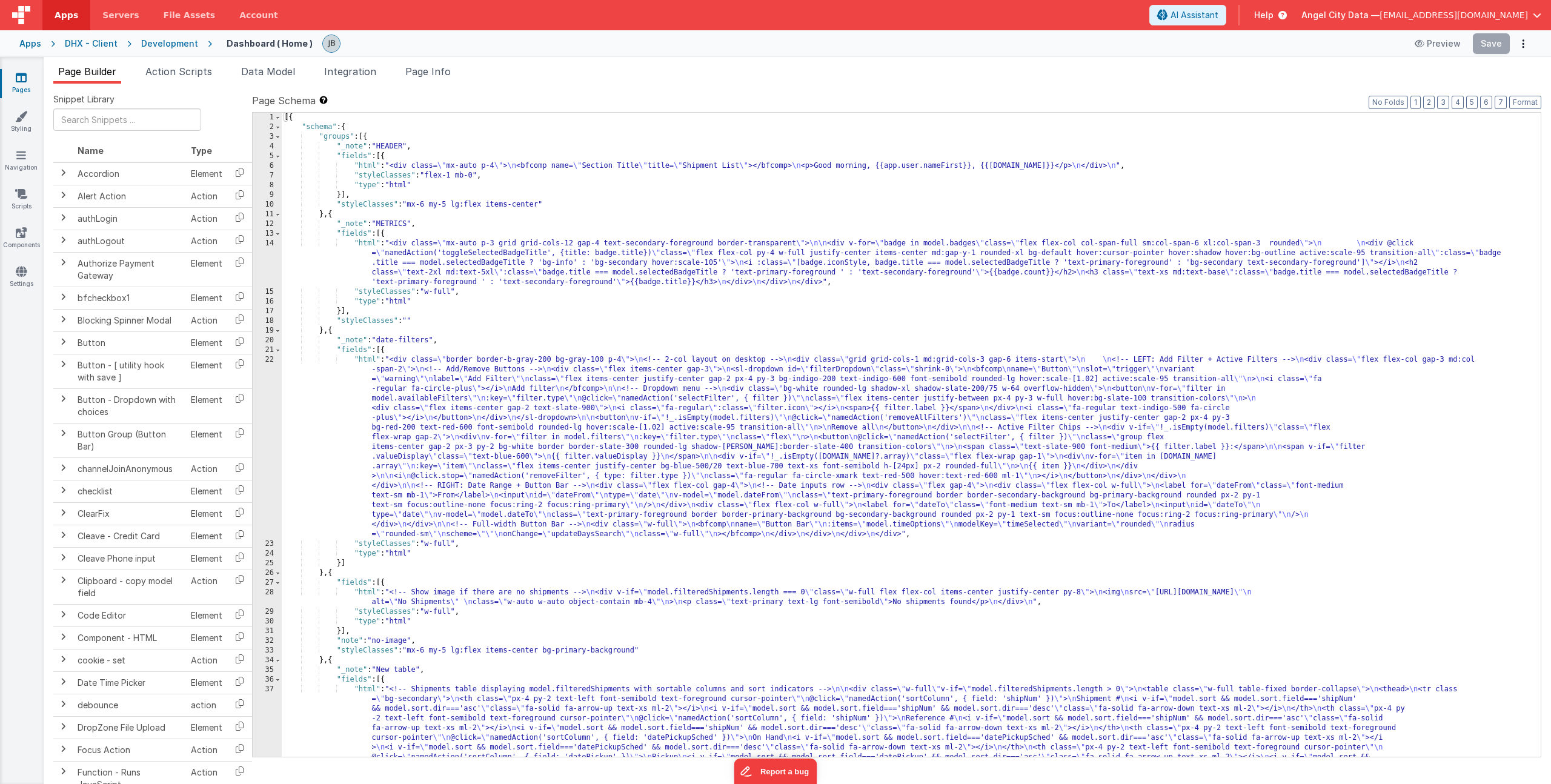
click at [419, 418] on div "[{ "schema" : { "groups" : [{ "_note" : "HEADER" , "fields" : [{ "html" : "<div…" at bounding box center [907, 551] width 1250 height 876
click at [265, 393] on div "22" at bounding box center [267, 447] width 29 height 184
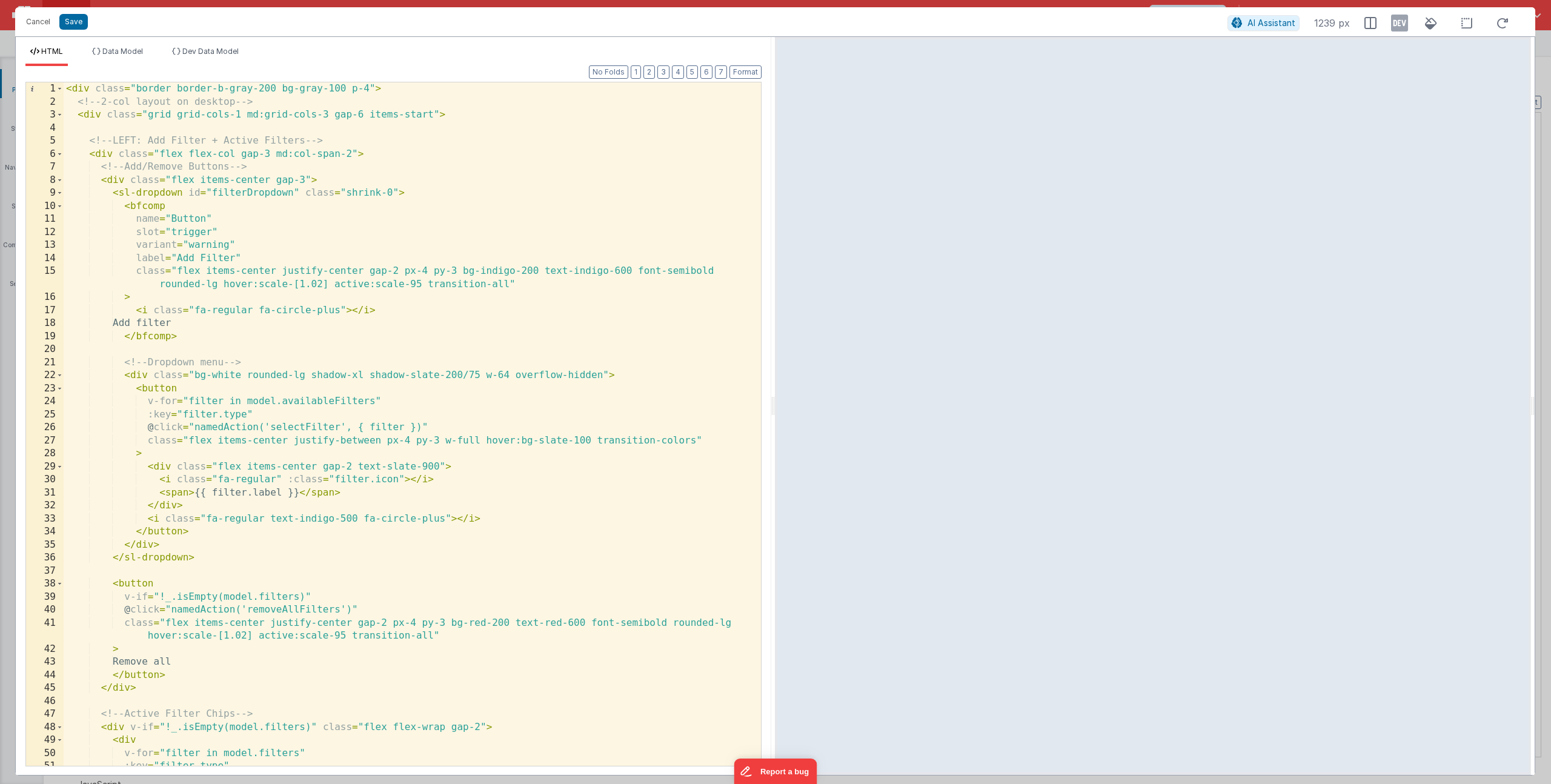
click at [515, 283] on div "< div class = "border border-b-gray-200 bg-gray-100 p-4" > <!-- 2-col layout on…" at bounding box center [408, 437] width 688 height 709
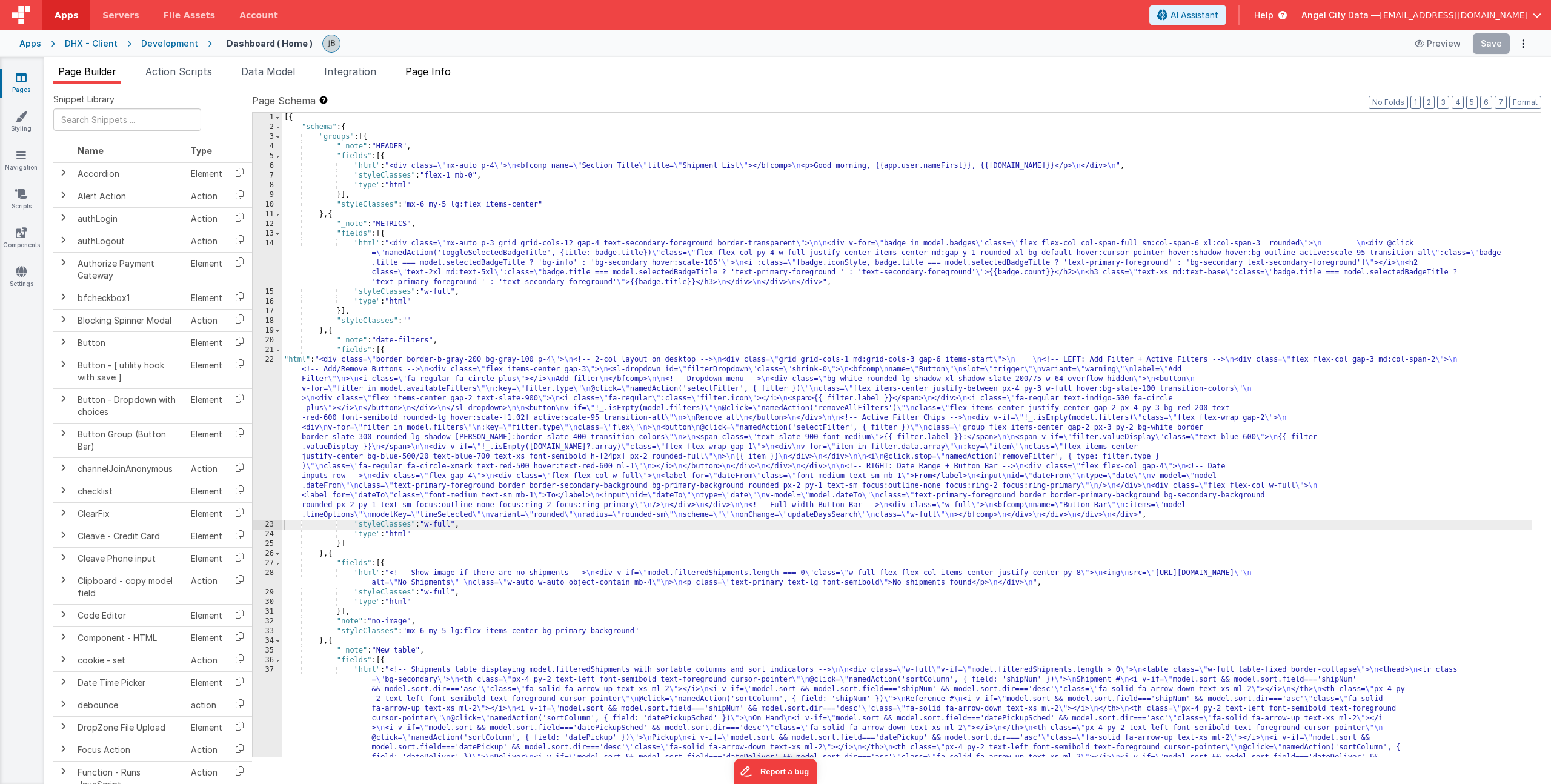
click at [427, 71] on span "Page Info" at bounding box center [428, 71] width 46 height 12
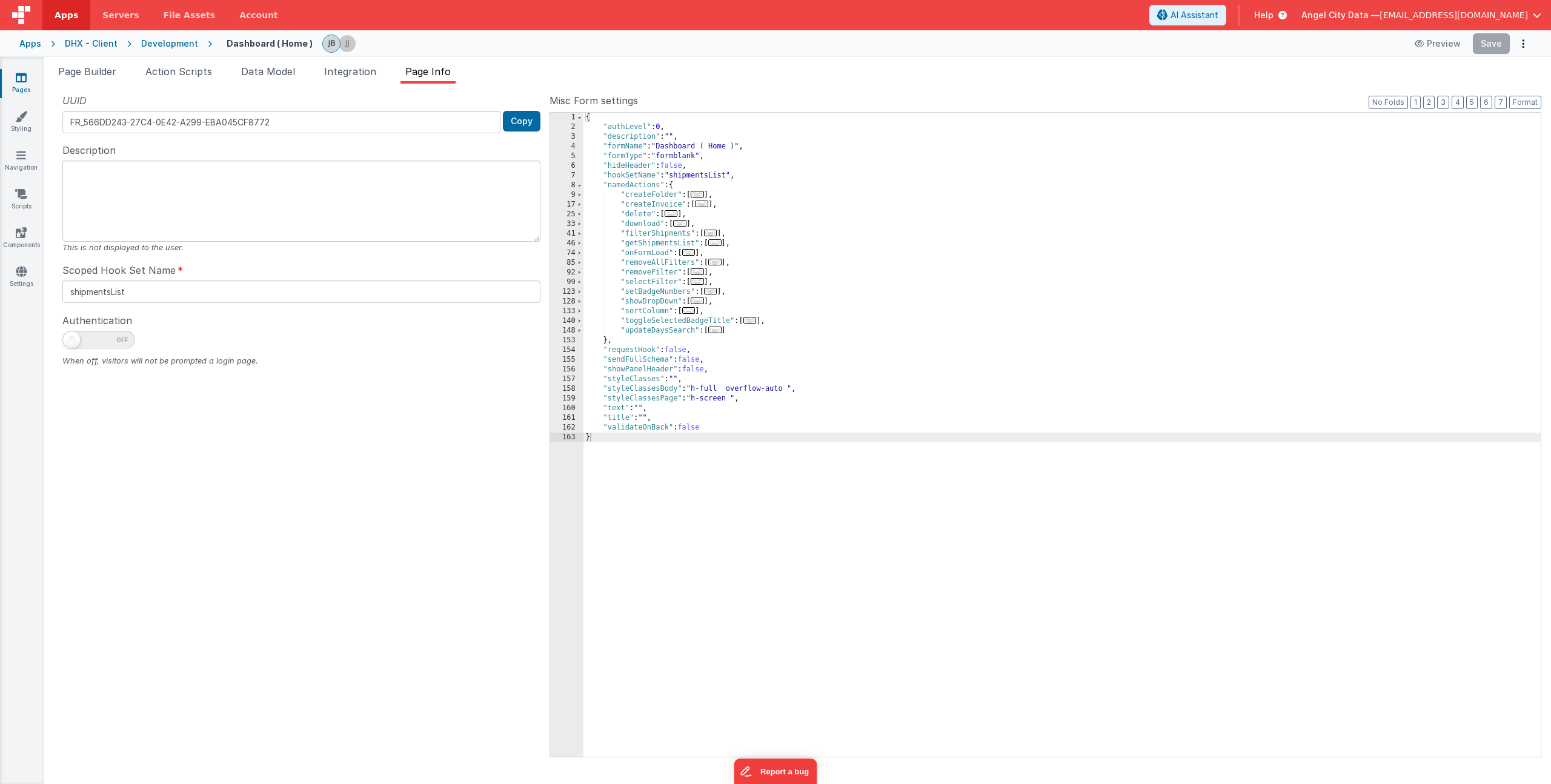
click at [704, 301] on span "..." at bounding box center [698, 300] width 14 height 7
click at [741, 367] on div "{ "authLevel" : 0 , "description" : "" , "formName" : "Dashboard ( Home )" , "f…" at bounding box center [1062, 444] width 957 height 663
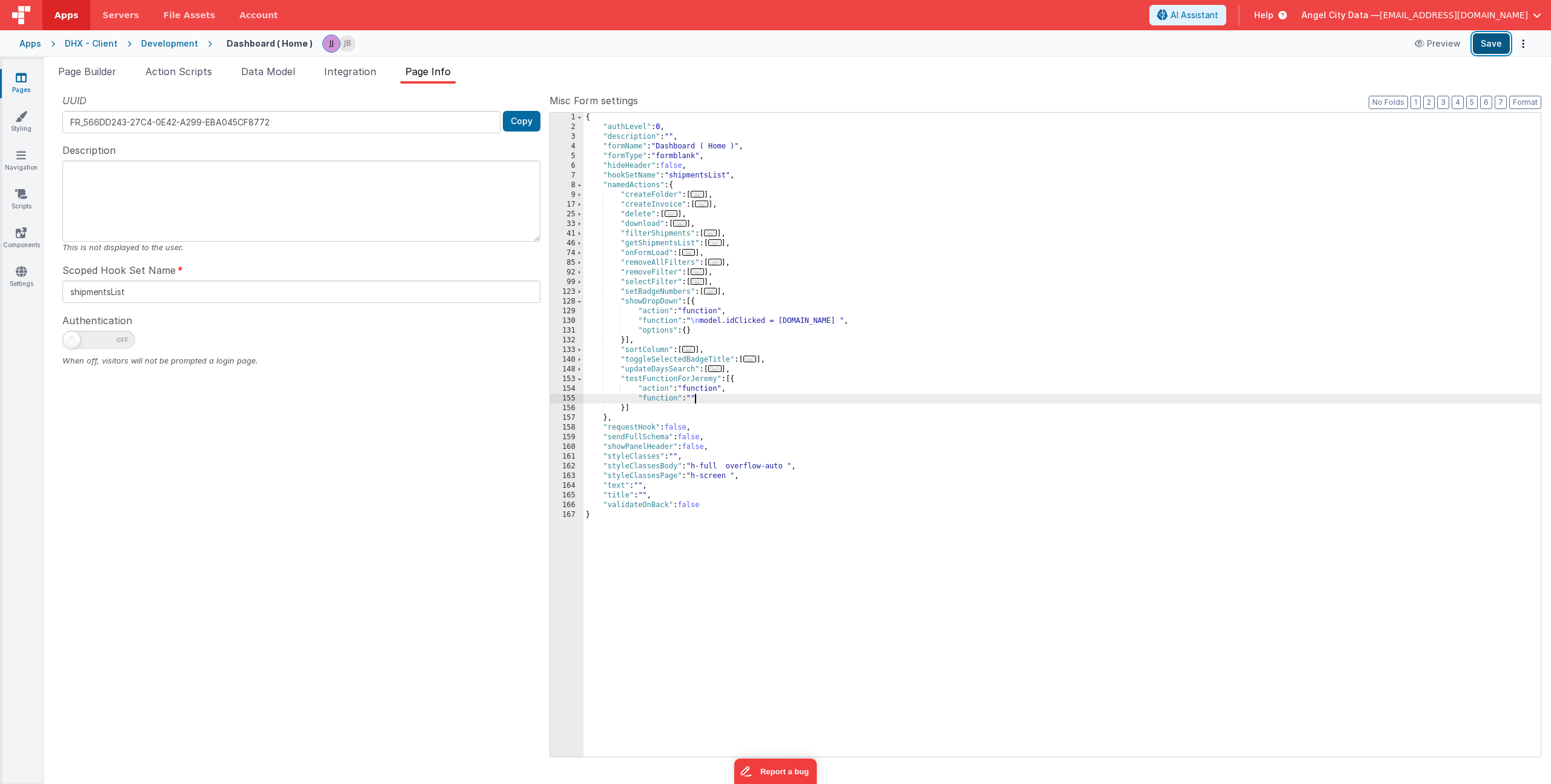
click at [1493, 43] on button "Save" at bounding box center [1491, 43] width 37 height 20
click at [717, 316] on div "{ "authLevel" : 0 , "description" : "" , "formName" : "Dashboard ( Home )" , "f…" at bounding box center [1062, 444] width 957 height 663
click at [663, 303] on div "{ "authLevel" : 0 , "description" : "" , "formName" : "Dashboard ( Home )" , "f…" at bounding box center [1062, 444] width 957 height 663
click at [77, 77] on span "Page Builder" at bounding box center [87, 71] width 58 height 12
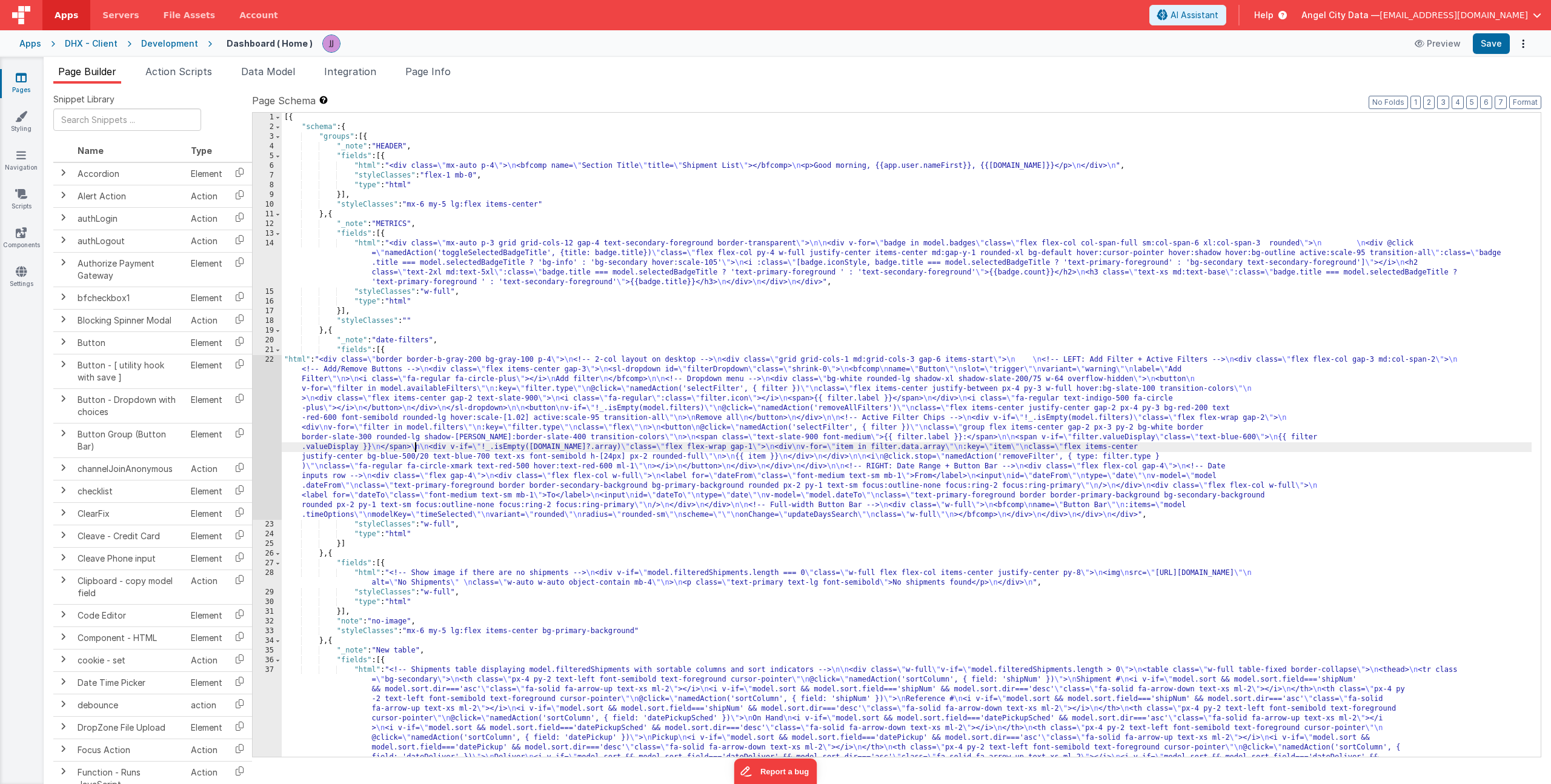
click at [416, 444] on div "[{ "schema" : { "groups" : [{ "_note" : "HEADER" , "fields" : [{ "html" : "<div…" at bounding box center [907, 551] width 1250 height 876
click at [259, 412] on div "22" at bounding box center [267, 438] width 29 height 165
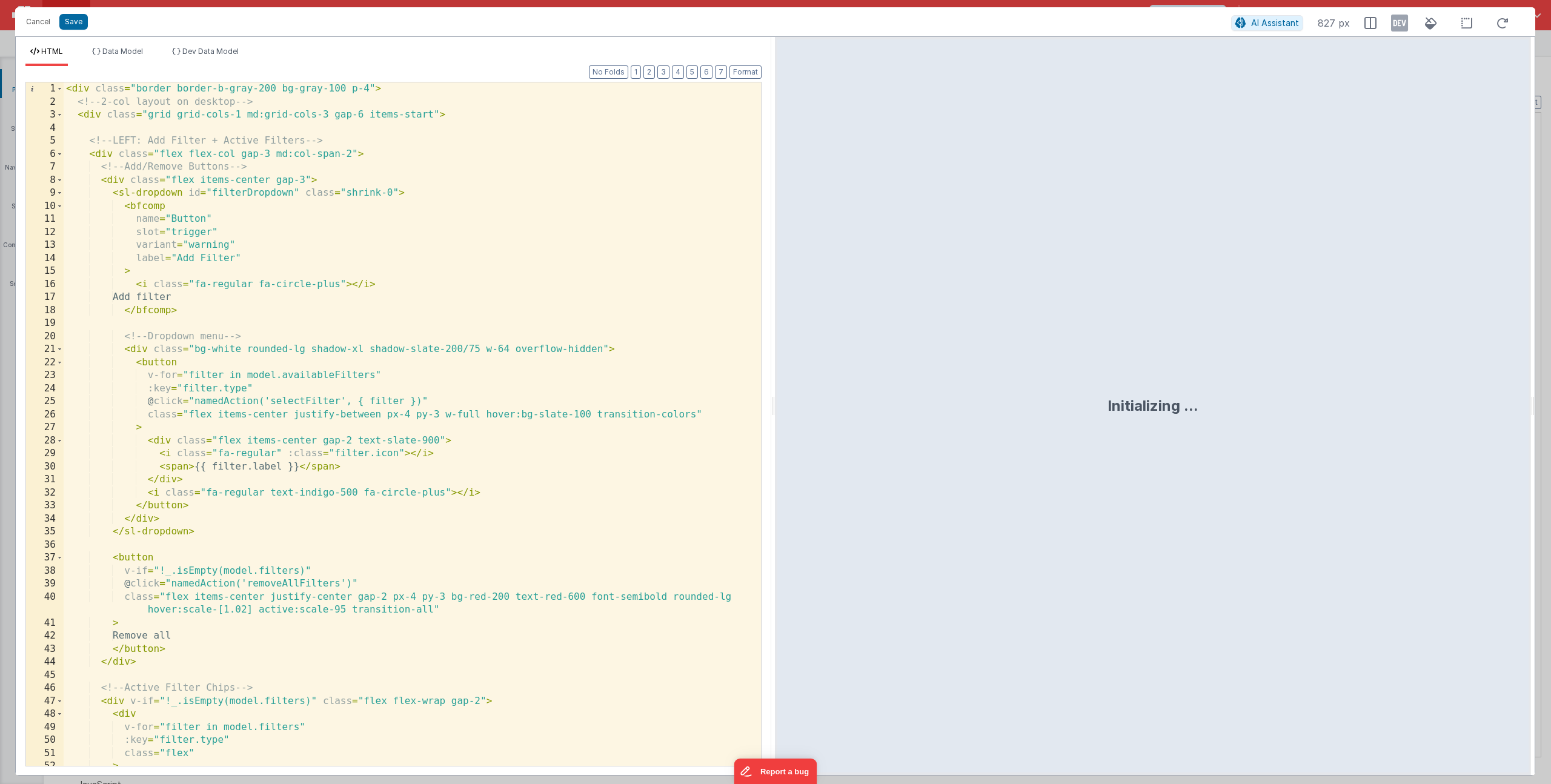
click at [206, 377] on div "< div class = "border border-b-gray-200 bg-gray-100 p-4" > <!-- 2-col layout on…" at bounding box center [408, 437] width 688 height 709
click at [338, 376] on div "< div class = "border border-b-gray-200 bg-gray-100 p-4" > <!-- 2-col layout on…" at bounding box center [408, 437] width 688 height 709
click at [224, 188] on div "< div class = "border border-b-gray-200 bg-gray-100 p-4" > <!-- 2-col layout on…" at bounding box center [408, 437] width 688 height 709
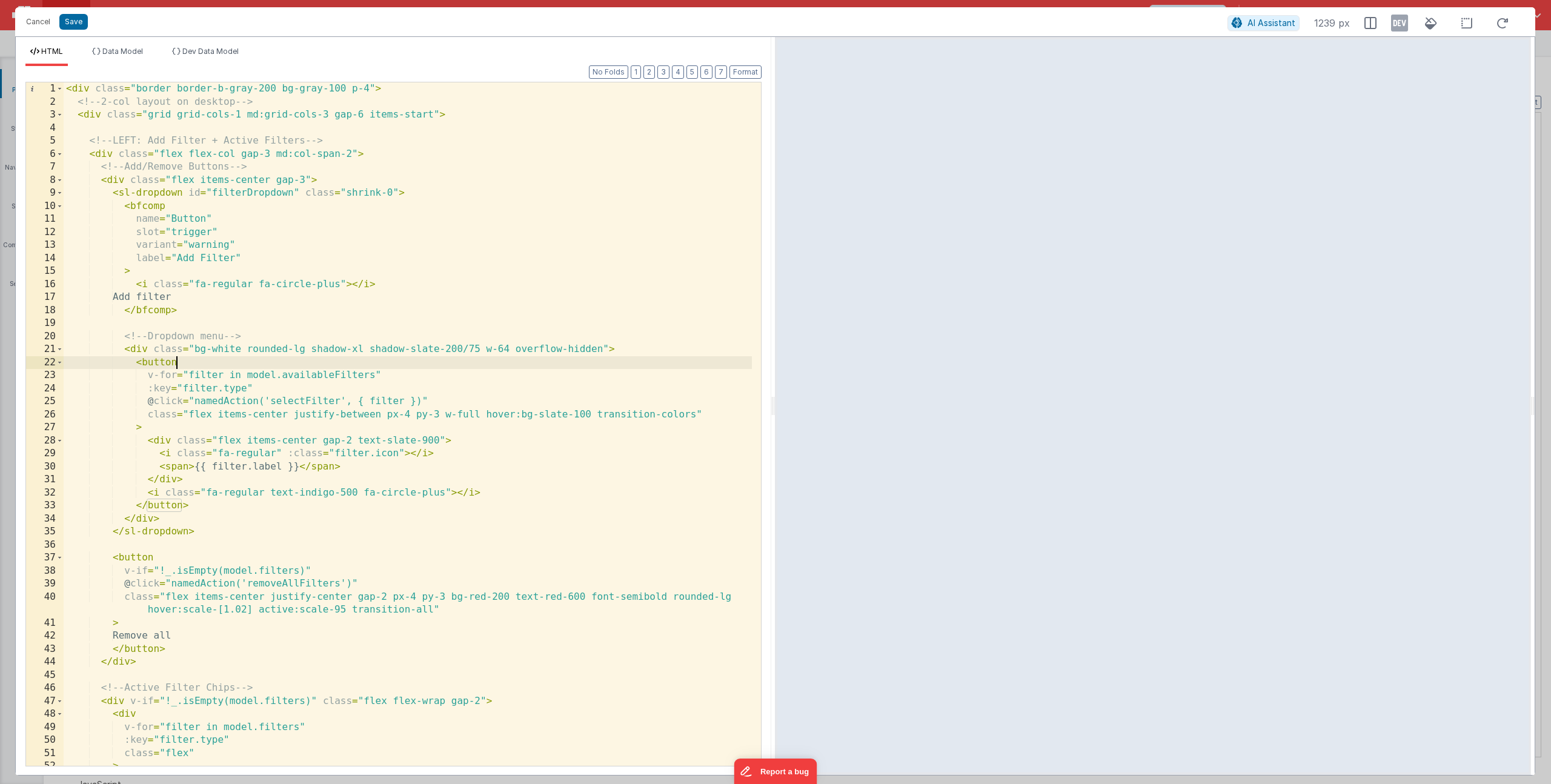
click at [353, 361] on div "< div class = "border border-b-gray-200 bg-gray-100 p-4" > <!-- 2-col layout on…" at bounding box center [408, 437] width 688 height 709
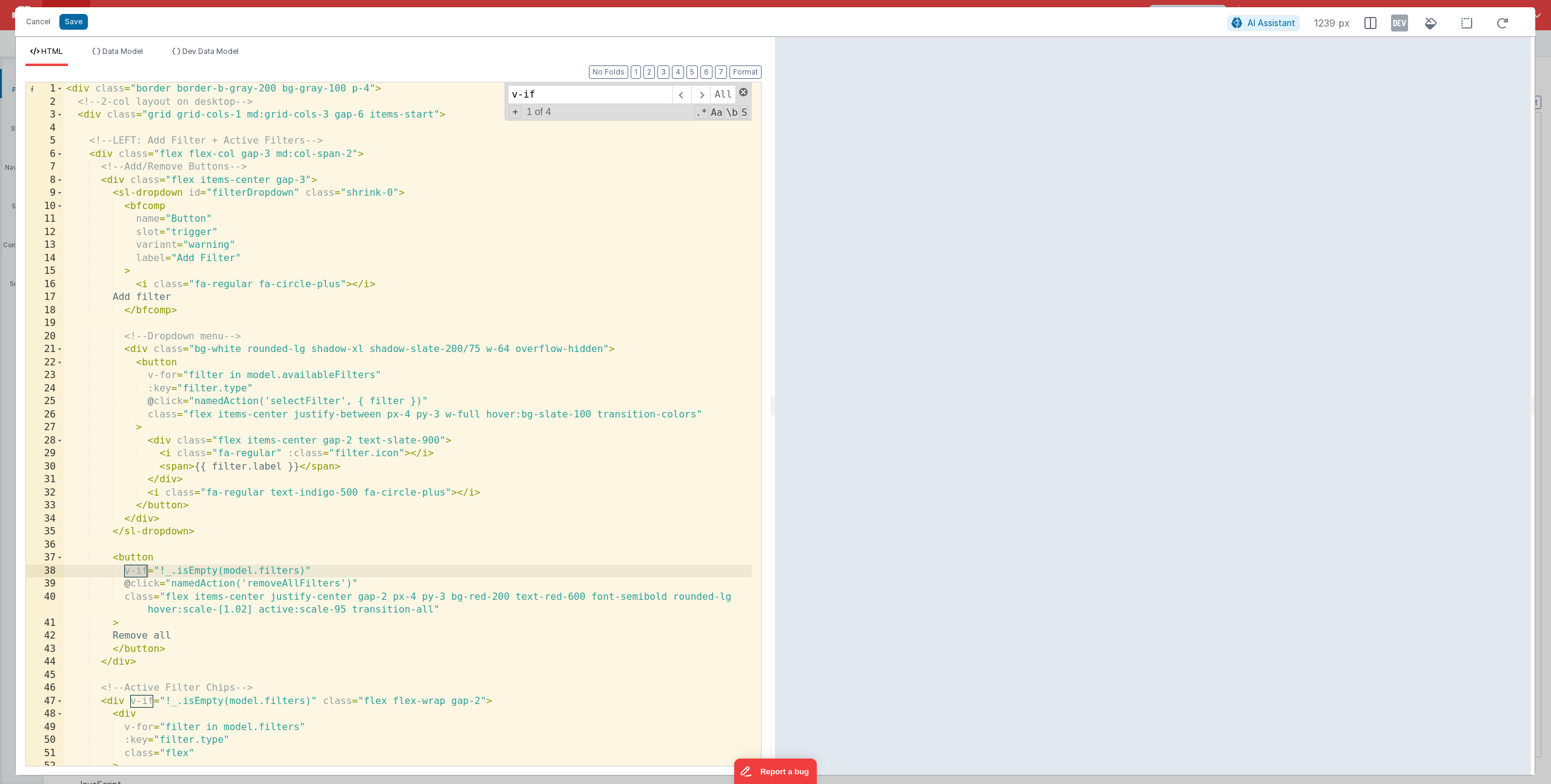
type input "v-if"
click at [744, 92] on span at bounding box center [744, 92] width 9 height 9
click at [503, 326] on div "< div class = "border border-b-gray-200 bg-gray-100 p-4" > <!-- 2-col layout on…" at bounding box center [408, 437] width 688 height 709
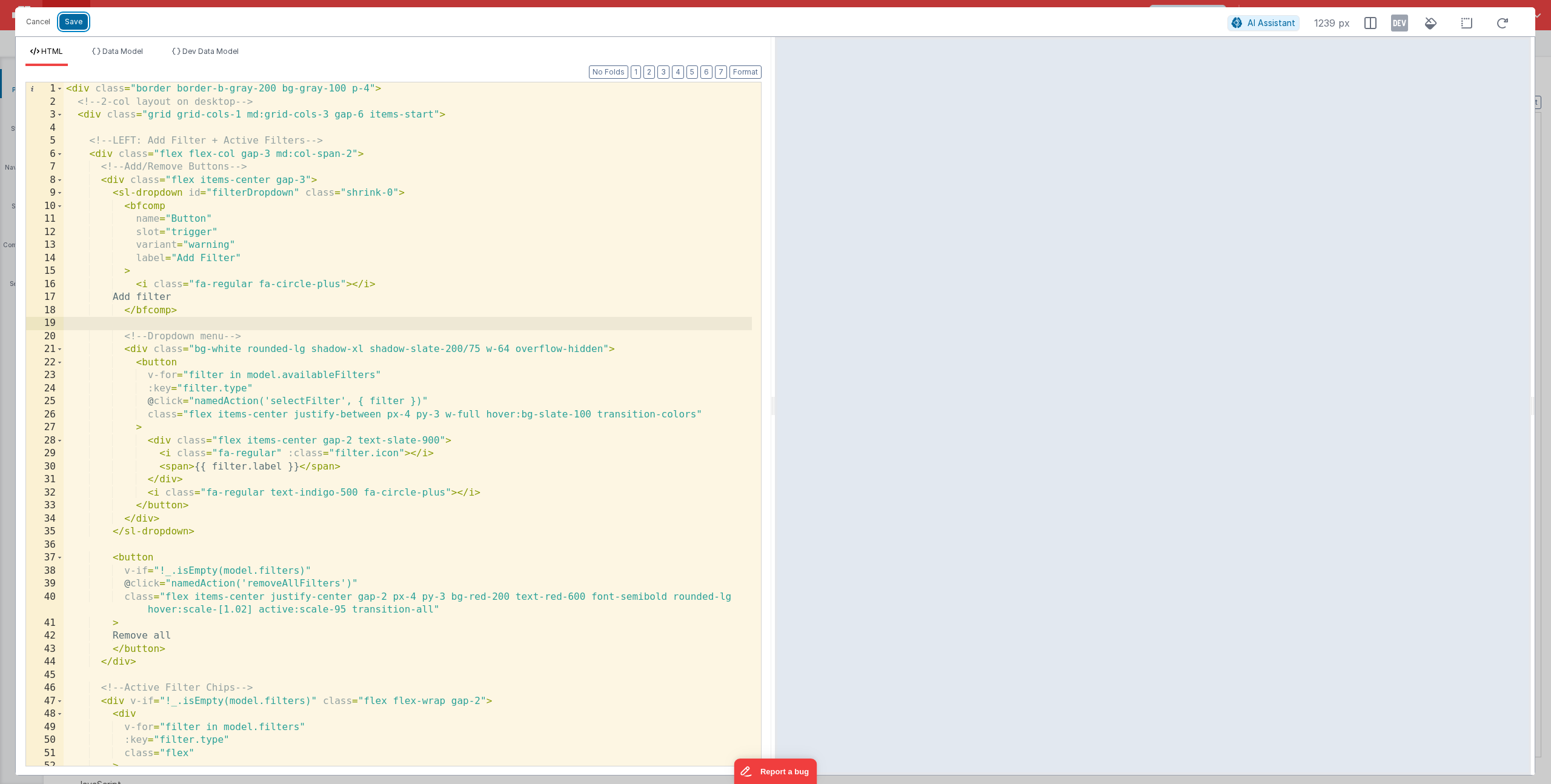
click at [76, 19] on button "Save" at bounding box center [73, 22] width 28 height 16
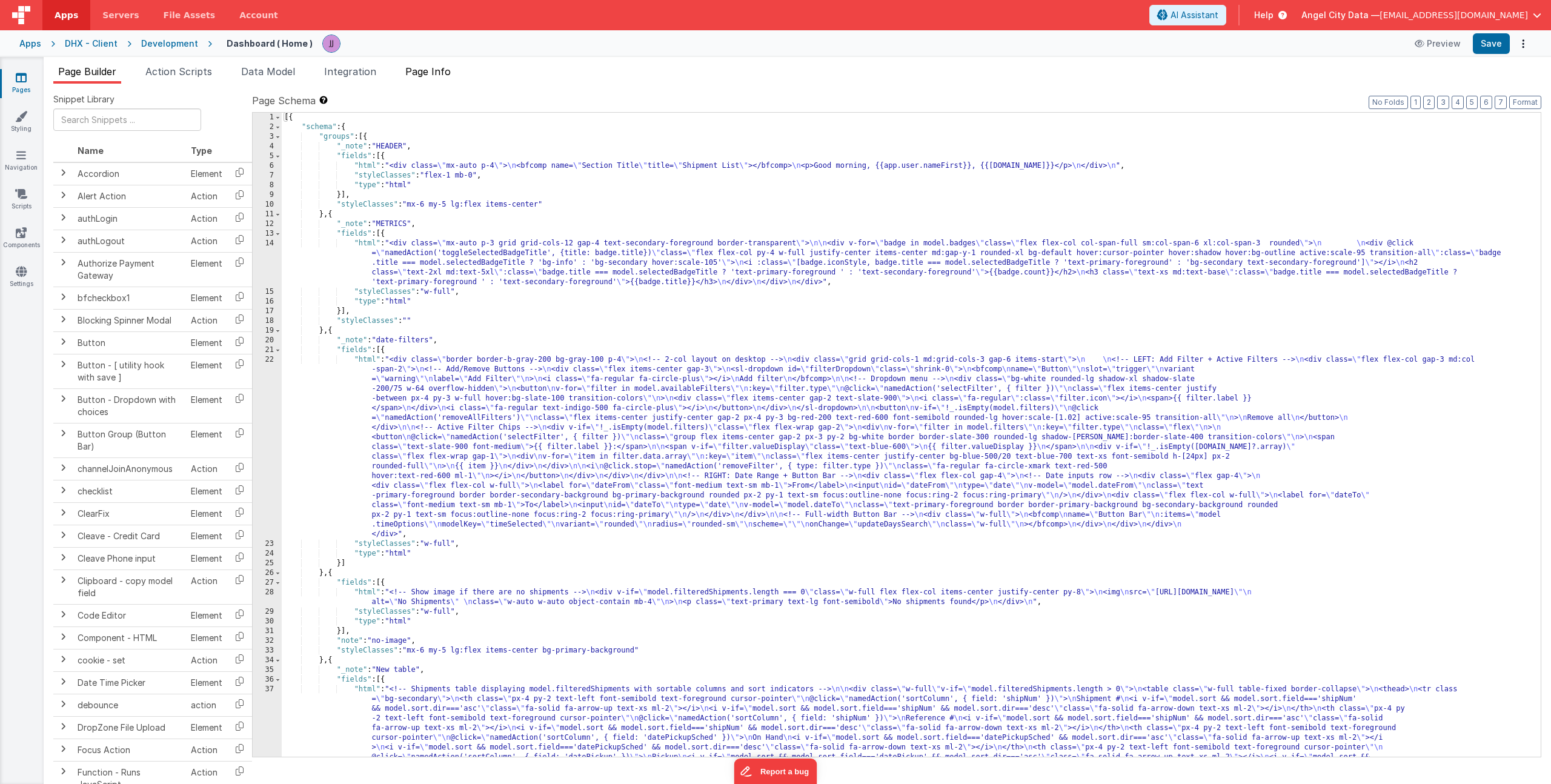
click at [443, 70] on span "Page Info" at bounding box center [428, 71] width 46 height 12
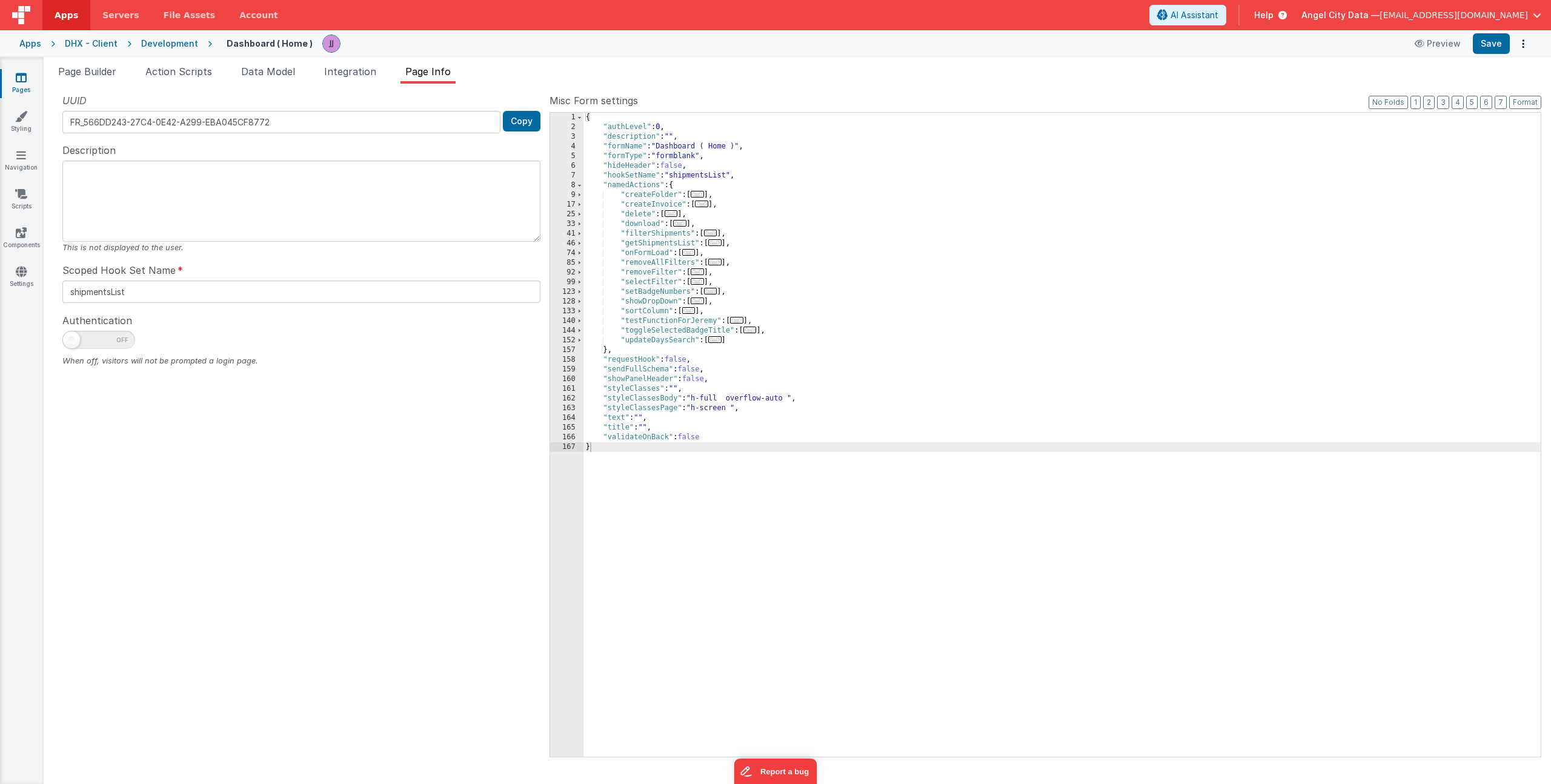
click at [707, 321] on div "{ "authLevel" : 0 , "description" : "" , "formName" : "Dashboard ( Home )" , "f…" at bounding box center [1062, 444] width 957 height 663
click at [88, 69] on span "Page Builder" at bounding box center [87, 71] width 58 height 12
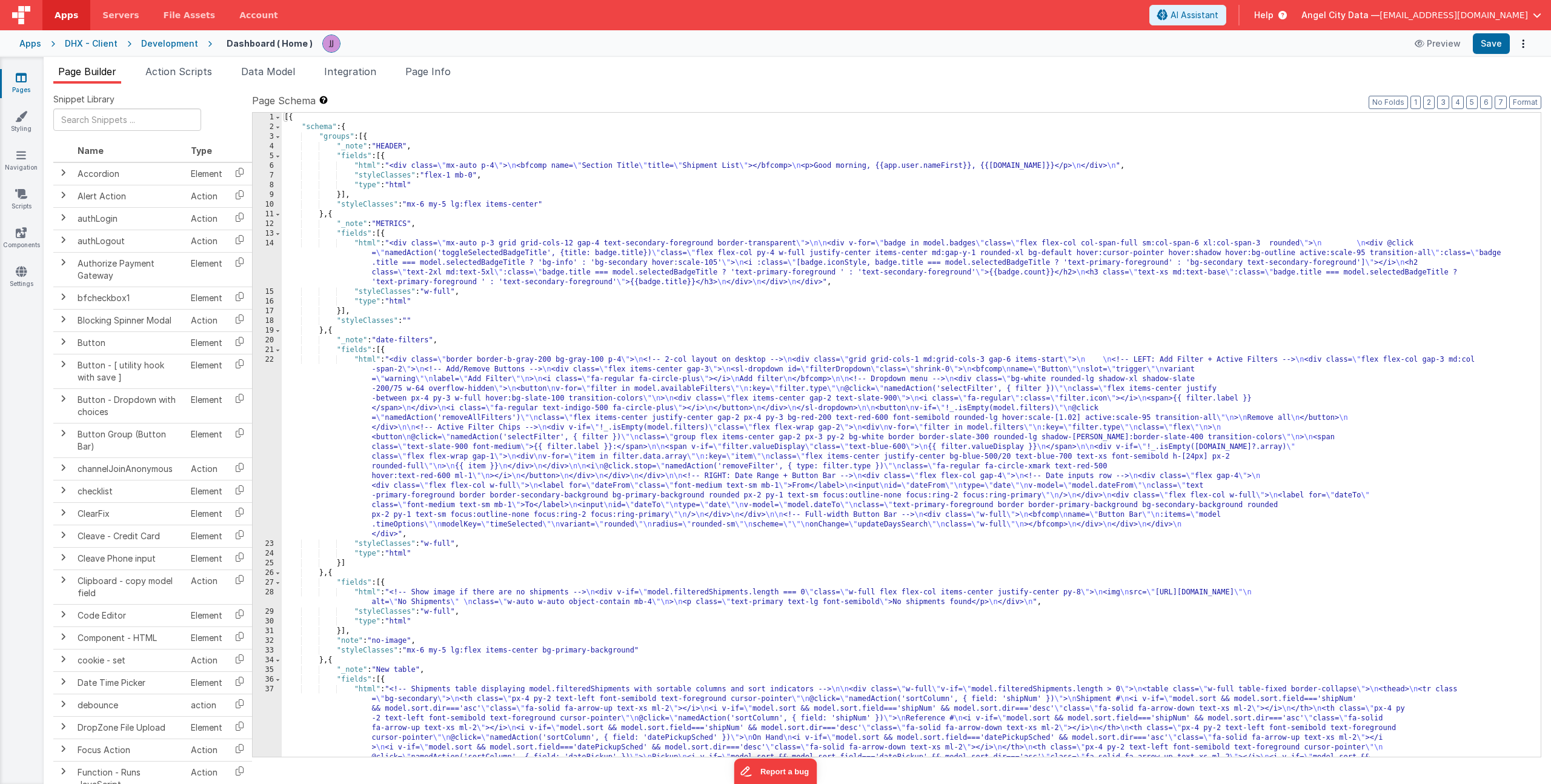
click at [520, 391] on div "[{ "schema" : { "groups" : [{ "_note" : "HEADER" , "fields" : [{ "html" : "<div…" at bounding box center [907, 551] width 1250 height 876
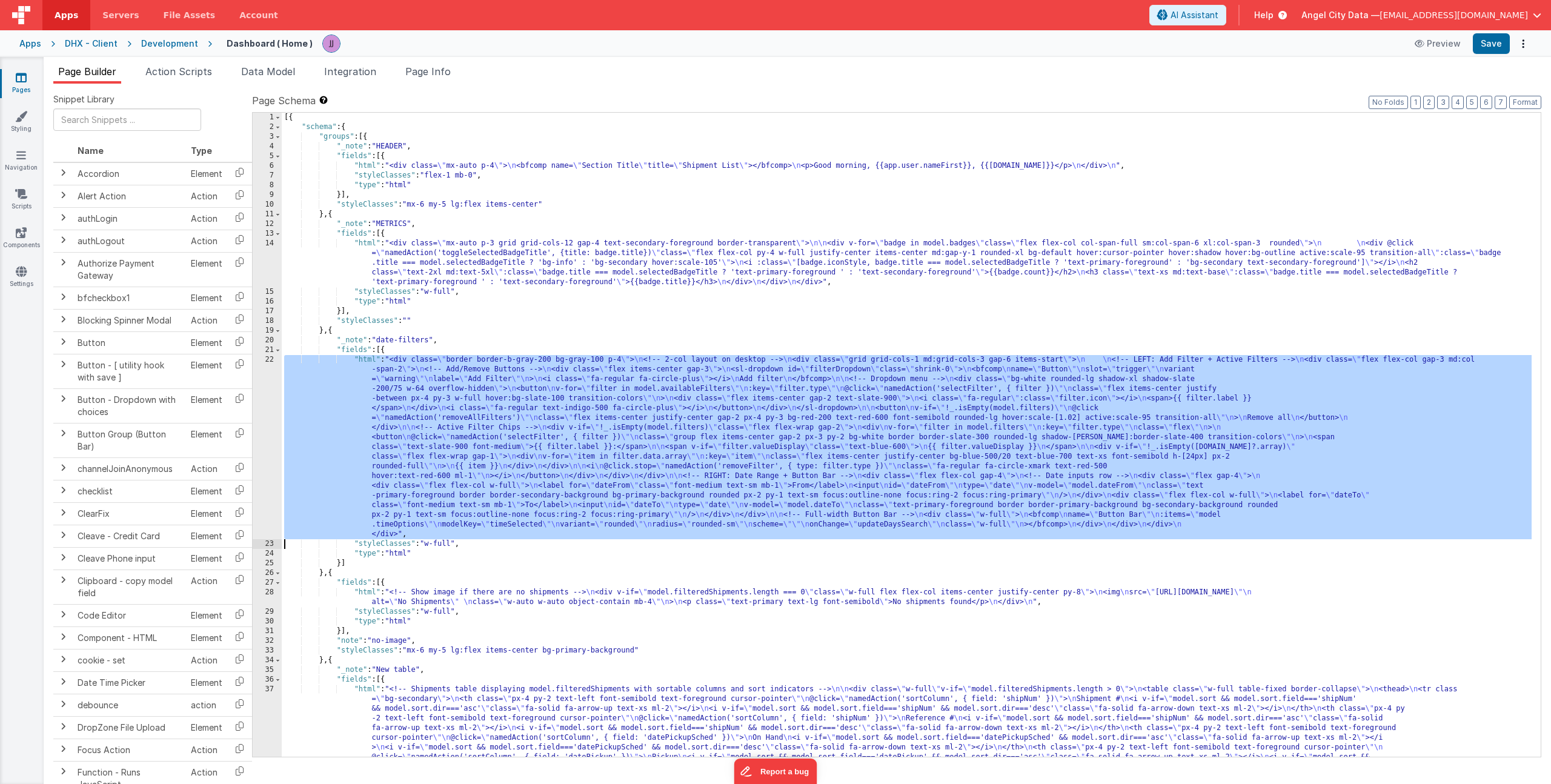
click at [263, 376] on div "22" at bounding box center [267, 447] width 29 height 184
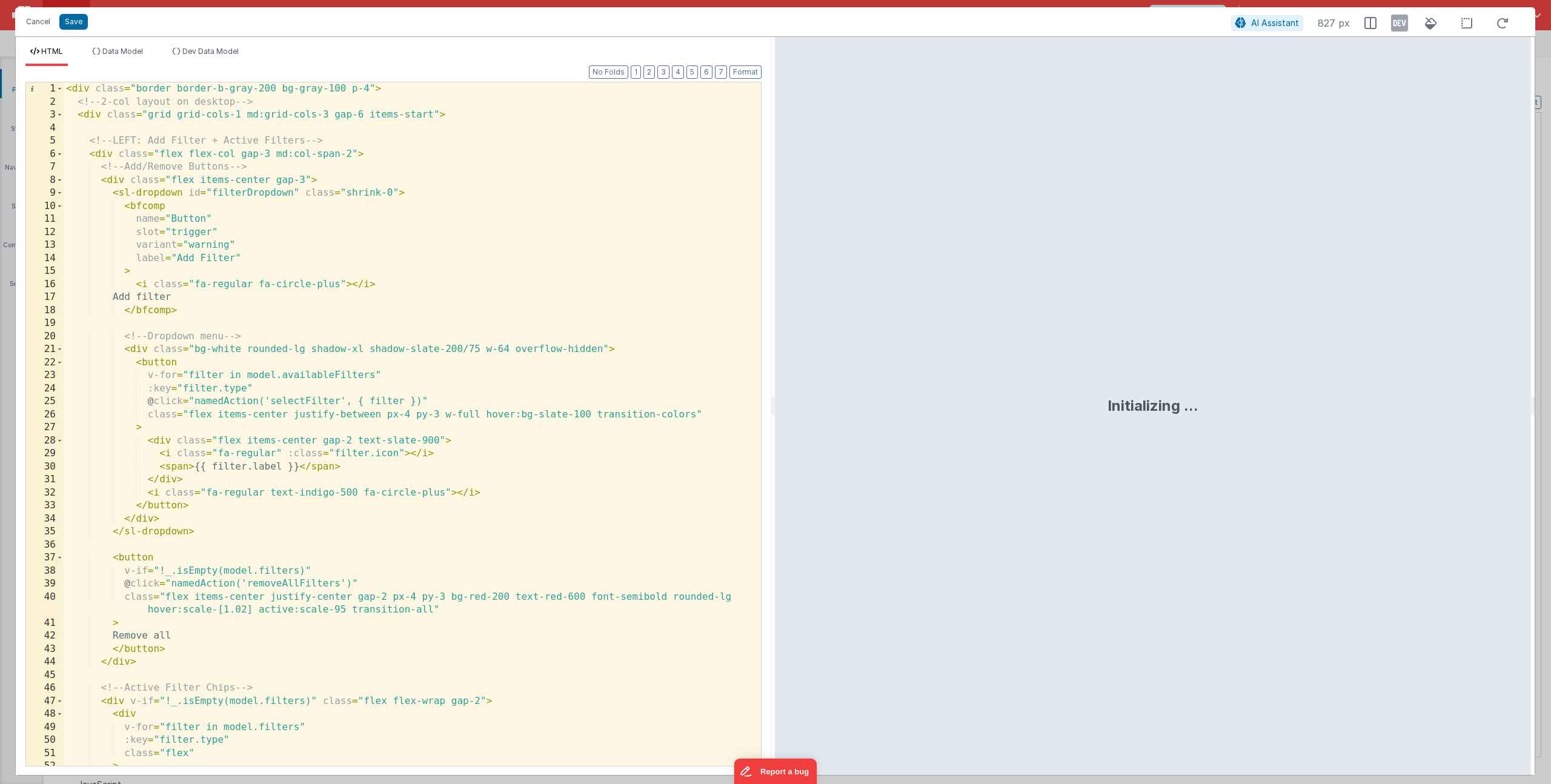
click at [238, 253] on div "< div class = "border border-b-gray-200 bg-gray-100 p-4" > <!-- 2-col layout on…" at bounding box center [408, 437] width 688 height 709
click at [174, 276] on div "< div class = "border border-b-gray-200 bg-gray-100 p-4" > <!-- 2-col layout on…" at bounding box center [408, 437] width 688 height 709
click at [185, 311] on div "< div class = "border border-b-gray-200 bg-gray-100 p-4" > <!-- 2-col layout on…" at bounding box center [408, 437] width 688 height 709
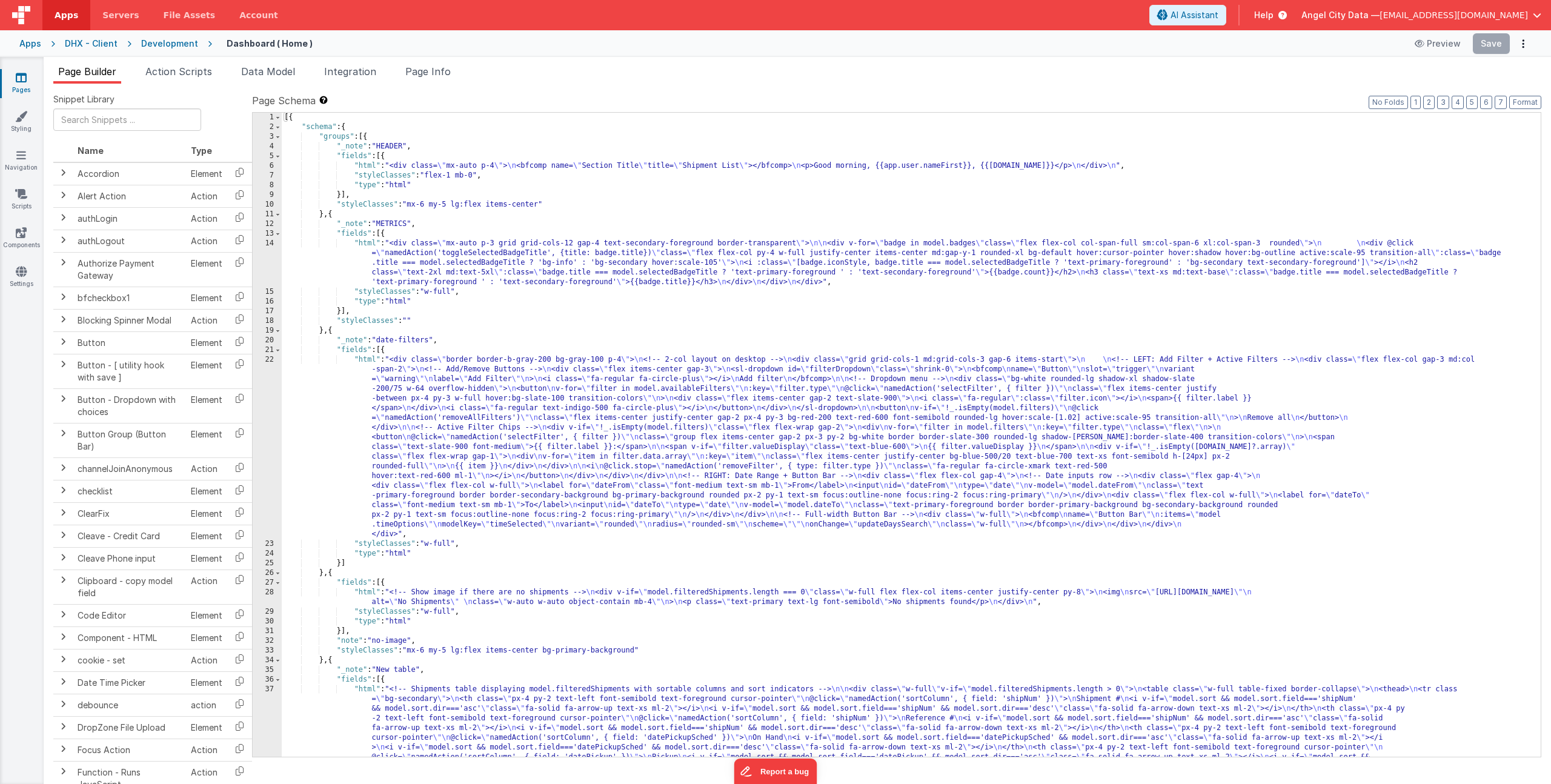
click at [440, 383] on div "[{ "schema" : { "groups" : [{ "_note" : "HEADER" , "fields" : [{ "html" : "<div…" at bounding box center [907, 551] width 1250 height 876
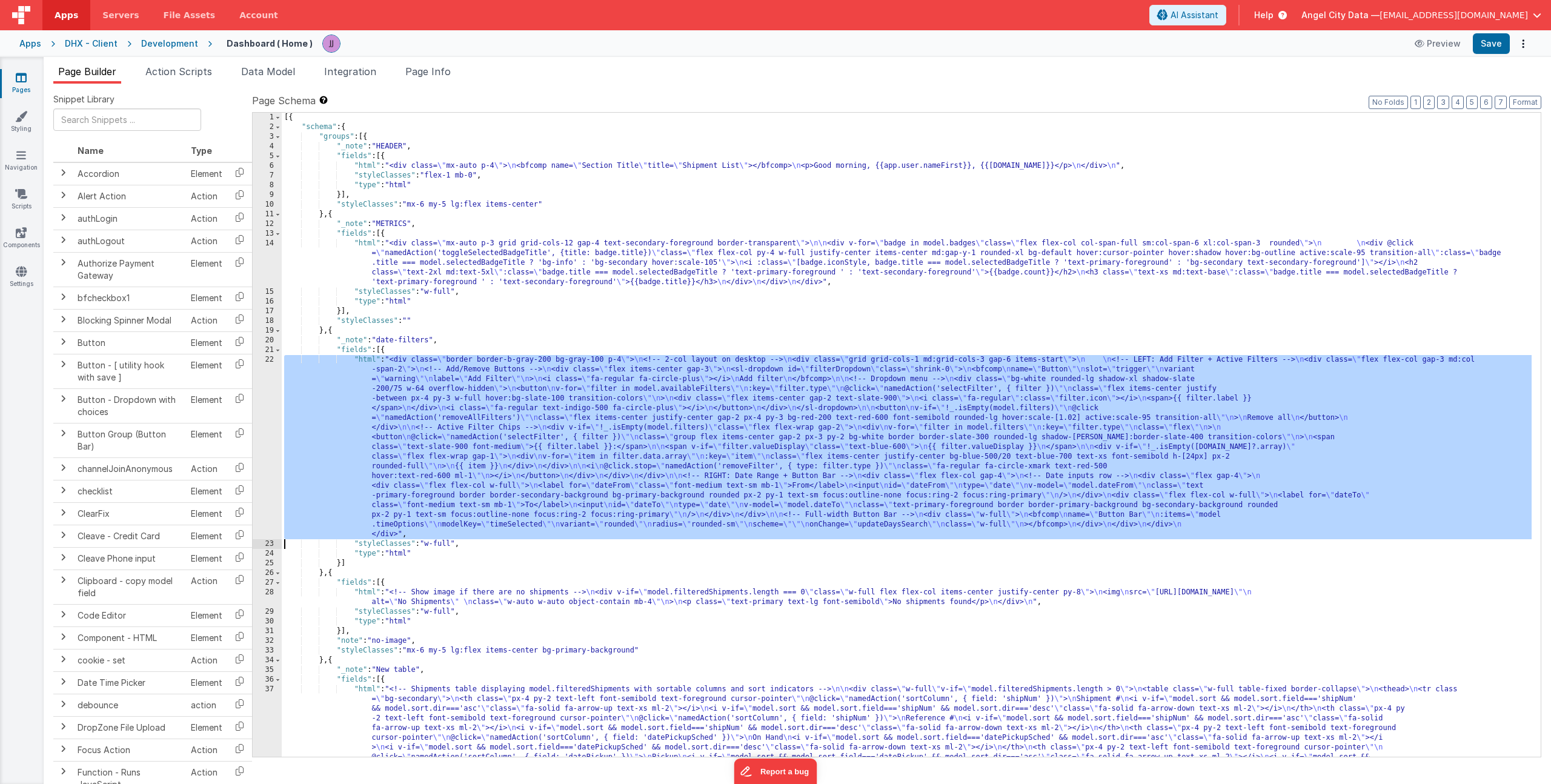
click at [260, 404] on div "22" at bounding box center [267, 447] width 29 height 184
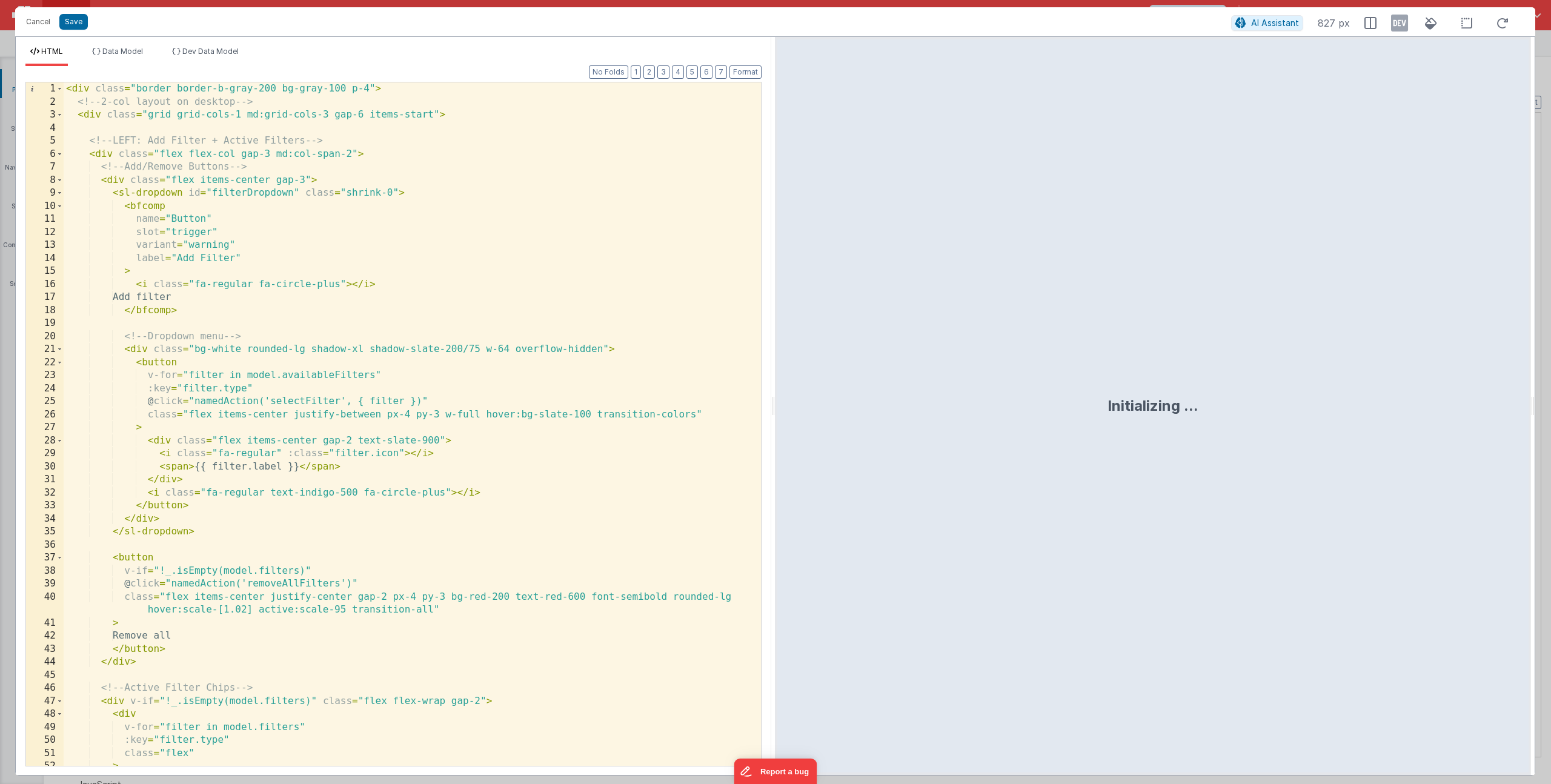
click at [243, 254] on div "< div class = "border border-b-gray-200 bg-gray-100 p-4" > <!-- 2-col layout on…" at bounding box center [408, 437] width 688 height 709
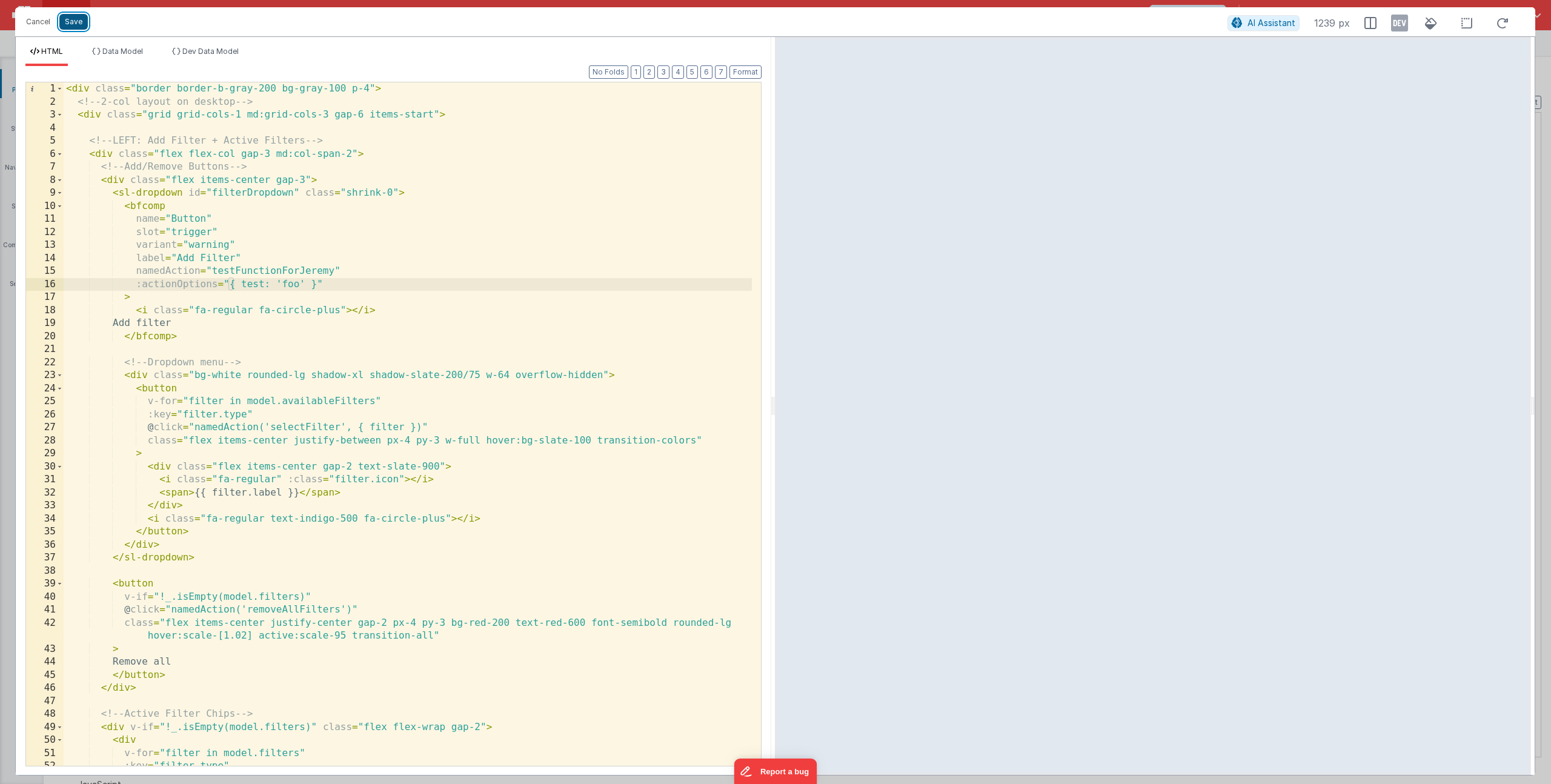
click at [71, 18] on button "Save" at bounding box center [73, 22] width 28 height 16
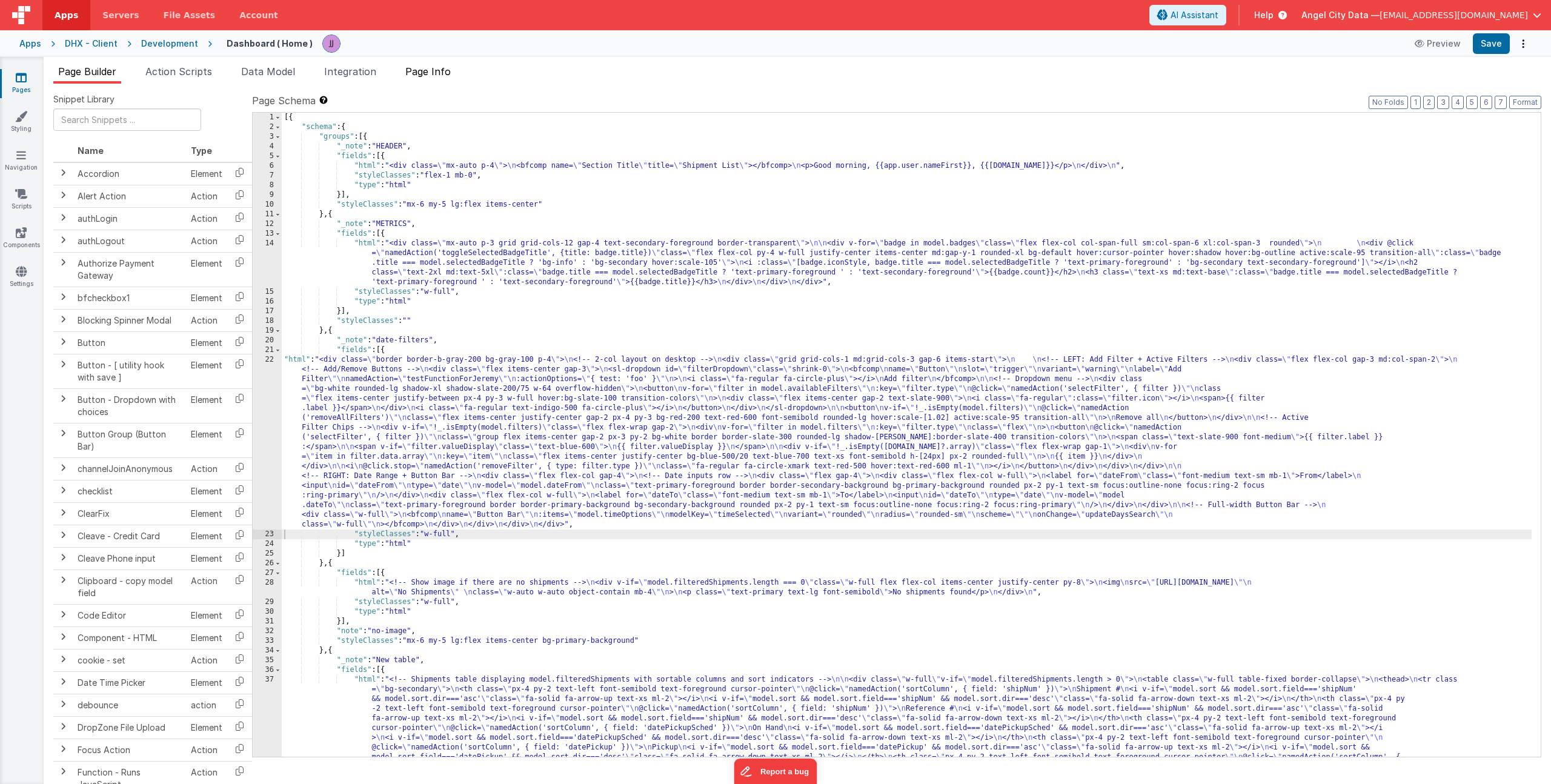
click at [434, 77] on span "Page Info" at bounding box center [428, 71] width 46 height 12
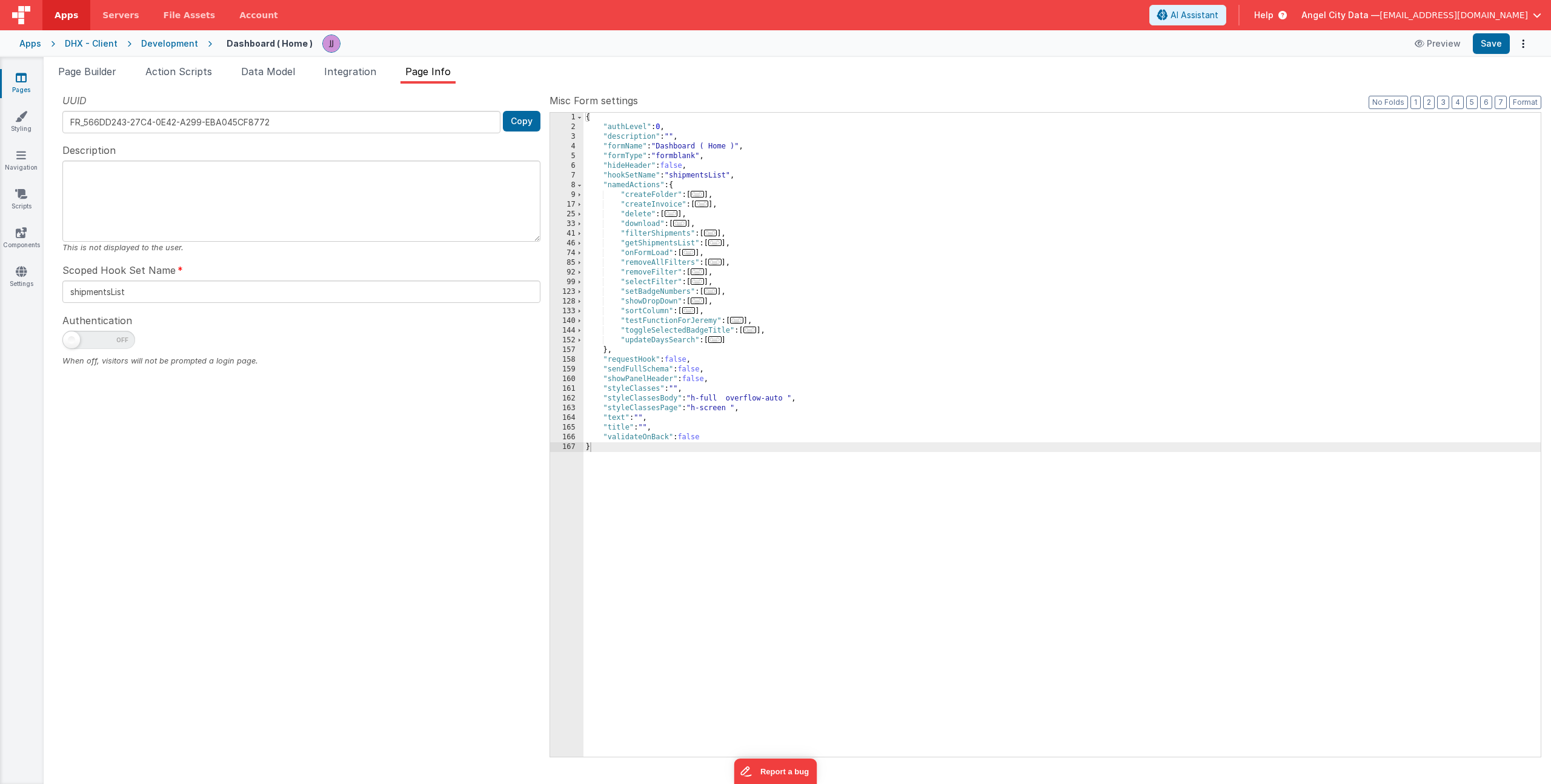
click at [741, 321] on span "..." at bounding box center [737, 320] width 14 height 7
click at [698, 338] on div "{ "authLevel" : 0 , "description" : "" , "formName" : "Dashboard ( Home )" , "f…" at bounding box center [1062, 444] width 957 height 663
click at [577, 340] on div "142" at bounding box center [567, 340] width 33 height 10
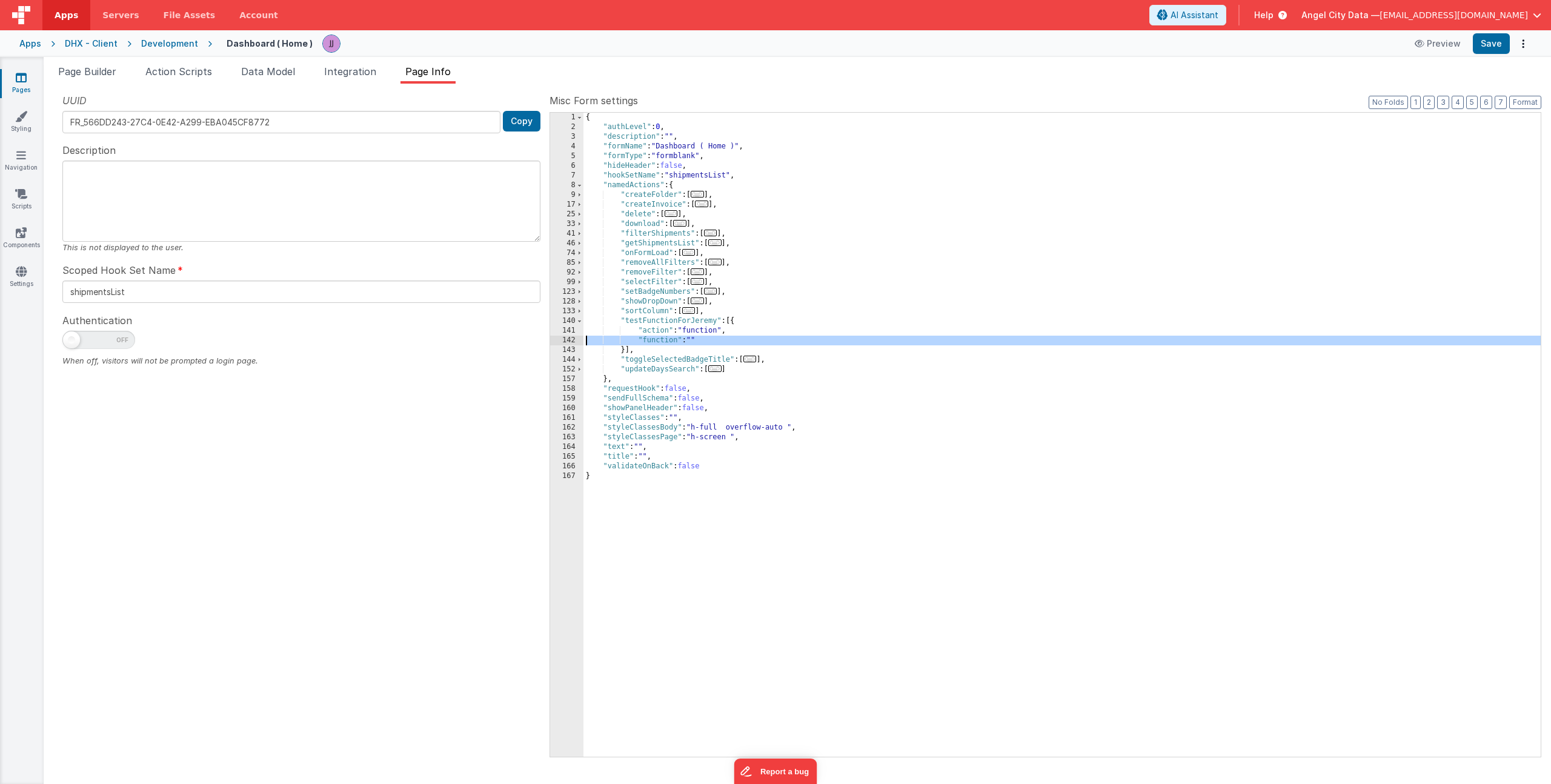
click at [555, 341] on div "142" at bounding box center [567, 340] width 33 height 10
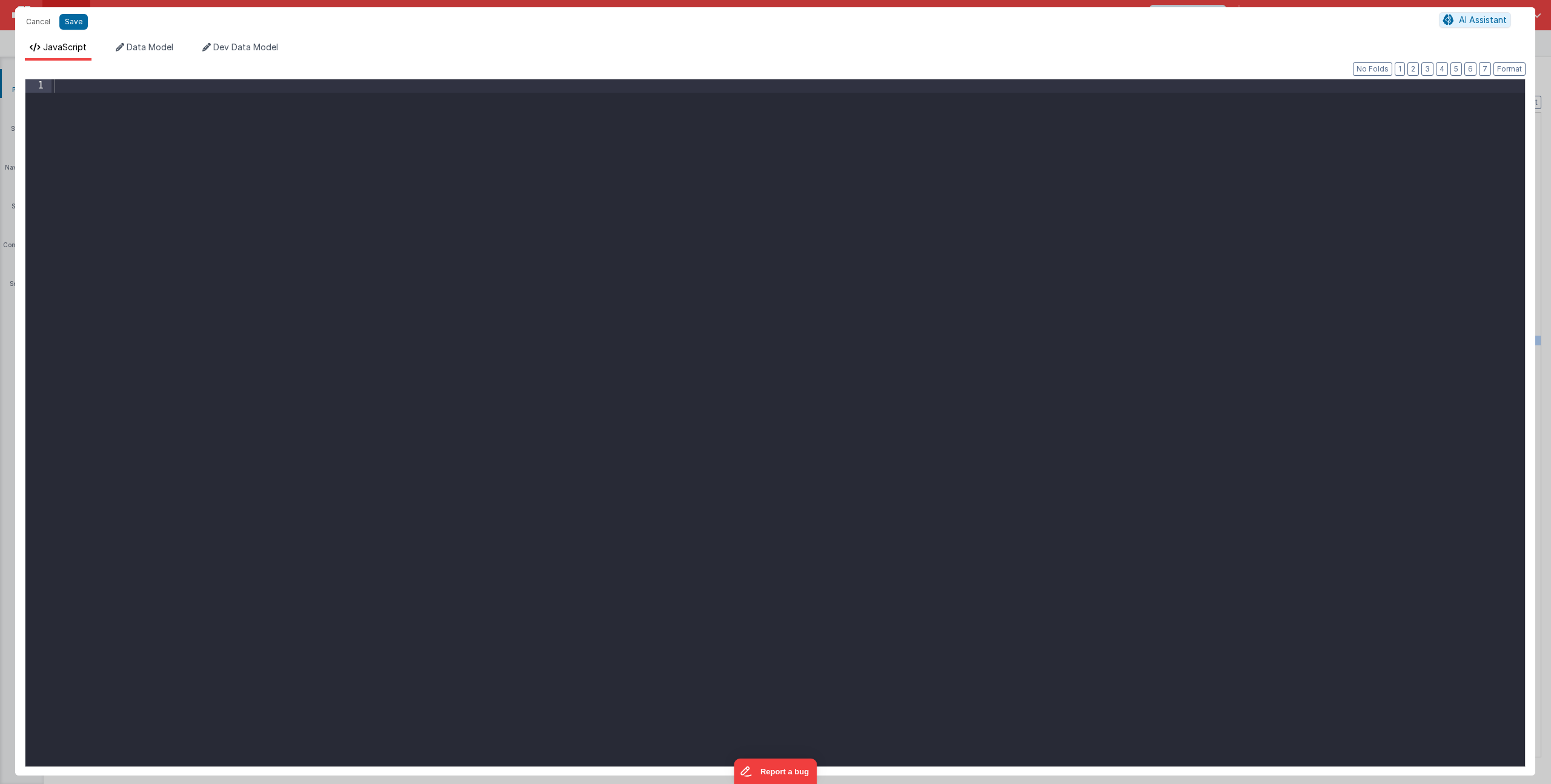
click at [398, 229] on div at bounding box center [788, 436] width 1473 height 713
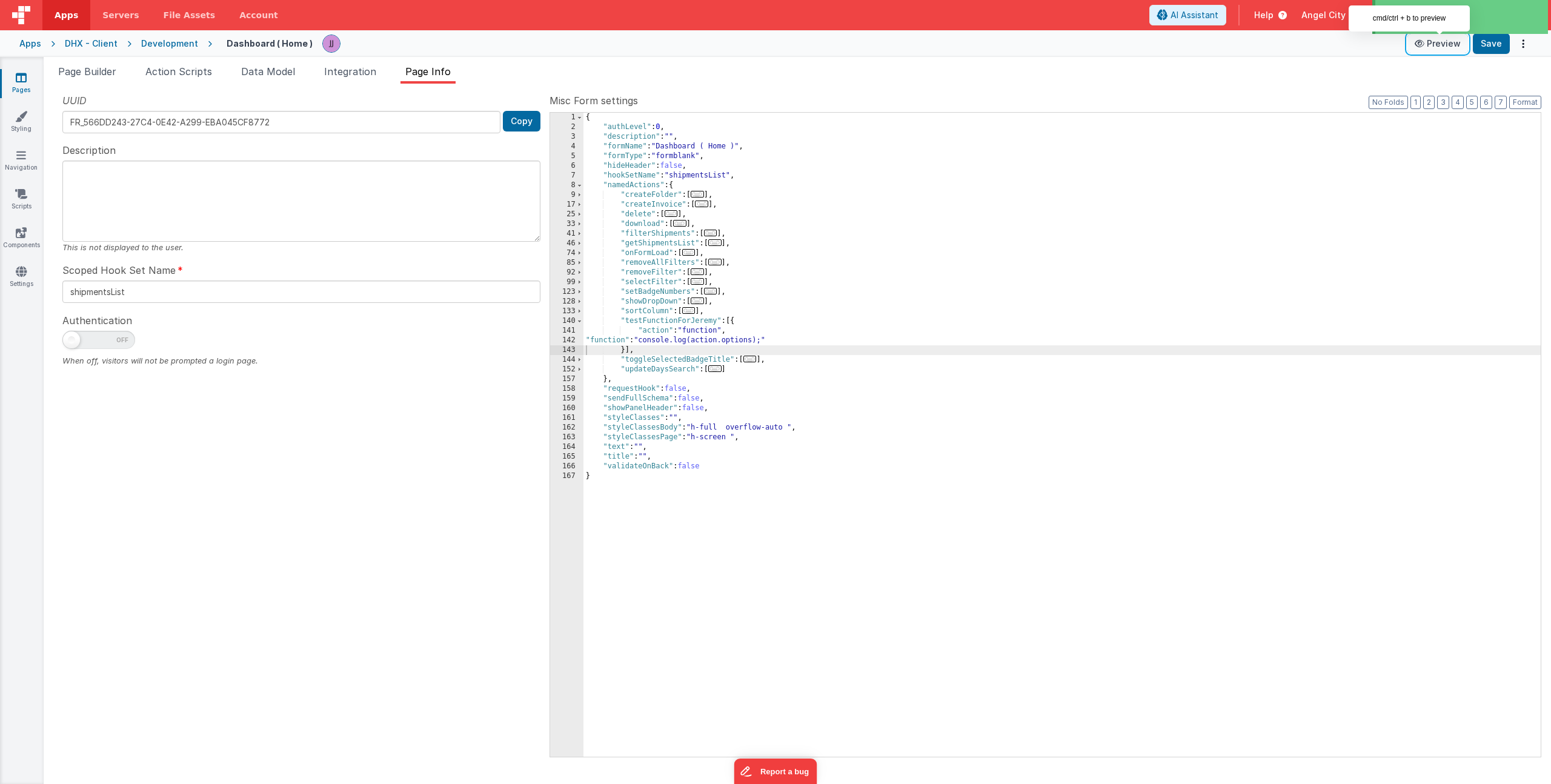
click at [1445, 47] on button "Preview" at bounding box center [1438, 43] width 60 height 19
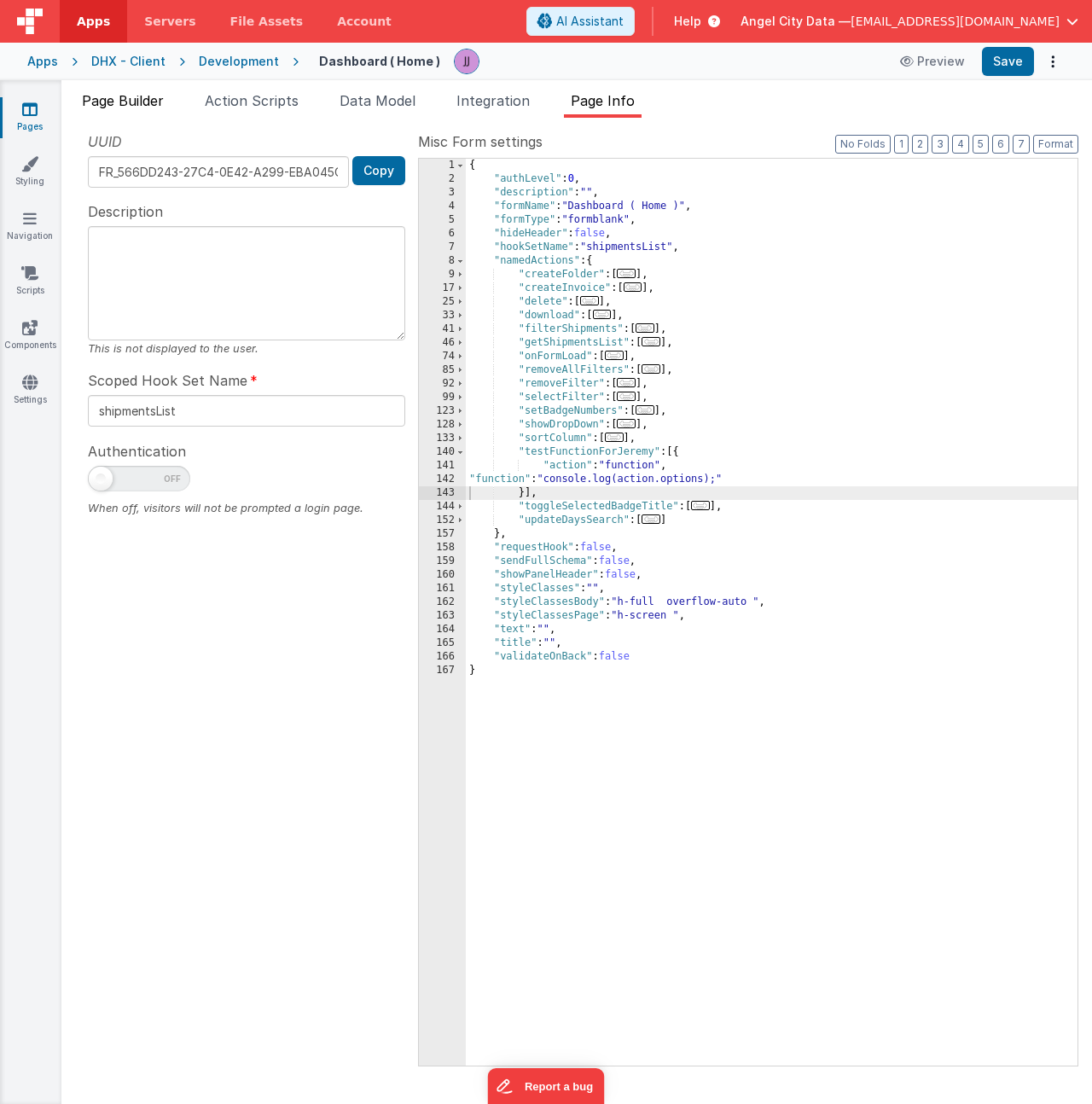
click at [137, 100] on span "Page Builder" at bounding box center [122, 101] width 81 height 17
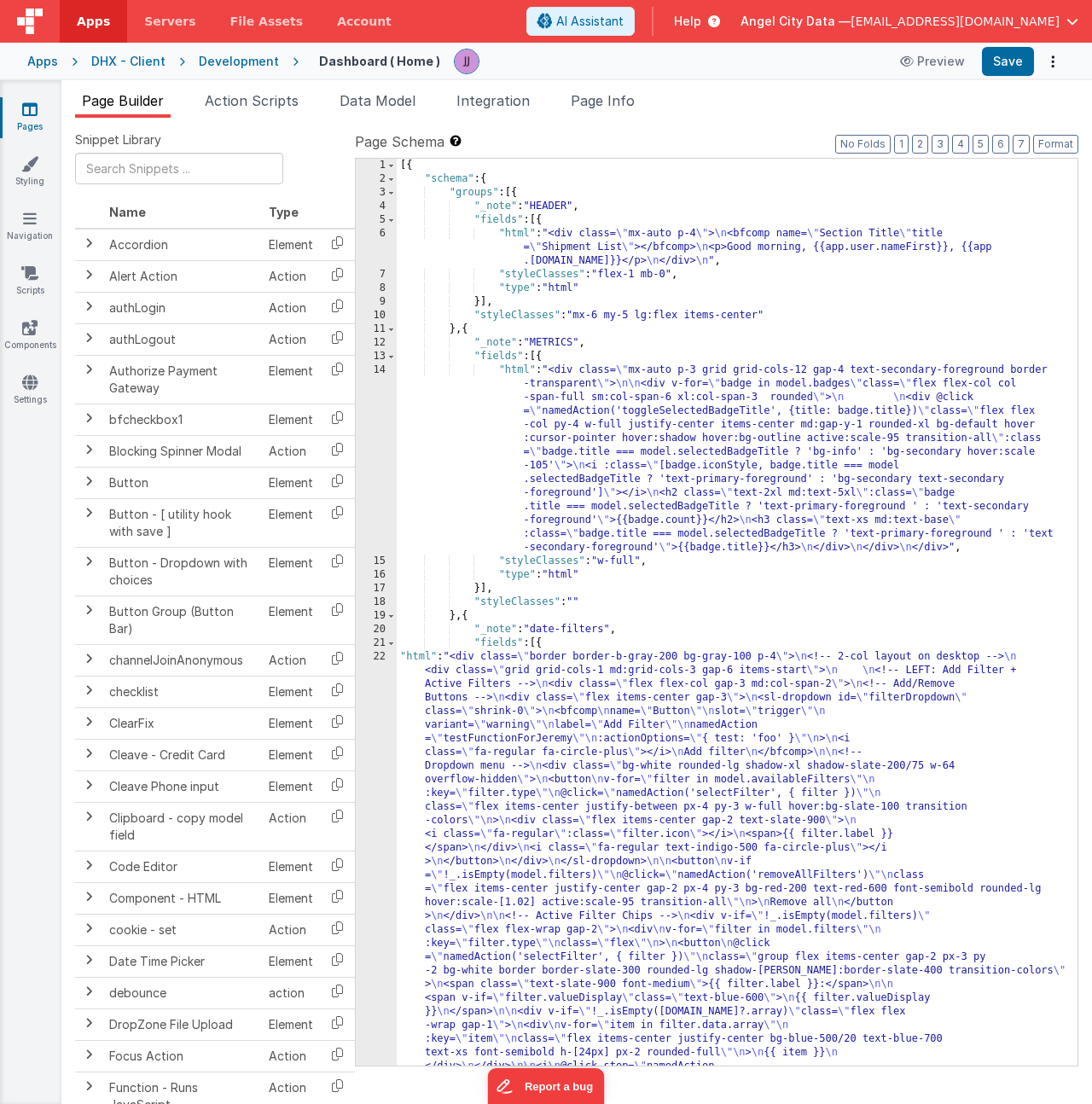
click at [366, 119] on div "Snippet Library Name Type Accordion Element Alert Action Action authLogin Actio…" at bounding box center [576, 624] width 1030 height 1013
click at [369, 111] on li "Data Model" at bounding box center [377, 103] width 89 height 27
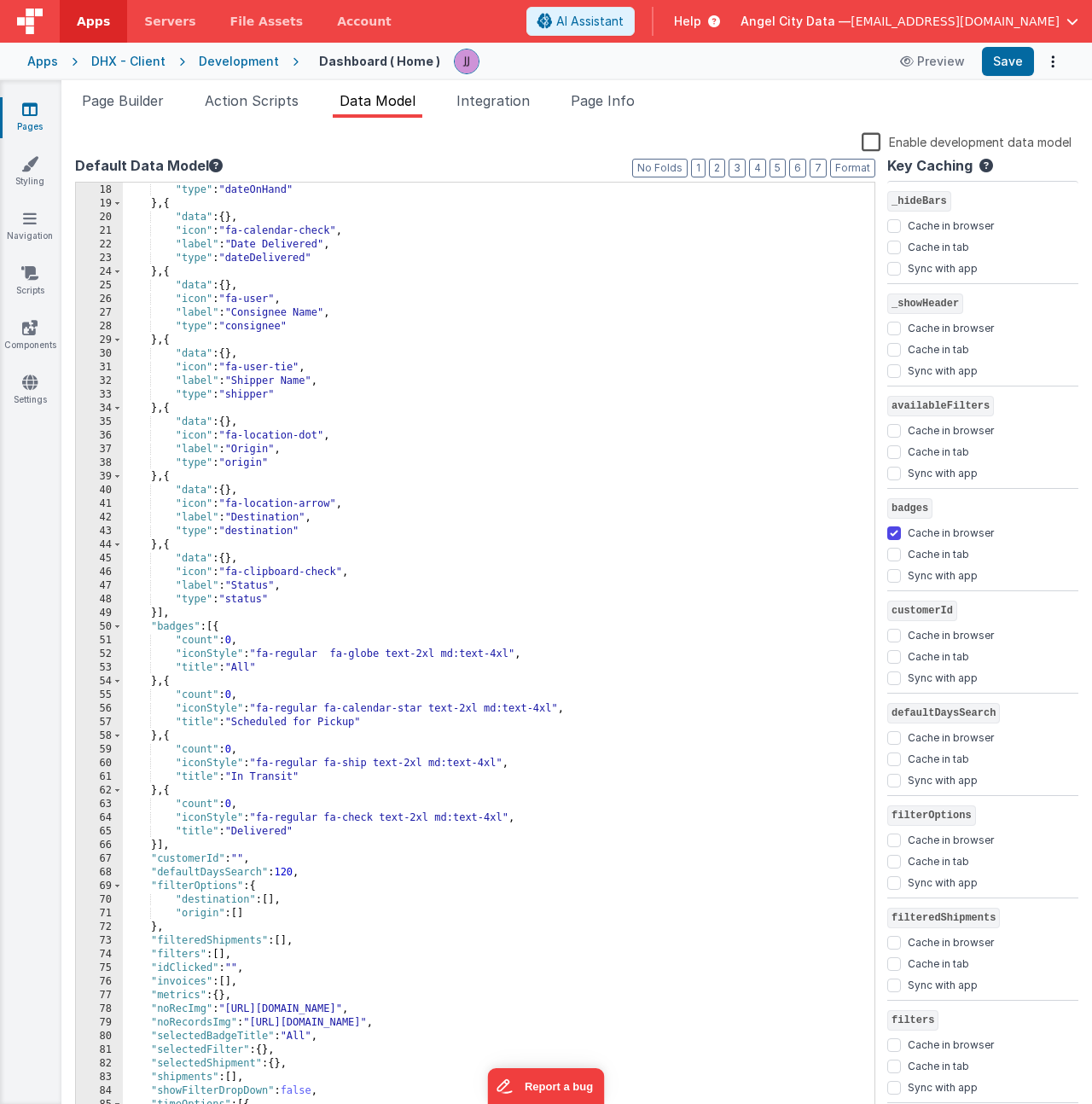
scroll to position [415, 0]
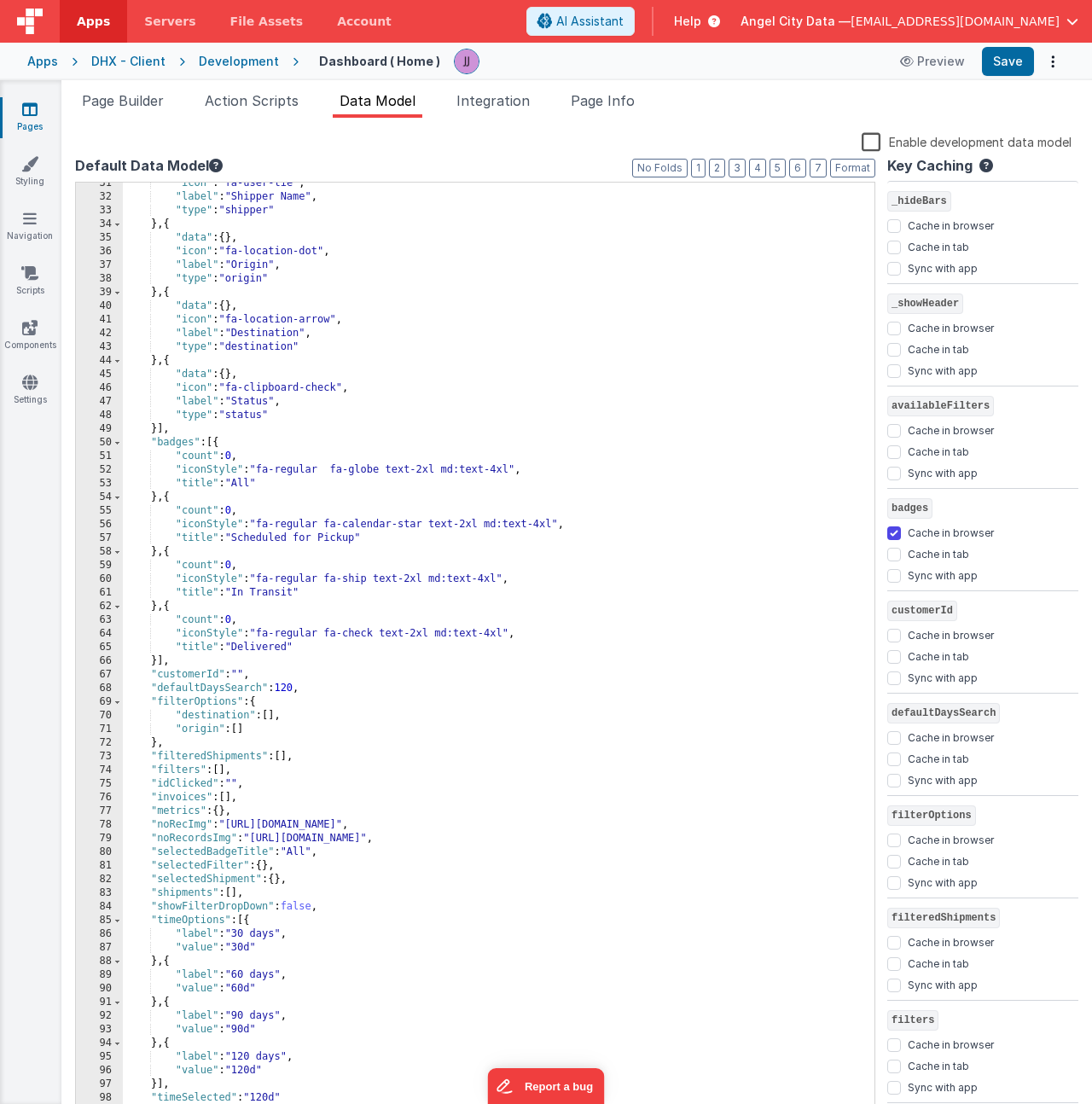
click at [198, 904] on div ""icon" : "fa-user-tie" , "label" : "Shipper Name" , "type" : "shipper" } , { "d…" at bounding box center [492, 658] width 738 height 963
click at [199, 904] on div ""icon" : "fa-user-tie" , "label" : "Shipper Name" , "type" : "shipper" } , { "d…" at bounding box center [492, 658] width 738 height 963
click at [127, 114] on li "Page Builder" at bounding box center [123, 103] width 95 height 27
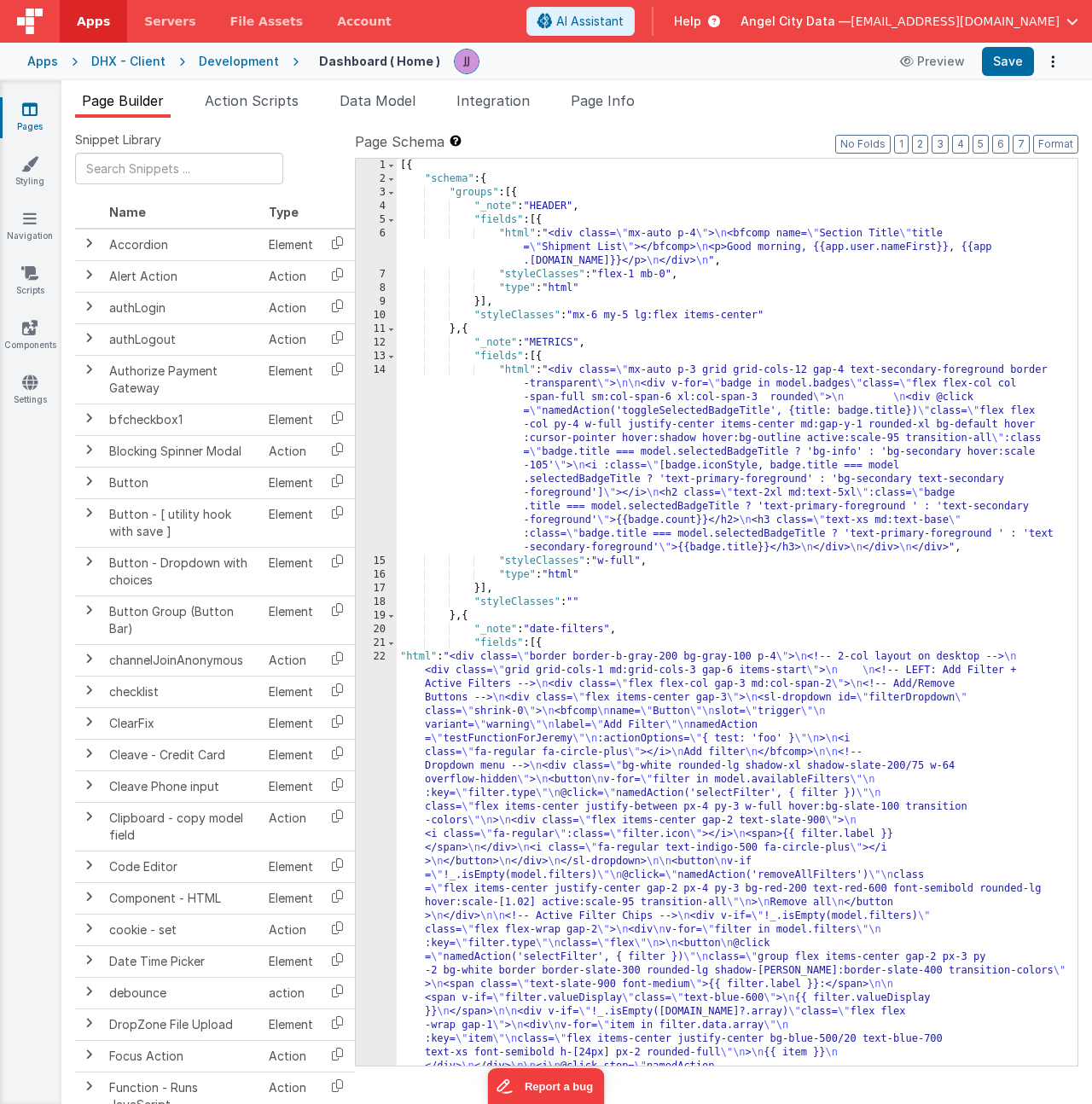
click at [548, 739] on div "[{ "schema" : { "groups" : [{ "_note" : "HEADER" , "fields" : [{ "html" : "<div…" at bounding box center [731, 946] width 668 height 1575
click at [654, 554] on div "[{ "schema" : { "groups" : [{ "_note" : "HEADER" , "fields" : [{ "html" : "<div…" at bounding box center [731, 946] width 668 height 1575
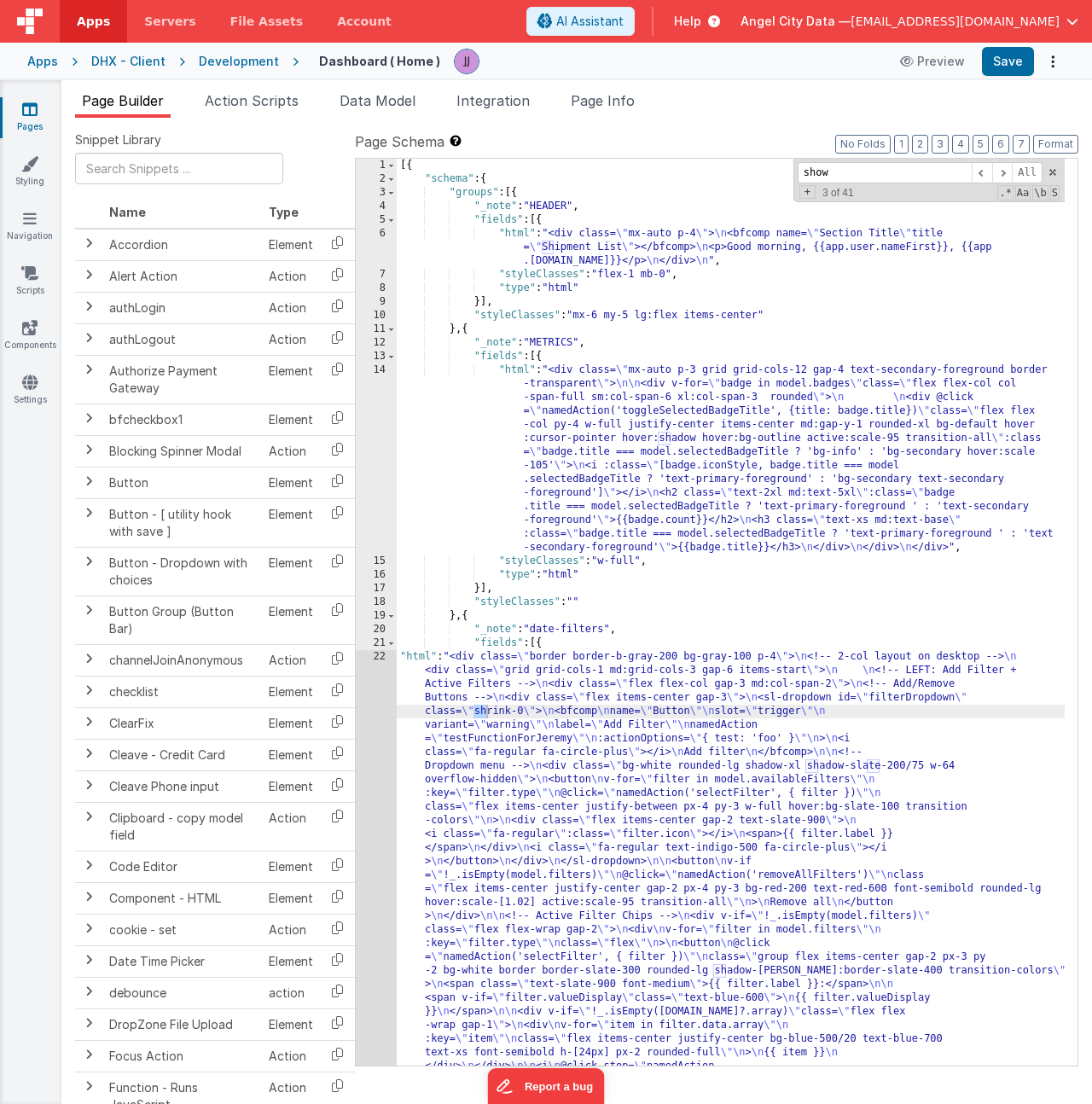
scroll to position [775, 0]
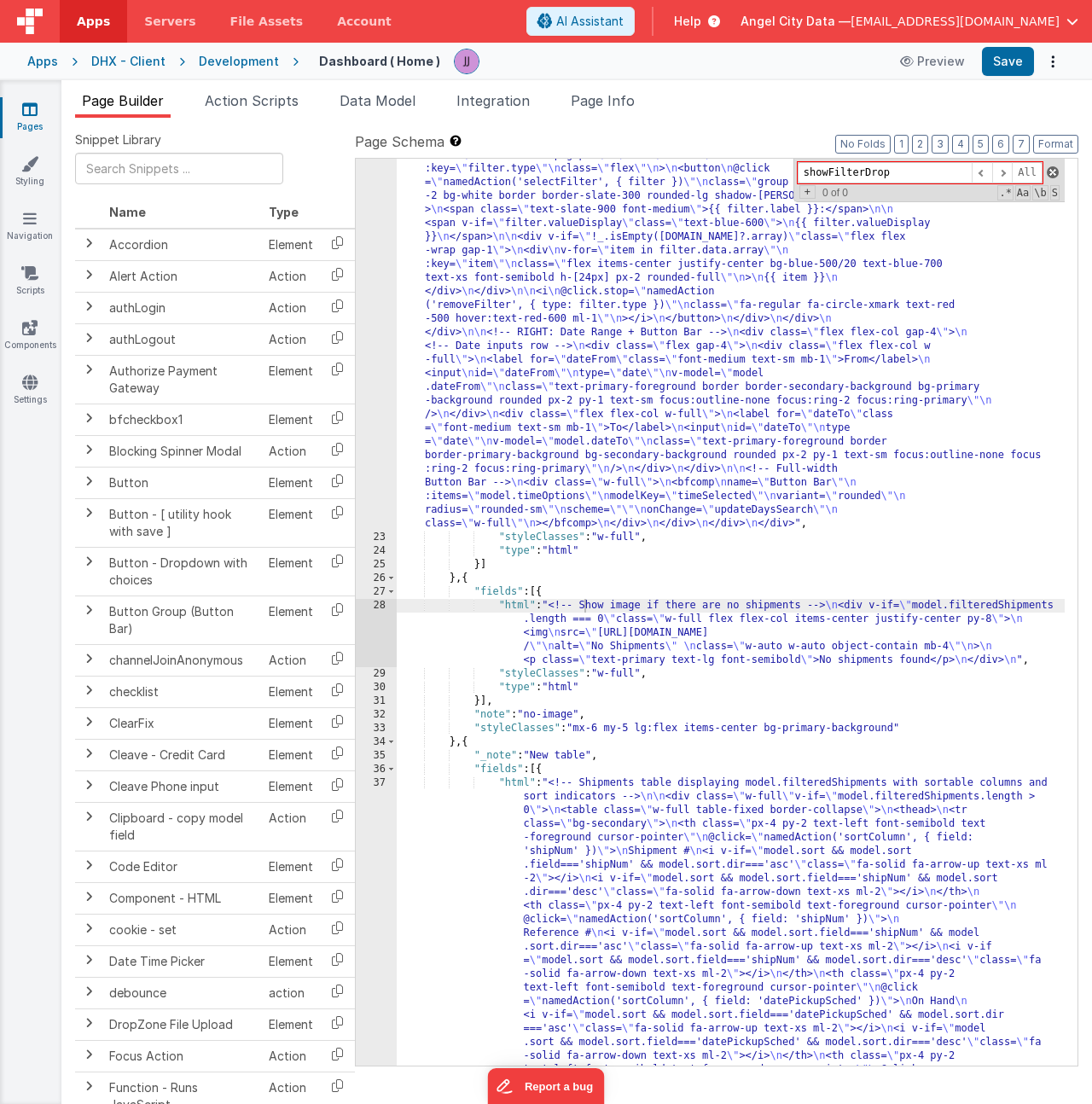
type input "showFilterDrop"
click at [1053, 171] on span at bounding box center [1053, 172] width 12 height 12
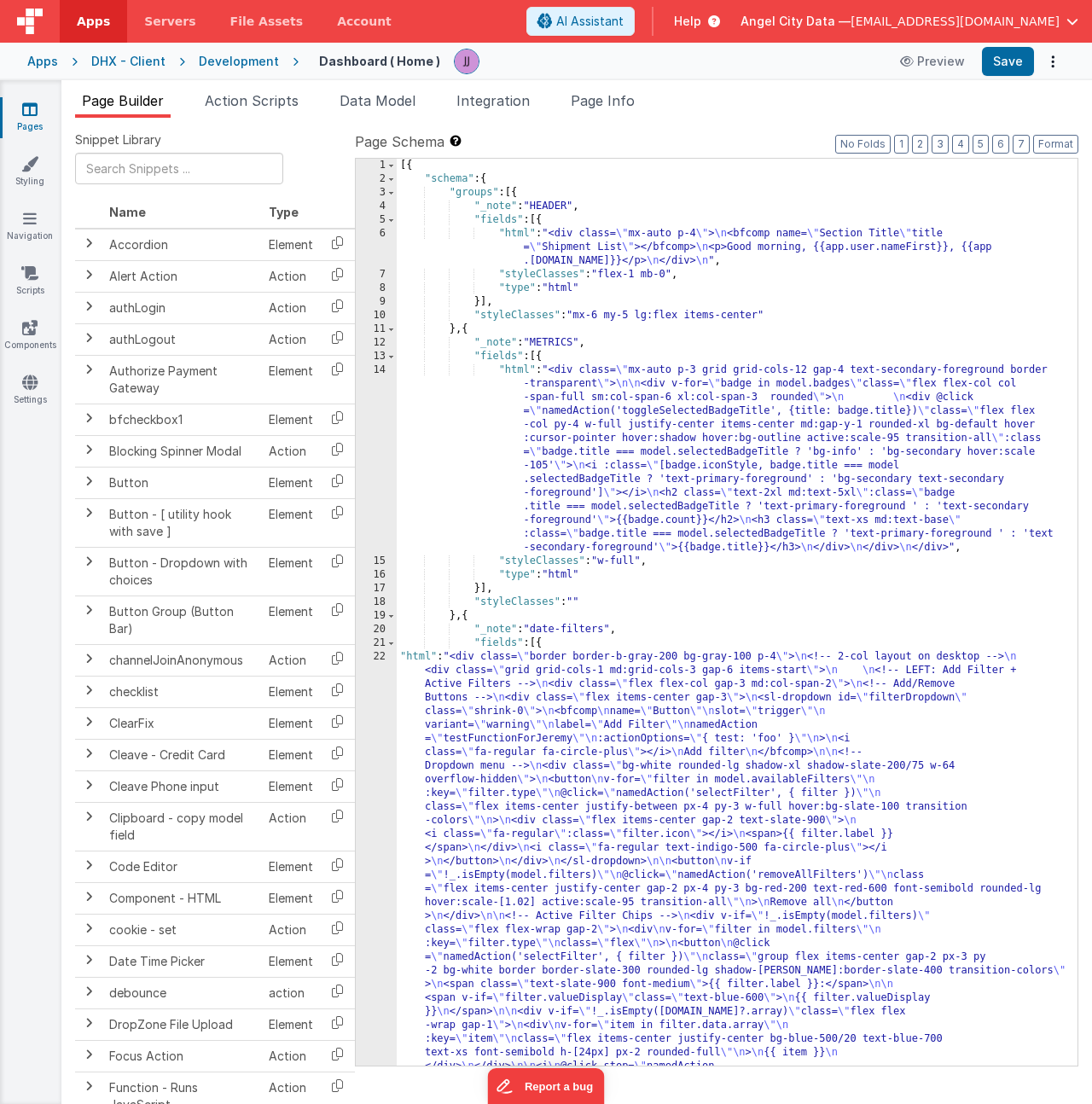
scroll to position [0, 0]
click at [607, 443] on div "[{ "schema" : { "groups" : [{ "_note" : "HEADER" , "fields" : [{ "html" : "<div…" at bounding box center [731, 946] width 668 height 1575
click at [366, 401] on div "14" at bounding box center [375, 458] width 41 height 191
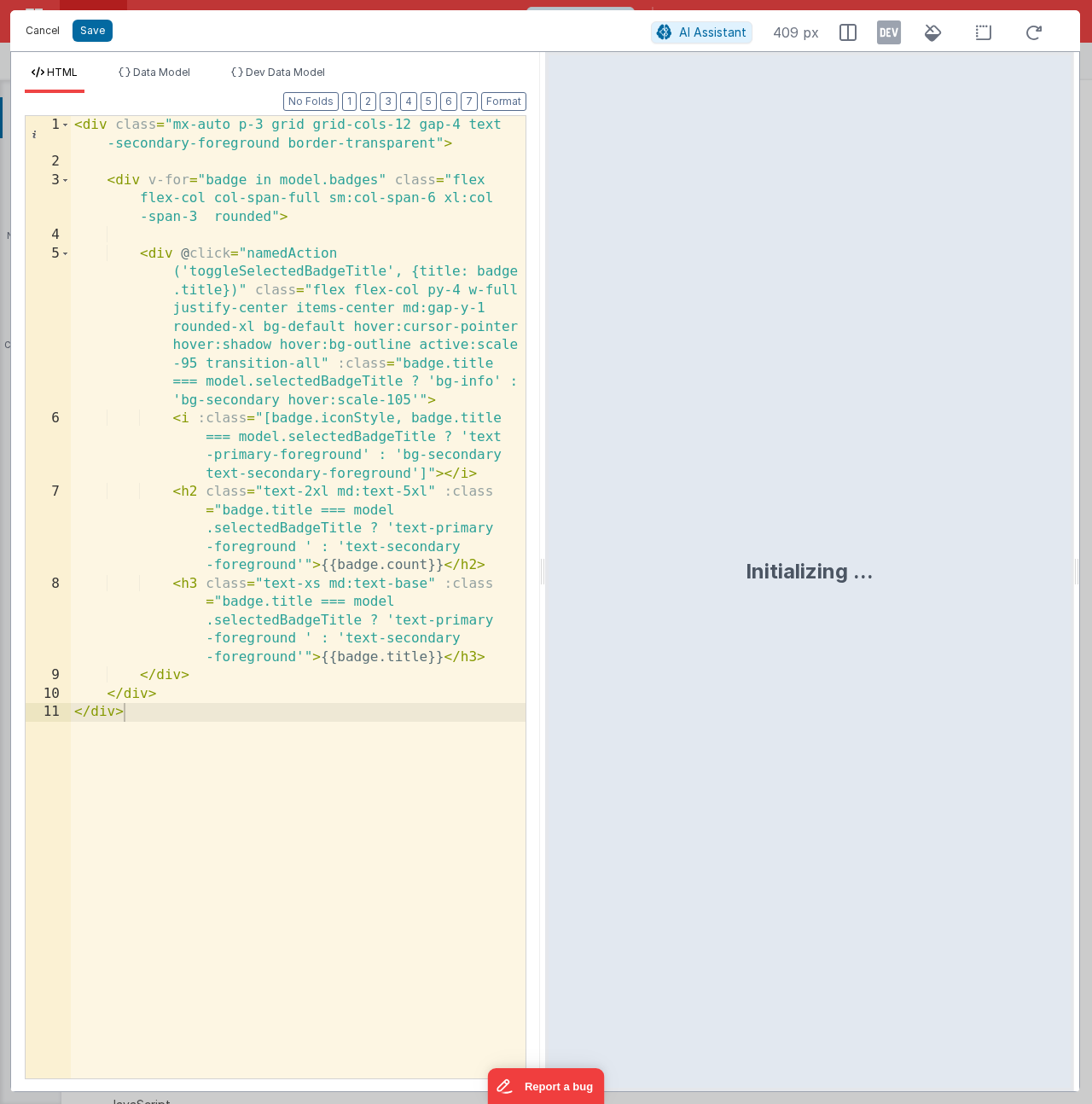
click at [49, 36] on button "Cancel" at bounding box center [42, 31] width 51 height 24
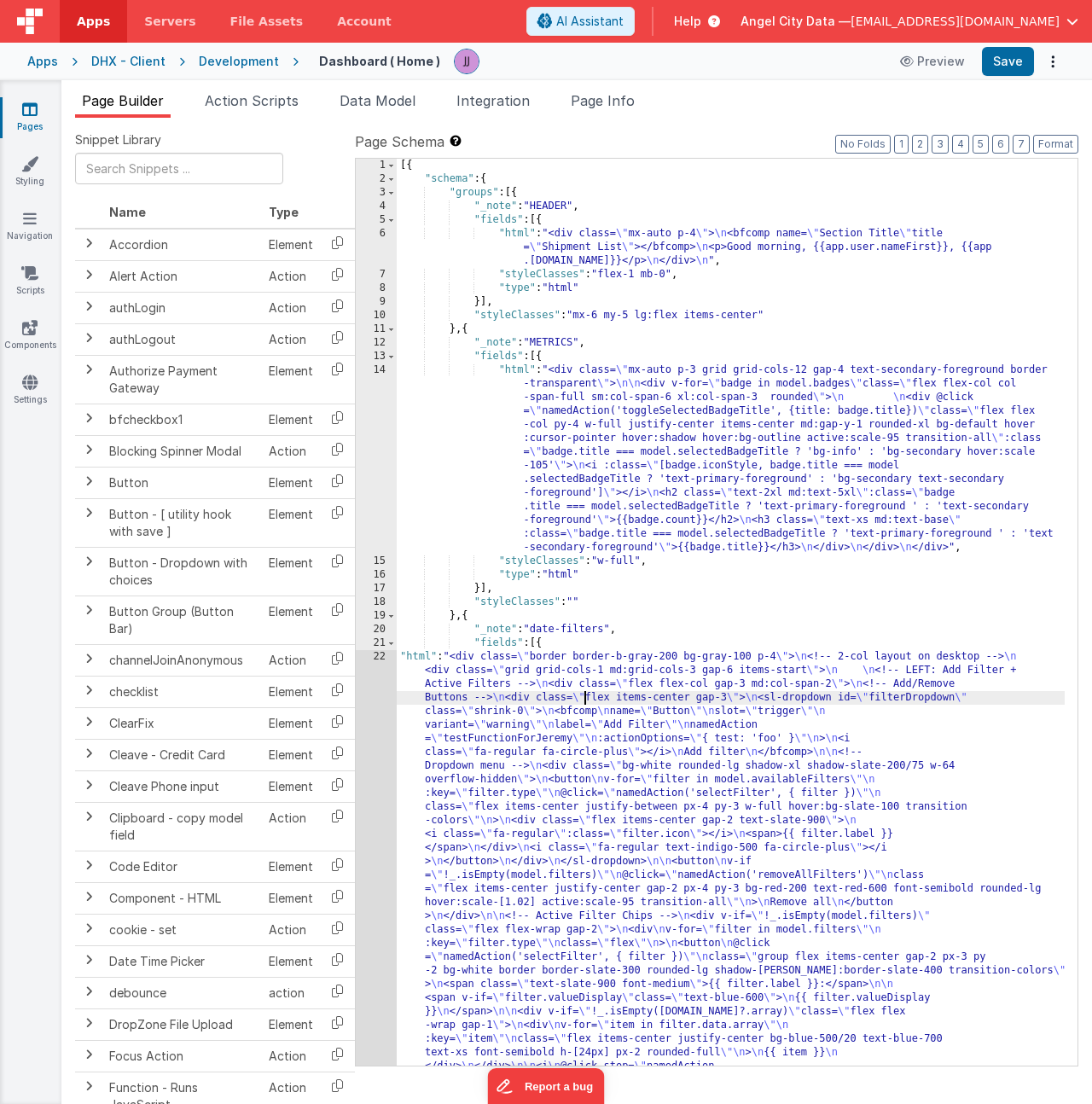
click at [585, 692] on div "[{ "schema" : { "groups" : [{ "_note" : "HEADER" , "fields" : [{ "html" : "<div…" at bounding box center [731, 946] width 668 height 1575
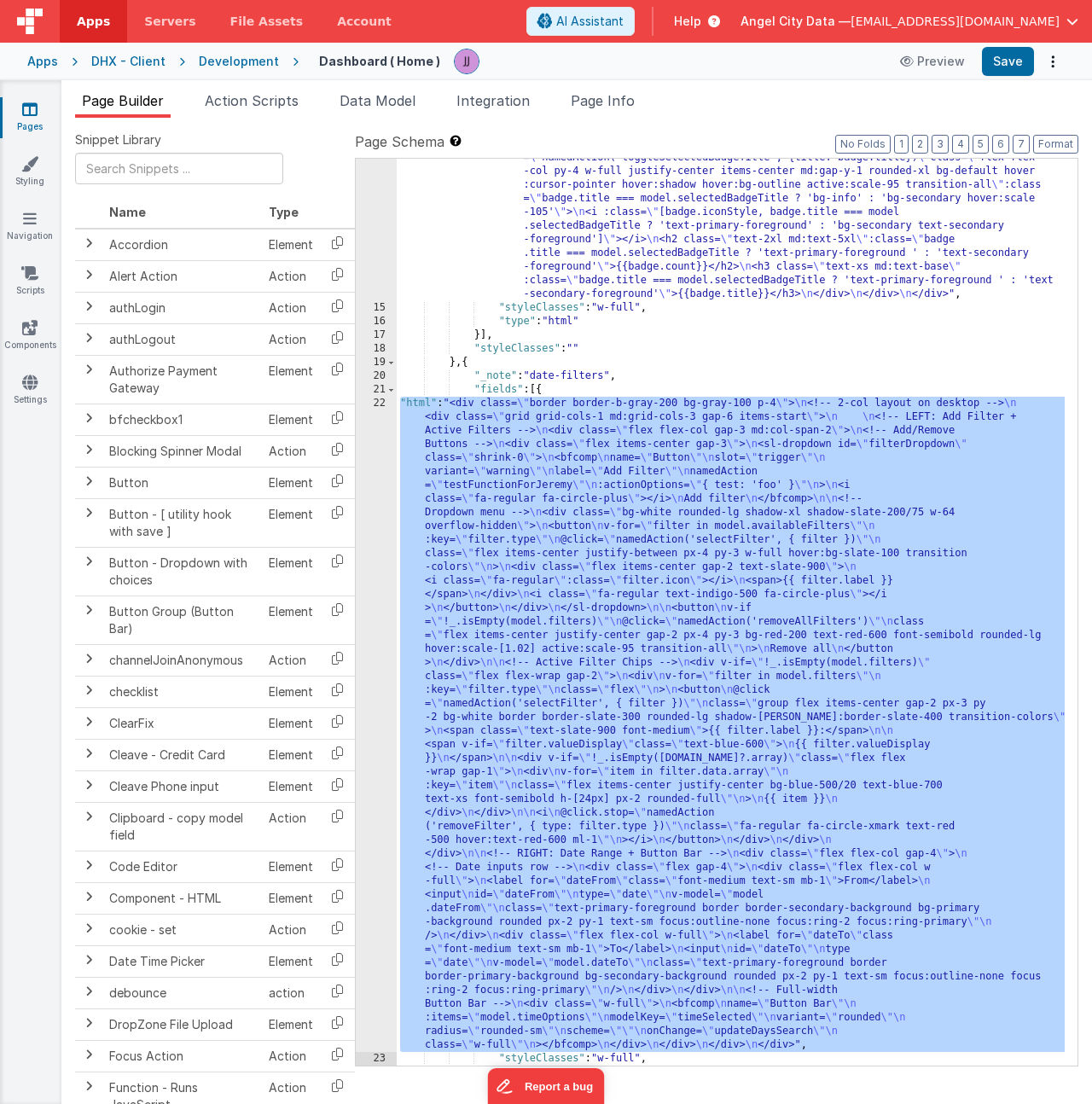
click at [375, 683] on div "22" at bounding box center [375, 724] width 41 height 655
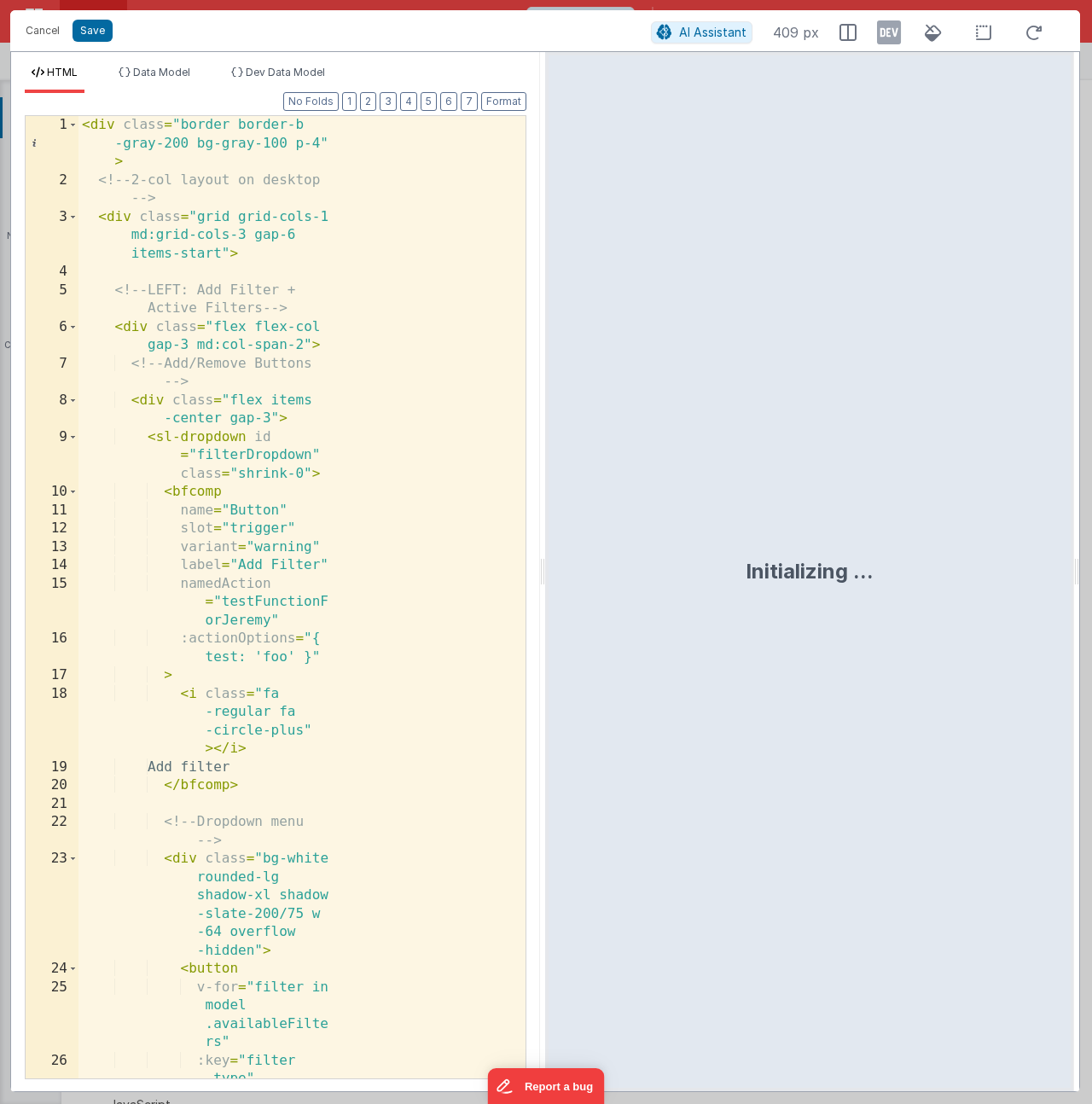
click at [340, 478] on div "< div class = "border border-b -gray-200 bg-gray-100 p-4" > <!-- 2-col layout o…" at bounding box center [296, 661] width 434 height 1091
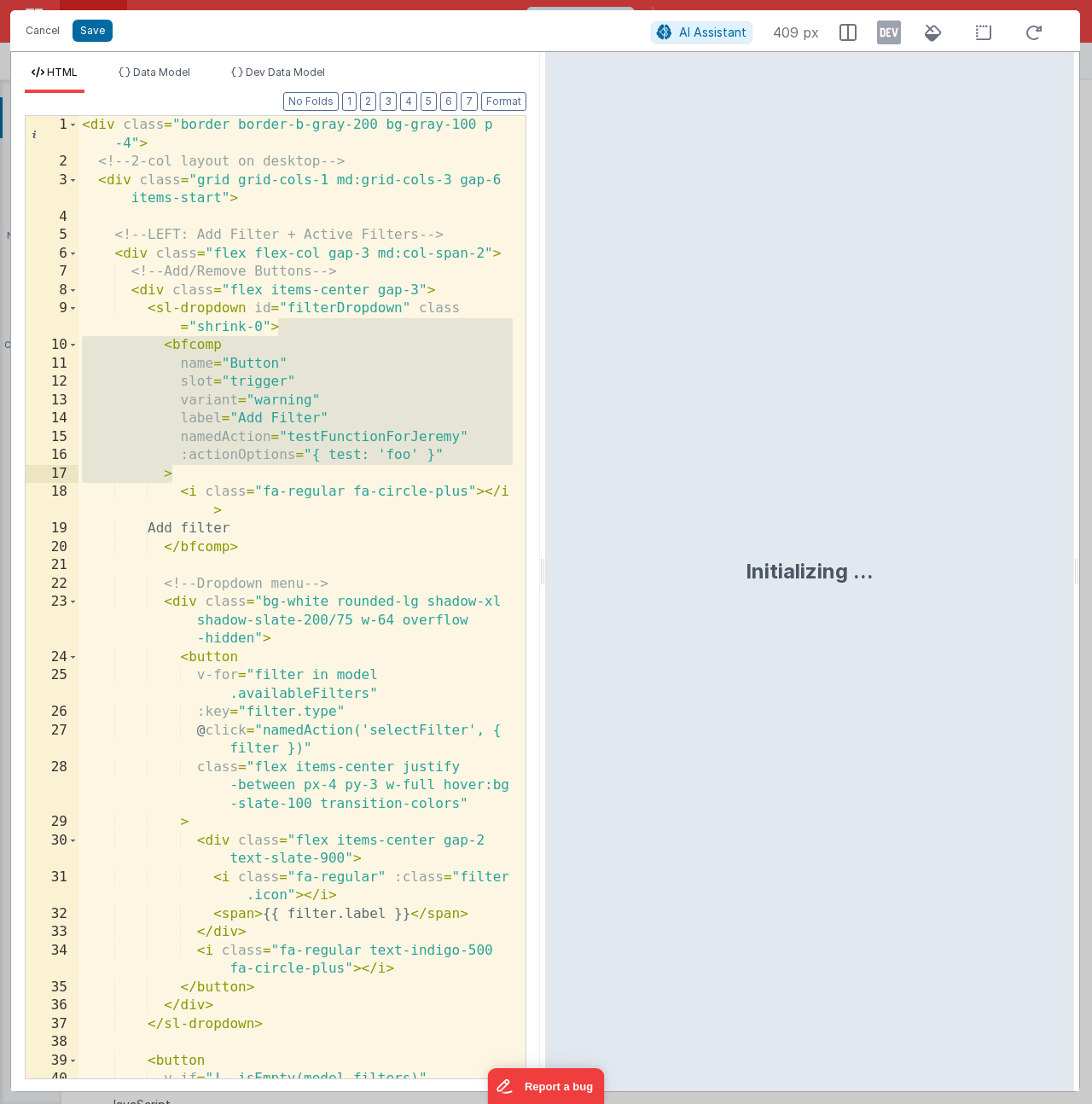
click at [311, 497] on div "< div class = "border border-b-gray-200 bg-gray-100 p -4" > <!-- 2-col layout o…" at bounding box center [296, 625] width 434 height 1017
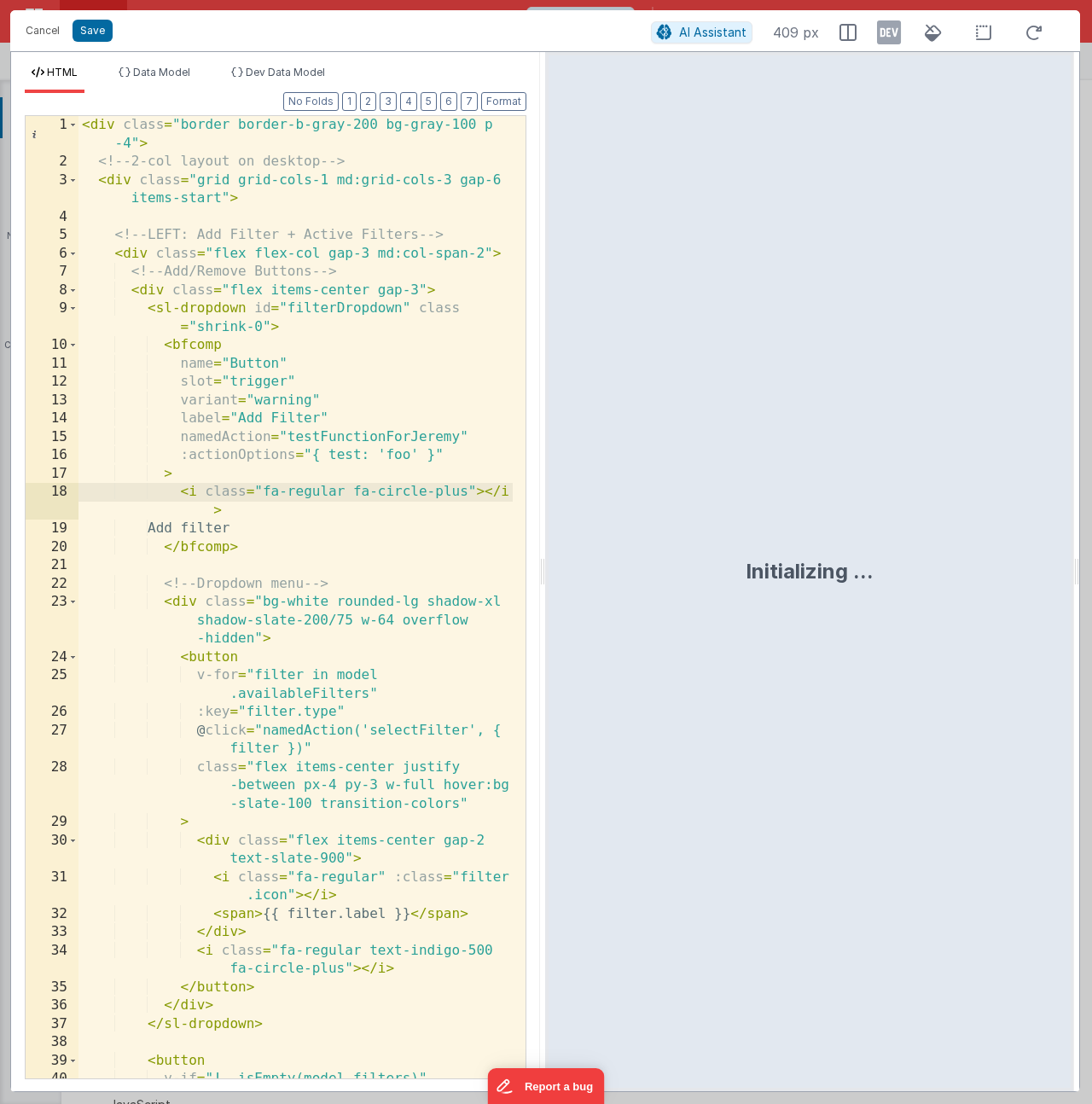
click at [450, 454] on div "< div class = "border border-b-gray-200 bg-gray-100 p -4" > <!-- 2-col layout o…" at bounding box center [296, 625] width 434 height 1017
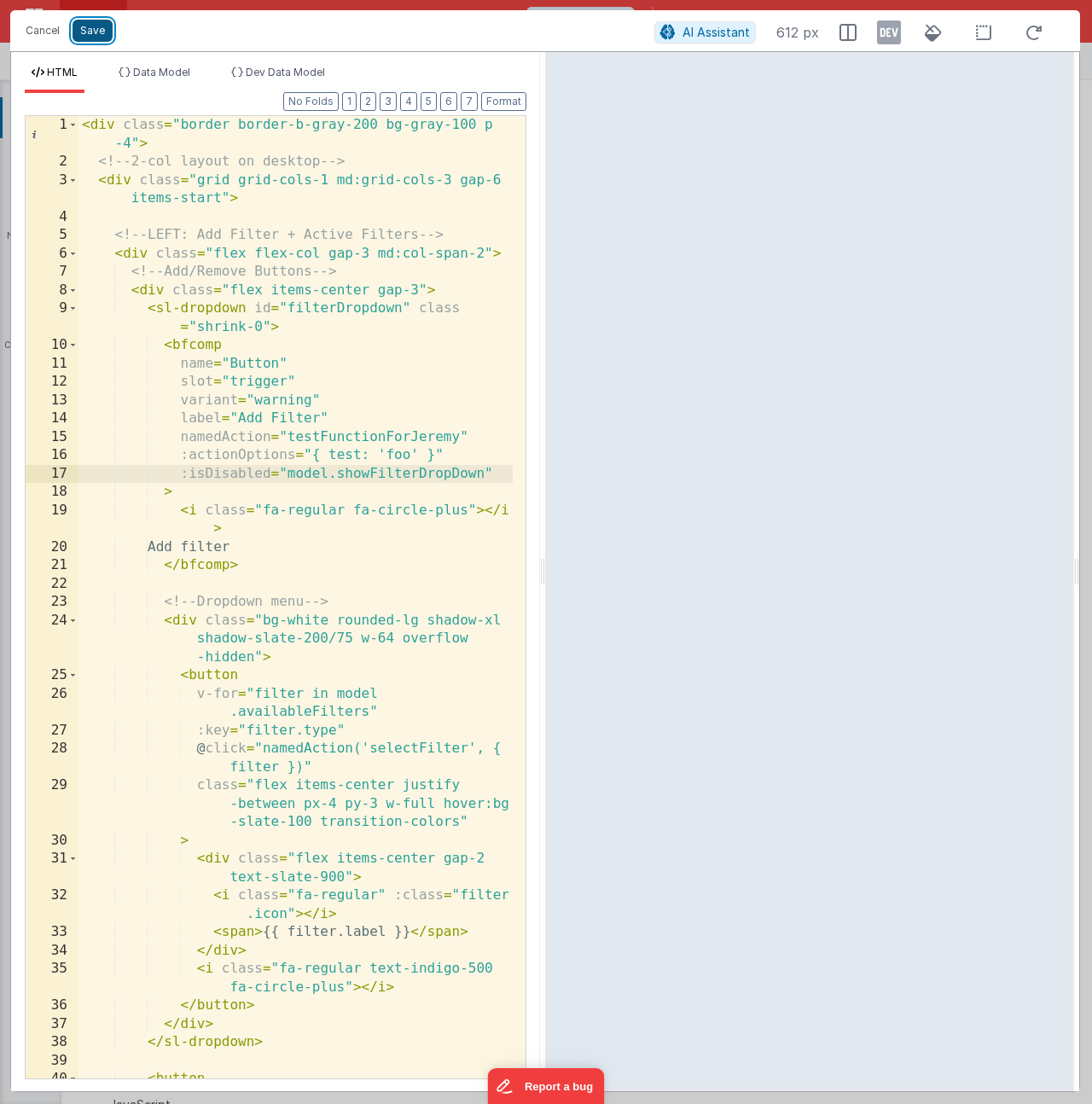
click at [98, 24] on button "Save" at bounding box center [93, 31] width 40 height 23
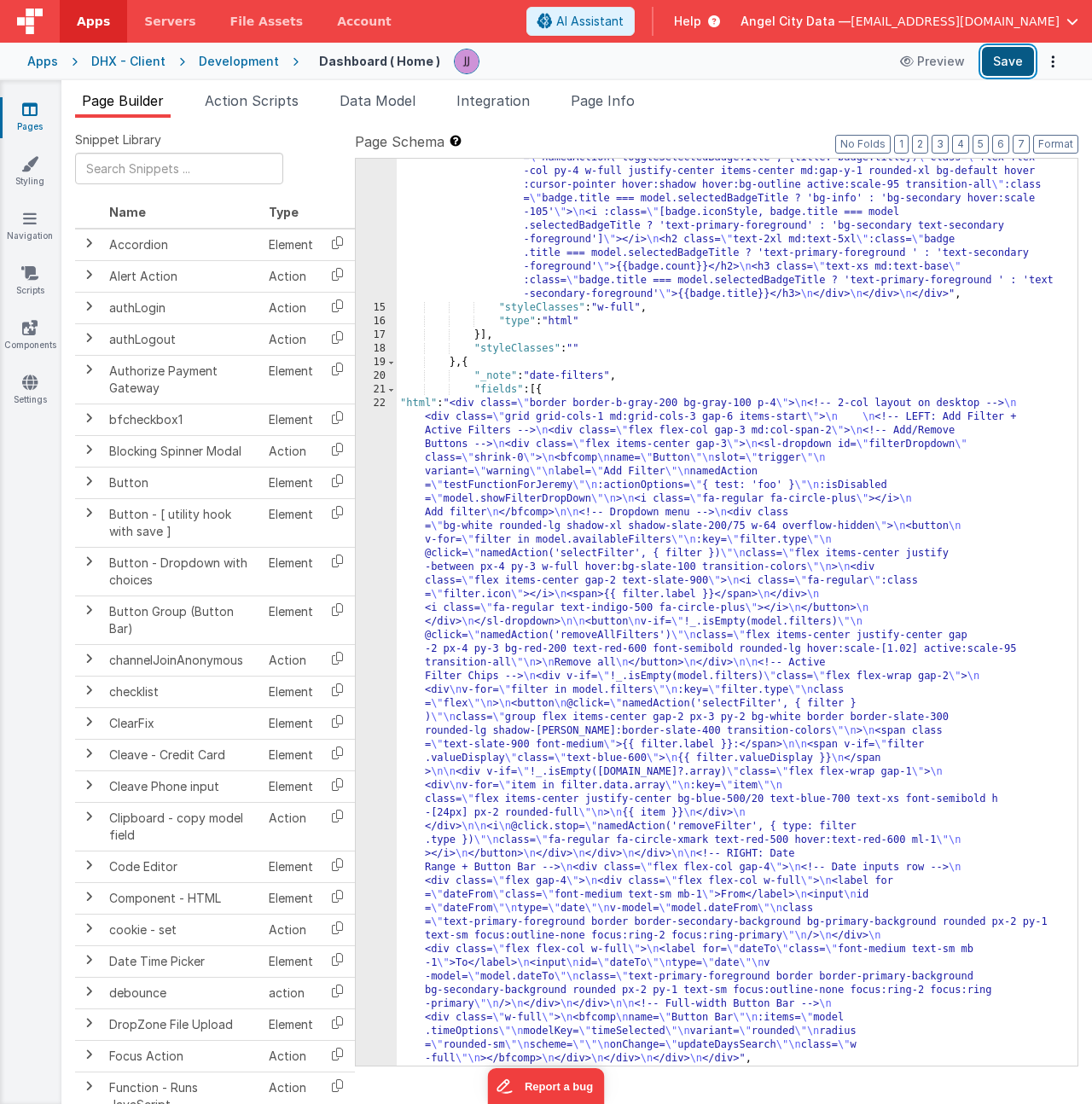
click at [1004, 61] on button "Save" at bounding box center [1008, 61] width 52 height 29
click at [384, 107] on span "Data Model" at bounding box center [378, 101] width 76 height 17
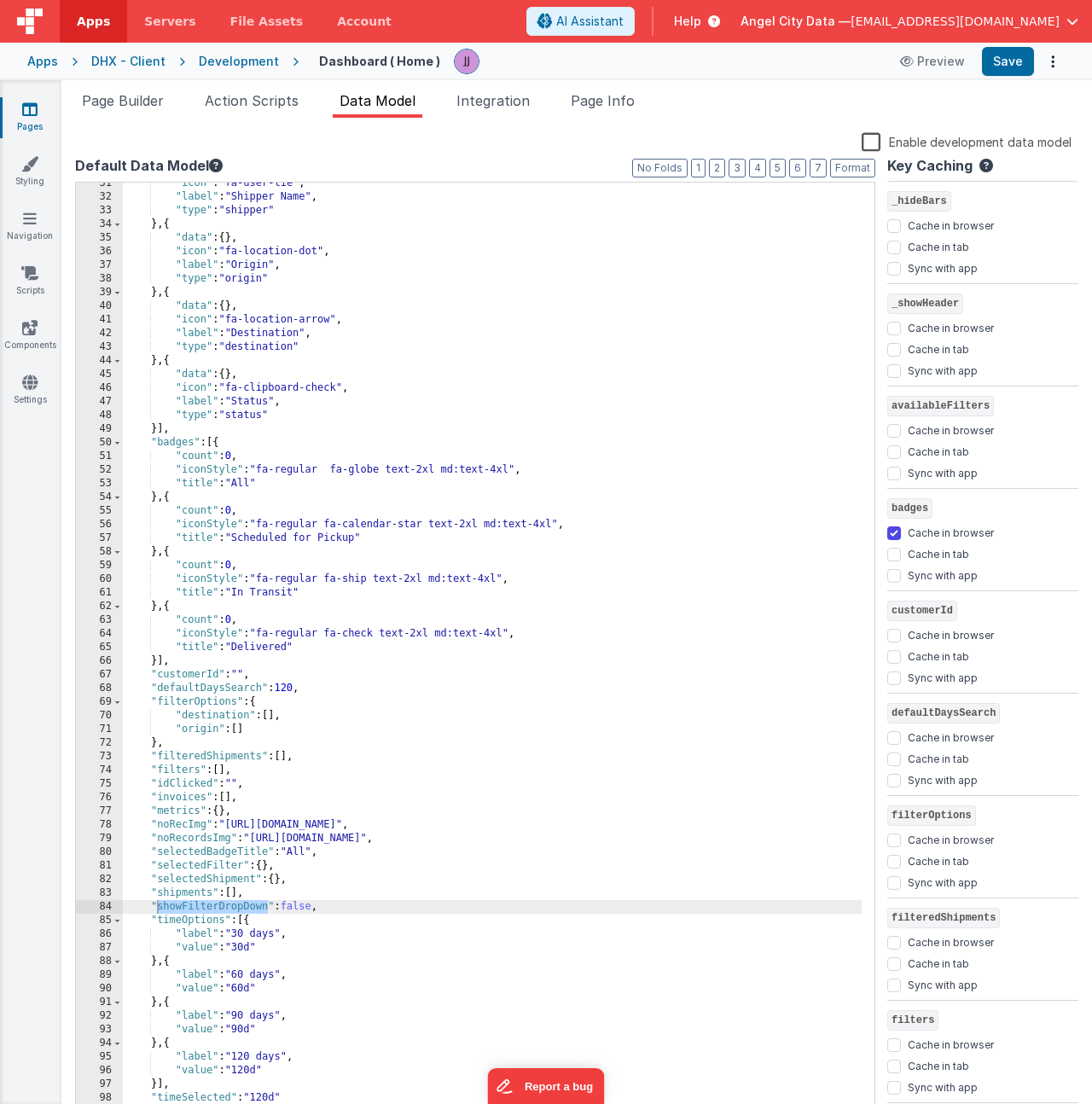
click at [308, 904] on div ""icon" : "fa-user-tie" , "label" : "Shipper Name" , "type" : "shipper" } , { "d…" at bounding box center [492, 658] width 738 height 963
click at [309, 904] on div ""icon" : "fa-user-tie" , "label" : "Shipper Name" , "type" : "shipper" } , { "d…" at bounding box center [492, 658] width 738 height 963
click at [97, 101] on span "Page Builder" at bounding box center [122, 101] width 81 height 17
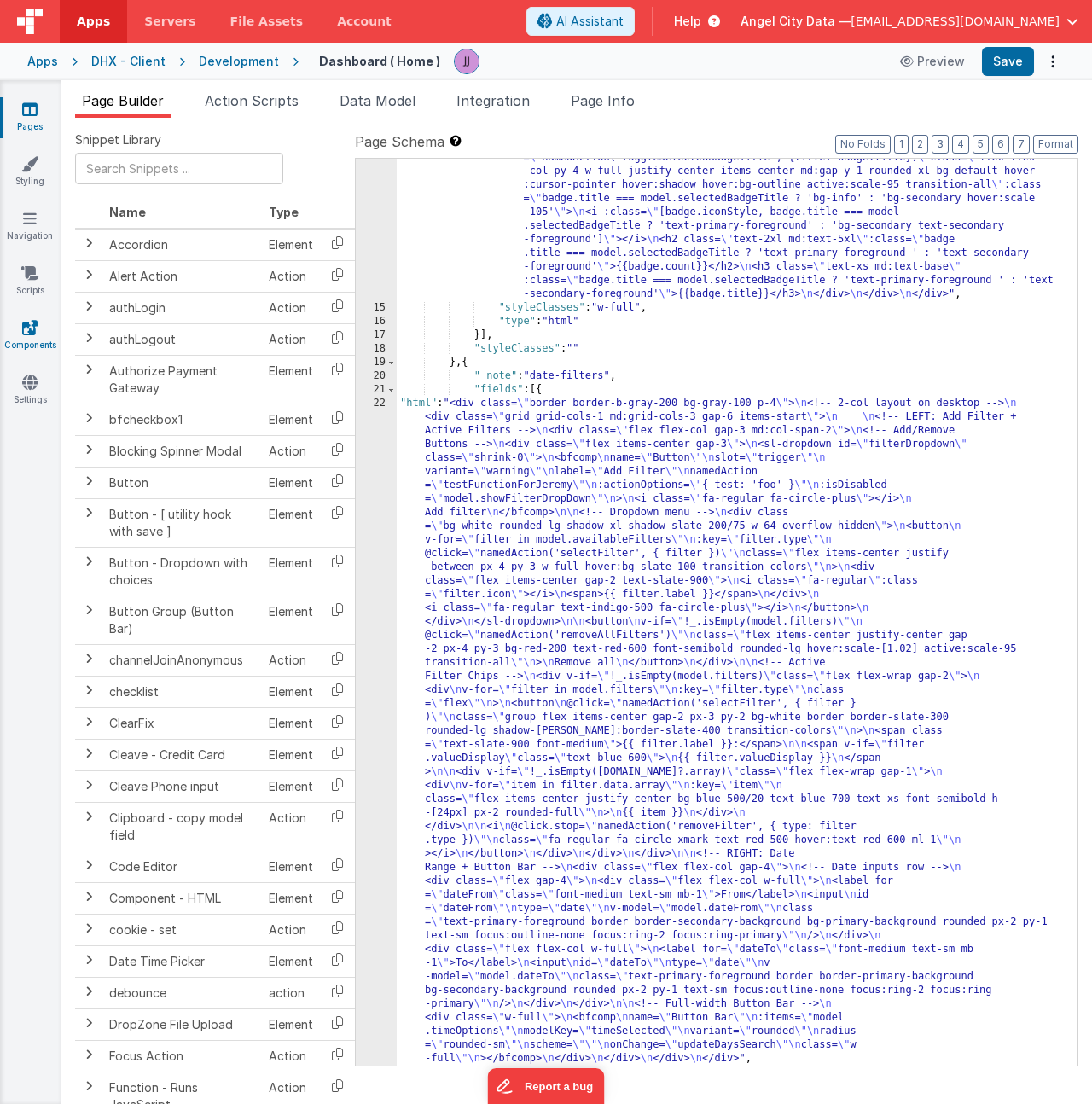
click at [39, 338] on link "Components" at bounding box center [29, 335] width 62 height 34
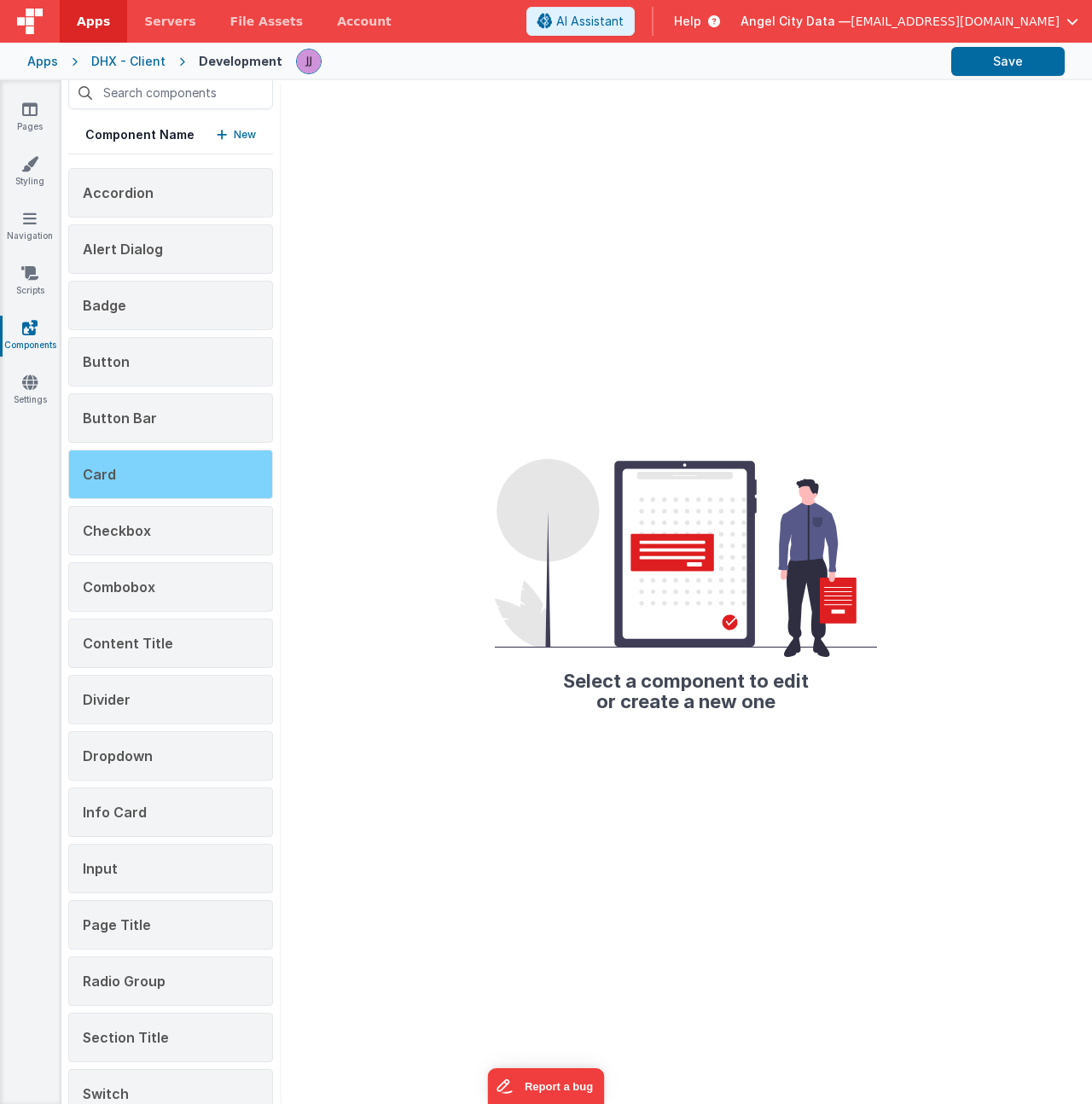
scroll to position [158, 0]
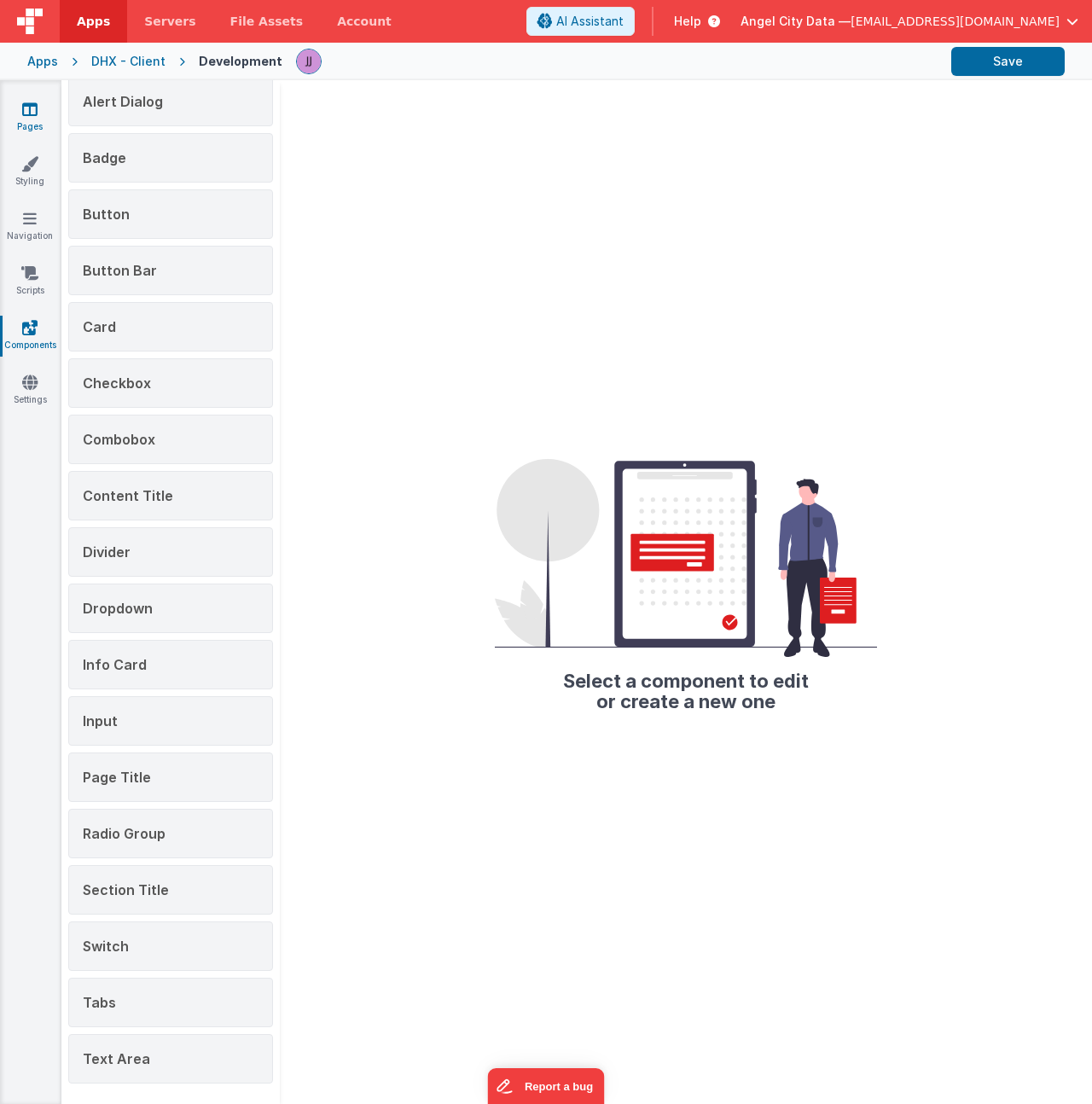
click at [44, 112] on link "Pages" at bounding box center [29, 117] width 62 height 34
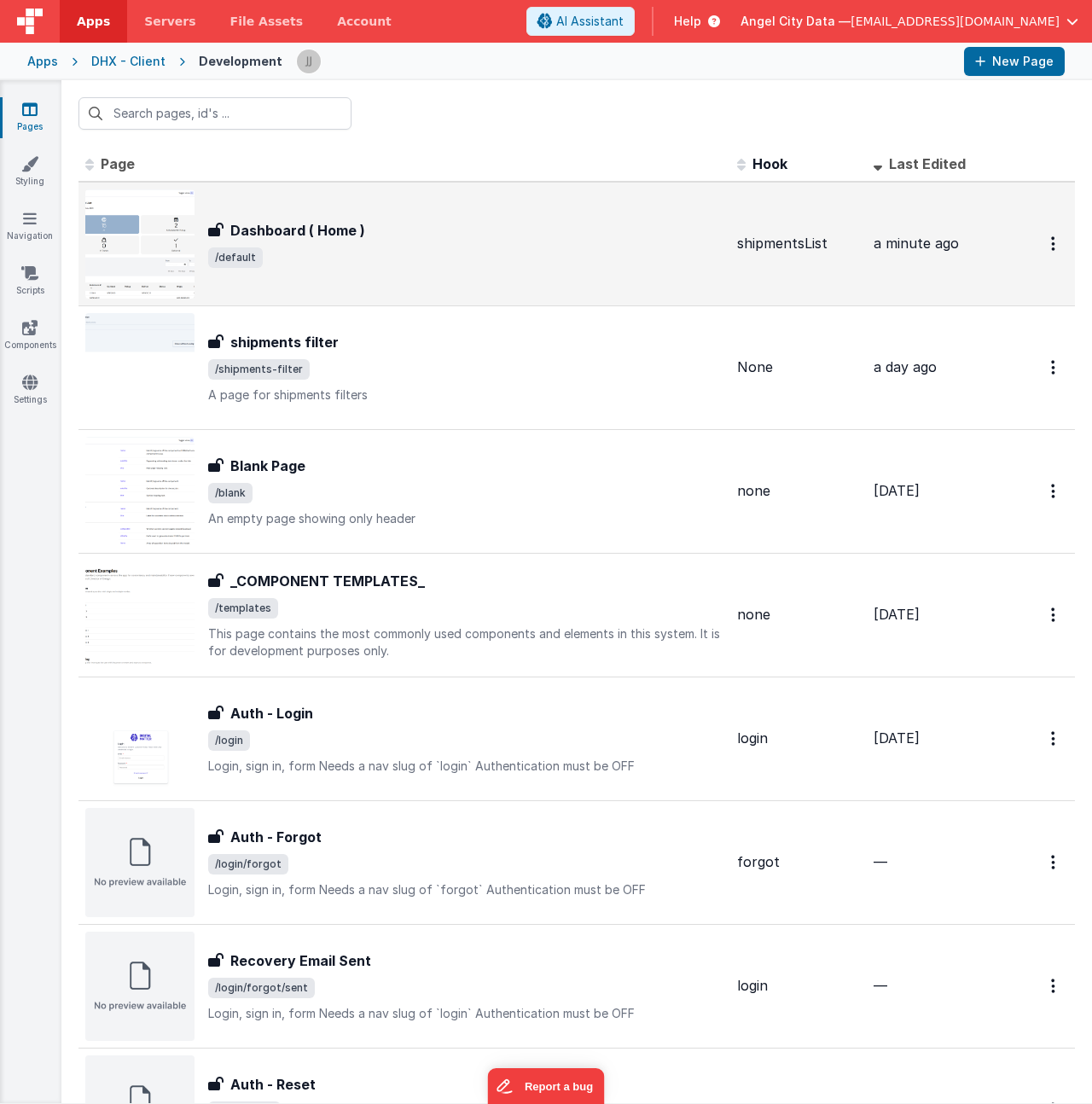
click at [448, 274] on div "Dashboard ( Home ) Dashboard ( Home ) /default" at bounding box center [404, 244] width 638 height 109
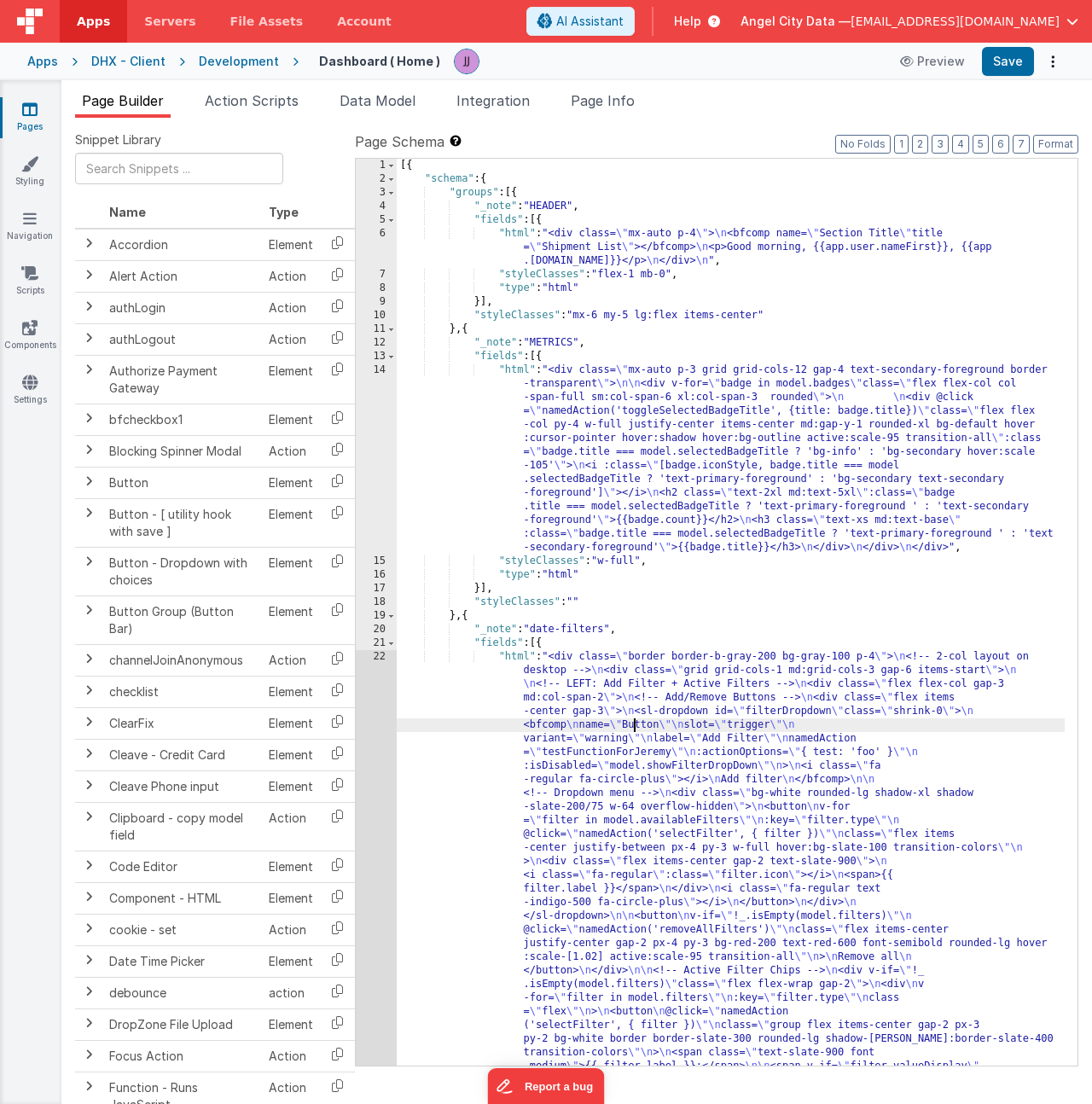
click at [634, 729] on div "[{ "schema" : { "groups" : [{ "_note" : "HEADER" , "fields" : [{ "html" : "<div…" at bounding box center [731, 1014] width 668 height 1711
click at [373, 712] on div "1 2 3 4 5 6 7 8 9 10 11 12 13 14 15 16 17 18 19 20 21 22" at bounding box center [375, 1014] width 41 height 1711
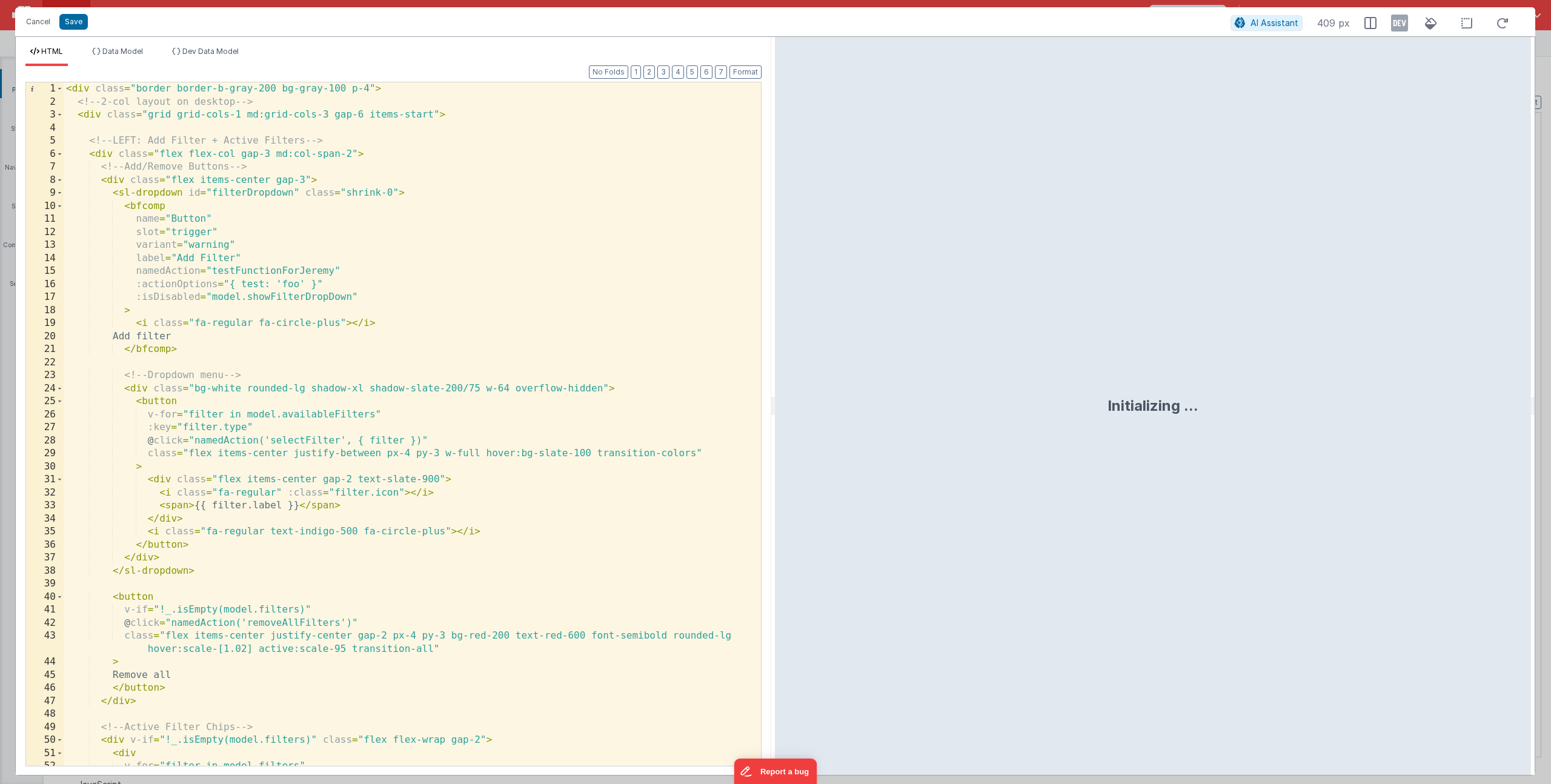
scroll to position [218, 0]
click at [377, 300] on div "< div class = "border border-b-gray-200 bg-gray-100 p-4" > <!-- 2-col layout on…" at bounding box center [408, 437] width 688 height 709
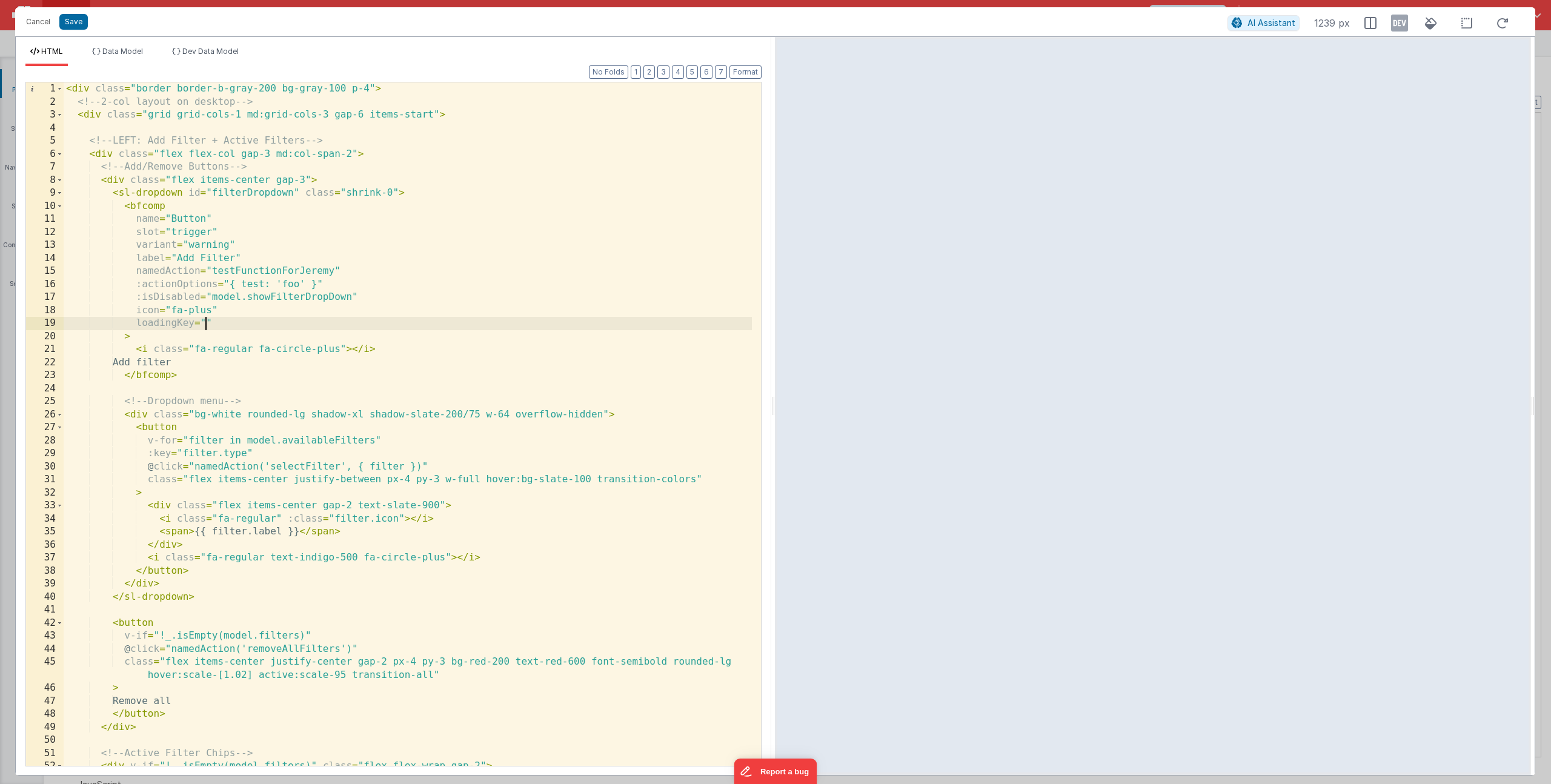
click at [206, 325] on div "< div class = "border border-b-gray-200 bg-gray-100 p-4" > <!-- 2-col layout on…" at bounding box center [408, 437] width 688 height 709
click at [121, 51] on span "Data Model" at bounding box center [123, 51] width 41 height 9
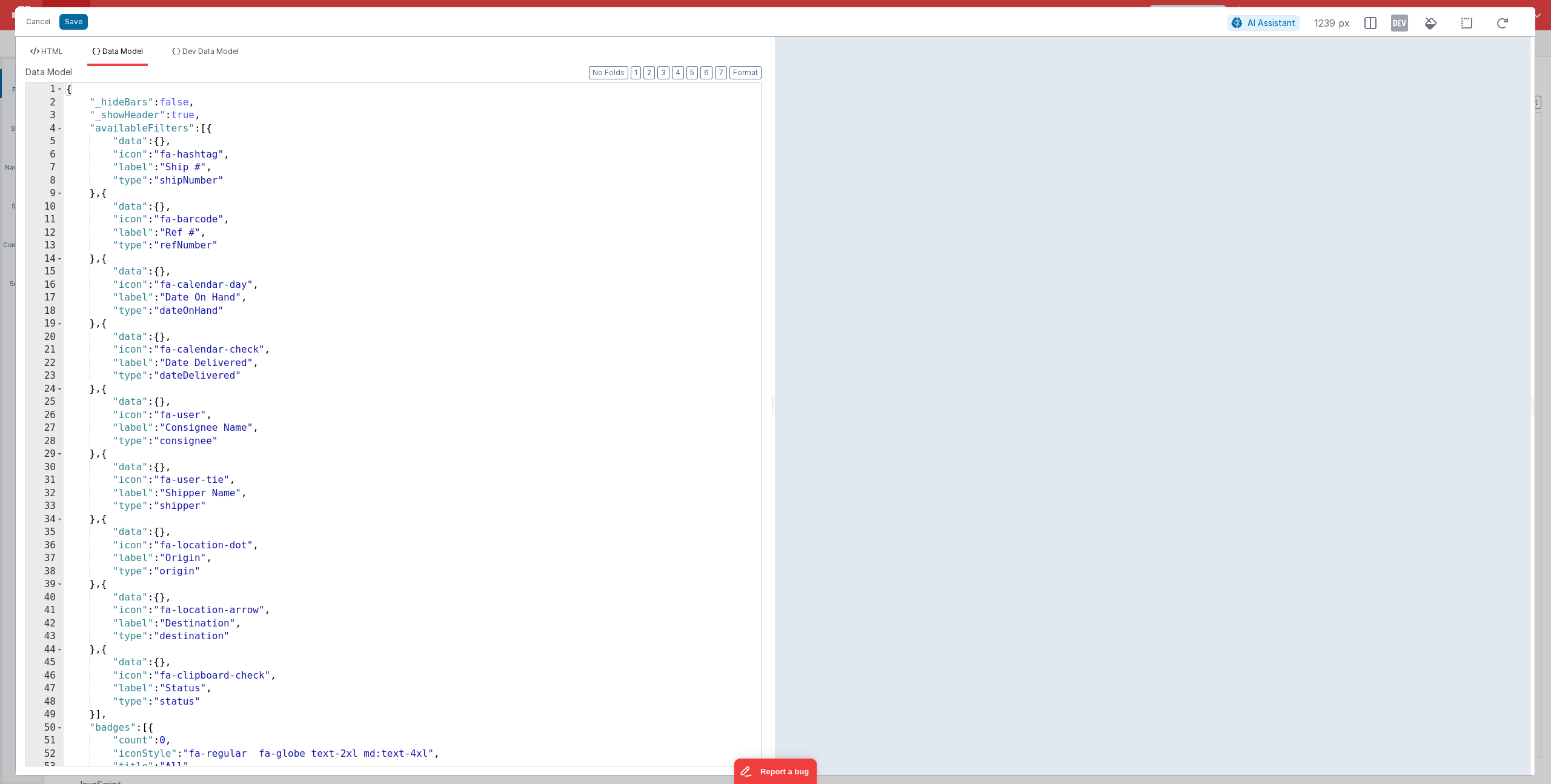
scroll to position [606, 0]
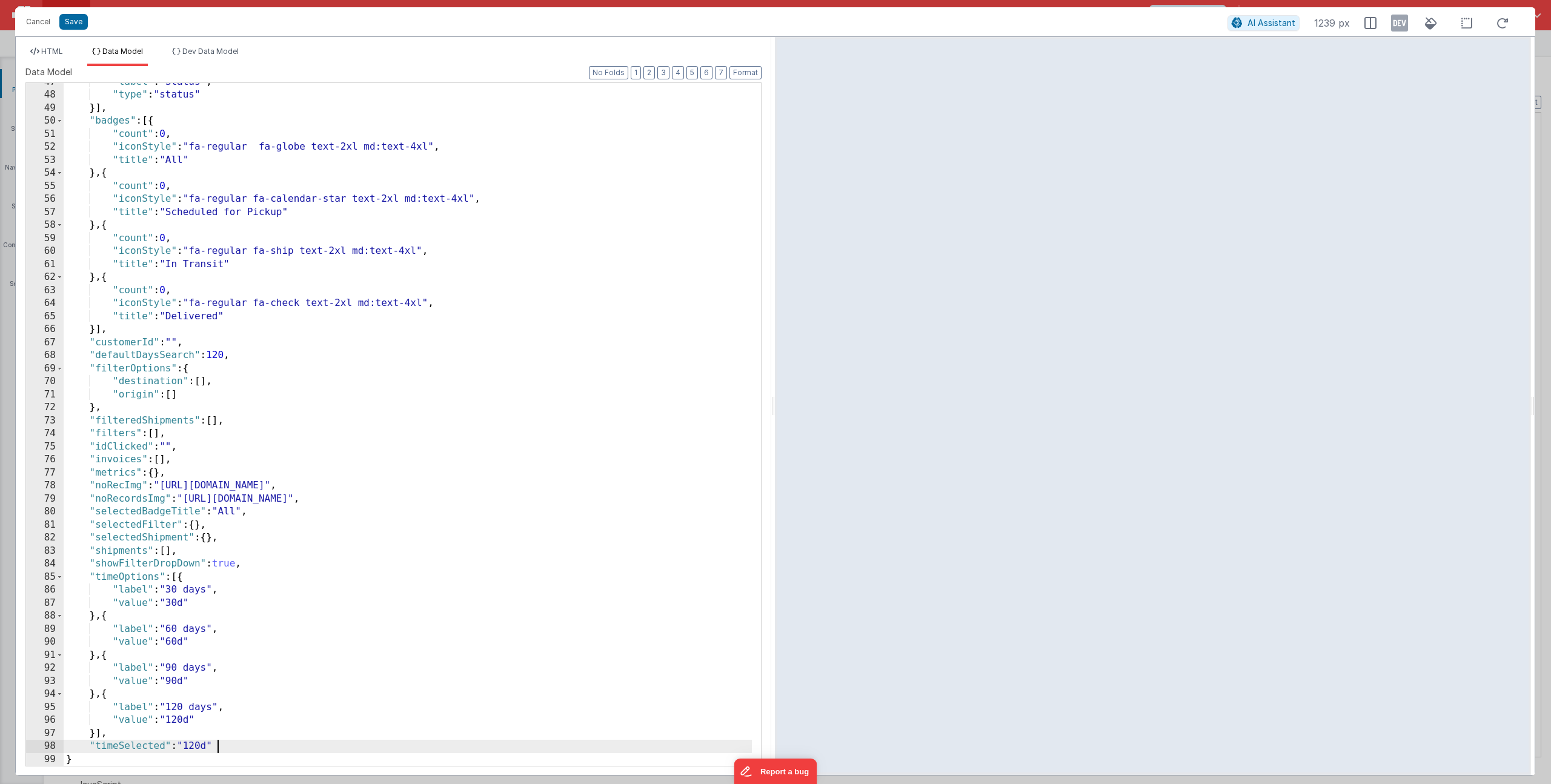
click at [243, 748] on div ""label" : "Status" , "type" : "status" }] , "badges" : [{ "count" : 0 , "iconSt…" at bounding box center [408, 430] width 688 height 708
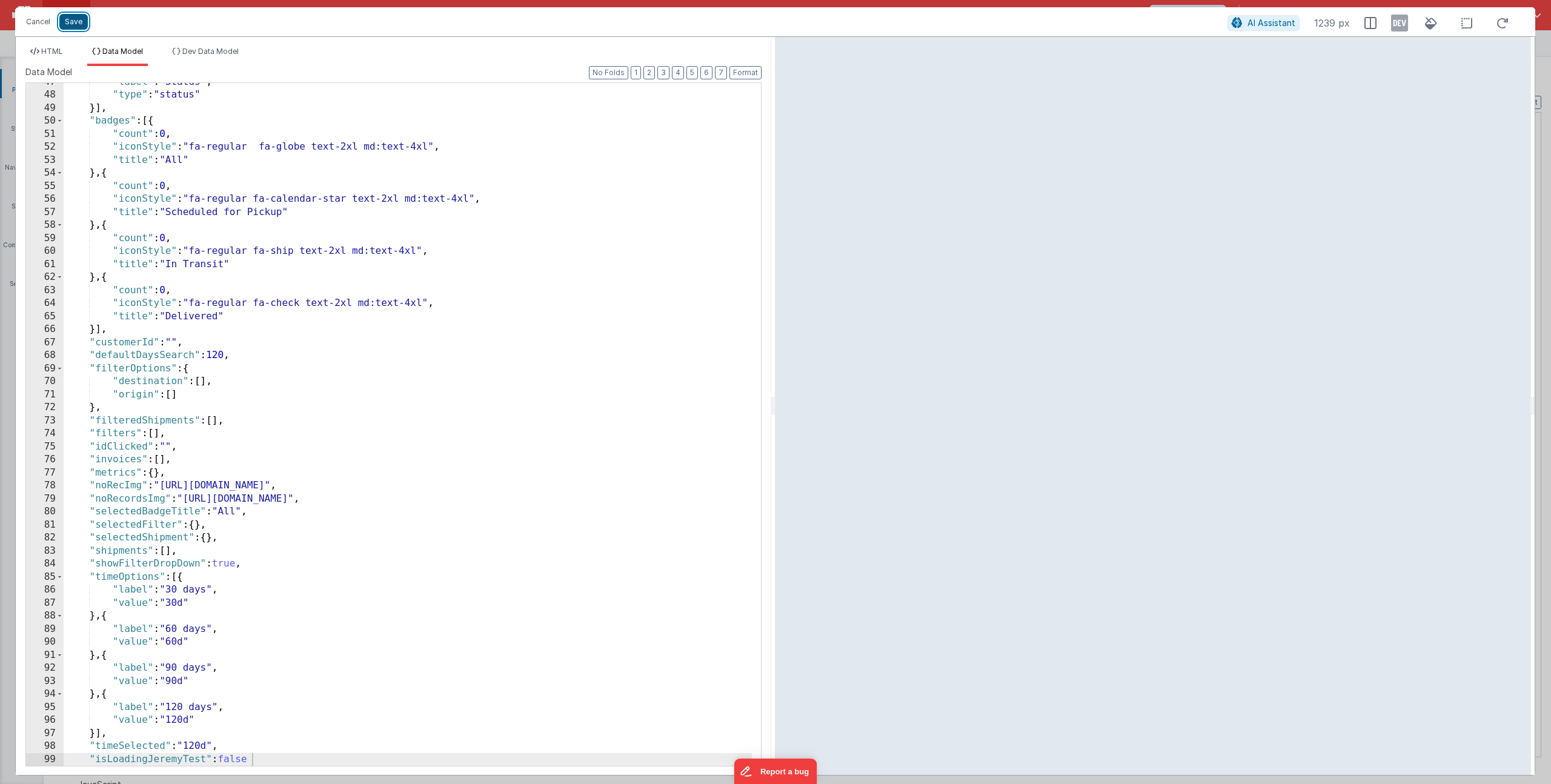
click at [71, 16] on button "Save" at bounding box center [73, 22] width 28 height 16
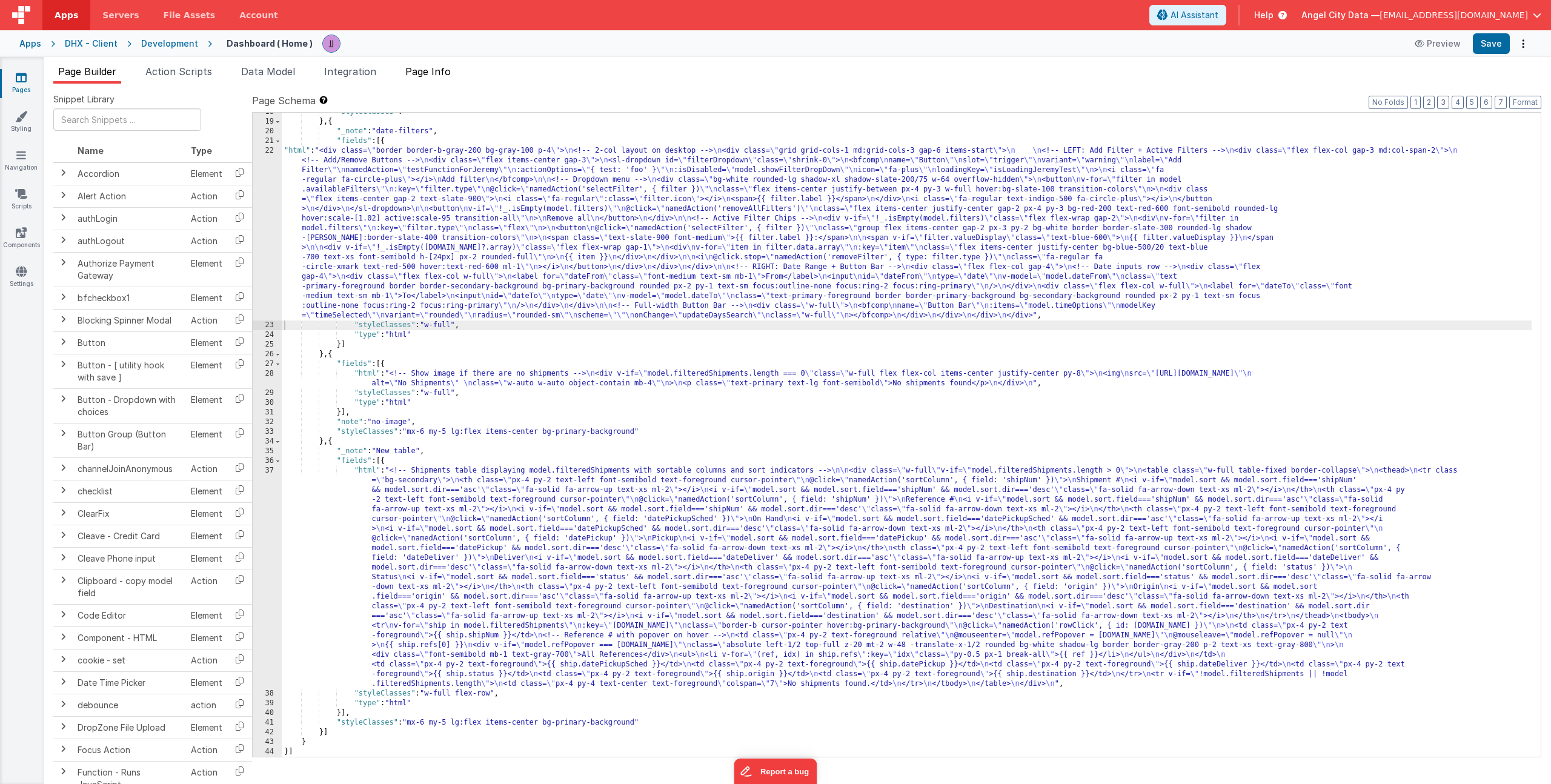
click at [445, 74] on span "Page Info" at bounding box center [428, 71] width 46 height 12
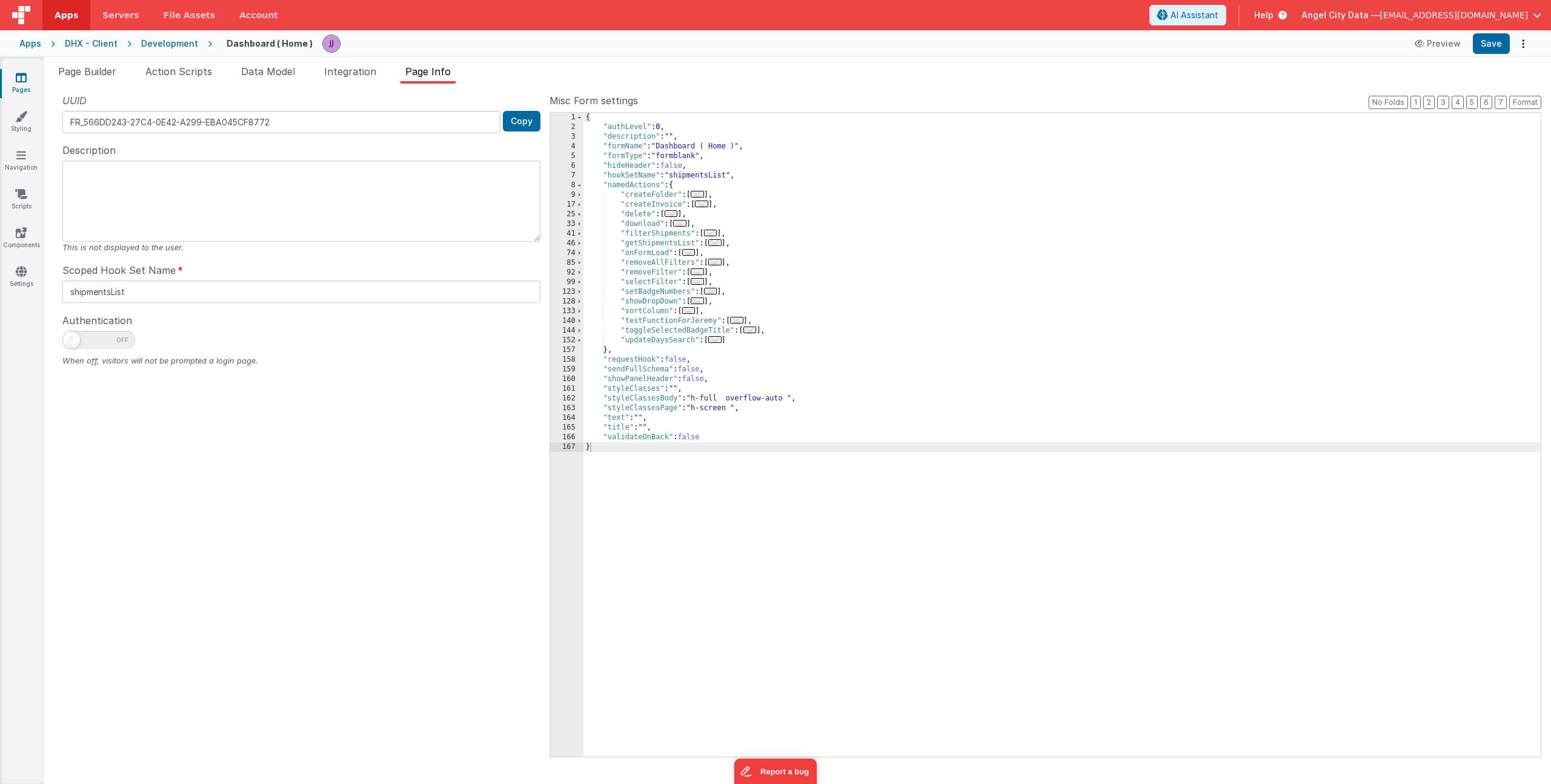
click at [741, 322] on span "..." at bounding box center [737, 320] width 14 height 7
click at [715, 338] on div "{ "authLevel" : 0 , "description" : "" , "formName" : "Dashboard ( Home )" , "f…" at bounding box center [1062, 444] width 957 height 663
click at [559, 338] on div "142" at bounding box center [567, 340] width 33 height 10
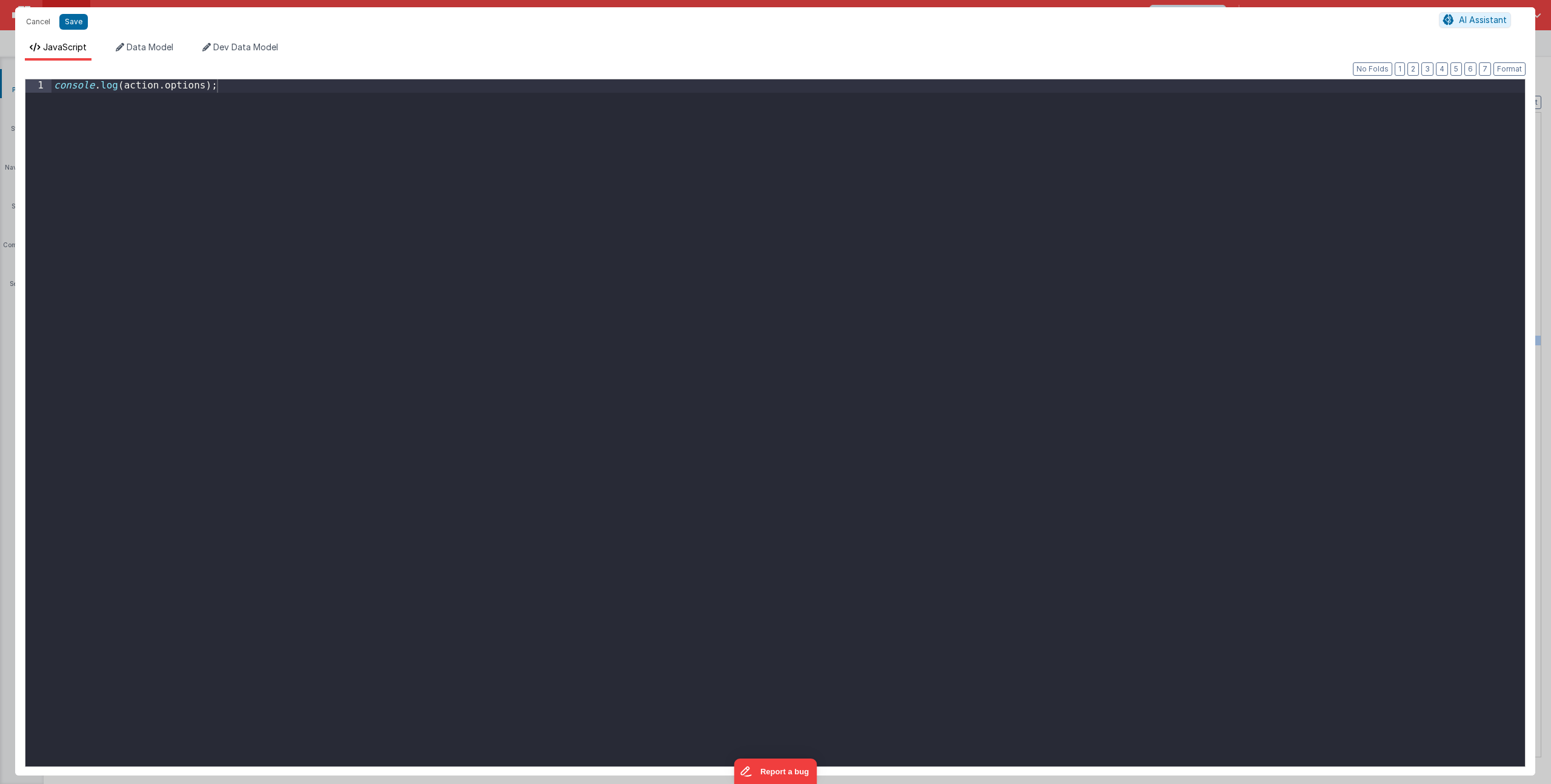
click at [290, 239] on div "console . log ( action . options ) ;" at bounding box center [788, 436] width 1473 height 713
paste textarea
click at [113, 94] on div "const { message } = action . options ; model . isLoading = true ; setTimeout ((…" at bounding box center [788, 436] width 1473 height 713
click at [140, 94] on div "const { message } = action . options ; model . isLoadingJeremyTest = true ; set…" at bounding box center [788, 436] width 1473 height 713
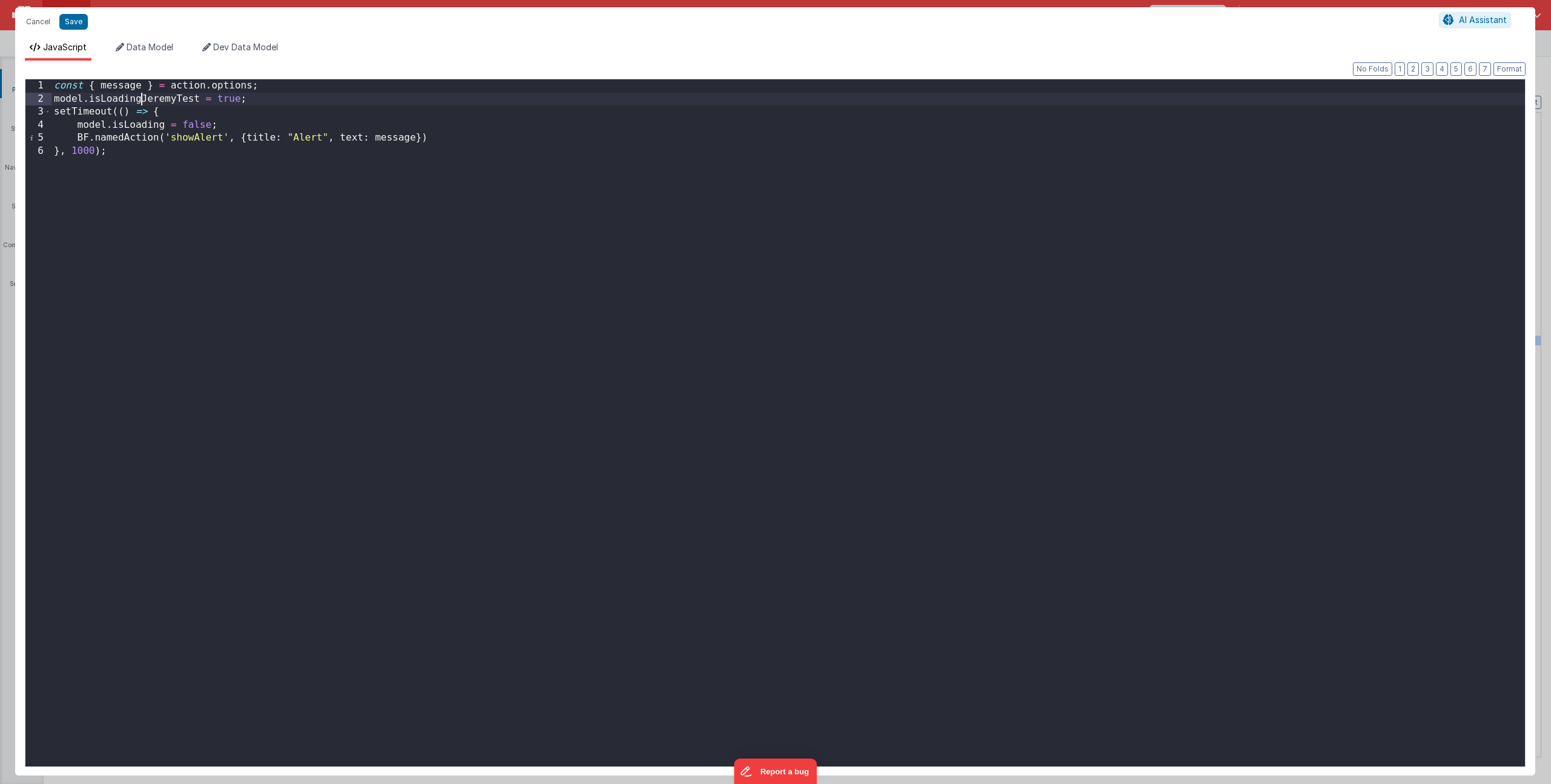
click at [140, 94] on div "const { message } = action . options ; model . isLoadingJeremyTest = true ; set…" at bounding box center [788, 436] width 1473 height 713
click at [132, 119] on div "const { message } = action . options ; model . isLoadingJeremyTest = true ; set…" at bounding box center [788, 436] width 1473 height 713
click at [132, 120] on div "const { message } = action . options ; model . isLoadingJeremyTest = true ; set…" at bounding box center [788, 436] width 1473 height 713
click at [350, 136] on div "const { message } = action . options ; model . isLoadingJeremyTest = true ; set…" at bounding box center [788, 436] width 1473 height 713
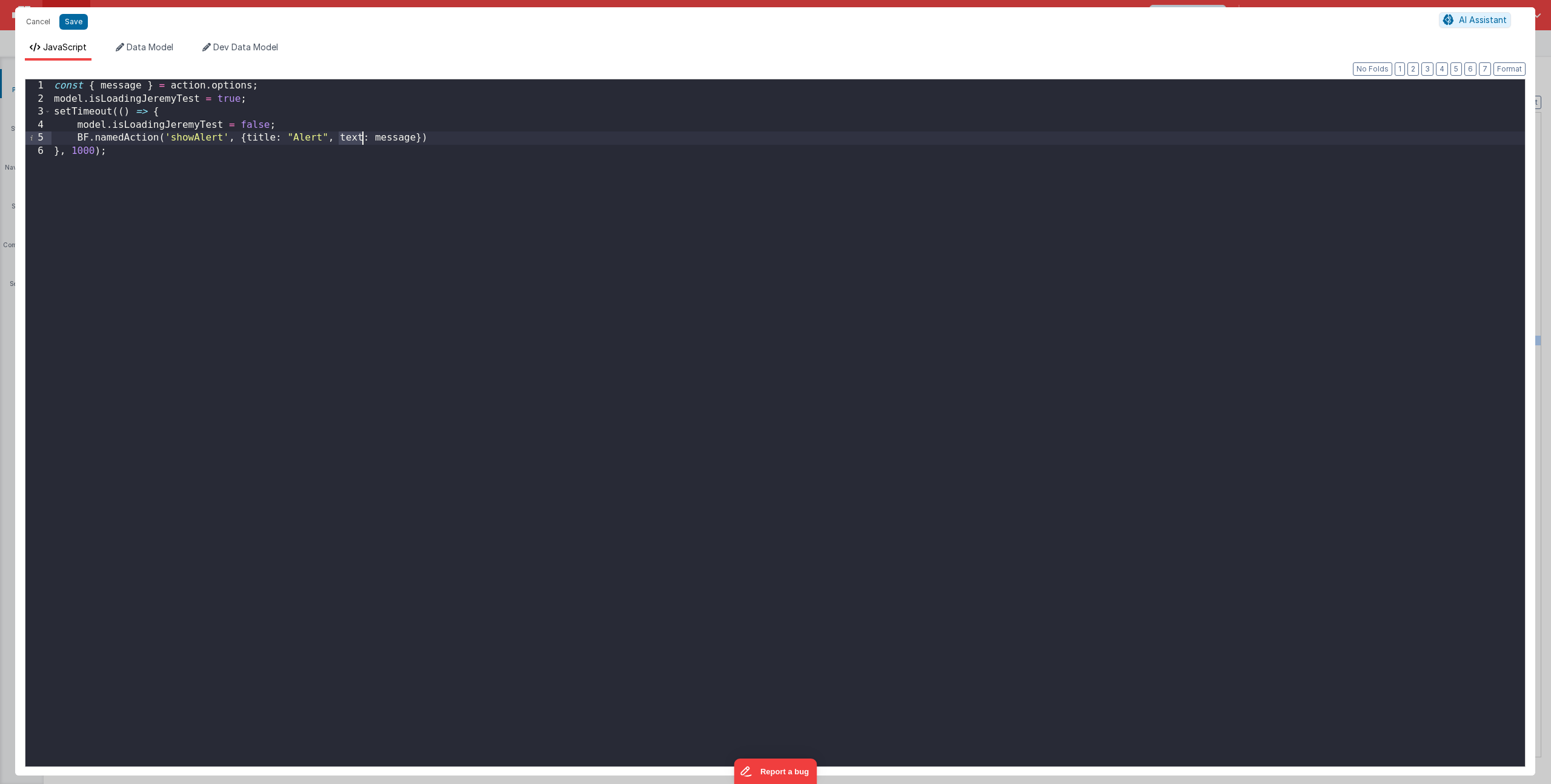
click at [256, 137] on div "const { message } = action . options ; model . isLoadingJeremyTest = true ; set…" at bounding box center [788, 436] width 1473 height 713
click at [295, 136] on div "const { message } = action . options ; model . isLoadingJeremyTest = true ; set…" at bounding box center [788, 436] width 1473 height 713
click at [345, 136] on div "const { message } = action . options ; model . isLoadingJeremyTest = true ; set…" at bounding box center [788, 436] width 1473 height 713
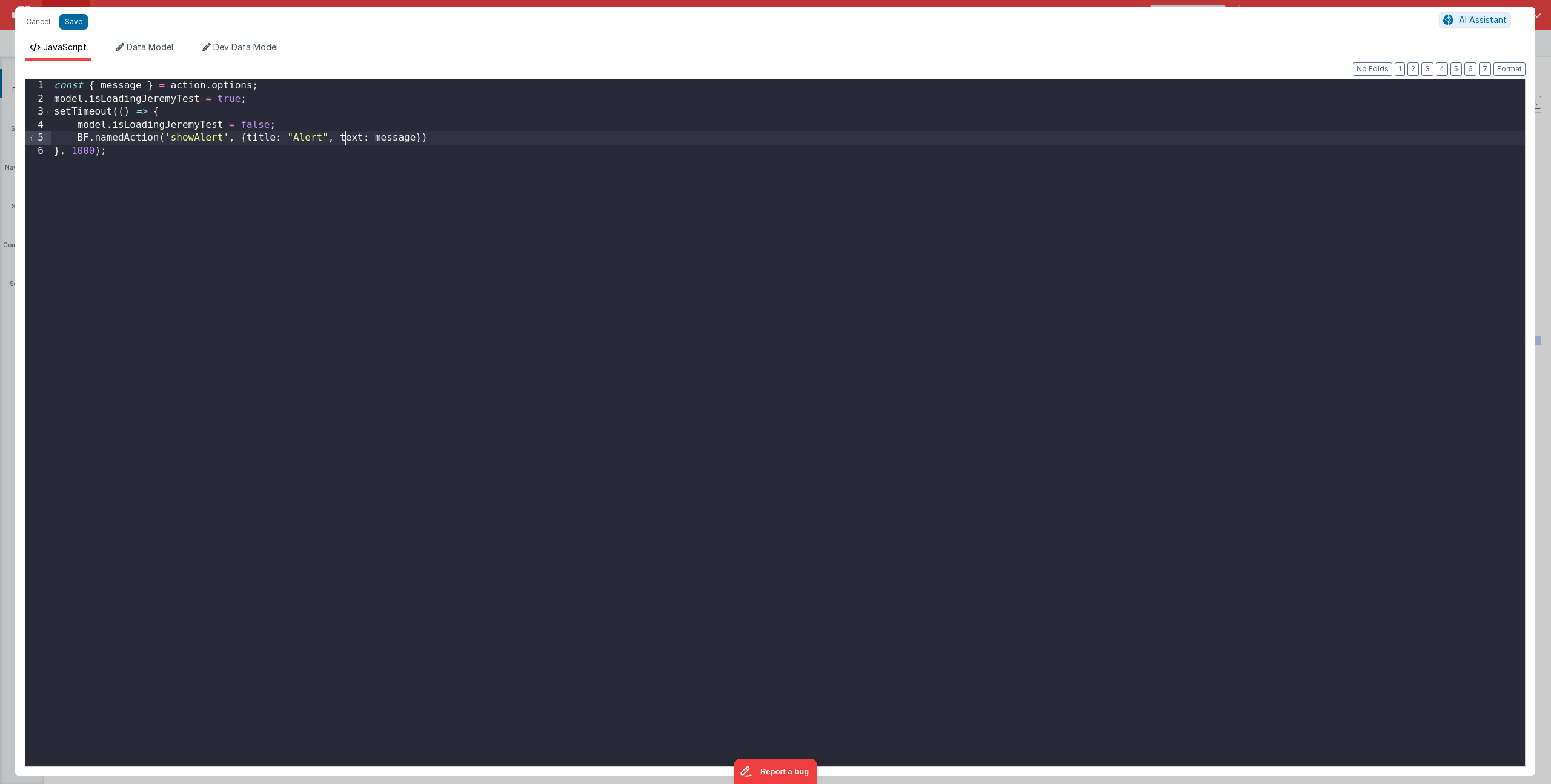
click at [345, 136] on div "const { message } = action . options ; model . isLoadingJeremyTest = true ; set…" at bounding box center [788, 436] width 1473 height 713
click at [390, 140] on div "const { message } = action . options ; model . isLoadingJeremyTest = true ; set…" at bounding box center [788, 436] width 1473 height 713
click at [64, 23] on button "Save" at bounding box center [73, 22] width 28 height 16
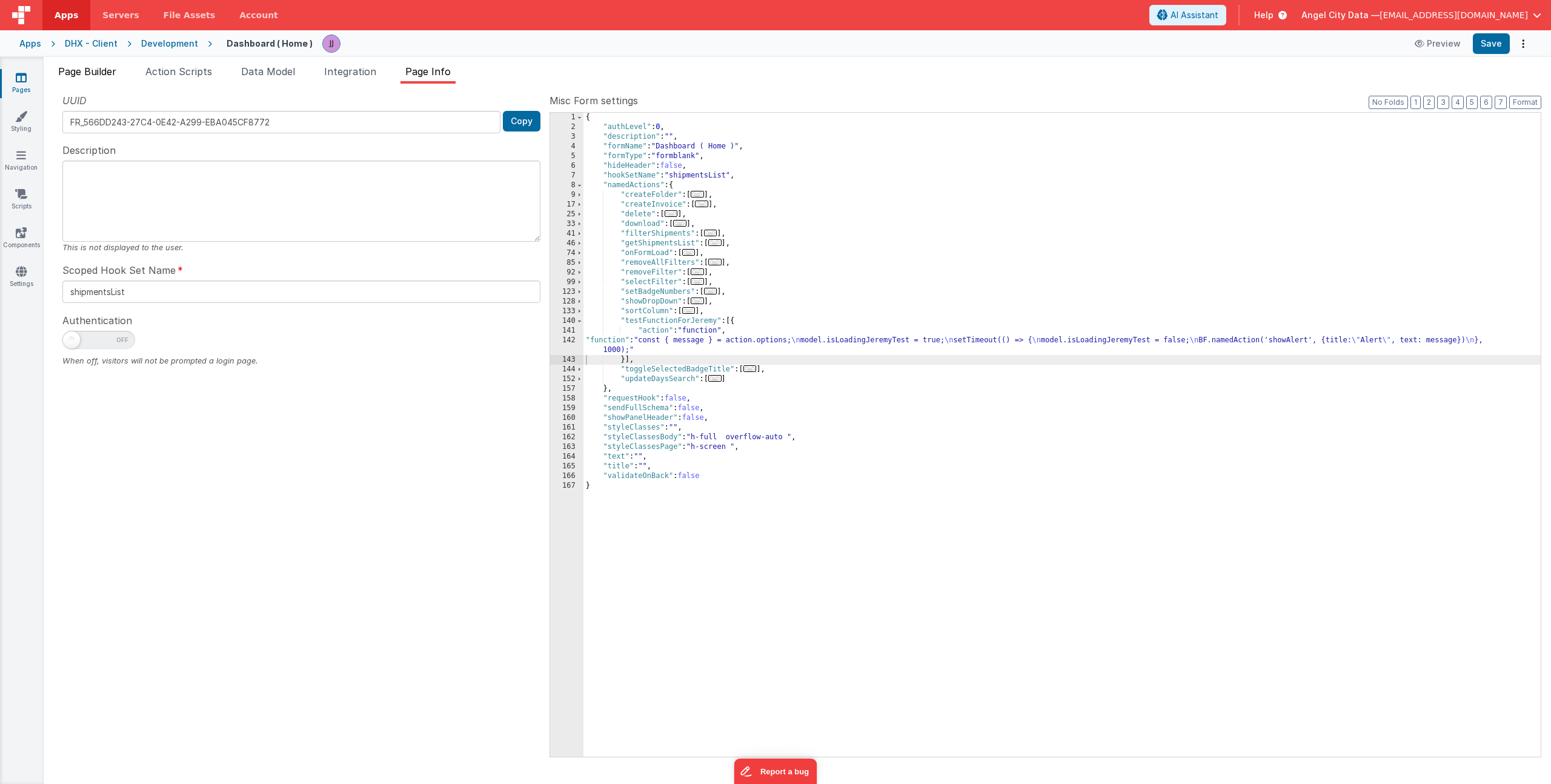
click at [98, 68] on span "Page Builder" at bounding box center [87, 71] width 58 height 12
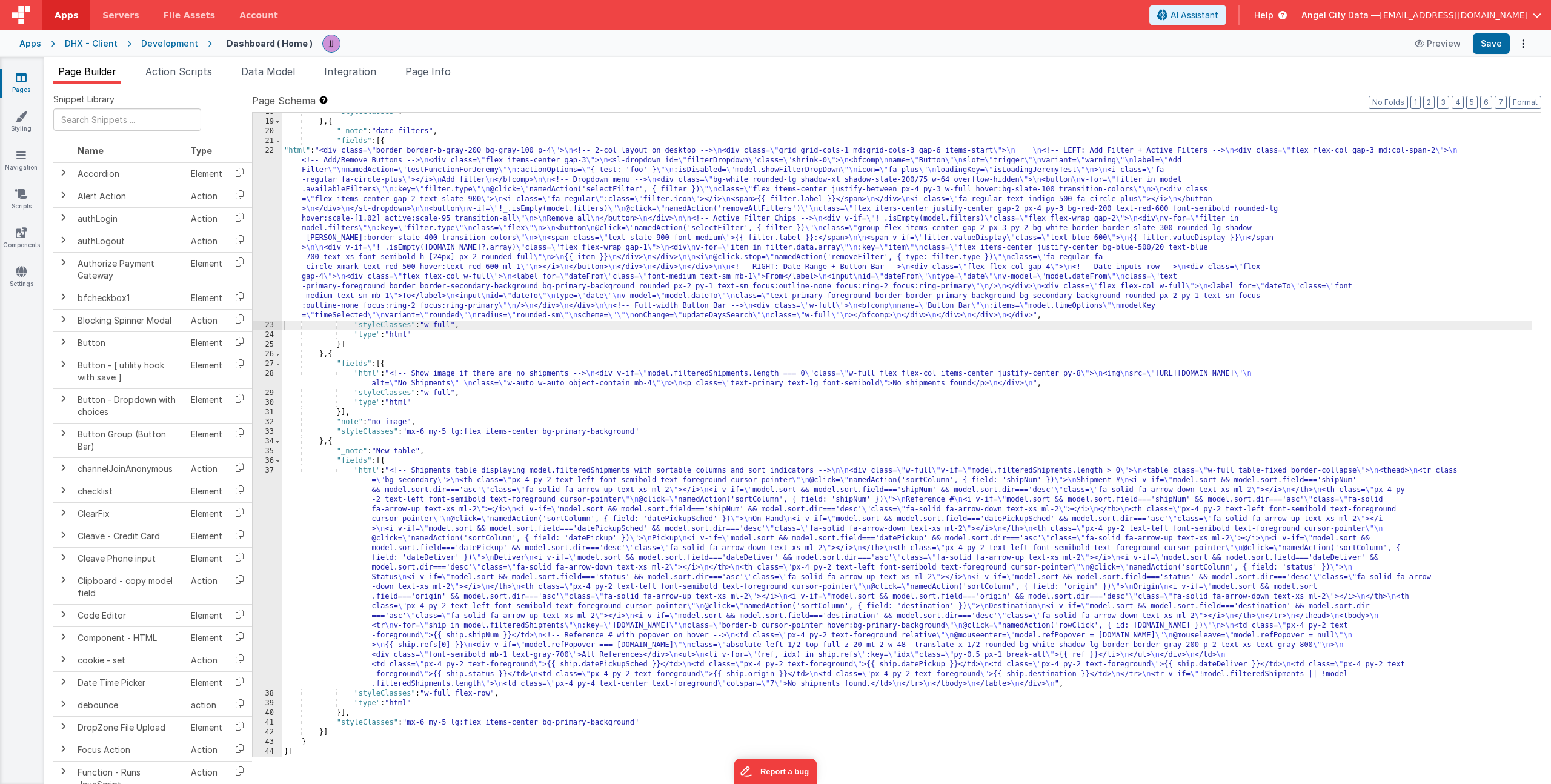
click at [431, 210] on div ""styleClasses" : "" } , { "_note" : "date-filters" , "fields" : [{ "html" : "<d…" at bounding box center [907, 439] width 1250 height 663
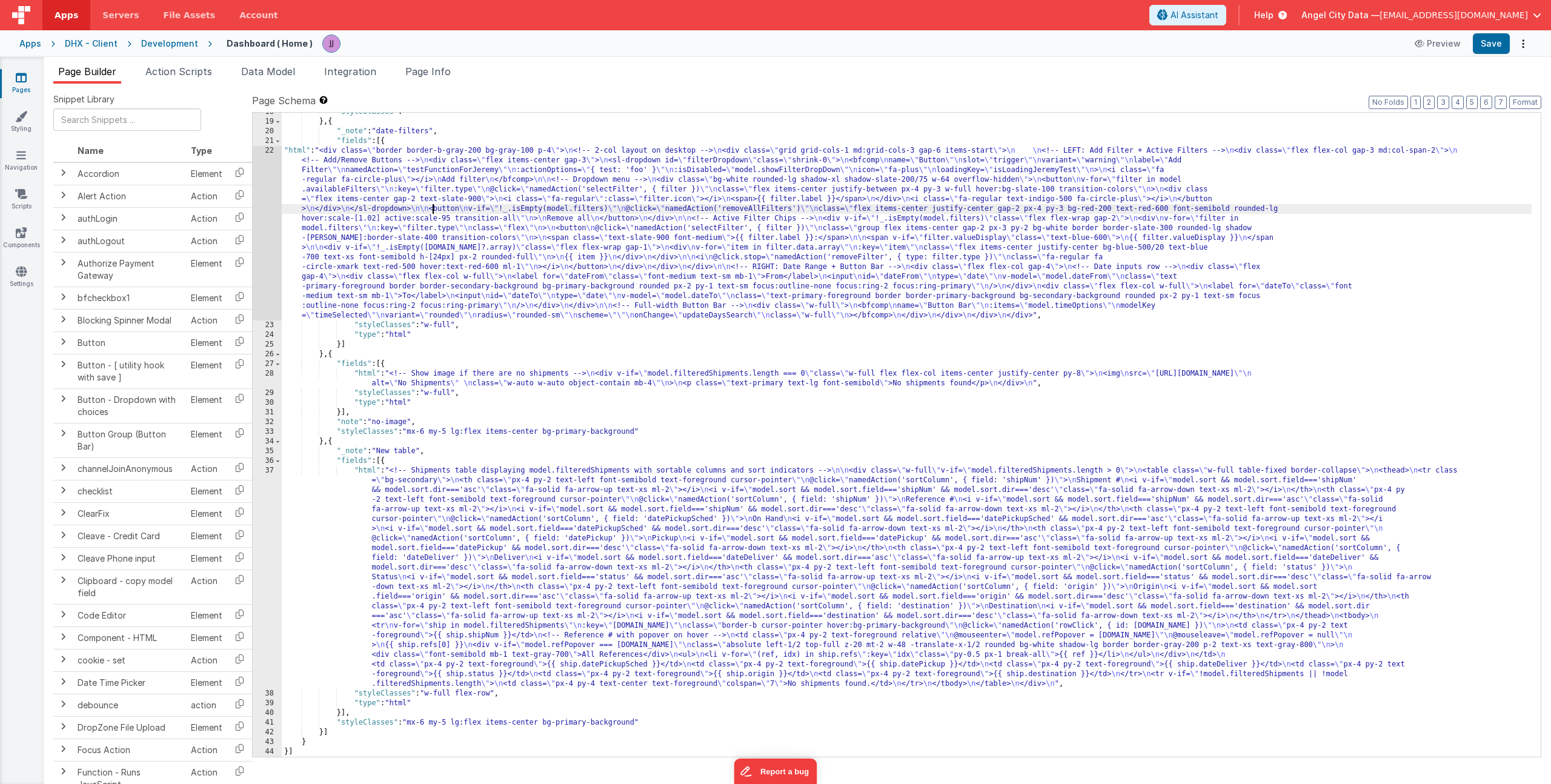
click at [275, 243] on div "22" at bounding box center [267, 233] width 29 height 174
click at [269, 246] on div "22" at bounding box center [267, 233] width 29 height 174
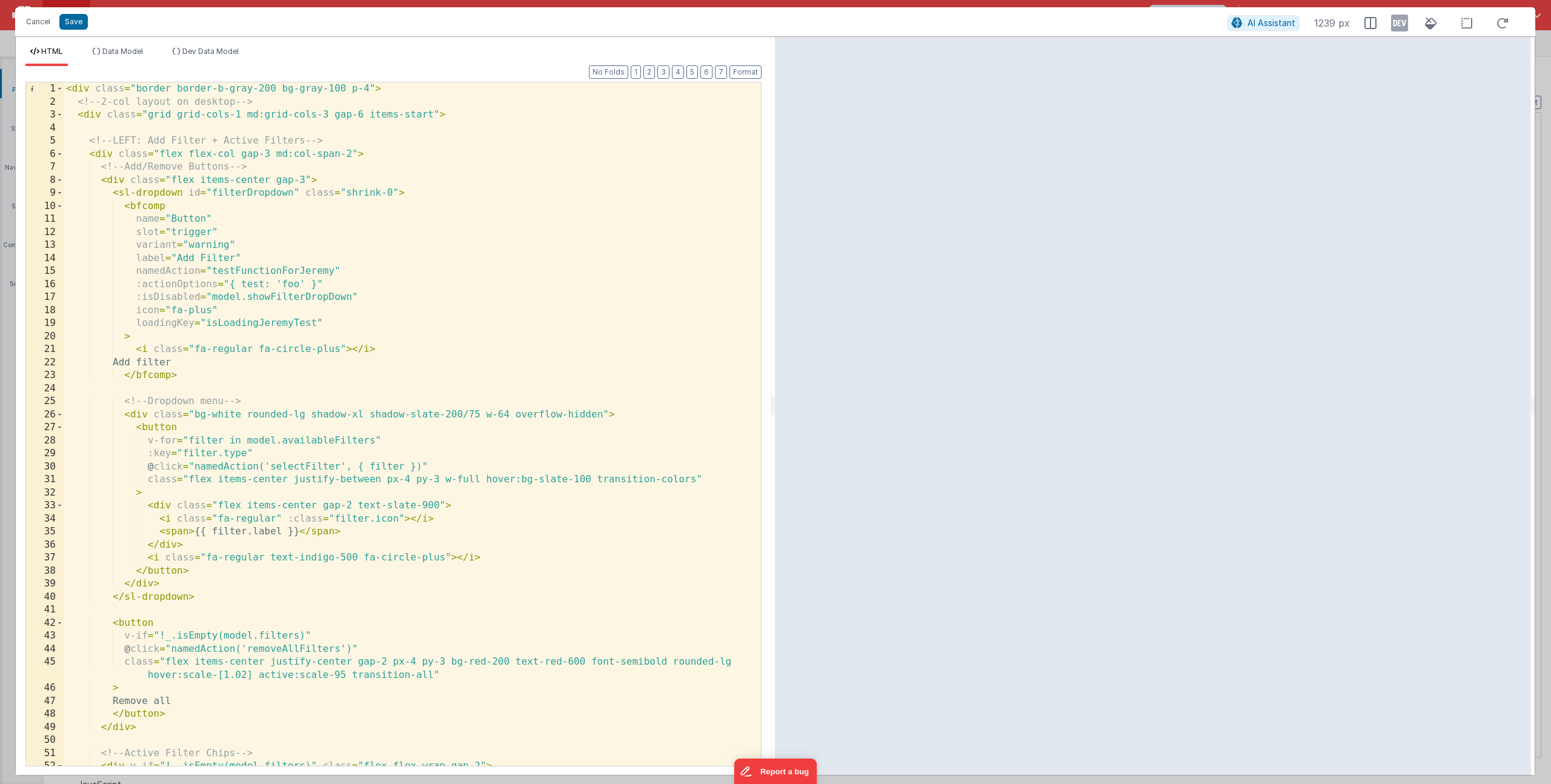
click at [244, 285] on div "< div class = "border border-b-gray-200 bg-gray-100 p-4" > <!-- 2-col layout on…" at bounding box center [408, 437] width 688 height 709
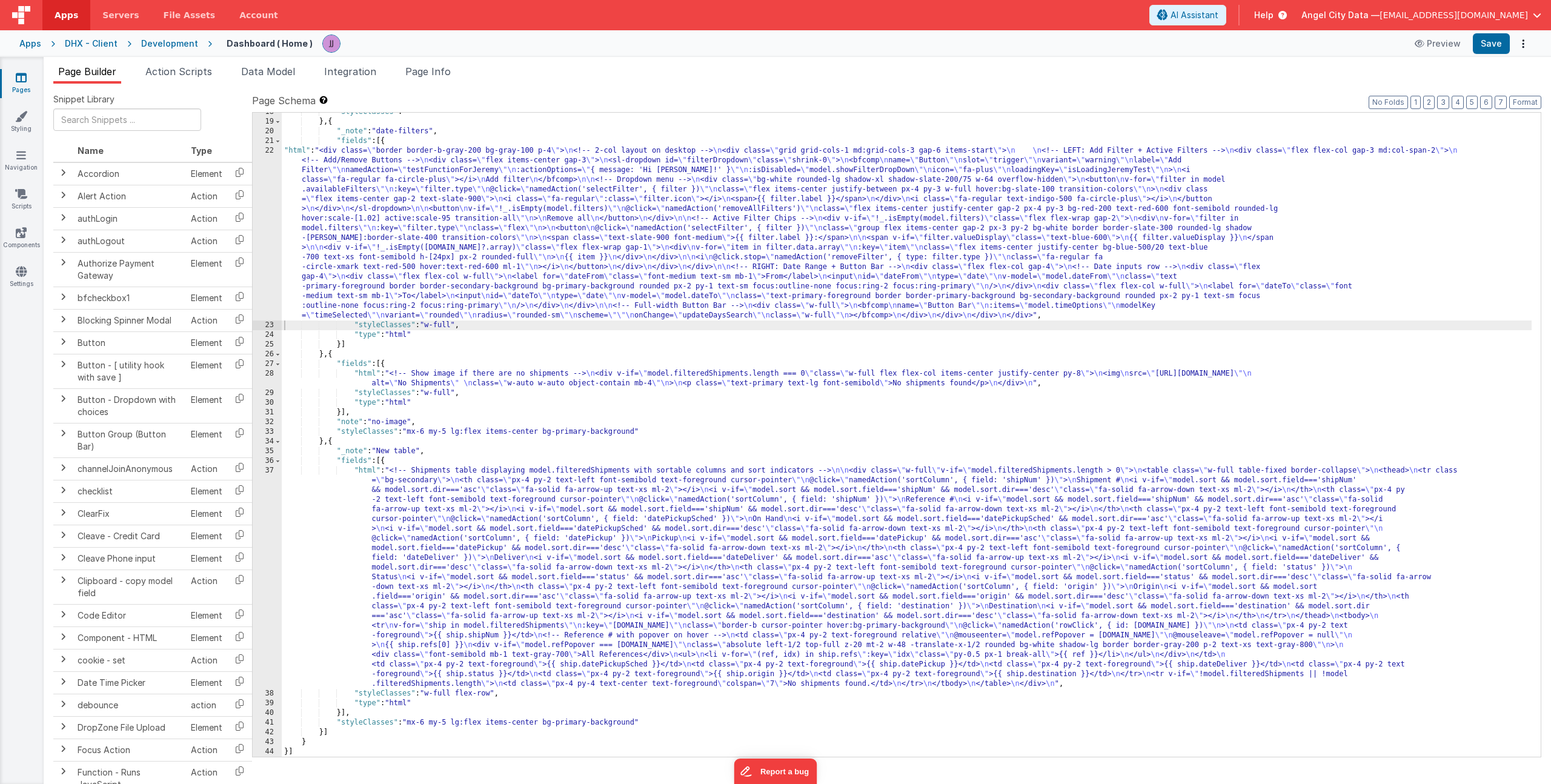
click at [352, 191] on div ""styleClasses" : "" } , { "_note" : "date-filters" , "fields" : [{ "html" : "<d…" at bounding box center [907, 439] width 1250 height 663
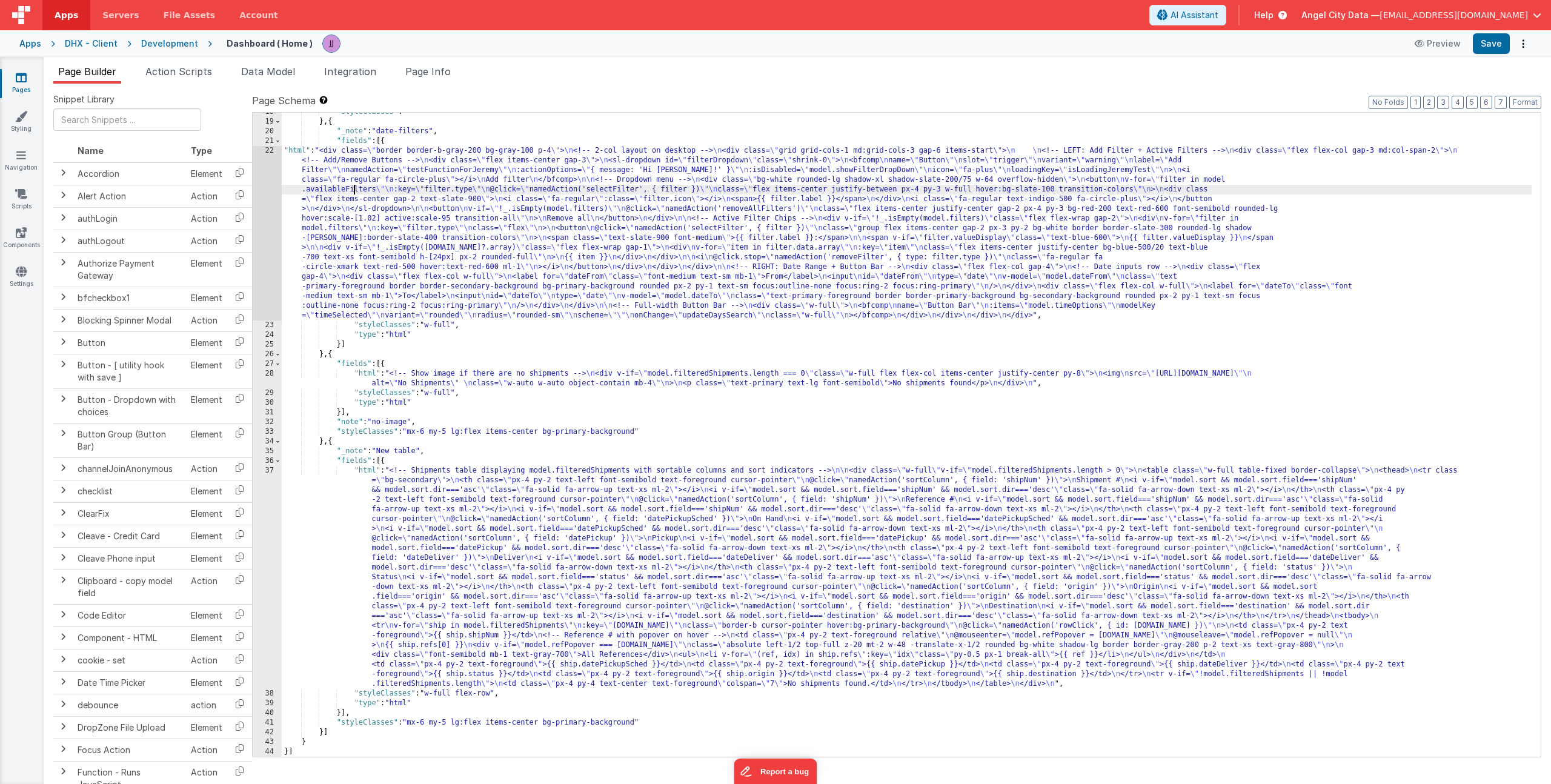
click at [255, 199] on div "22" at bounding box center [267, 233] width 29 height 174
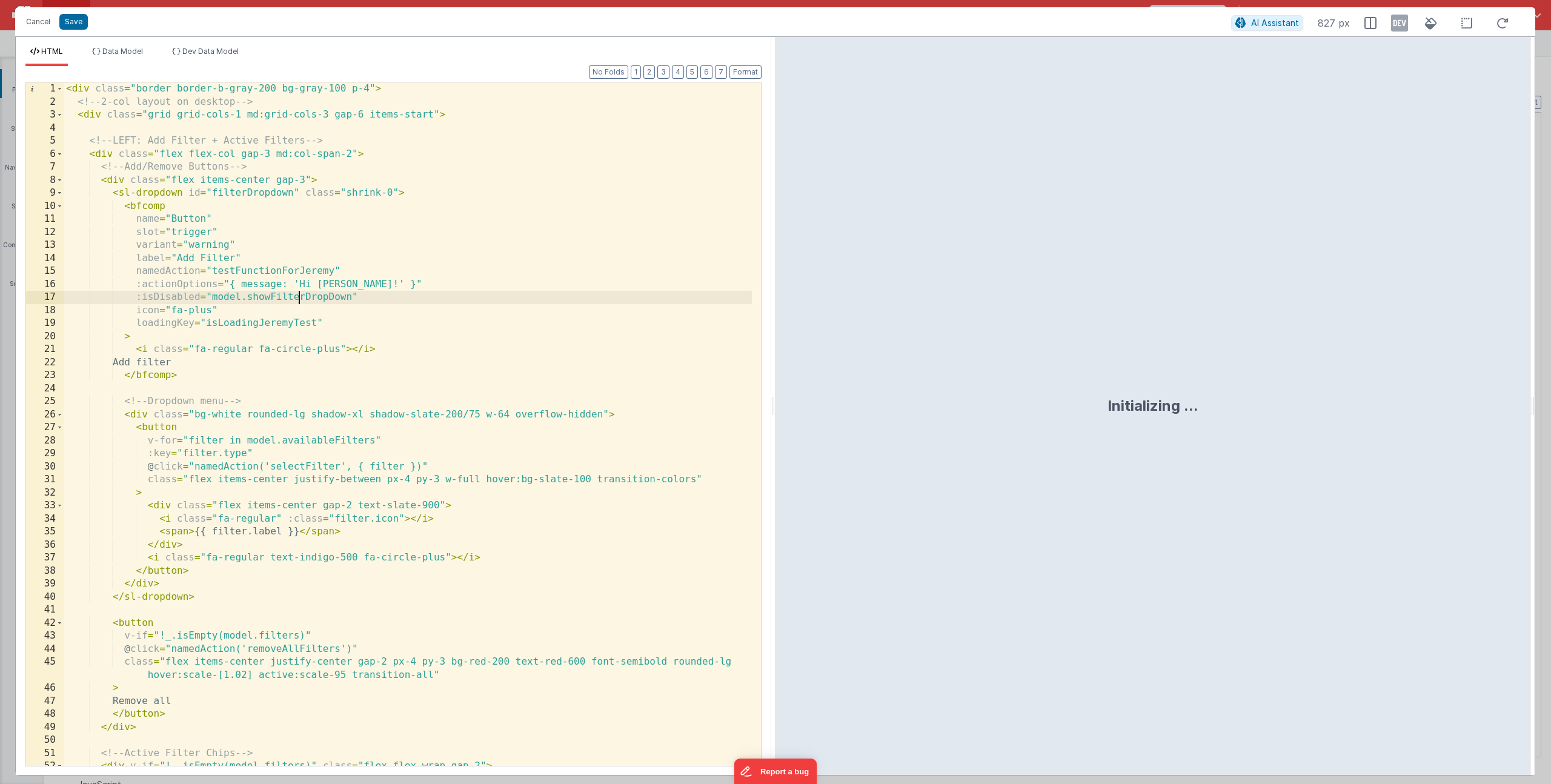
click at [301, 298] on div "< div class = "border border-b-gray-200 bg-gray-100 p-4" > <!-- 2-col layout on…" at bounding box center [408, 437] width 688 height 709
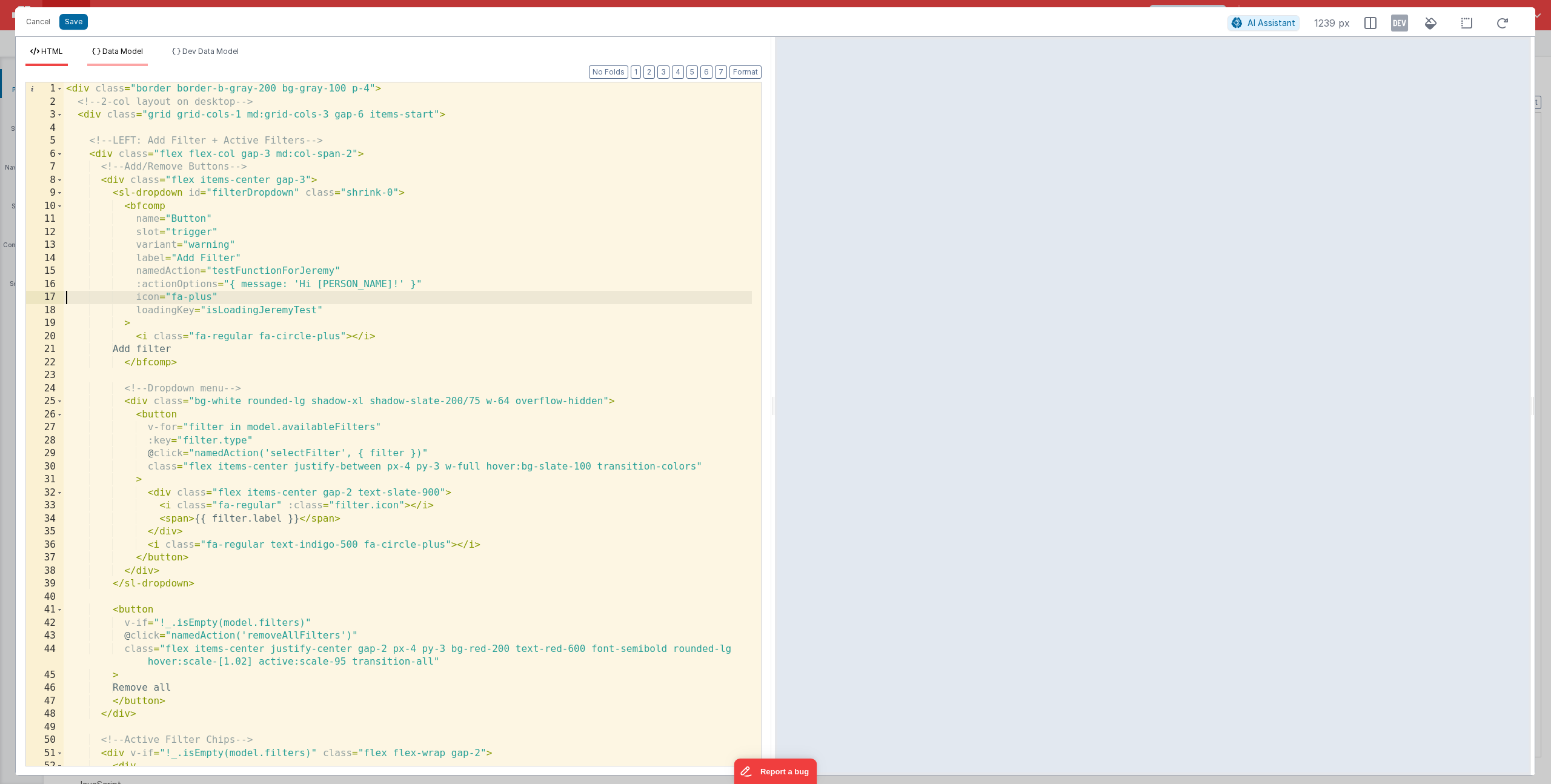
click at [129, 58] on li "Data Model" at bounding box center [118, 56] width 60 height 19
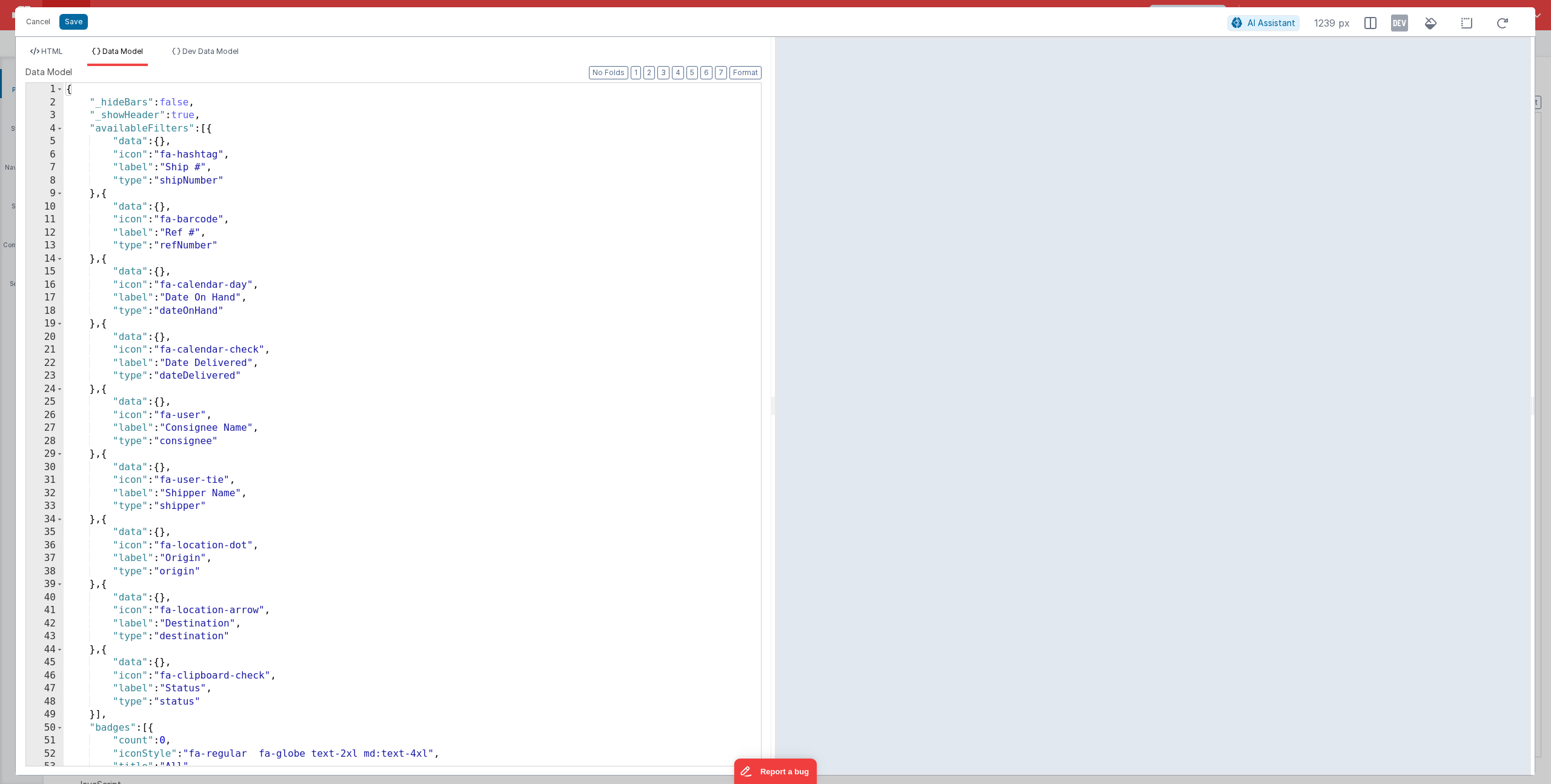
scroll to position [620, 0]
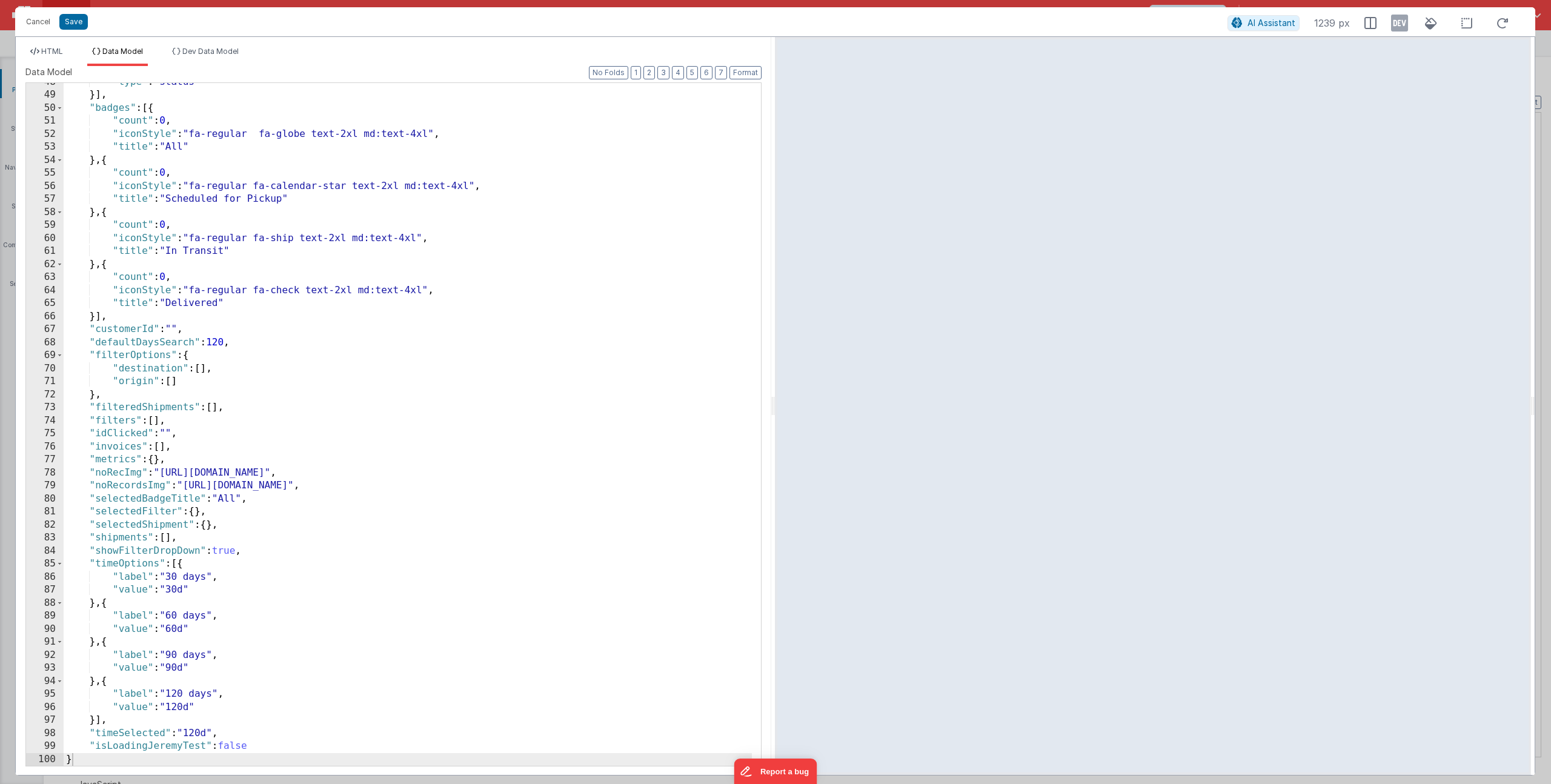
click at [221, 547] on div ""type" : "status" }] , "badges" : [{ "count" : 0 , "iconStyle" : "fa-regular fa…" at bounding box center [408, 430] width 688 height 708
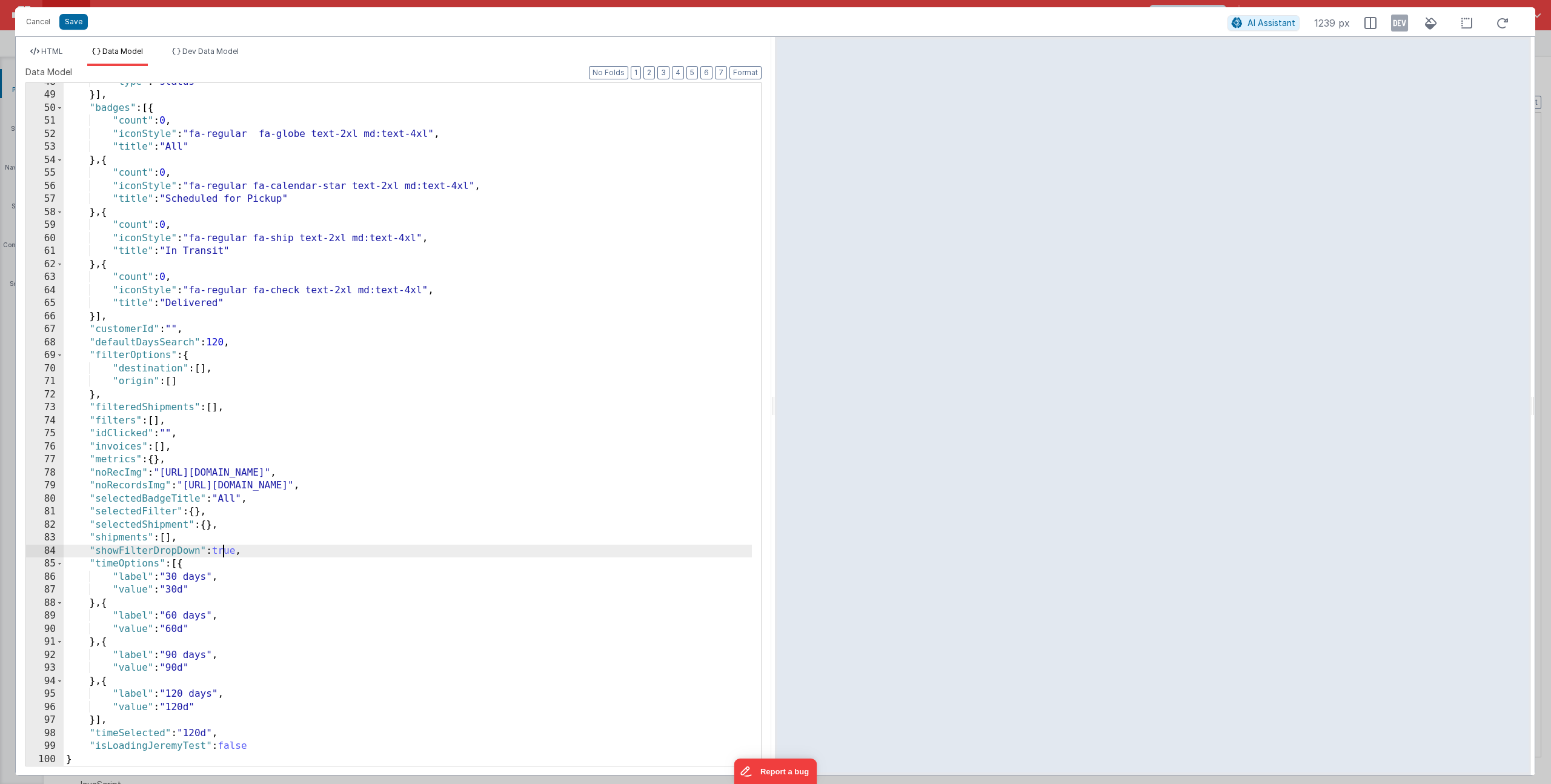
click at [221, 547] on div ""type" : "status" }] , "badges" : [{ "count" : 0 , "iconStyle" : "fa-regular fa…" at bounding box center [408, 430] width 688 height 708
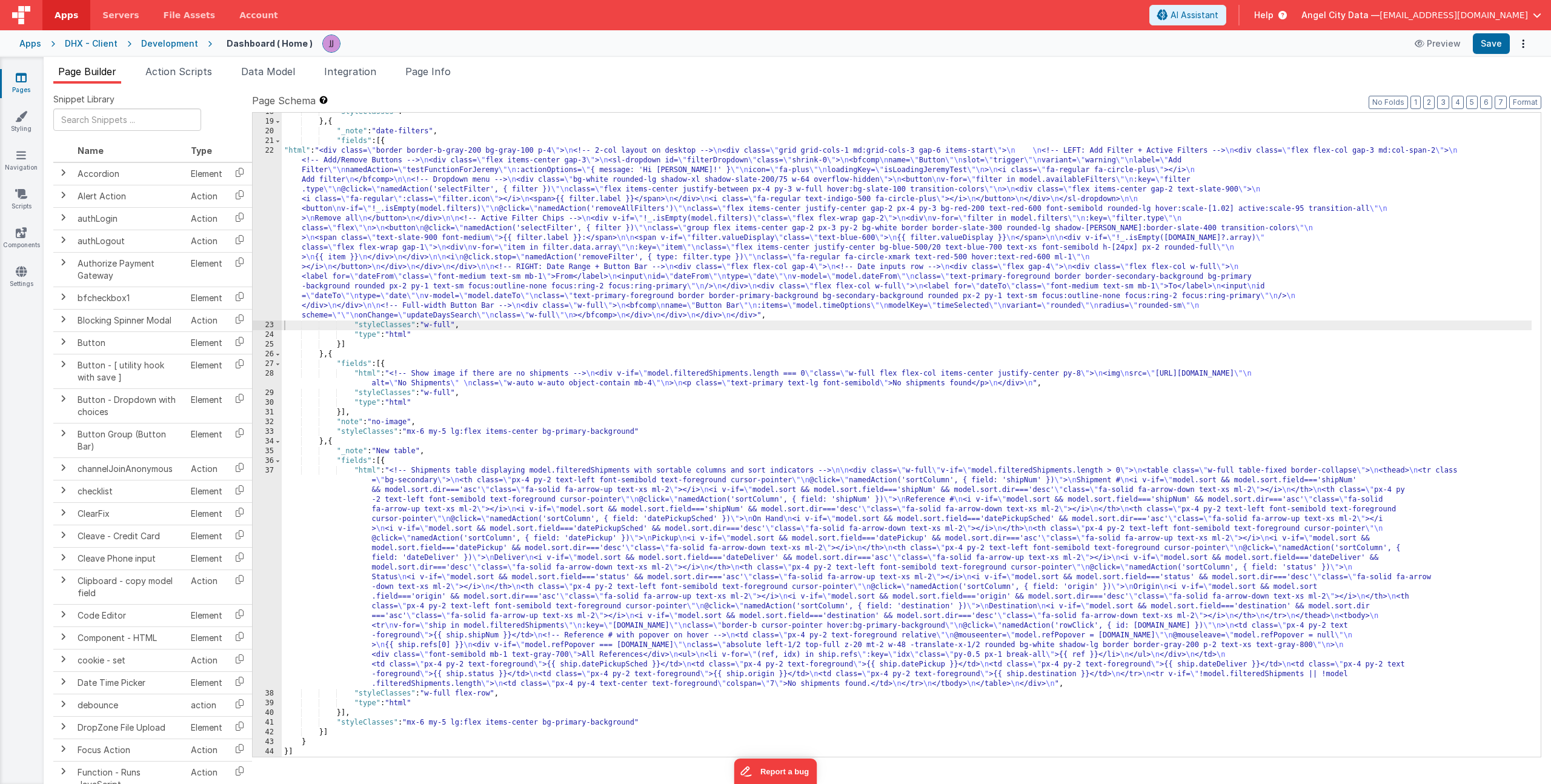
click at [419, 63] on div "Page Builder Action Scripts Data Model Integration Page Info Snippet Library Na…" at bounding box center [797, 420] width 1508 height 727
click at [432, 75] on span "Page Info" at bounding box center [428, 71] width 46 height 12
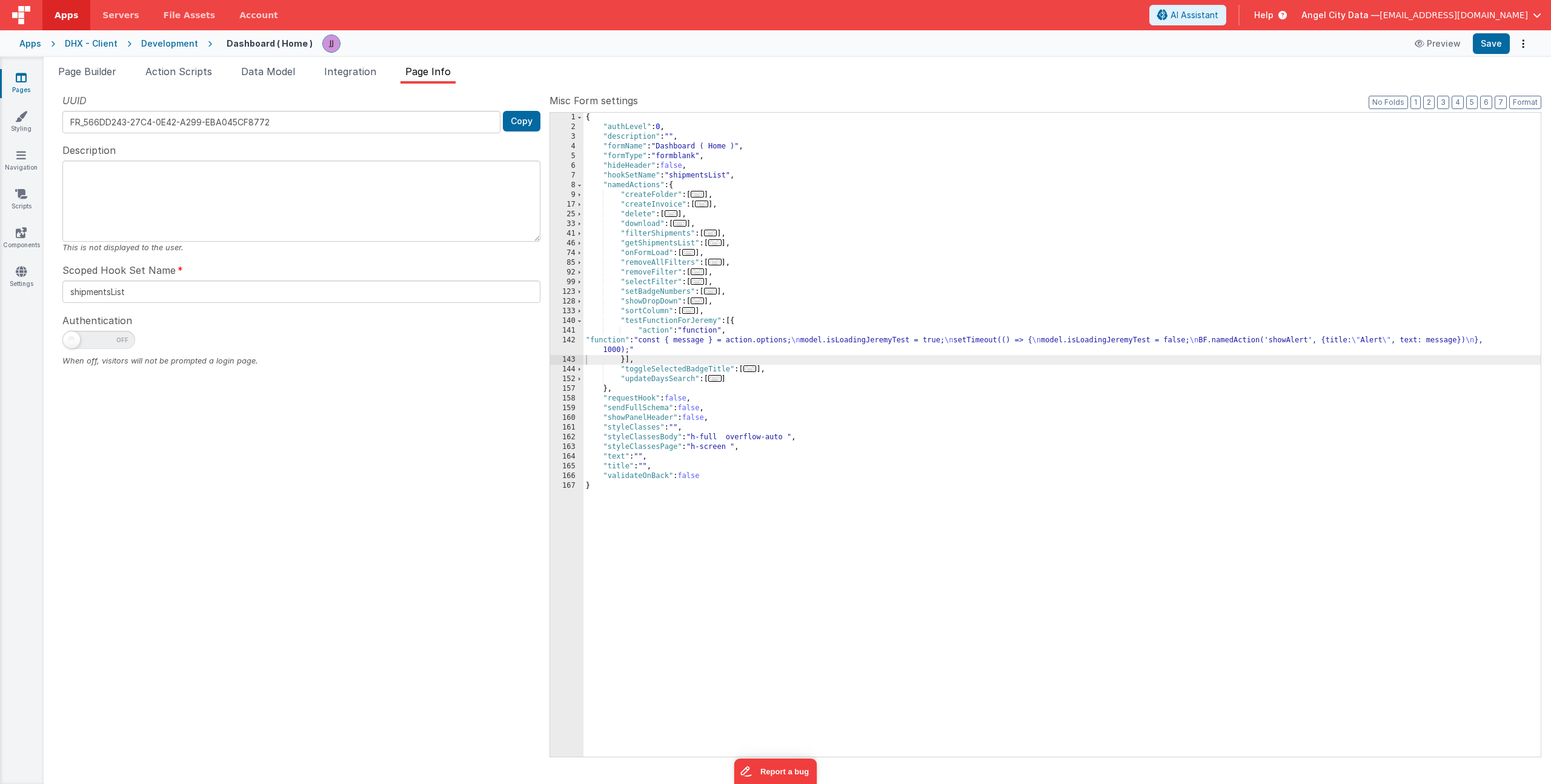
click at [695, 344] on div "{ "authLevel" : 0 , "description" : "" , "formName" : "Dashboard ( Home )" , "f…" at bounding box center [1062, 444] width 957 height 663
click at [562, 337] on div "142" at bounding box center [567, 345] width 33 height 19
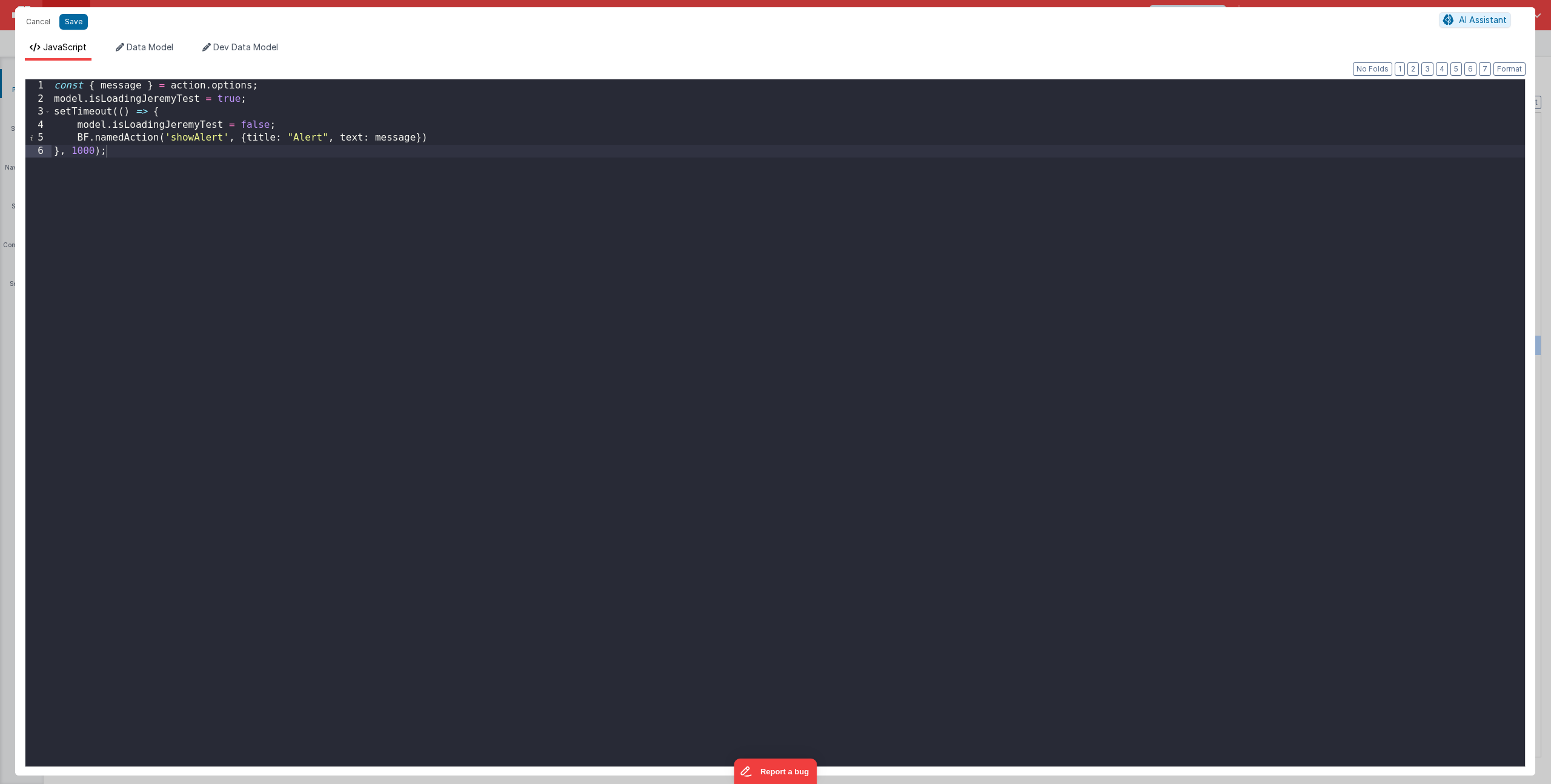
click at [289, 207] on div "const { message } = action . options ; model . isLoadingJeremyTest = true ; set…" at bounding box center [788, 436] width 1473 height 713
click at [83, 153] on div "const { message } = action . options ; model . isLoadingJeremyTest = true ; set…" at bounding box center [788, 436] width 1473 height 713
click at [119, 105] on div "const { message } = action . options ; model . isLoadingJeremyTest = true ; set…" at bounding box center [788, 436] width 1473 height 713
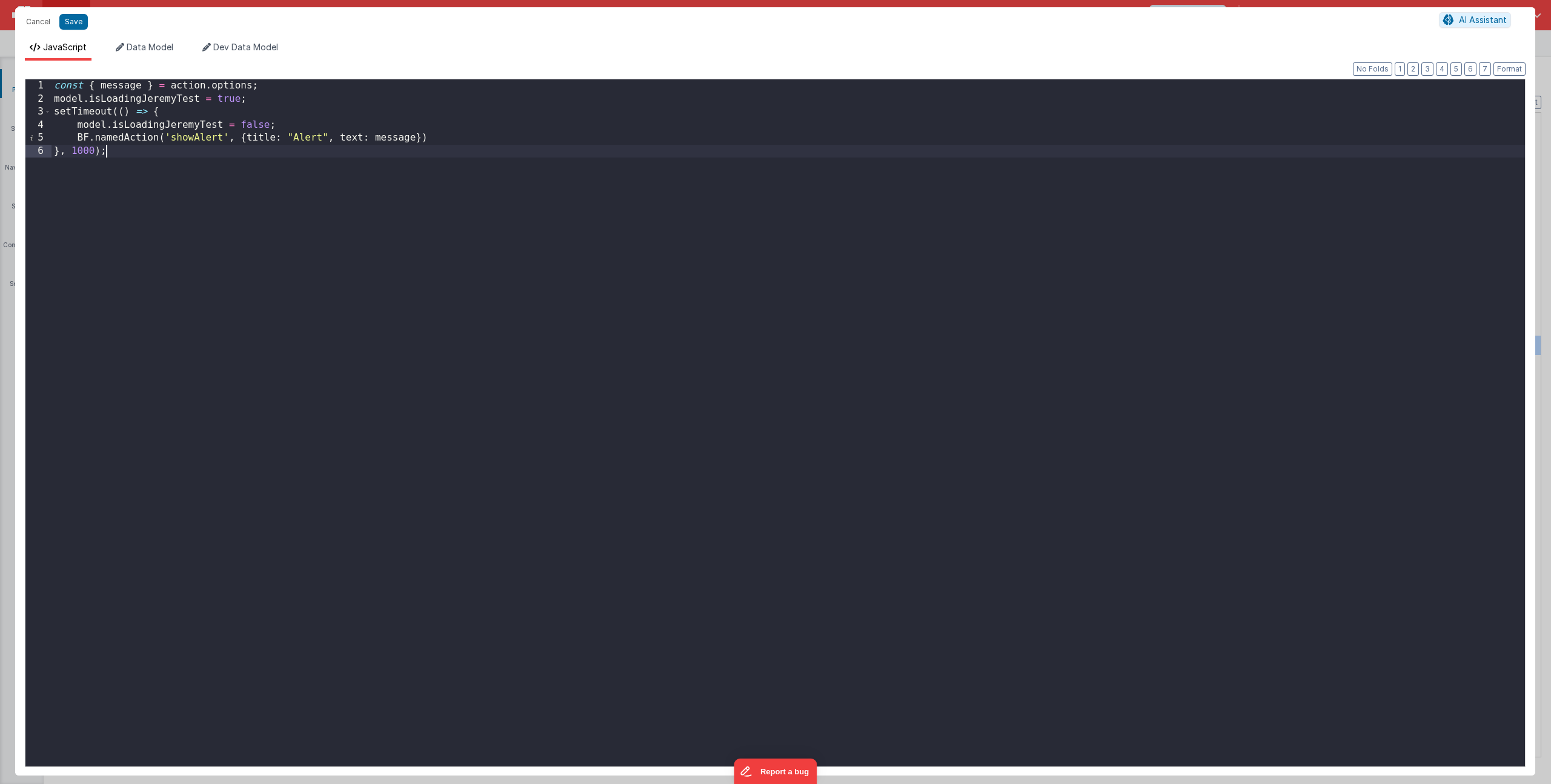
click at [240, 212] on div "const { message } = action . options ; model . isLoadingJeremyTest = true ; set…" at bounding box center [788, 436] width 1473 height 713
click at [71, 23] on button "Save" at bounding box center [73, 22] width 28 height 16
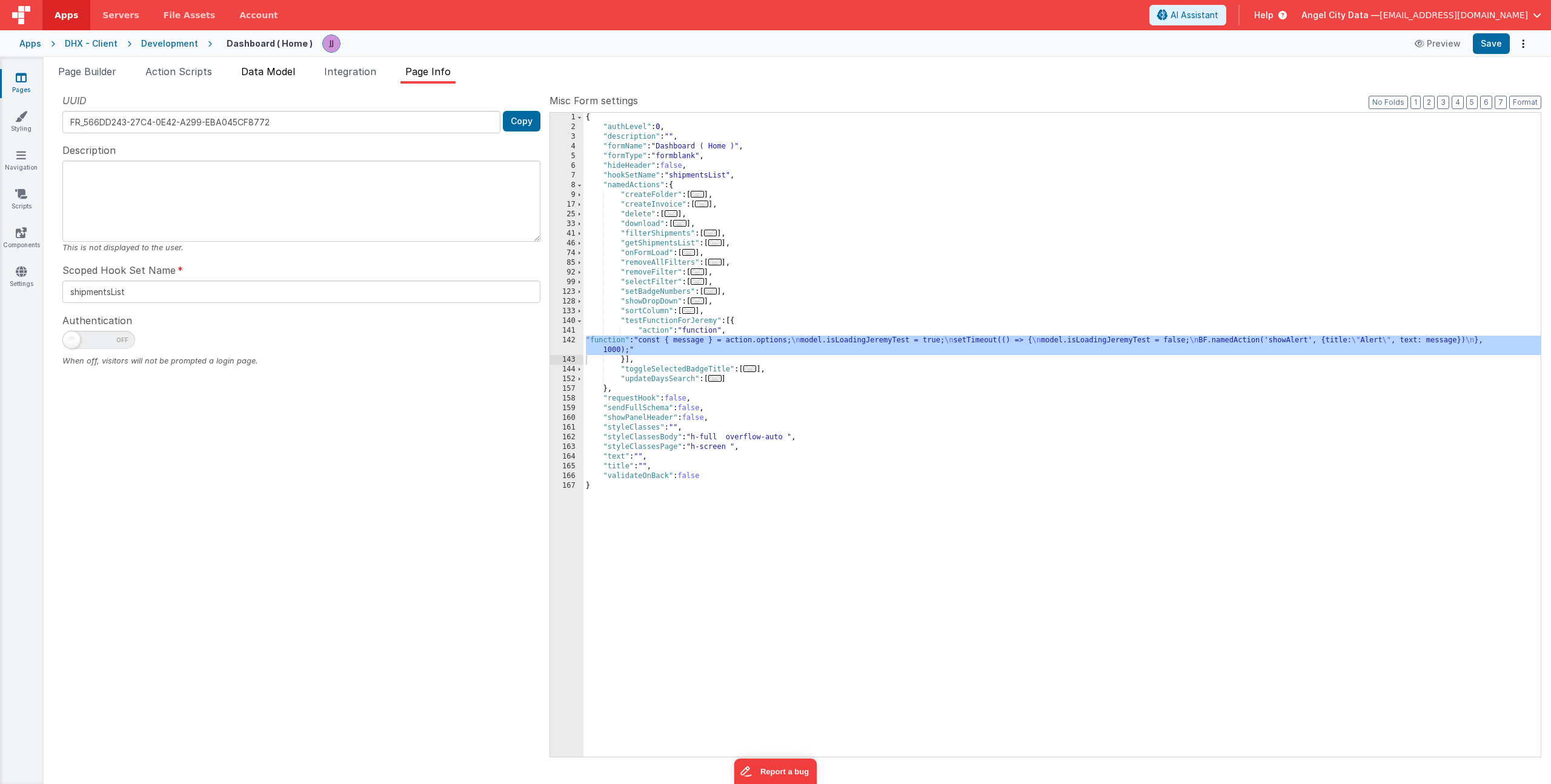
click at [267, 79] on li "Data Model" at bounding box center [268, 73] width 63 height 19
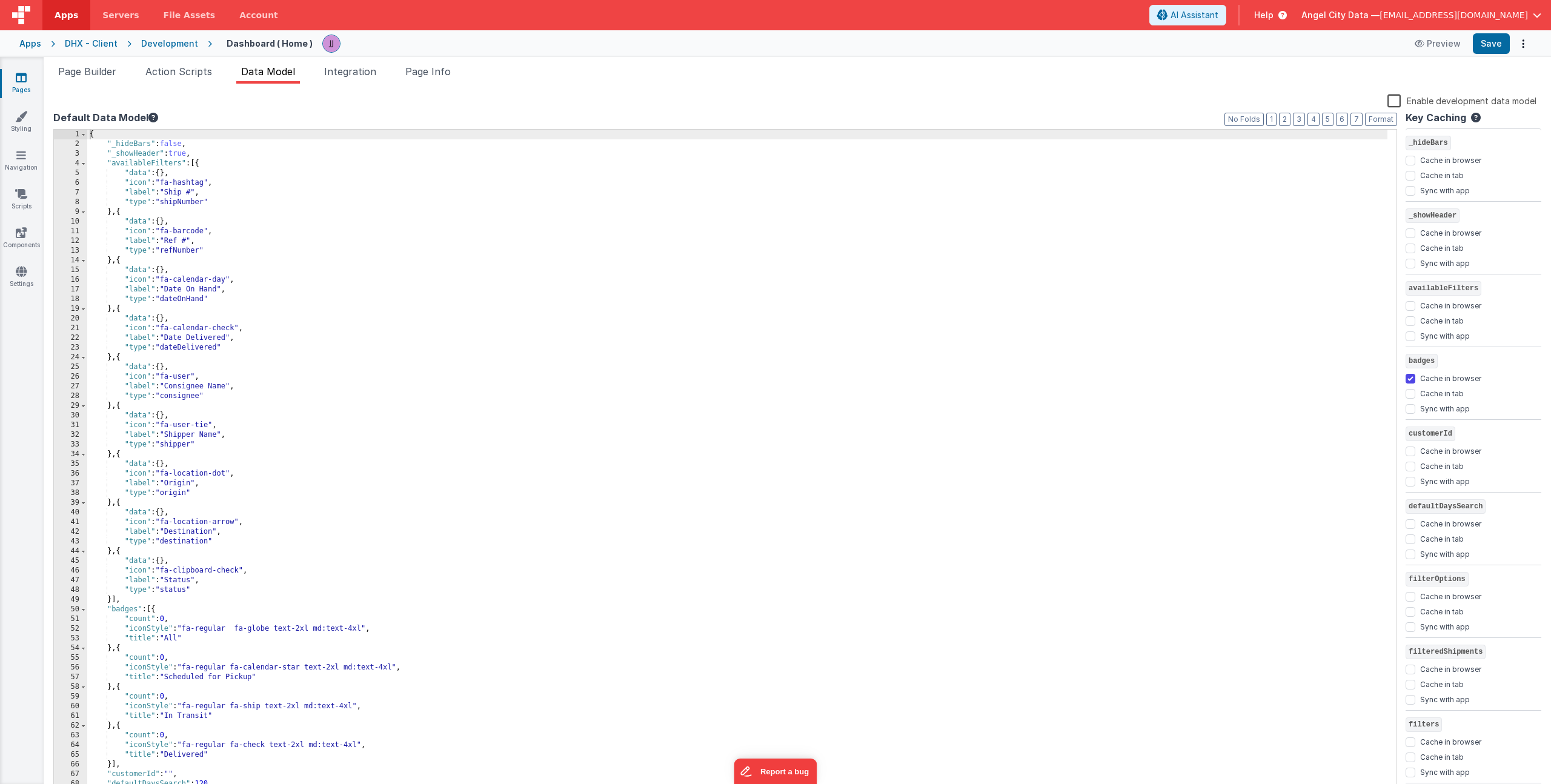
click at [233, 166] on div "{ "_hideBars" : false , "_showHeader" : true , "availableFilters" : [{ "data" :…" at bounding box center [738, 471] width 1300 height 684
click at [220, 154] on div "{ "_hideBars" : false , "_showHeader" : true , "availableFilters" : [{ "data" :…" at bounding box center [738, 471] width 1300 height 684
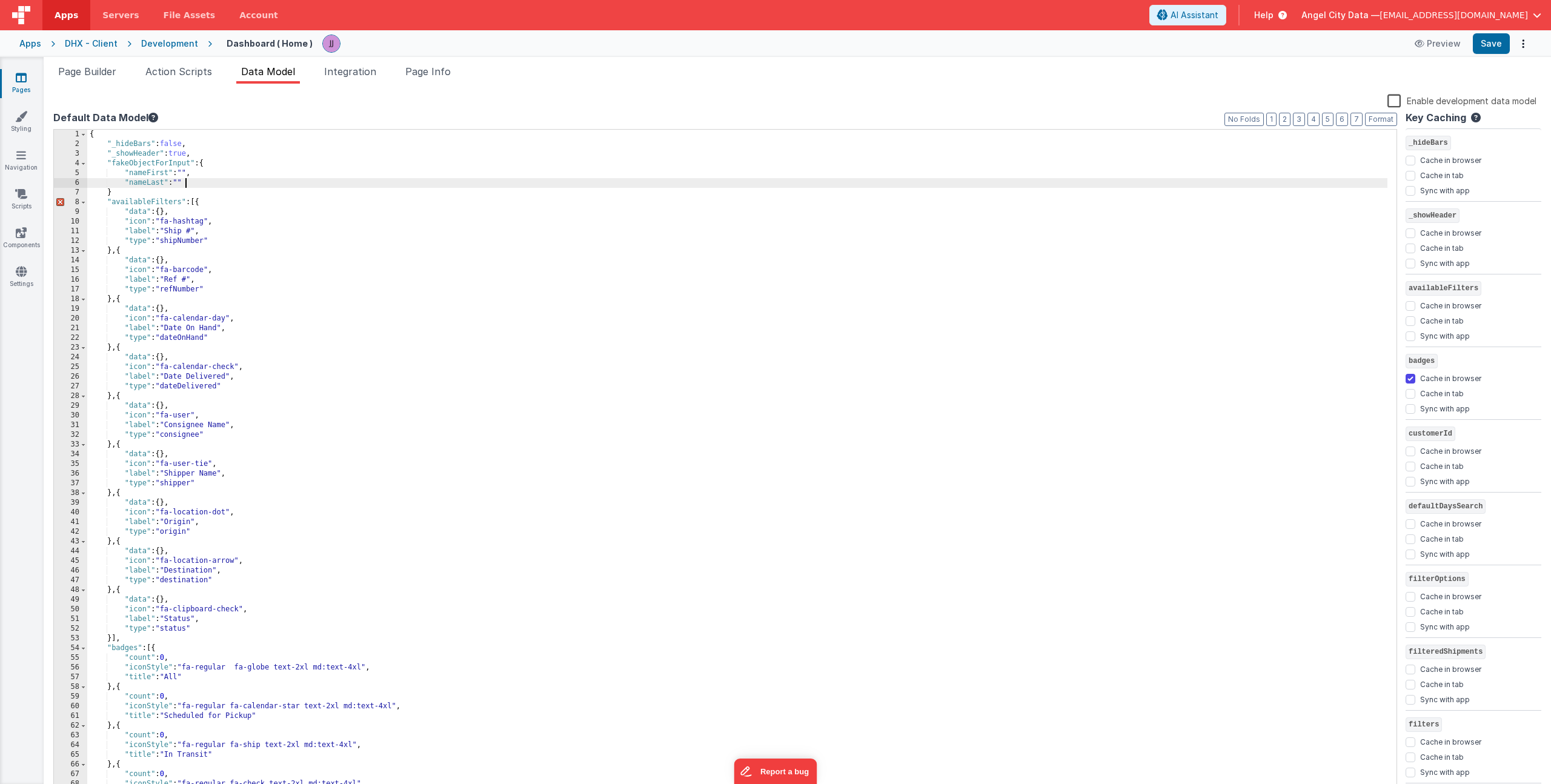
click at [148, 189] on div "{ "_hideBars" : false , "_showHeader" : true , "fakeObjectForInput" : { "nameFi…" at bounding box center [738, 471] width 1300 height 684
checkbox input "false"
checkbox input "true"
checkbox input "false"
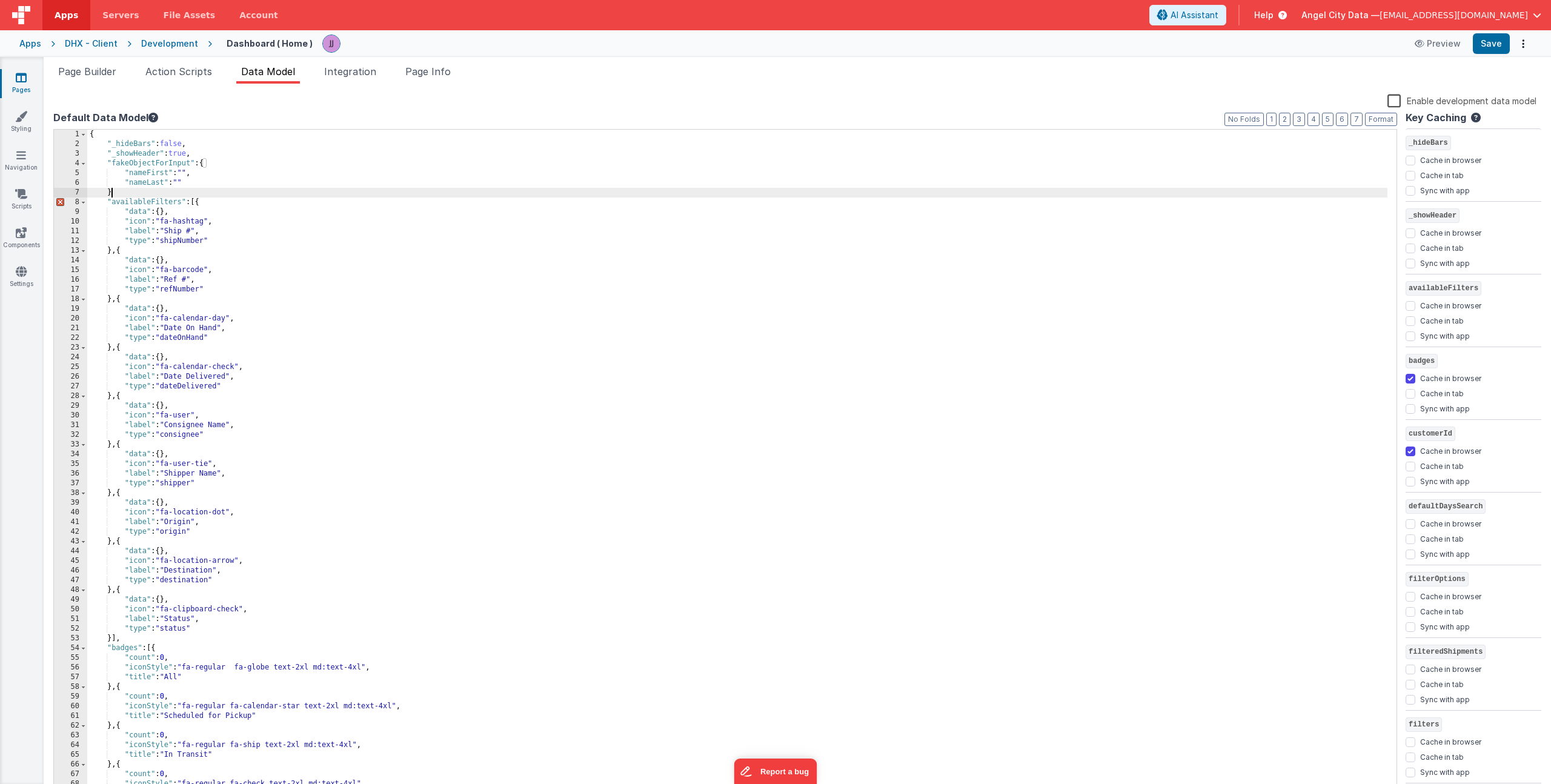
checkbox input "true"
checkbox input "false"
click at [1488, 44] on button "Save" at bounding box center [1491, 43] width 37 height 20
click at [90, 72] on span "Page Builder" at bounding box center [87, 71] width 58 height 12
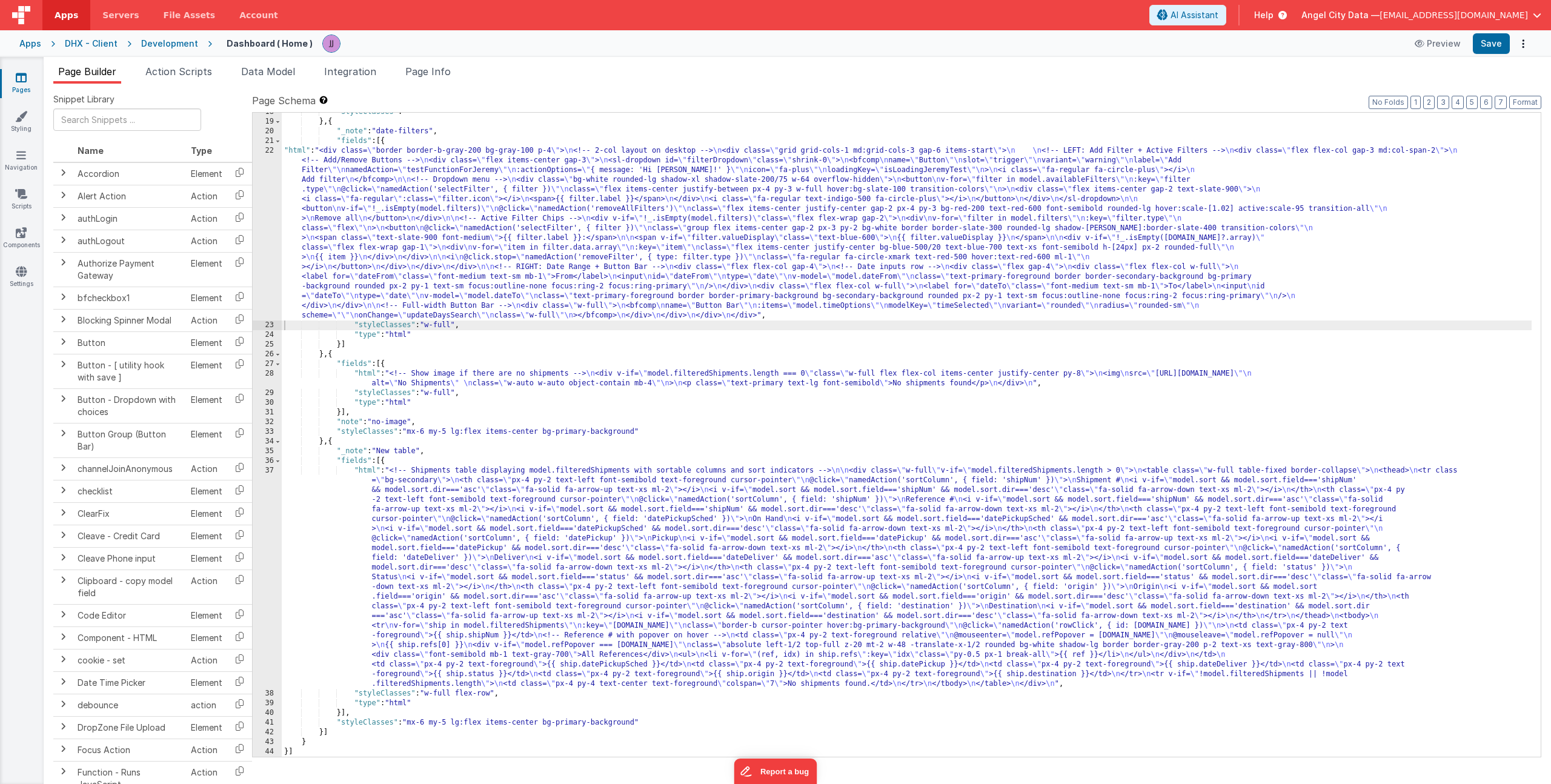
click at [385, 223] on div ""styleClasses" : "" } , { "_note" : "date-filters" , "fields" : [{ "html" : "<d…" at bounding box center [907, 439] width 1250 height 663
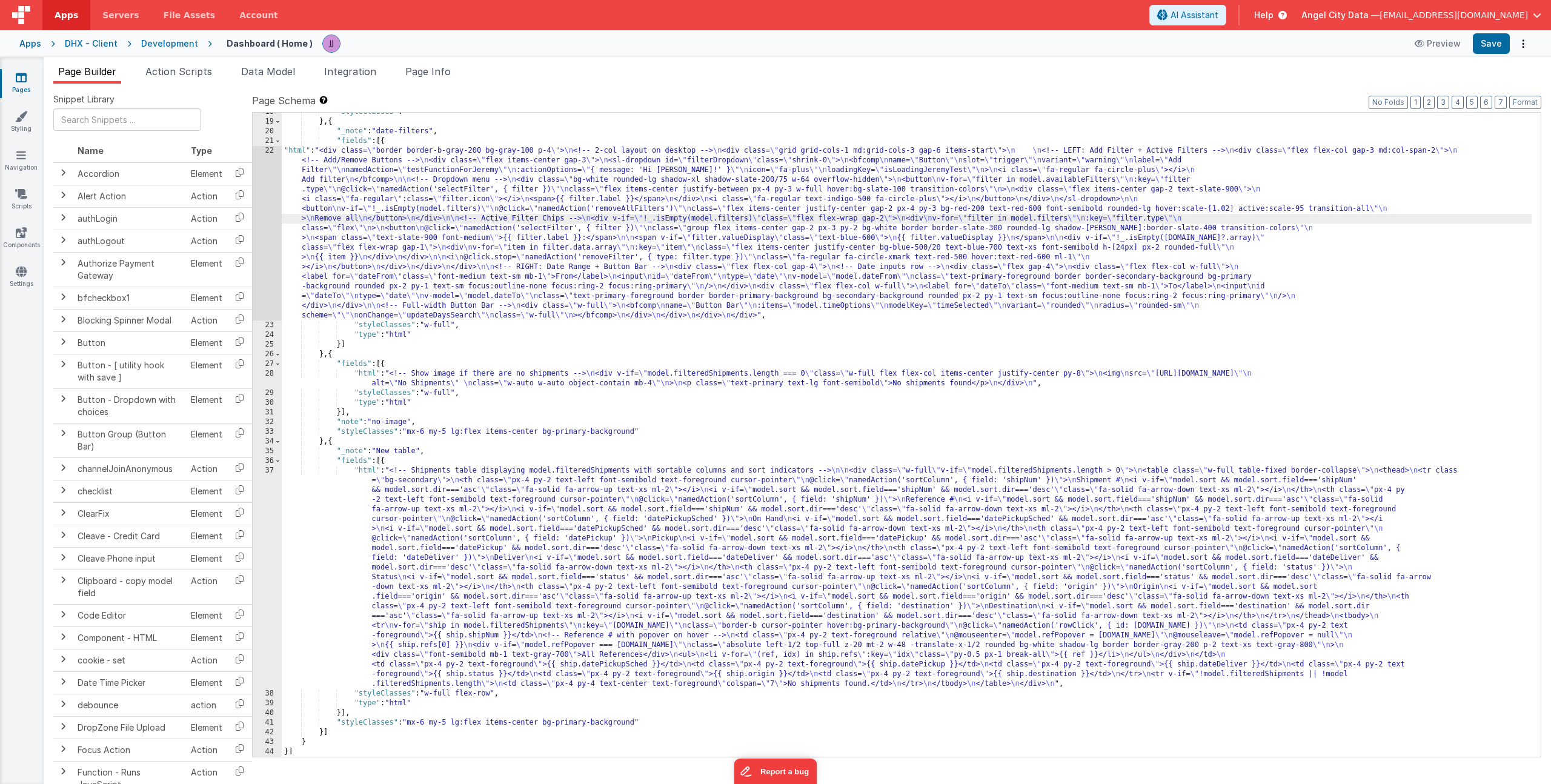
click at [260, 198] on div "22" at bounding box center [267, 233] width 29 height 174
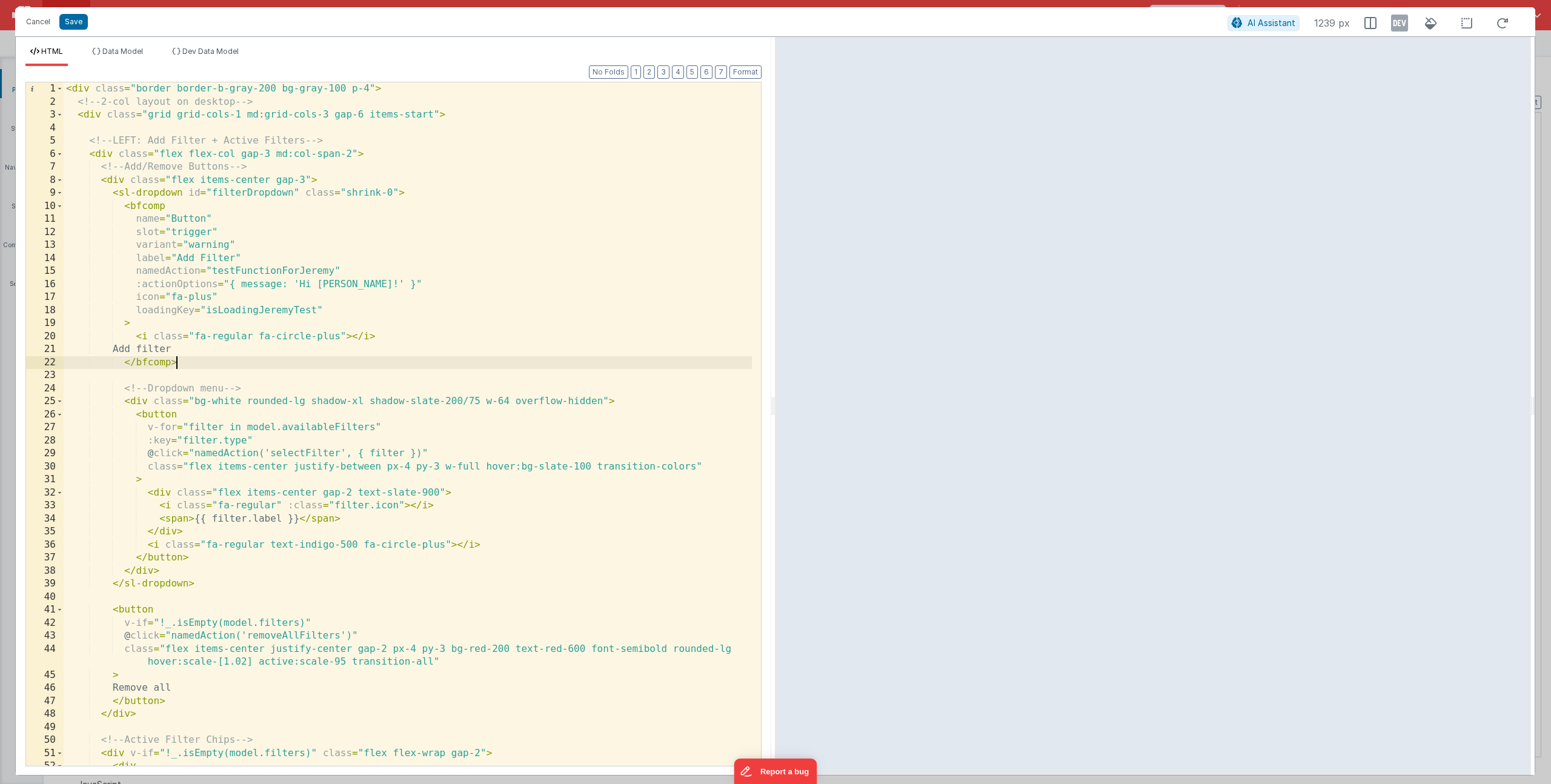
click at [188, 362] on div "< div class = "border border-b-gray-200 bg-gray-100 p-4" > <!-- 2-col layout on…" at bounding box center [408, 437] width 688 height 709
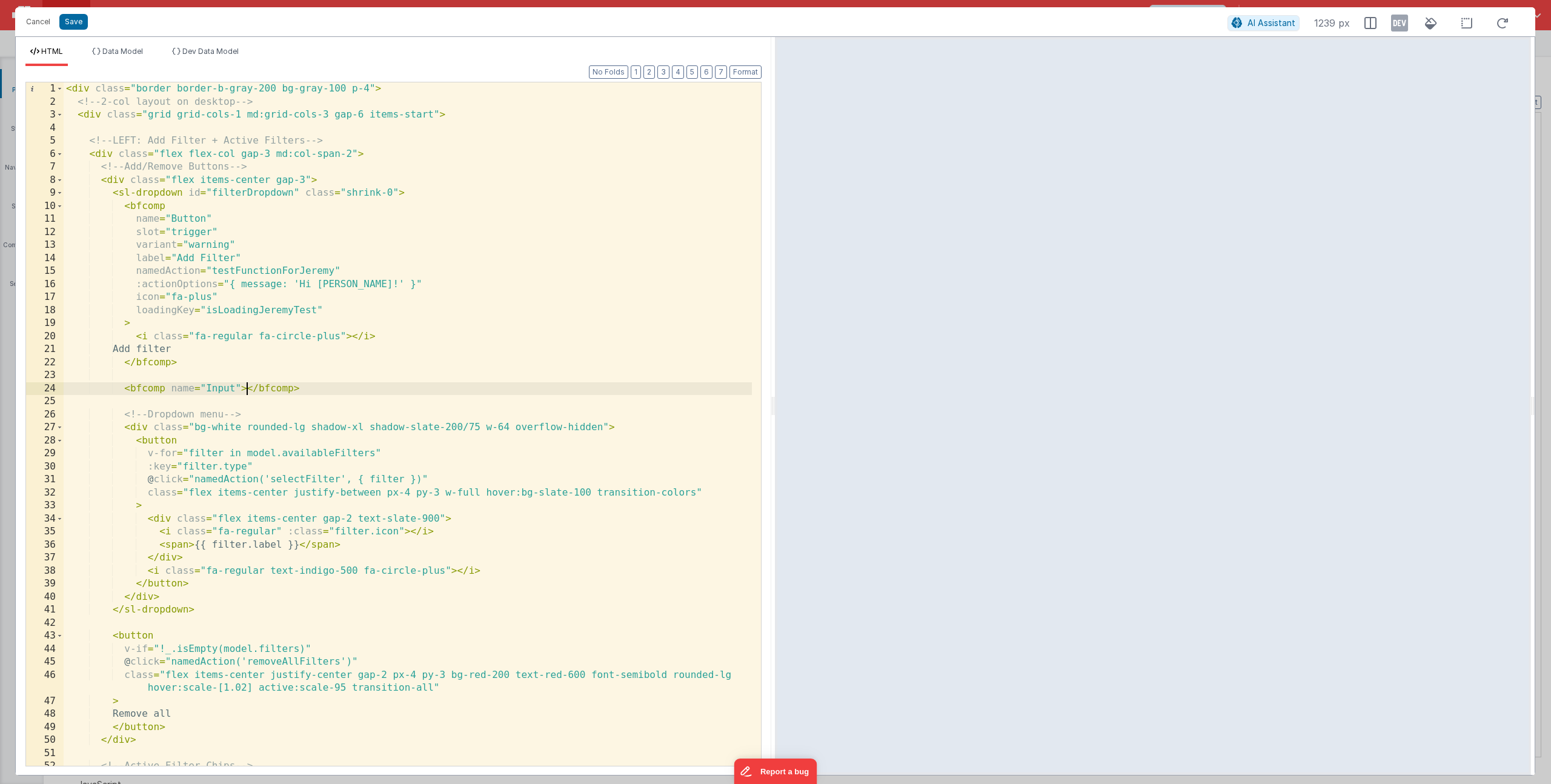
click at [305, 302] on div "< div class = "border border-b-gray-200 bg-gray-100 p-4" > <!-- 2-col layout on…" at bounding box center [408, 437] width 688 height 709
click at [238, 389] on div "< div class = "border border-b-gray-200 bg-gray-100 p-4" > <!-- 2-col layout on…" at bounding box center [408, 437] width 688 height 709
click at [328, 387] on div "< div class = "border border-b-gray-200 bg-gray-100 p-4" > <!-- 2-col layout on…" at bounding box center [408, 437] width 688 height 709
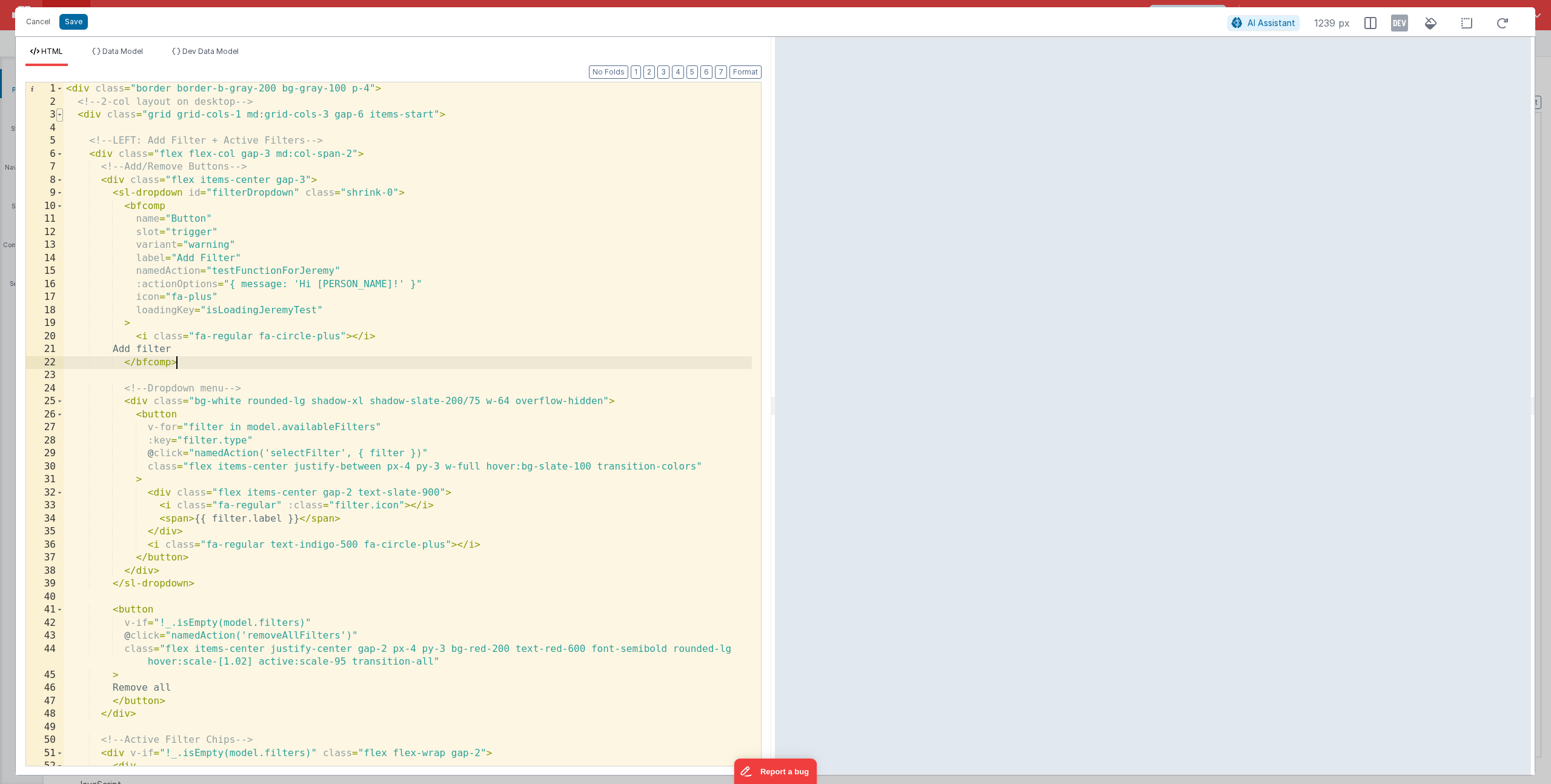
click at [60, 116] on span at bounding box center [60, 115] width 7 height 14
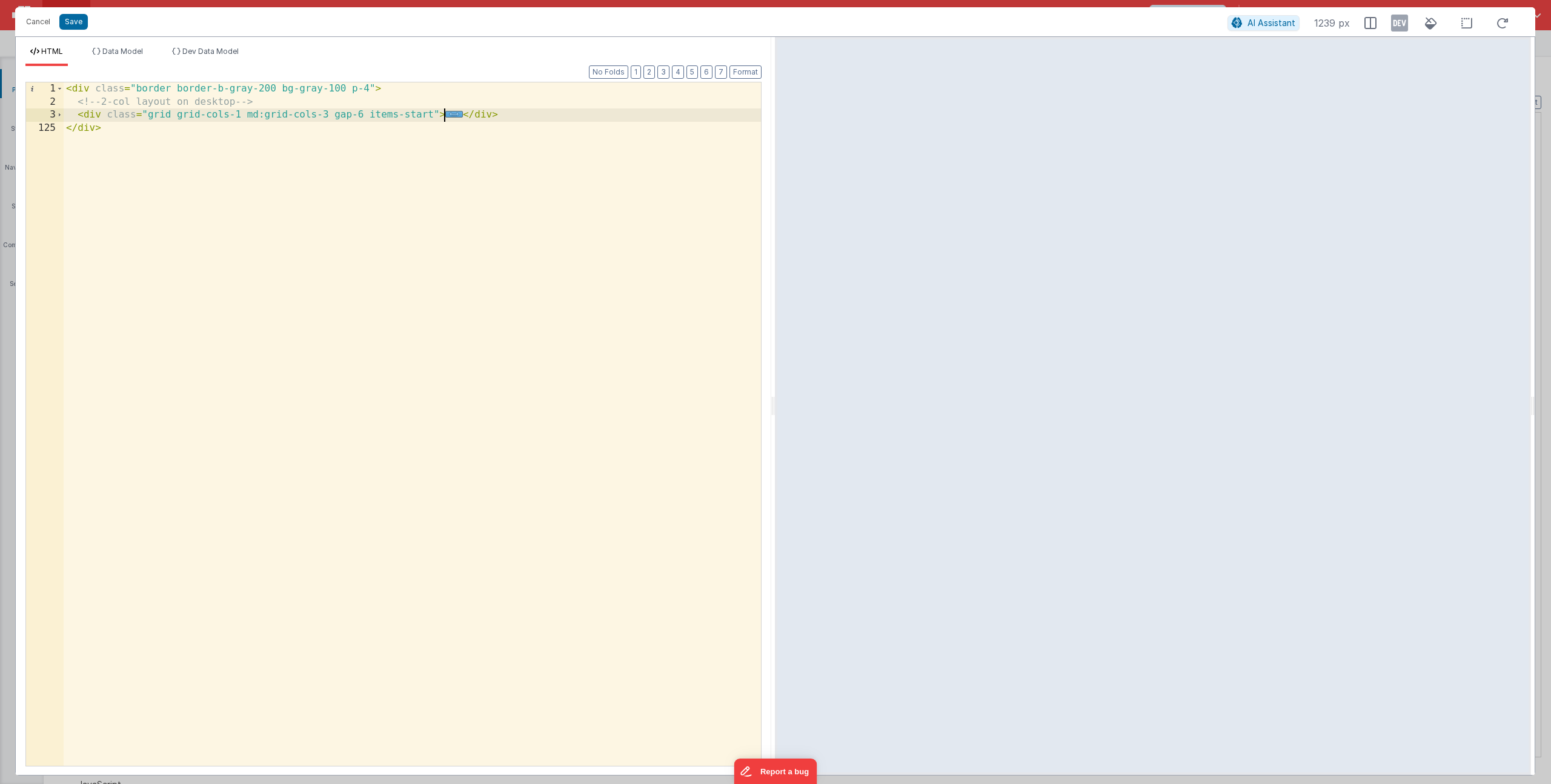
click at [555, 117] on div "< div class = "border border-b-gray-200 bg-gray-100 p-4" > <!-- 2-col layout on…" at bounding box center [412, 437] width 698 height 709
click at [717, 204] on div "< div class = "border border-b-gray-200 bg-gray-100 p-4" > <!-- 2-col layout on…" at bounding box center [412, 437] width 698 height 709
click at [151, 148] on div "< div class = "border border-b-gray-200 bg-gray-100 p-4" > <!-- 2-col layout on…" at bounding box center [412, 437] width 698 height 709
click at [193, 138] on div "< div class = "border border-b-gray-200 bg-gray-100 p-4" > <!-- 2-col layout on…" at bounding box center [412, 437] width 698 height 709
click at [107, 50] on span "Data Model" at bounding box center [123, 51] width 41 height 9
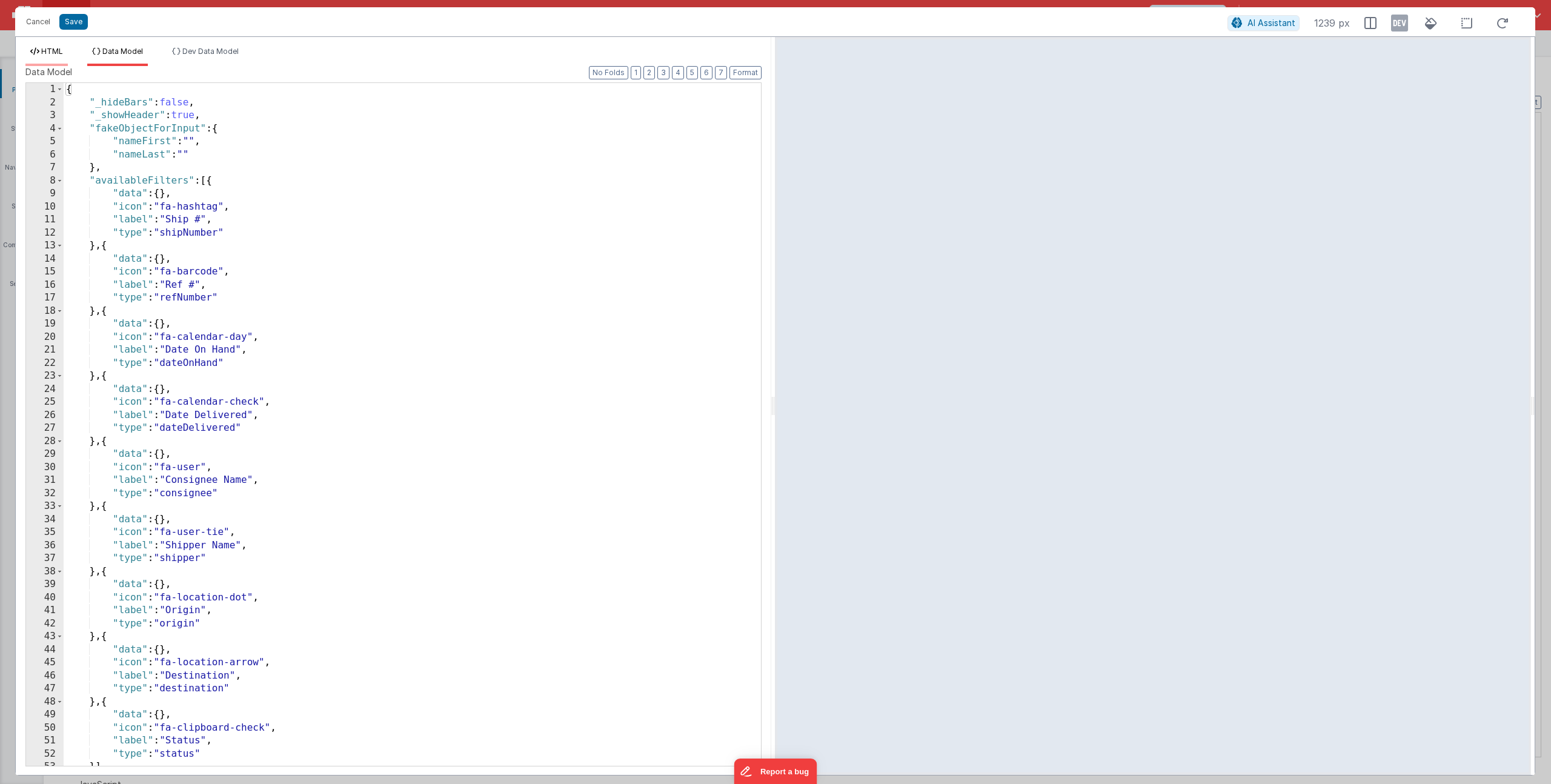
click at [59, 47] on span "HTML" at bounding box center [52, 51] width 22 height 9
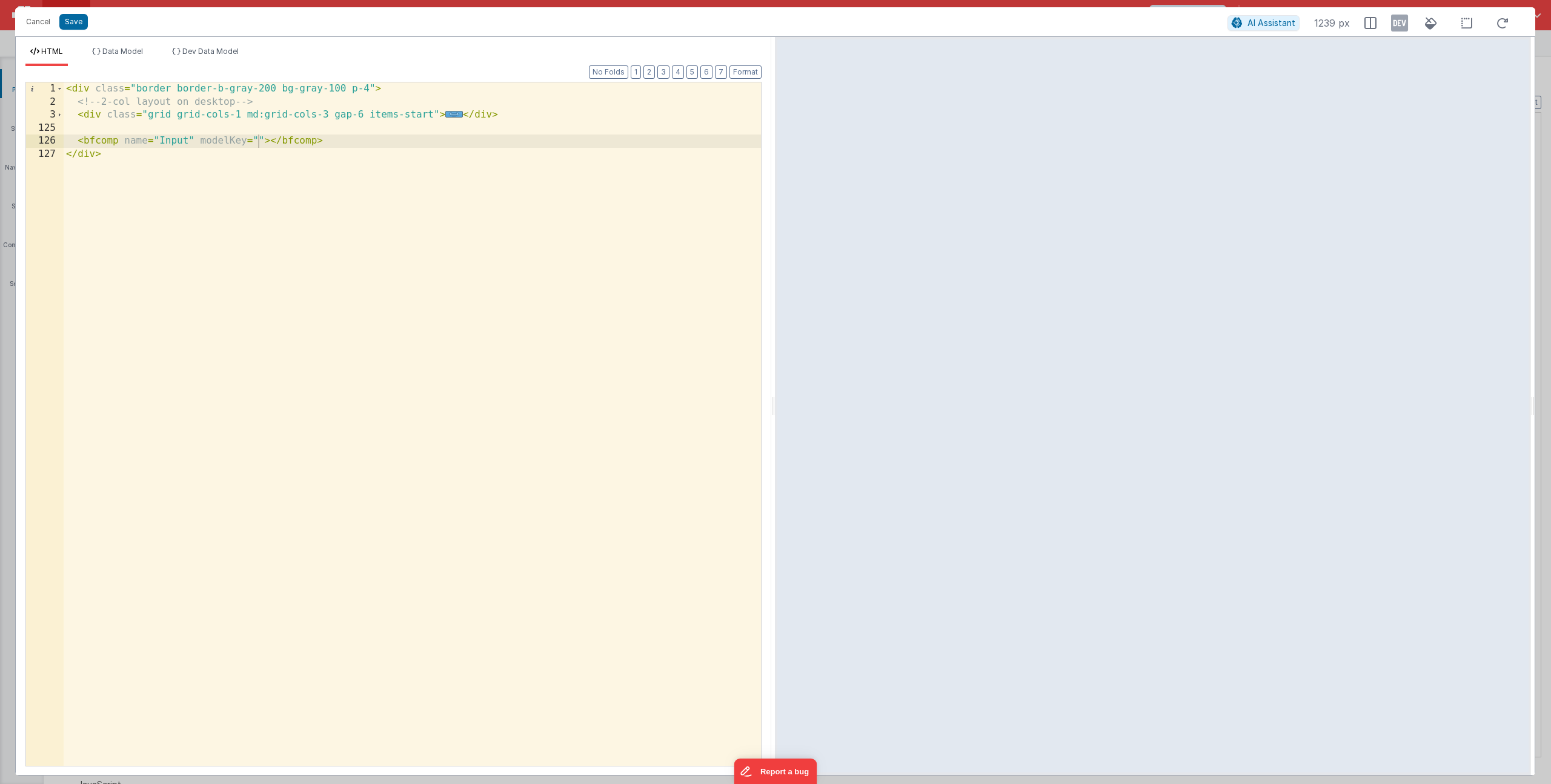
click at [259, 140] on div "< div class = "border border-b-gray-200 bg-gray-100 p-4" > <!-- 2-col layout on…" at bounding box center [412, 437] width 698 height 709
click at [235, 138] on div "< div class = "border border-b-gray-200 bg-gray-100 p-4" > <!-- 2-col layout on…" at bounding box center [412, 437] width 698 height 709
drag, startPoint x: 79, startPoint y: 142, endPoint x: 664, endPoint y: 142, distance: 585.0
click at [664, 142] on div "< div class = "border border-b-gray-200 bg-gray-100 p-4" > <!-- 2-col layout on…" at bounding box center [412, 437] width 698 height 709
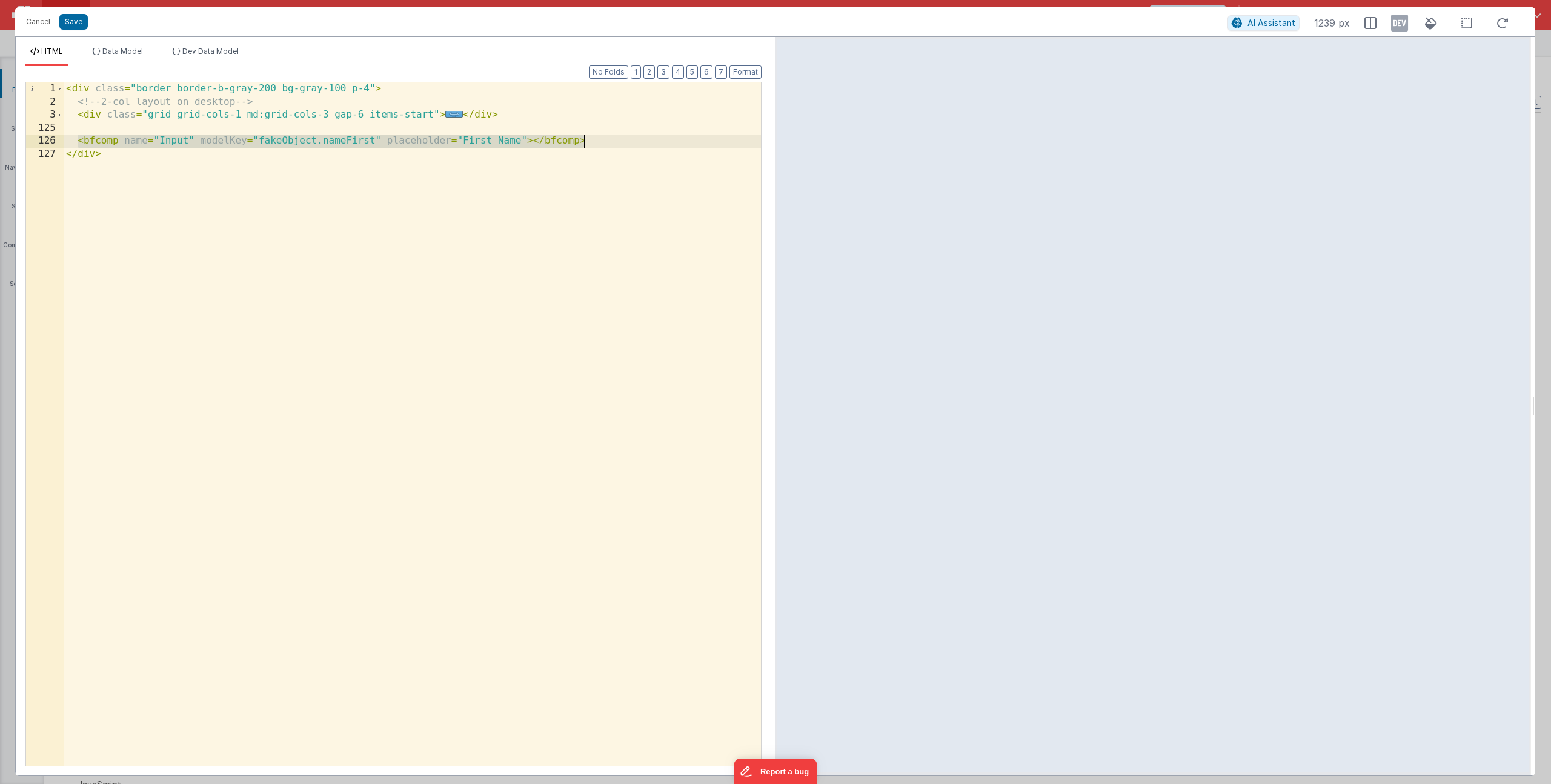
drag, startPoint x: 525, startPoint y: 142, endPoint x: 537, endPoint y: 142, distance: 12.0
click at [525, 142] on div "< div class = "border border-b-gray-200 bg-gray-100 p-4" > <!-- 2-col layout on…" at bounding box center [412, 437] width 698 height 709
click at [79, 145] on div "< div class = "border border-b-gray-200 bg-gray-100 p-4" > <!-- 2-col layout on…" at bounding box center [412, 437] width 698 height 709
click at [325, 130] on div "< div class = "border border-b-gray-200 bg-gray-100 p-4" > <!-- 2-col layout on…" at bounding box center [412, 437] width 698 height 709
click at [401, 153] on div "< div class = "border border-b-gray-200 bg-gray-100 p-4" > <!-- 2-col layout on…" at bounding box center [412, 437] width 698 height 709
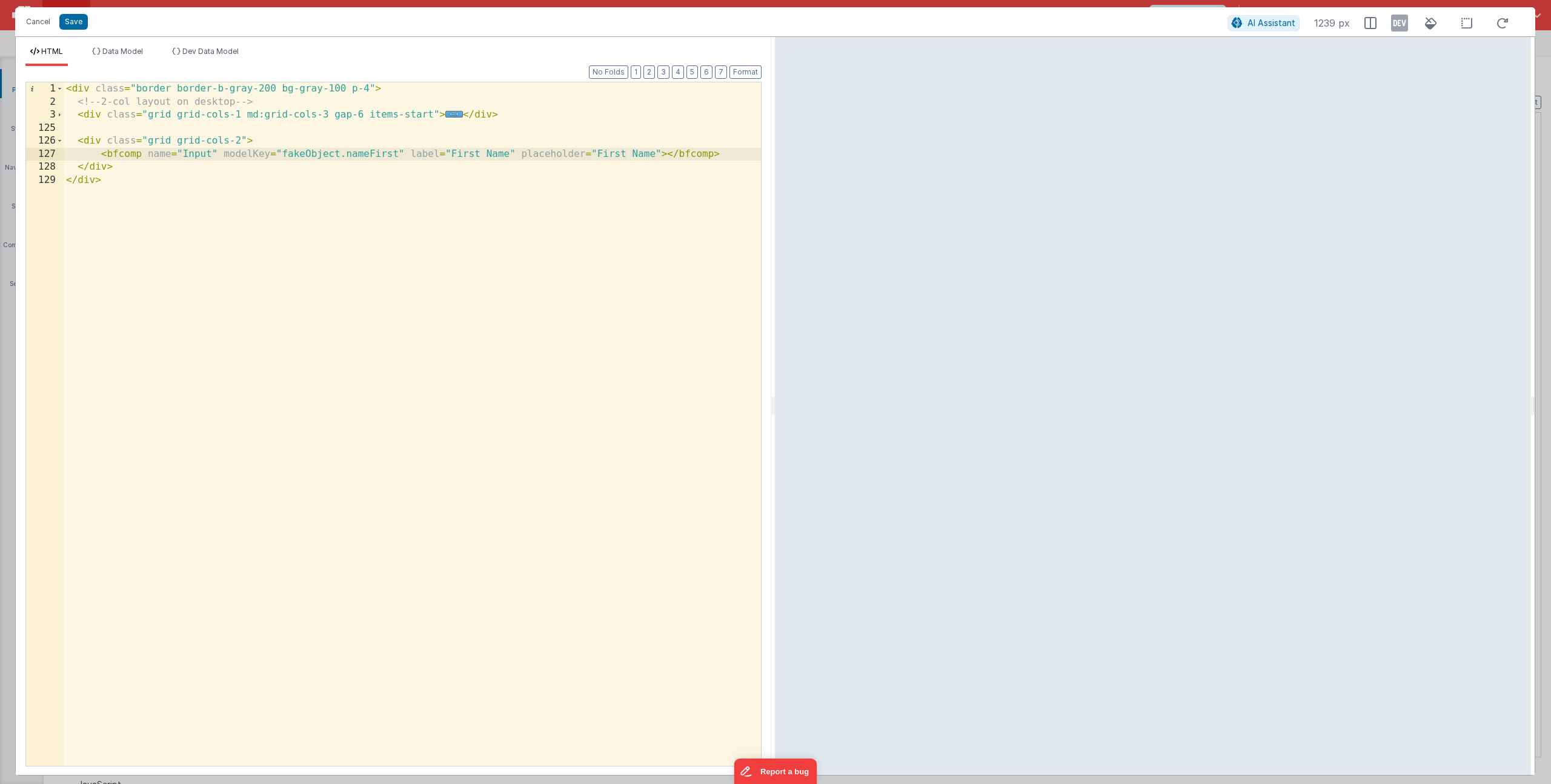
click at [513, 152] on div "< div class = "border border-b-gray-200 bg-gray-100 p-4" > <!-- 2-col layout on…" at bounding box center [412, 437] width 698 height 709
drag, startPoint x: 575, startPoint y: 151, endPoint x: 519, endPoint y: 151, distance: 56.0
click at [519, 151] on div "< div class = "border border-b-gray-200 bg-gray-100 p-4" > <!-- 2-col layout on…" at bounding box center [412, 437] width 698 height 709
click at [739, 153] on div "< div class = "border border-b-gray-200 bg-gray-100 p-4" > <!-- 2-col layout on…" at bounding box center [412, 437] width 698 height 709
paste textarea
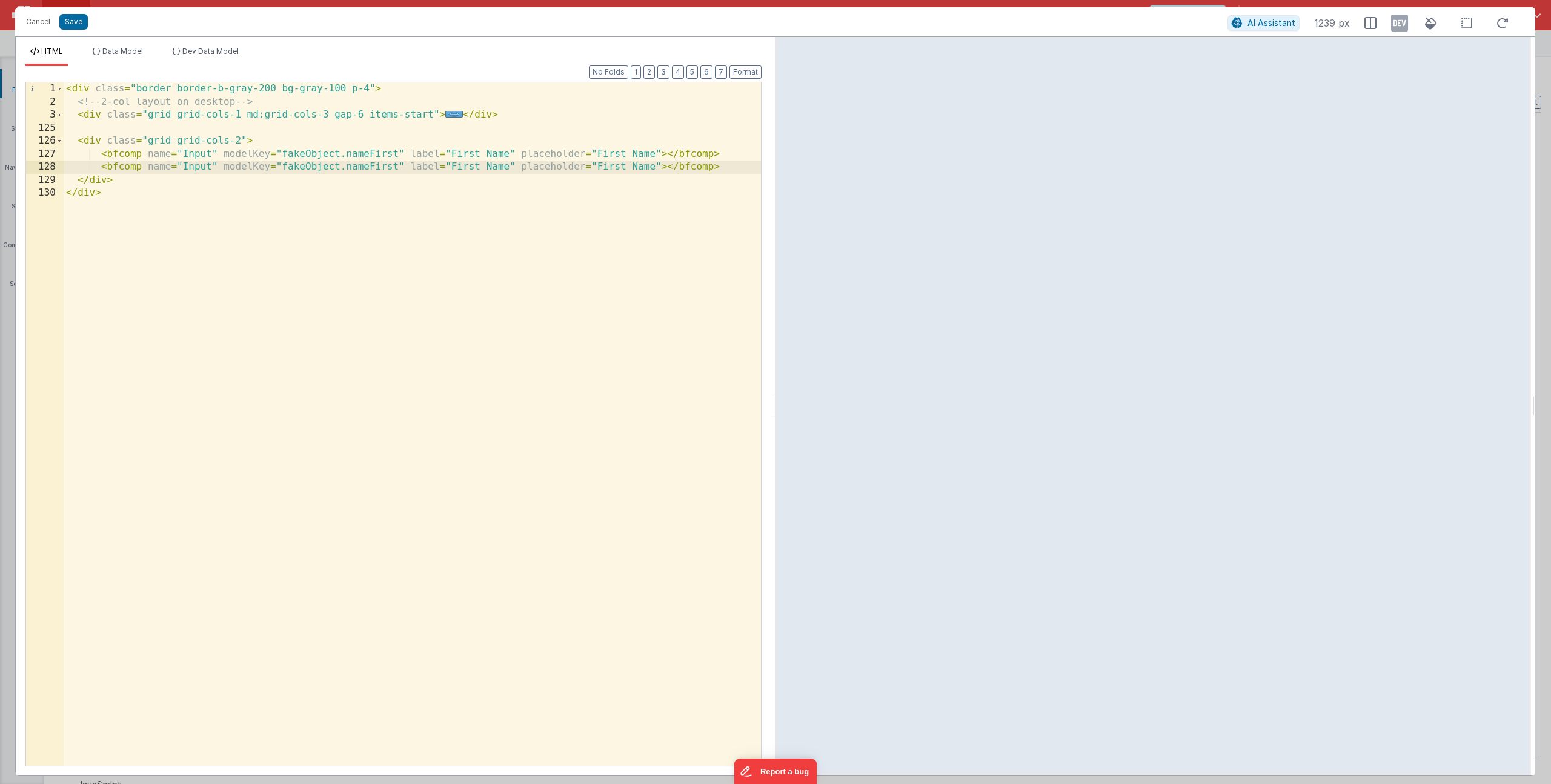
click at [240, 142] on div "< div class = "border border-b-gray-200 bg-gray-100 p-4" > <!-- 2-col layout on…" at bounding box center [412, 437] width 698 height 709
click at [123, 49] on span "Data Model" at bounding box center [123, 51] width 41 height 9
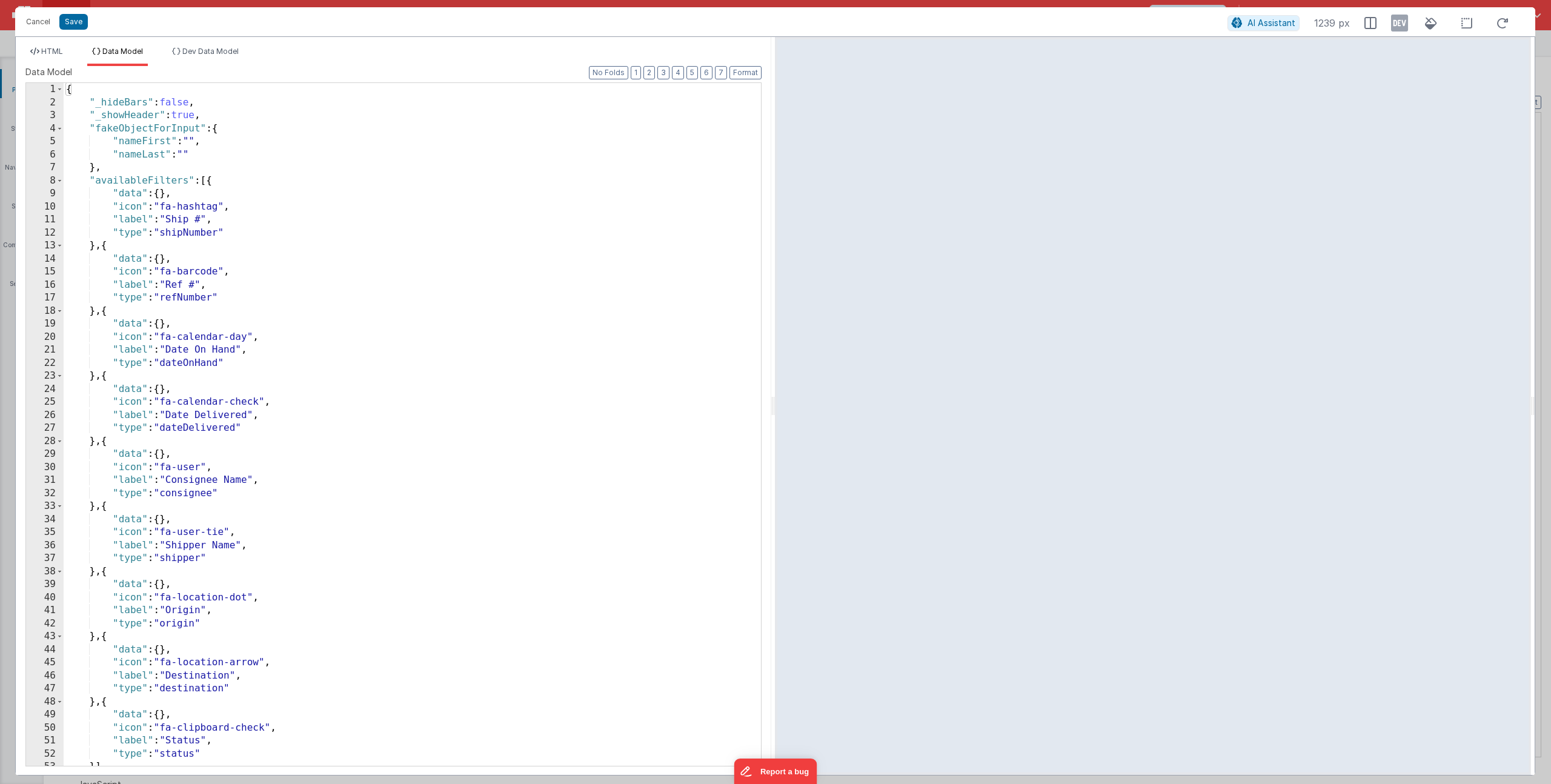
click at [211, 154] on div "{ "_hideBars" : false , "_showHeader" : true , "fakeObjectForInput" : { "nameFi…" at bounding box center [408, 437] width 688 height 708
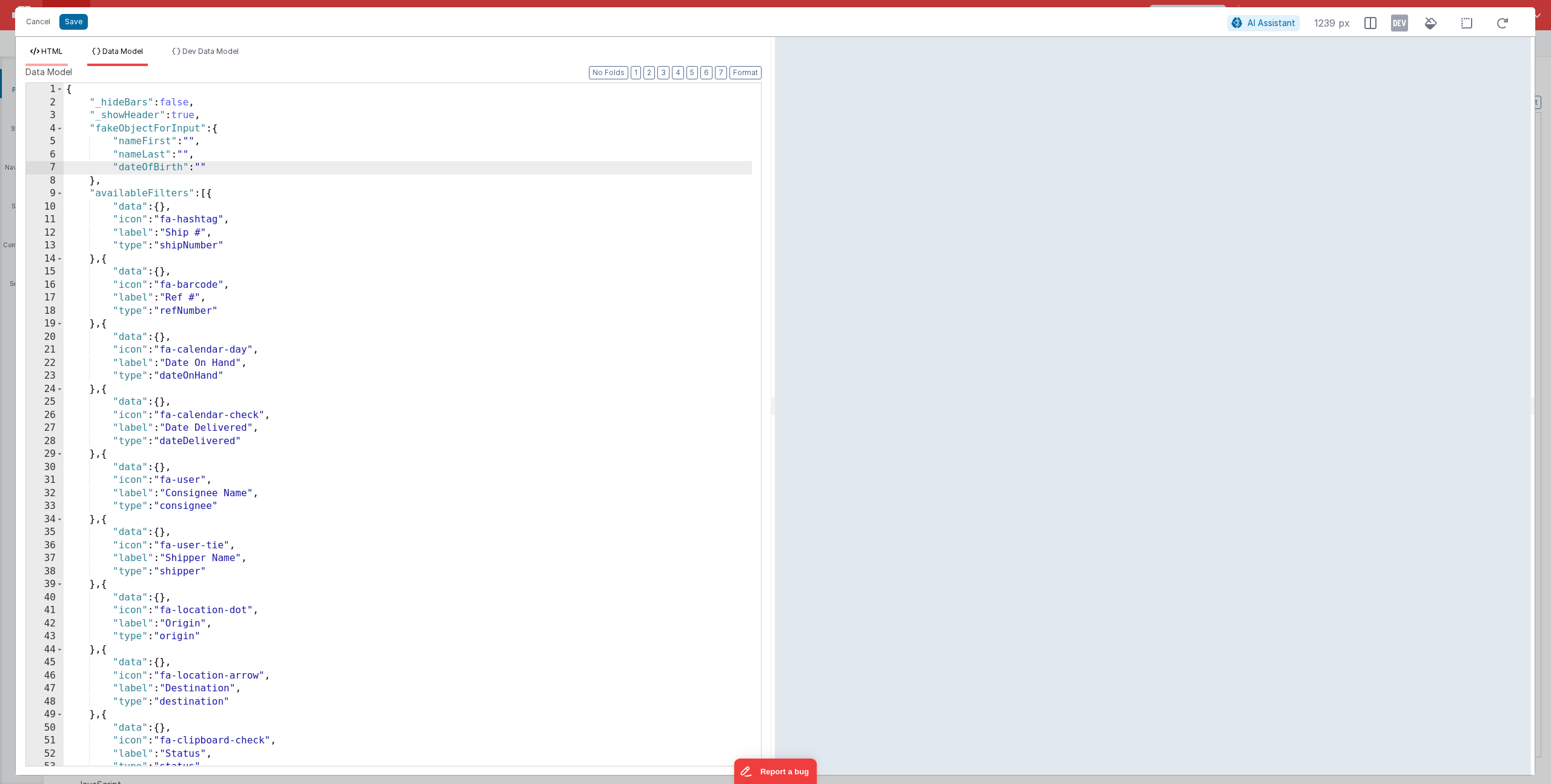
click at [39, 48] on icon at bounding box center [34, 52] width 9 height 7
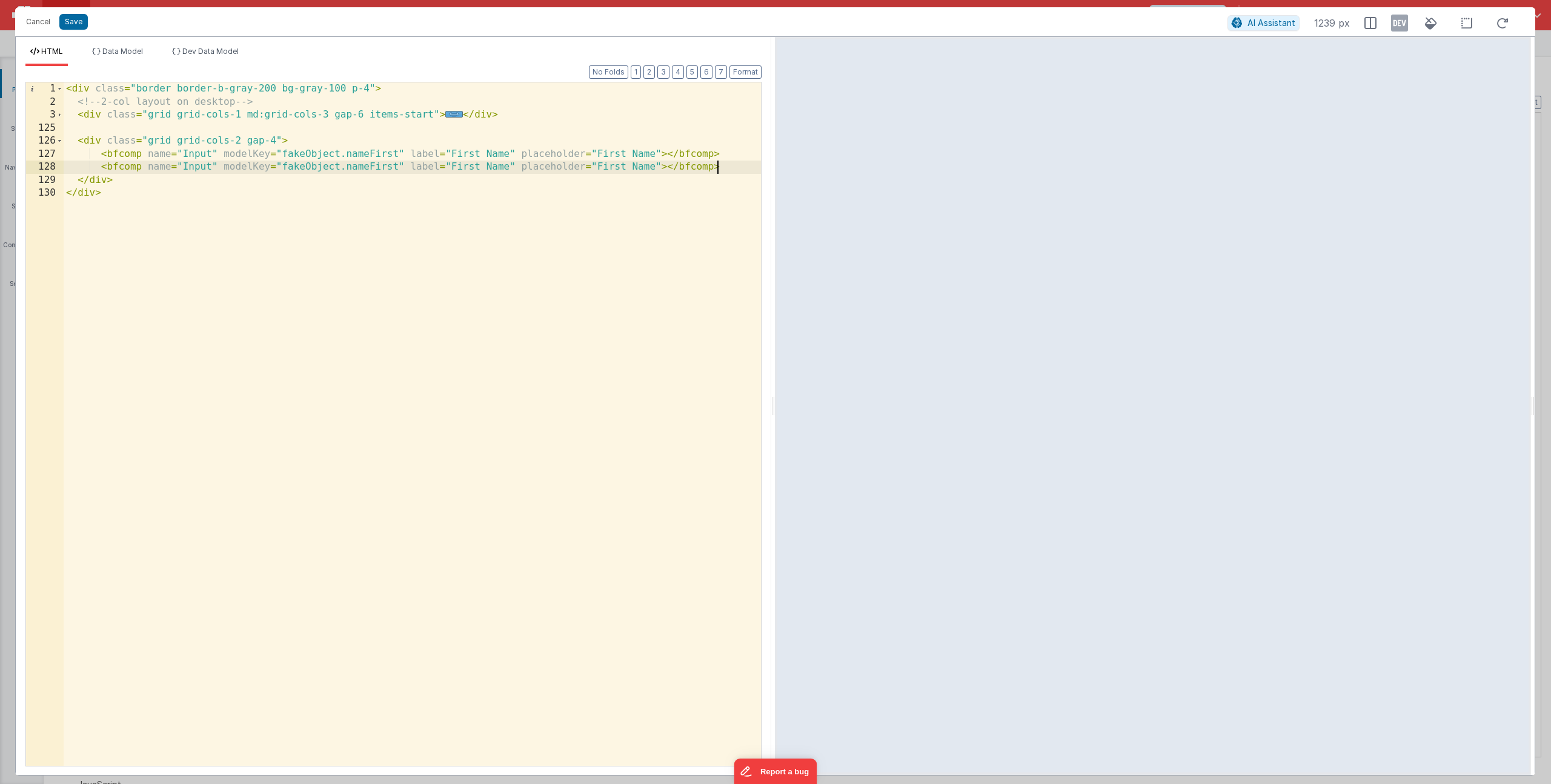
click at [720, 164] on div "< div class = "border border-b-gray-200 bg-gray-100 p-4" > <!-- 2-col layout on…" at bounding box center [412, 437] width 698 height 709
paste textarea
click at [360, 180] on div "< div class = "border border-b-gray-200 bg-gray-100 p-4" > <!-- 2-col layout on…" at bounding box center [412, 437] width 698 height 709
drag, startPoint x: 462, startPoint y: 180, endPoint x: 517, endPoint y: 177, distance: 55.1
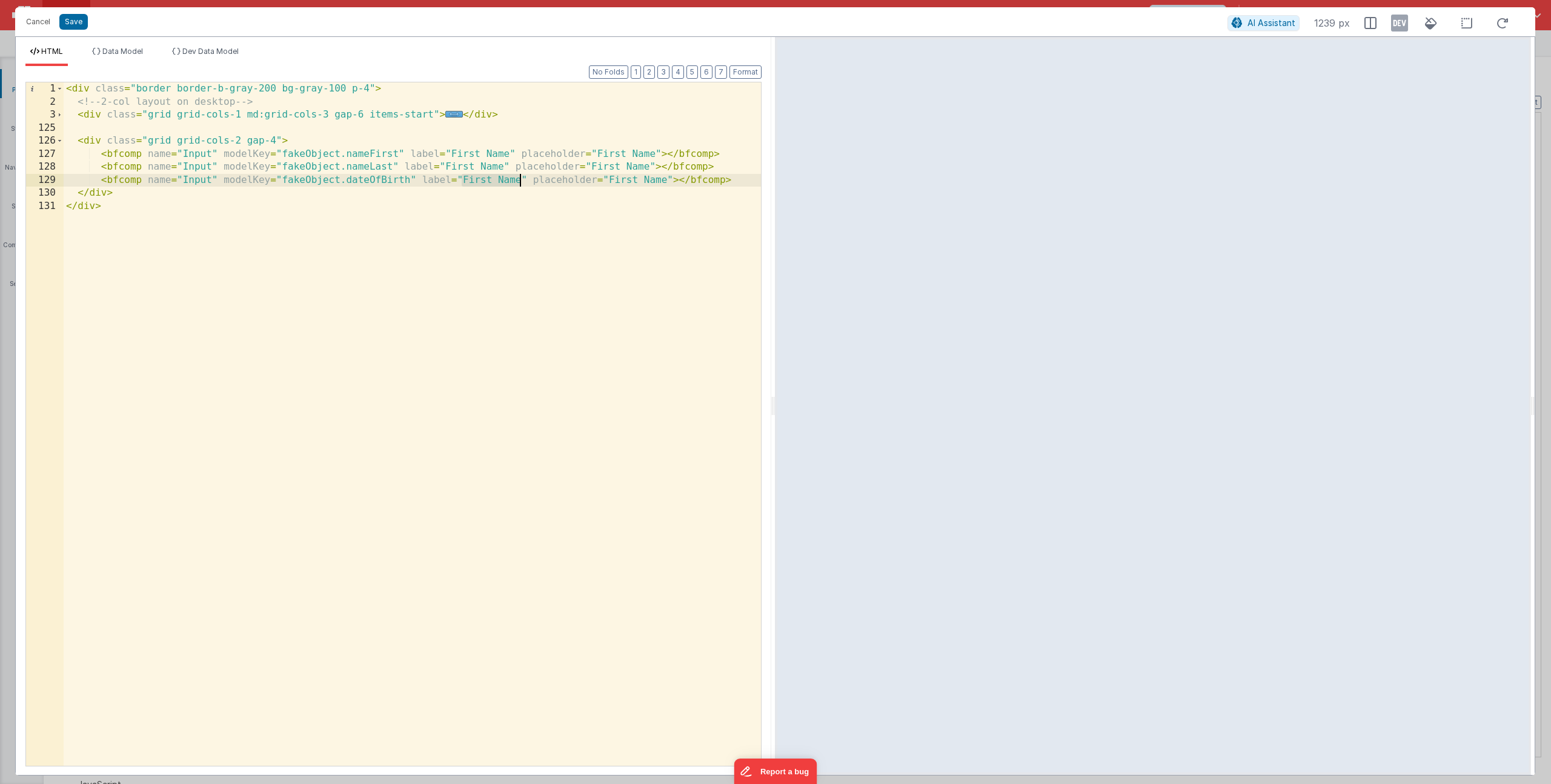
click at [520, 182] on div "< div class = "border border-b-gray-200 bg-gray-100 p-4" > <!-- 2-col layout on…" at bounding box center [412, 437] width 698 height 709
drag, startPoint x: 627, startPoint y: 182, endPoint x: 680, endPoint y: 180, distance: 53.0
click at [680, 180] on div "< div class = "border border-b-gray-200 bg-gray-100 p-4" > <!-- 2-col layout on…" at bounding box center [412, 437] width 698 height 709
click at [647, 180] on div "< div class = "border border-b-gray-200 bg-gray-100 p-4" > <!-- 2-col layout on…" at bounding box center [412, 437] width 698 height 709
click at [135, 49] on span "Data Model" at bounding box center [123, 51] width 41 height 9
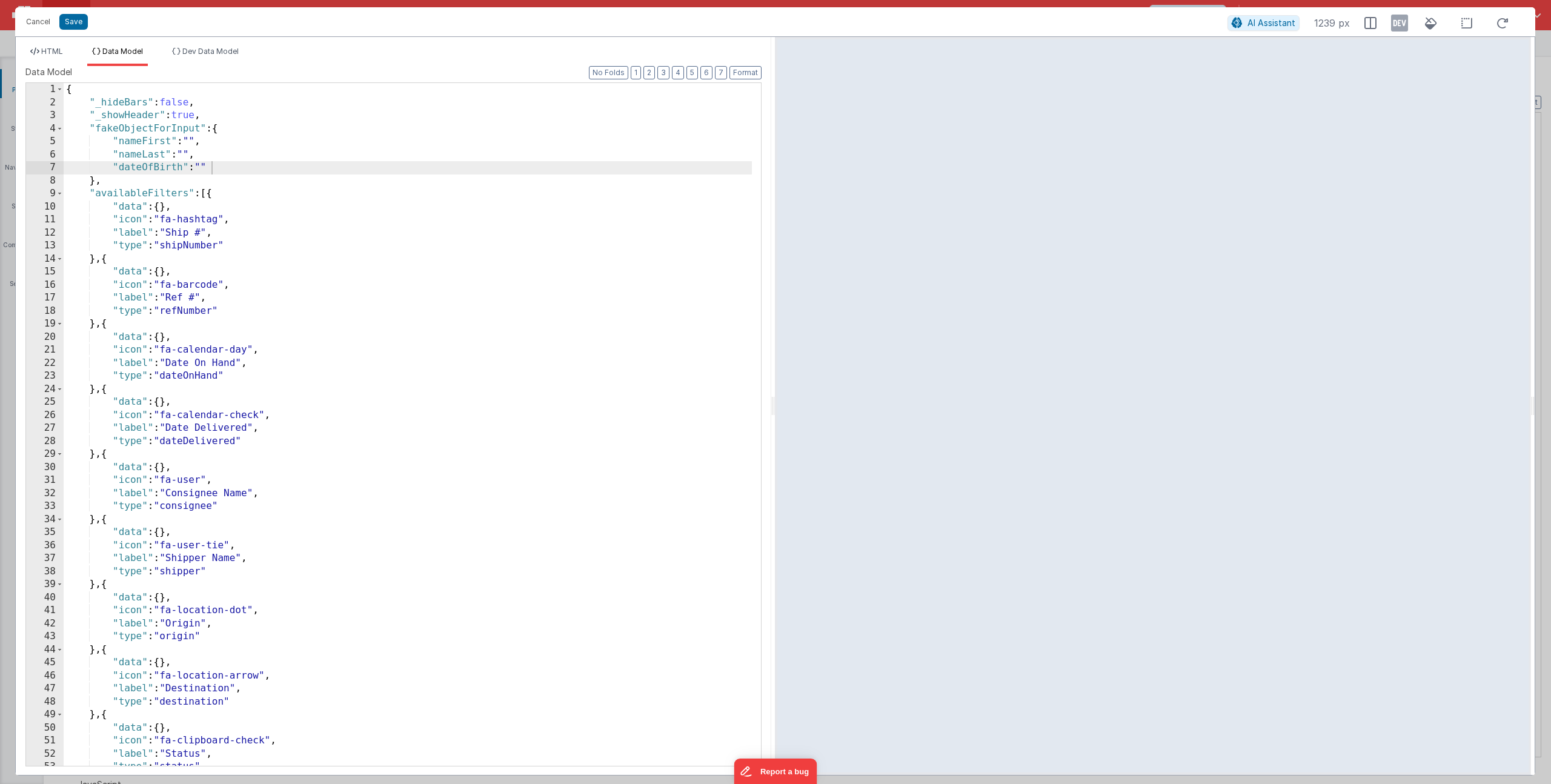
click at [225, 174] on div "{ "_hideBars" : false , "_showHeader" : true , "fakeObjectForInput" : { "nameFi…" at bounding box center [408, 437] width 688 height 708
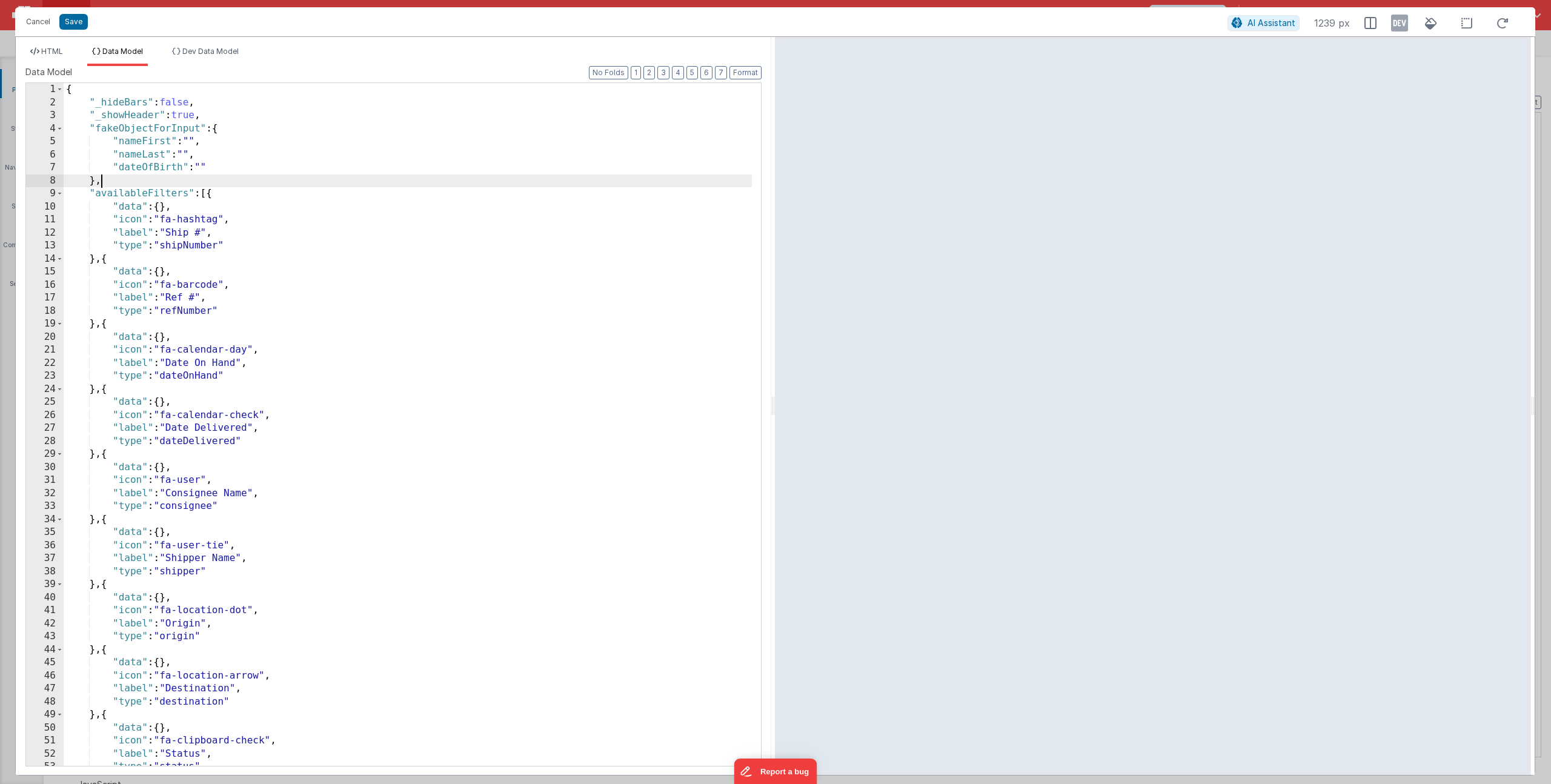
click at [236, 167] on div "{ "_hideBars" : false , "_showHeader" : true , "fakeObjectForInput" : { "nameFi…" at bounding box center [408, 437] width 688 height 708
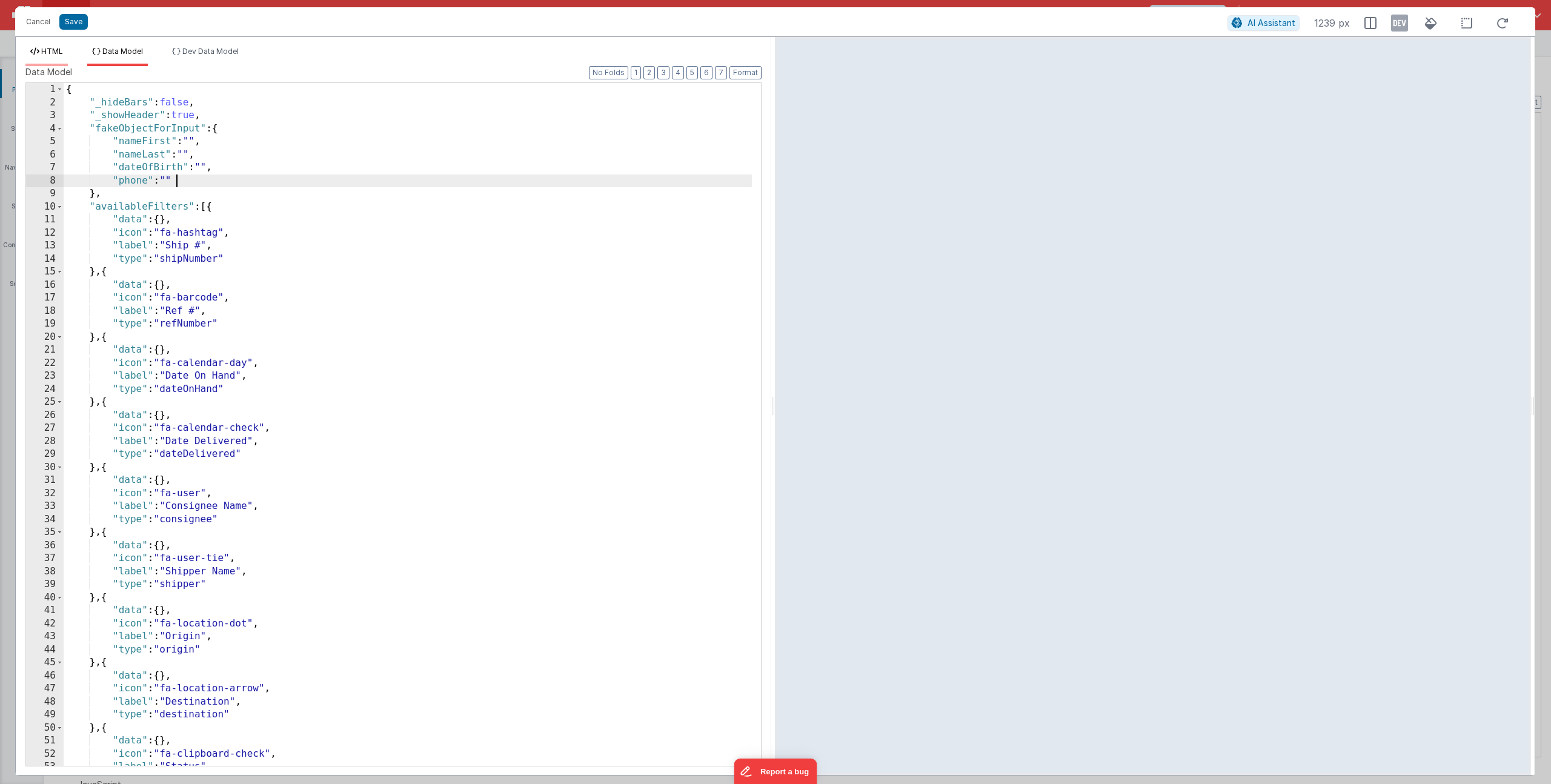
click at [58, 56] on li "HTML" at bounding box center [46, 56] width 42 height 19
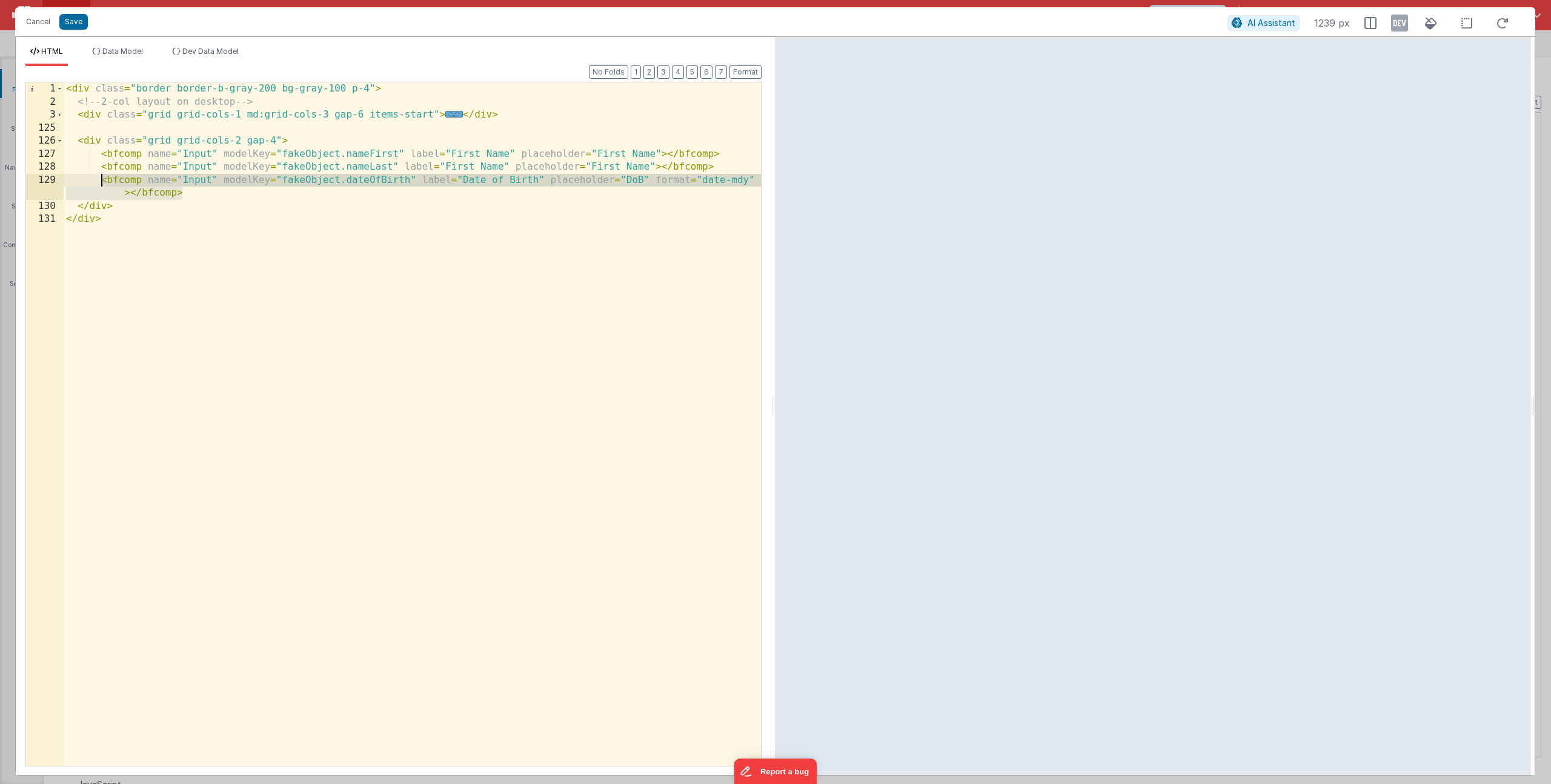
drag, startPoint x: 199, startPoint y: 196, endPoint x: 101, endPoint y: 178, distance: 99.6
click at [101, 178] on div "< div class = "border border-b-gray-200 bg-gray-100 p-4" > <!-- 2-col layout on…" at bounding box center [412, 437] width 698 height 709
paste textarea
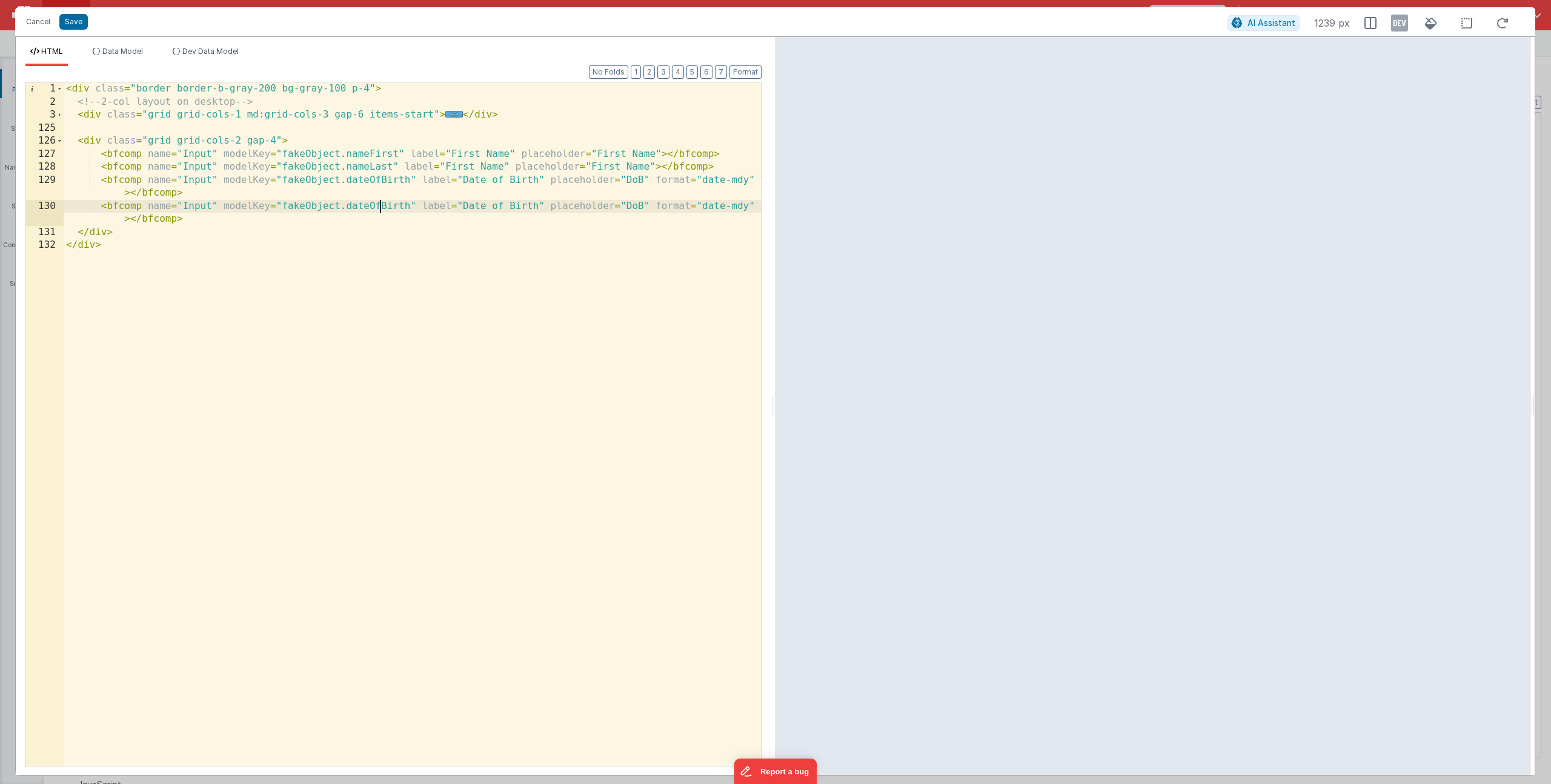
click at [381, 204] on div "< div class = "border border-b-gray-200 bg-gray-100 p-4" > <!-- 2-col layout on…" at bounding box center [412, 437] width 698 height 709
drag, startPoint x: 427, startPoint y: 207, endPoint x: 501, endPoint y: 205, distance: 74.0
click at [501, 205] on div "< div class = "border border-b-gray-200 bg-gray-100 p-4" > <!-- 2-col layout on…" at bounding box center [412, 437] width 698 height 709
click at [554, 204] on div "< div class = "border border-b-gray-200 bg-gray-100 p-4" > <!-- 2-col layout on…" at bounding box center [412, 437] width 698 height 709
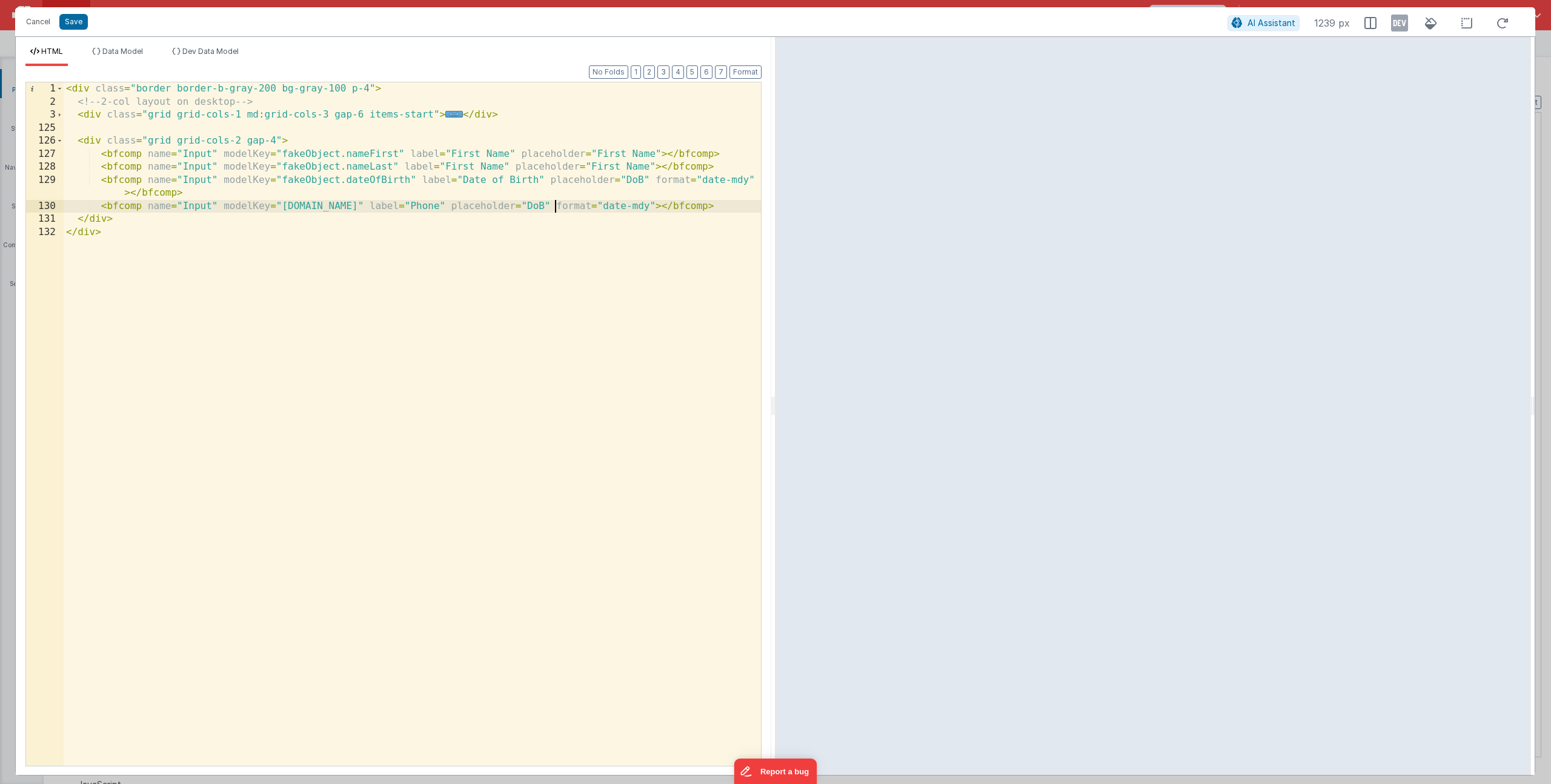
click at [555, 206] on div "< div class = "border border-b-gray-200 bg-gray-100 p-4" > <!-- 2-col layout on…" at bounding box center [412, 437] width 698 height 709
drag, startPoint x: 631, startPoint y: 206, endPoint x: 676, endPoint y: 206, distance: 45.0
click at [676, 206] on div "< div class = "border border-b-gray-200 bg-gray-100 p-4" > <!-- 2-col layout on…" at bounding box center [412, 437] width 698 height 709
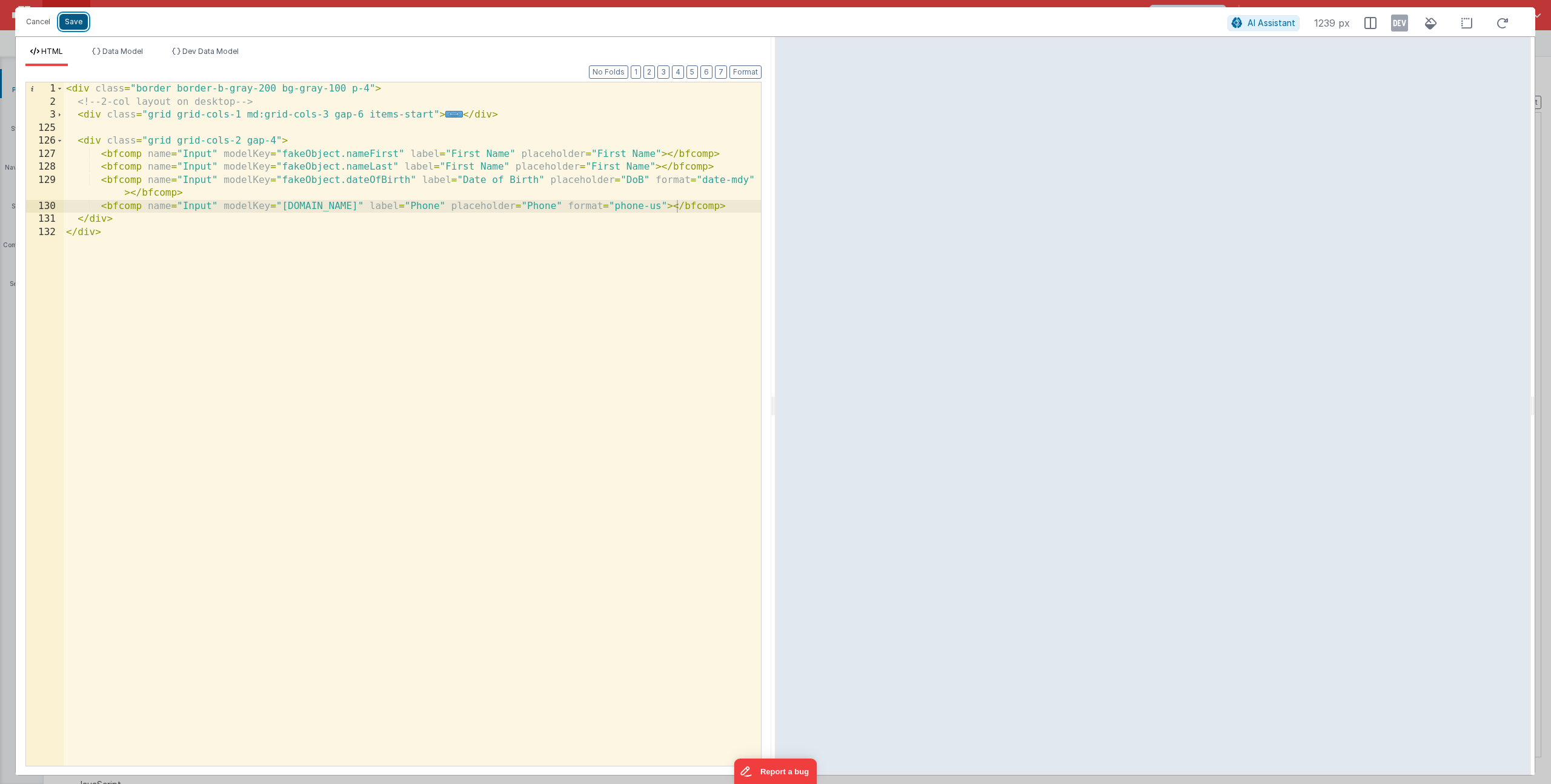
click at [73, 20] on button "Save" at bounding box center [73, 22] width 28 height 16
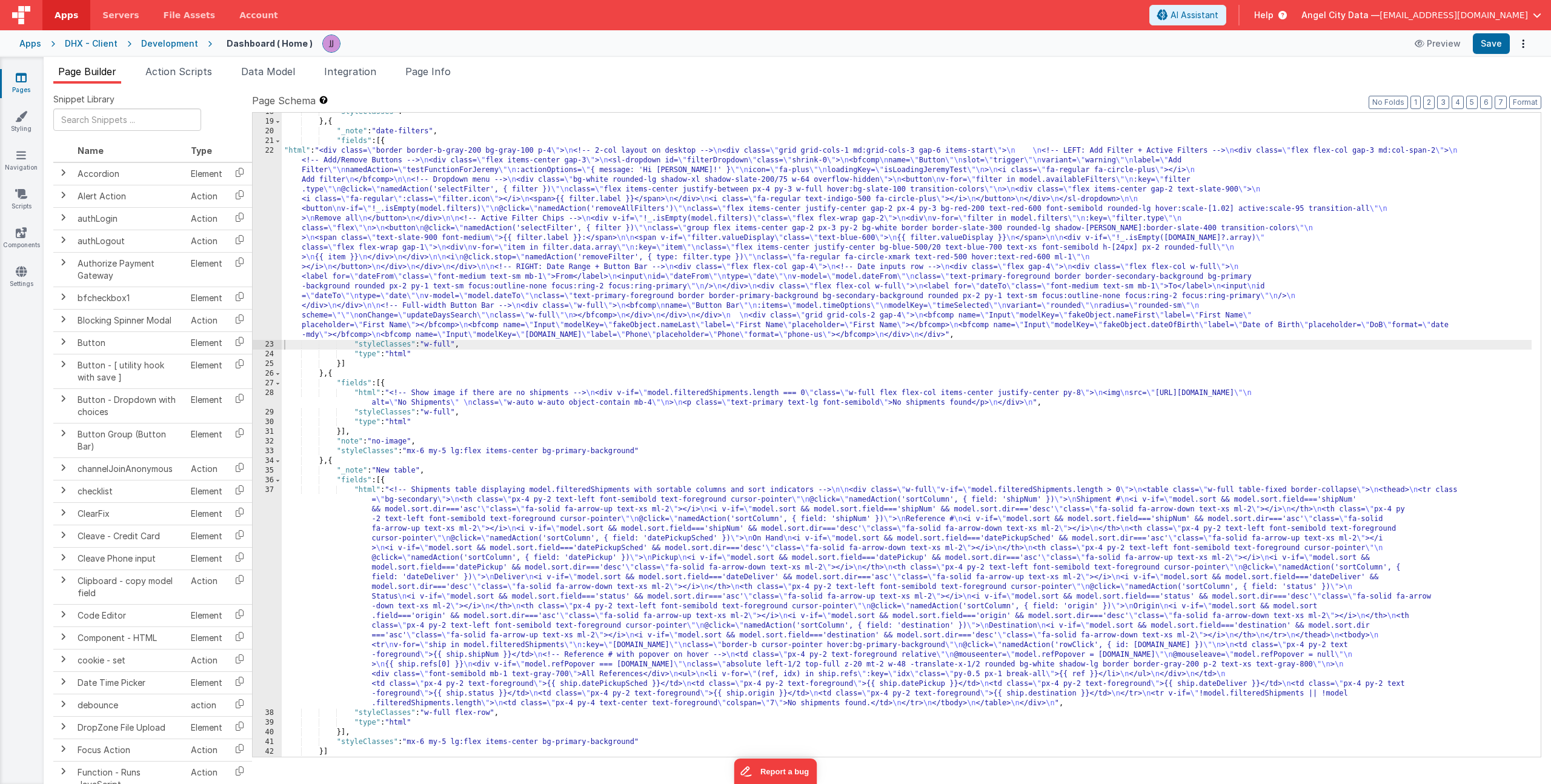
click at [536, 268] on div ""styleClasses" : "" } , { "_note" : "date-filters" , "fields" : [{ "html" : "<d…" at bounding box center [907, 439] width 1250 height 663
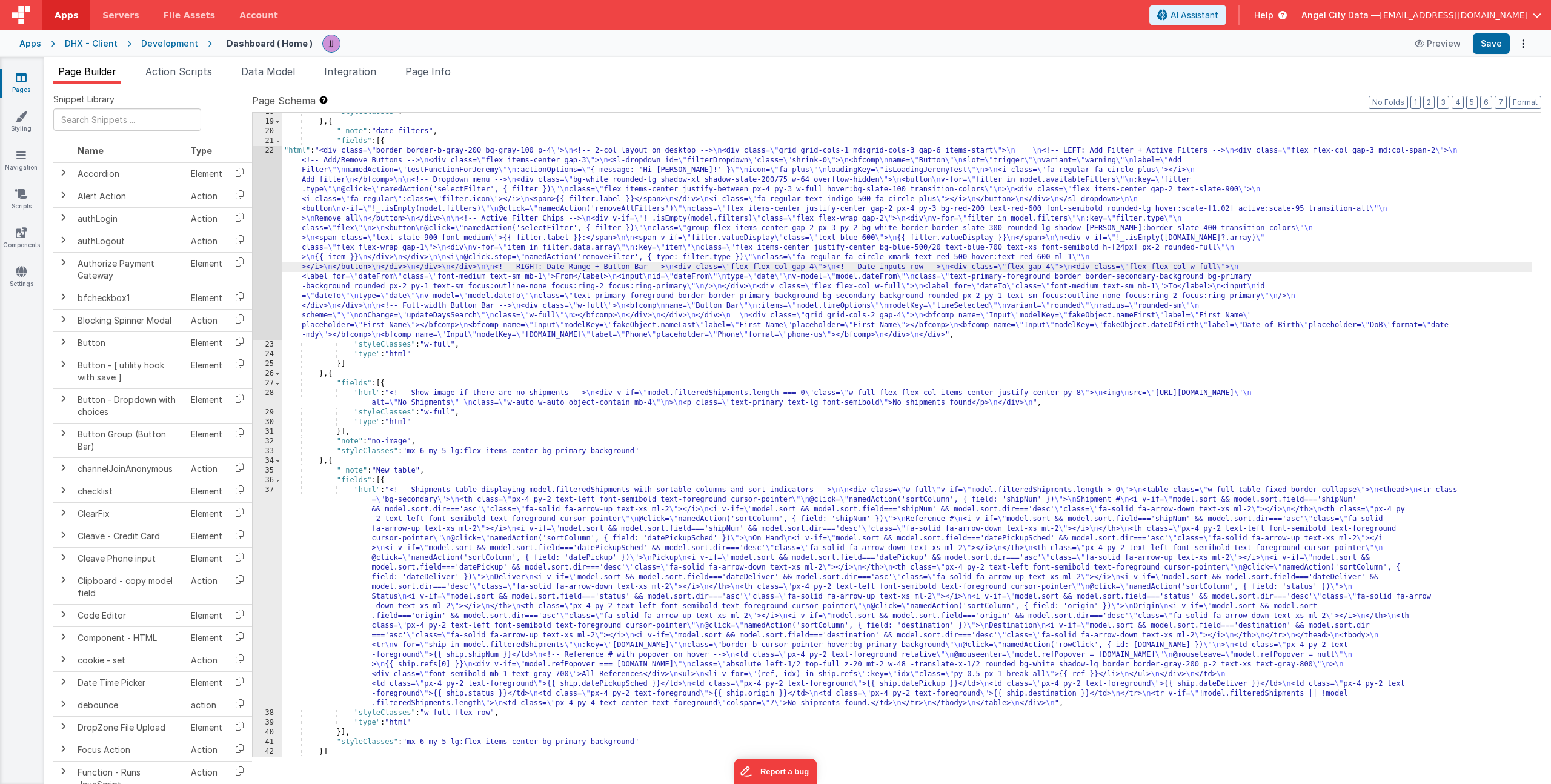
click at [432, 217] on div ""styleClasses" : "" } , { "_note" : "date-filters" , "fields" : [{ "html" : "<d…" at bounding box center [907, 439] width 1250 height 663
click at [412, 528] on div ""styleClasses" : "" } , { "_note" : "date-filters" , "fields" : [{ "html" : "<d…" at bounding box center [907, 439] width 1250 height 663
click at [325, 241] on div ""styleClasses" : "" } , { "_note" : "date-filters" , "fields" : [{ "html" : "<d…" at bounding box center [907, 439] width 1250 height 663
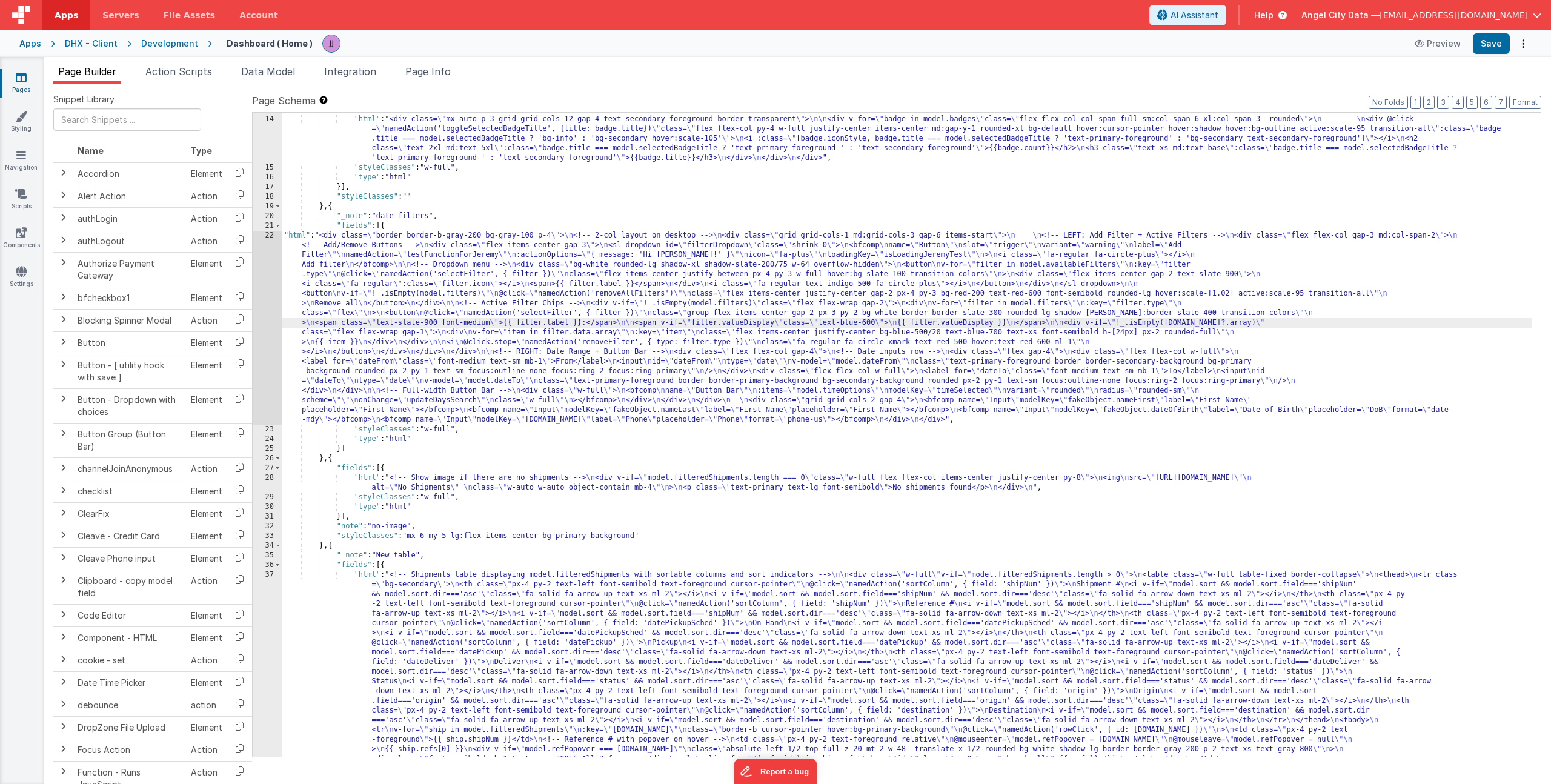
click at [258, 298] on div "22" at bounding box center [267, 327] width 29 height 194
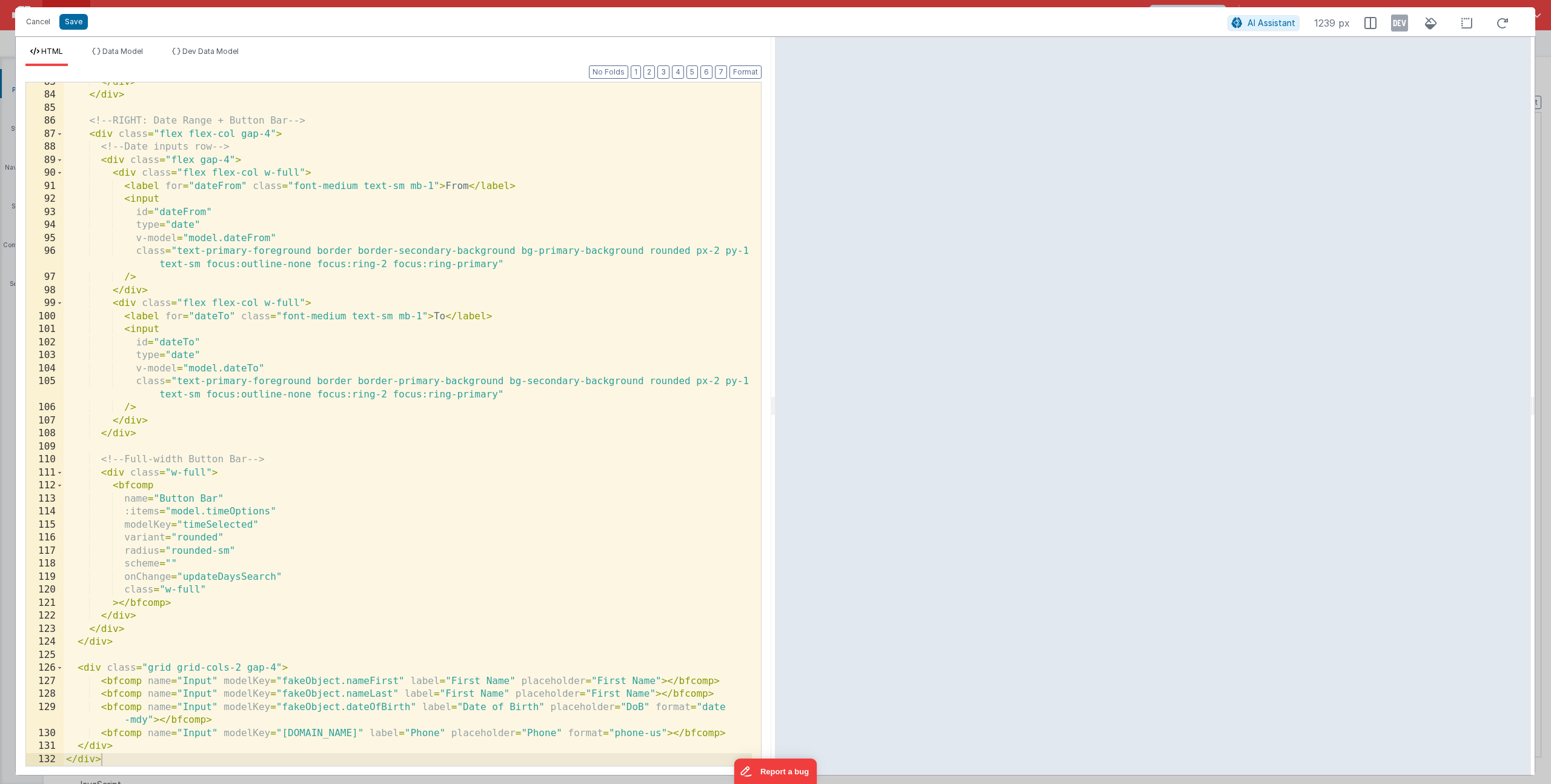
scroll to position [1114, 0]
click at [355, 663] on div "</ div > </ div > <!-- RIGHT: Date Range + Button Bar --> < div class = "flex f…" at bounding box center [408, 430] width 688 height 709
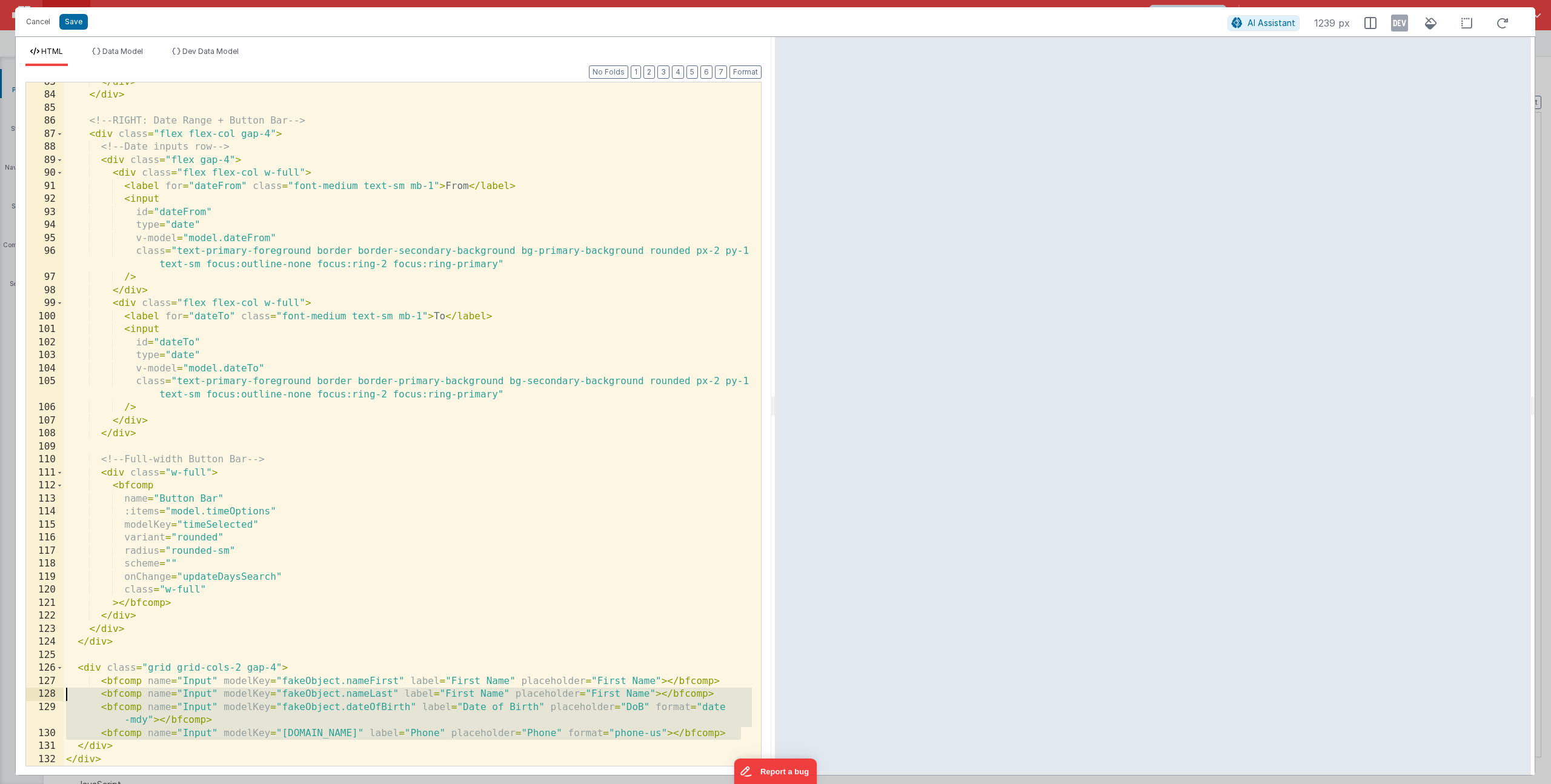
drag, startPoint x: 746, startPoint y: 730, endPoint x: -25, endPoint y: 694, distance: 771.8
click at [0, 694] on html "Cancel Save AI Assistant 1239 px HTML Data Model Dev Data Model Format 7 6 5 4 …" at bounding box center [775, 392] width 1551 height 784
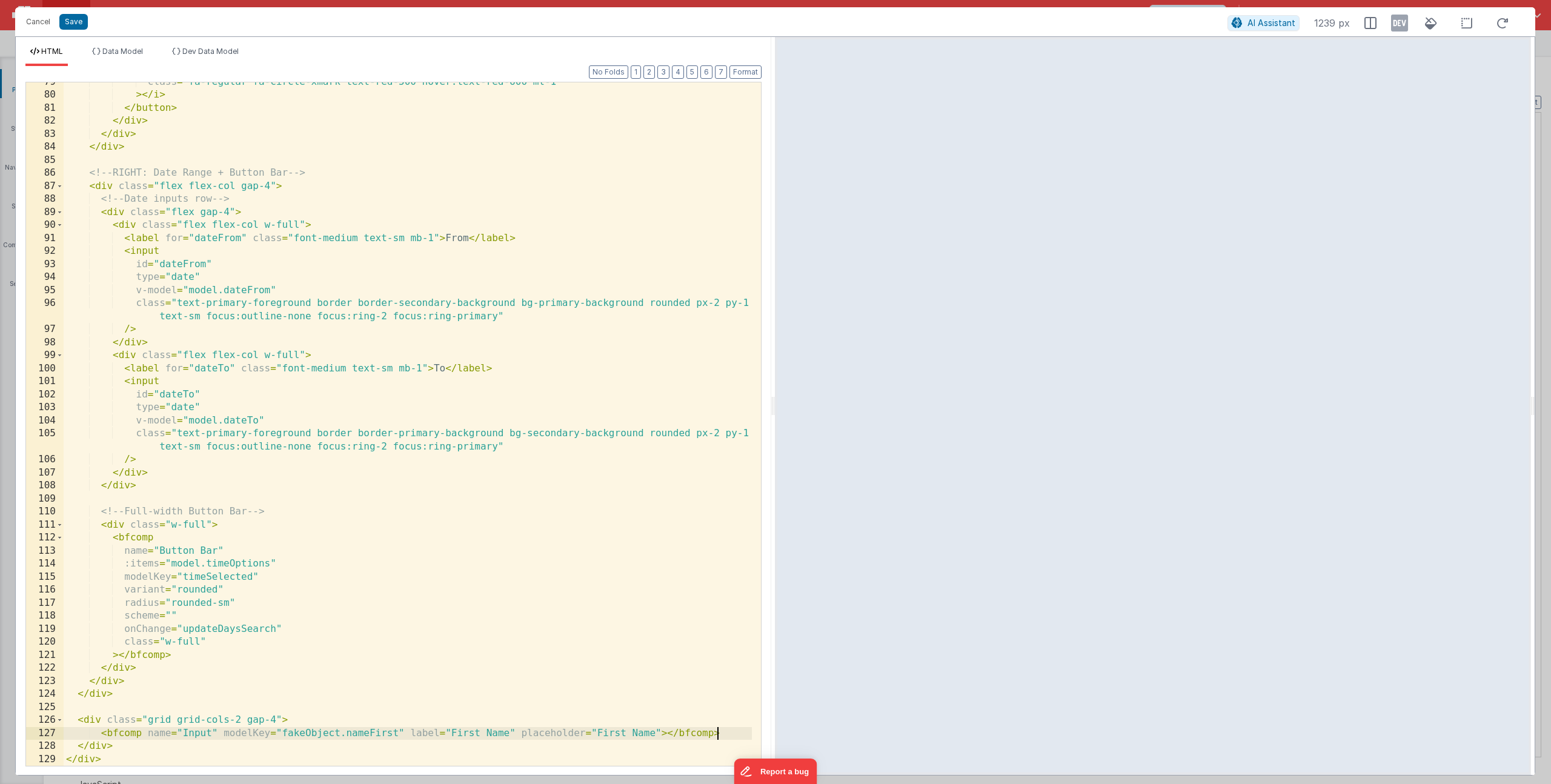
scroll to position [1062, 0]
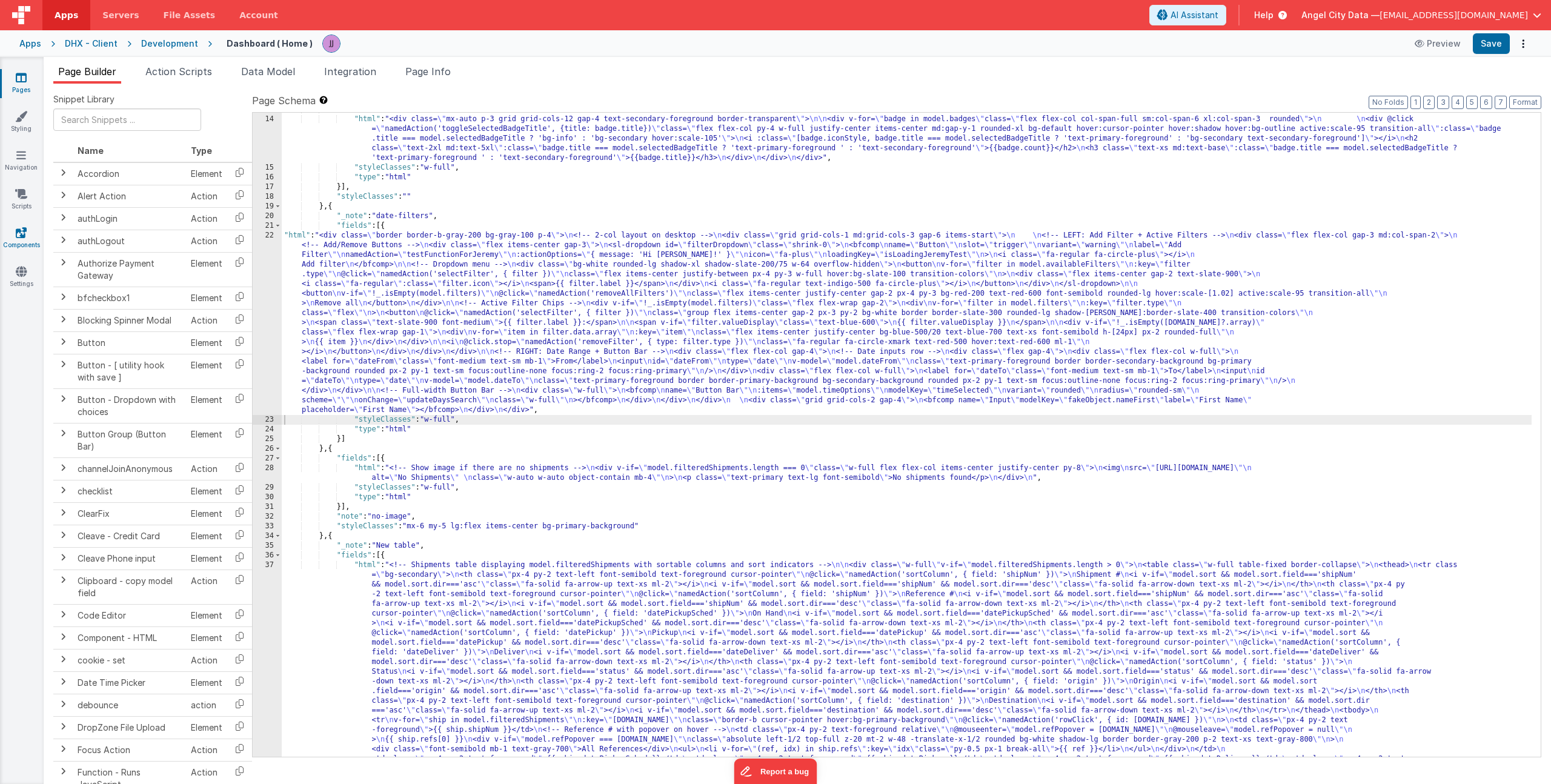
click at [28, 229] on link "Components" at bounding box center [21, 238] width 44 height 24
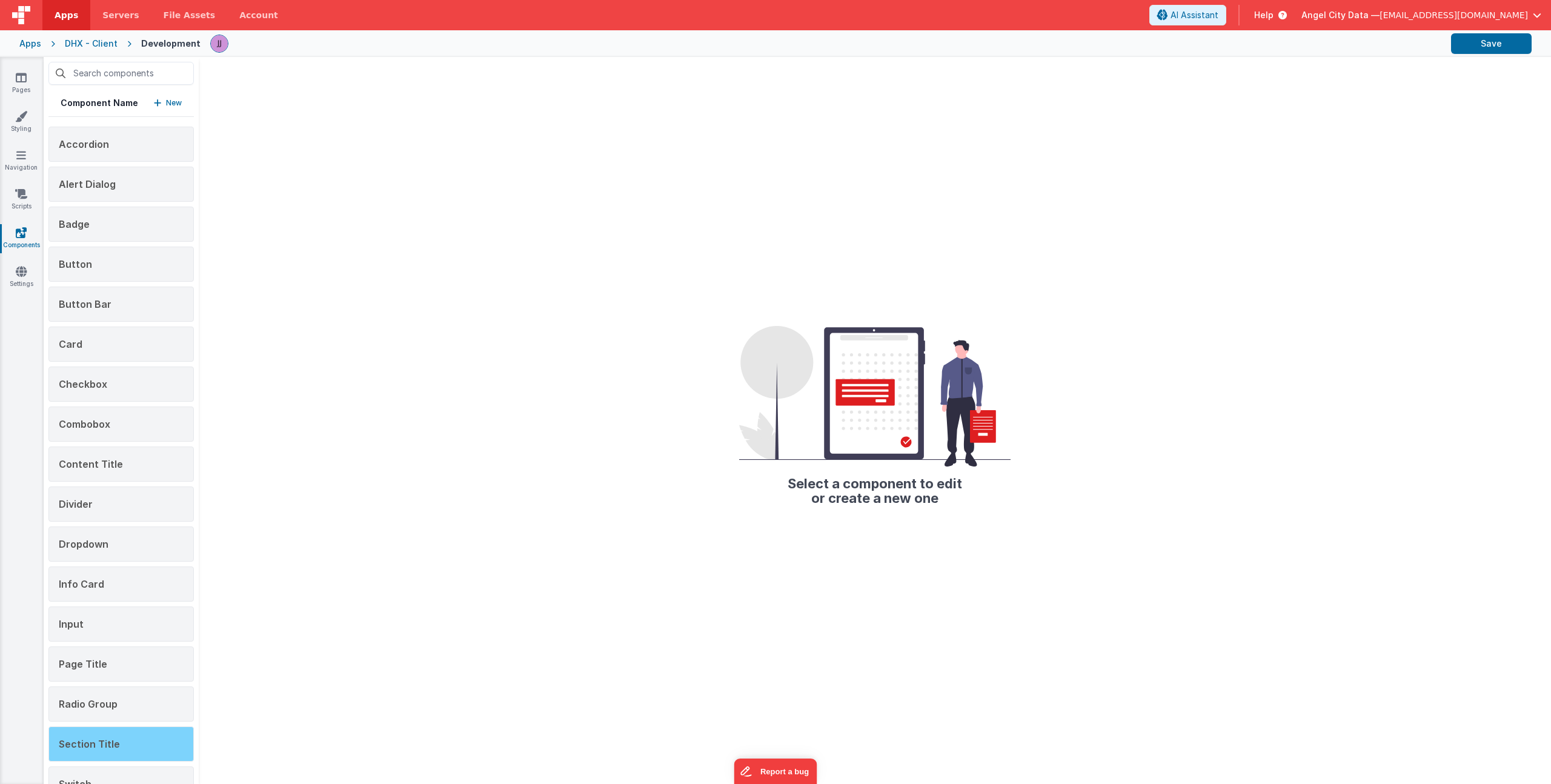
scroll to position [112, 0]
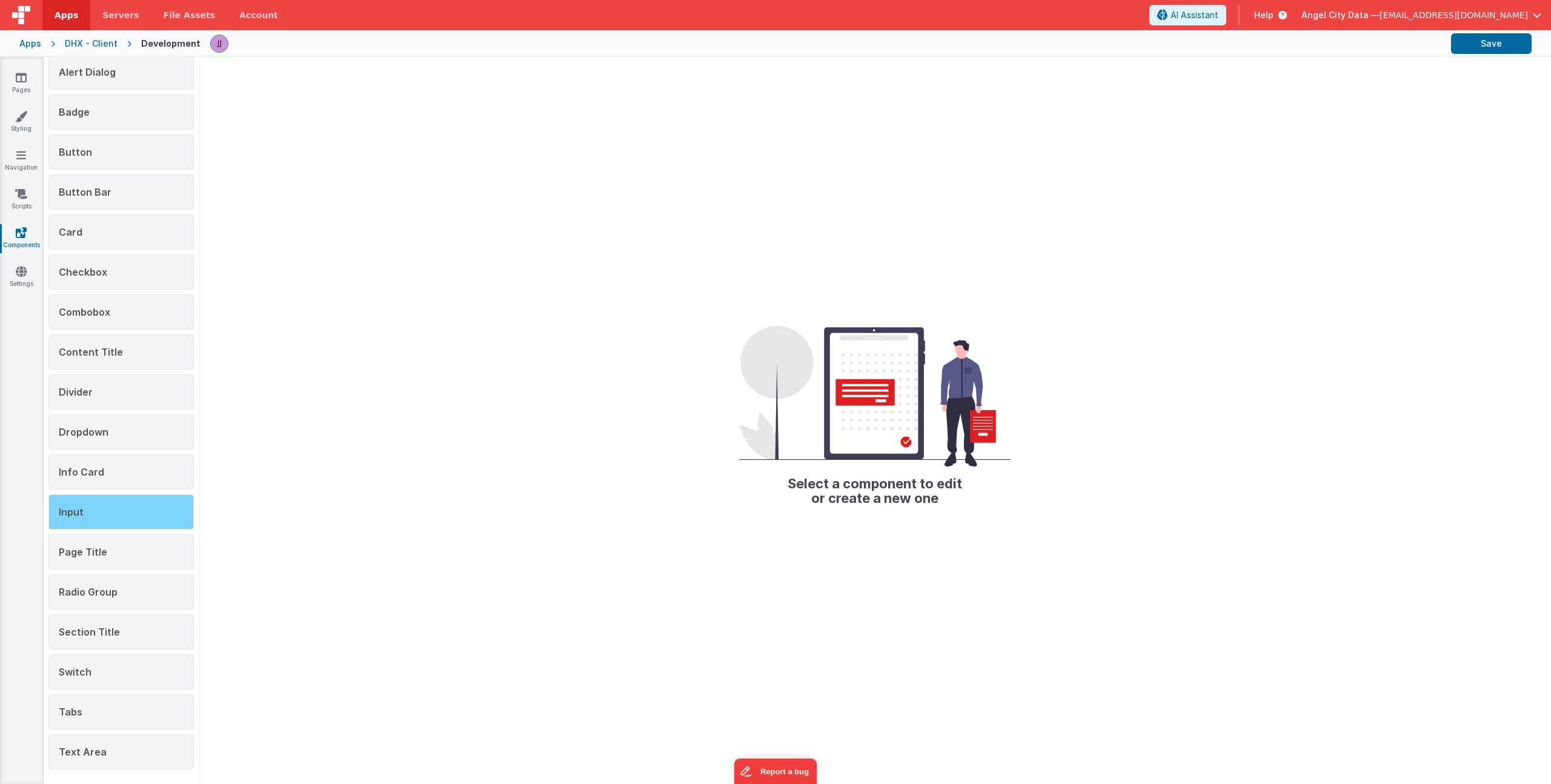
click at [89, 519] on div "Input" at bounding box center [121, 511] width 145 height 35
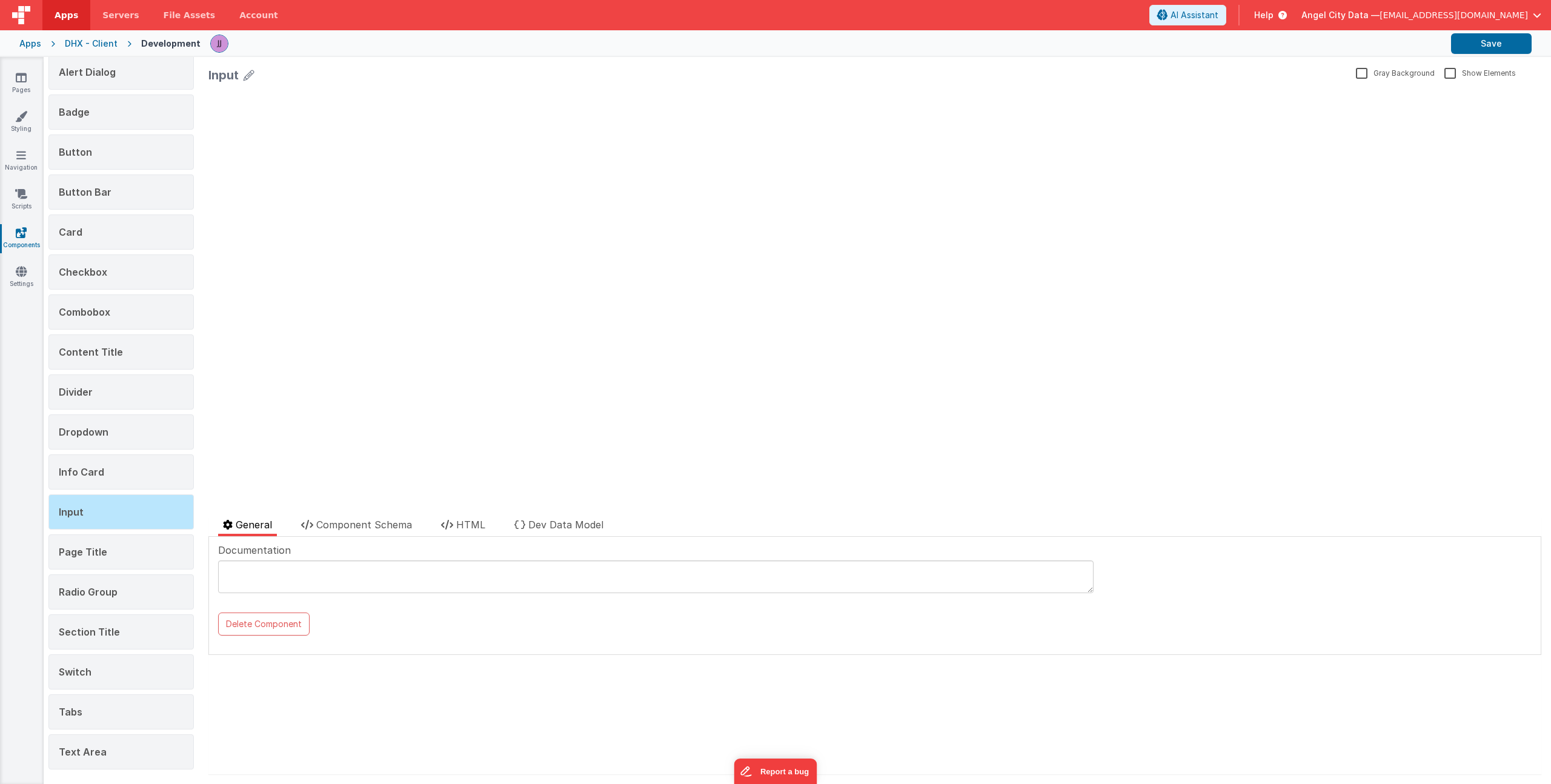
scroll to position [0, 0]
click at [340, 524] on span "Component Schema" at bounding box center [364, 524] width 95 height 12
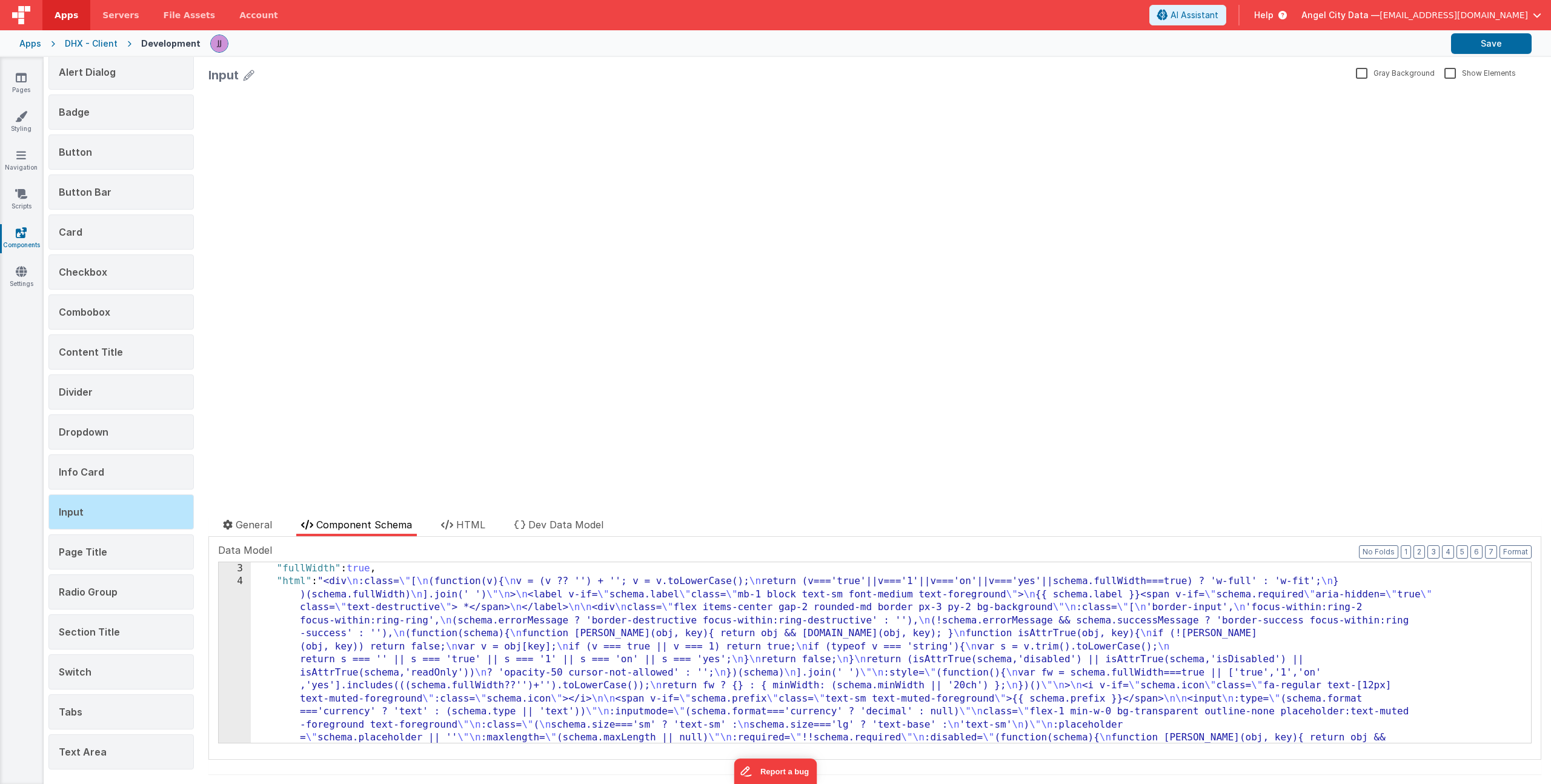
scroll to position [286, 0]
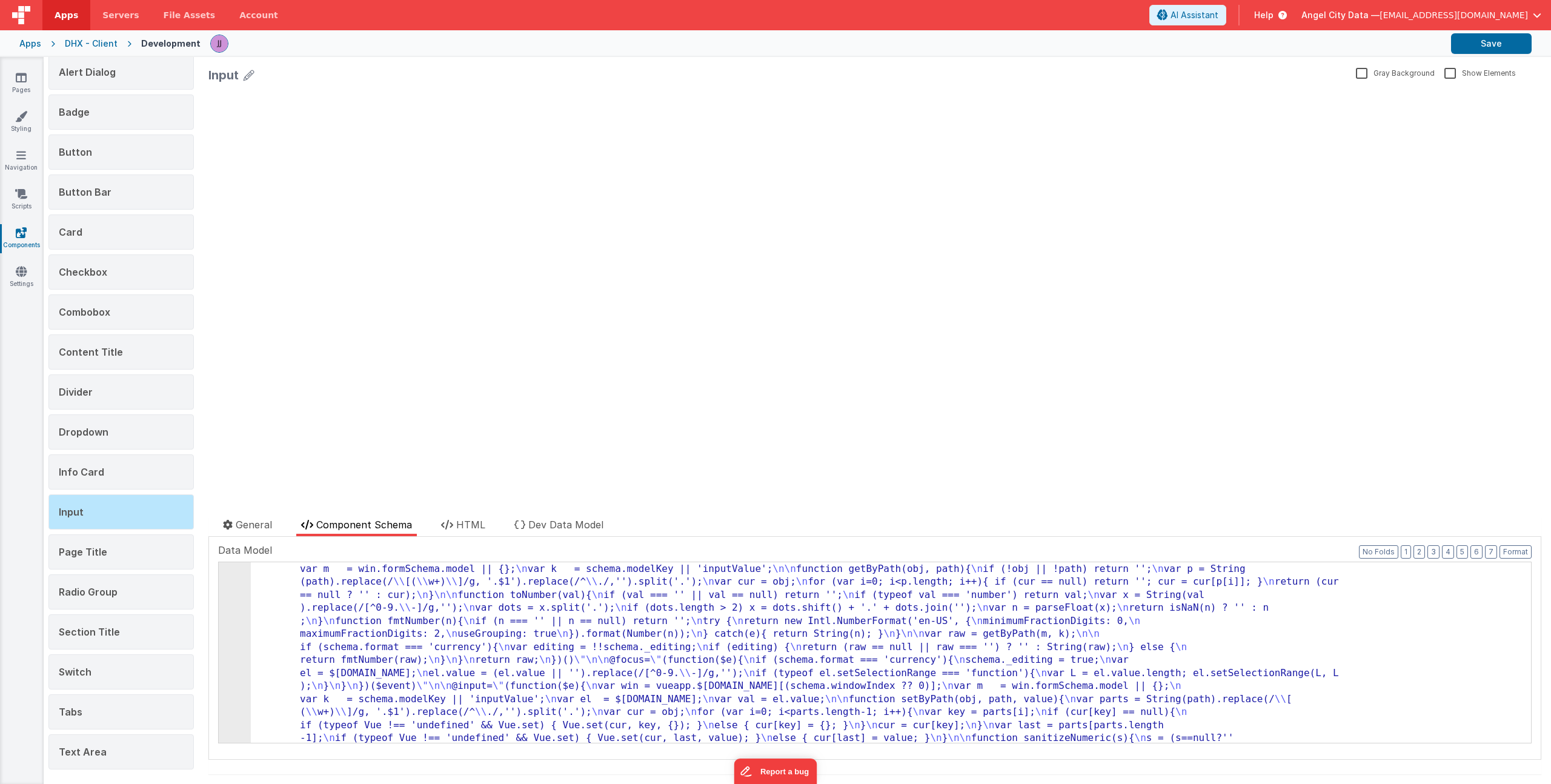
type input "type"
click at [7, 81] on link "Pages" at bounding box center [21, 83] width 44 height 24
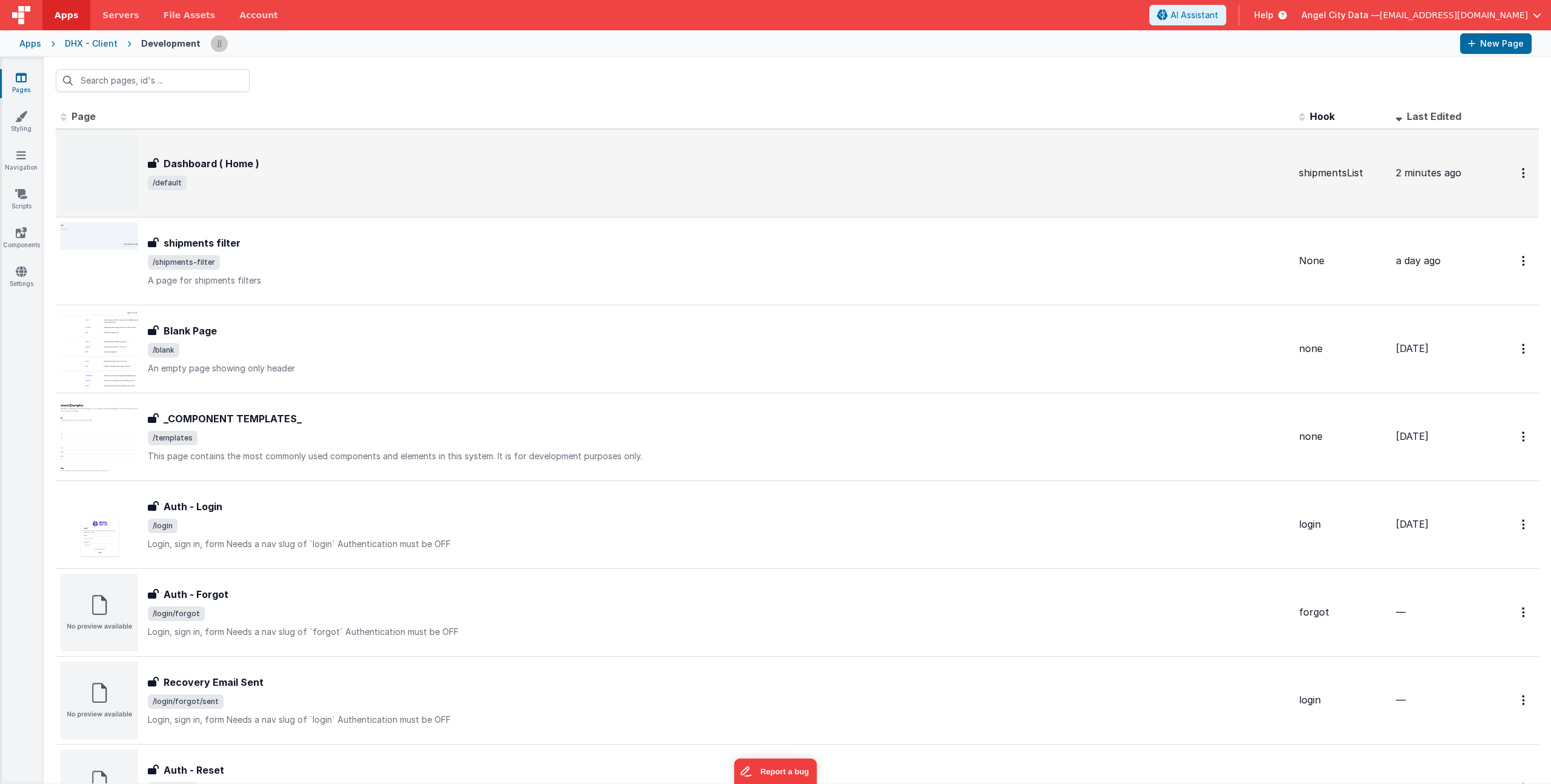
click at [305, 178] on span "/default" at bounding box center [719, 183] width 1142 height 15
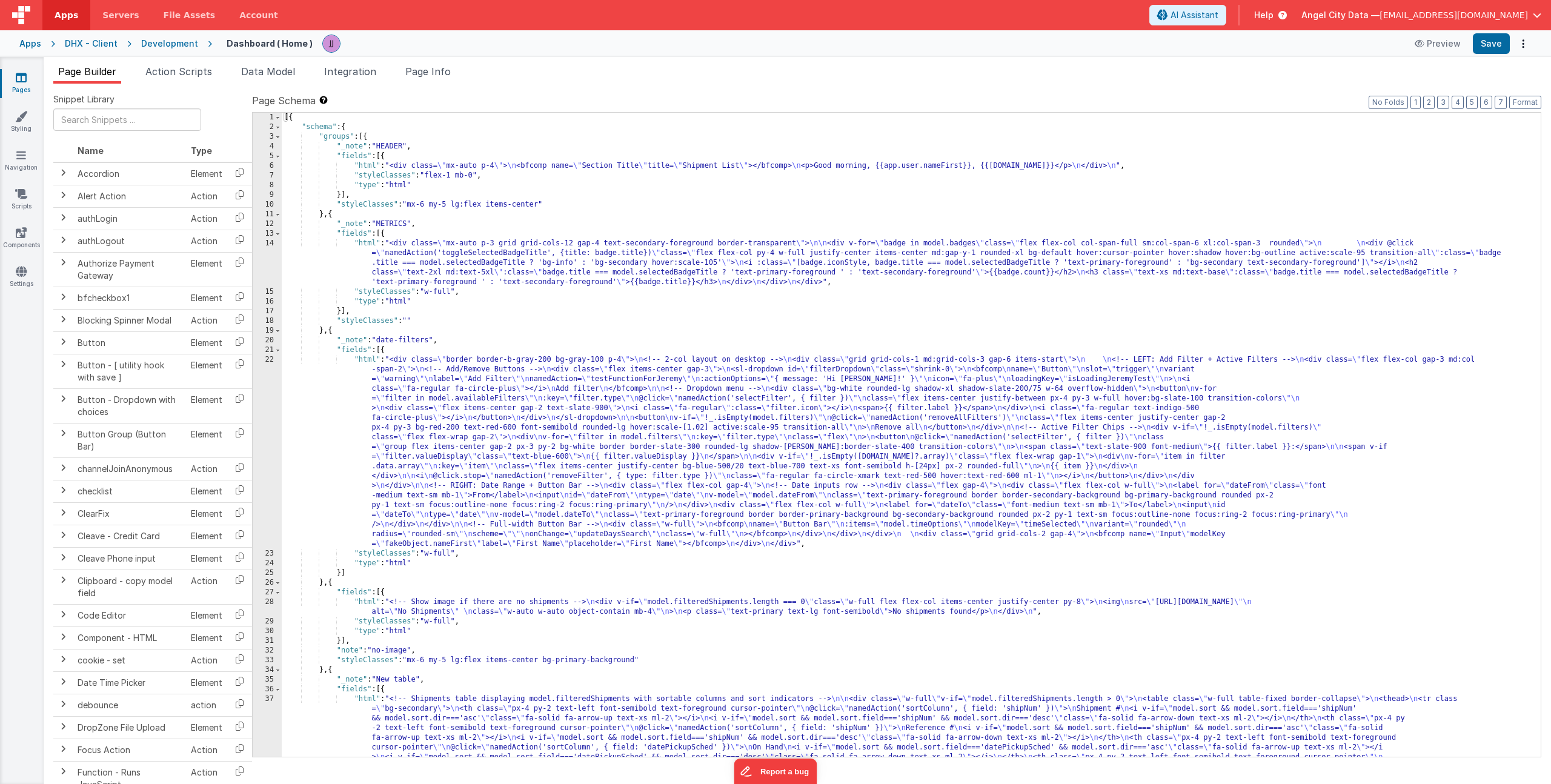
click at [414, 375] on div "[{ "schema" : { "groups" : [{ "_note" : "HEADER" , "fields" : [{ "html" : "<div…" at bounding box center [907, 551] width 1250 height 876
click at [270, 396] on div "22" at bounding box center [267, 452] width 29 height 194
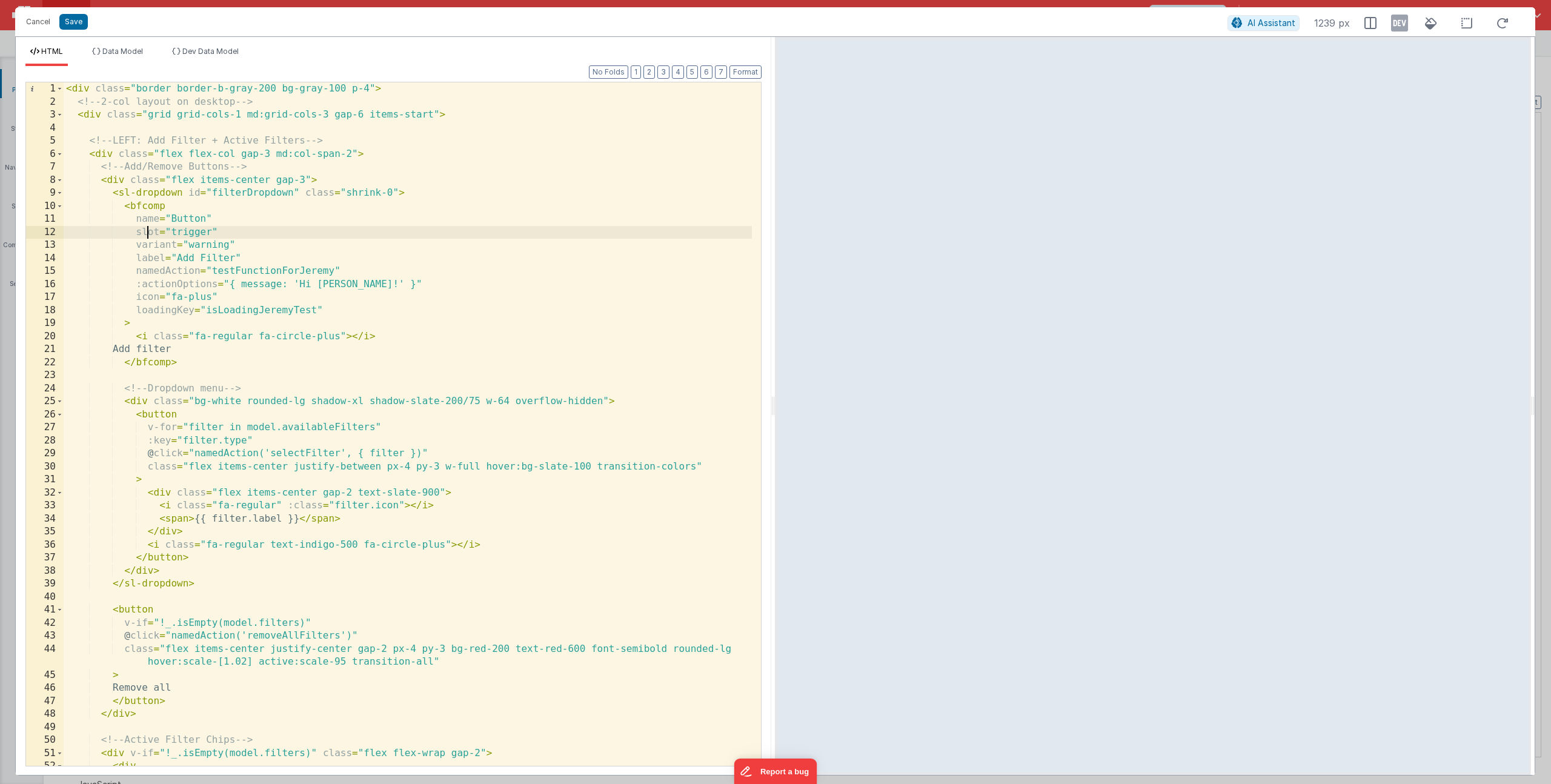
click at [147, 233] on div "< div class = "border border-b-gray-200 bg-gray-100 p-4" > <!-- 2-col layout on…" at bounding box center [408, 437] width 688 height 709
click at [225, 235] on div "< div class = "border border-b-gray-200 bg-gray-100 p-4" > <!-- 2-col layout on…" at bounding box center [408, 437] width 688 height 709
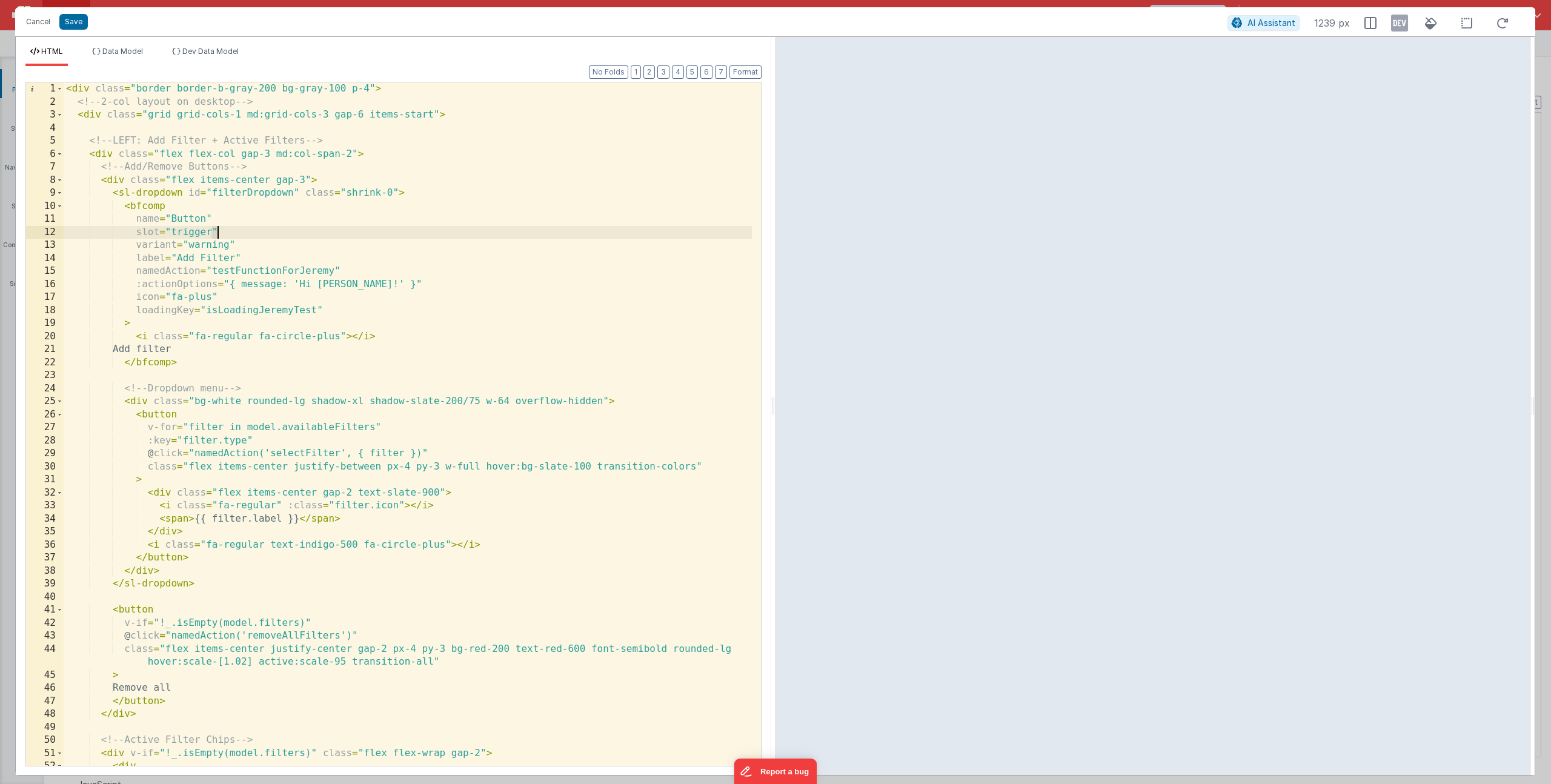
click at [225, 235] on div "< div class = "border border-b-gray-200 bg-gray-100 p-4" > <!-- 2-col layout on…" at bounding box center [408, 437] width 688 height 709
click at [183, 231] on div "< div class = "border border-b-gray-200 bg-gray-100 p-4" > <!-- 2-col layout on…" at bounding box center [408, 437] width 688 height 709
drag, startPoint x: 119, startPoint y: 194, endPoint x: 176, endPoint y: 191, distance: 57.1
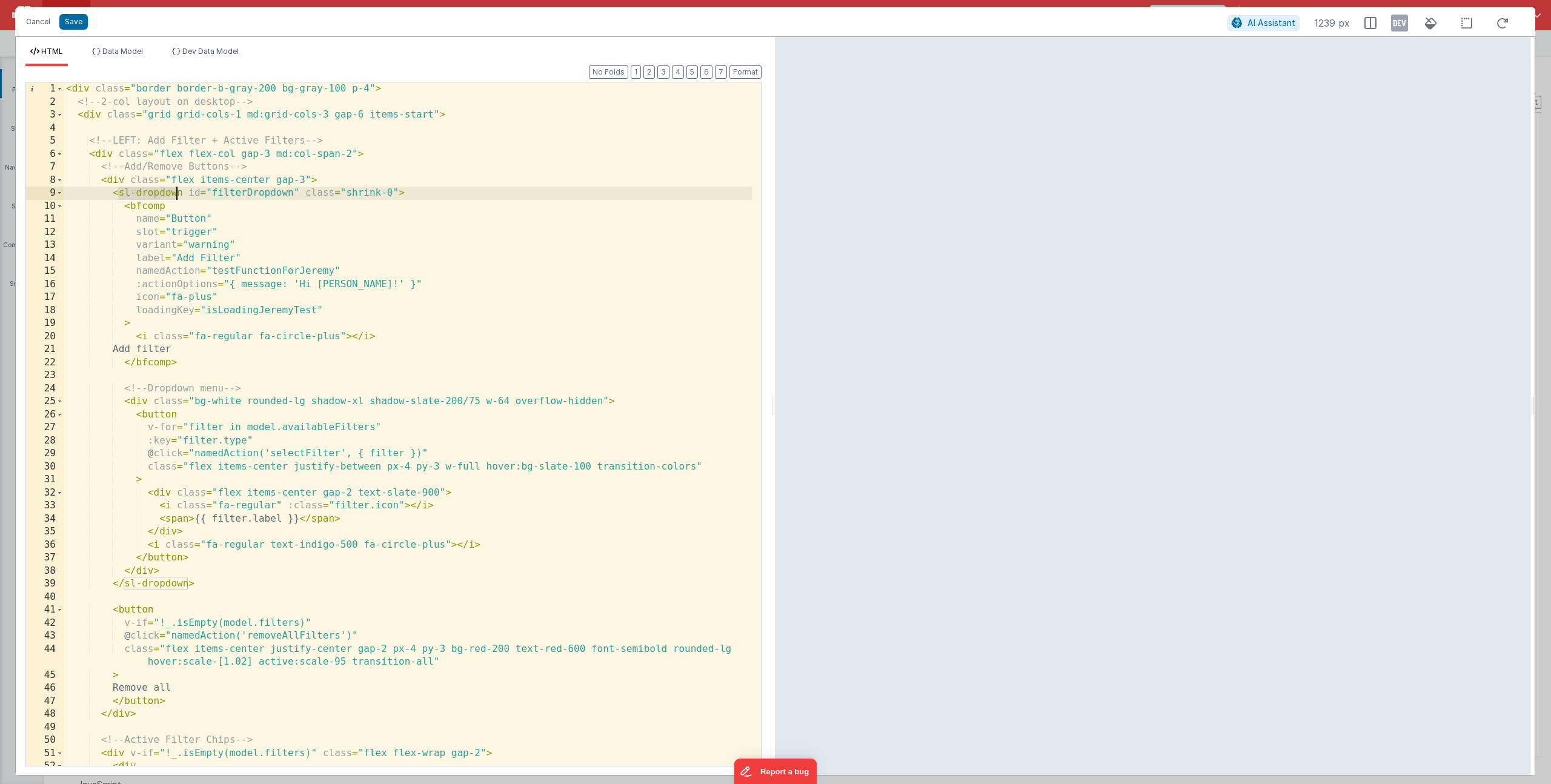
click at [176, 191] on div "< div class = "border border-b-gray-200 bg-gray-100 p-4" > <!-- 2-col layout on…" at bounding box center [408, 437] width 688 height 709
click at [178, 236] on div "< div class = "border border-b-gray-200 bg-gray-100 p-4" > <!-- 2-col layout on…" at bounding box center [408, 437] width 688 height 709
click at [215, 229] on div "< div class = "border border-b-gray-200 bg-gray-100 p-4" > <!-- 2-col layout on…" at bounding box center [408, 437] width 688 height 709
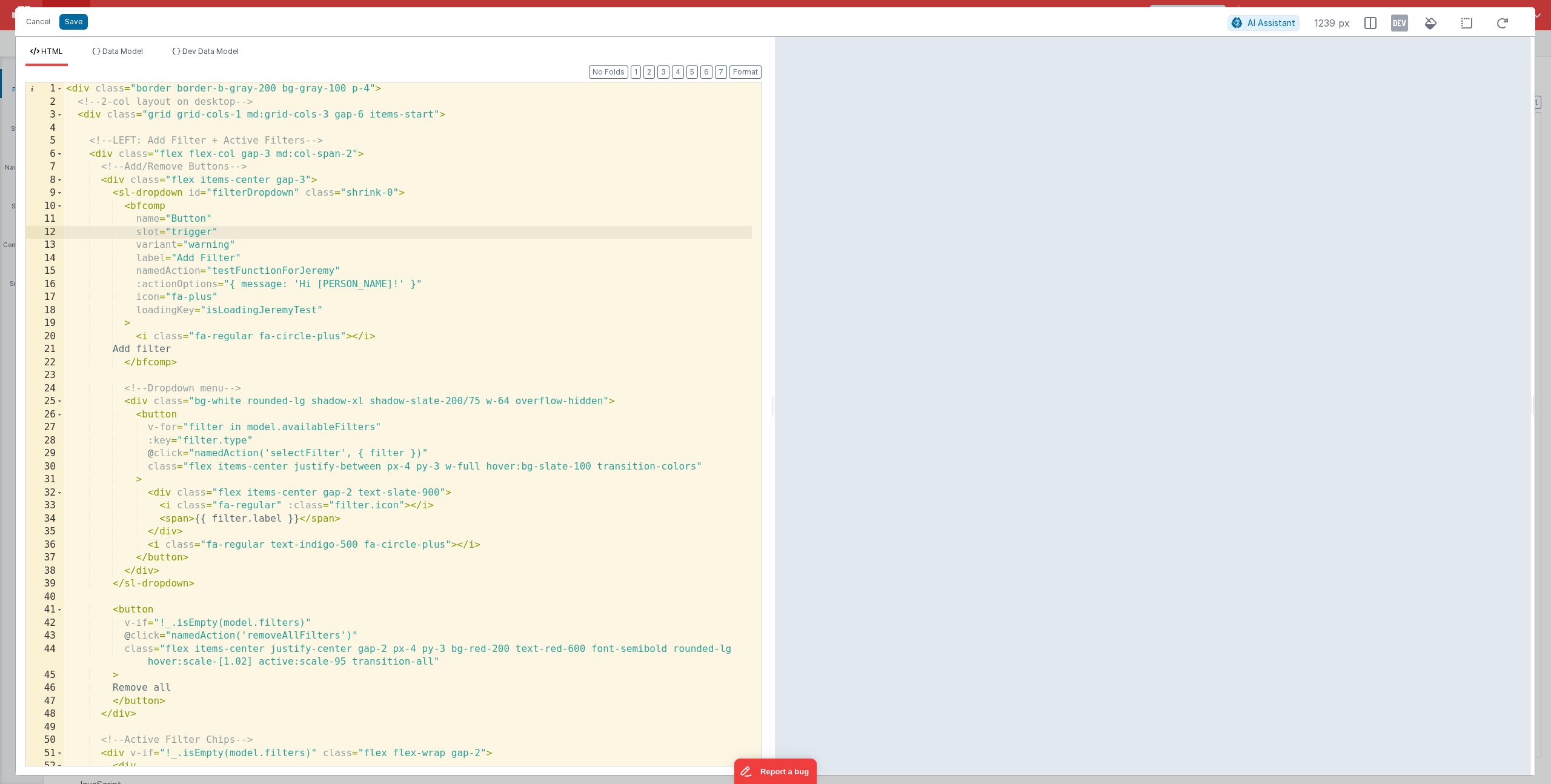
click at [196, 365] on div "< div class = "border border-b-gray-200 bg-gray-100 p-4" > <!-- 2-col layout on…" at bounding box center [408, 437] width 688 height 709
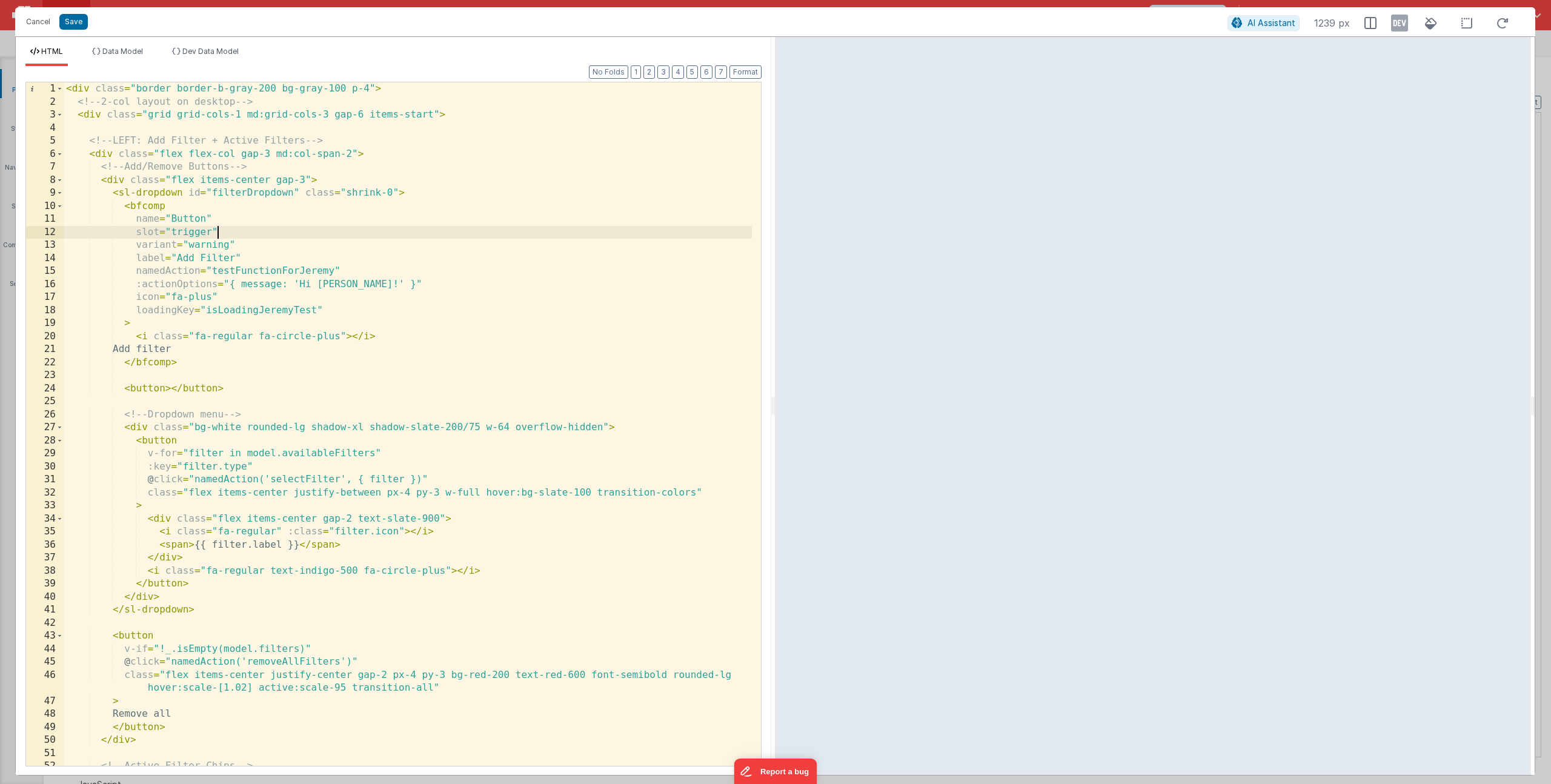
click at [245, 232] on div "< div class = "border border-b-gray-200 bg-gray-100 p-4" > <!-- 2-col layout on…" at bounding box center [408, 437] width 688 height 709
click at [230, 230] on div "< div class = "border border-b-gray-200 bg-gray-100 p-4" > <!-- 2-col layout on…" at bounding box center [408, 437] width 688 height 709
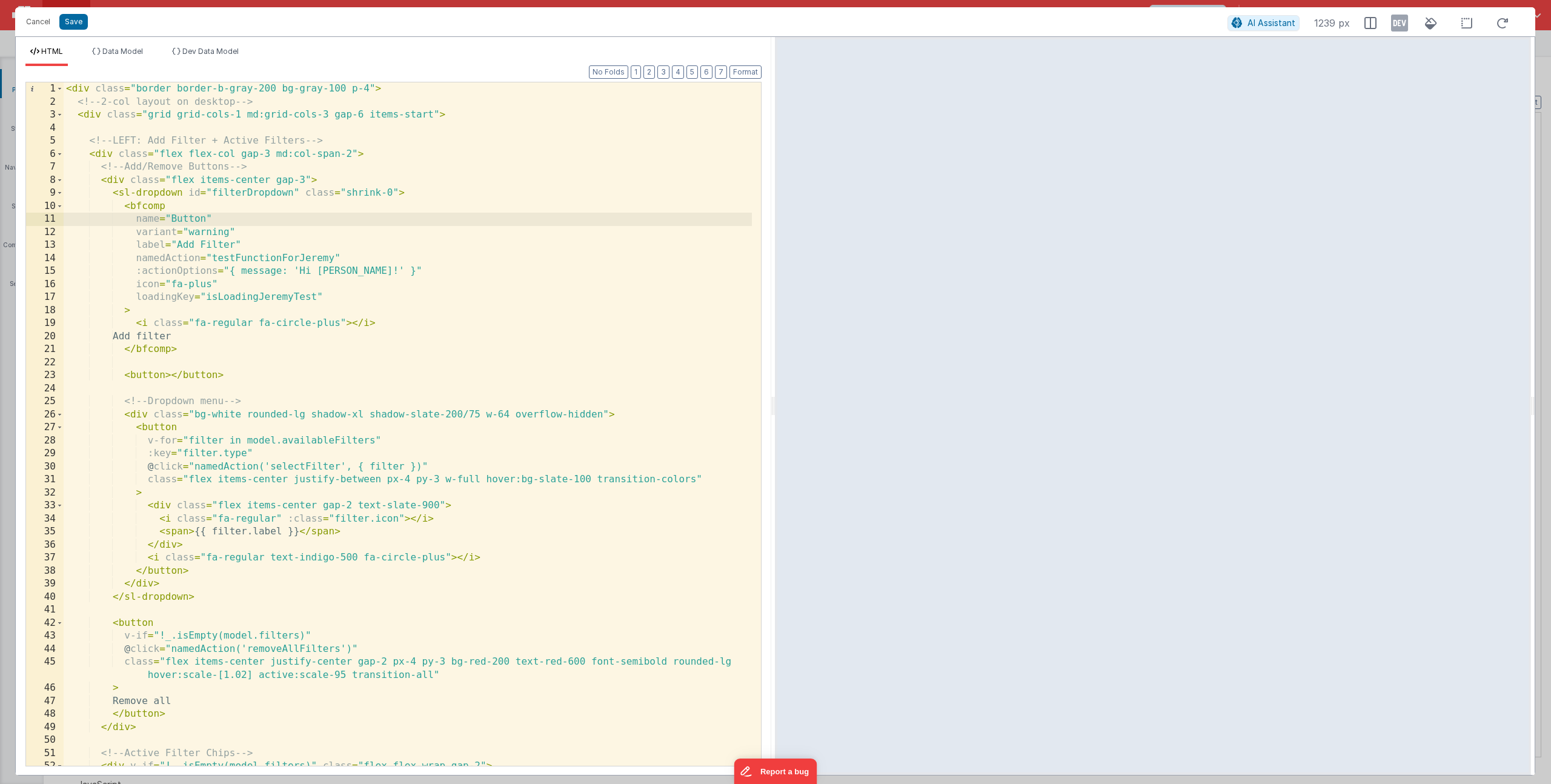
click at [227, 259] on div "< div class = "border border-b-gray-200 bg-gray-100 p-4" > <!-- 2-col layout on…" at bounding box center [408, 437] width 688 height 709
click at [172, 378] on div "< div class = "border border-b-gray-200 bg-gray-100 p-4" > <!-- 2-col layout on…" at bounding box center [408, 437] width 688 height 709
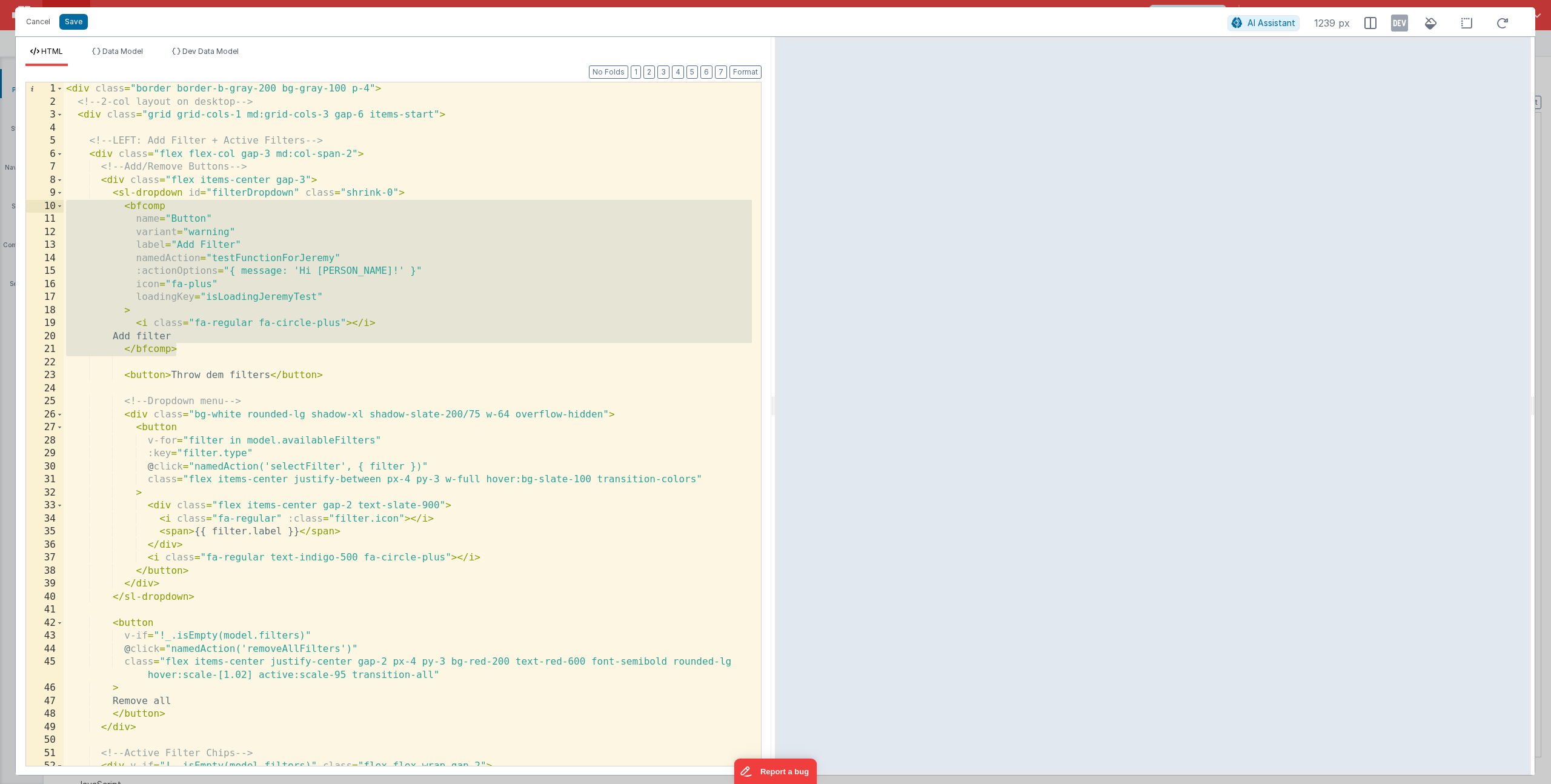
drag, startPoint x: 191, startPoint y: 352, endPoint x: -53, endPoint y: 210, distance: 282.3
click at [0, 210] on html "Cancel Save AI Assistant 1239 px HTML Data Model Dev Data Model Format 7 6 5 4 …" at bounding box center [775, 392] width 1551 height 784
click at [171, 228] on div "< div class = "border border-b-gray-200 bg-gray-100 p-4" > <!-- 2-col layout on…" at bounding box center [408, 437] width 688 height 709
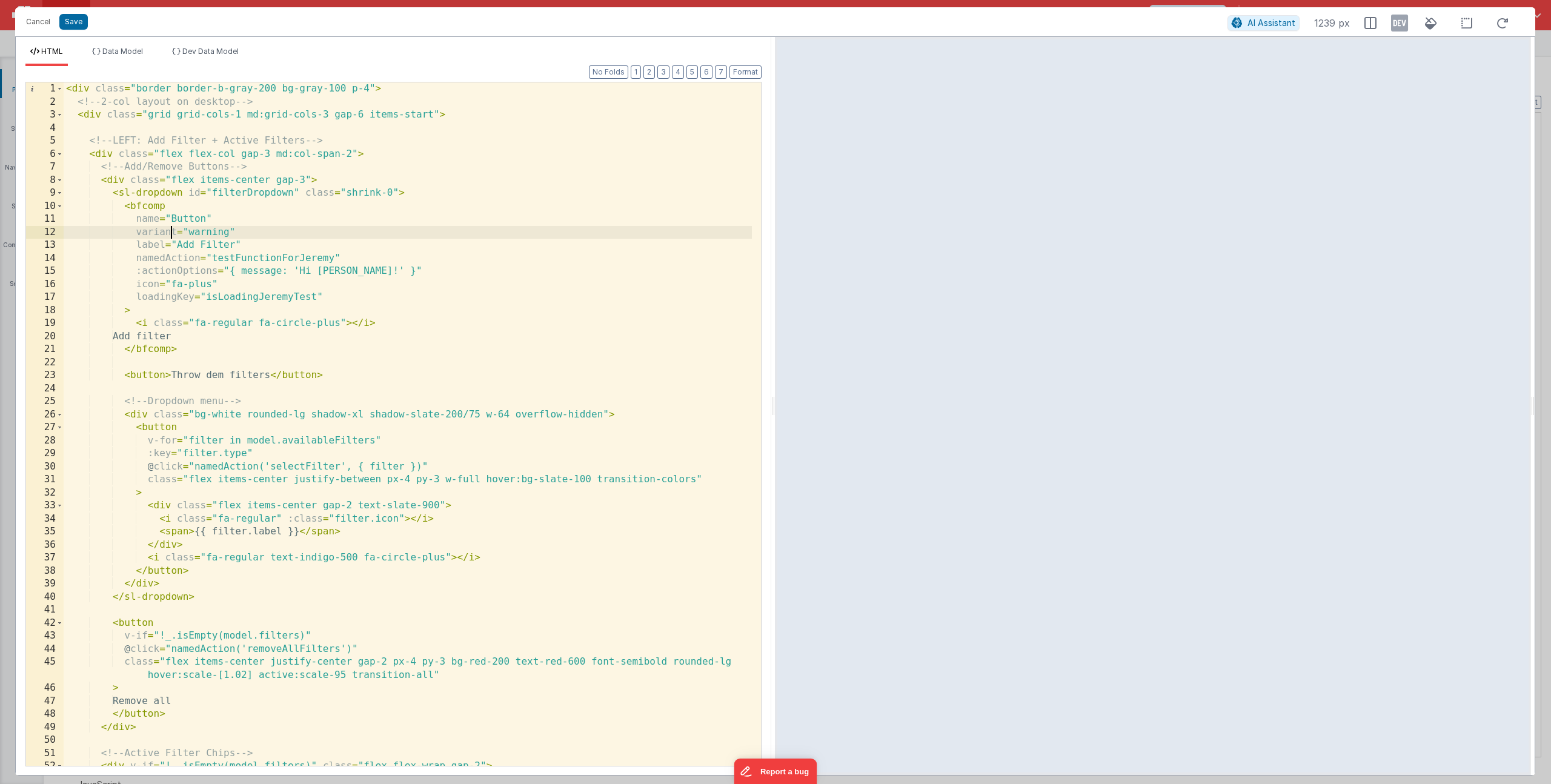
click at [171, 210] on div "< div class = "border border-b-gray-200 bg-gray-100 p-4" > <!-- 2-col layout on…" at bounding box center [408, 437] width 688 height 709
click at [266, 317] on div "< div class = "border border-b-gray-200 bg-gray-100 p-4" > <!-- 2-col layout on…" at bounding box center [408, 437] width 688 height 709
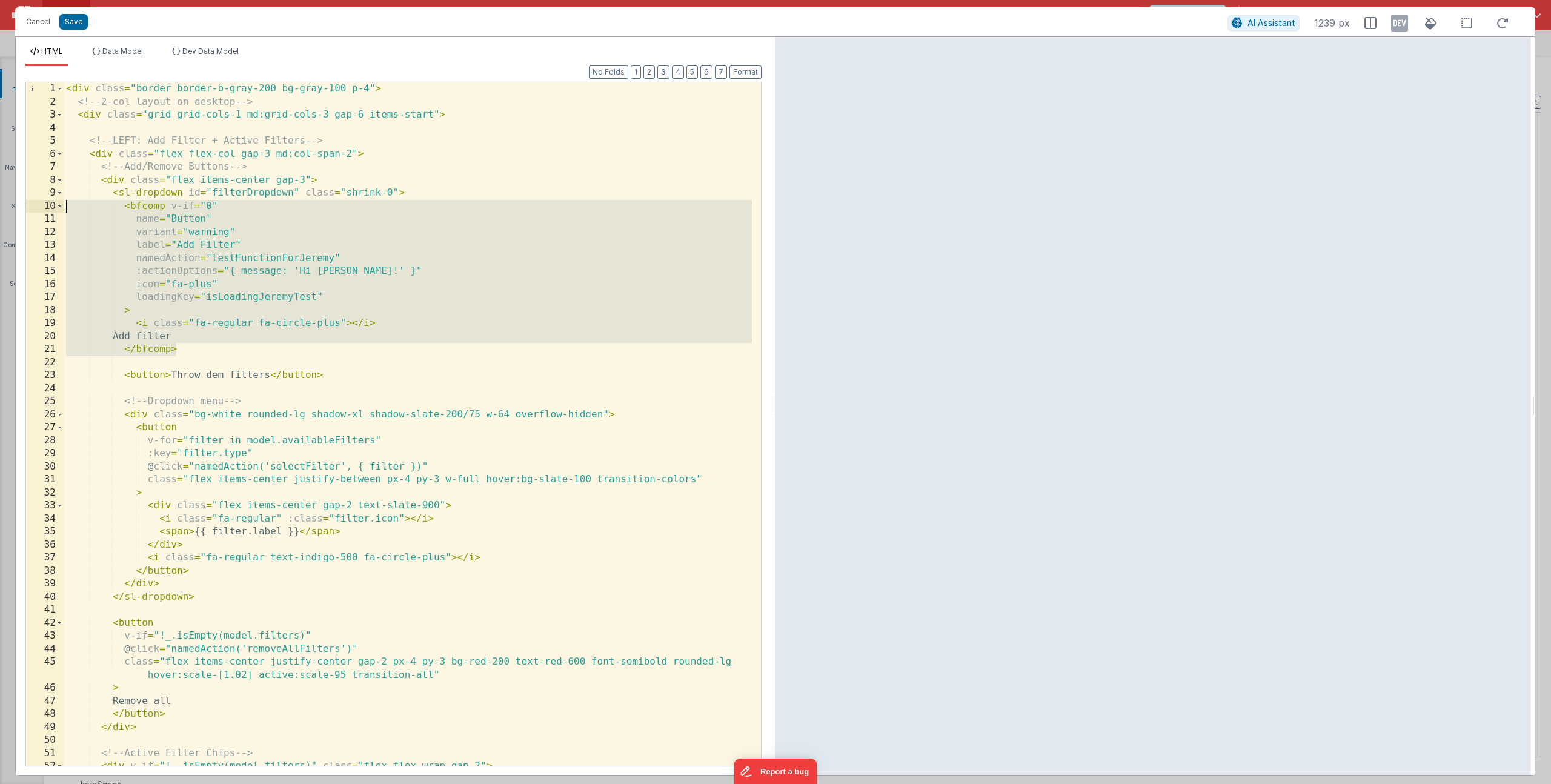
drag, startPoint x: 199, startPoint y: 350, endPoint x: -107, endPoint y: 207, distance: 337.8
click at [0, 207] on html "Cancel Save AI Assistant 1239 px HTML Data Model Dev Data Model Format 7 6 5 4 …" at bounding box center [775, 392] width 1551 height 784
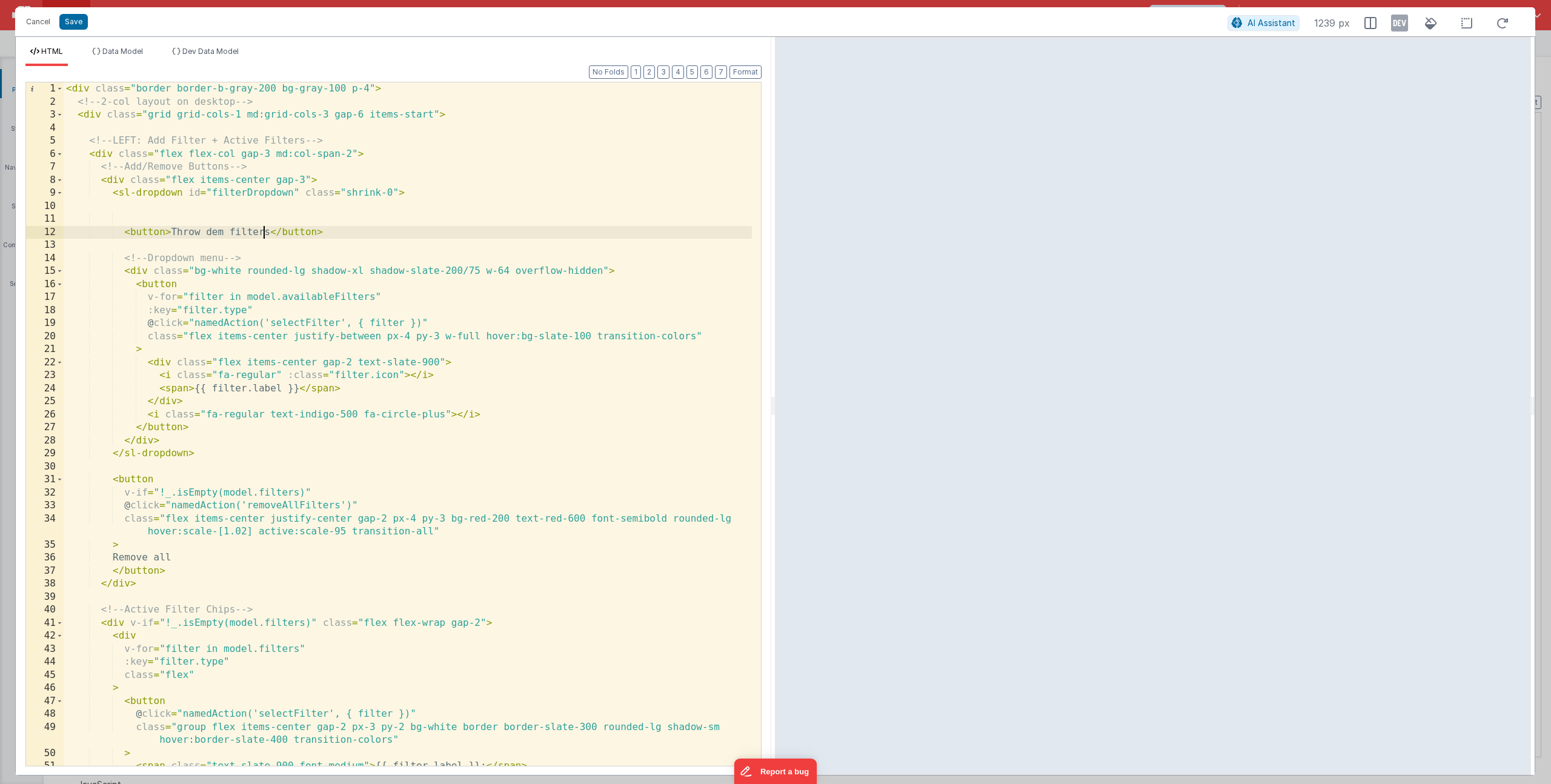
click at [264, 231] on div "< div class = "border border-b-gray-200 bg-gray-100 p-4" > <!-- 2-col layout on…" at bounding box center [408, 437] width 688 height 709
drag, startPoint x: 348, startPoint y: 230, endPoint x: 126, endPoint y: 235, distance: 222.1
click at [126, 235] on div "< div class = "border border-b-gray-200 bg-gray-100 p-4" > <!-- 2-col layout on…" at bounding box center [408, 437] width 688 height 709
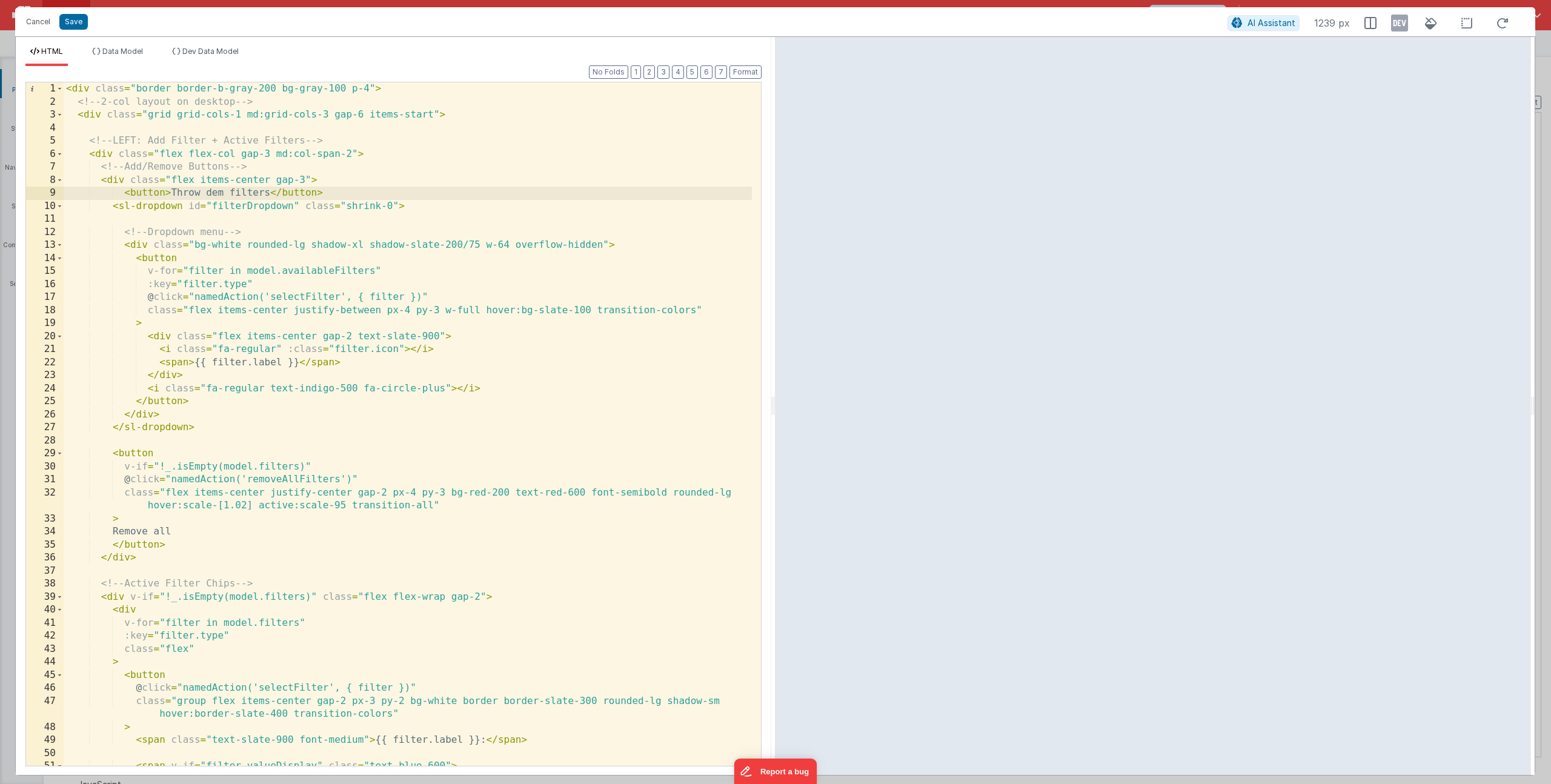
click at [167, 190] on div "< div class = "border border-b-gray-200 bg-gray-100 p-4" > <!-- 2-col layout on…" at bounding box center [408, 437] width 688 height 709
click at [280, 234] on div "< div class = "border border-b-gray-200 bg-gray-100 p-4" > <!-- 2-col layout on…" at bounding box center [408, 437] width 688 height 709
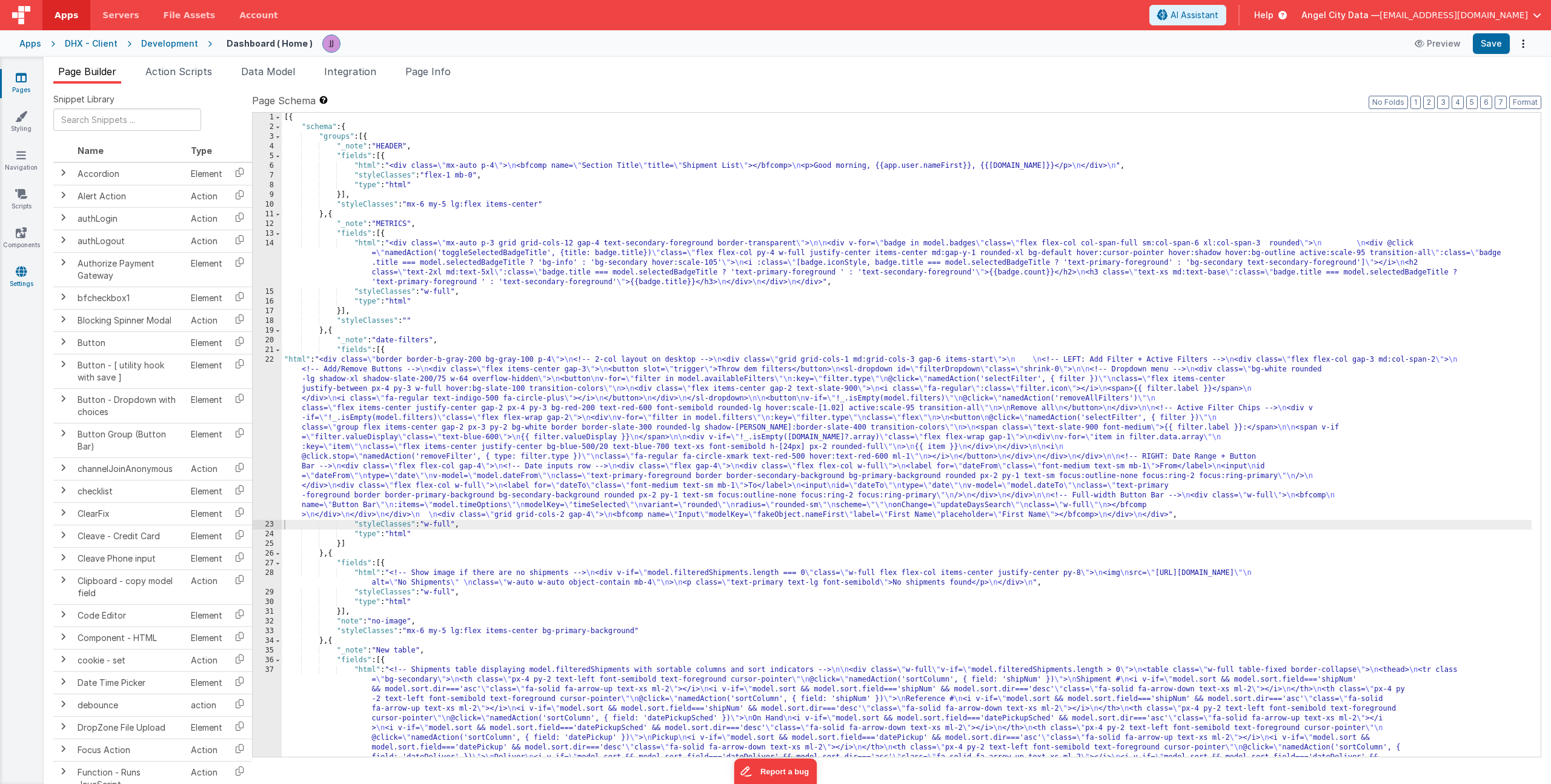
click at [26, 270] on icon at bounding box center [22, 271] width 11 height 12
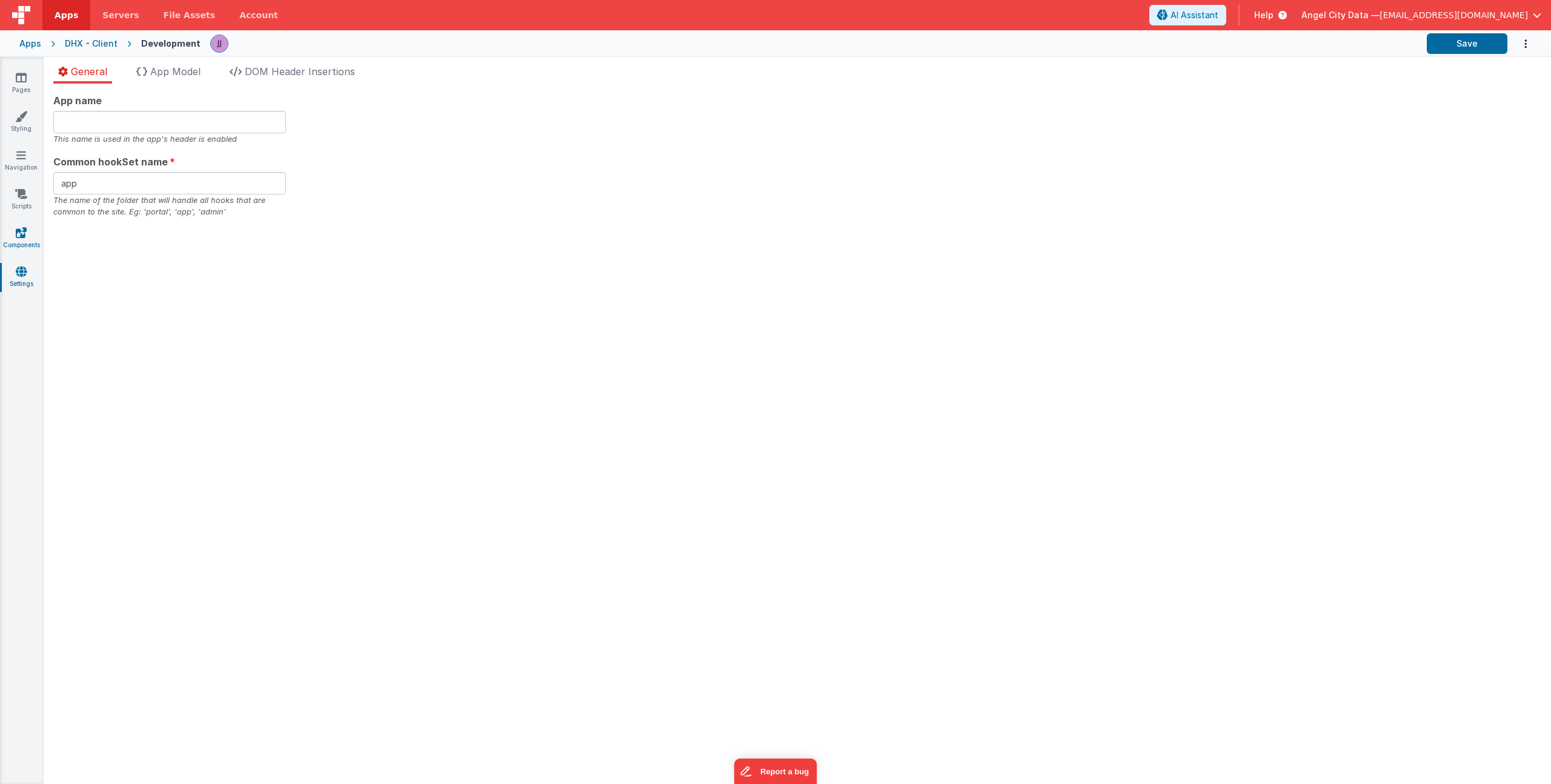
click at [20, 232] on icon at bounding box center [22, 233] width 11 height 12
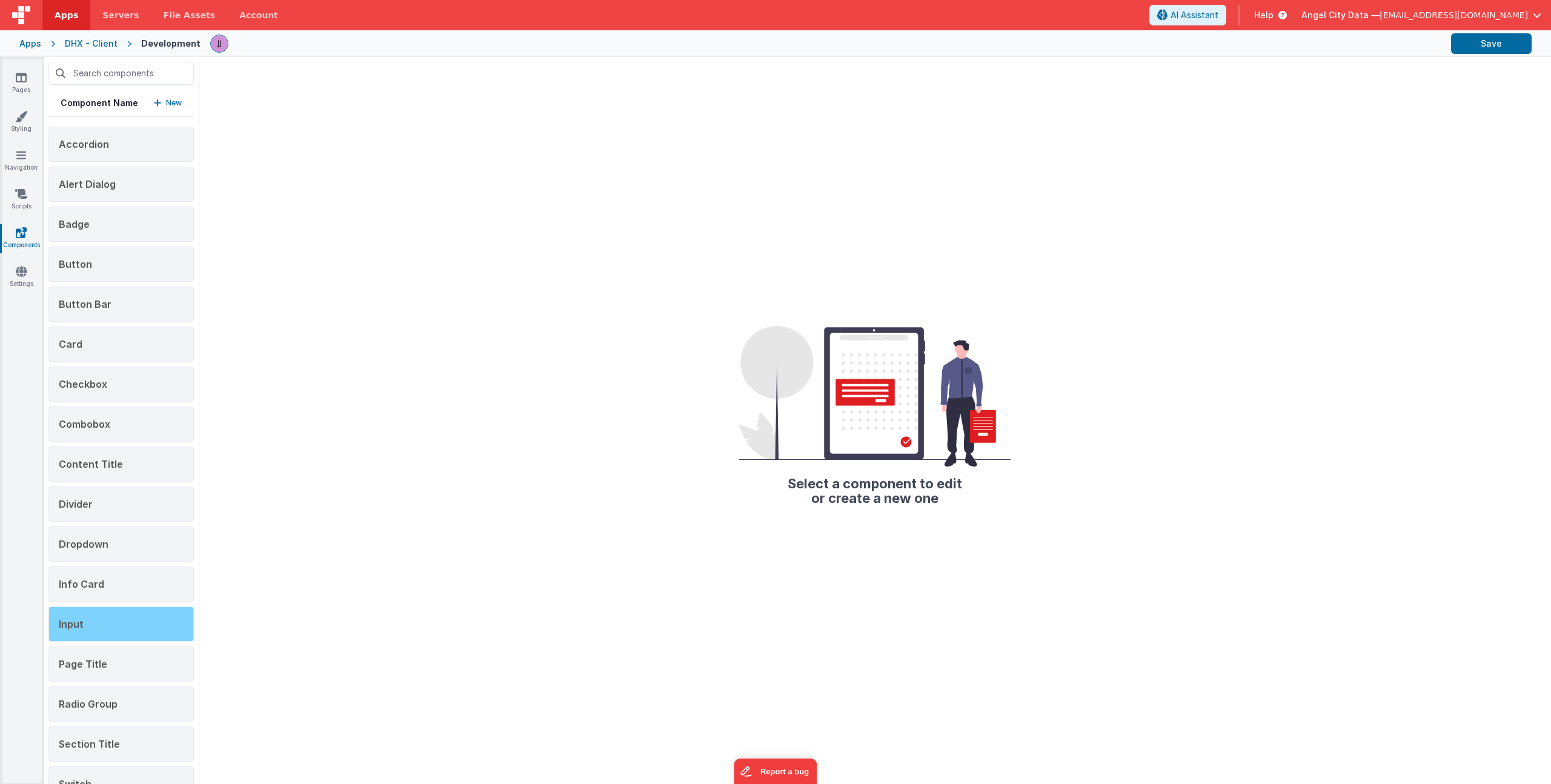
click at [71, 631] on div "Input" at bounding box center [121, 623] width 145 height 35
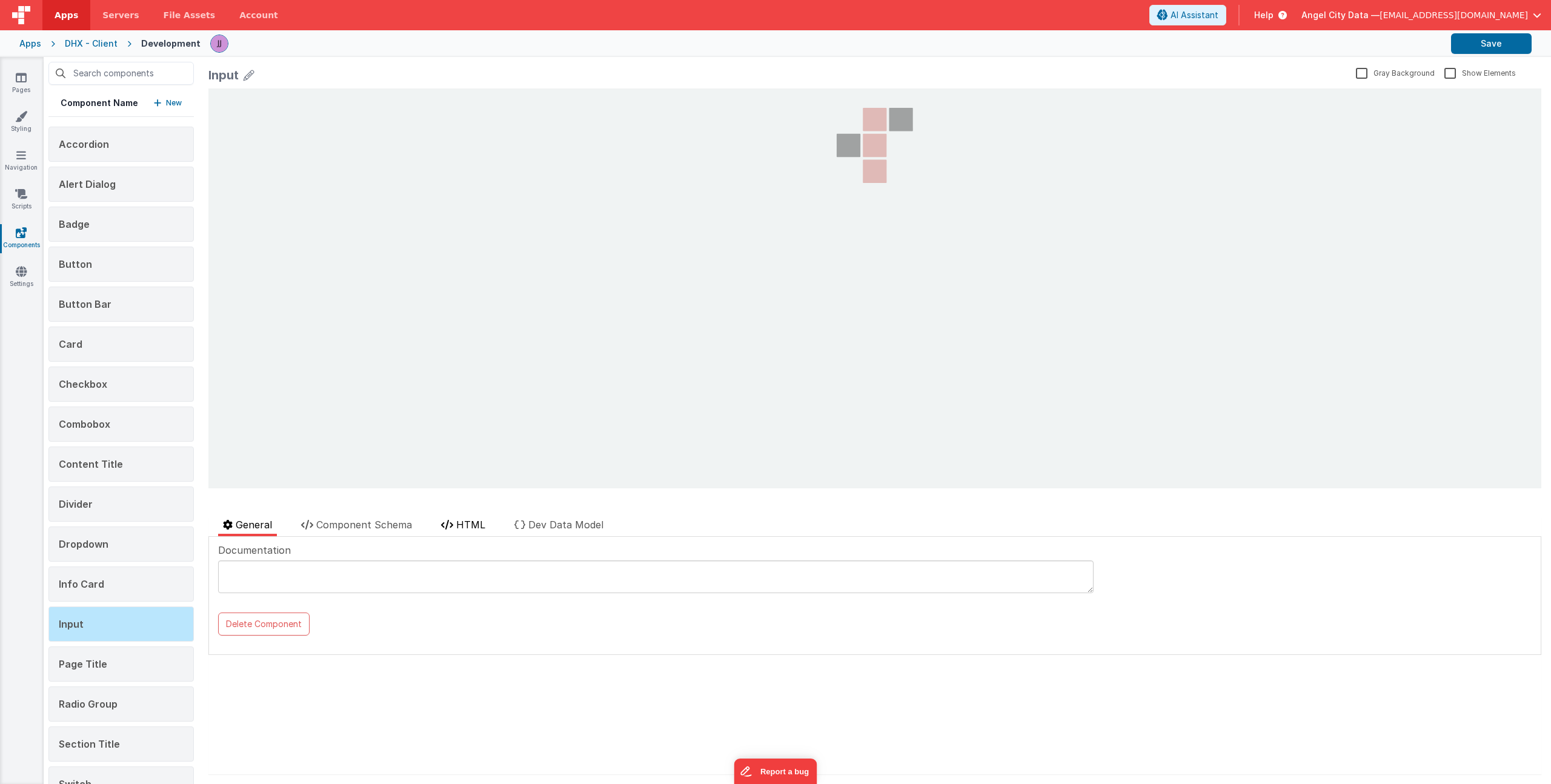
click at [467, 524] on span "HTML" at bounding box center [470, 524] width 29 height 12
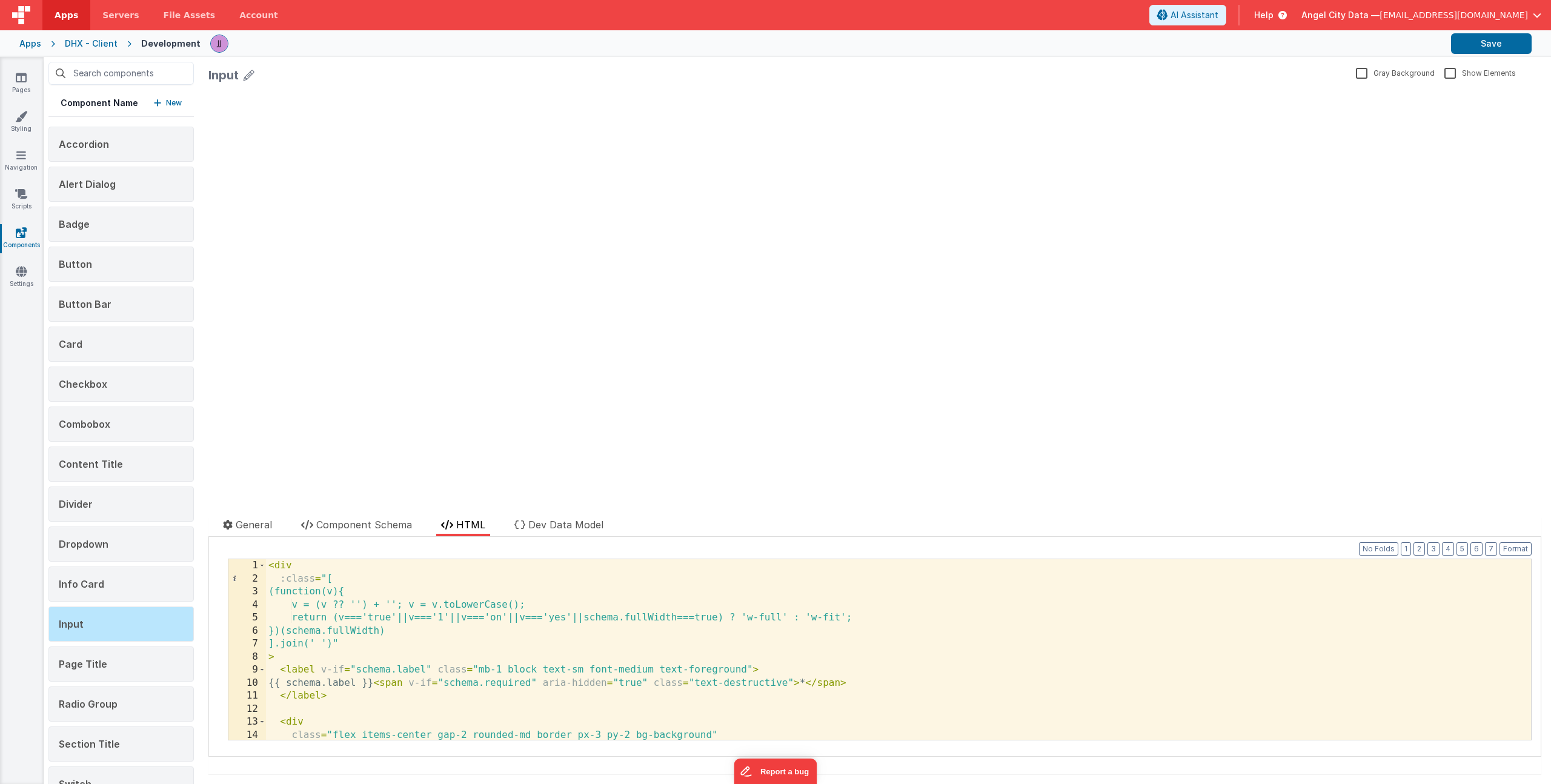
click at [438, 622] on div "< div :class = "[ (function(v){ v = (v ?? '') + ''; v = v.toLowerCase(); return…" at bounding box center [894, 662] width 1256 height 207
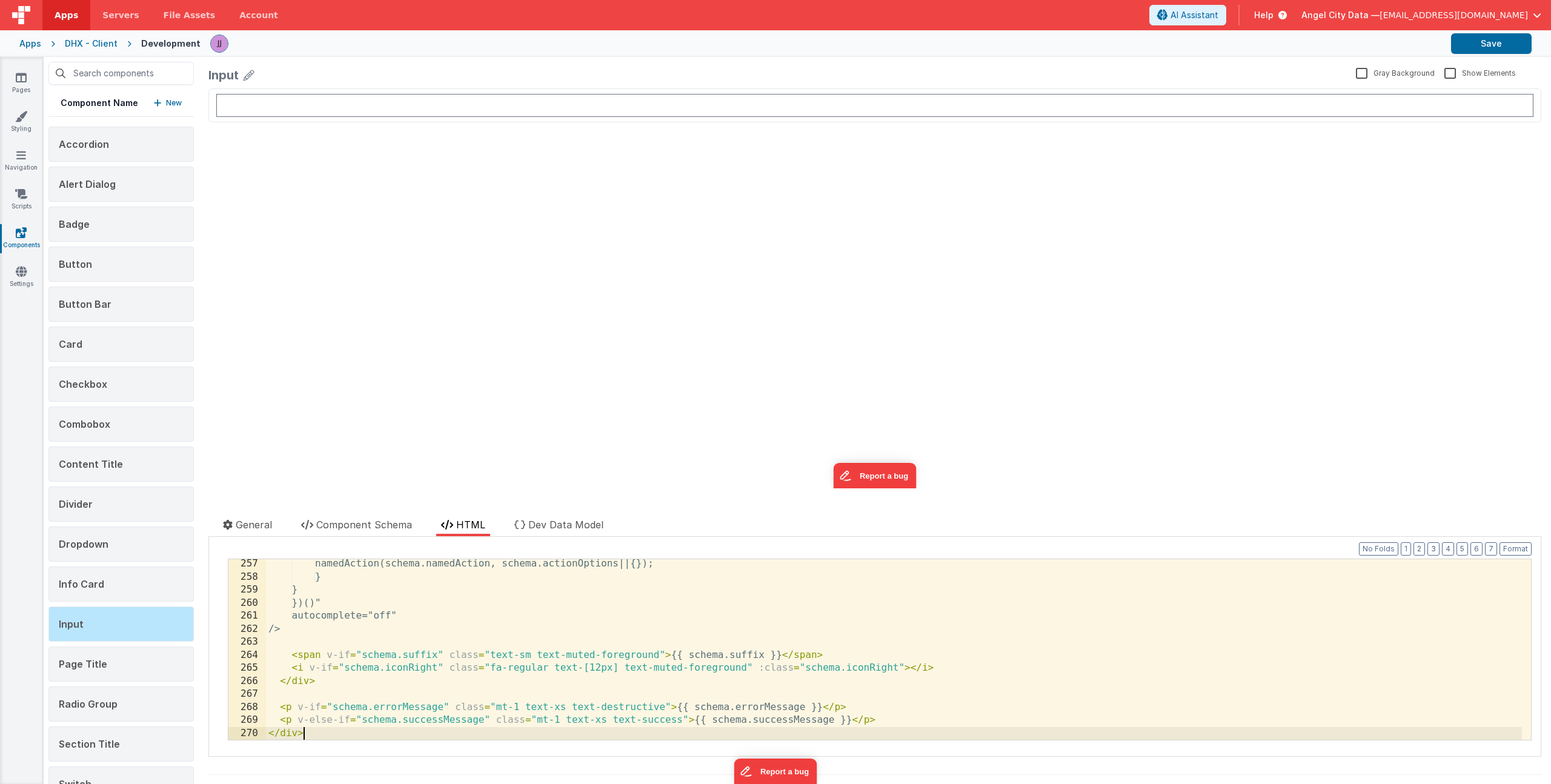
scroll to position [3335, 0]
click at [1483, 43] on button "Save" at bounding box center [1491, 43] width 81 height 20
click at [28, 81] on link "Pages" at bounding box center [21, 83] width 44 height 24
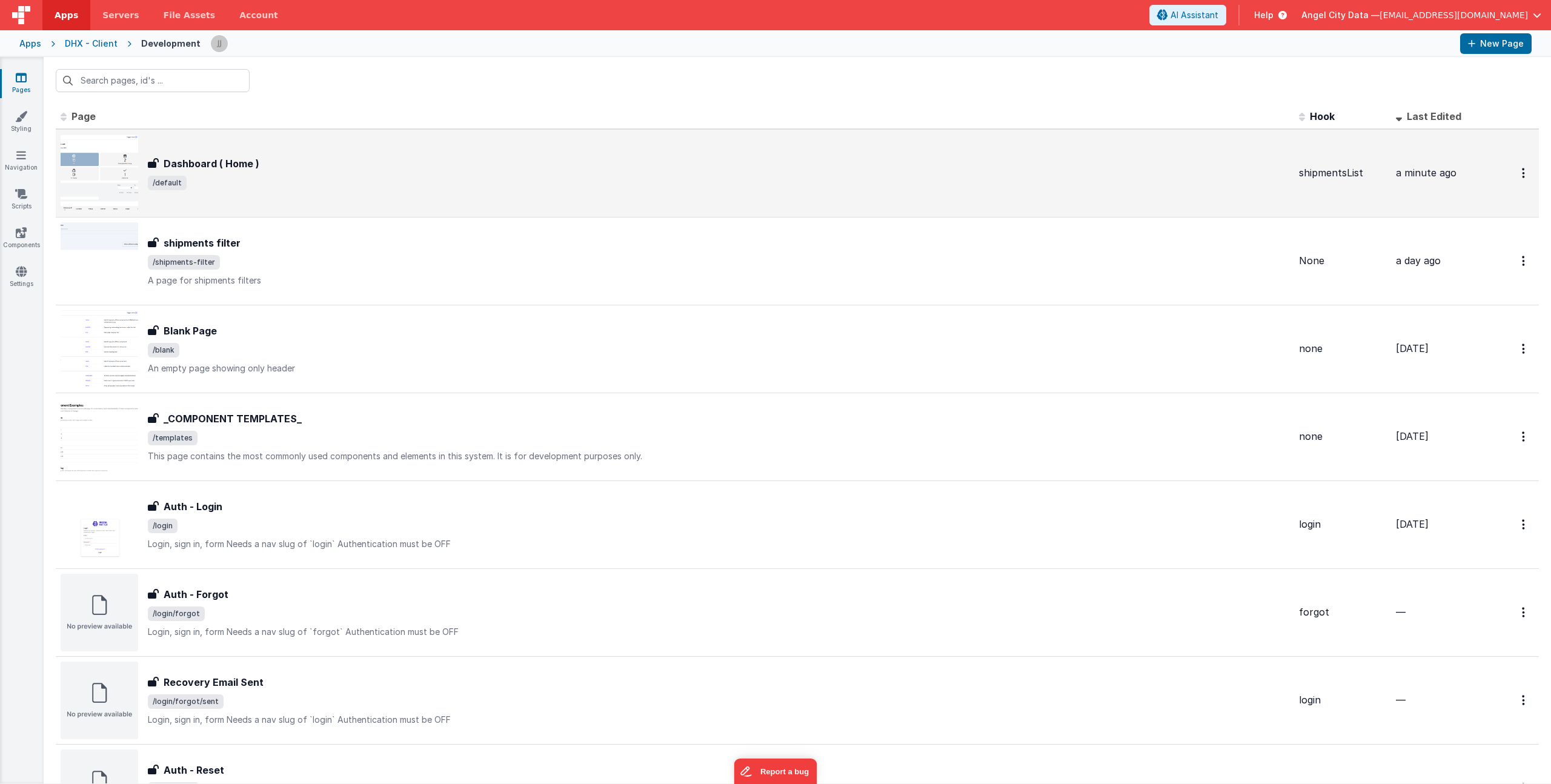
click at [381, 187] on span "/default" at bounding box center [719, 183] width 1142 height 15
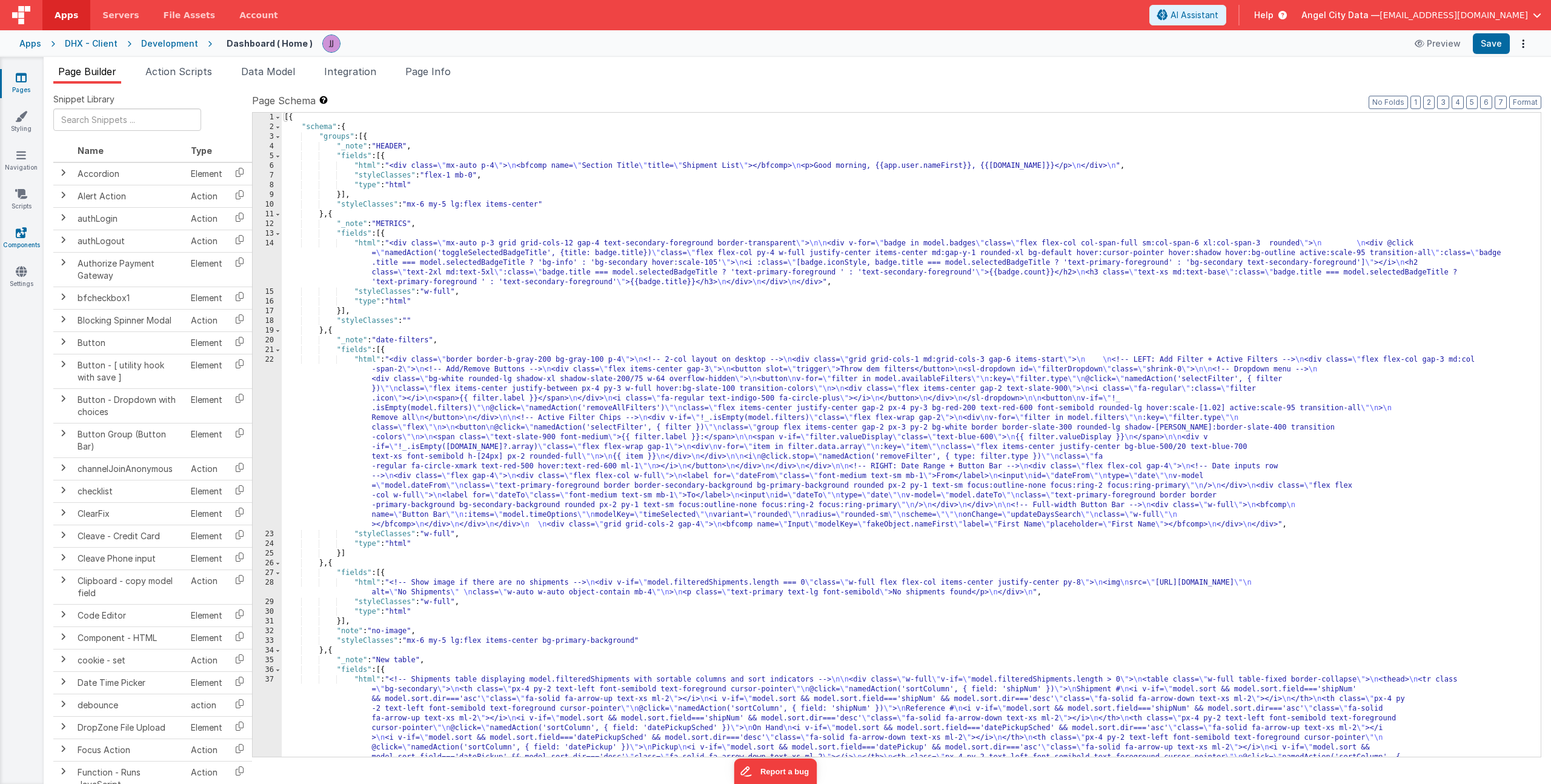
click at [25, 229] on icon at bounding box center [22, 233] width 11 height 12
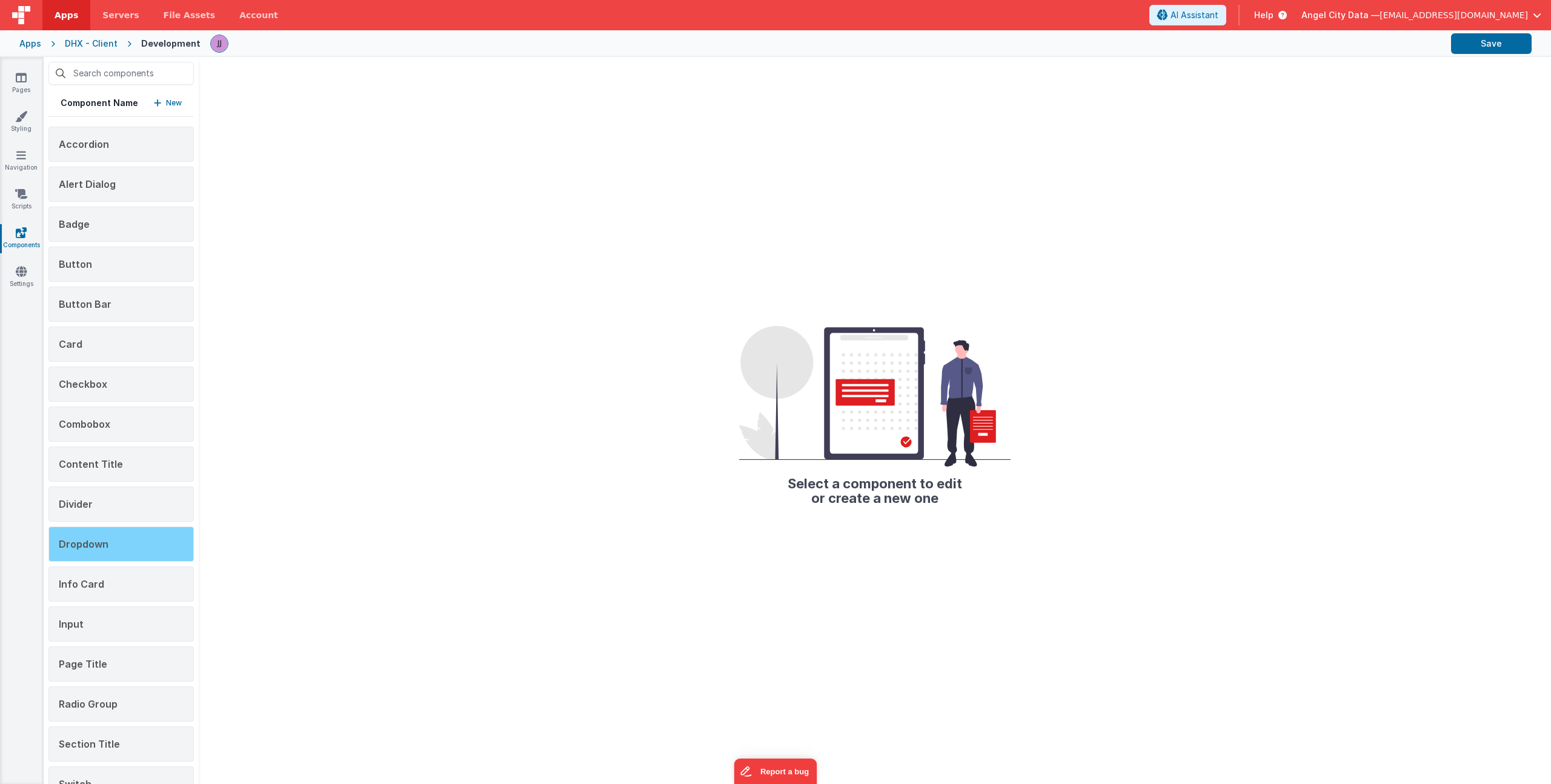
click at [112, 544] on div "Dropdown" at bounding box center [121, 543] width 145 height 35
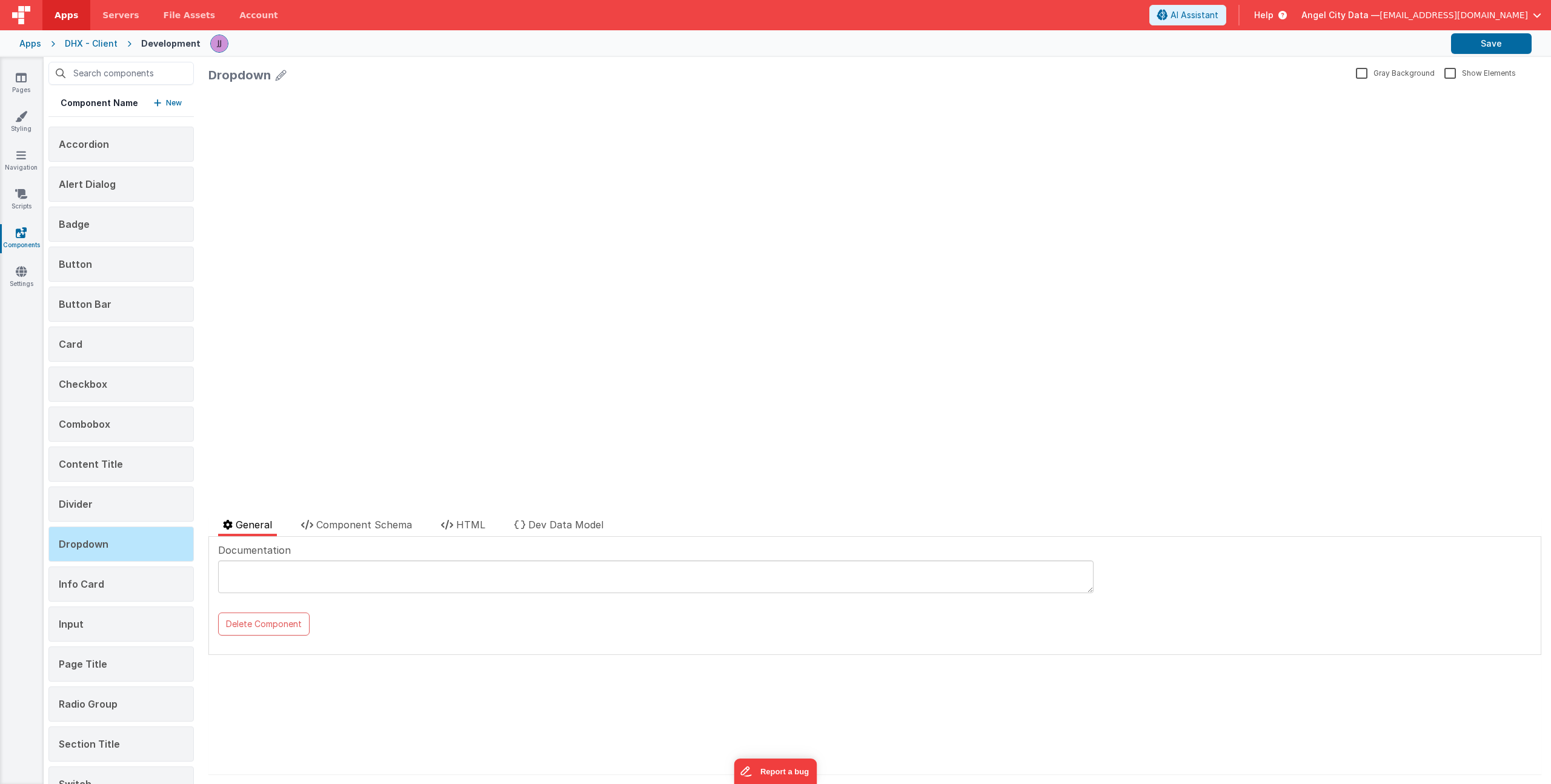
click at [25, 70] on div "Pages Styling Navigation Scripts Components Settings" at bounding box center [22, 420] width 44 height 727
click at [26, 79] on link "Pages" at bounding box center [21, 83] width 44 height 24
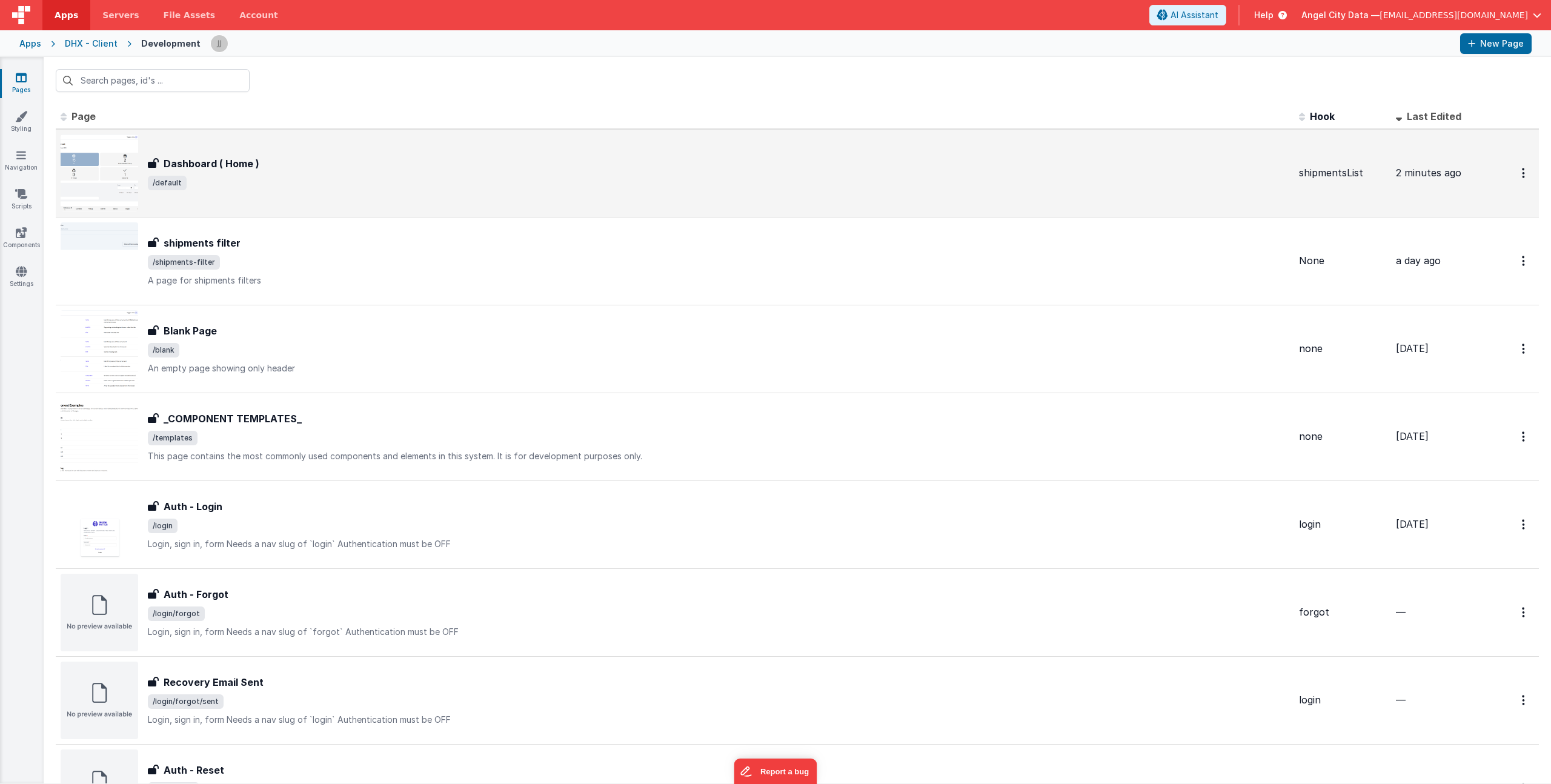
click at [281, 165] on div "Dashboard ( Home )" at bounding box center [719, 164] width 1142 height 15
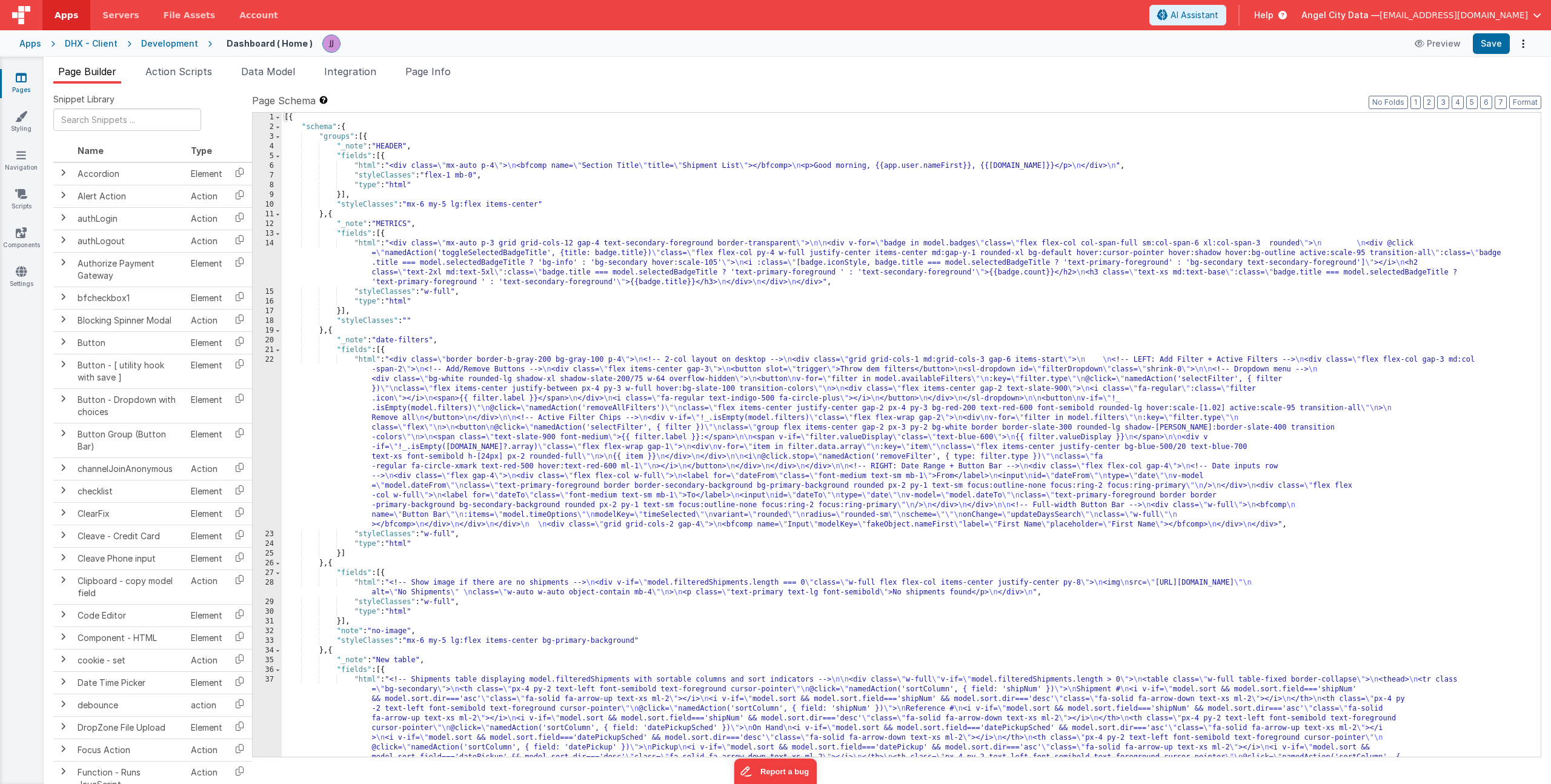
click at [416, 447] on div "[{ "schema" : { "groups" : [{ "_note" : "HEADER" , "fields" : [{ "html" : "<div…" at bounding box center [907, 551] width 1250 height 876
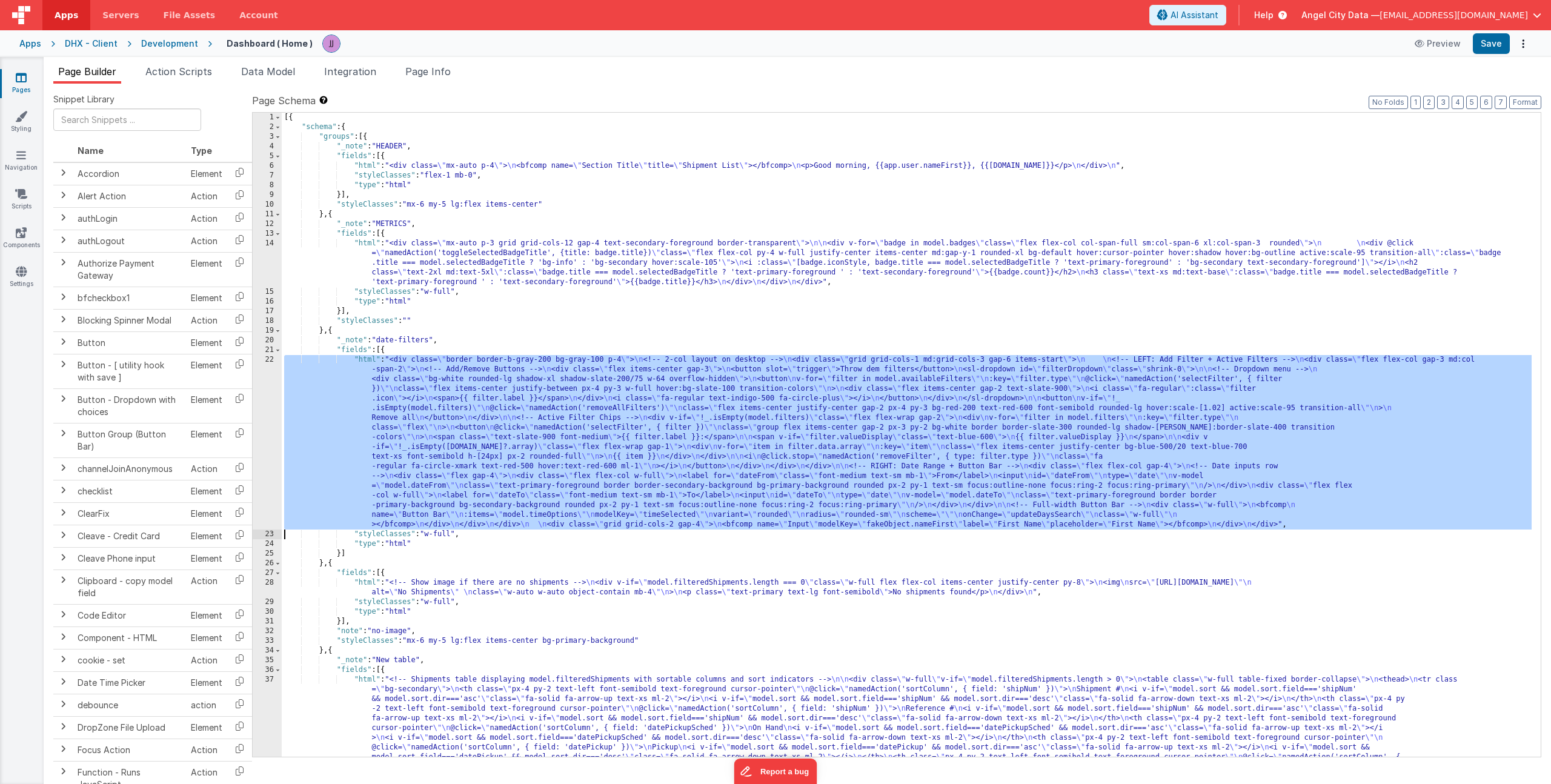
click at [257, 425] on div "22" at bounding box center [267, 442] width 29 height 174
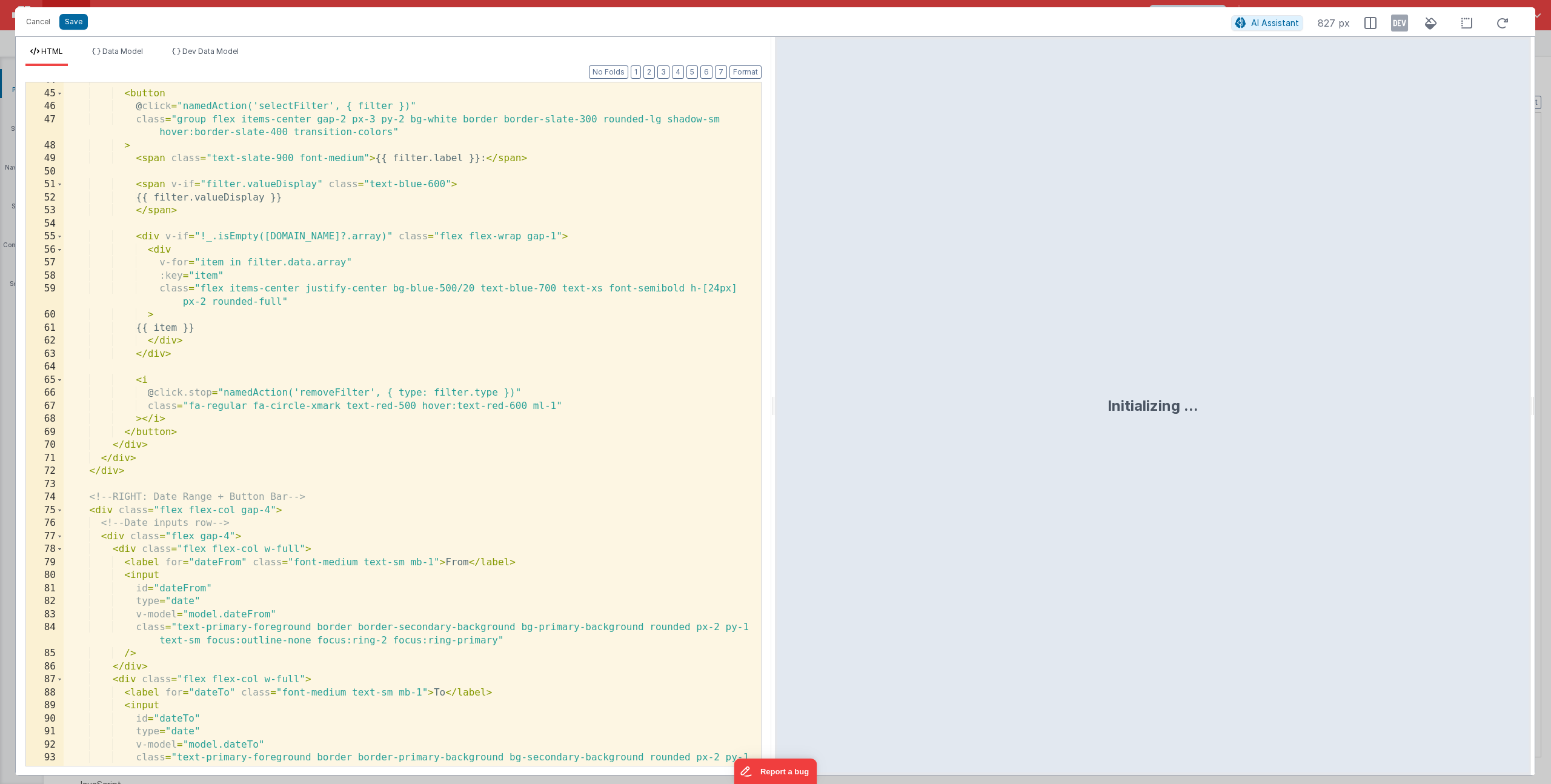
scroll to position [905, 0]
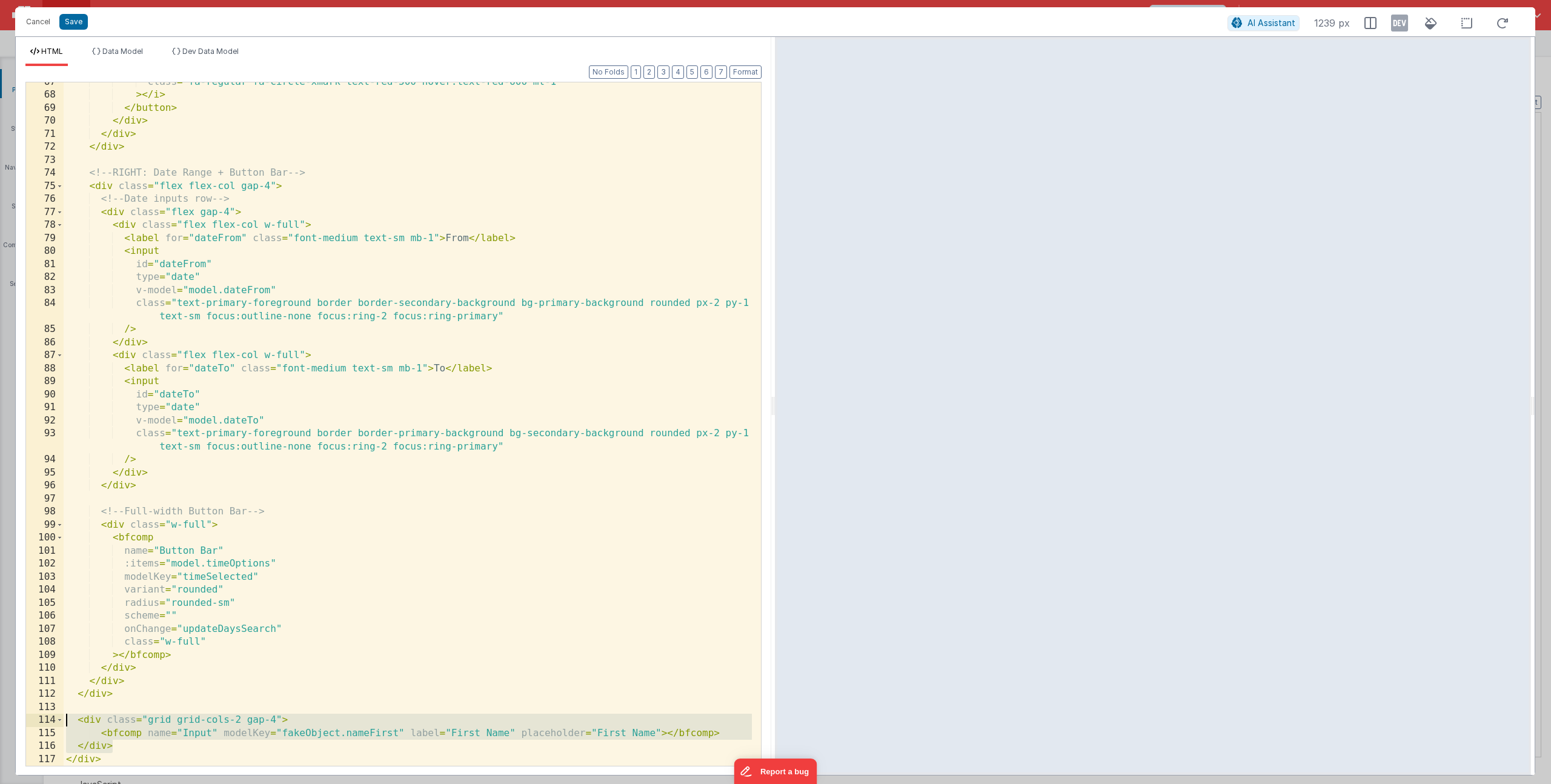
drag, startPoint x: -19, startPoint y: 726, endPoint x: -65, endPoint y: 717, distance: 46.9
click at [0, 717] on html "Cancel Save AI Assistant 1239 px HTML Data Model Dev Data Model Format 7 6 5 4 …" at bounding box center [775, 392] width 1551 height 784
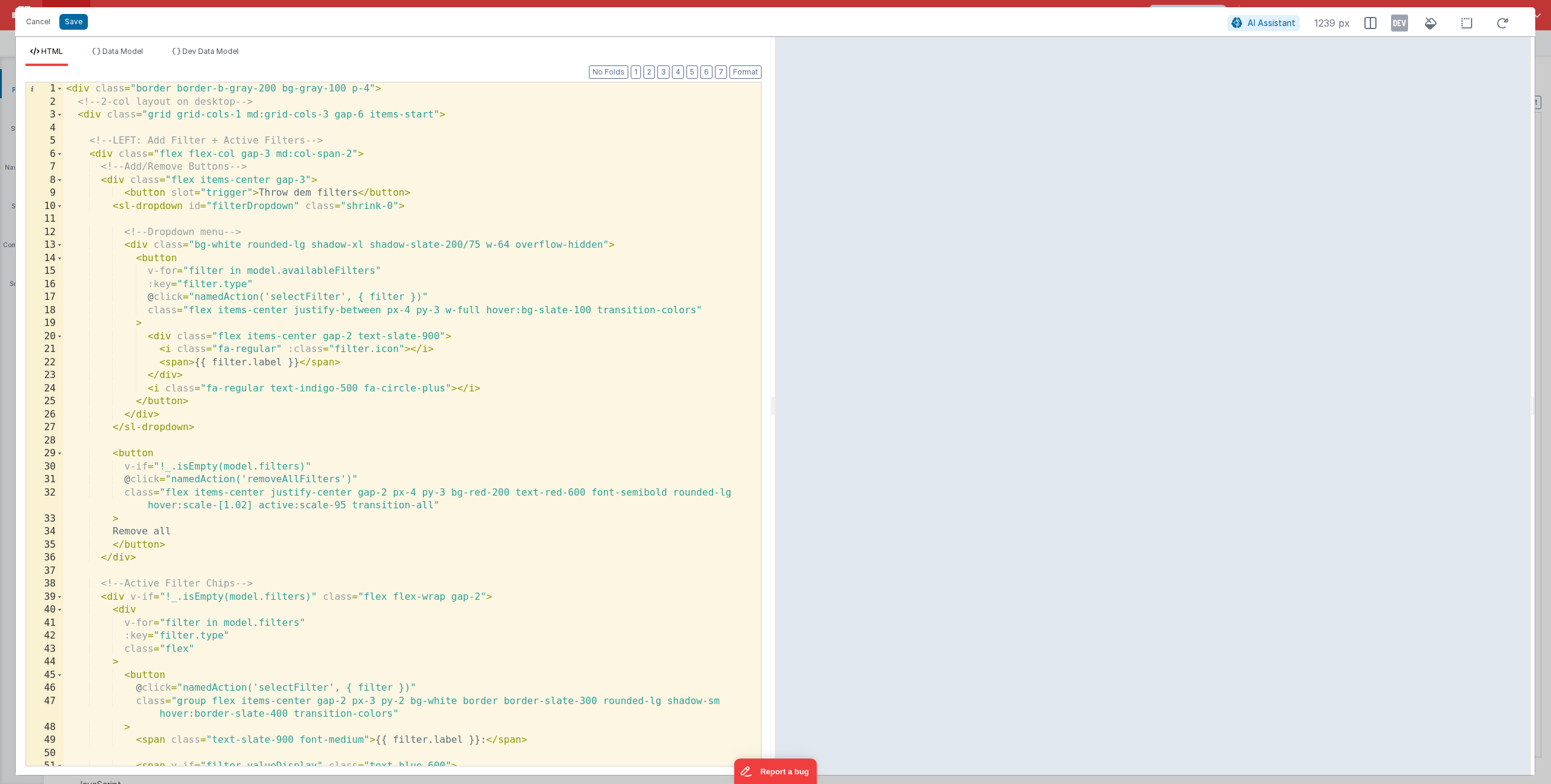
scroll to position [0, 0]
click at [57, 181] on span at bounding box center [60, 180] width 7 height 14
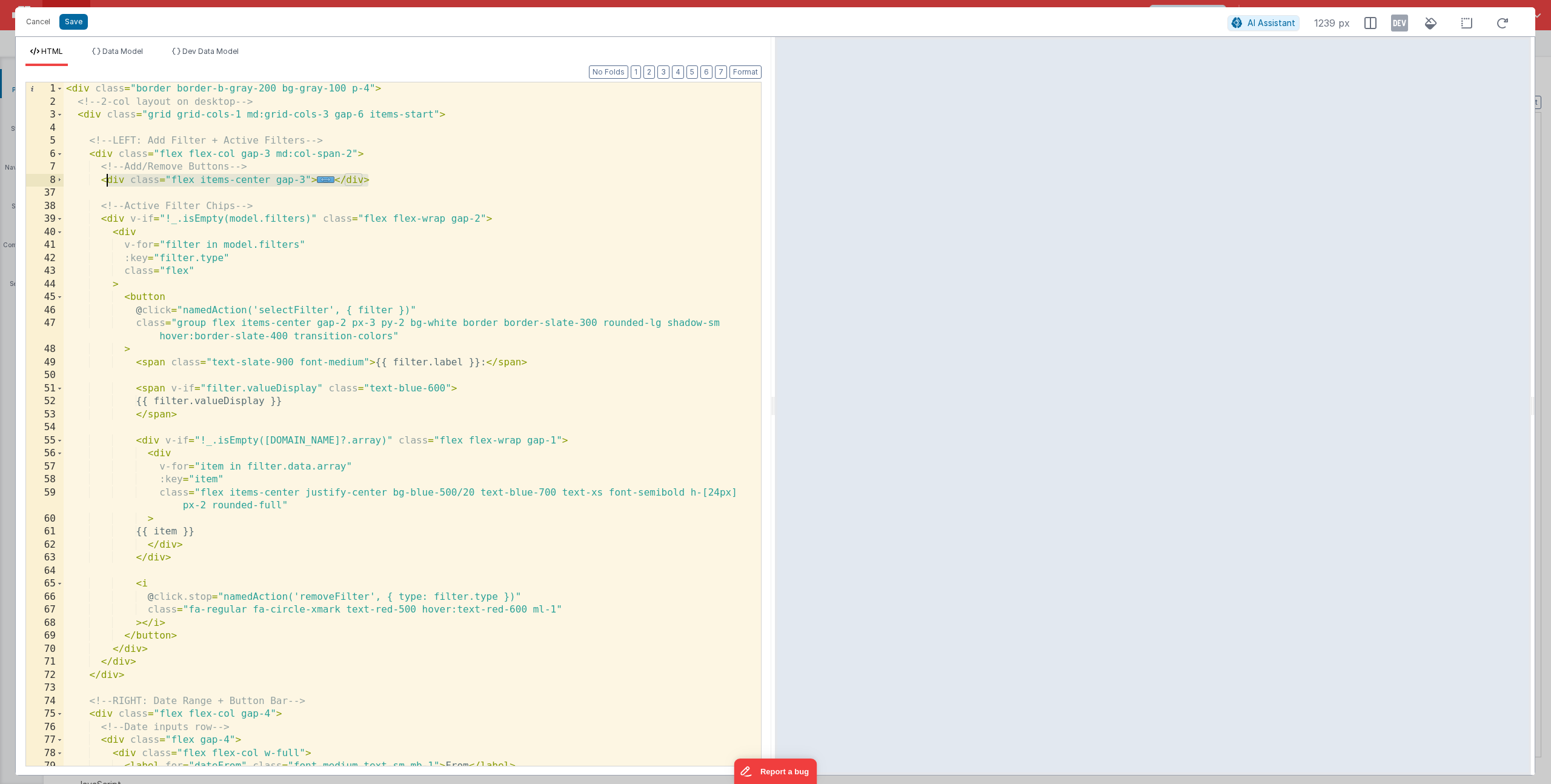
drag, startPoint x: 394, startPoint y: 183, endPoint x: 104, endPoint y: 180, distance: 290.0
click at [104, 180] on div "< div class = "border border-b-gray-200 bg-gray-100 p-4" > <!-- 2-col layout on…" at bounding box center [408, 437] width 688 height 709
click at [61, 183] on span at bounding box center [60, 180] width 7 height 14
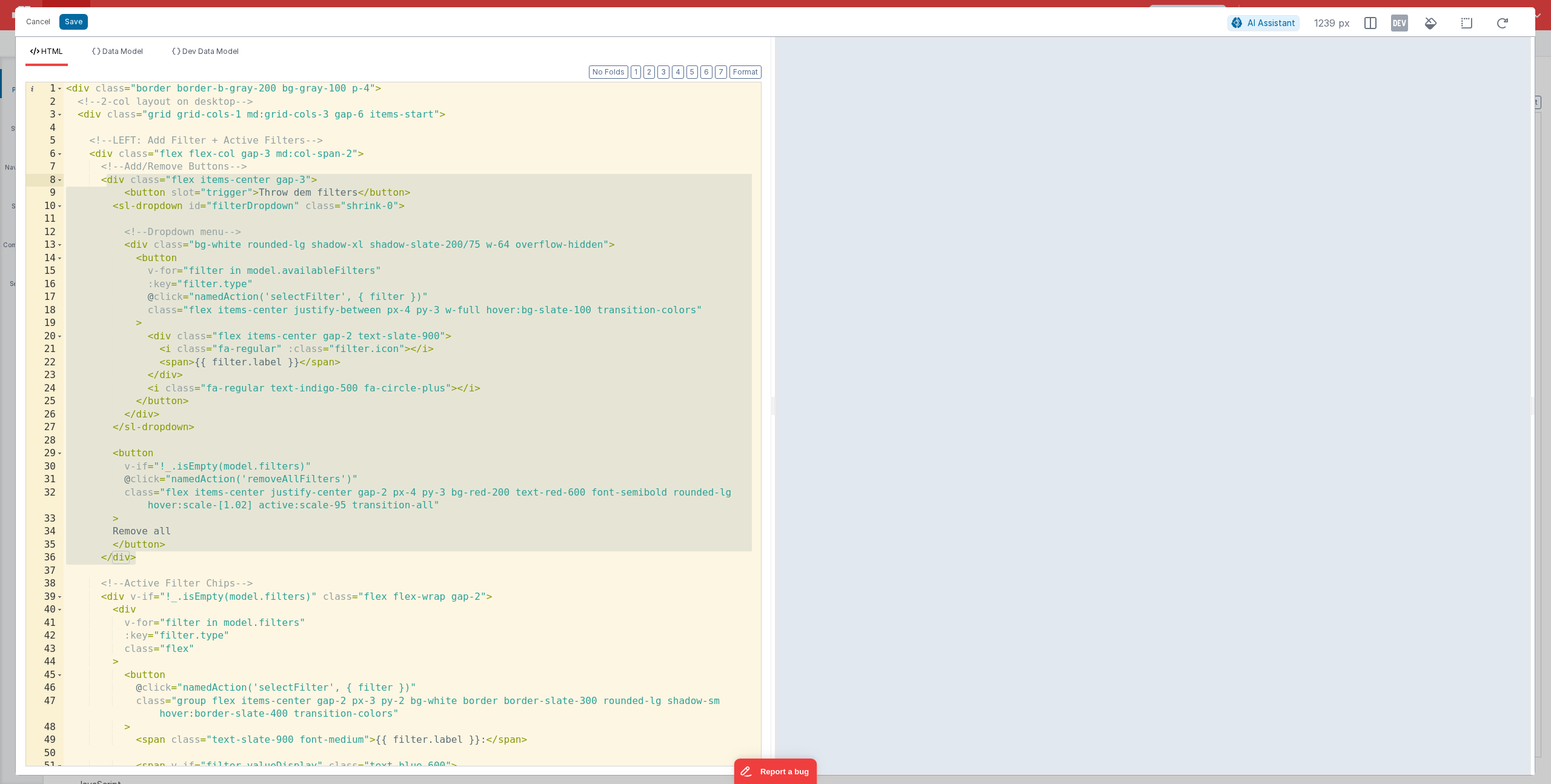
click at [289, 276] on div "< div class = "border border-b-gray-200 bg-gray-100 p-4" > <!-- 2-col layout on…" at bounding box center [408, 437] width 688 height 709
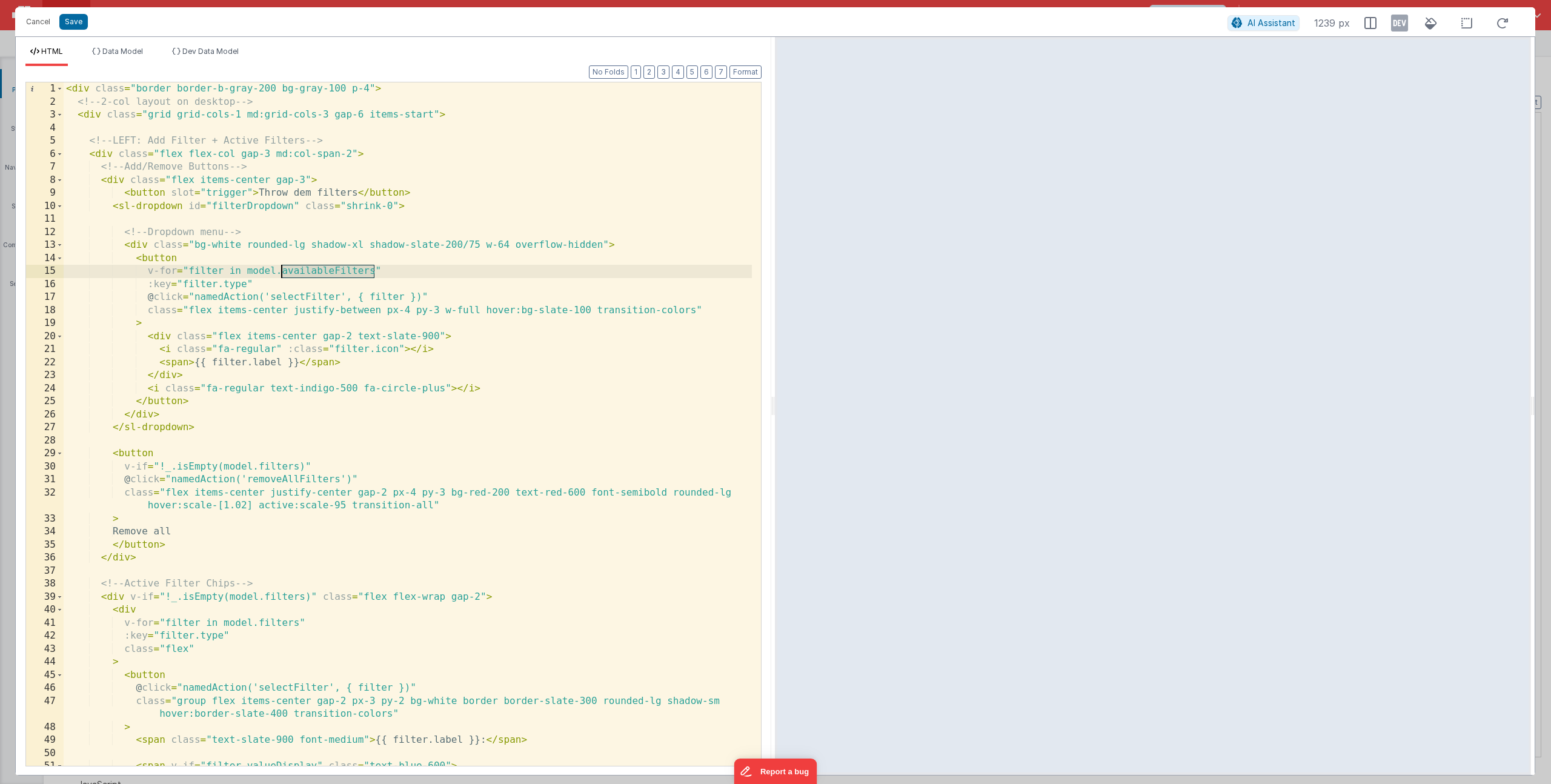
click at [199, 430] on div "< div class = "border border-b-gray-200 bg-gray-100 p-4" > <!-- 2-col layout on…" at bounding box center [408, 437] width 688 height 709
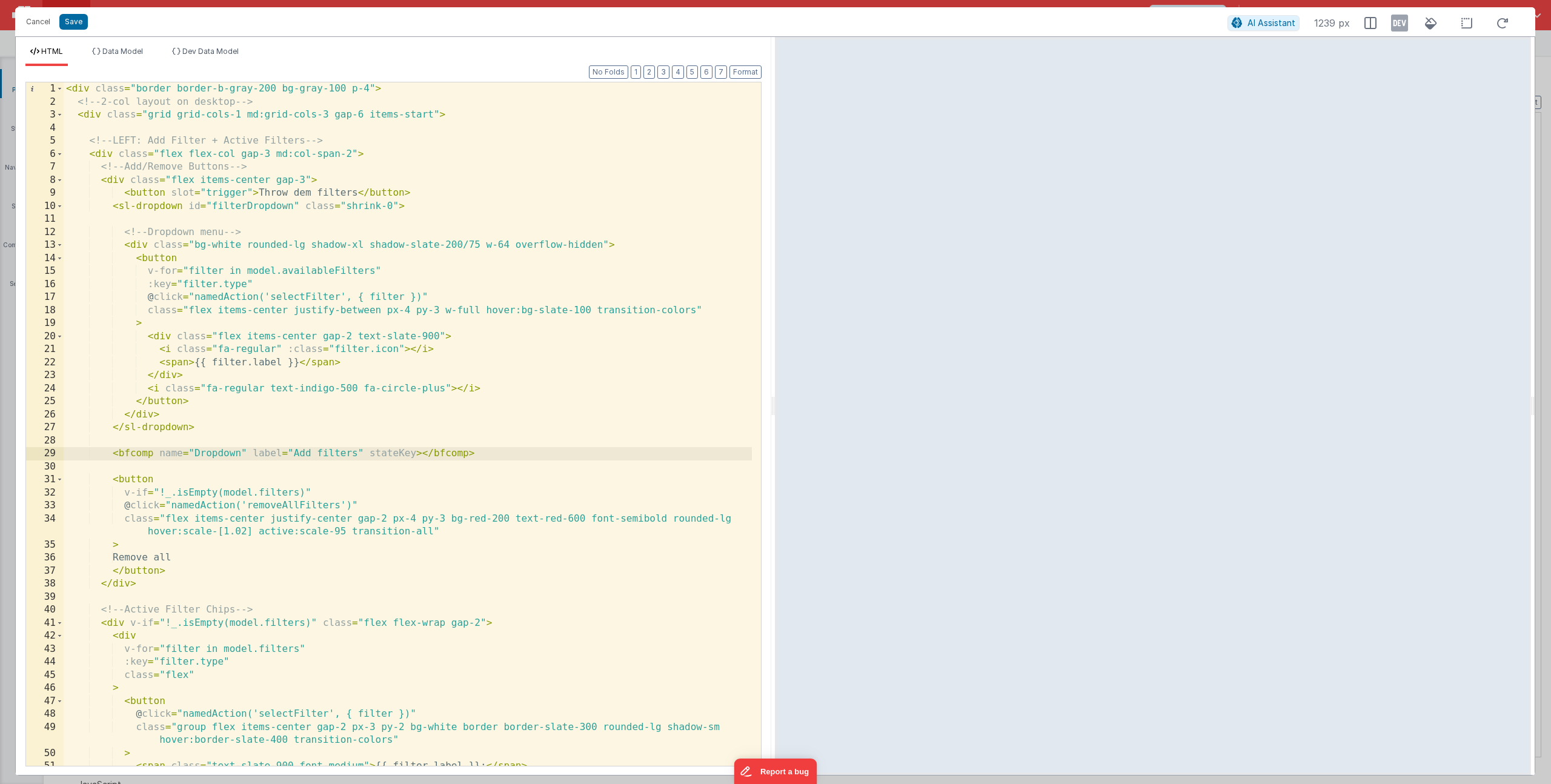
click at [379, 454] on div "< div class = "border border-b-gray-200 bg-gray-100 p-4" > <!-- 2-col layout on…" at bounding box center [408, 437] width 688 height 709
click at [116, 54] on span "Data Model" at bounding box center [123, 51] width 41 height 9
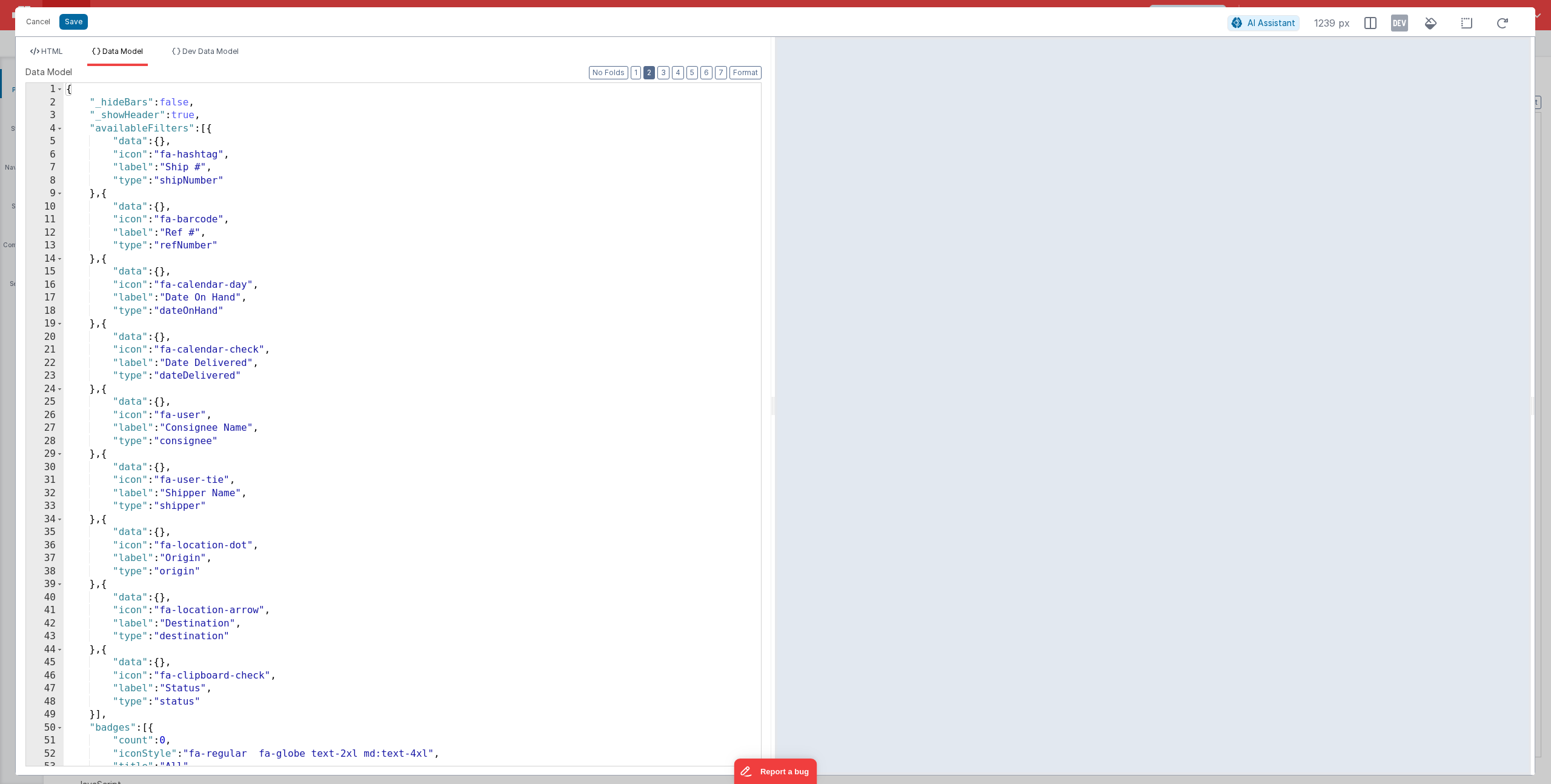
click at [653, 74] on button "2" at bounding box center [649, 73] width 12 height 14
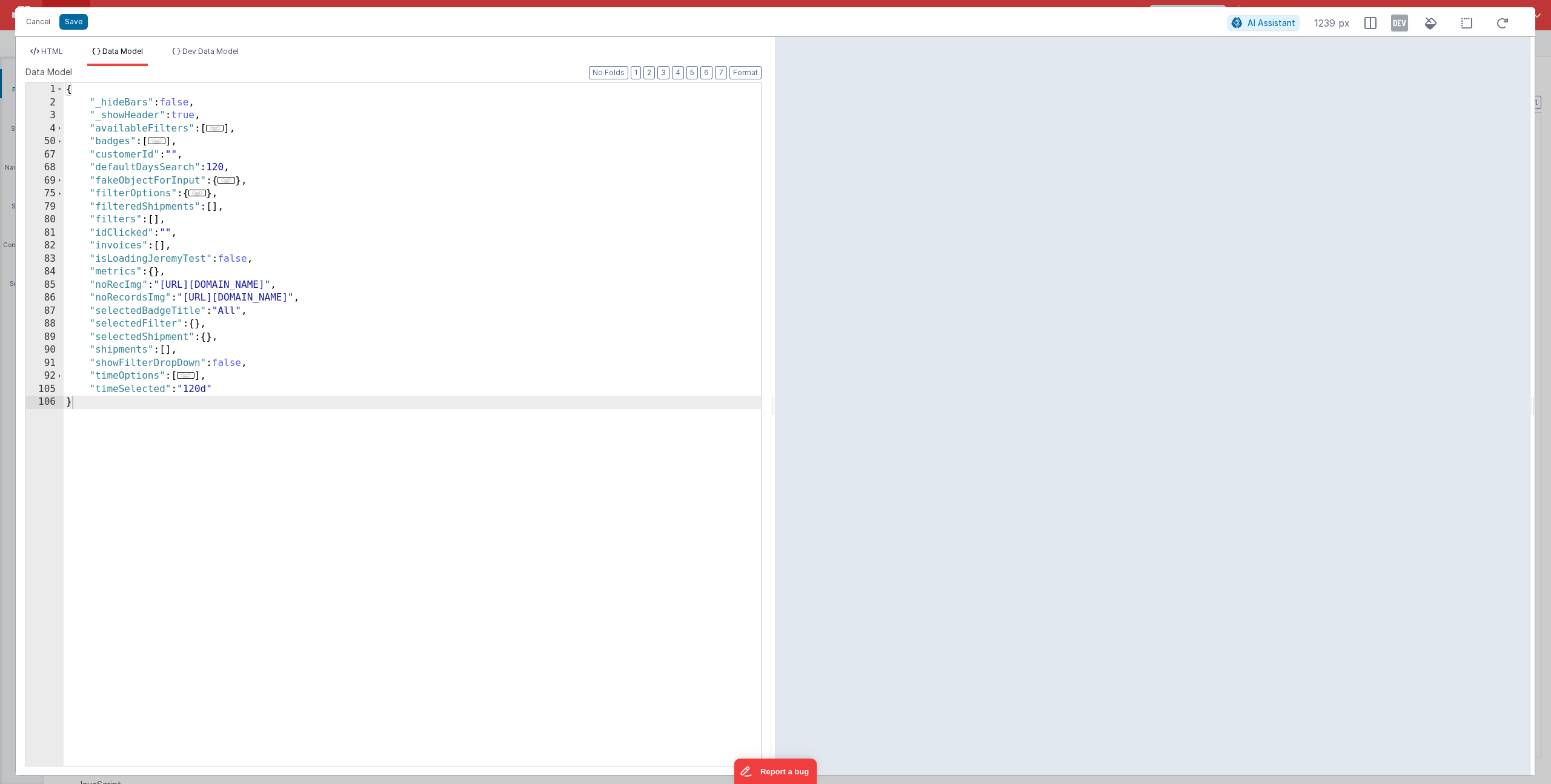
click at [249, 389] on div "{ "_hideBars" : false , "_showHeader" : true , "availableFilters" : [ ... ] , "…" at bounding box center [412, 437] width 698 height 708
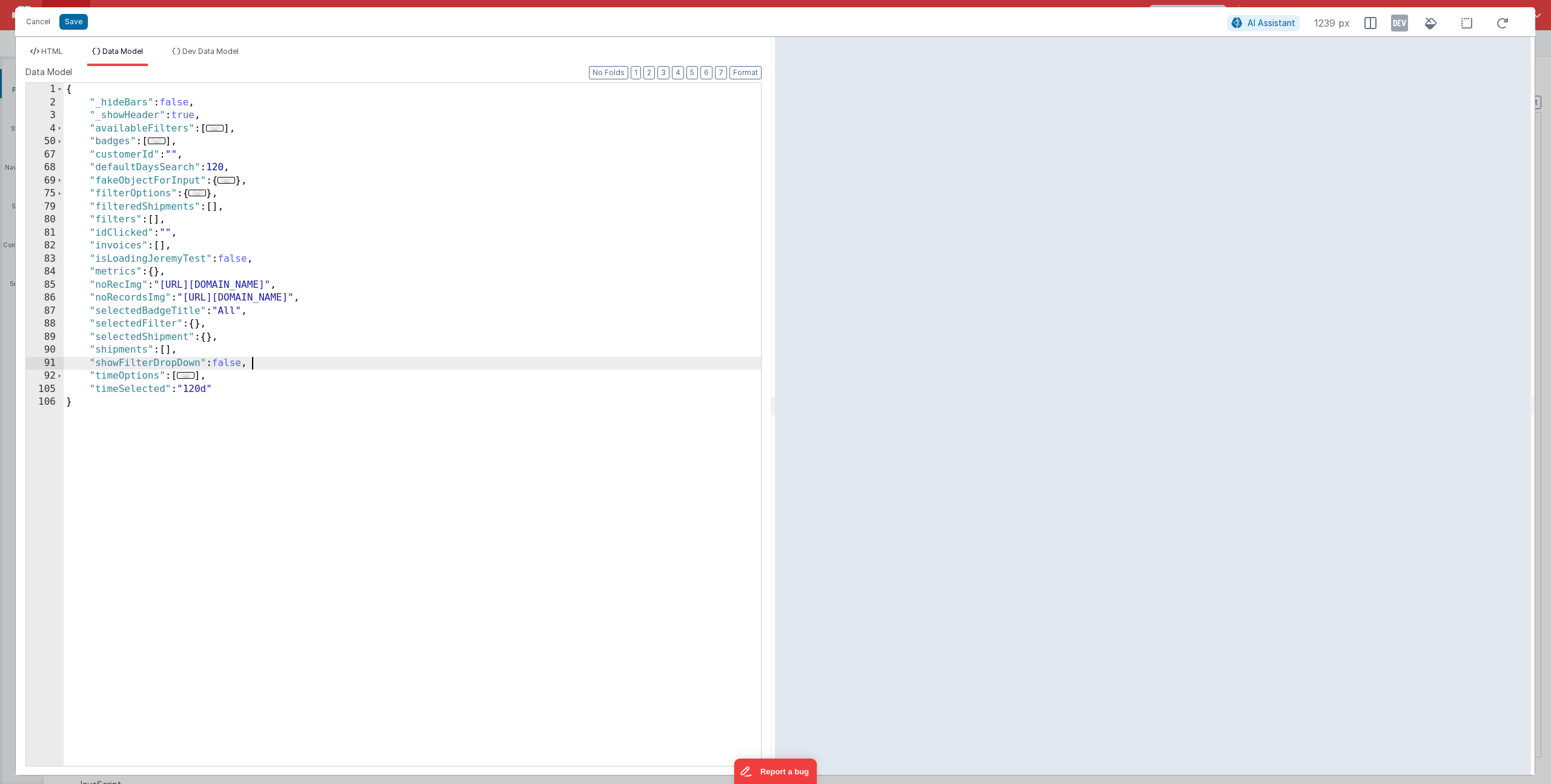
click at [257, 362] on div "{ "_hideBars" : false , "_showHeader" : true , "availableFilters" : [ ... ] , "…" at bounding box center [412, 437] width 698 height 708
click at [50, 58] on li "HTML" at bounding box center [46, 56] width 42 height 19
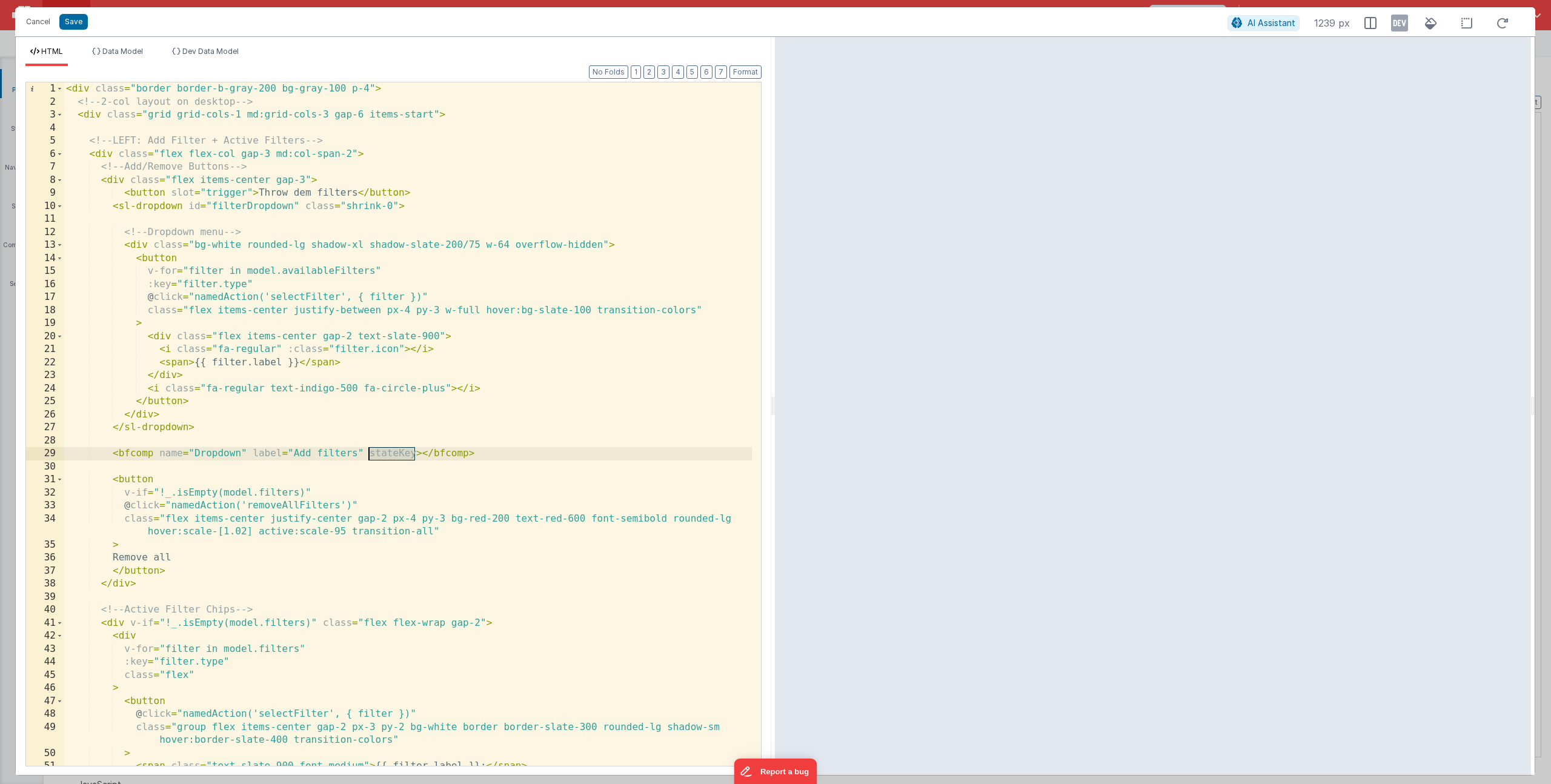
click at [410, 447] on div "< div class = "border border-b-gray-200 bg-gray-100 p-4" > <!-- 2-col layout on…" at bounding box center [408, 437] width 688 height 709
click at [417, 452] on div "< div class = "border border-b-gray-200 bg-gray-100 p-4" > <!-- 2-col layout on…" at bounding box center [408, 437] width 688 height 709
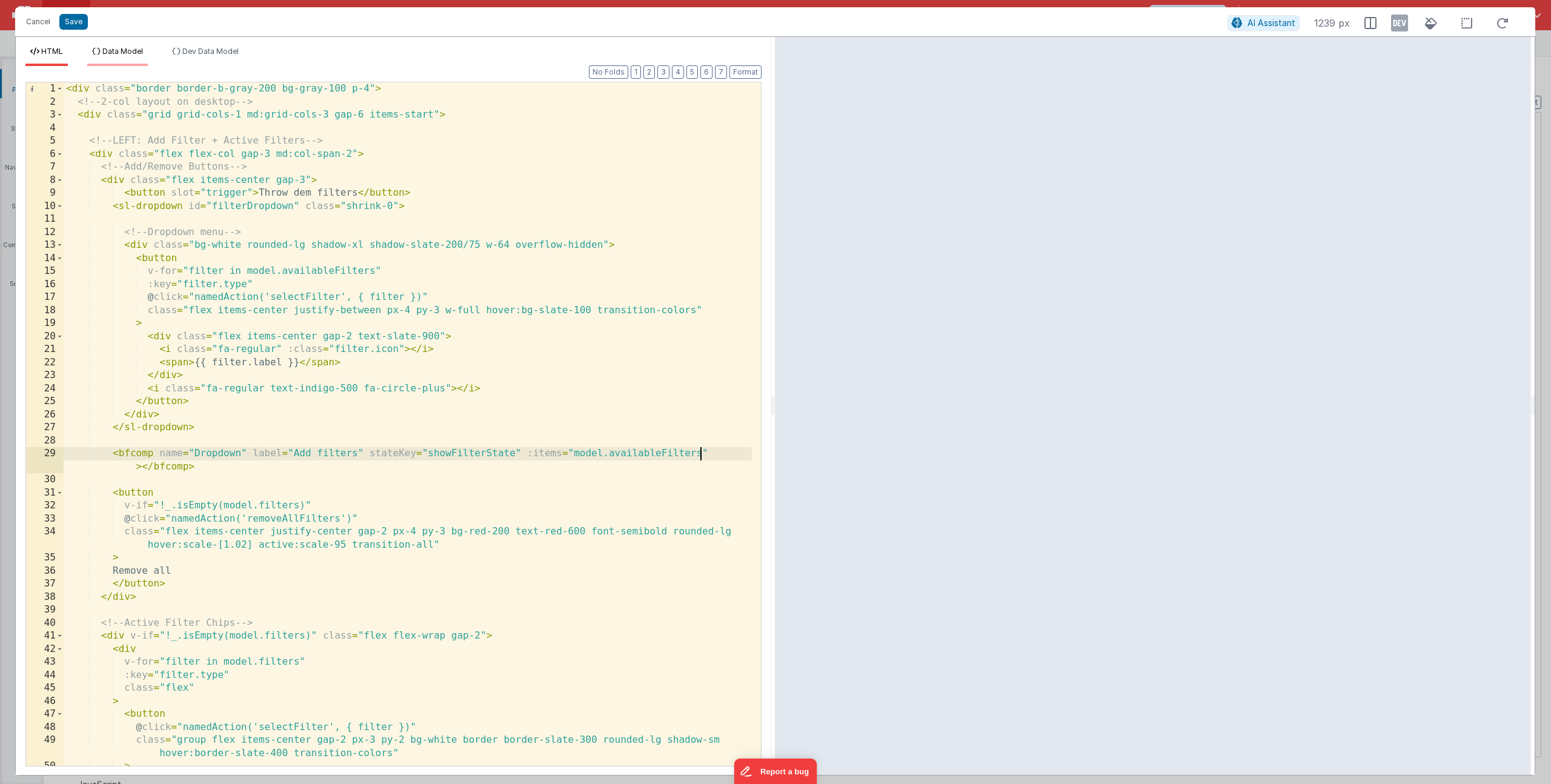
click at [127, 52] on span "Data Model" at bounding box center [123, 51] width 41 height 9
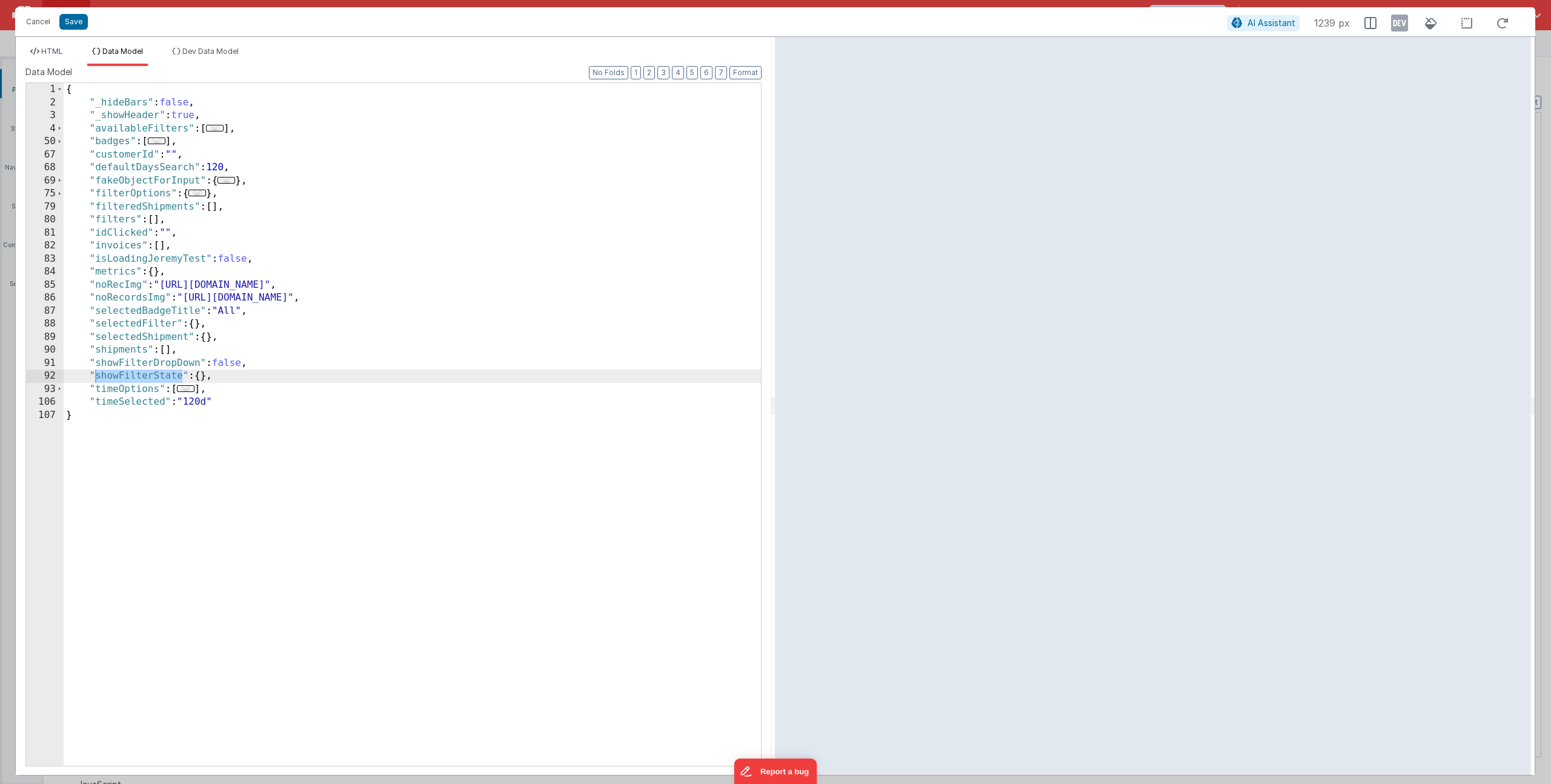
click at [224, 129] on span "..." at bounding box center [215, 128] width 18 height 7
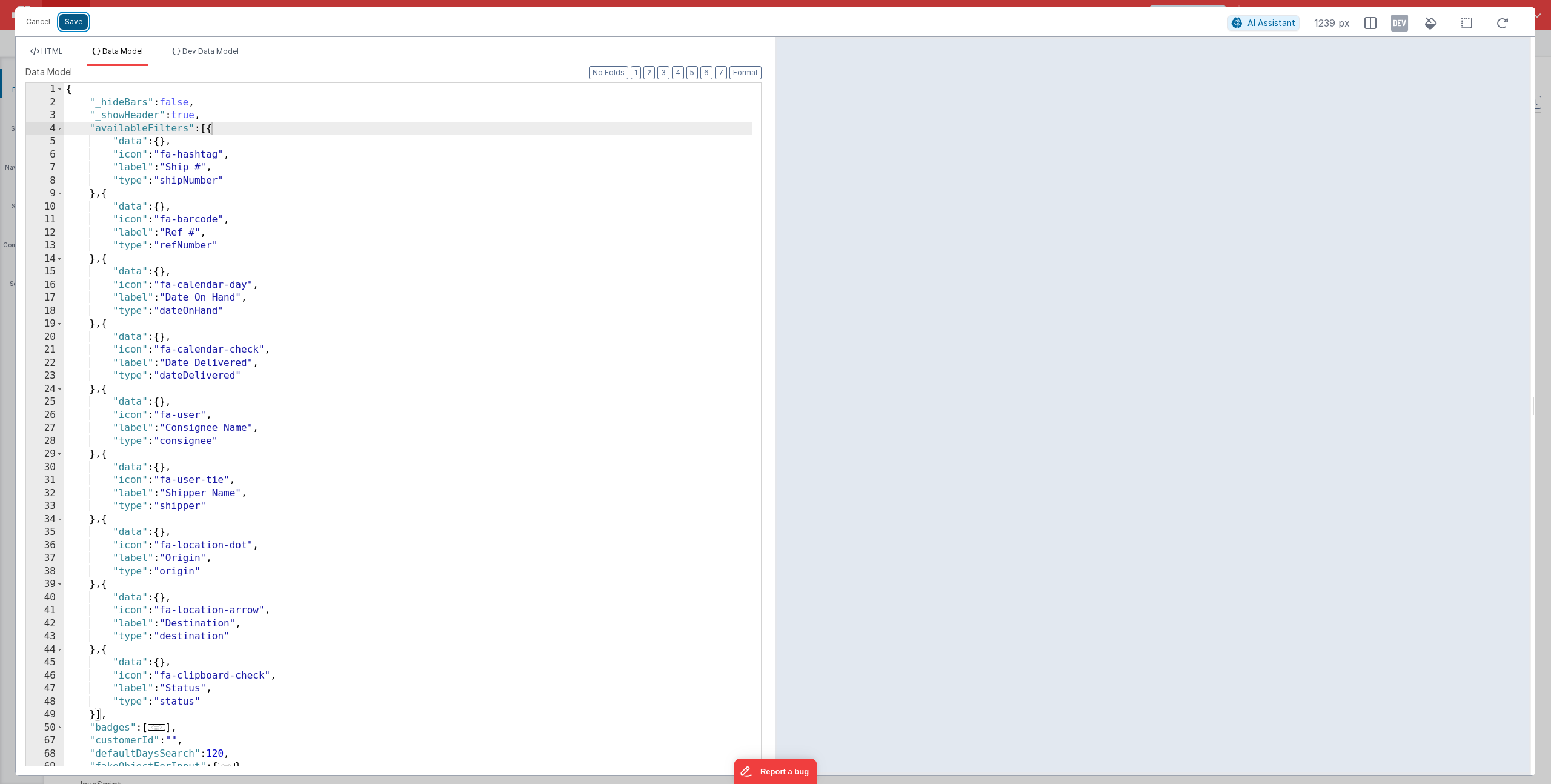
click at [68, 21] on button "Save" at bounding box center [73, 22] width 28 height 16
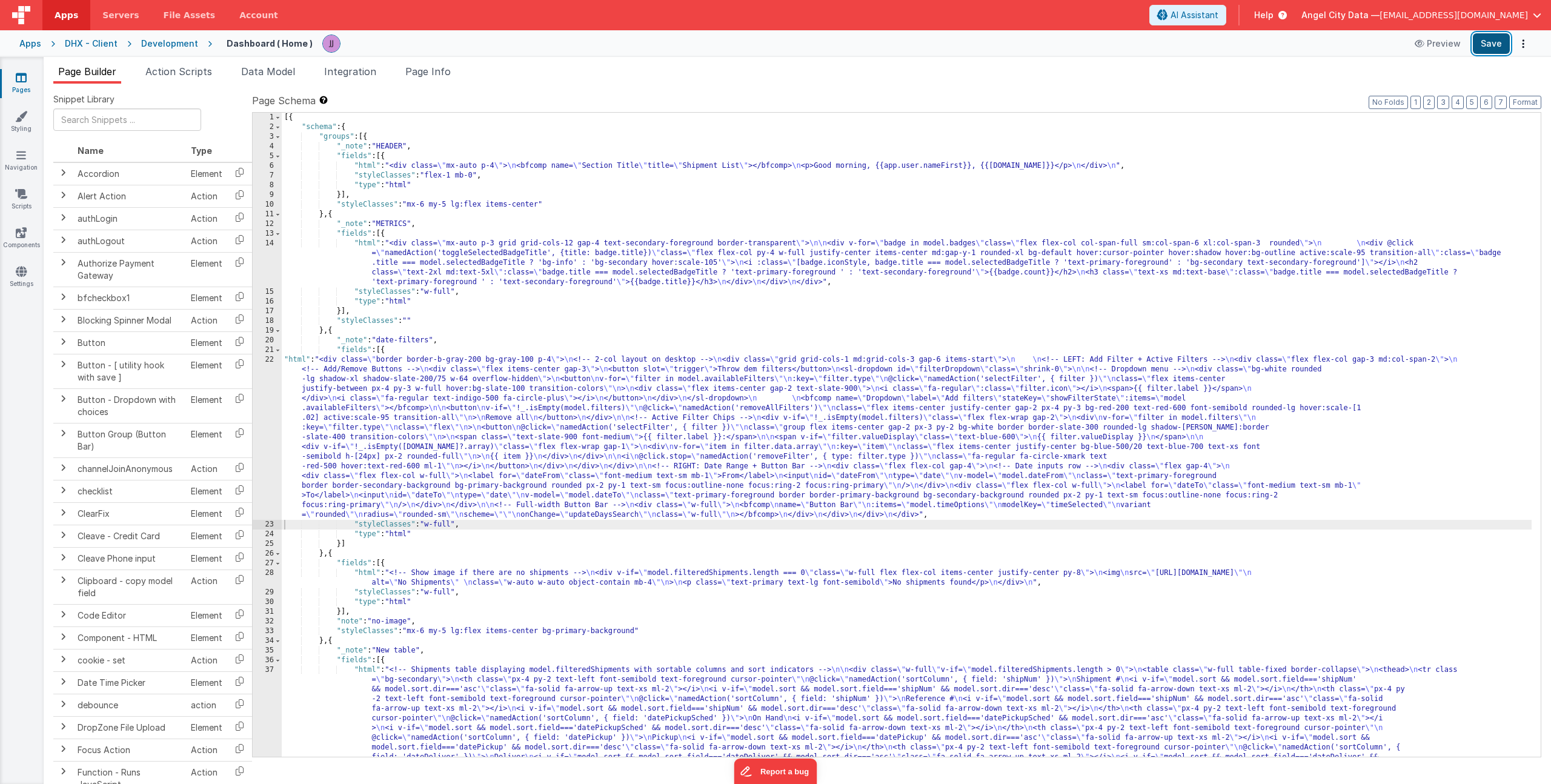
click at [1481, 49] on button "Save" at bounding box center [1491, 43] width 37 height 20
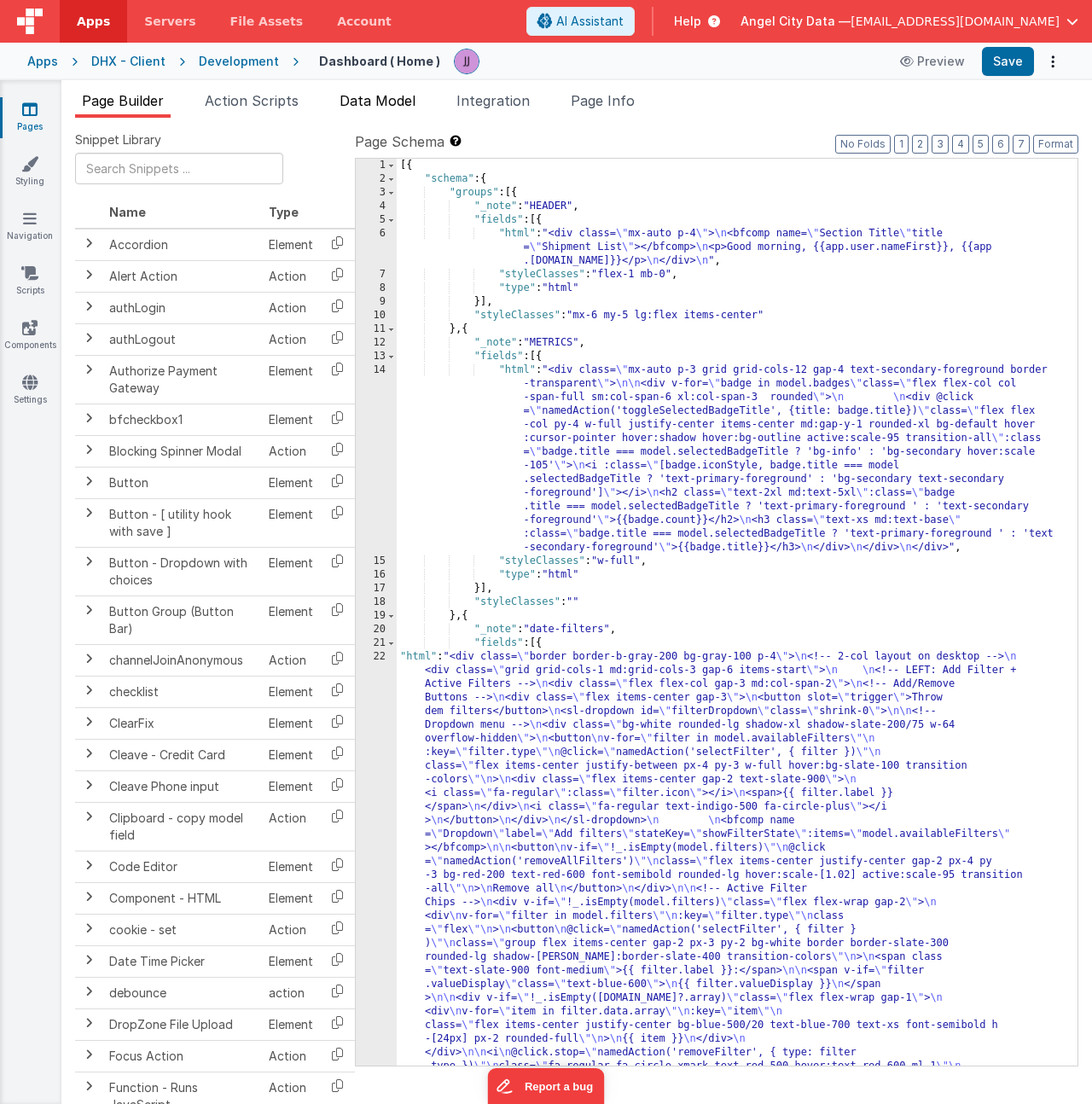
click at [393, 101] on span "Data Model" at bounding box center [378, 101] width 76 height 17
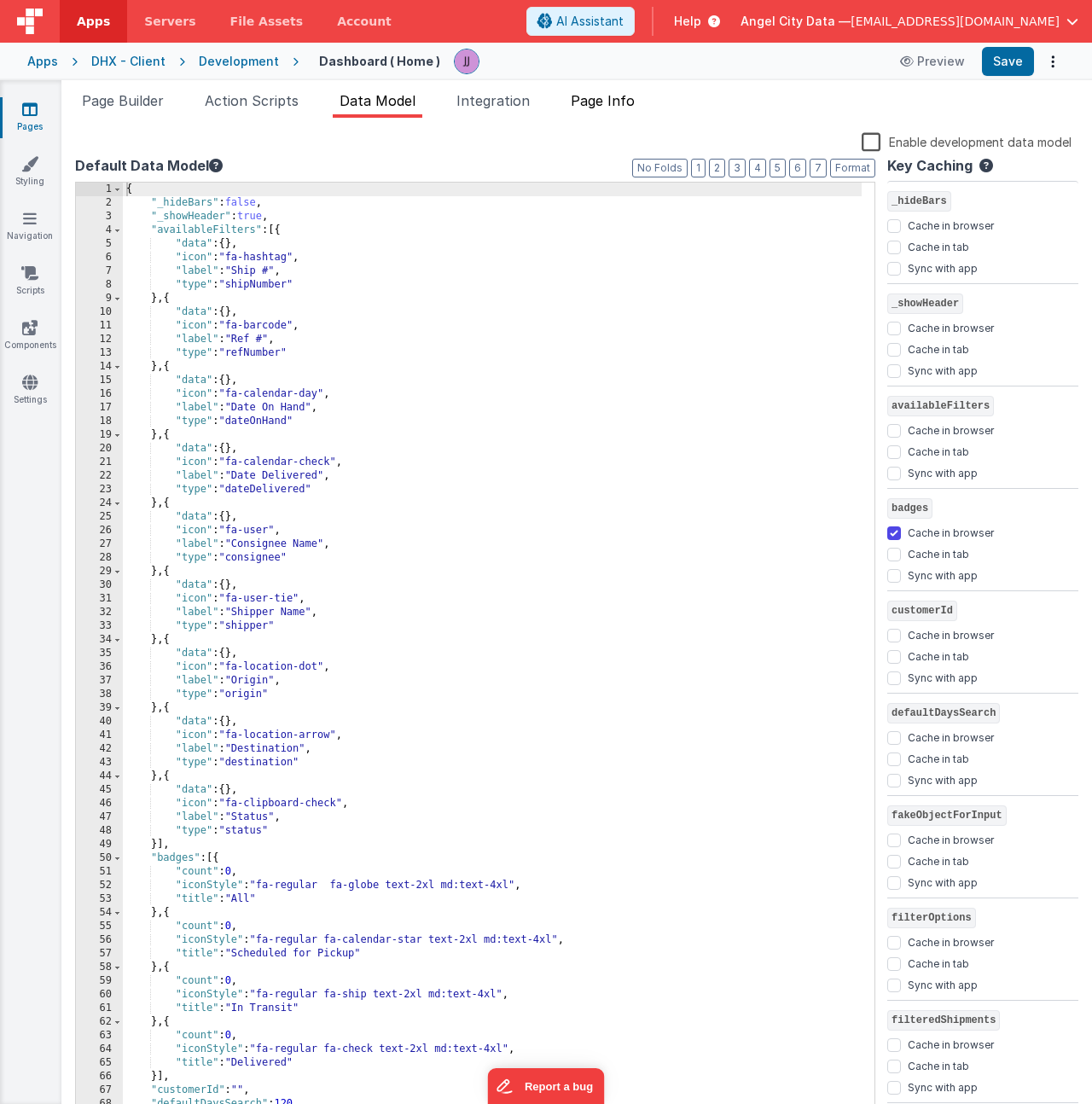
click at [610, 103] on span "Page Info" at bounding box center [602, 101] width 64 height 17
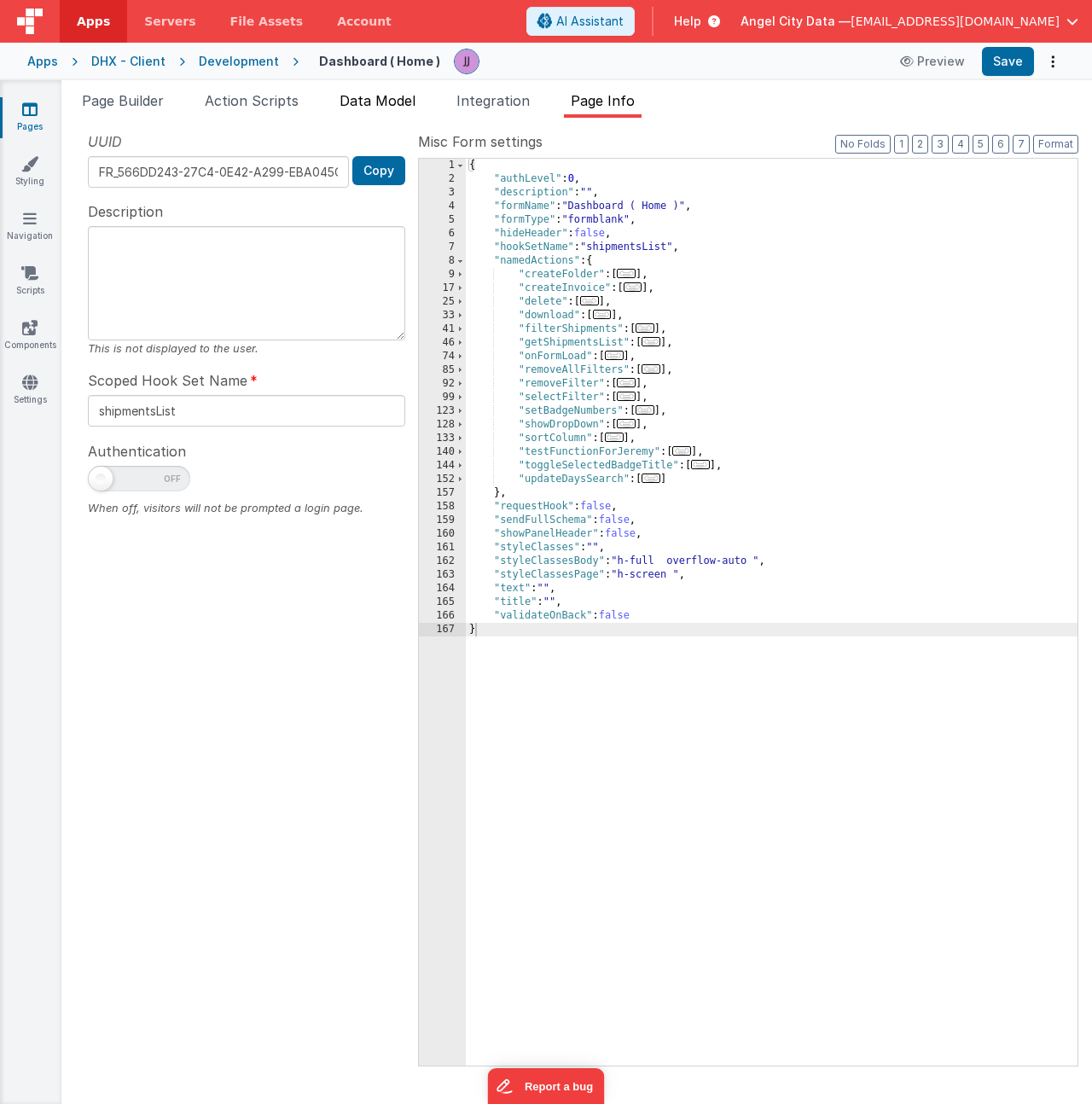
click at [361, 96] on span "Data Model" at bounding box center [378, 101] width 76 height 17
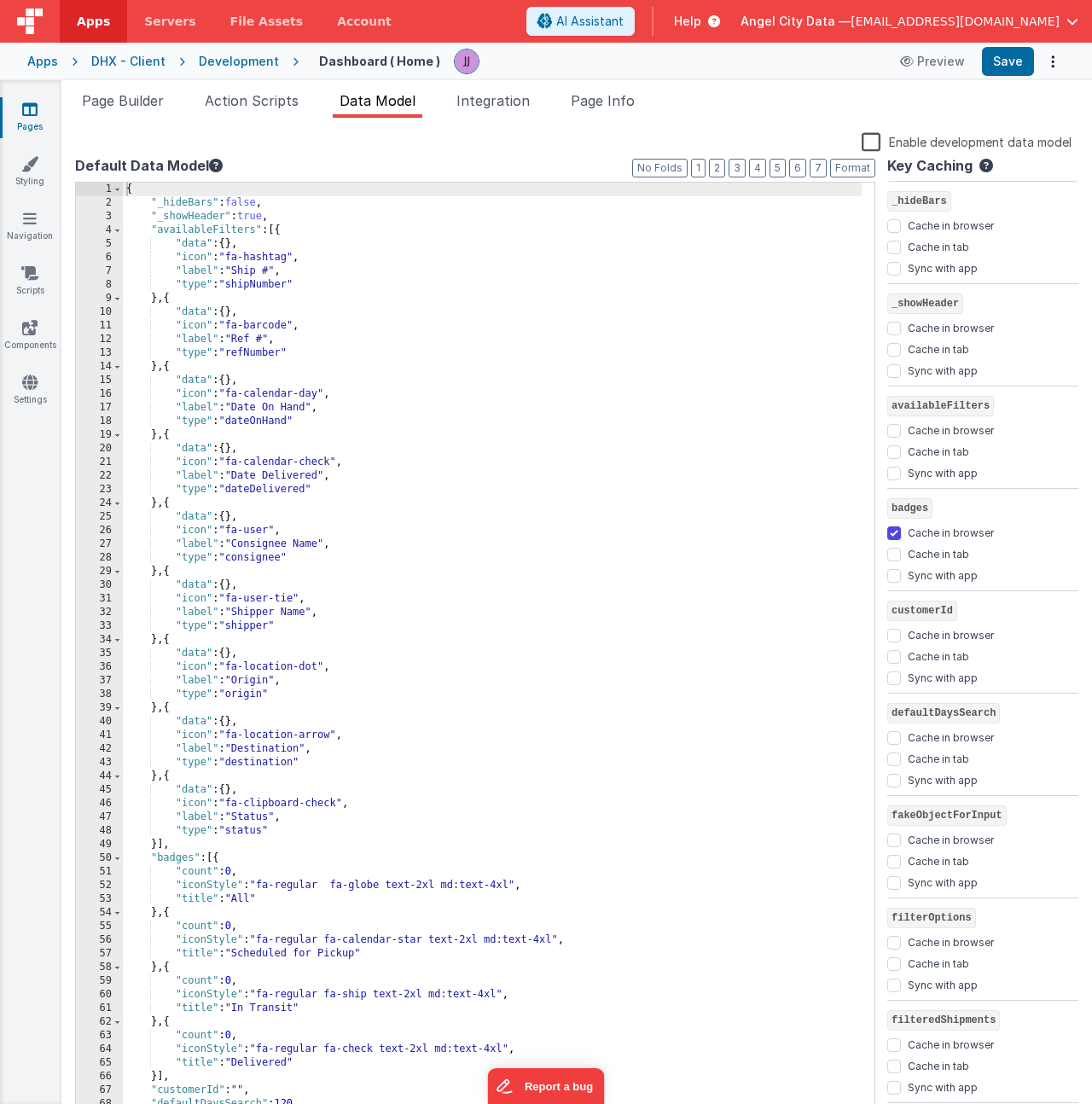
click at [310, 289] on div "{ "_hideBars" : false , "_showHeader" : true , "availableFilters" : [{ "data" :…" at bounding box center [492, 664] width 738 height 963
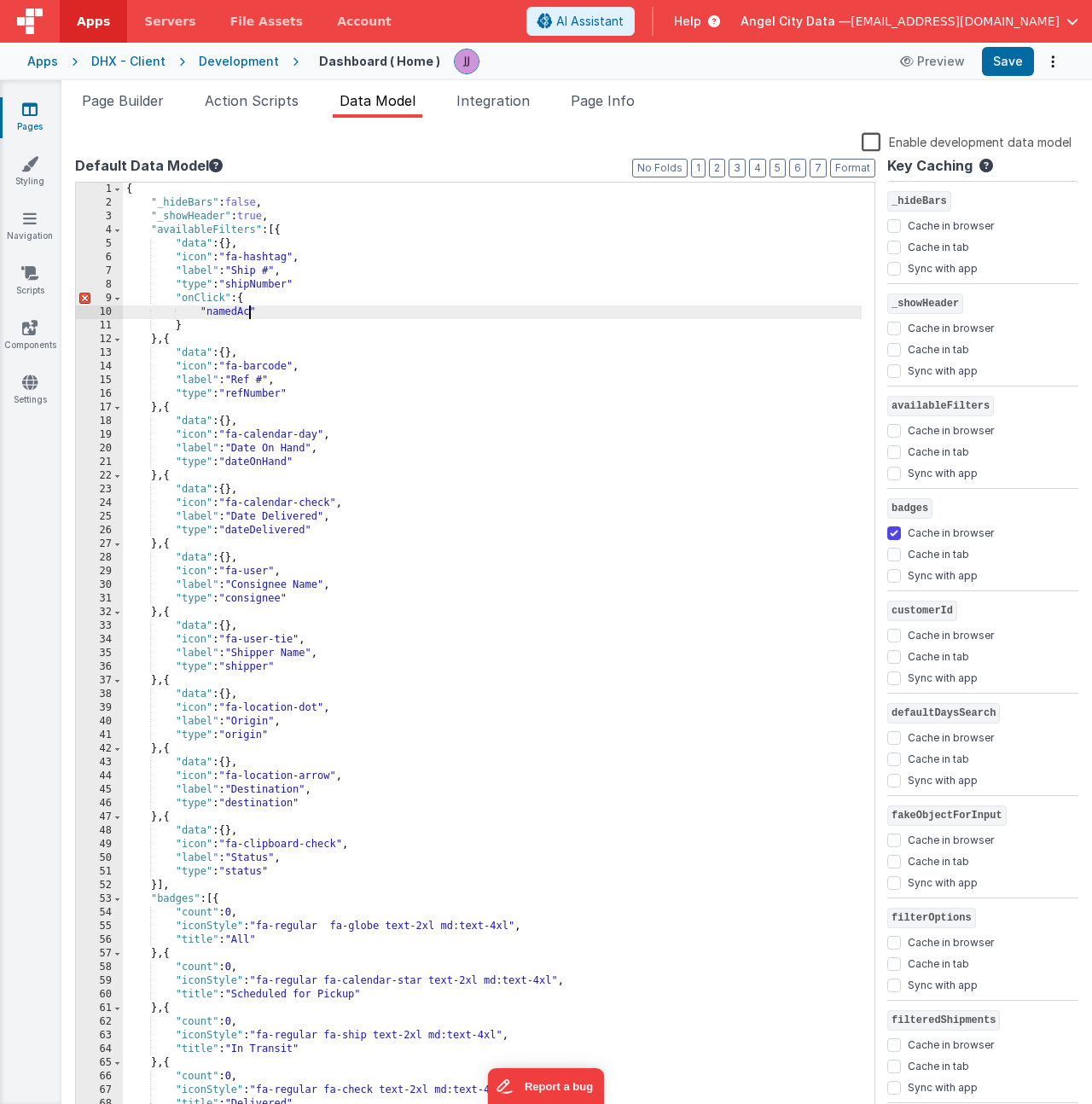
click at [10, 110] on link "Pages" at bounding box center [29, 117] width 62 height 34
